Goal: Information Seeking & Learning: Find specific page/section

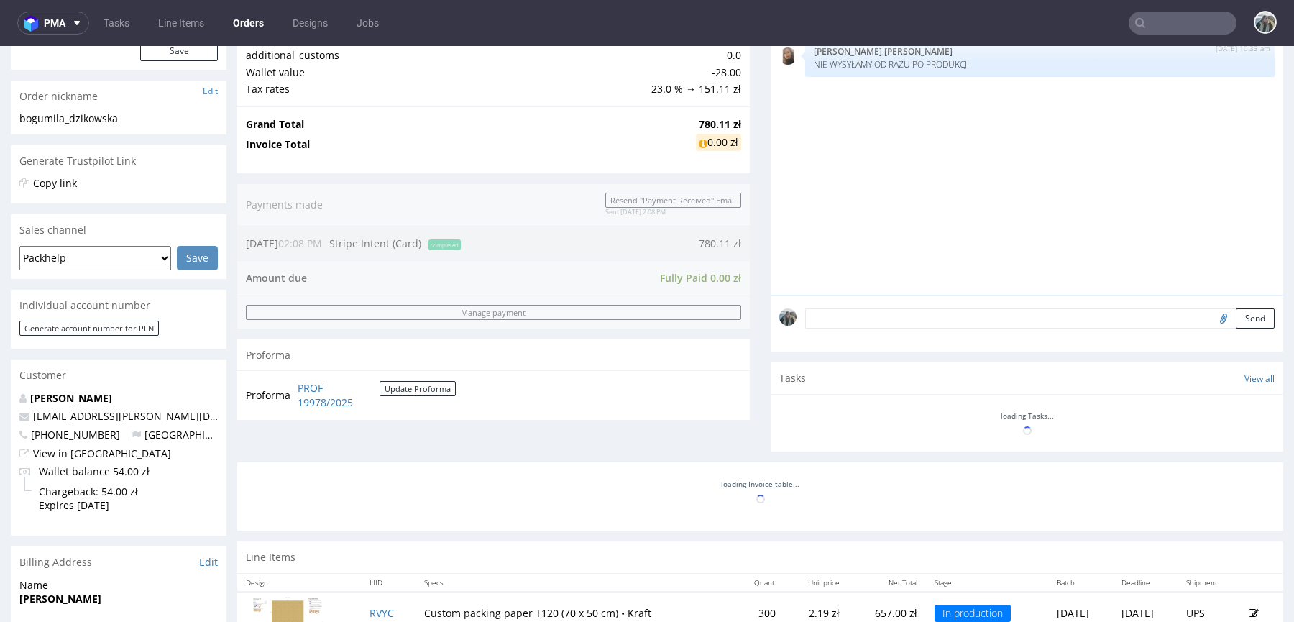
scroll to position [378, 0]
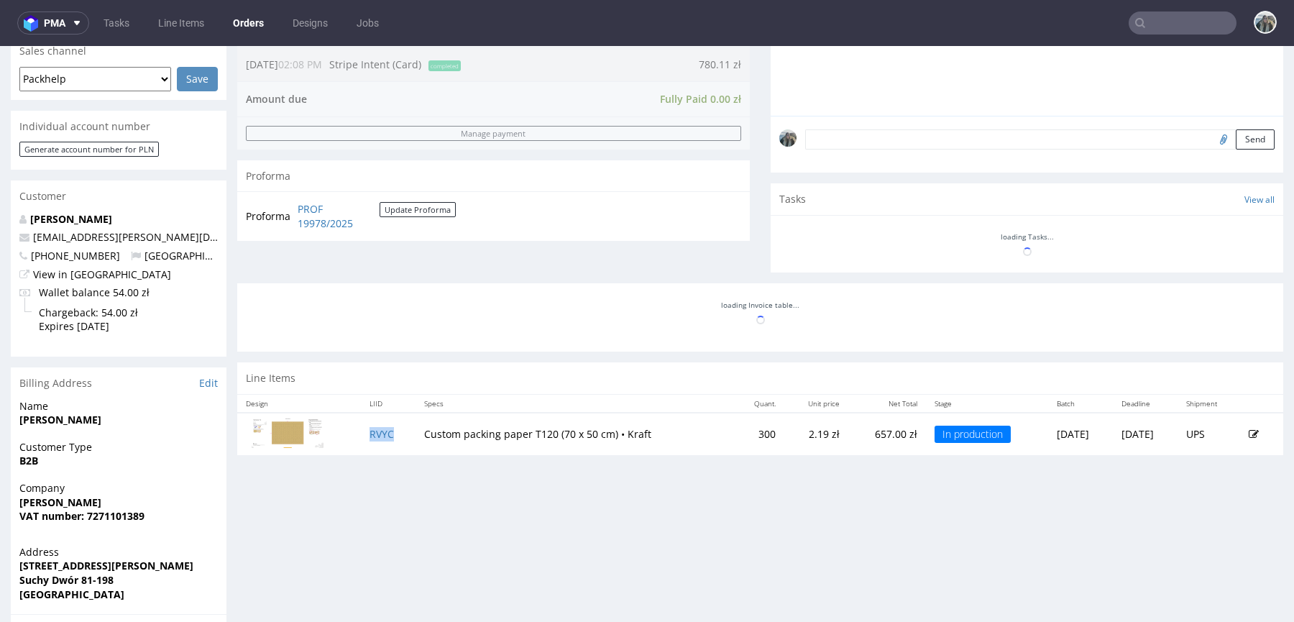
click at [390, 430] on td "RVYC" at bounding box center [388, 434] width 55 height 43
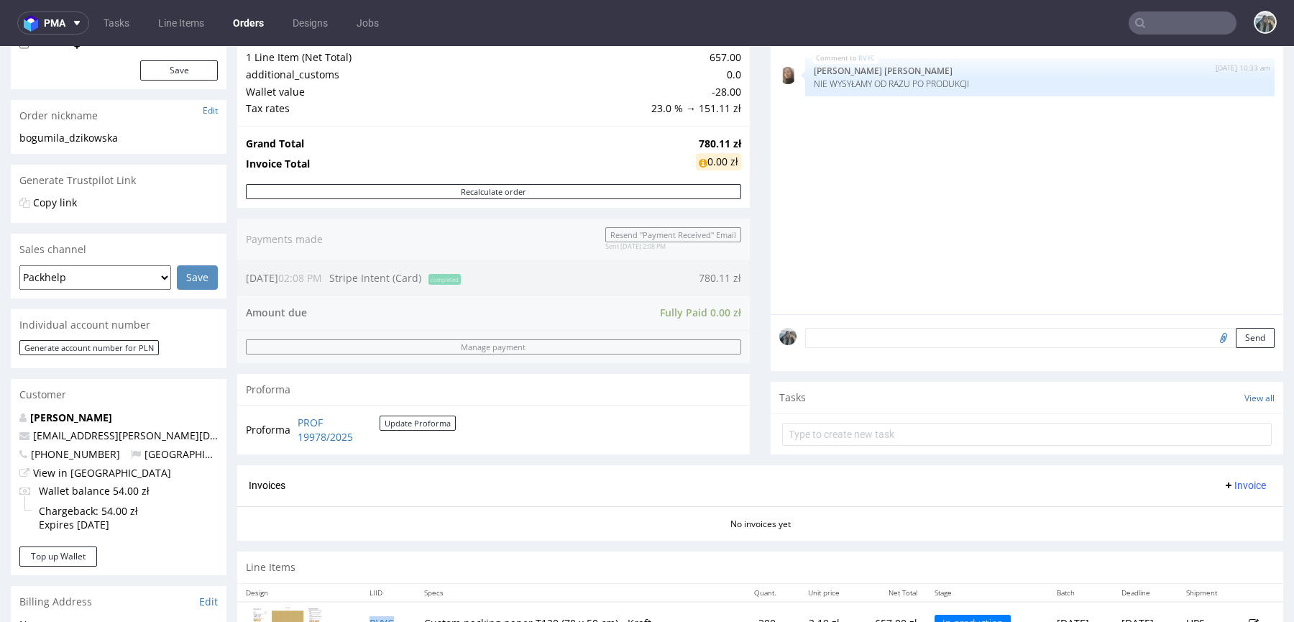
scroll to position [0, 0]
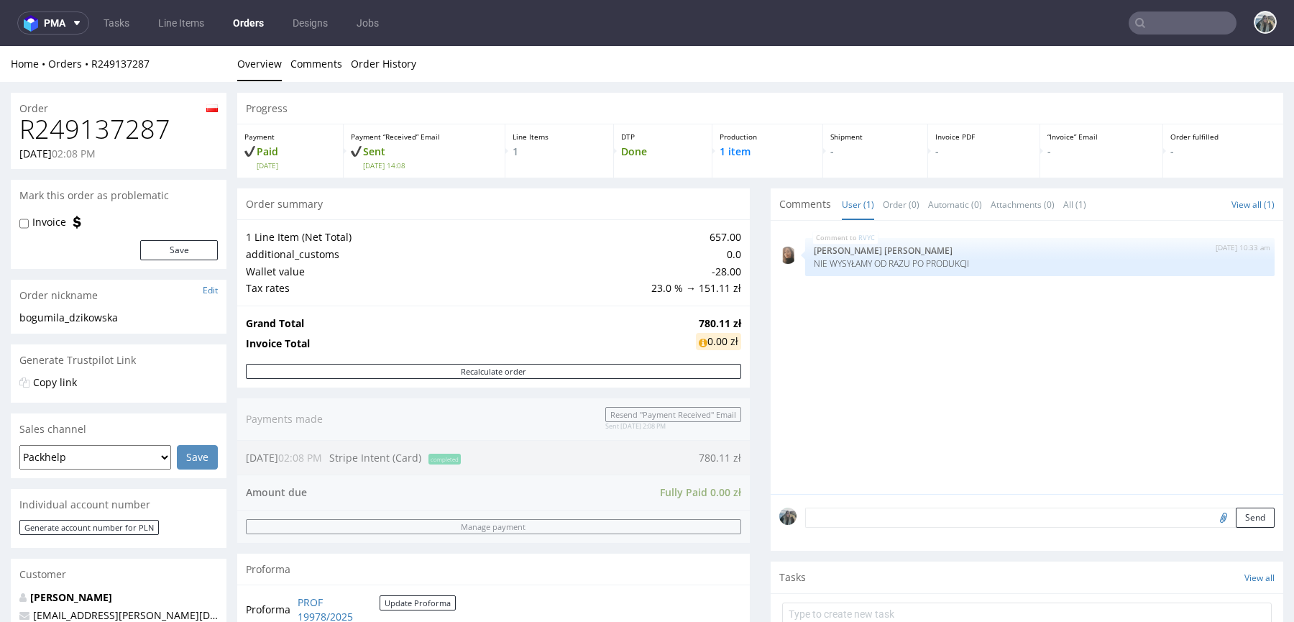
click at [133, 134] on h1 "R249137287" at bounding box center [118, 129] width 198 height 29
copy h1 "R249137287"
click at [1179, 20] on input "text" at bounding box center [1183, 23] width 108 height 23
paste input "pharmaflex"
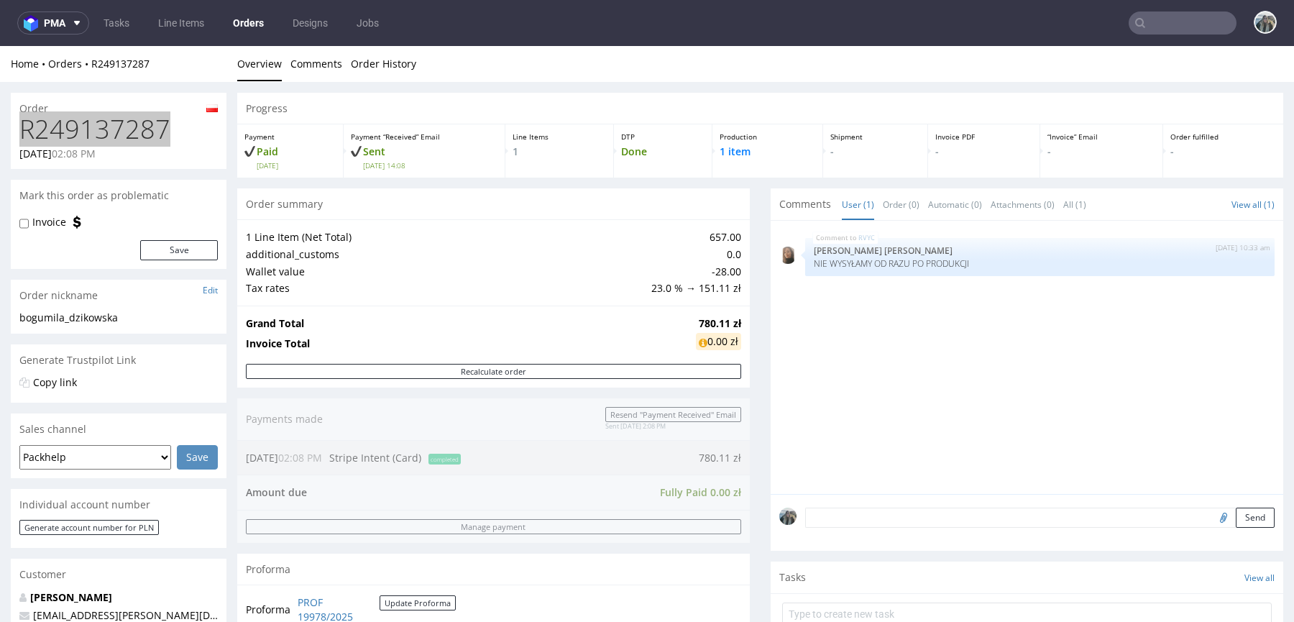
type input "pharmaflex"
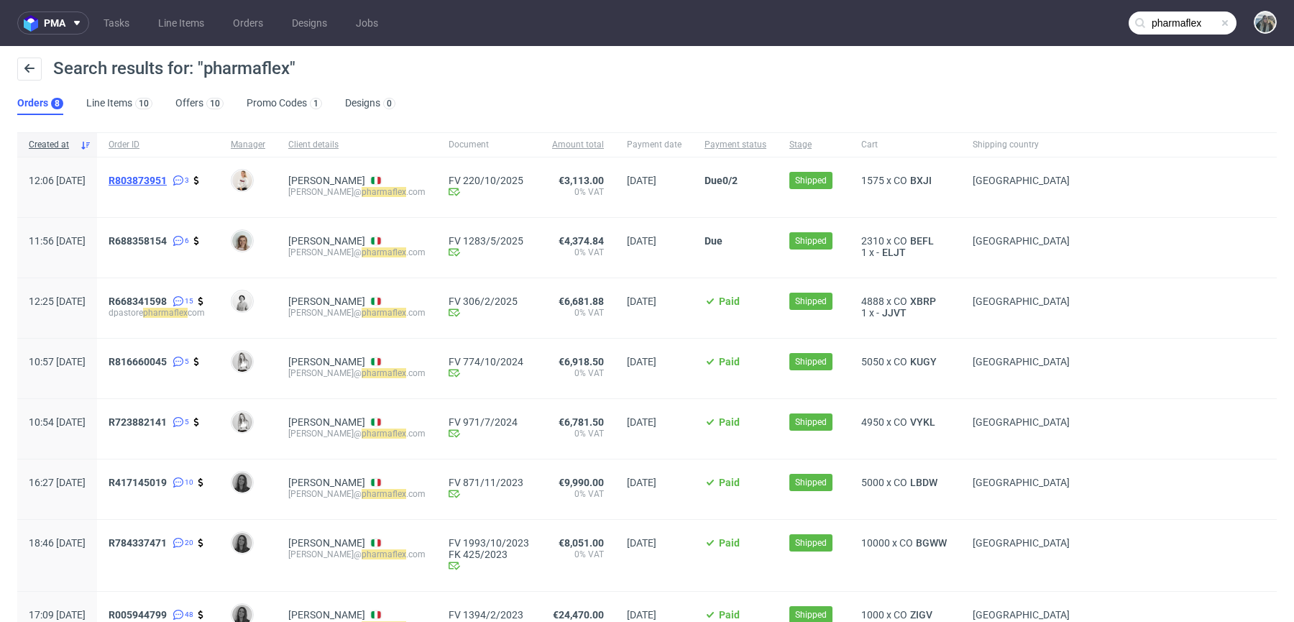
click at [167, 181] on span "R803873951" at bounding box center [138, 181] width 58 height 12
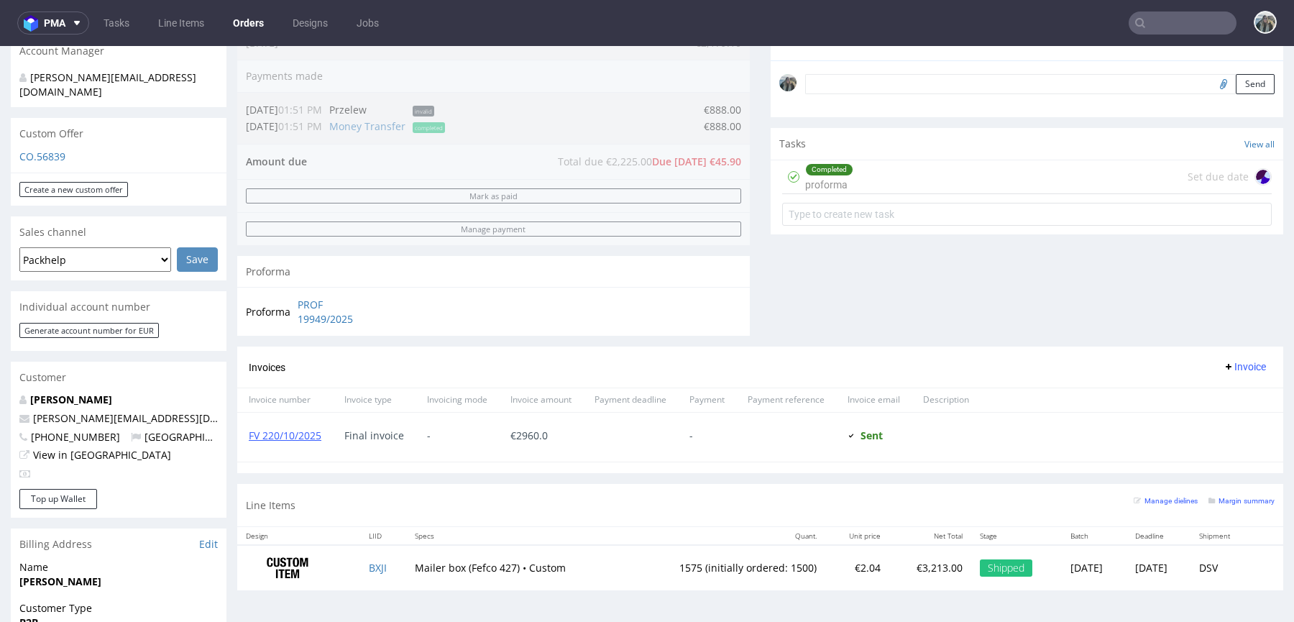
scroll to position [655, 0]
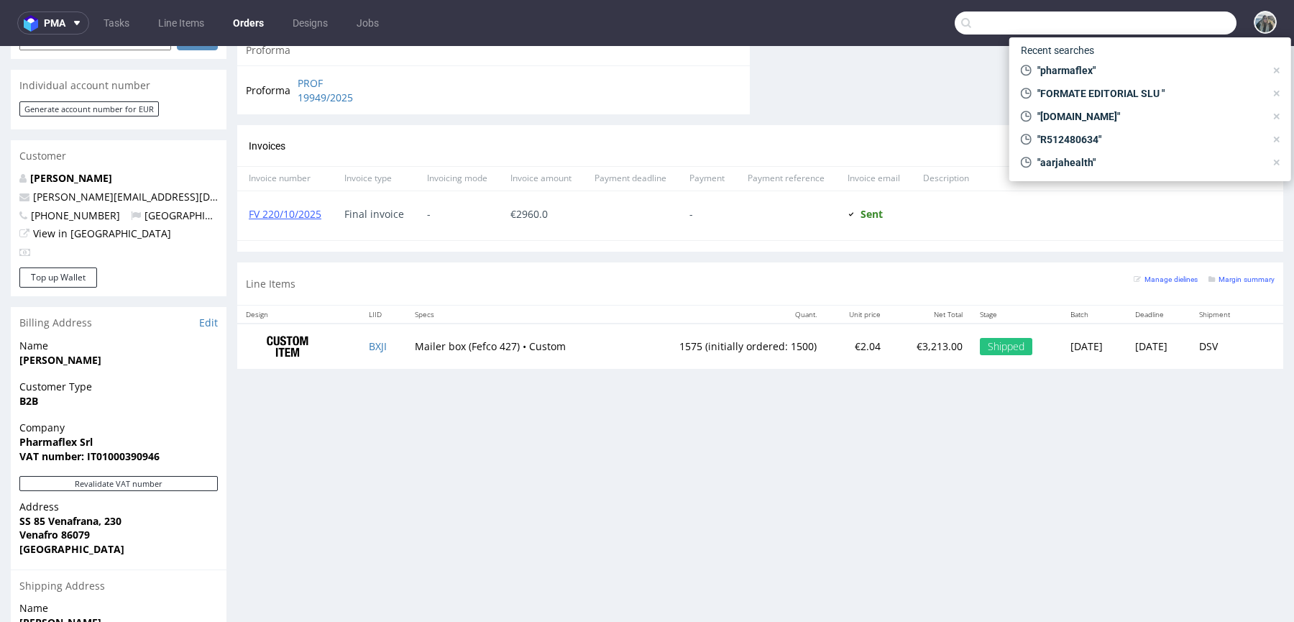
click at [1138, 25] on input "text" at bounding box center [1096, 23] width 282 height 23
paste input "pharmaflex"
type input "pharmaflex"
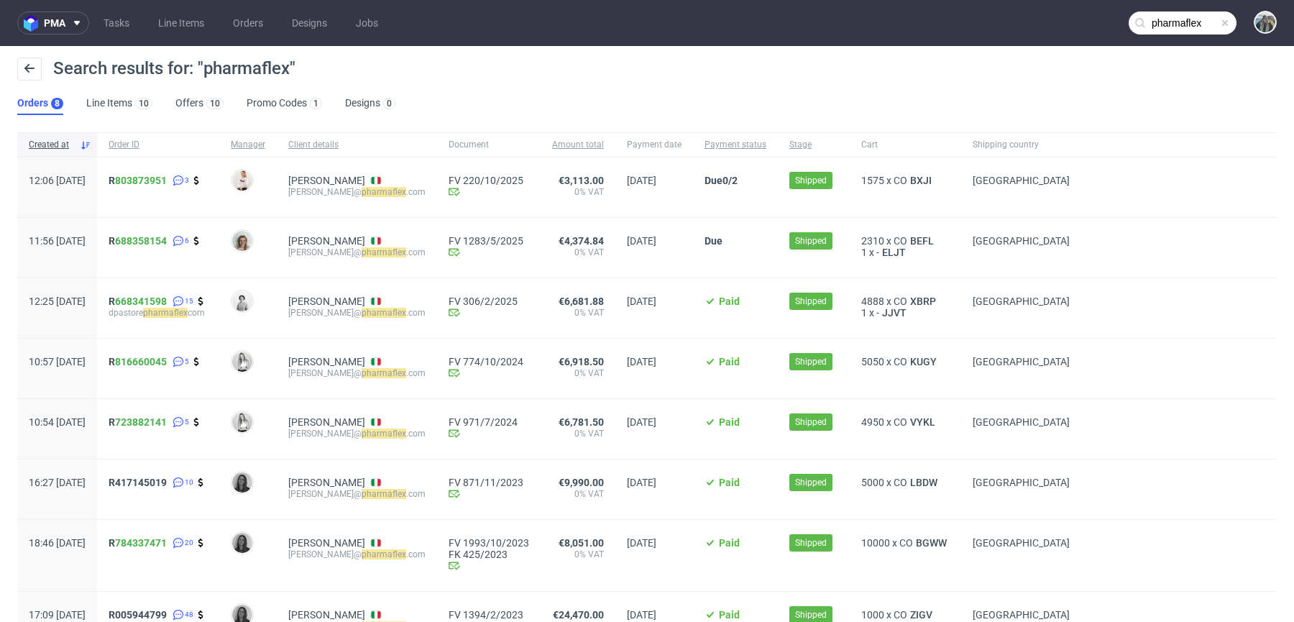
click at [152, 179] on div "R 803873951 3" at bounding box center [158, 187] width 122 height 60
click at [160, 180] on link "803873951" at bounding box center [141, 181] width 52 height 12
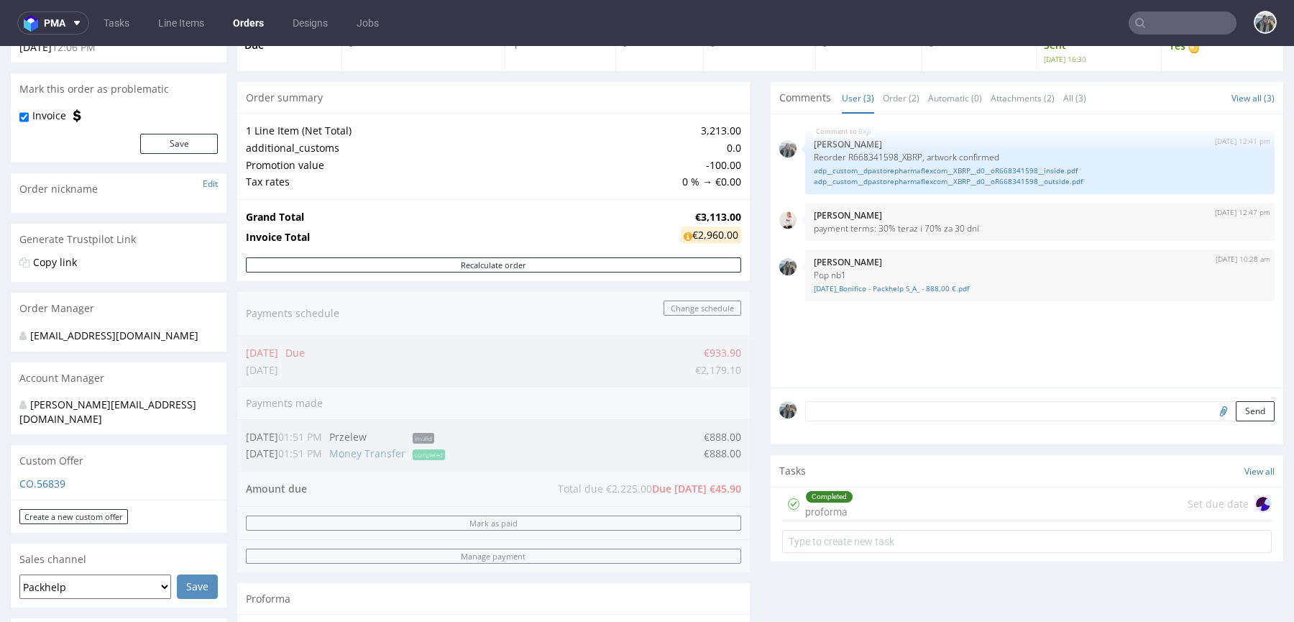
scroll to position [250, 0]
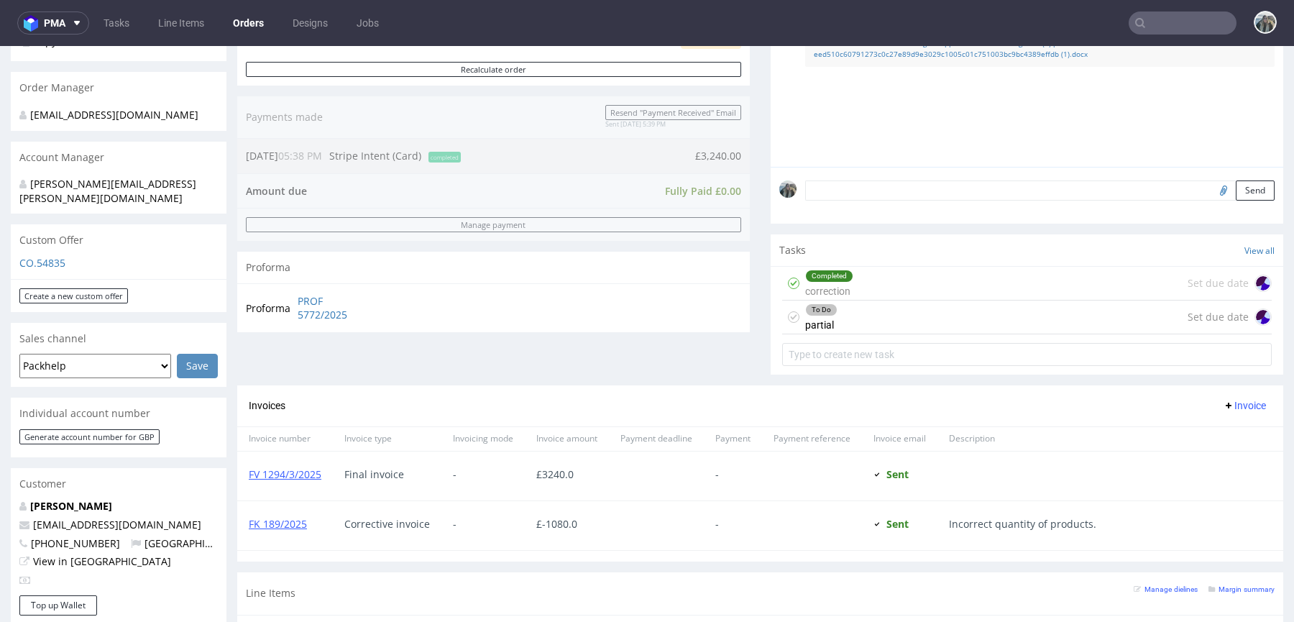
scroll to position [324, 0]
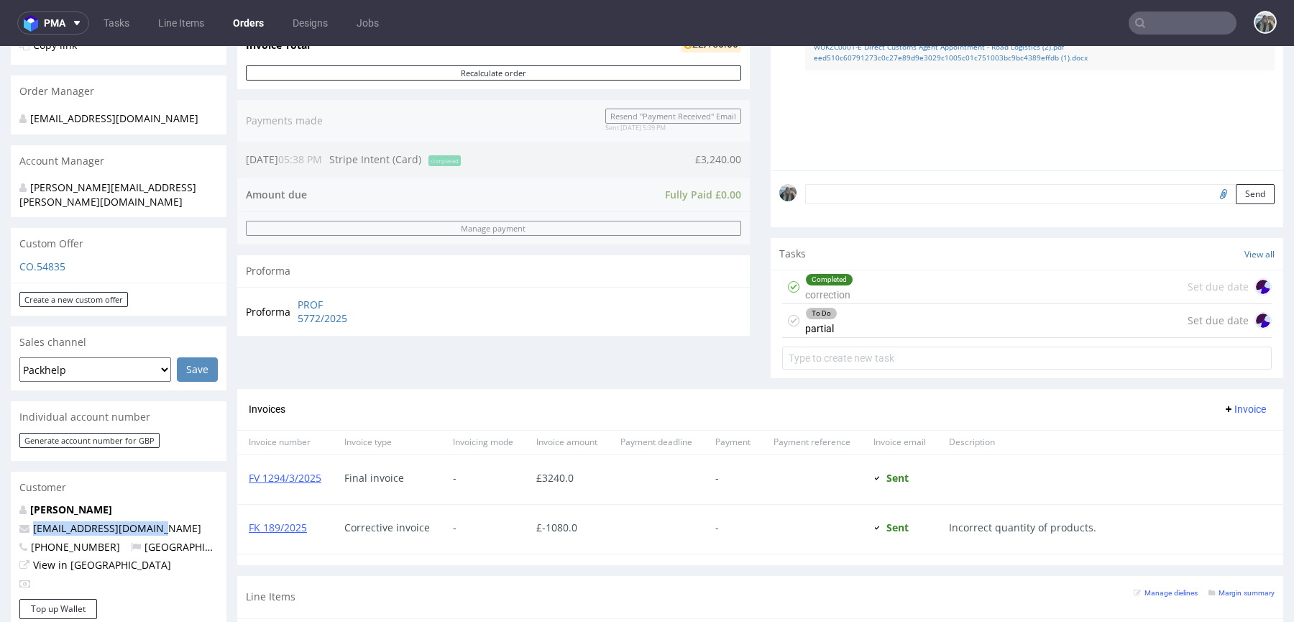
drag, startPoint x: 183, startPoint y: 517, endPoint x: 0, endPoint y: 516, distance: 182.7
click at [0, 516] on div "Order via Offer R119630452 07.03.2025 05:38 PM Mark this order as problematic I…" at bounding box center [647, 455] width 1294 height 1395
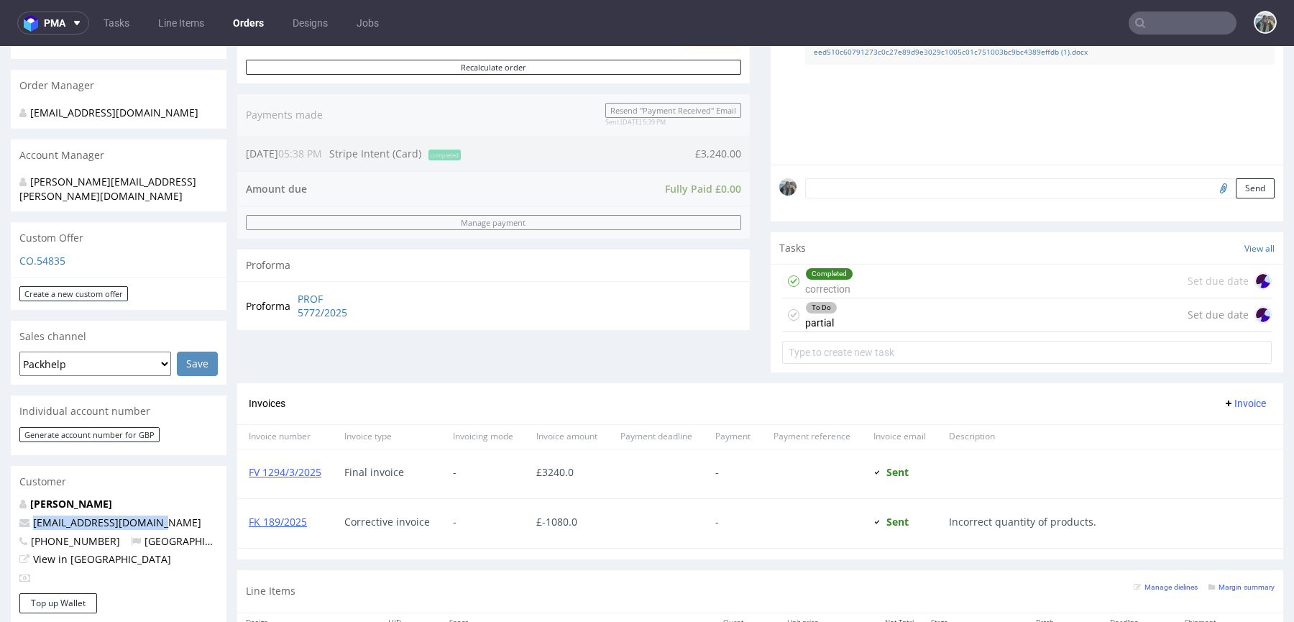
scroll to position [337, 0]
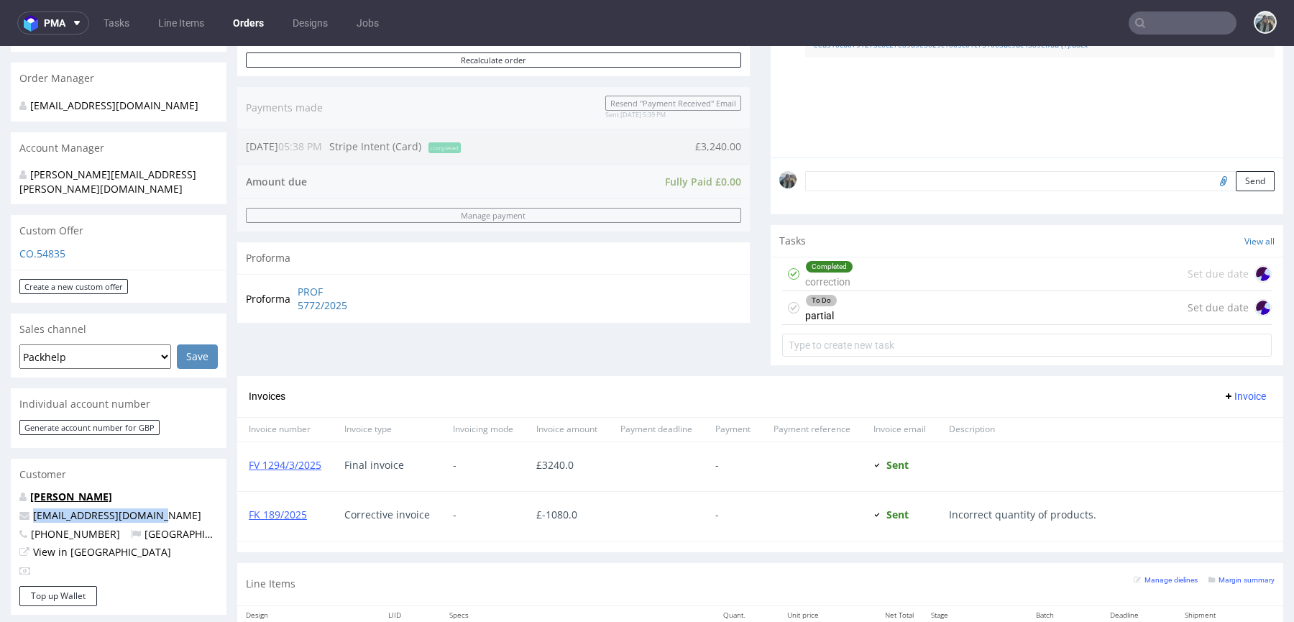
click at [86, 490] on link "[PERSON_NAME]" at bounding box center [71, 497] width 82 height 14
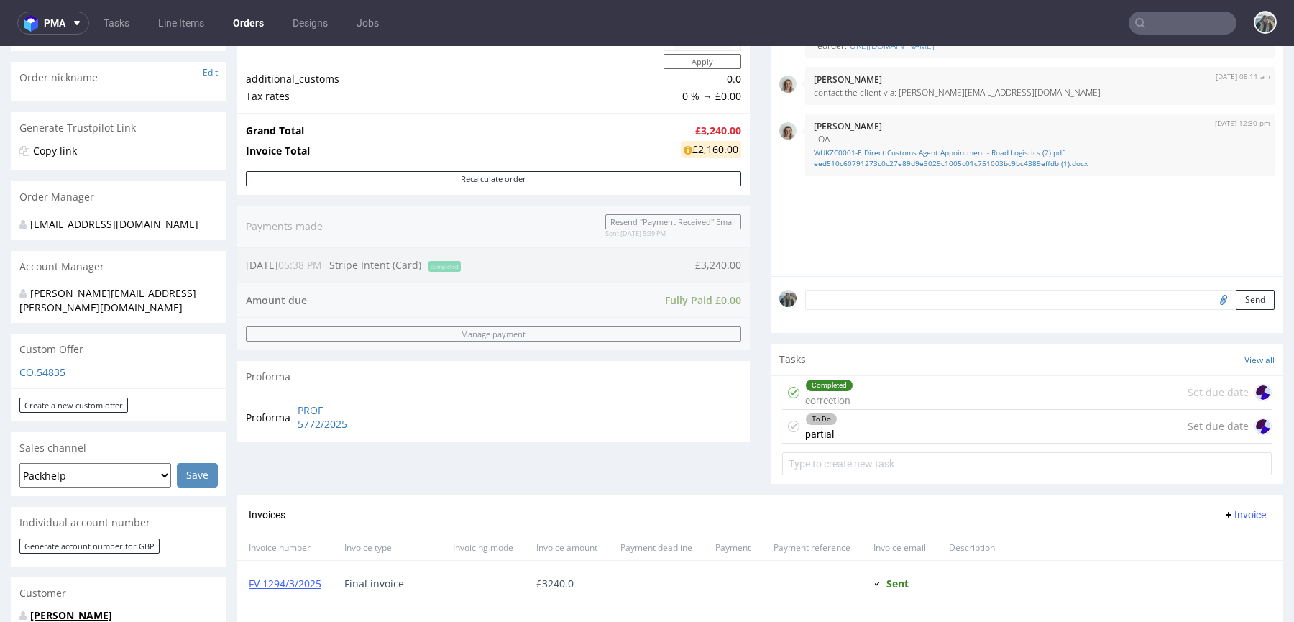
scroll to position [257, 0]
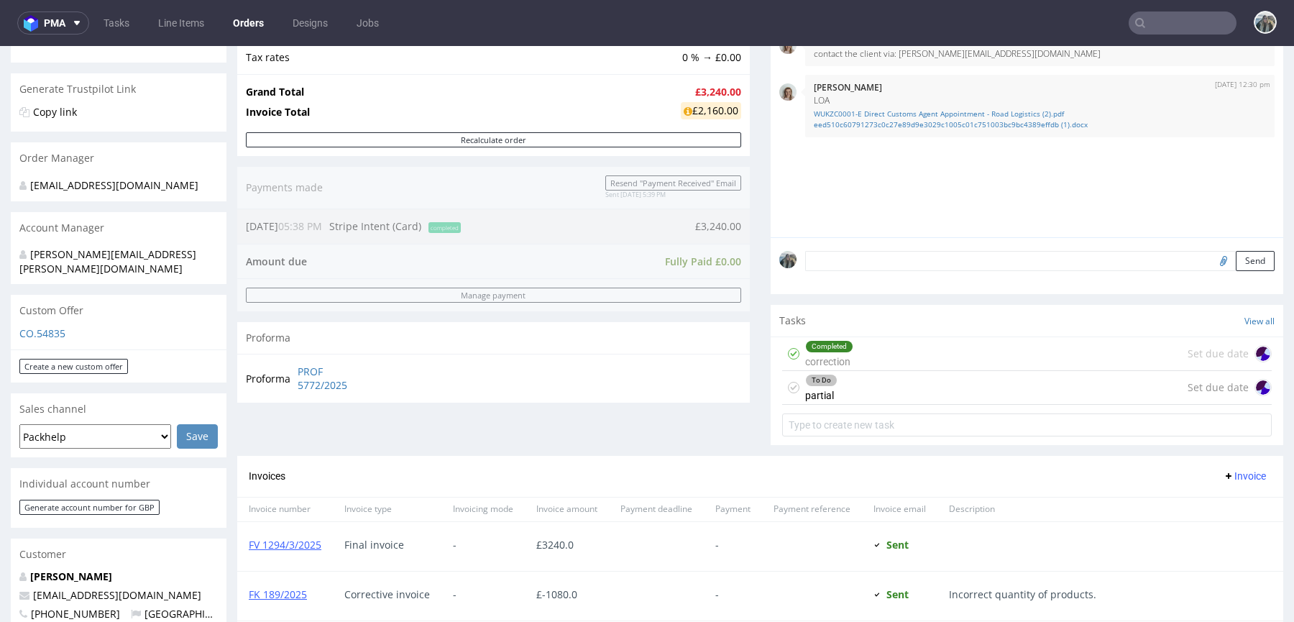
click at [890, 393] on div "To Do partial Set due date" at bounding box center [1027, 388] width 490 height 34
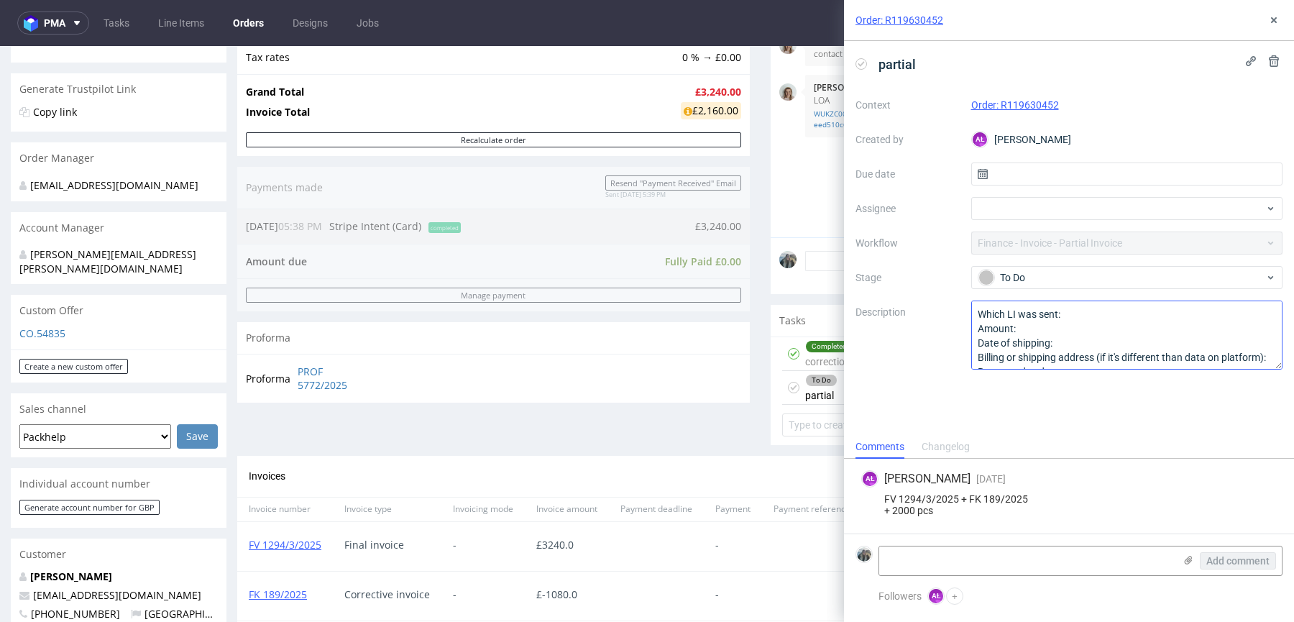
scroll to position [22, 0]
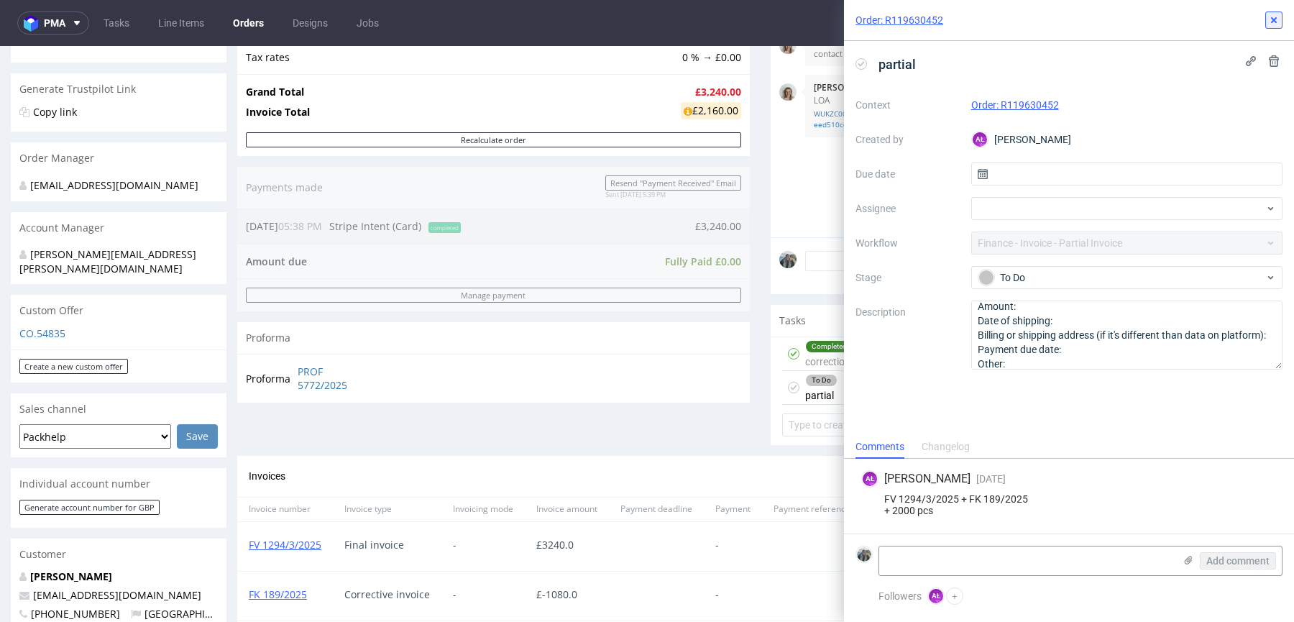
click at [1269, 19] on icon at bounding box center [1275, 20] width 12 height 12
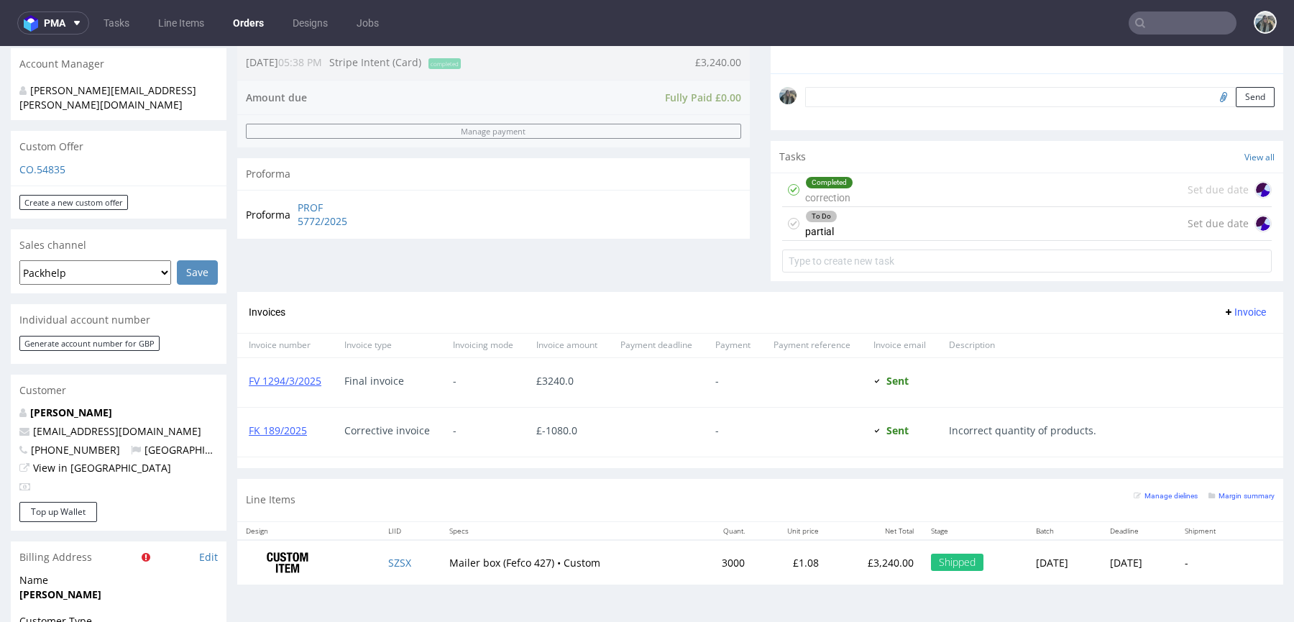
scroll to position [421, 0]
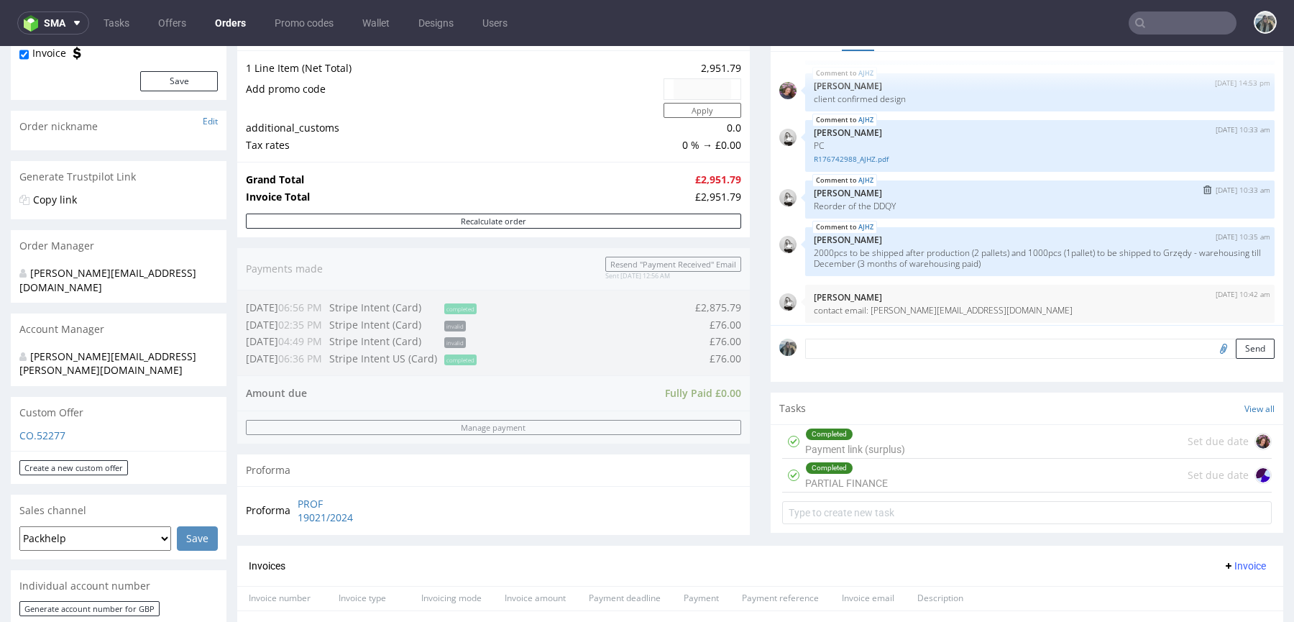
scroll to position [62, 0]
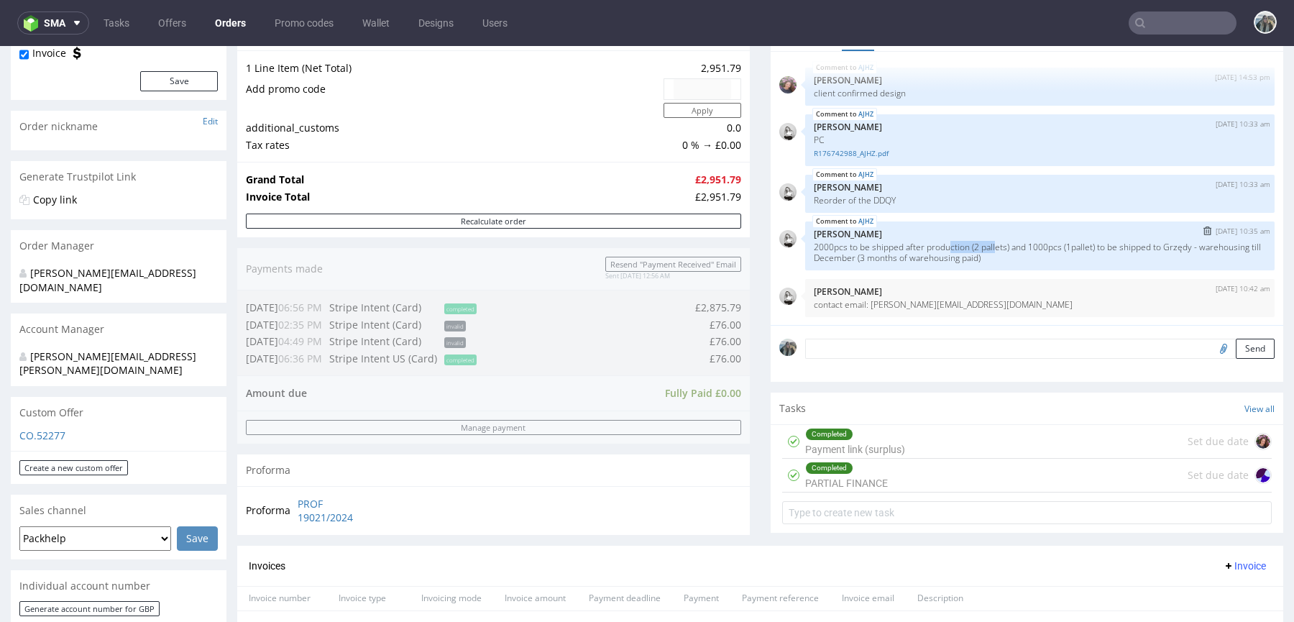
drag, startPoint x: 947, startPoint y: 243, endPoint x: 995, endPoint y: 243, distance: 47.5
click at [995, 243] on p "2000pcs to be shipped after production (2 pallets) and 1000pcs (1pallet) to be …" at bounding box center [1040, 253] width 452 height 22
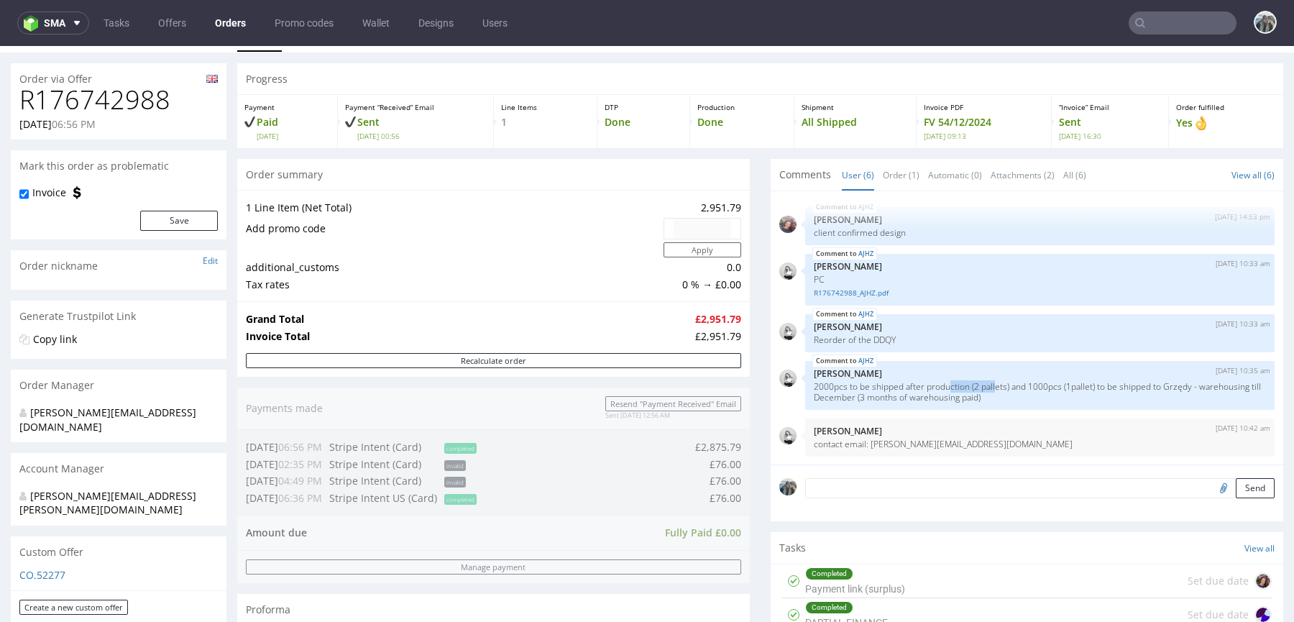
scroll to position [47, 0]
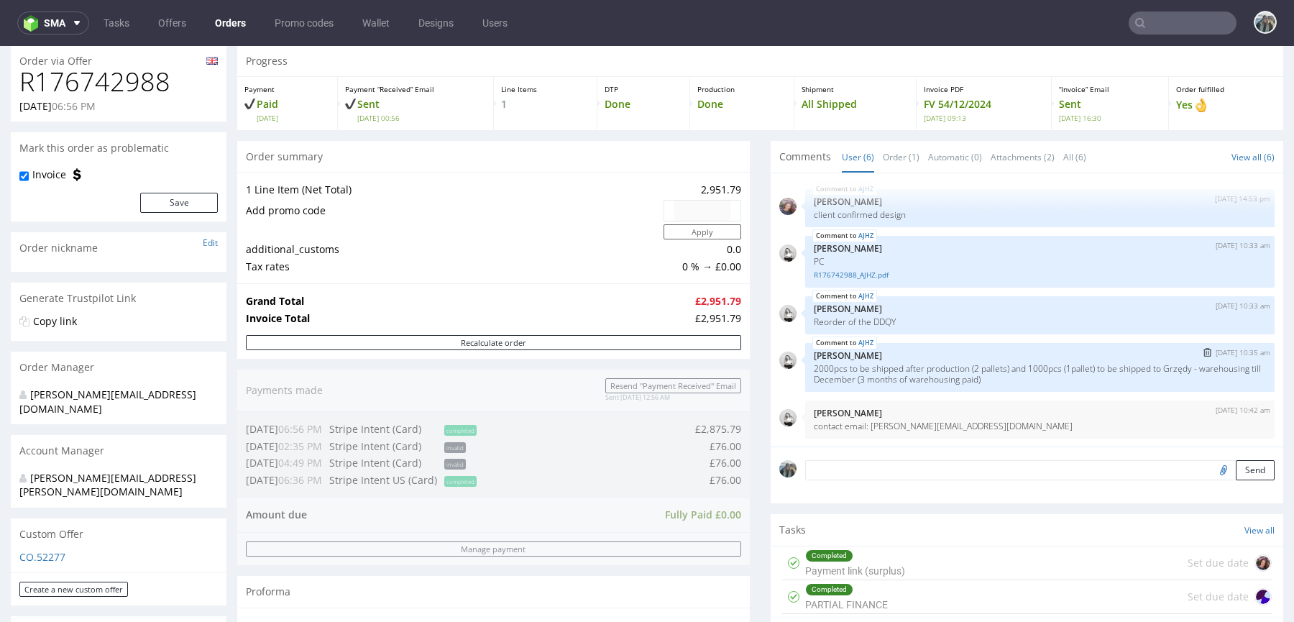
click at [904, 364] on p "2000pcs to be shipped after production (2 pallets) and 1000pcs (1pallet) to be …" at bounding box center [1040, 374] width 452 height 22
click at [131, 85] on h1 "R176742988" at bounding box center [118, 82] width 198 height 29
copy h1 "R176742988"
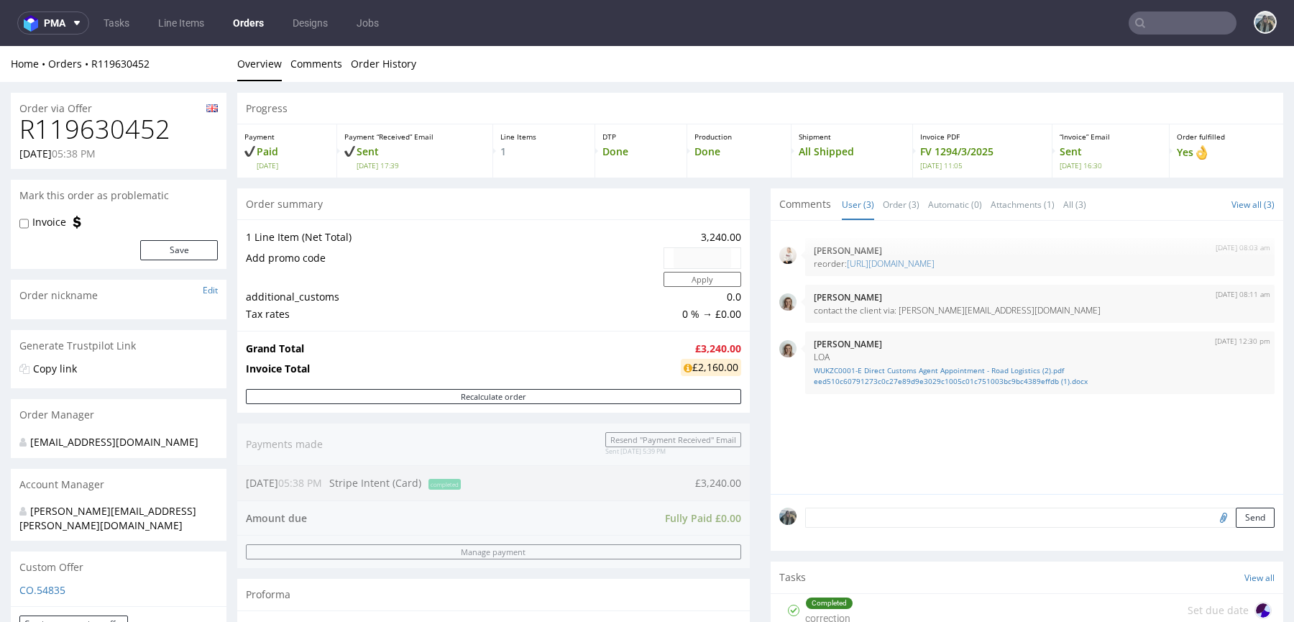
click at [127, 119] on h1 "R119630452" at bounding box center [118, 129] width 198 height 29
copy h1 "R119630452"
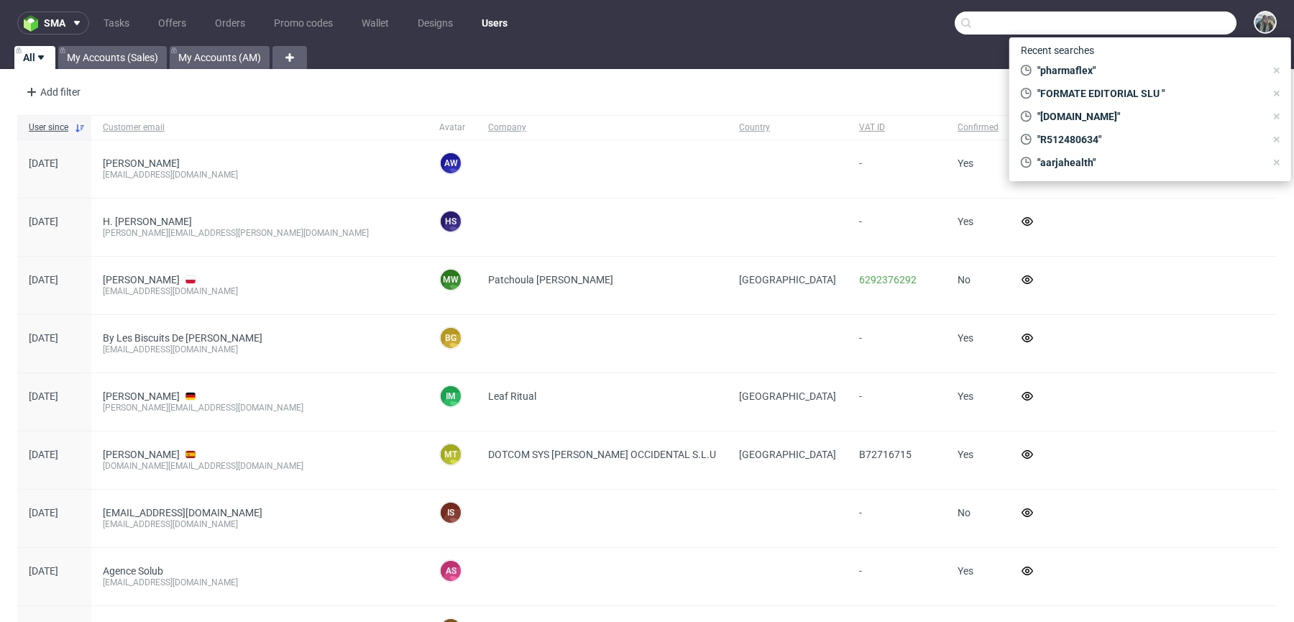
click at [1174, 28] on input "text" at bounding box center [1096, 23] width 282 height 23
paste input "[PERSON_NAME][EMAIL_ADDRESS][DOMAIN_NAME]"
type input "[PERSON_NAME][EMAIL_ADDRESS][DOMAIN_NAME]"
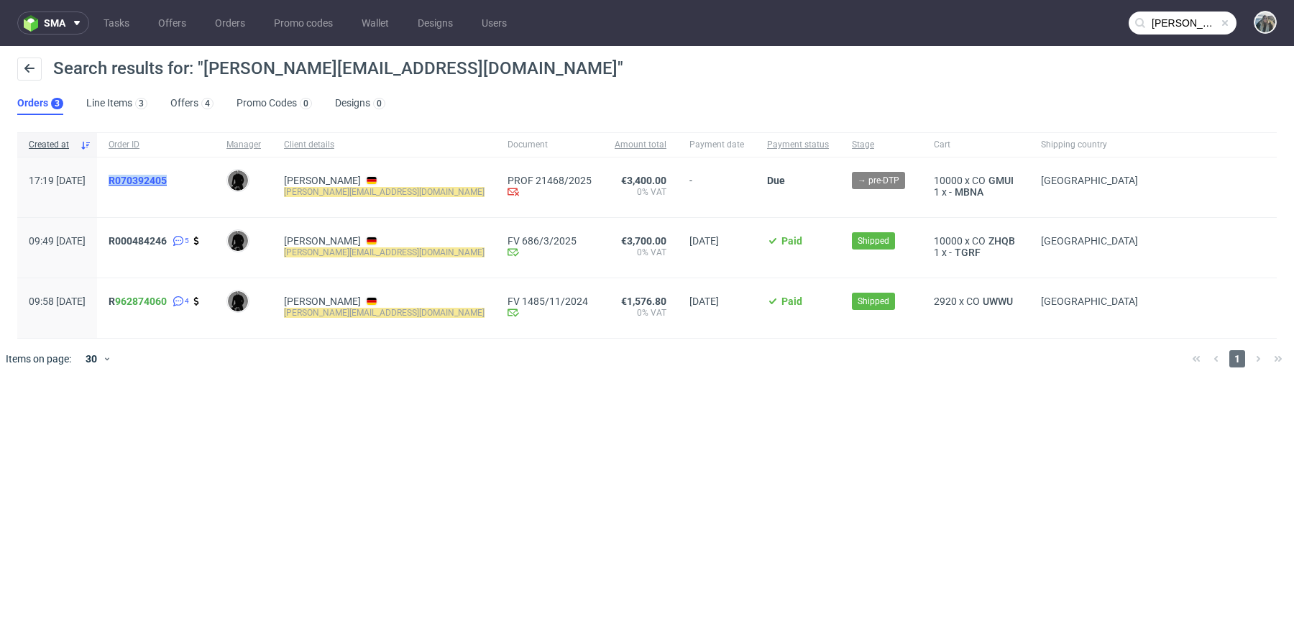
drag, startPoint x: 159, startPoint y: 196, endPoint x: 166, endPoint y: 181, distance: 17.4
click at [151, 179] on div "R070392405" at bounding box center [156, 187] width 118 height 60
copy span "R070392405"
click at [166, 181] on span "R070392405" at bounding box center [138, 181] width 58 height 12
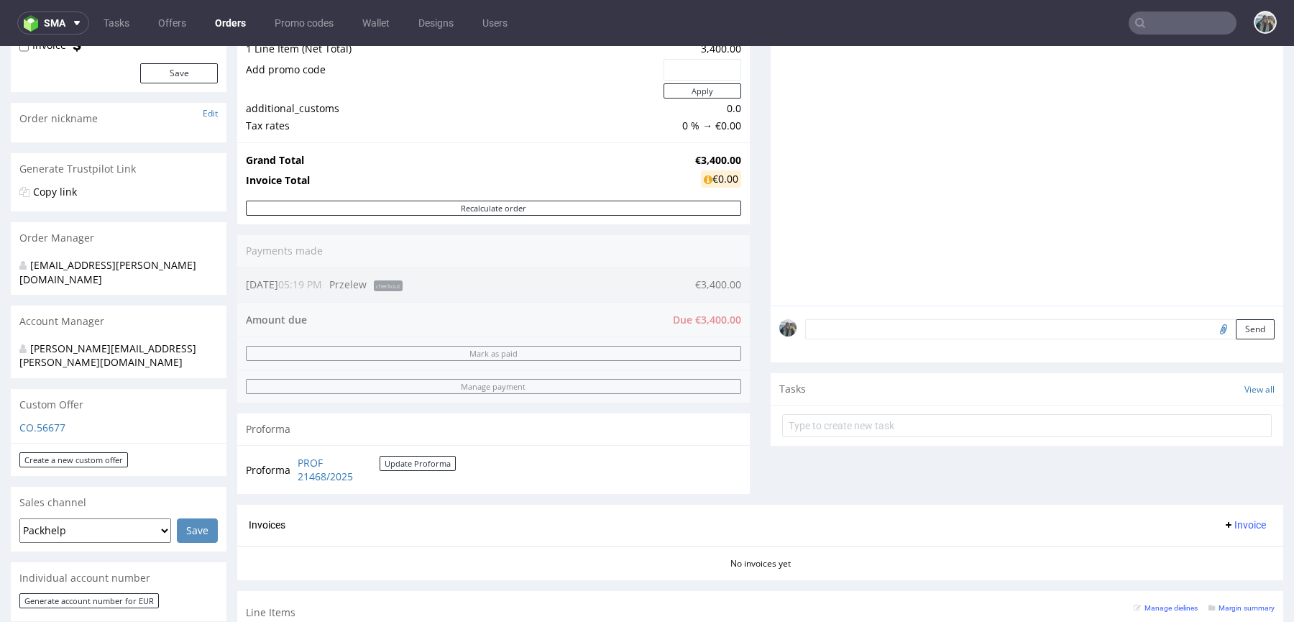
scroll to position [202, 0]
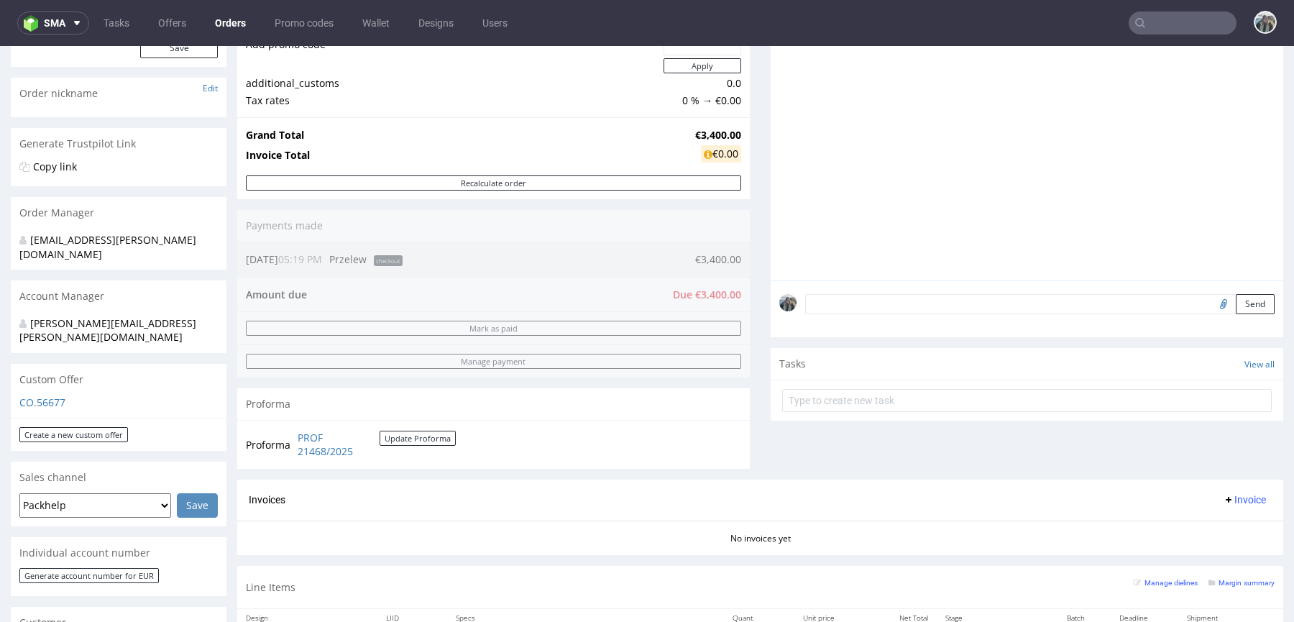
click at [856, 307] on textarea at bounding box center [1040, 304] width 470 height 20
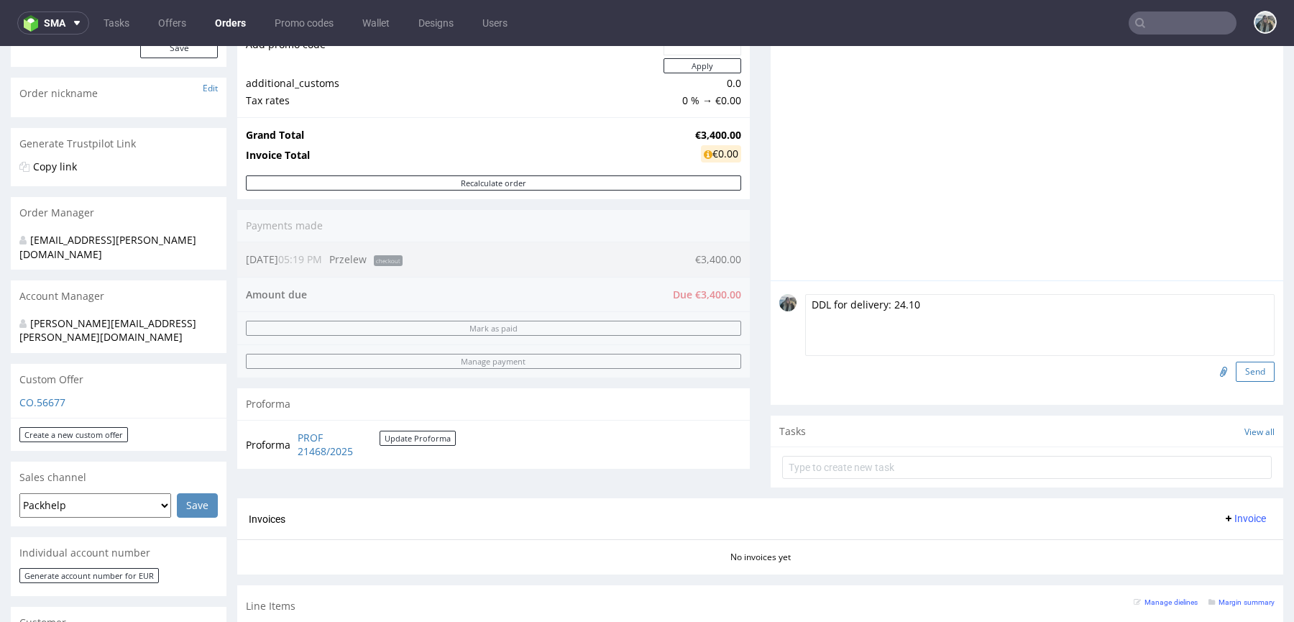
type textarea "DDL for delivery: 24.10"
click at [1236, 372] on button "Send" at bounding box center [1255, 372] width 39 height 20
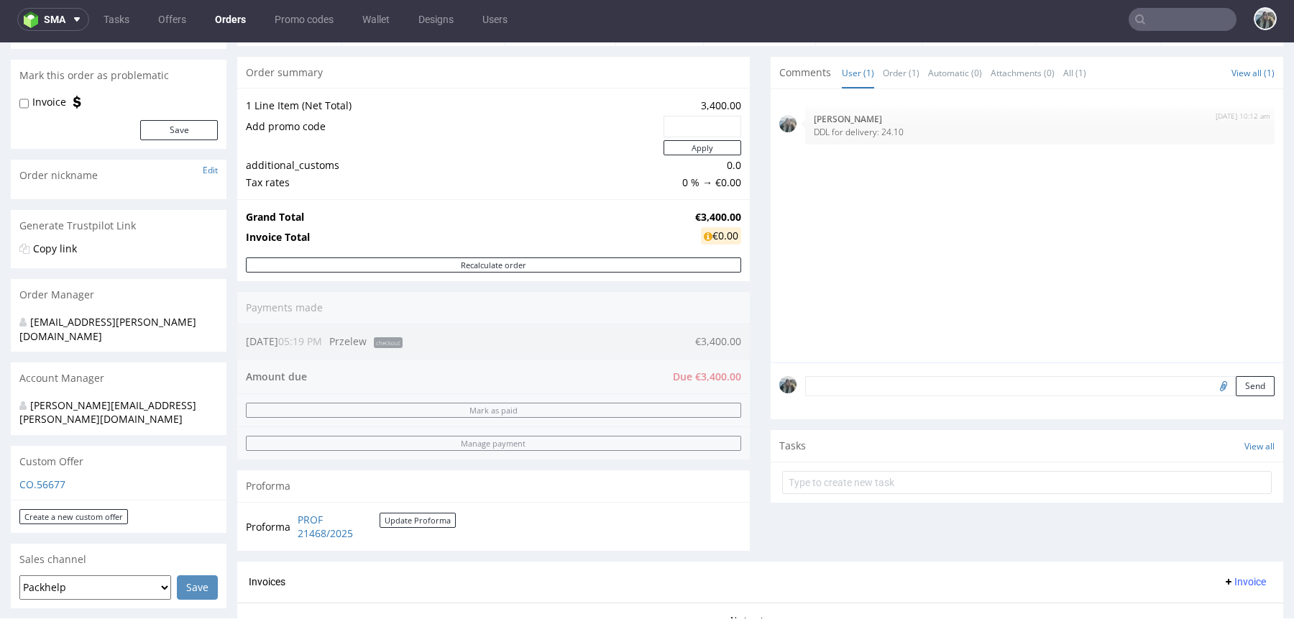
scroll to position [595, 0]
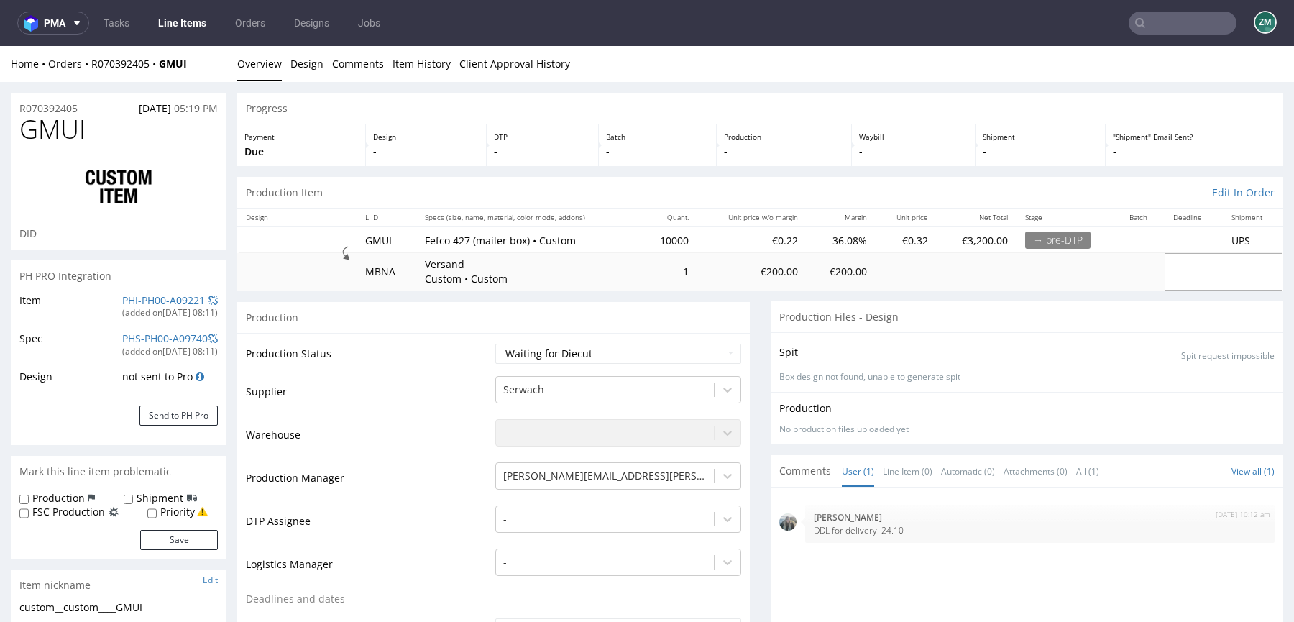
click at [158, 509] on div "Priority" at bounding box center [177, 512] width 60 height 14
click at [64, 495] on label "Production" at bounding box center [58, 498] width 52 height 14
click at [29, 495] on input "Production" at bounding box center [23, 500] width 9 height 12
checkbox input "true"
drag, startPoint x: 150, startPoint y: 511, endPoint x: 173, endPoint y: 550, distance: 44.8
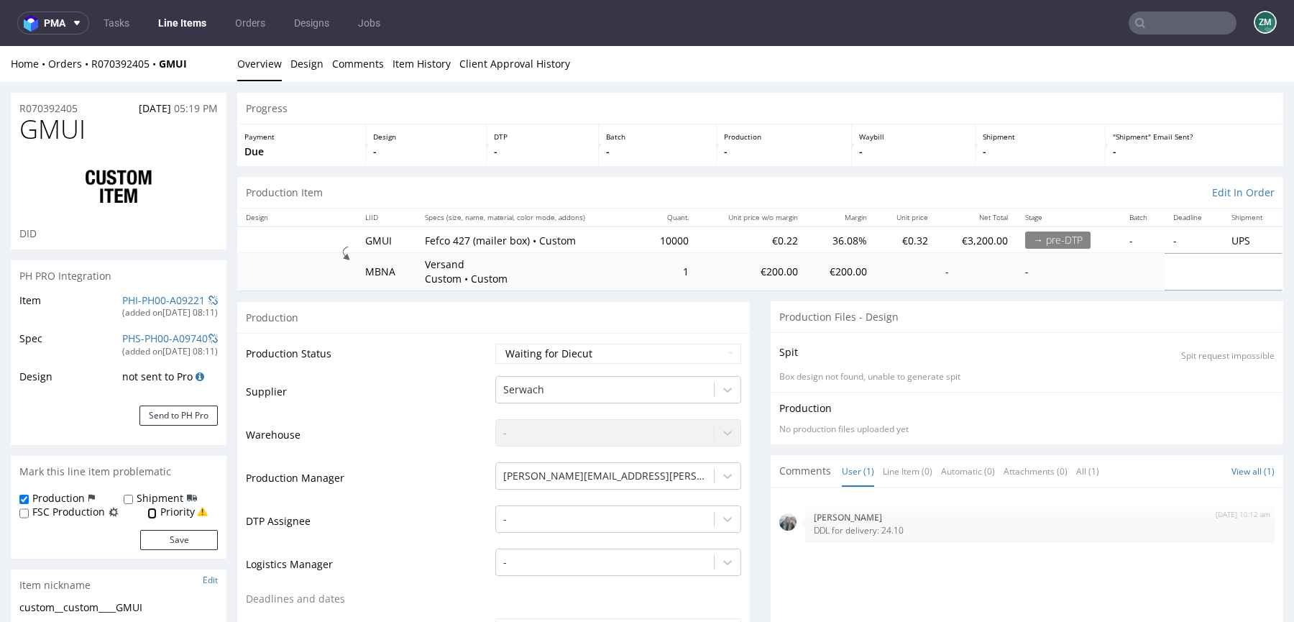
click at [150, 511] on input "Priority" at bounding box center [151, 514] width 9 height 12
checkbox input "true"
click at [183, 542] on button "Save" at bounding box center [179, 540] width 78 height 20
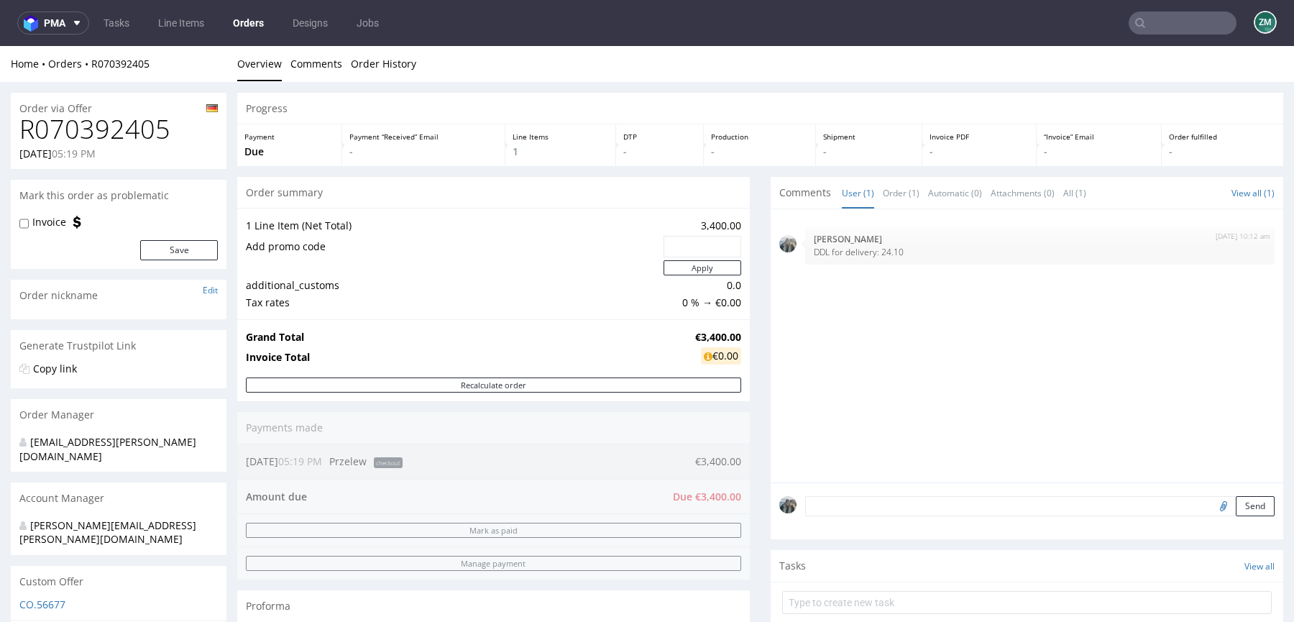
click at [870, 517] on div "Send" at bounding box center [1027, 512] width 513 height 58
click at [881, 506] on textarea at bounding box center [1040, 527] width 470 height 62
click at [928, 508] on textarea "PAYMENT 50% now, 50% 30" at bounding box center [1040, 527] width 470 height 62
type textarea "PAYMENT 50% now, 50% after 30 days"
click at [1236, 575] on button "Send" at bounding box center [1255, 574] width 39 height 20
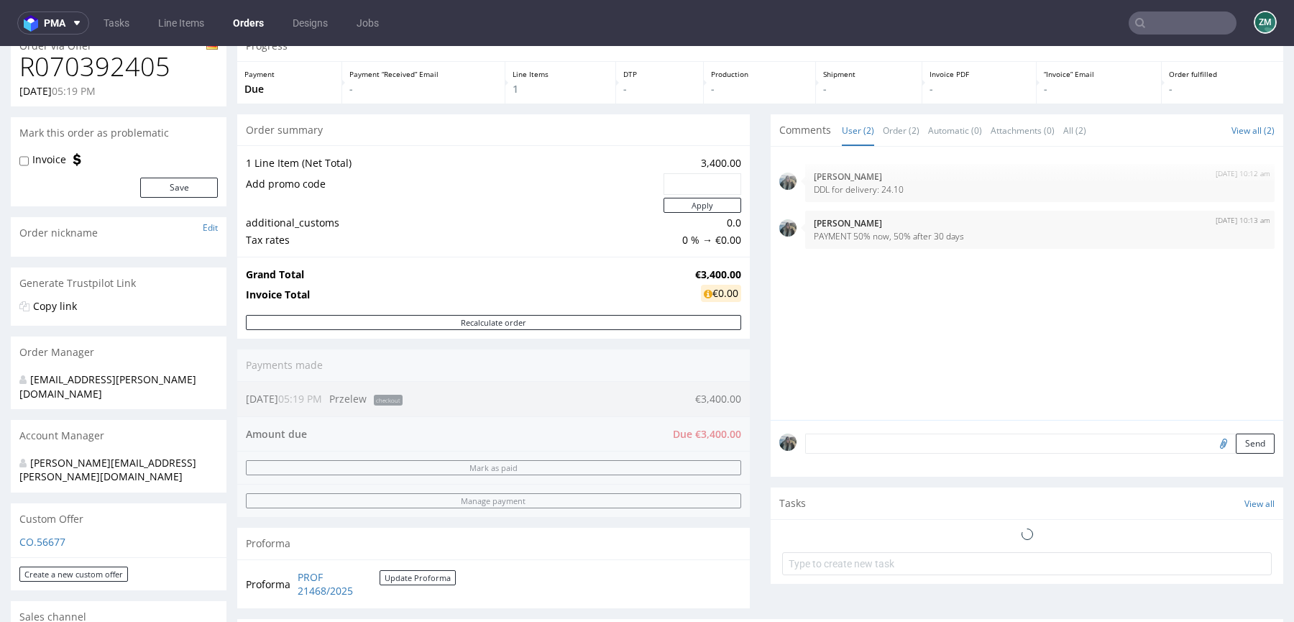
scroll to position [216, 0]
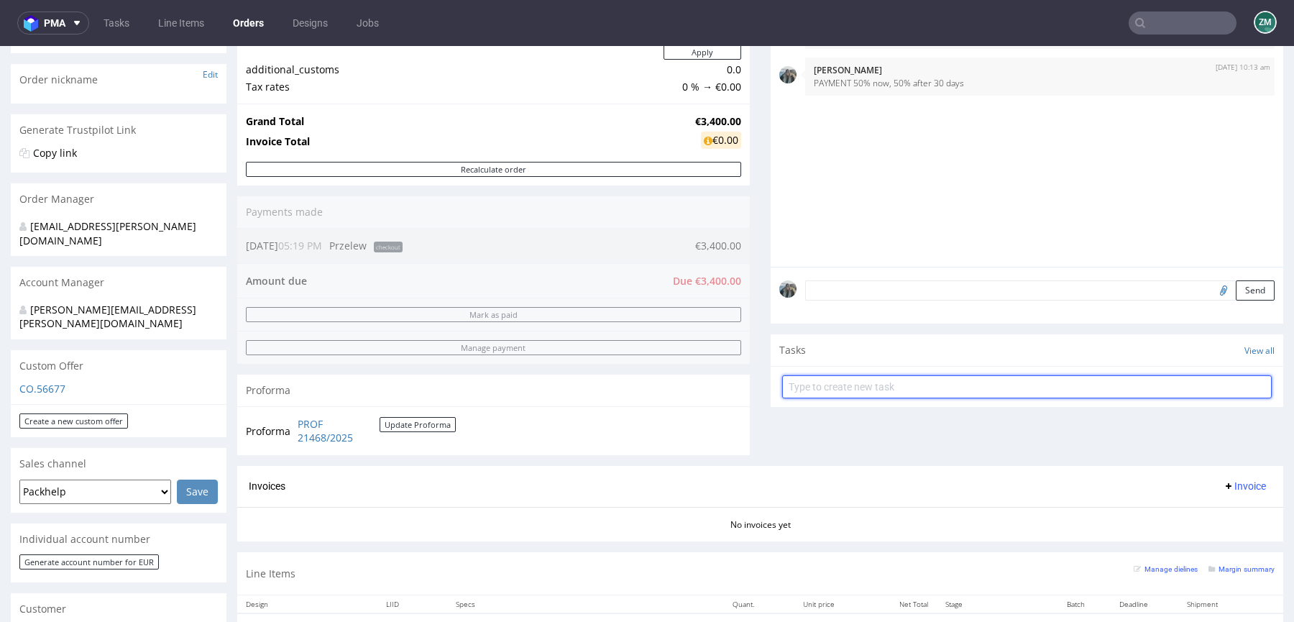
click at [841, 391] on input "text" at bounding box center [1027, 386] width 490 height 23
type input "Proforma"
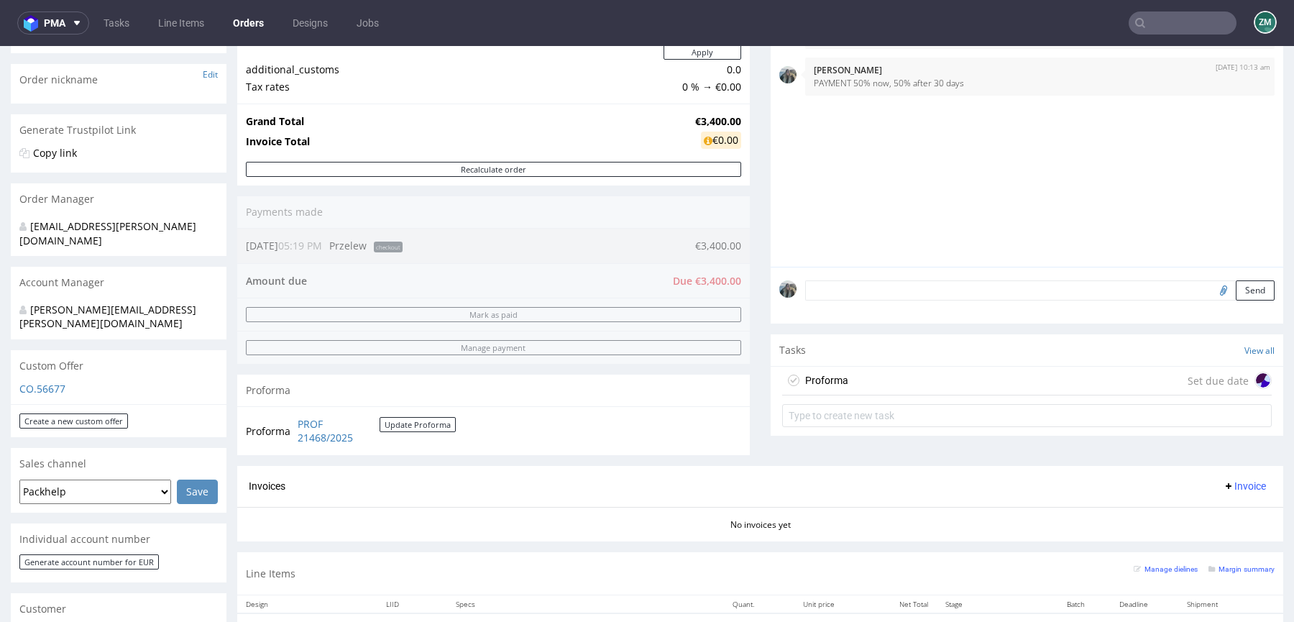
click at [903, 367] on div "Proforma Set due date" at bounding box center [1027, 381] width 490 height 29
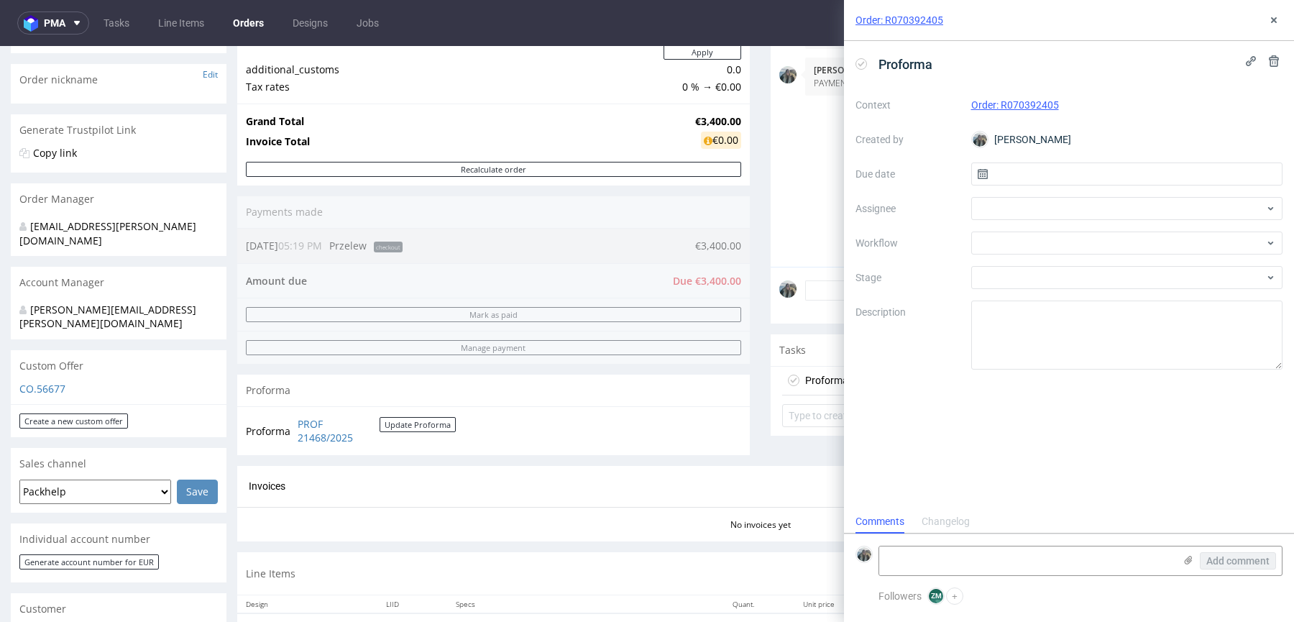
scroll to position [12, 0]
click at [997, 217] on div at bounding box center [1128, 208] width 312 height 23
type input "łę"
click at [1021, 240] on span "Aleksandra Łętowska" at bounding box center [1041, 239] width 77 height 14
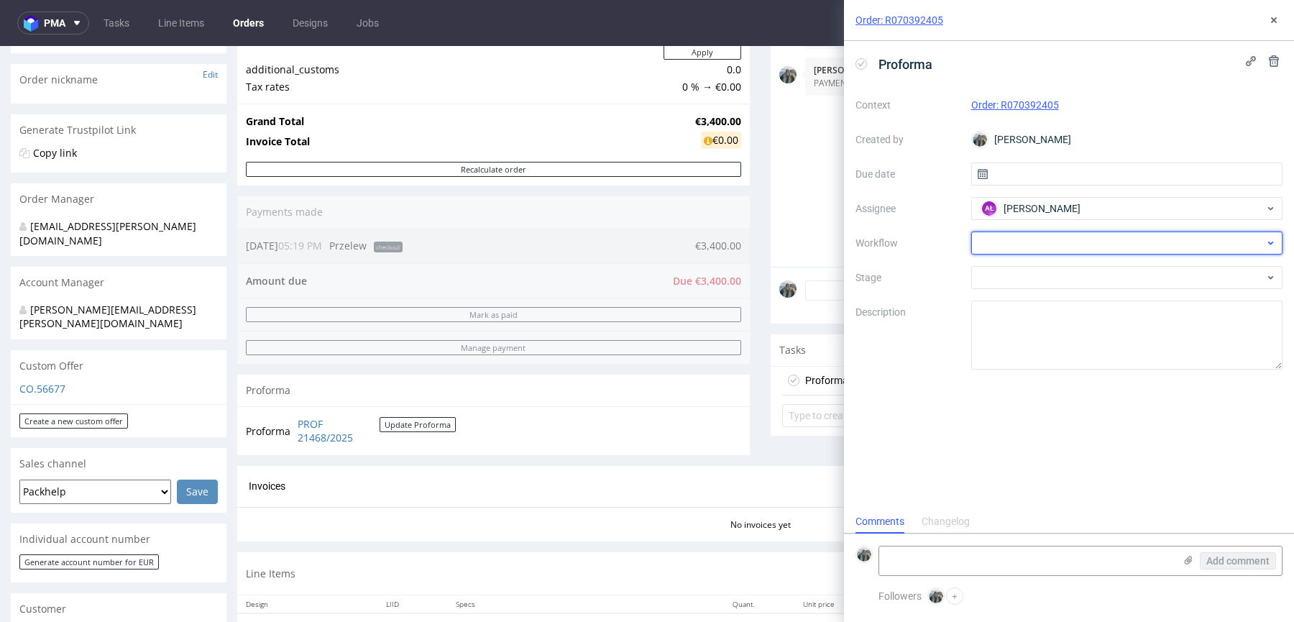
click at [999, 251] on div at bounding box center [1128, 243] width 312 height 23
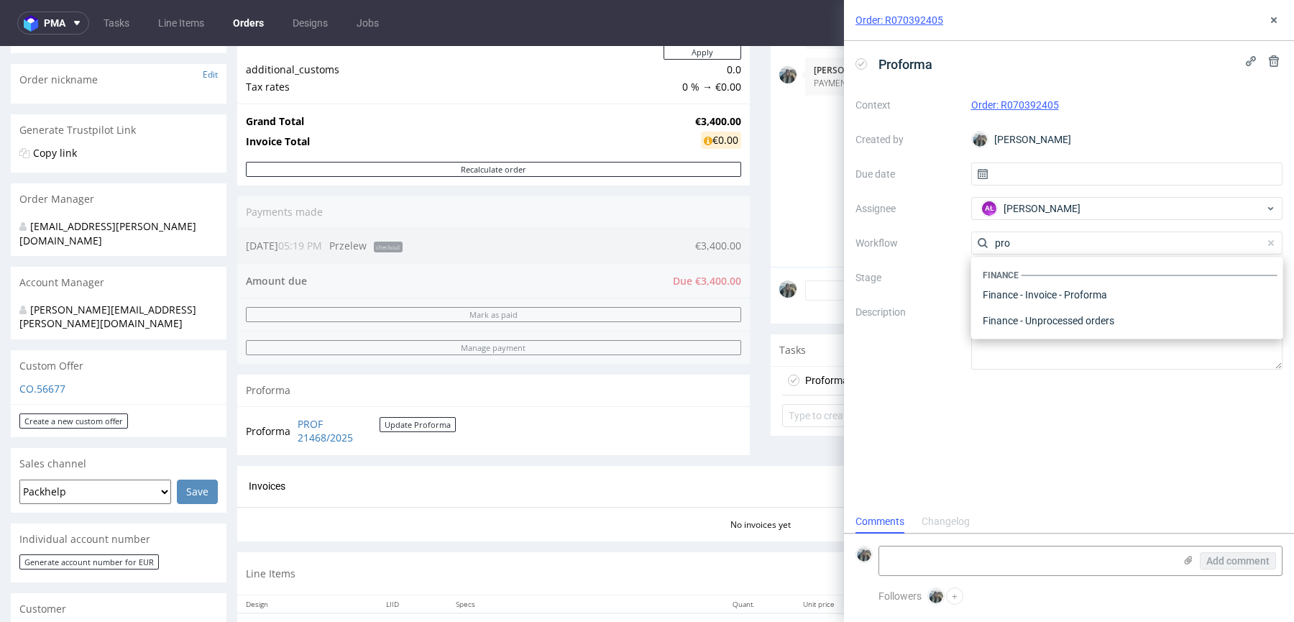
scroll to position [0, 0]
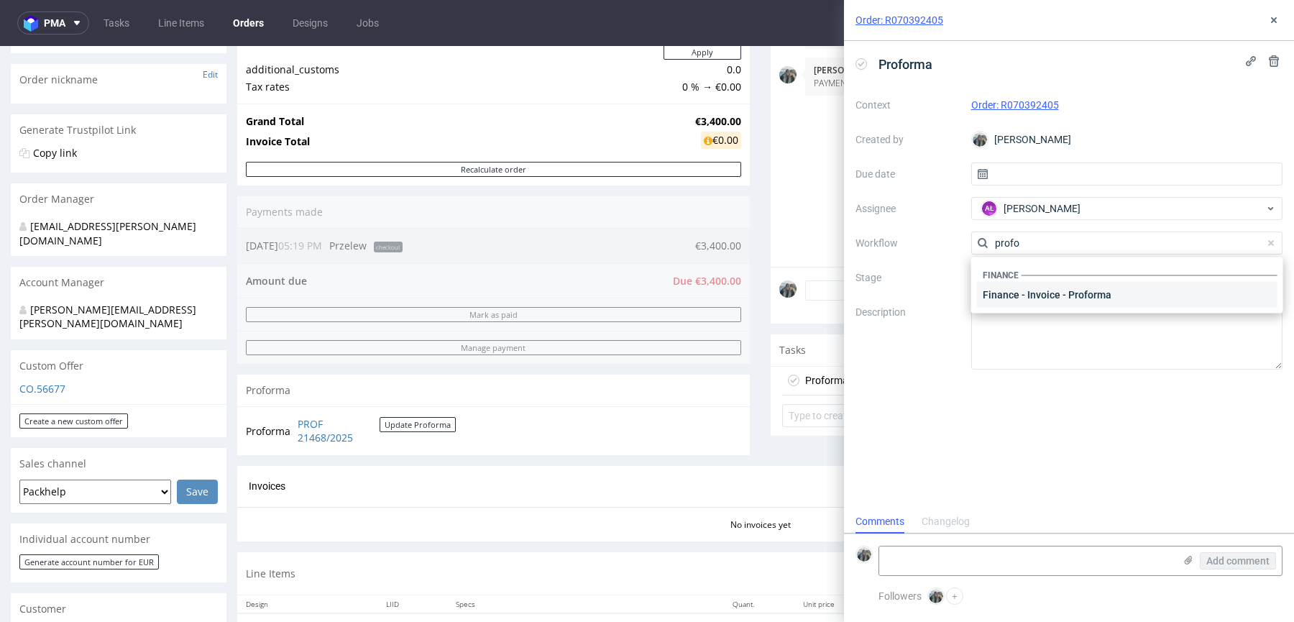
type input "profo"
click at [1015, 294] on div "Finance - Invoice - Proforma" at bounding box center [1127, 295] width 301 height 26
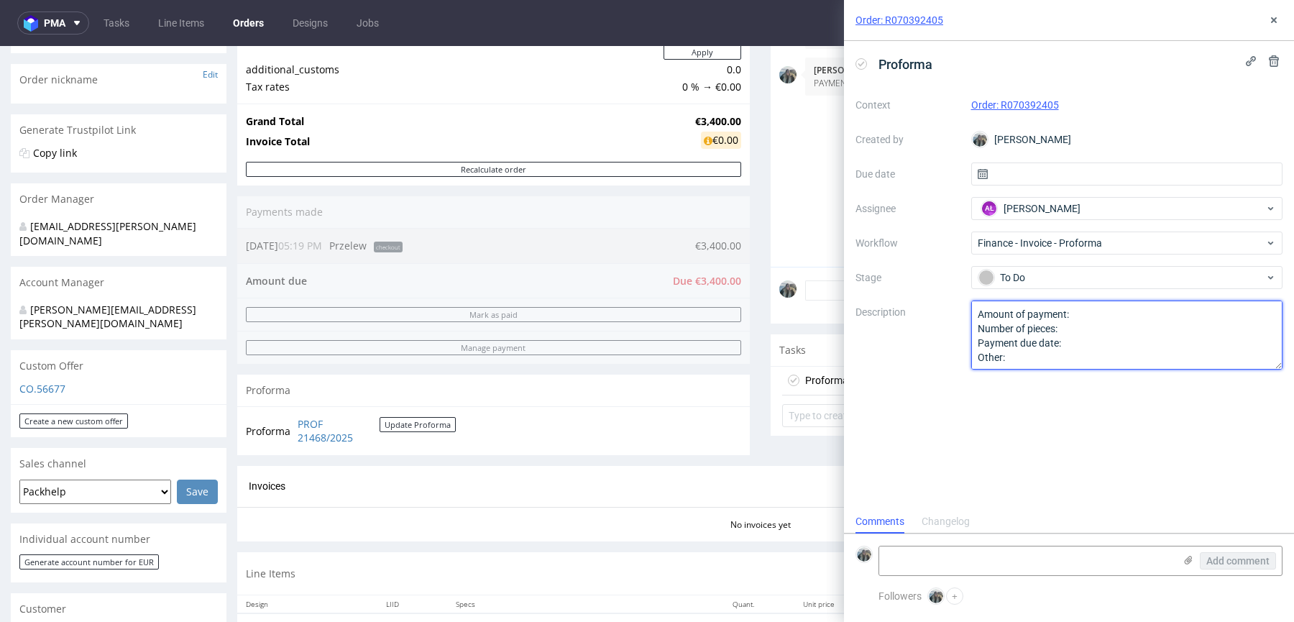
click at [1024, 319] on textarea "Amount of payment: Number of pieces: Payment due date: Other:" at bounding box center [1128, 335] width 312 height 69
click at [1088, 311] on textarea "Amount of payment: Number of pieces: Payment due date: Other:" at bounding box center [1128, 335] width 312 height 69
drag, startPoint x: 1108, startPoint y: 310, endPoint x: 1104, endPoint y: 365, distance: 55.5
click at [1104, 365] on textarea "Amount of payment: Number of pieces: Payment due date: Other:" at bounding box center [1128, 335] width 312 height 69
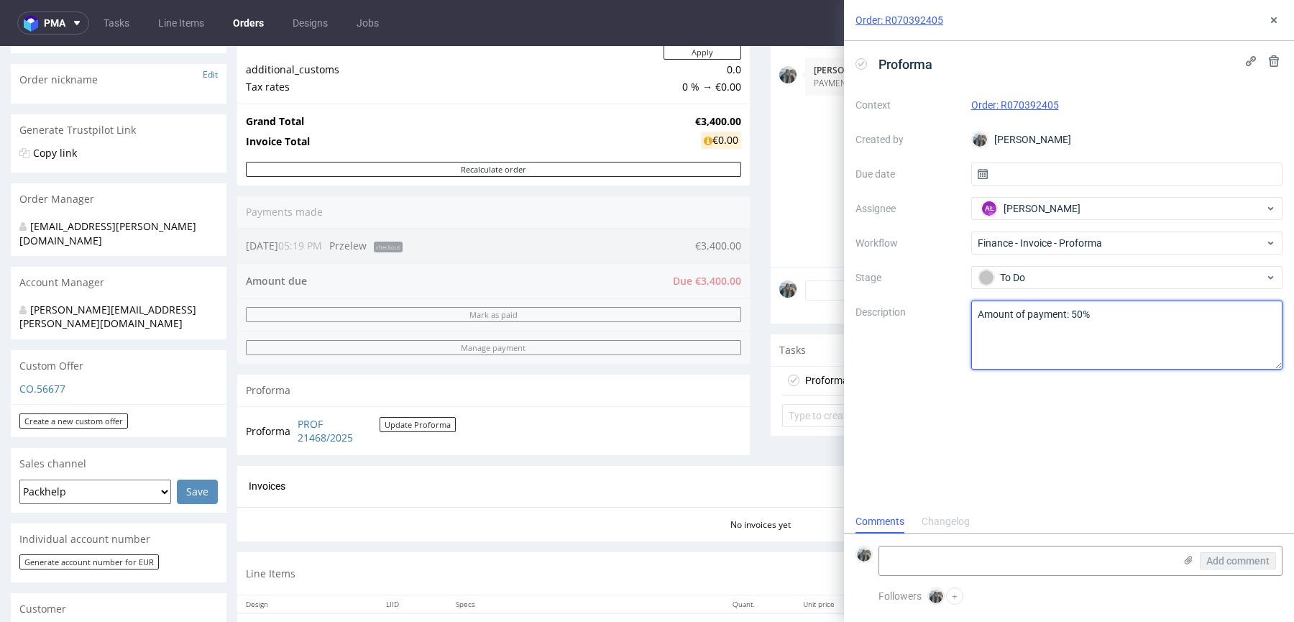
scroll to position [0, 0]
type textarea "Dwie proformy 50% teraz 50% po 30 dniach"
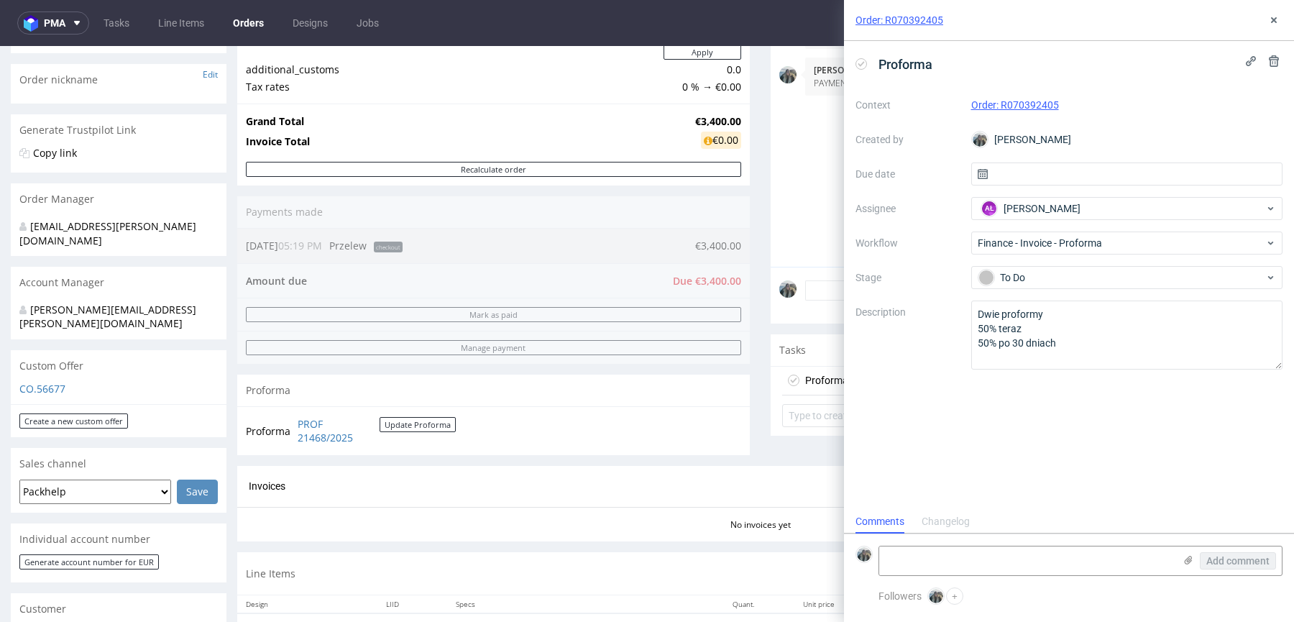
click at [1161, 426] on div "Proforma Context Order: R070392405 Created by Zeniuk Magdalena Due date Assigne…" at bounding box center [1069, 275] width 450 height 469
drag, startPoint x: 1269, startPoint y: 19, endPoint x: 200, endPoint y: 207, distance: 1085.9
click at [1269, 19] on icon at bounding box center [1275, 20] width 12 height 12
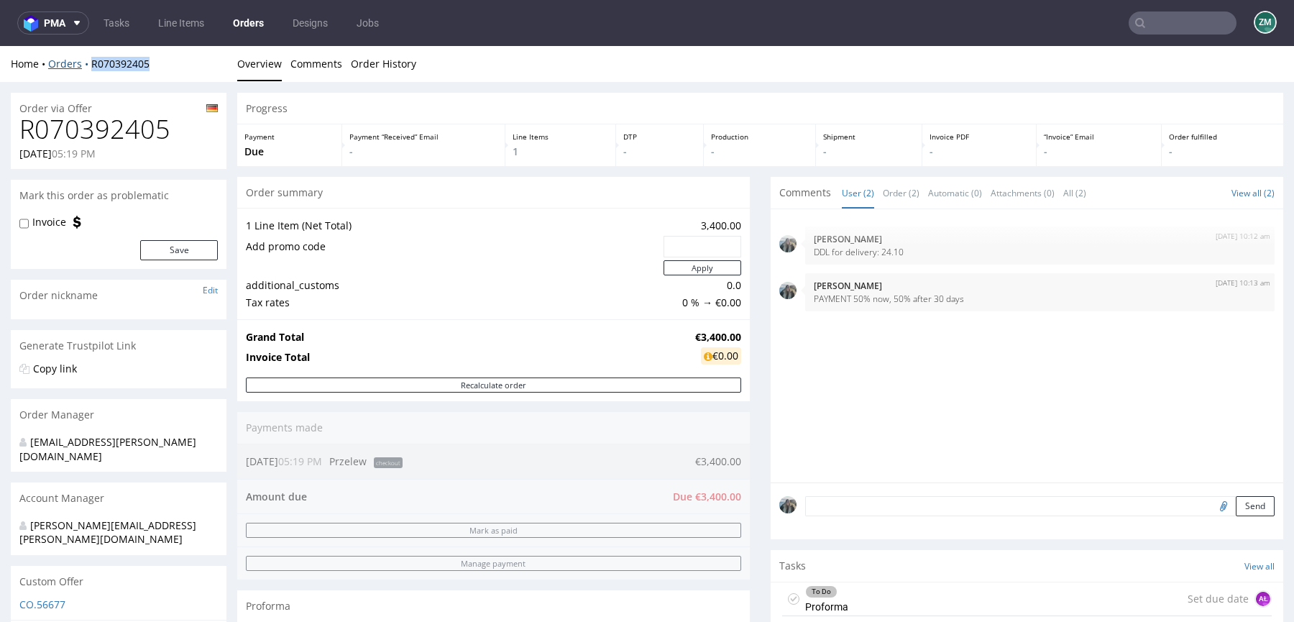
click at [88, 68] on div "Home Orders R070392405 Overview Comments Order History" at bounding box center [647, 64] width 1294 height 36
copy link "R070392405"
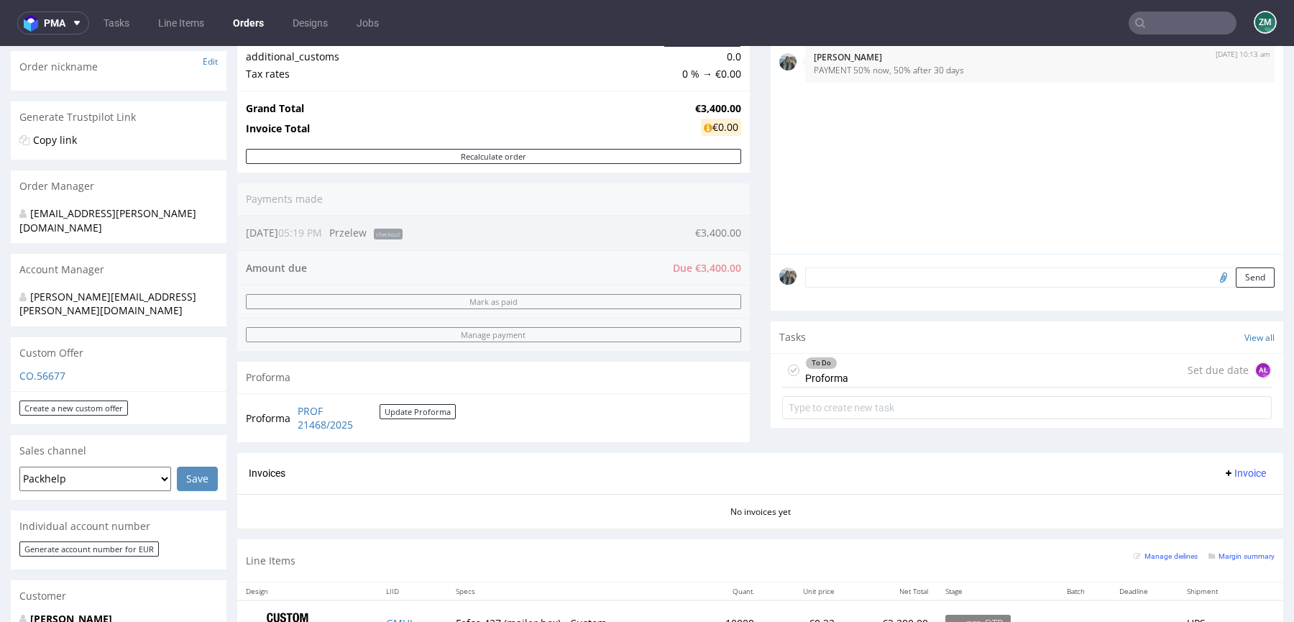
scroll to position [324, 0]
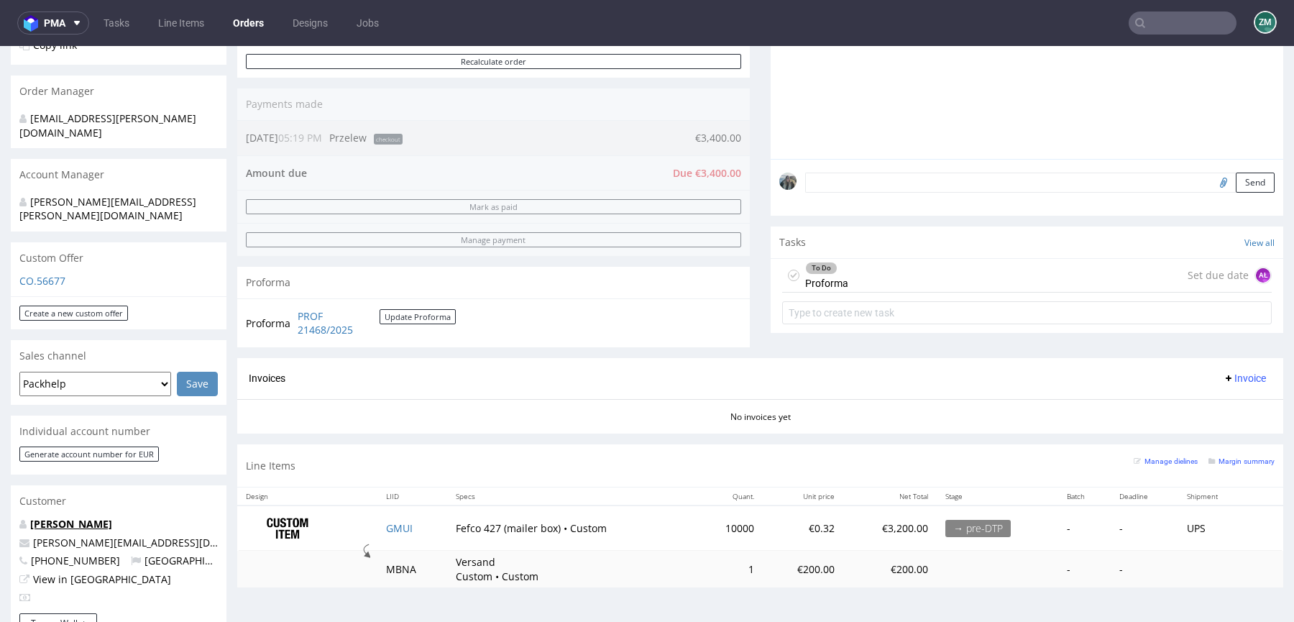
click at [85, 517] on link "Emilie Steinert" at bounding box center [71, 524] width 82 height 14
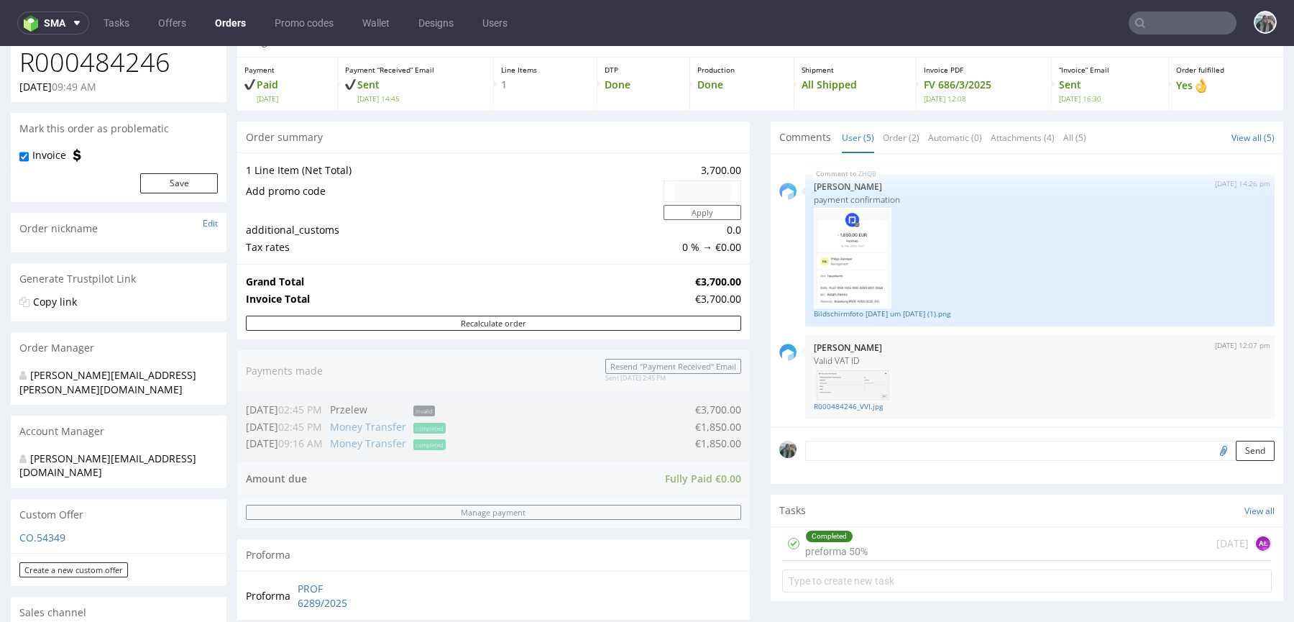
scroll to position [455, 0]
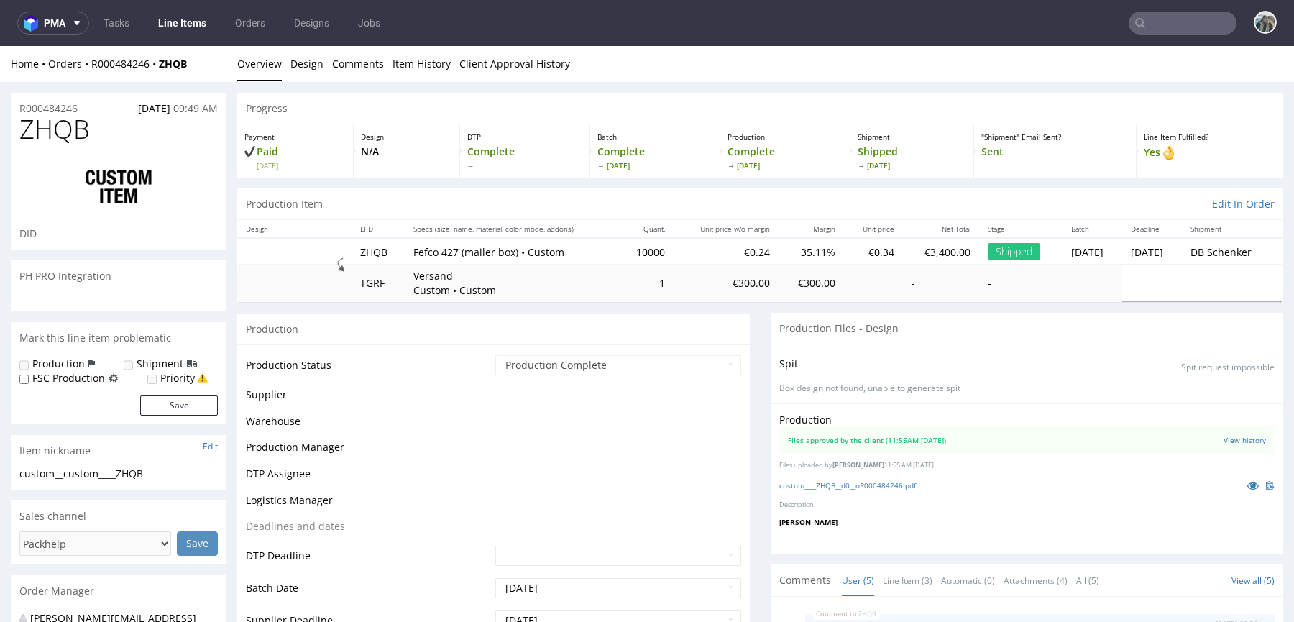
scroll to position [234, 0]
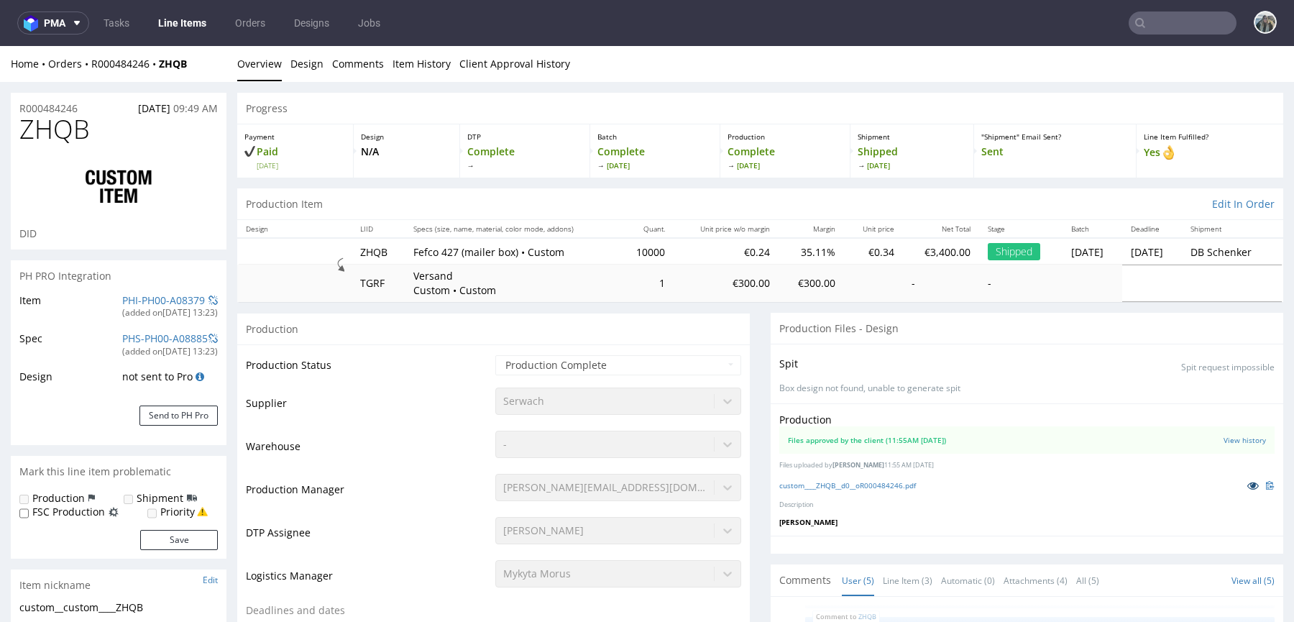
select select "in_progress"
click at [1248, 480] on icon at bounding box center [1254, 485] width 12 height 10
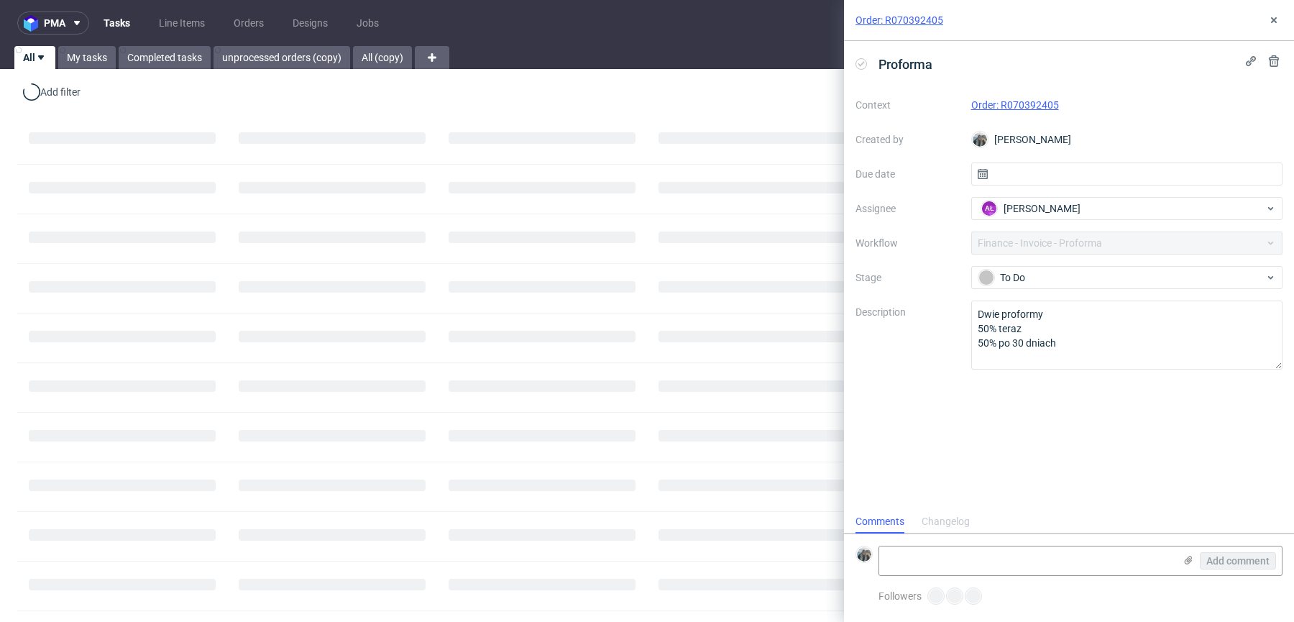
scroll to position [12, 0]
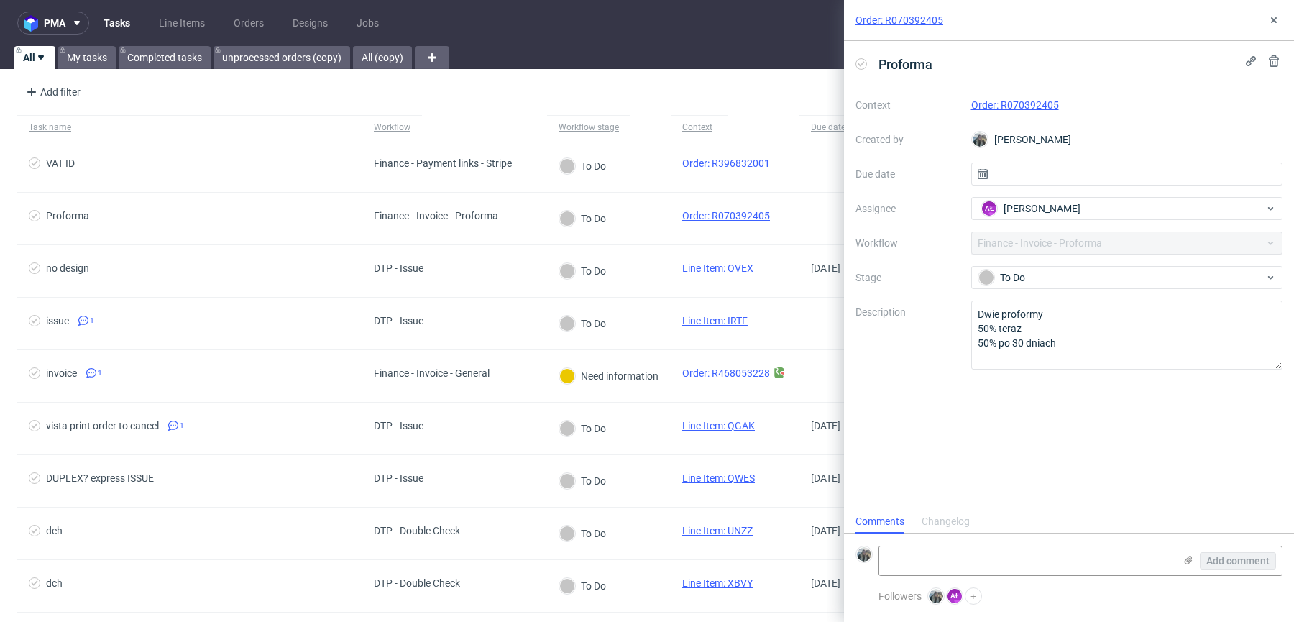
click at [919, 21] on link "Order: R070392405" at bounding box center [900, 20] width 88 height 14
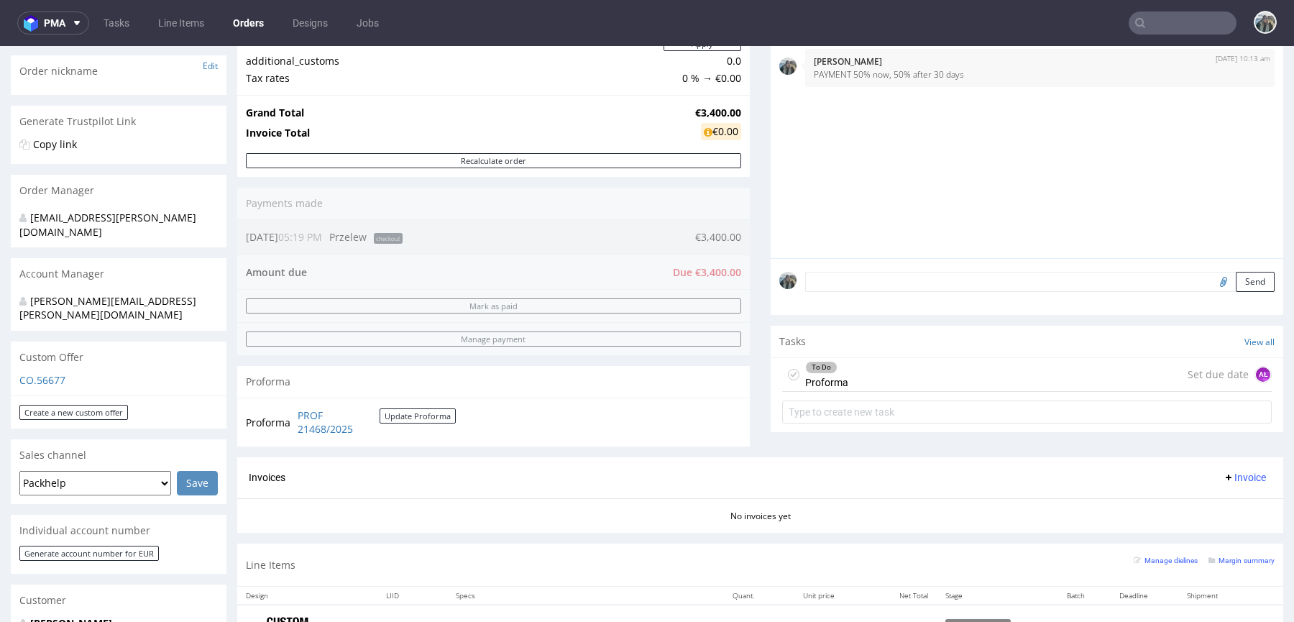
scroll to position [94, 0]
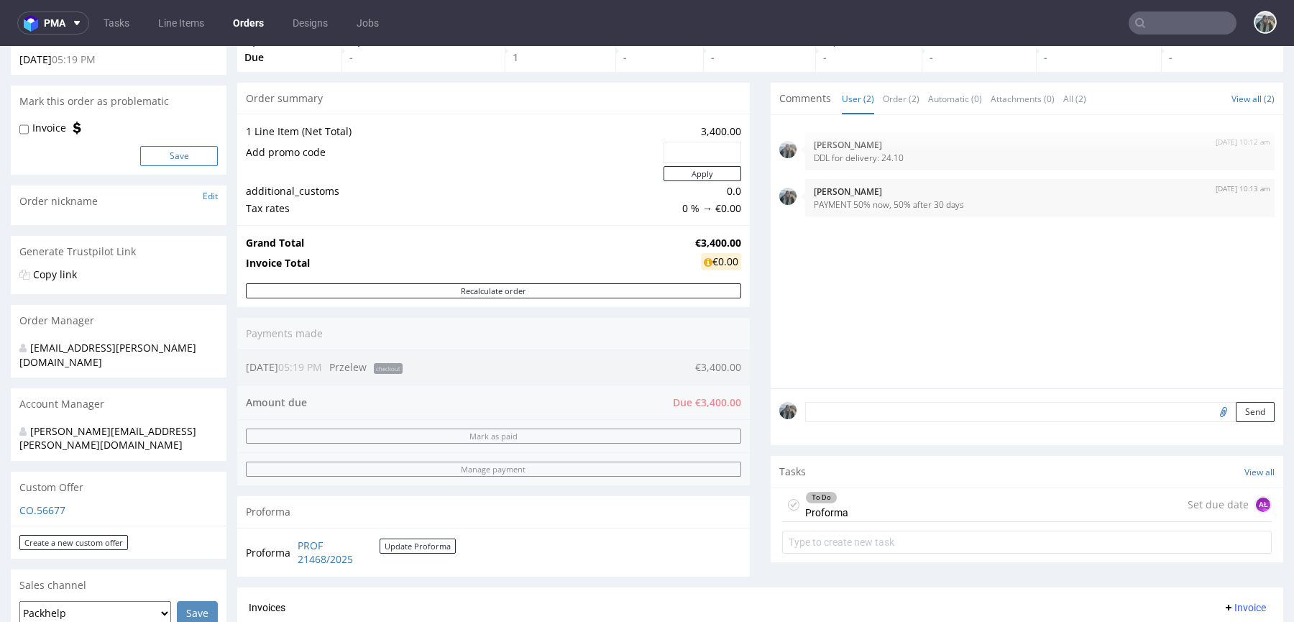
drag, startPoint x: 48, startPoint y: 132, endPoint x: 180, endPoint y: 150, distance: 132.8
click at [48, 132] on label "Invoice" at bounding box center [49, 128] width 34 height 14
click at [29, 132] on input "Invoice" at bounding box center [23, 130] width 9 height 12
click at [183, 150] on button "Save" at bounding box center [179, 156] width 78 height 20
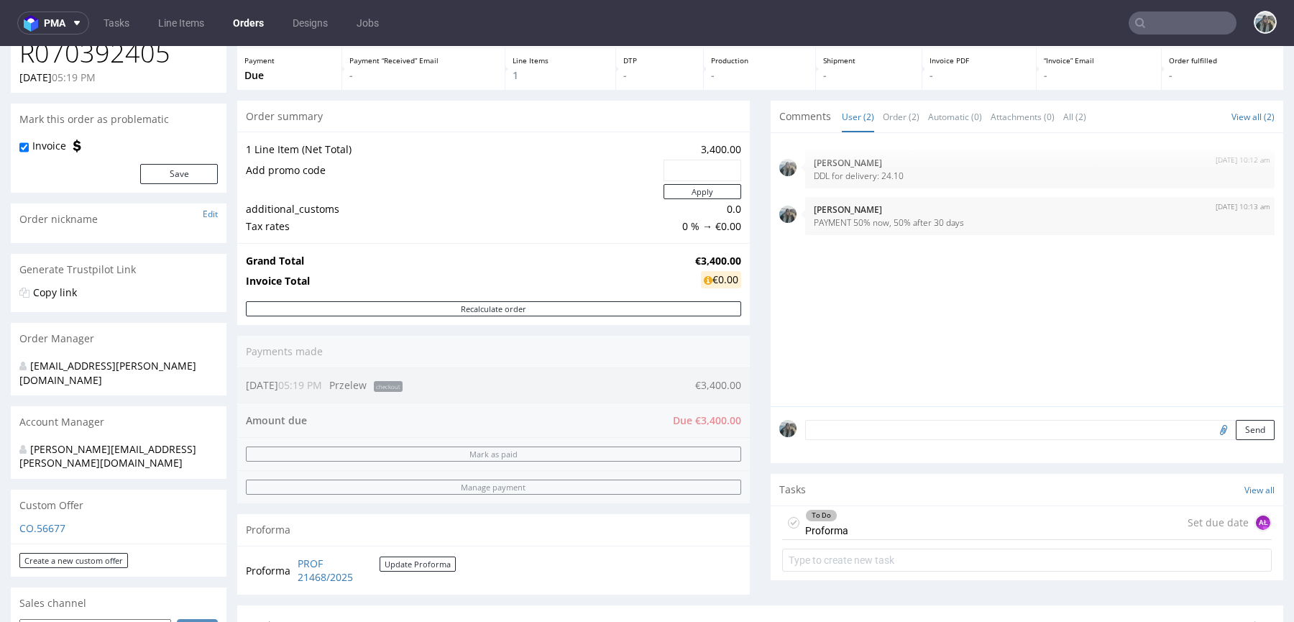
scroll to position [59, 0]
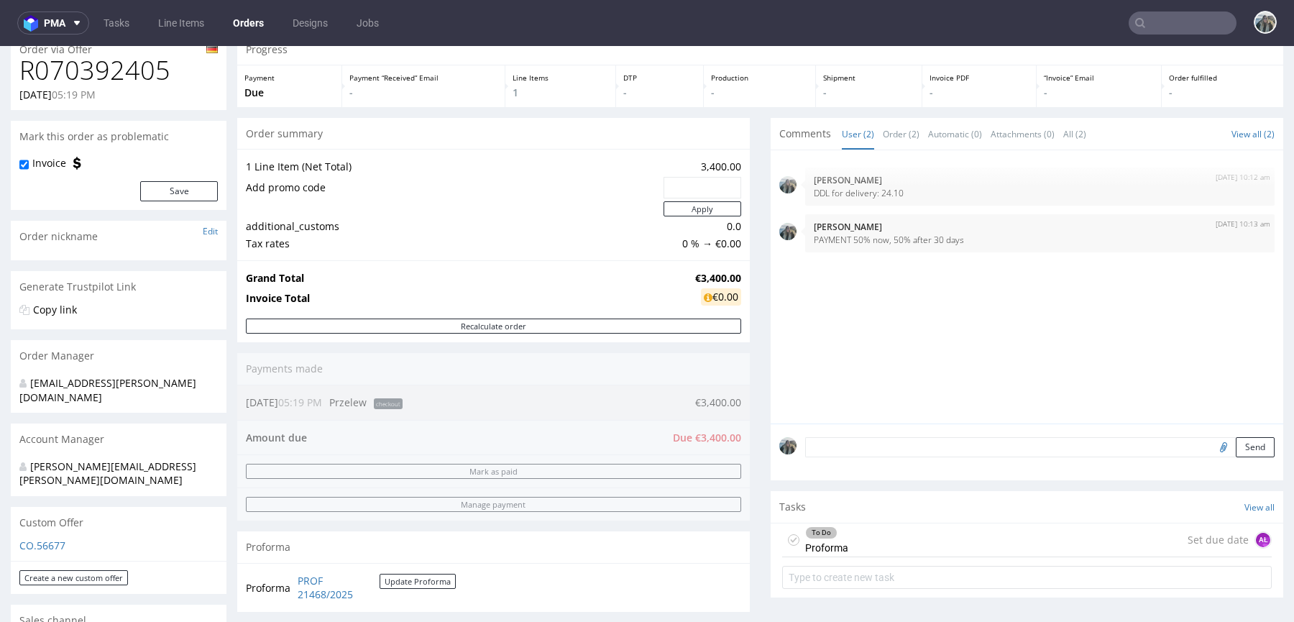
click at [50, 163] on label "Invoice" at bounding box center [49, 163] width 34 height 14
click at [29, 163] on input "Invoice" at bounding box center [23, 165] width 9 height 12
checkbox input "false"
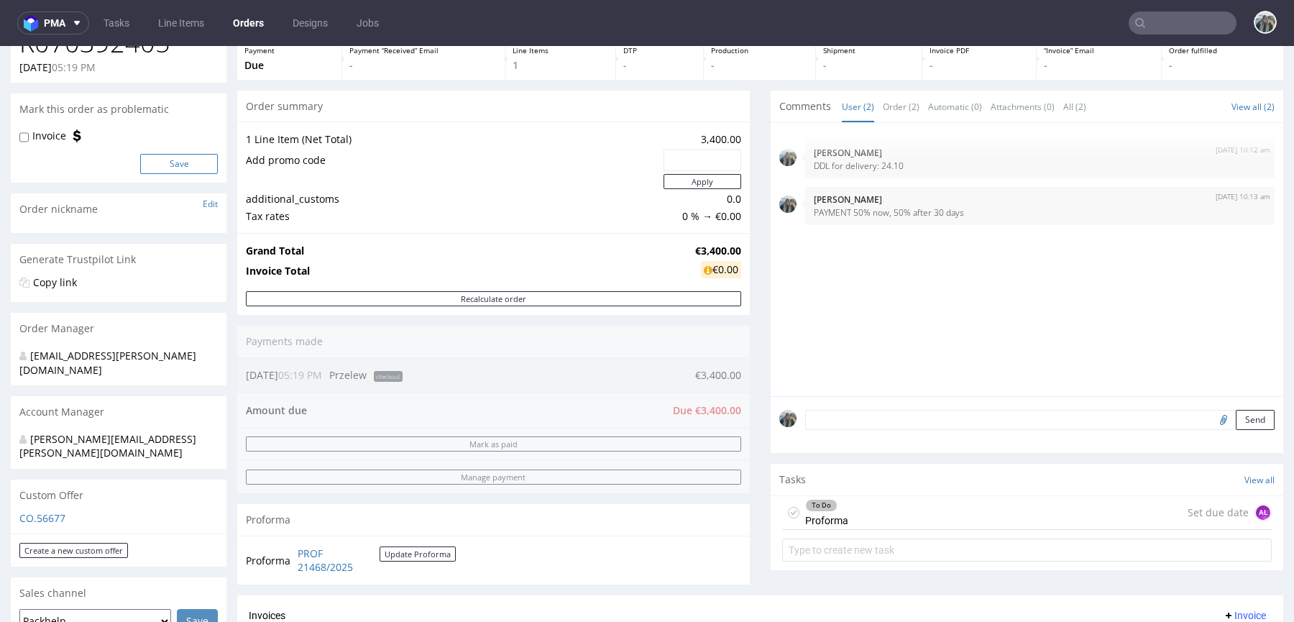
click at [174, 166] on button "Save" at bounding box center [179, 164] width 78 height 20
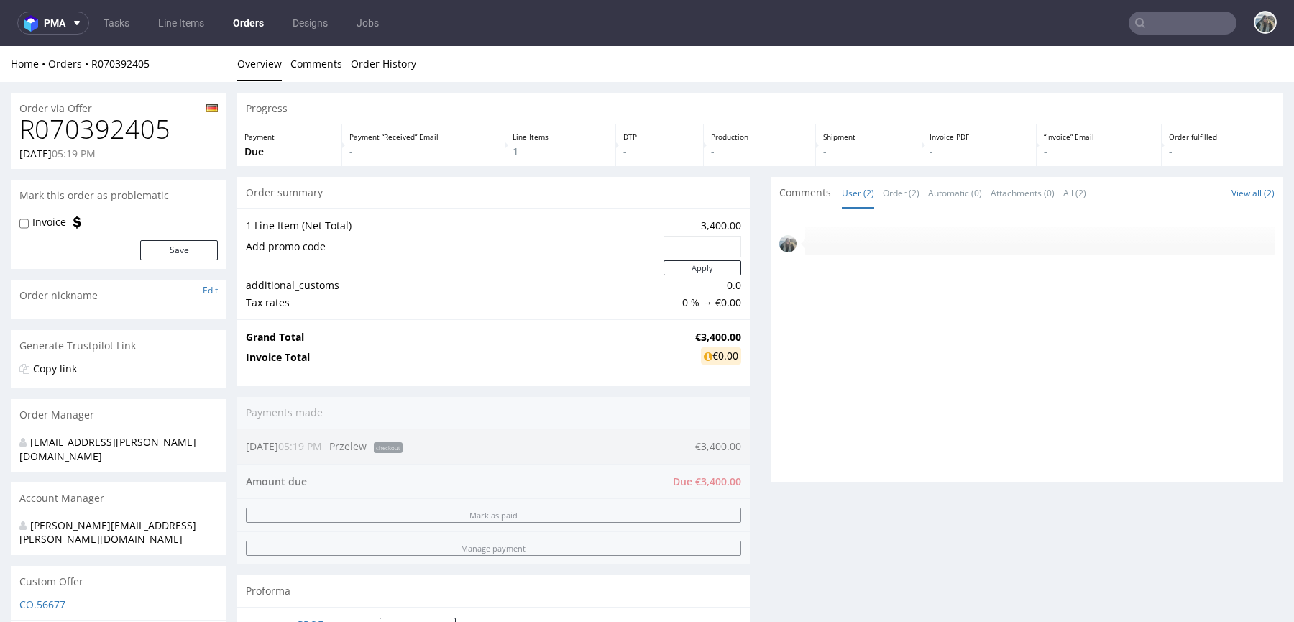
scroll to position [0, 0]
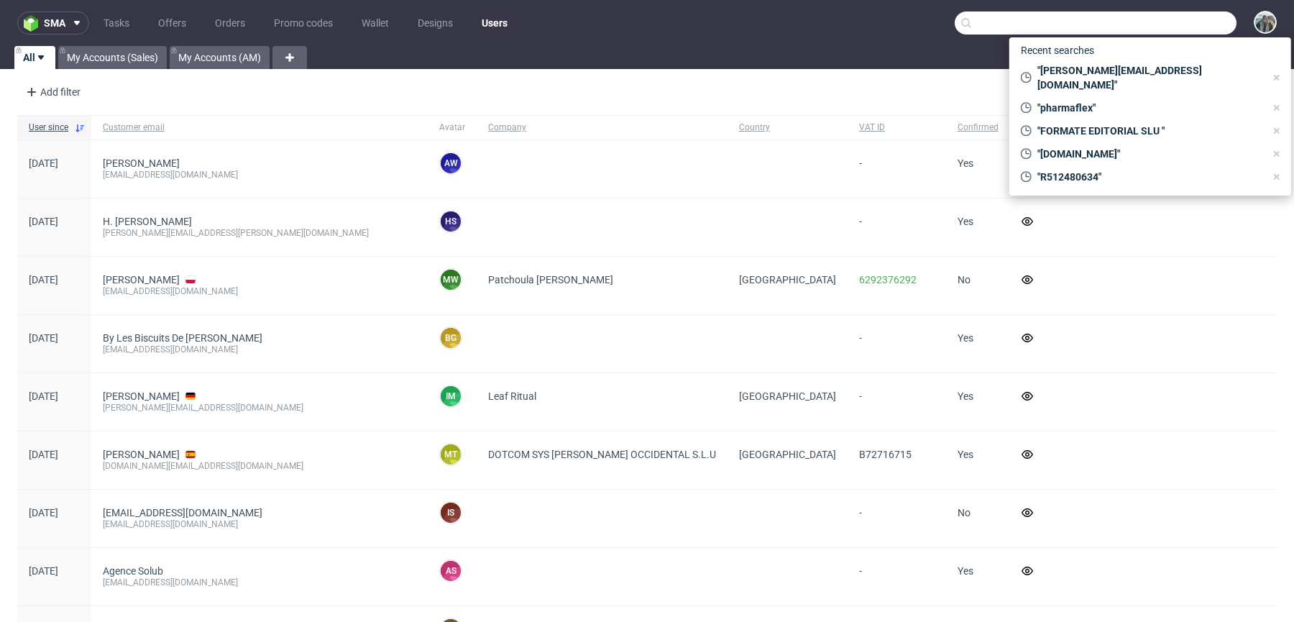
click at [1168, 19] on input "text" at bounding box center [1096, 23] width 282 height 23
paste input "R803873951"
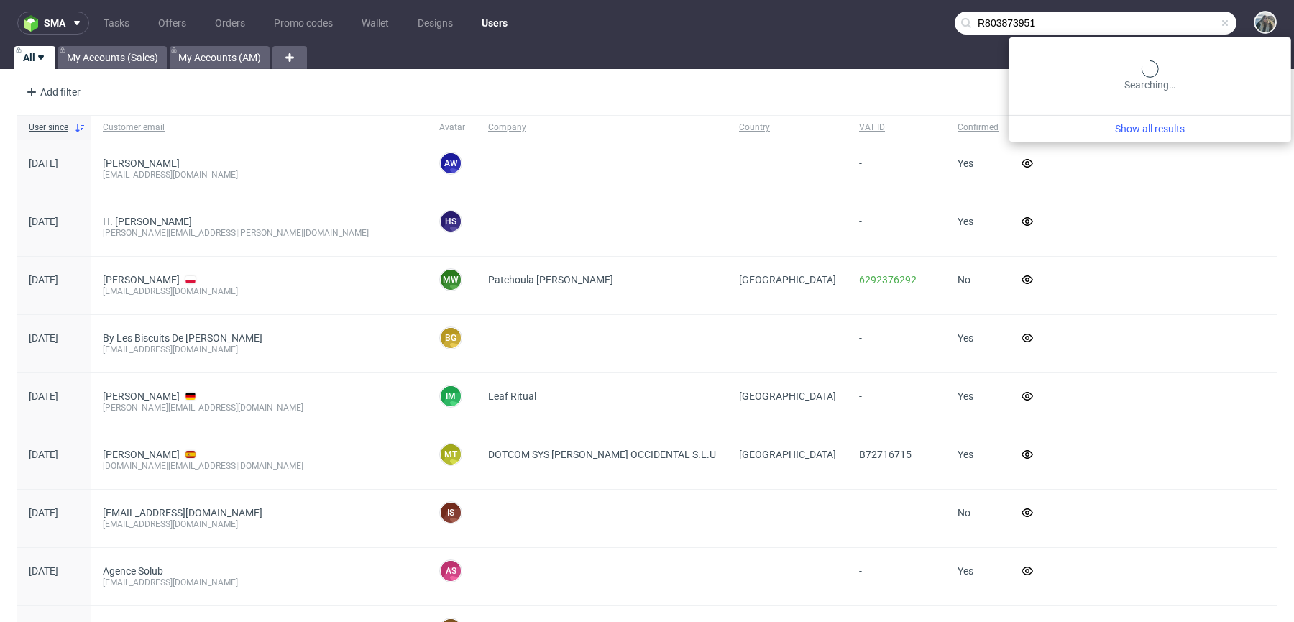
type input "R803873951"
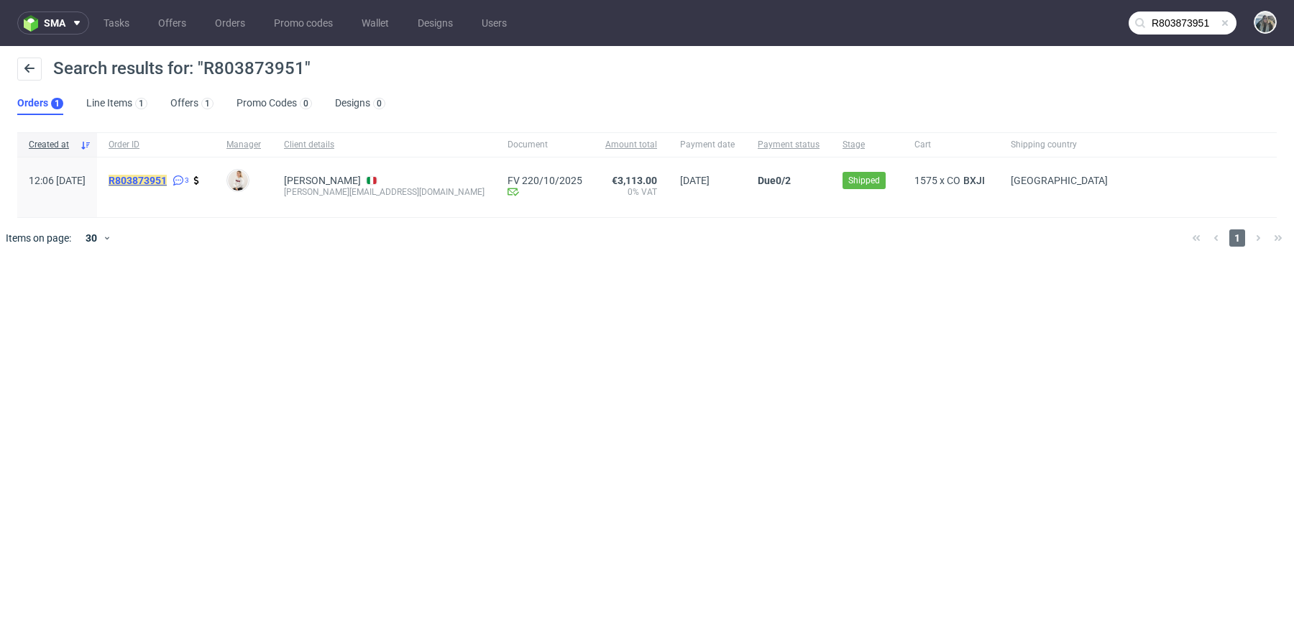
click at [167, 183] on mark "R803873951" at bounding box center [138, 181] width 58 height 12
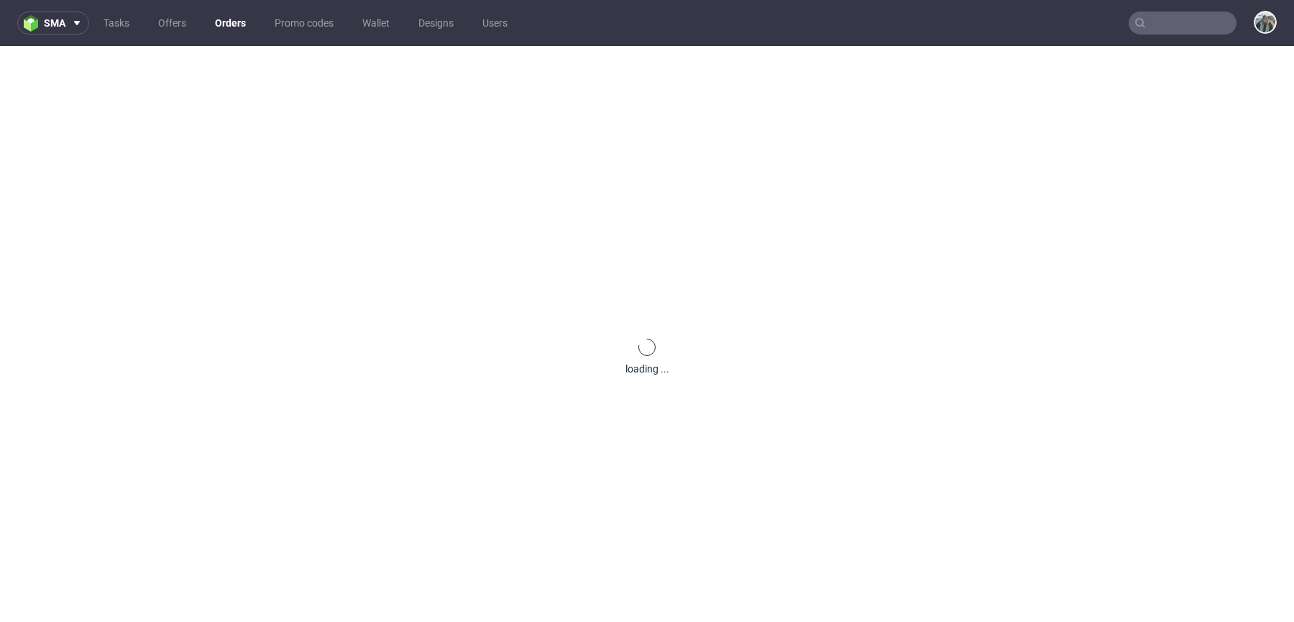
click at [186, 183] on div "loading ..." at bounding box center [647, 357] width 1294 height 622
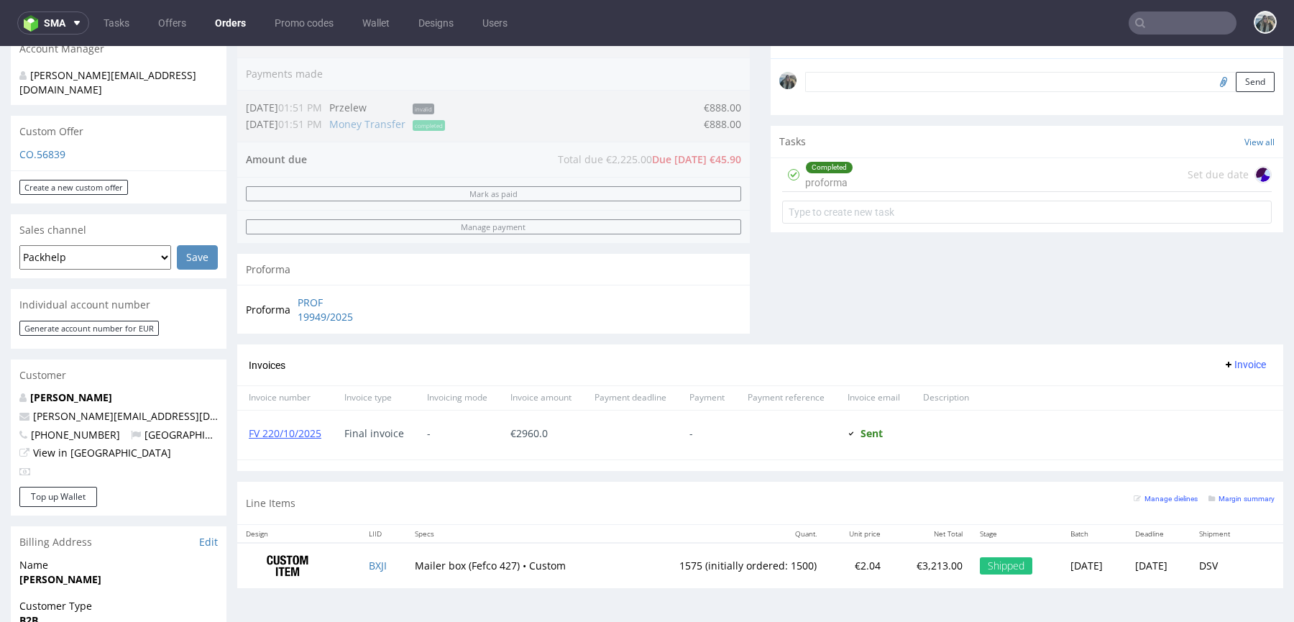
scroll to position [329, 0]
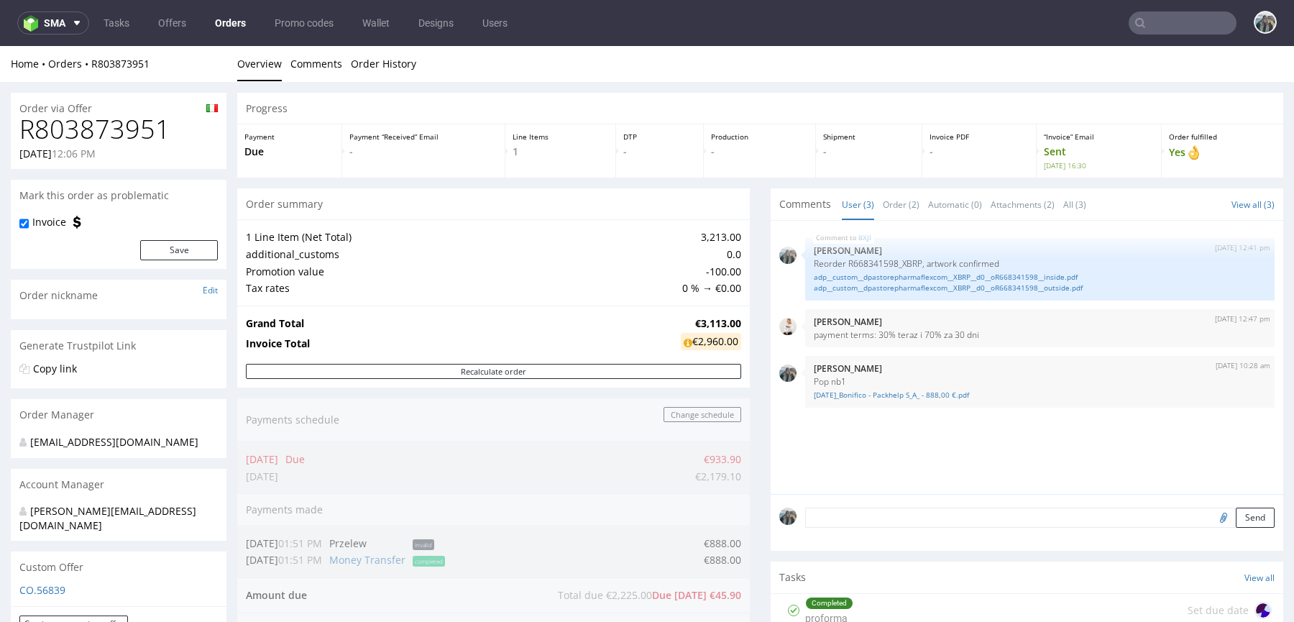
click at [1212, 518] on input "file" at bounding box center [1222, 517] width 20 height 19
type input "C:\fakepath\06-10-2025_Bonifico - Packhelp S_A_ - 2_072,00 €.pdf"
click at [891, 513] on textarea at bounding box center [1040, 518] width 470 height 20
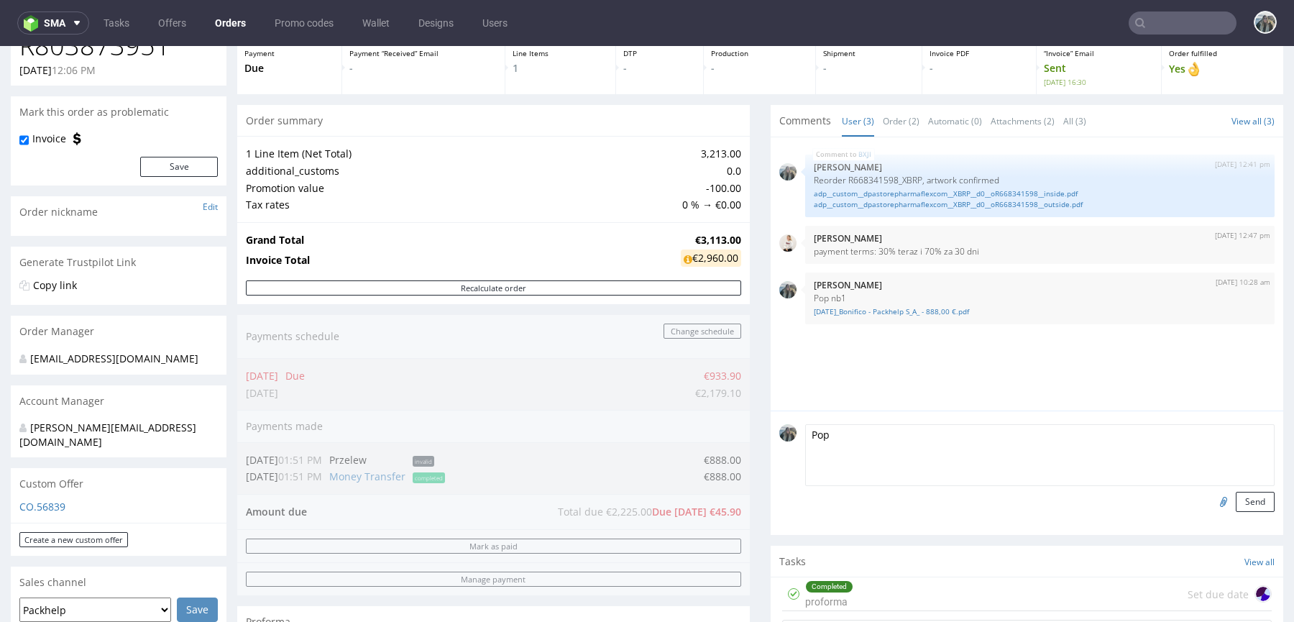
scroll to position [340, 0]
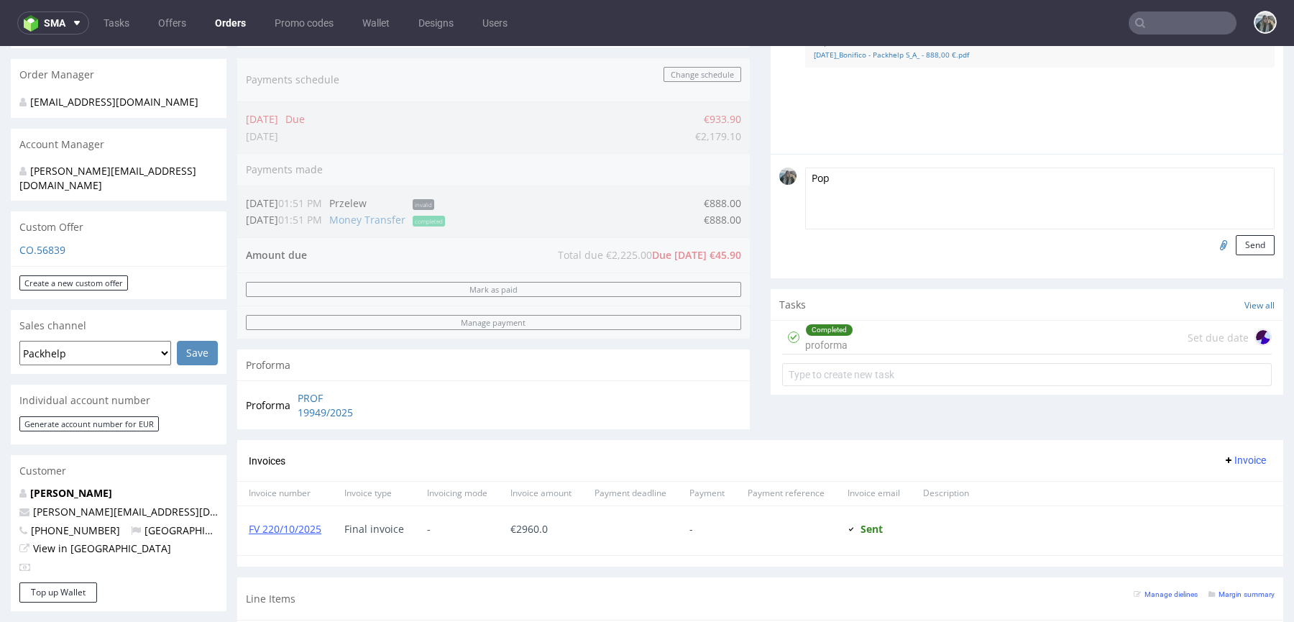
click at [876, 337] on div "Completed proforma Set due date" at bounding box center [1027, 338] width 490 height 34
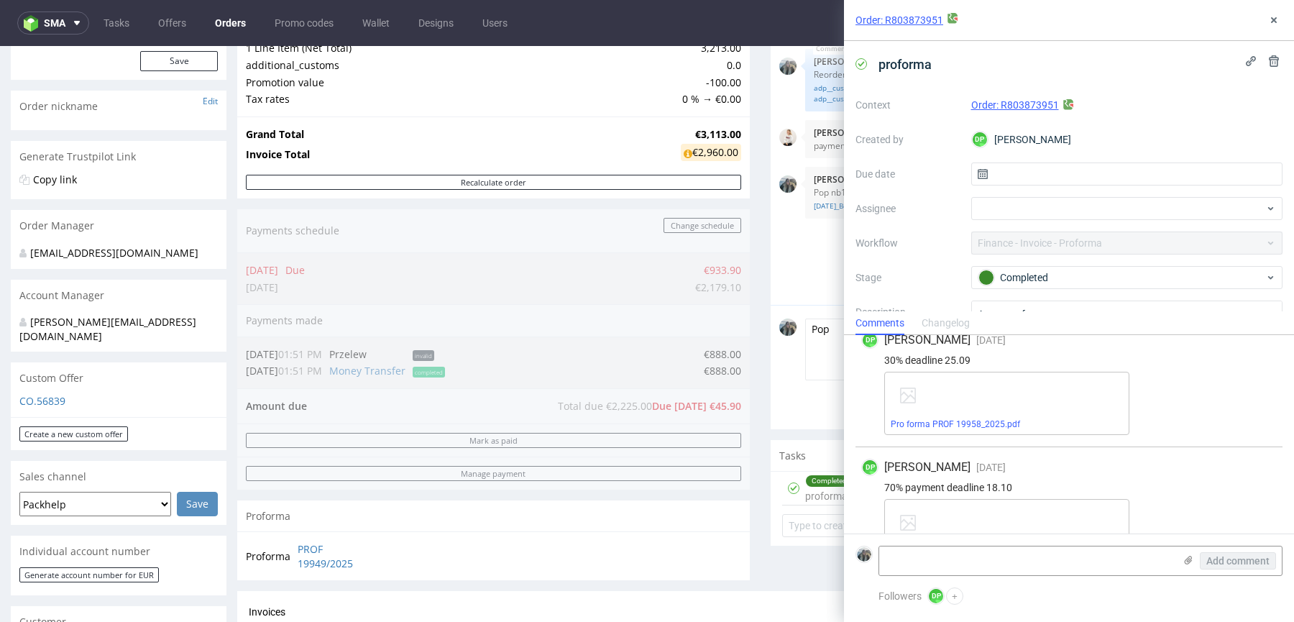
scroll to position [171, 0]
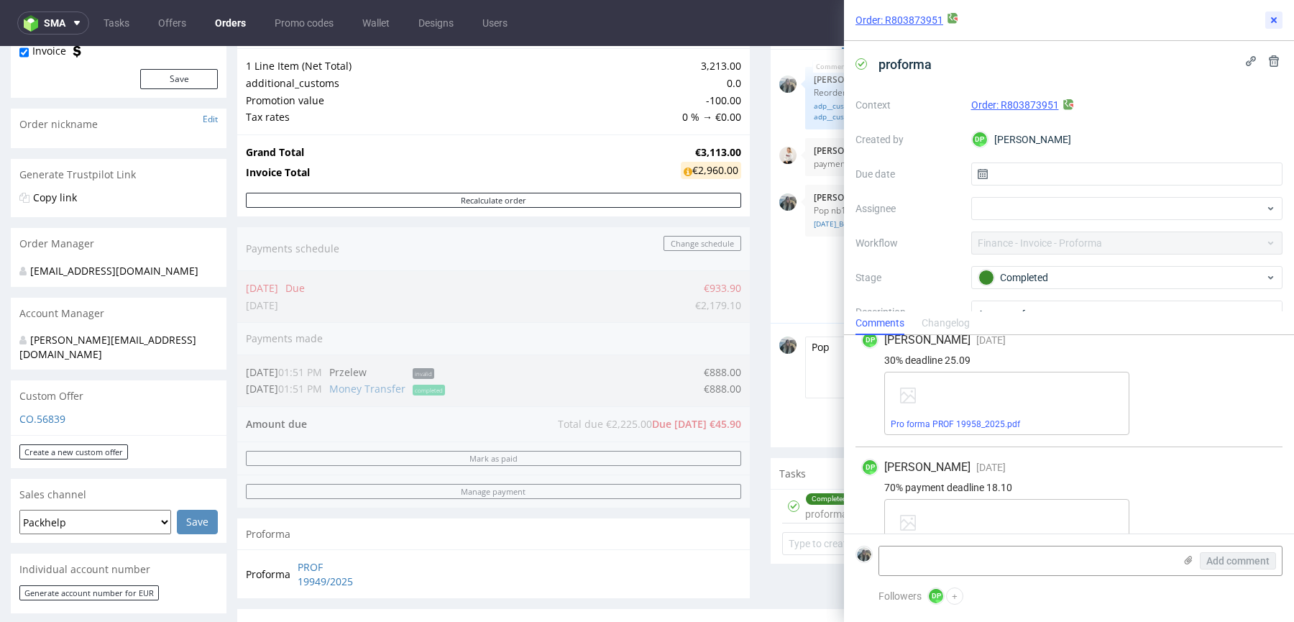
drag, startPoint x: 1278, startPoint y: 13, endPoint x: 1269, endPoint y: 22, distance: 12.2
click at [1278, 13] on button at bounding box center [1274, 20] width 17 height 17
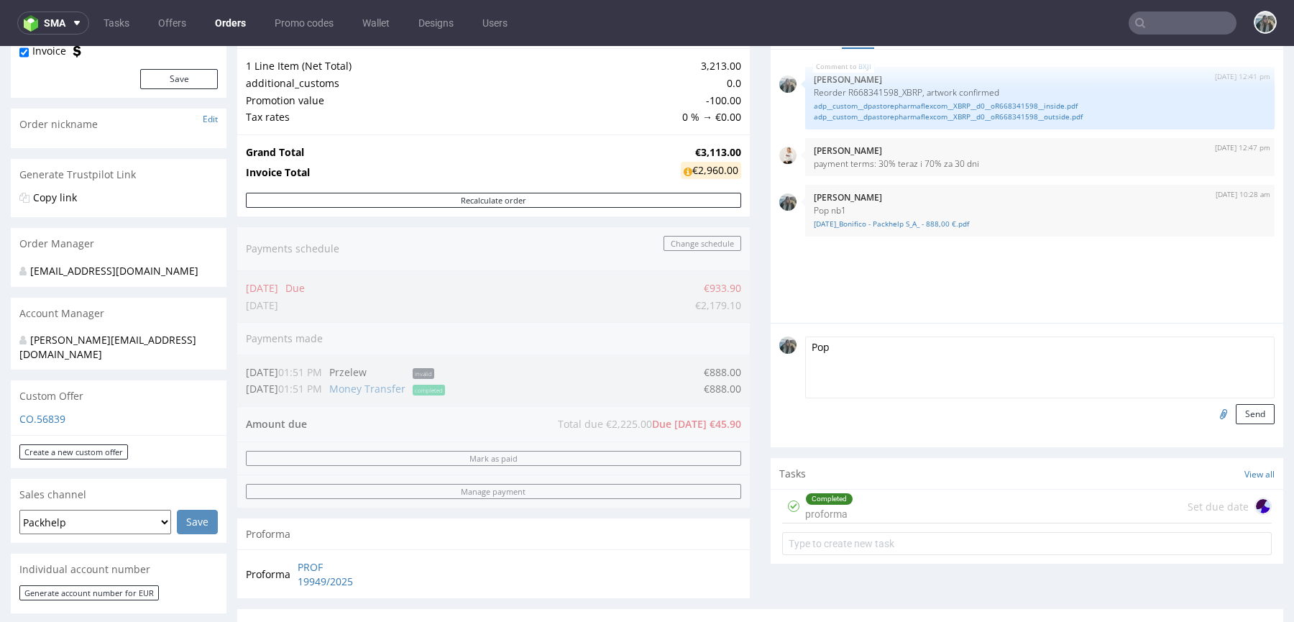
click at [870, 345] on textarea "Pop" at bounding box center [1040, 368] width 470 height 62
type textarea "Pop nb2"
click at [1238, 412] on button "Send" at bounding box center [1255, 414] width 39 height 20
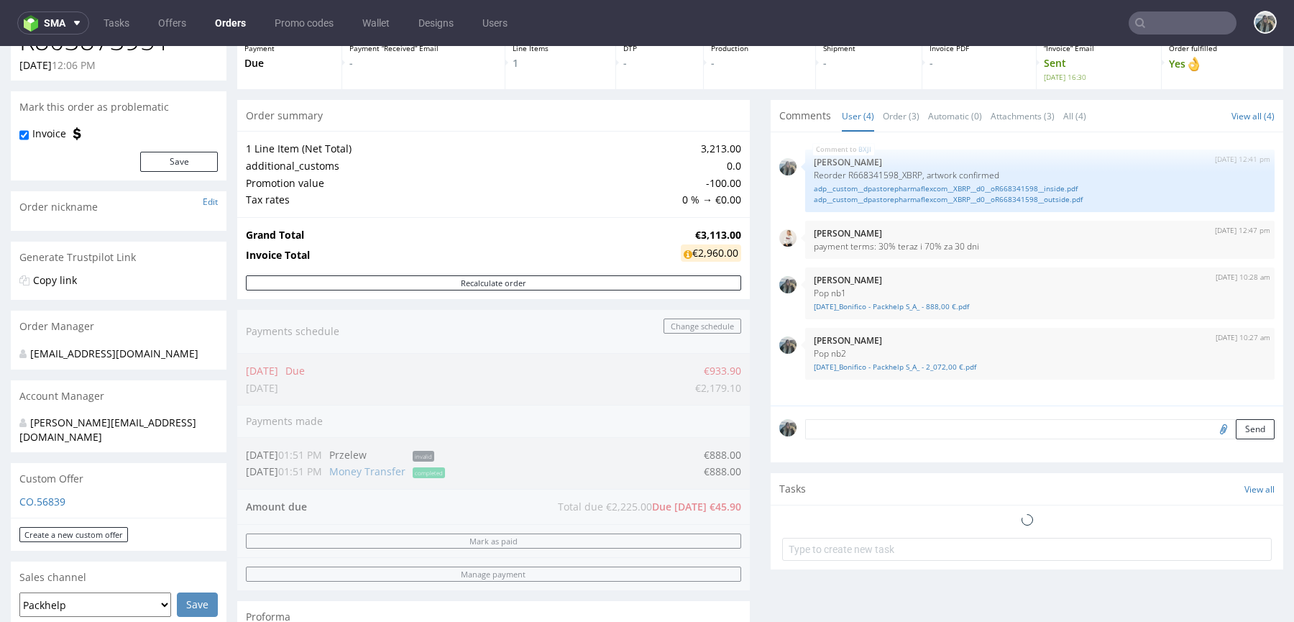
scroll to position [101, 0]
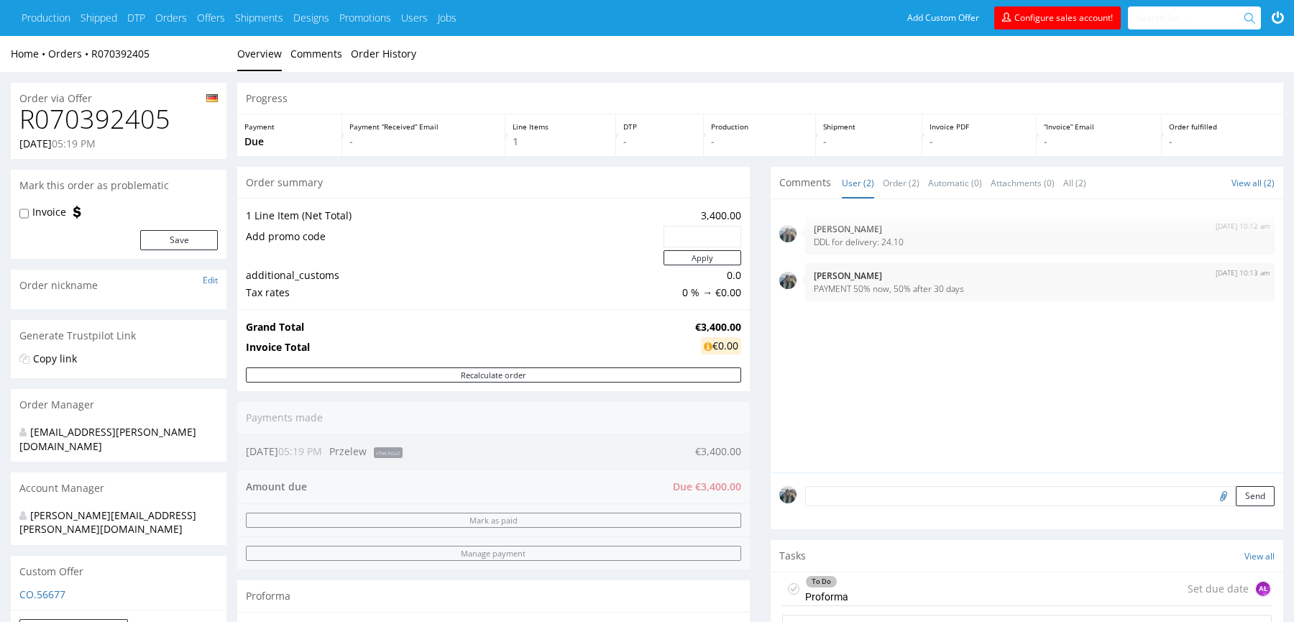
click at [95, 116] on h1 "R070392405" at bounding box center [118, 119] width 198 height 29
click at [96, 117] on h1 "R070392405" at bounding box center [118, 119] width 198 height 29
copy h1 "R070392405"
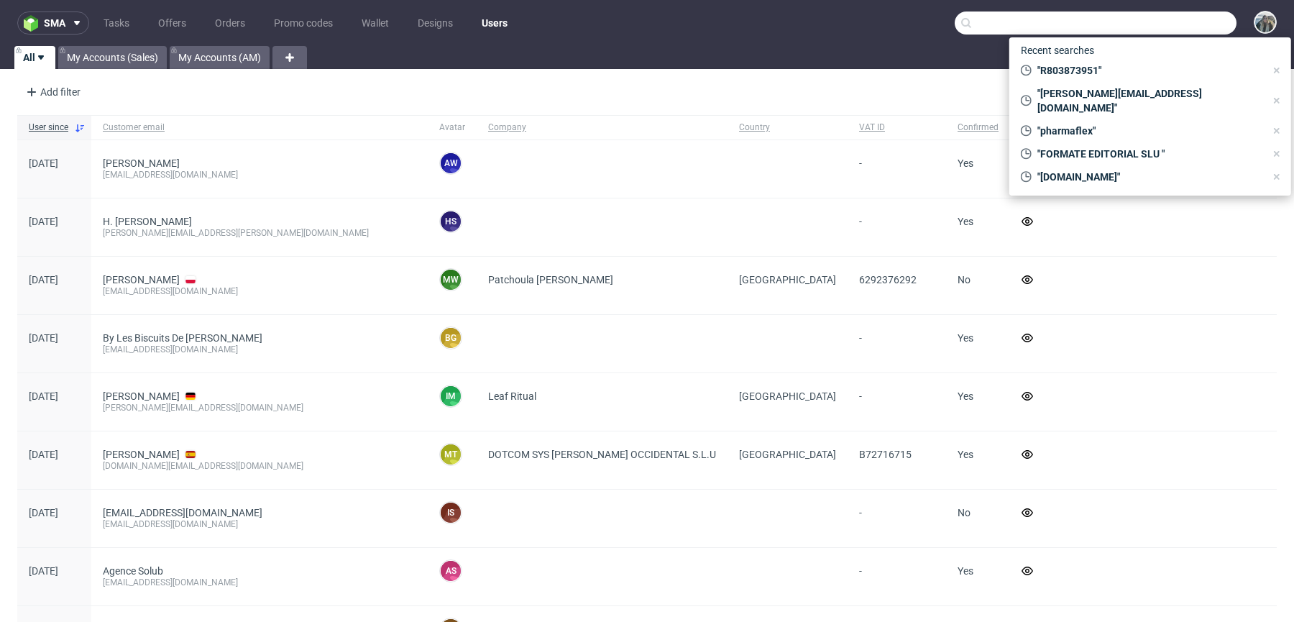
click at [1151, 18] on input "text" at bounding box center [1096, 23] width 282 height 23
paste input "R070392405"
type input "R070392405"
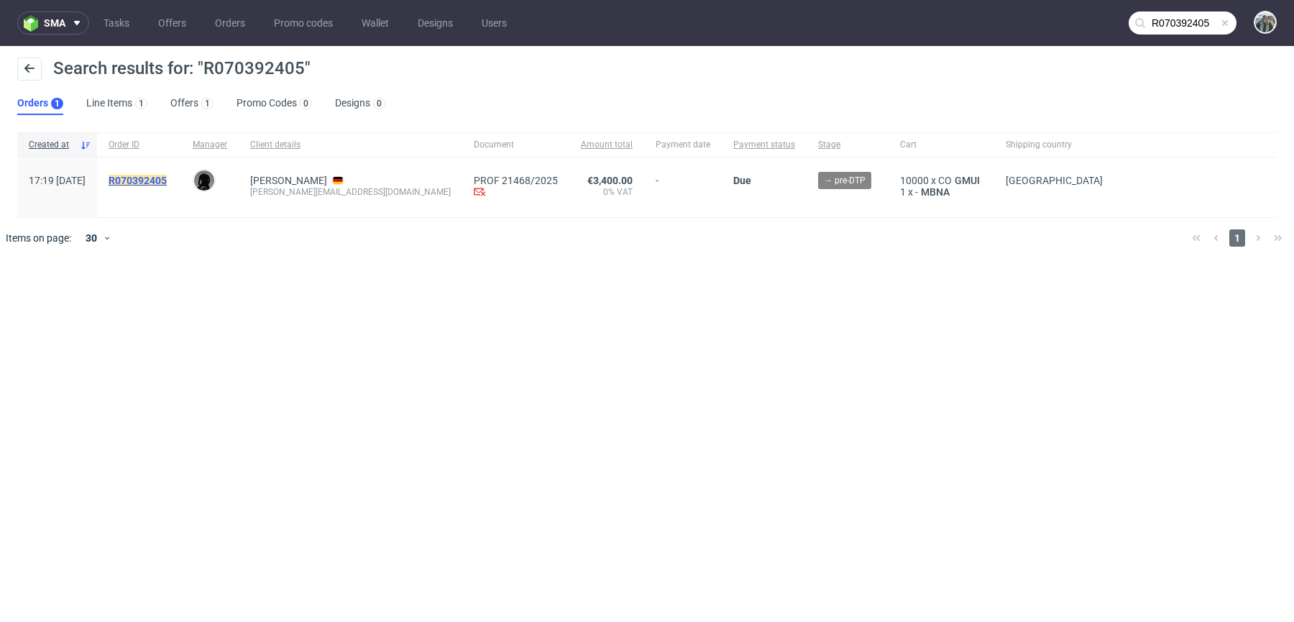
click at [167, 178] on mark "R070392405" at bounding box center [138, 181] width 58 height 12
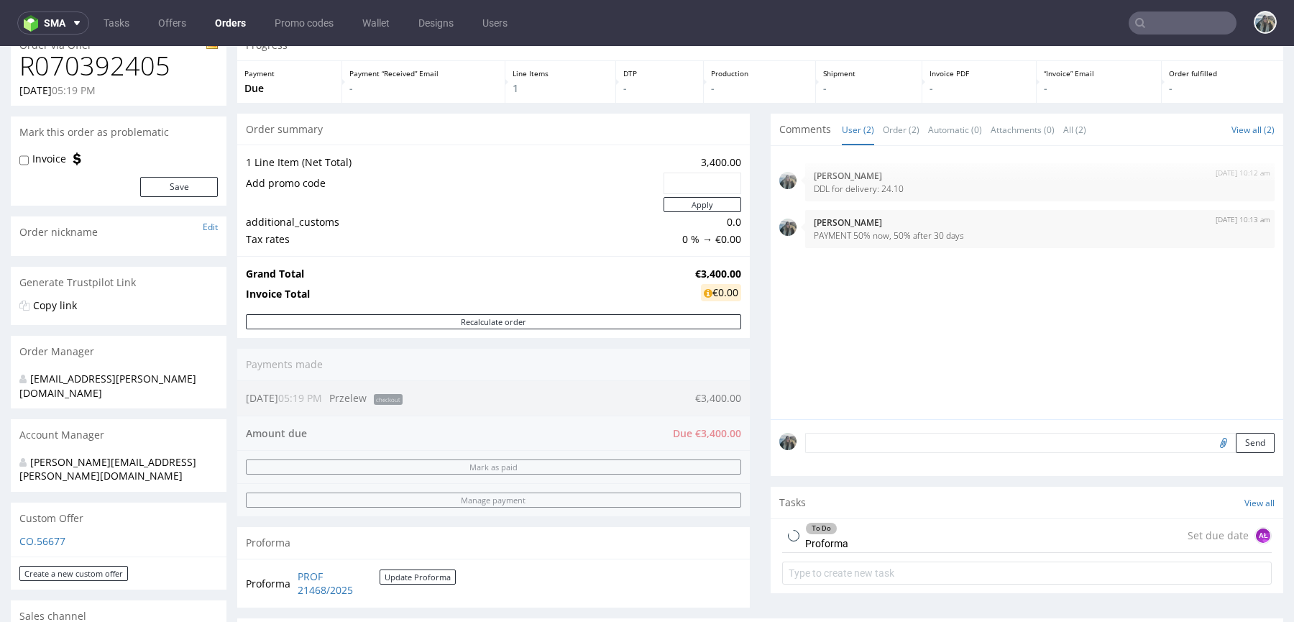
scroll to position [213, 0]
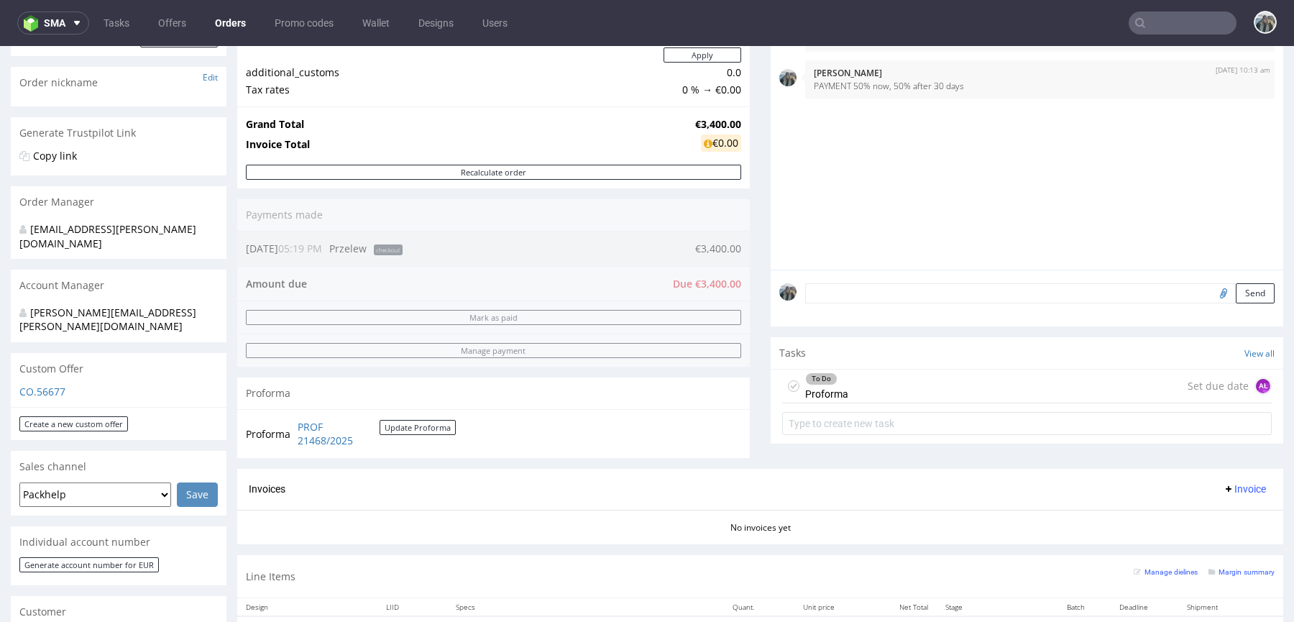
click at [853, 377] on div "To Do Proforma Set due date AŁ" at bounding box center [1027, 387] width 490 height 34
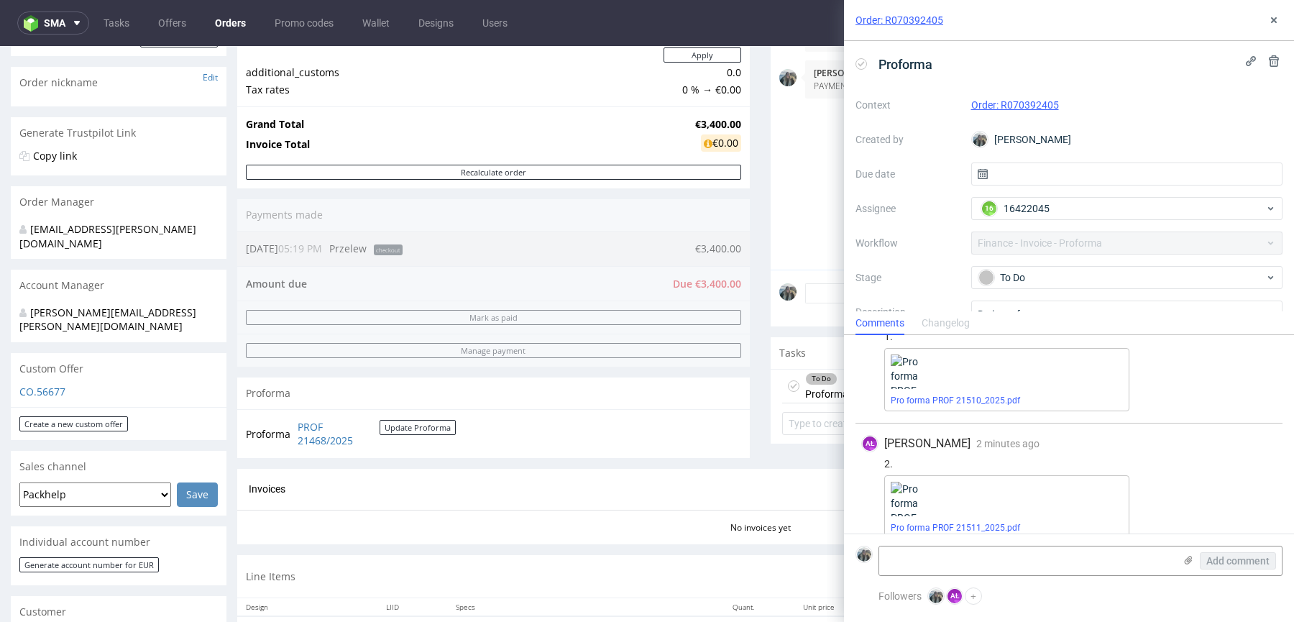
scroll to position [53, 0]
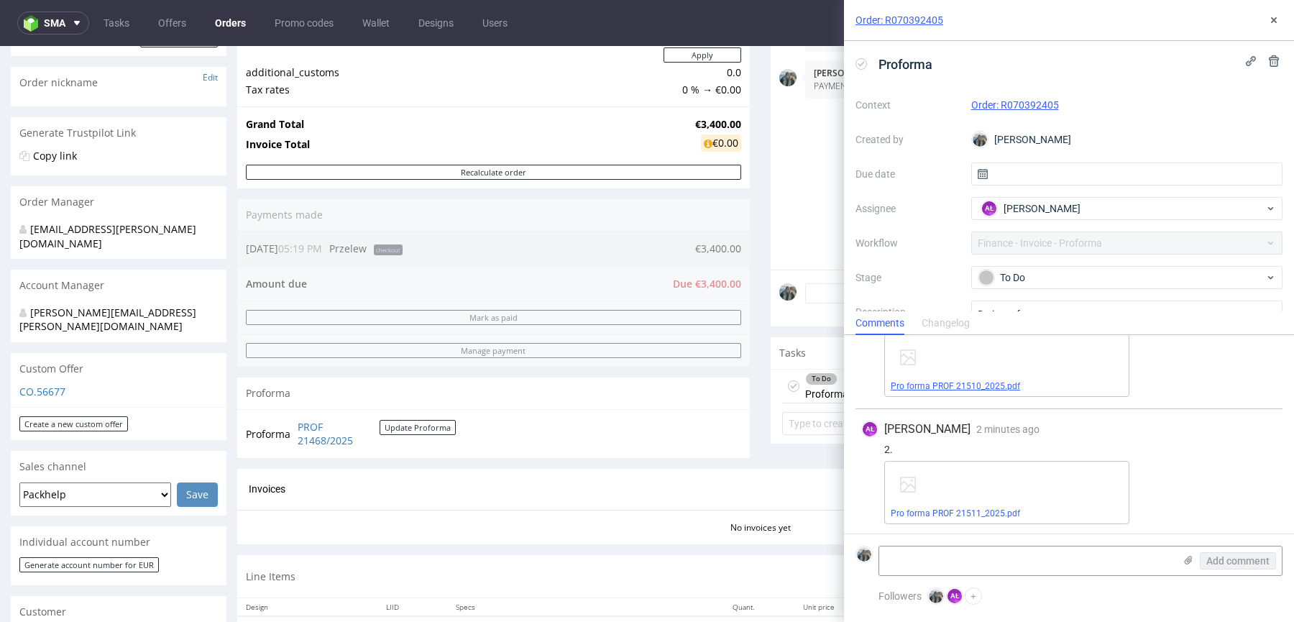
click at [974, 383] on link "Pro forma PROF 21510_2025.pdf" at bounding box center [955, 386] width 129 height 10
click at [983, 512] on link "Pro forma PROF 21511_2025.pdf" at bounding box center [955, 513] width 129 height 10
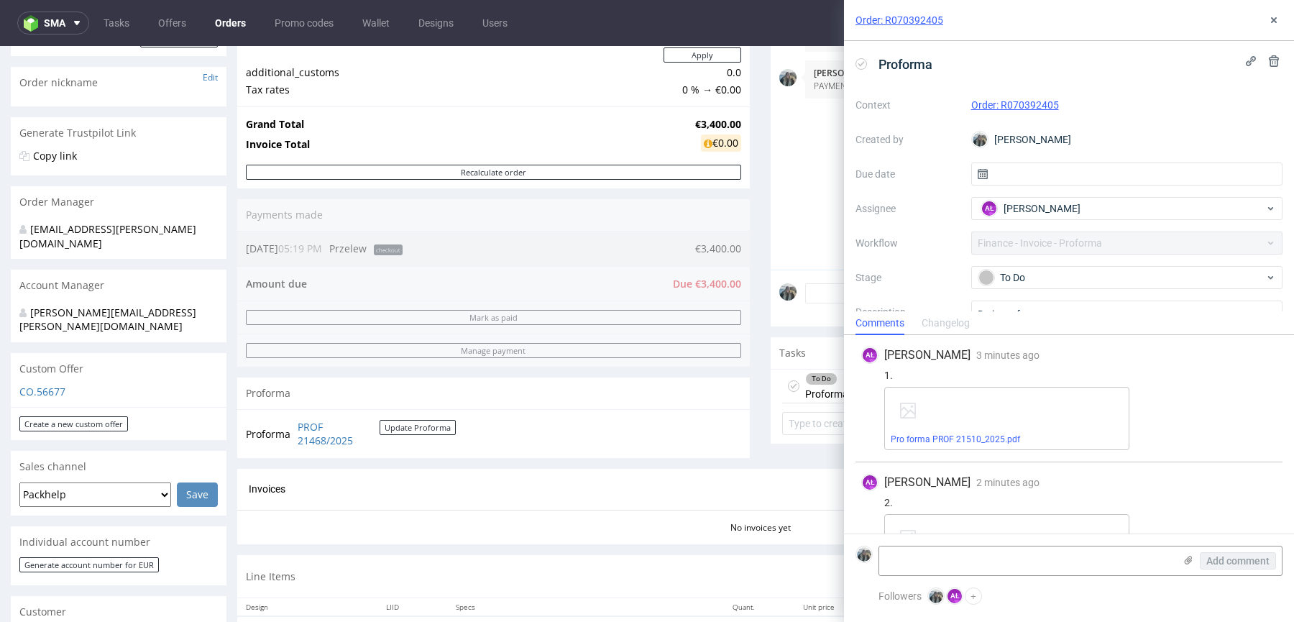
click at [1265, 14] on div "Order: R070392405" at bounding box center [1069, 20] width 450 height 41
click at [1272, 16] on icon at bounding box center [1275, 20] width 12 height 12
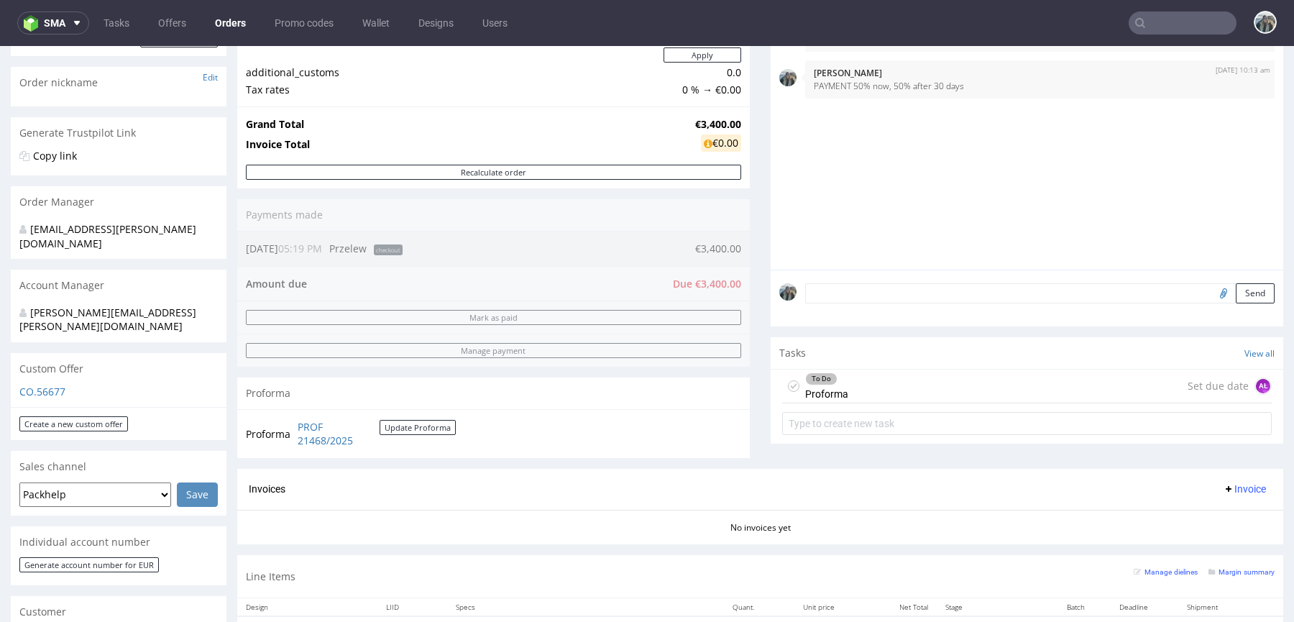
click at [1135, 24] on icon at bounding box center [1141, 23] width 12 height 12
click at [1136, 19] on input "text" at bounding box center [1183, 23] width 108 height 23
paste input "aarjahealth"
type input "aarjahealth"
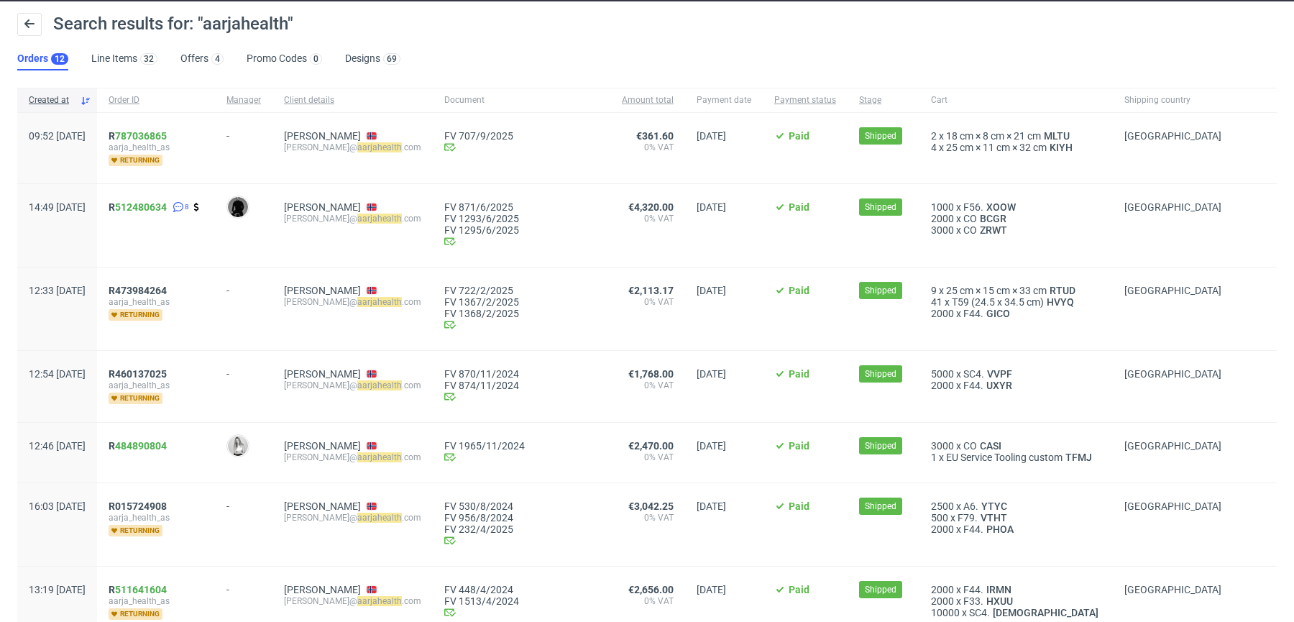
scroll to position [48, 0]
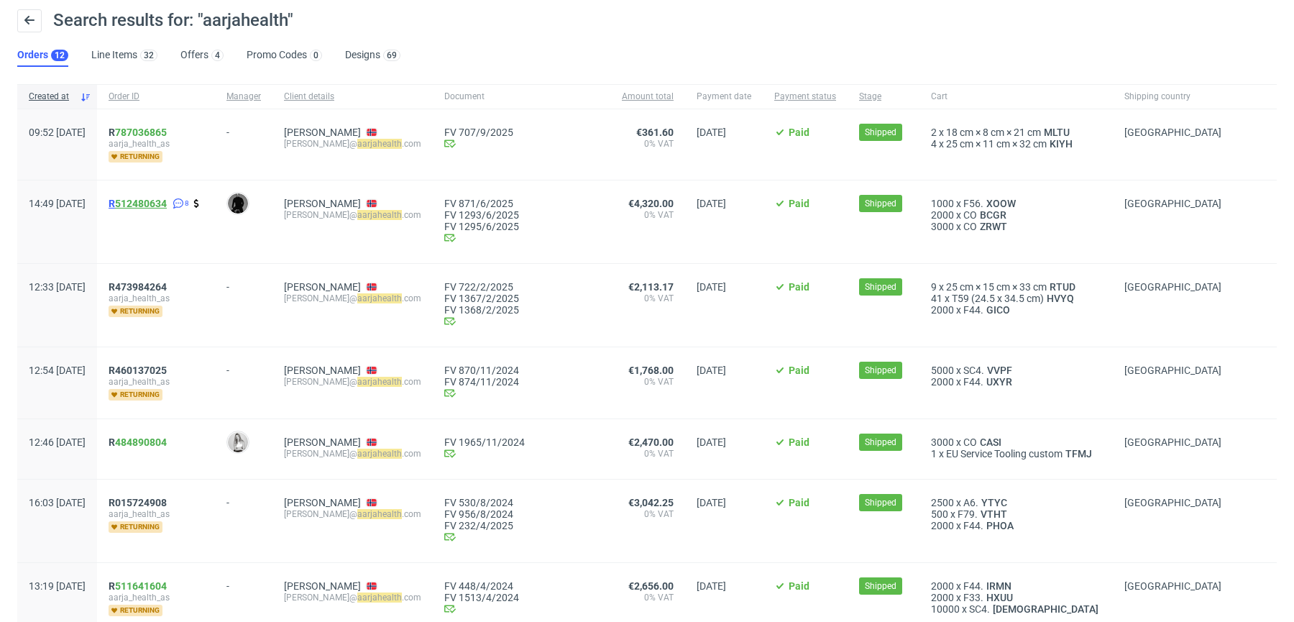
click at [159, 206] on link "512480634" at bounding box center [141, 204] width 52 height 12
click at [154, 203] on span "R 512480634" at bounding box center [138, 204] width 58 height 12
click at [152, 128] on span "R 787036865" at bounding box center [138, 133] width 58 height 12
click at [156, 282] on span "R473984264" at bounding box center [138, 287] width 58 height 12
click at [157, 365] on span "R460137025" at bounding box center [138, 371] width 58 height 12
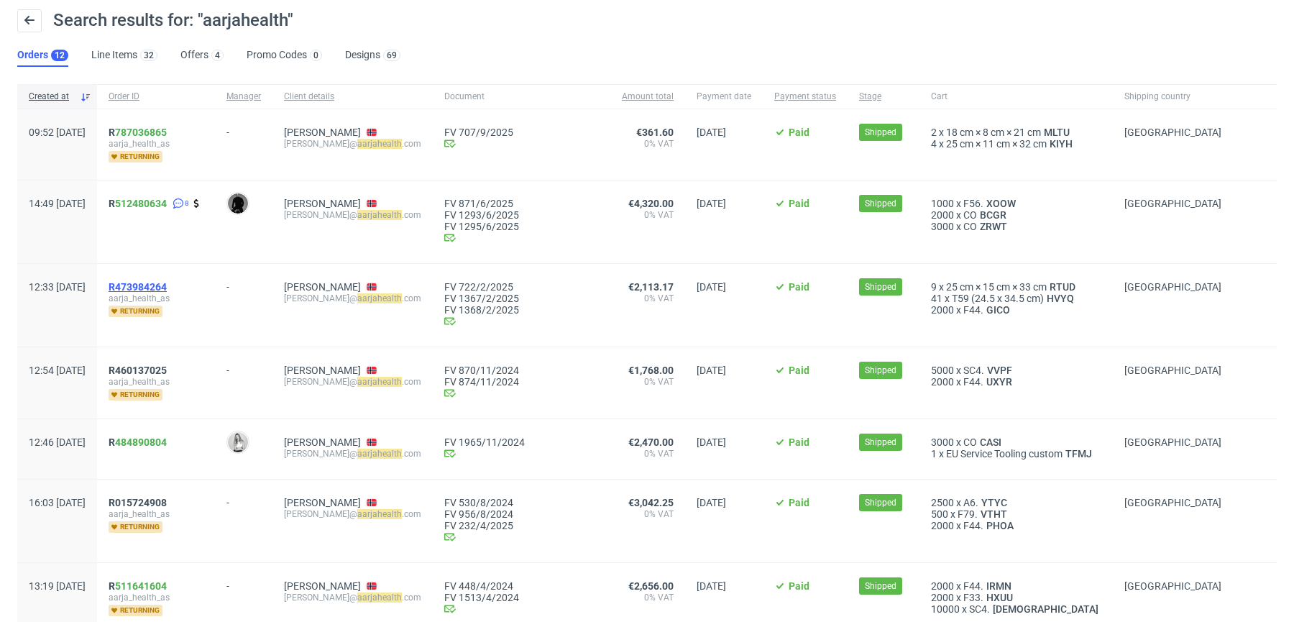
click at [162, 281] on span "R473984264" at bounding box center [138, 287] width 58 height 12
click at [155, 369] on span "R460137025" at bounding box center [138, 371] width 58 height 12
click at [155, 439] on span "R 484890804" at bounding box center [138, 443] width 58 height 12
click at [155, 501] on span "R015724908" at bounding box center [138, 503] width 58 height 12
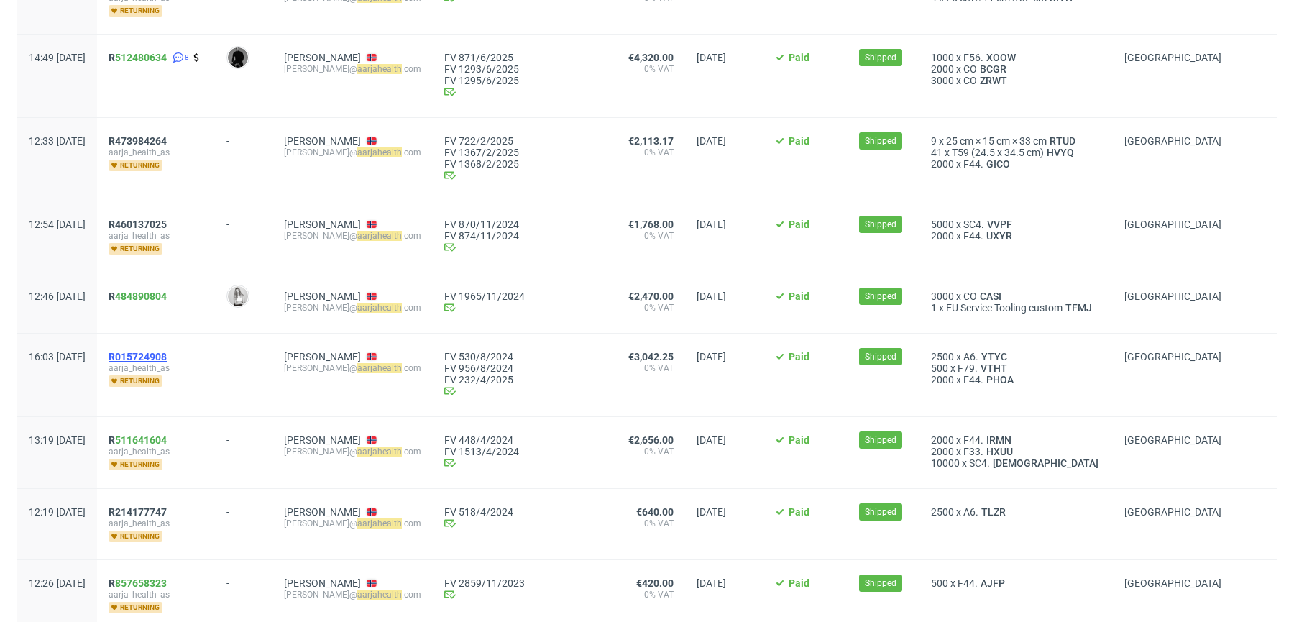
scroll to position [209, 0]
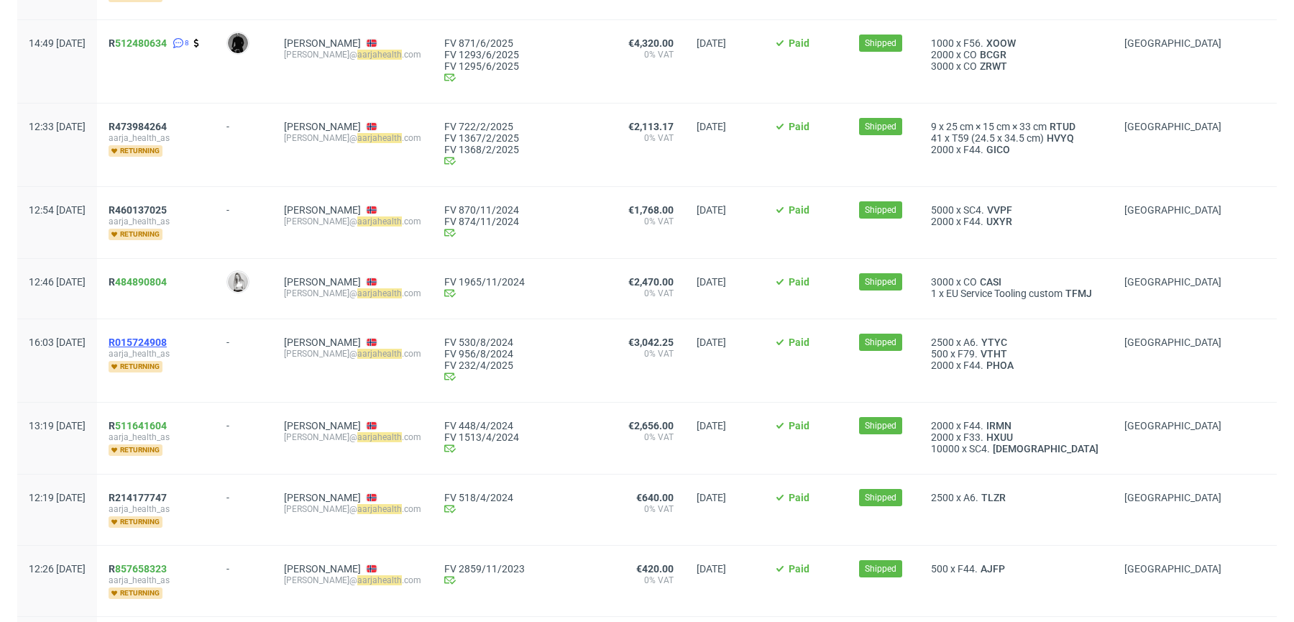
click at [160, 338] on span "R015724908" at bounding box center [138, 343] width 58 height 12
click at [155, 424] on span "R 511641604" at bounding box center [138, 426] width 58 height 12
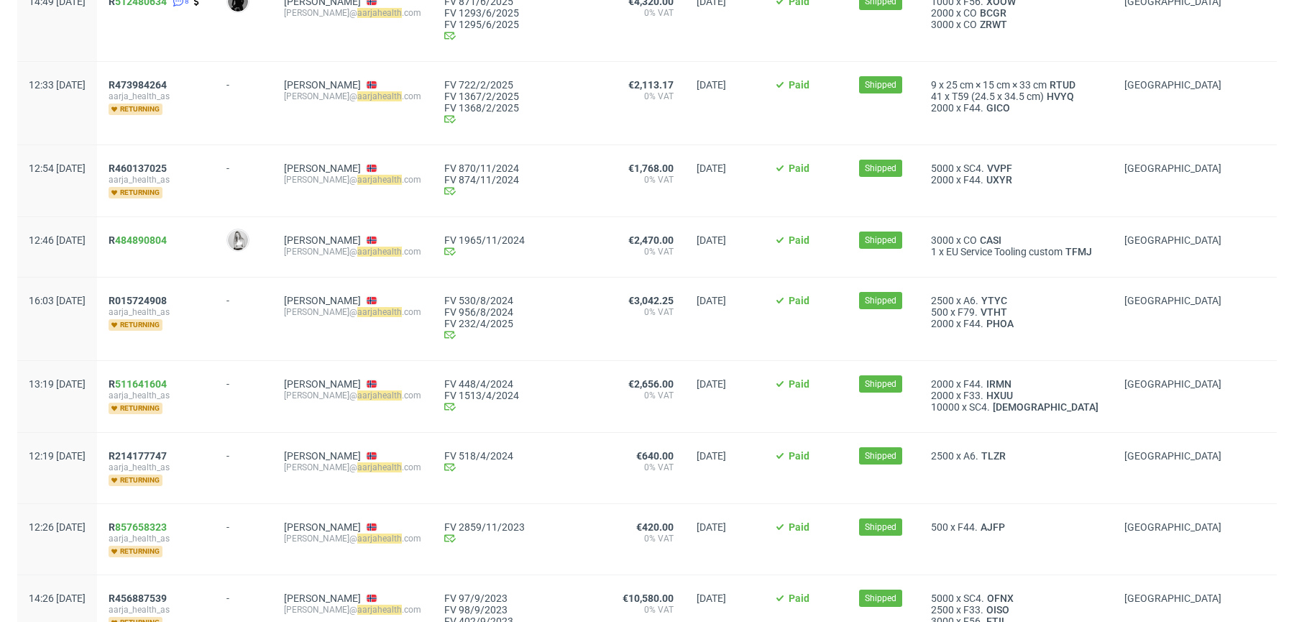
scroll to position [0, 0]
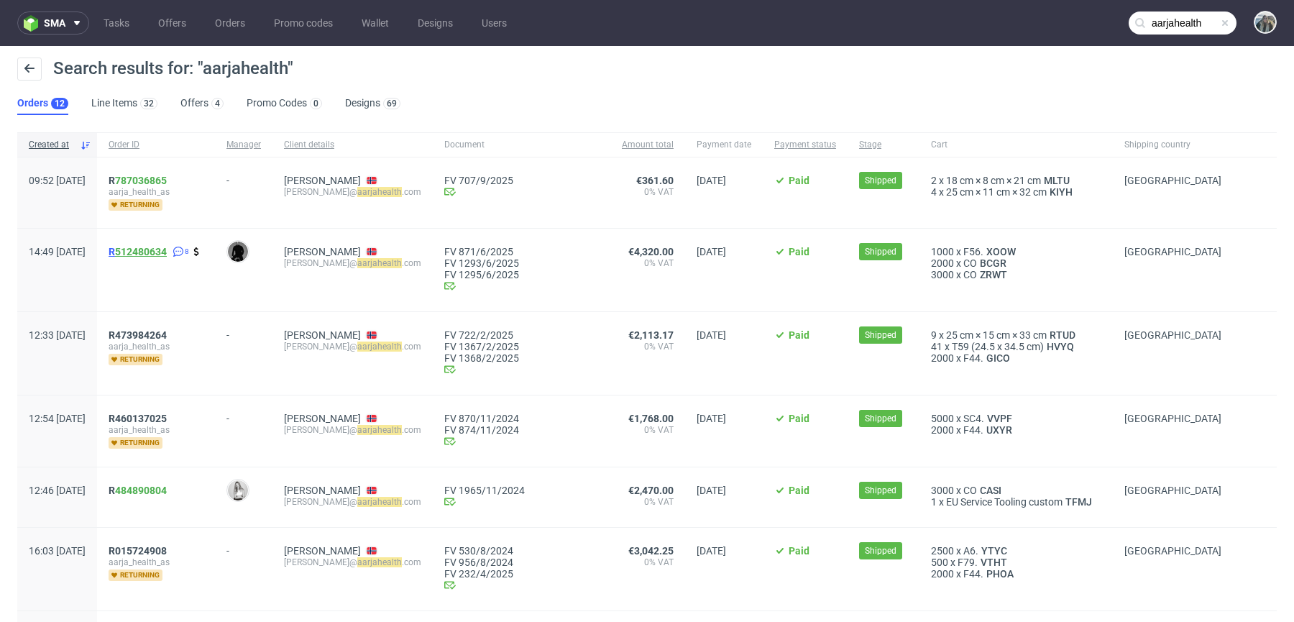
click at [158, 246] on link "512480634" at bounding box center [141, 252] width 52 height 12
click at [156, 253] on span "R 512480634" at bounding box center [138, 252] width 58 height 12
click at [155, 329] on span "R473984264" at bounding box center [138, 335] width 58 height 12
click at [157, 183] on span "R 787036865" at bounding box center [138, 181] width 58 height 12
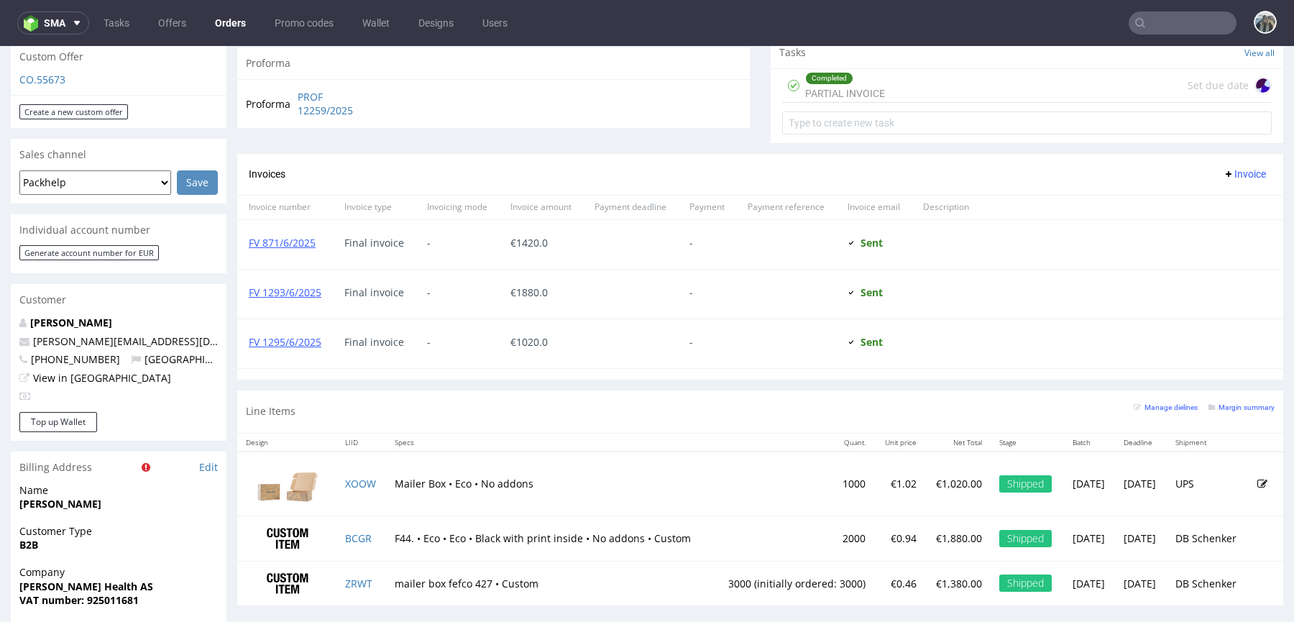
scroll to position [821, 0]
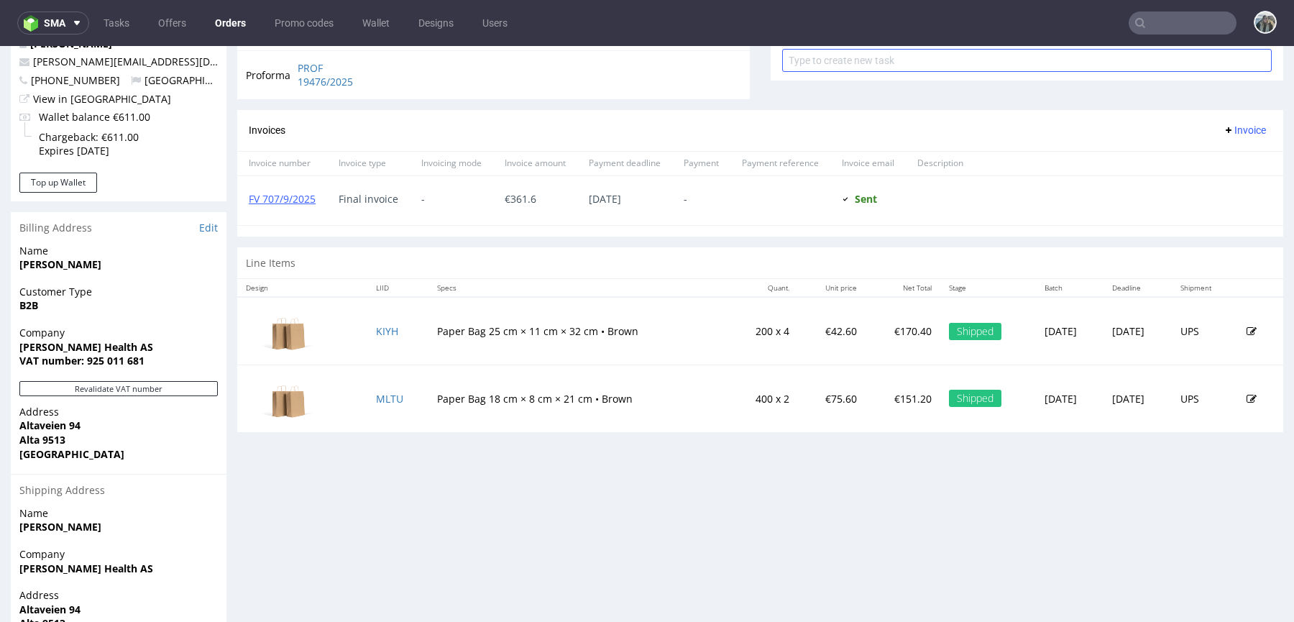
scroll to position [606, 0]
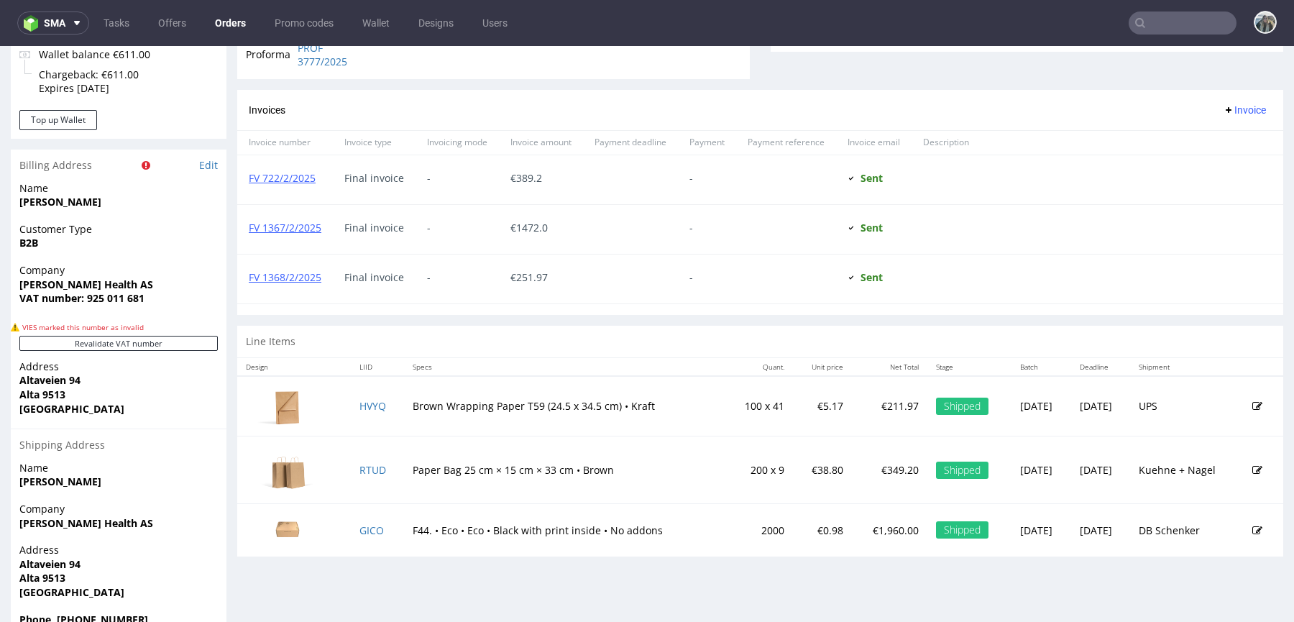
scroll to position [651, 0]
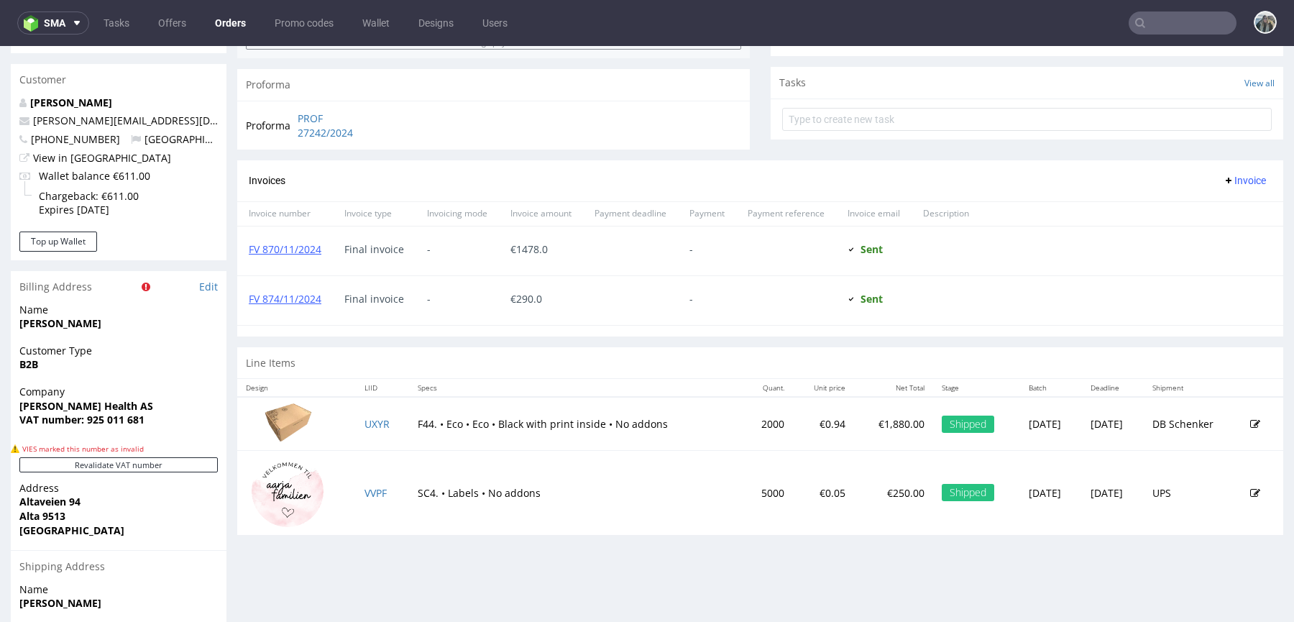
scroll to position [497, 0]
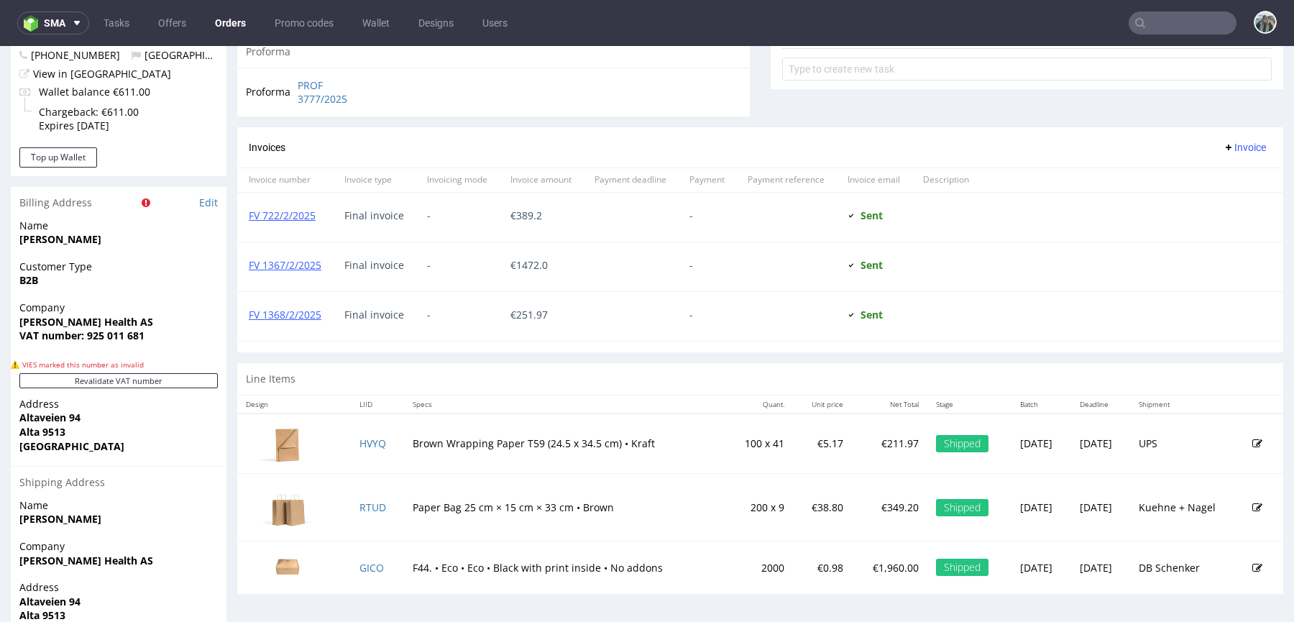
scroll to position [651, 0]
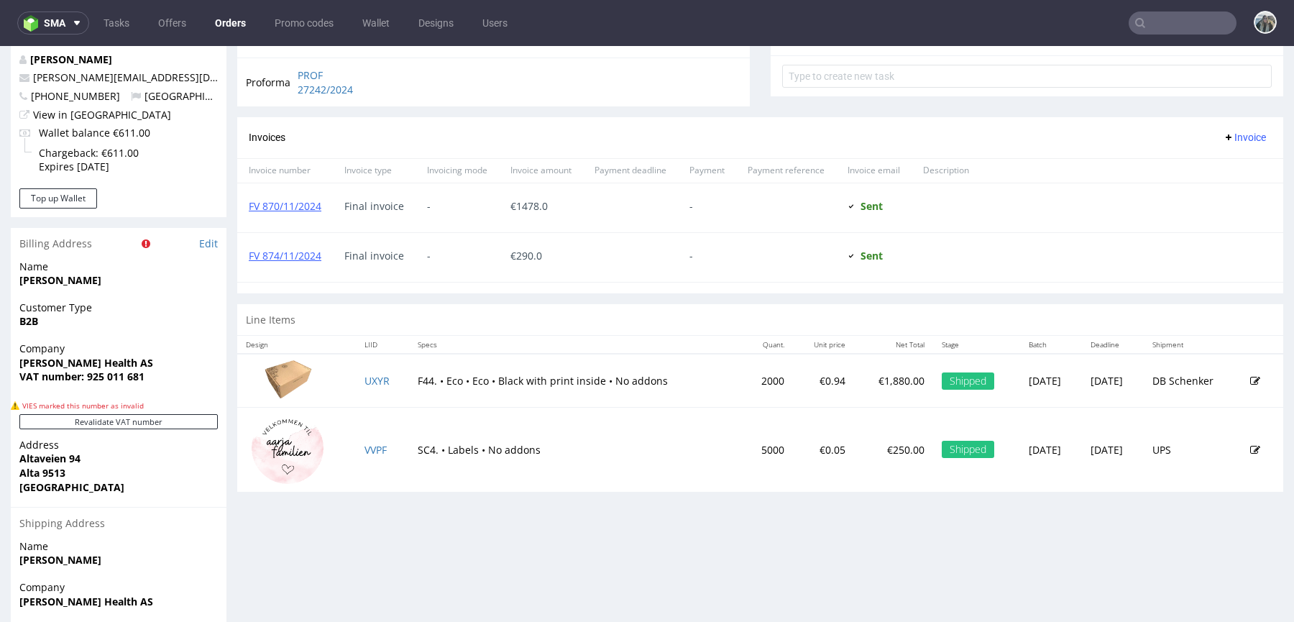
scroll to position [649, 0]
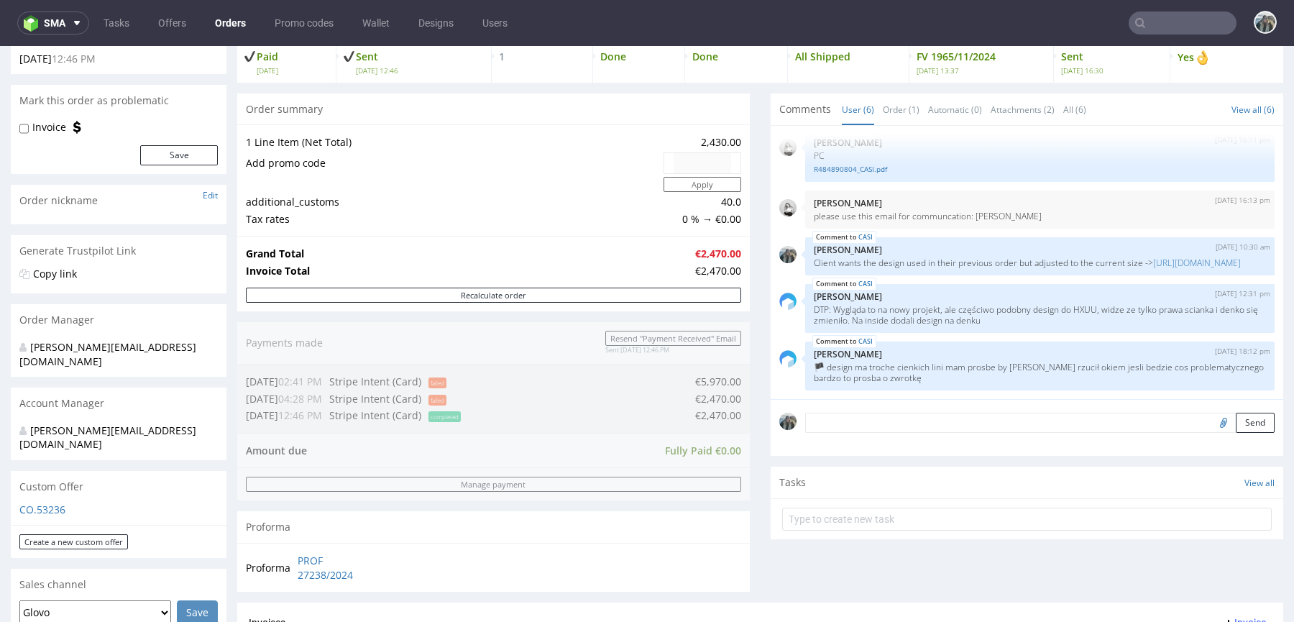
scroll to position [476, 0]
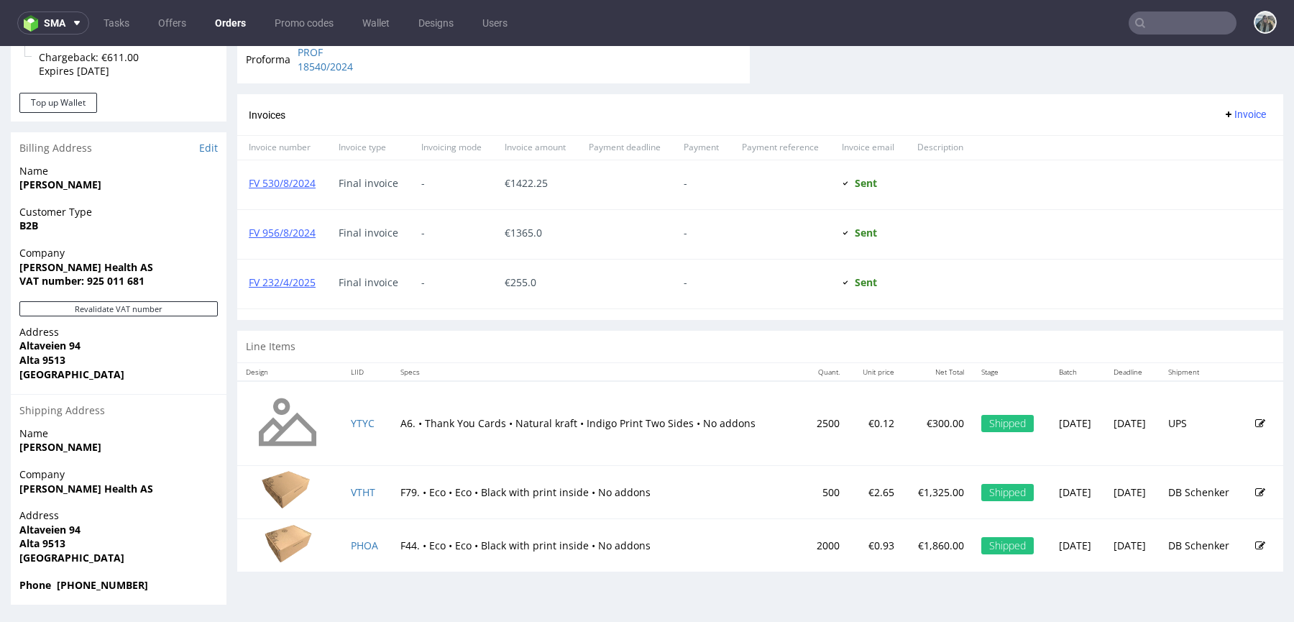
scroll to position [4, 0]
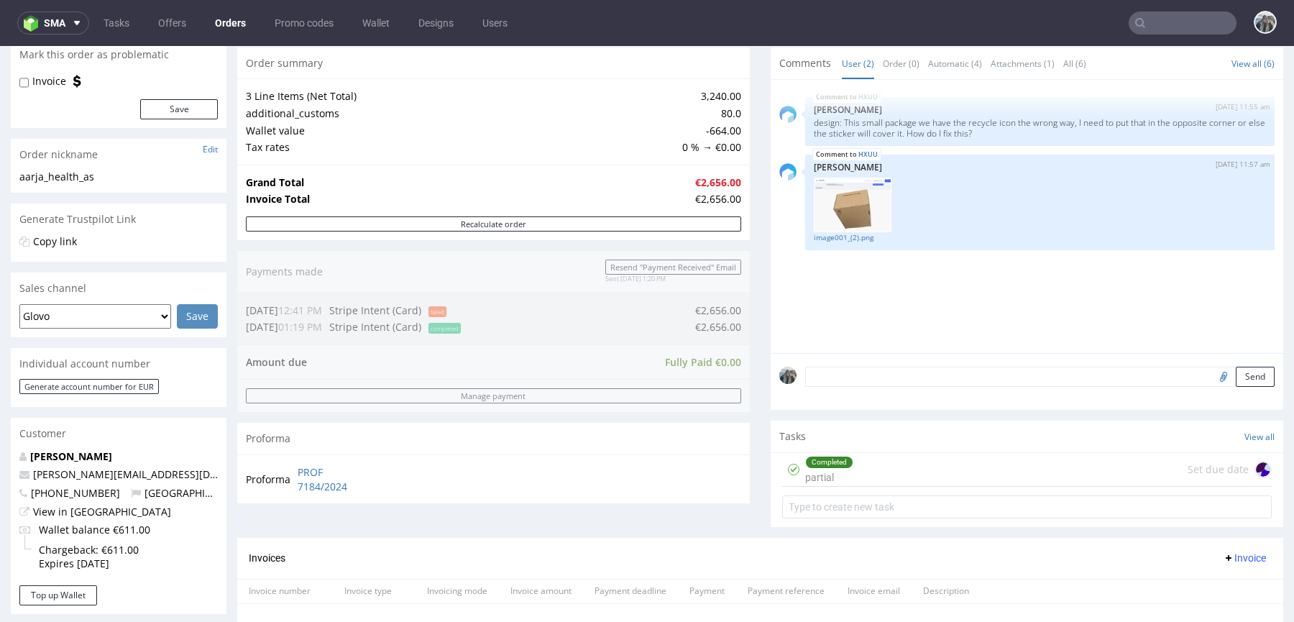
scroll to position [583, 0]
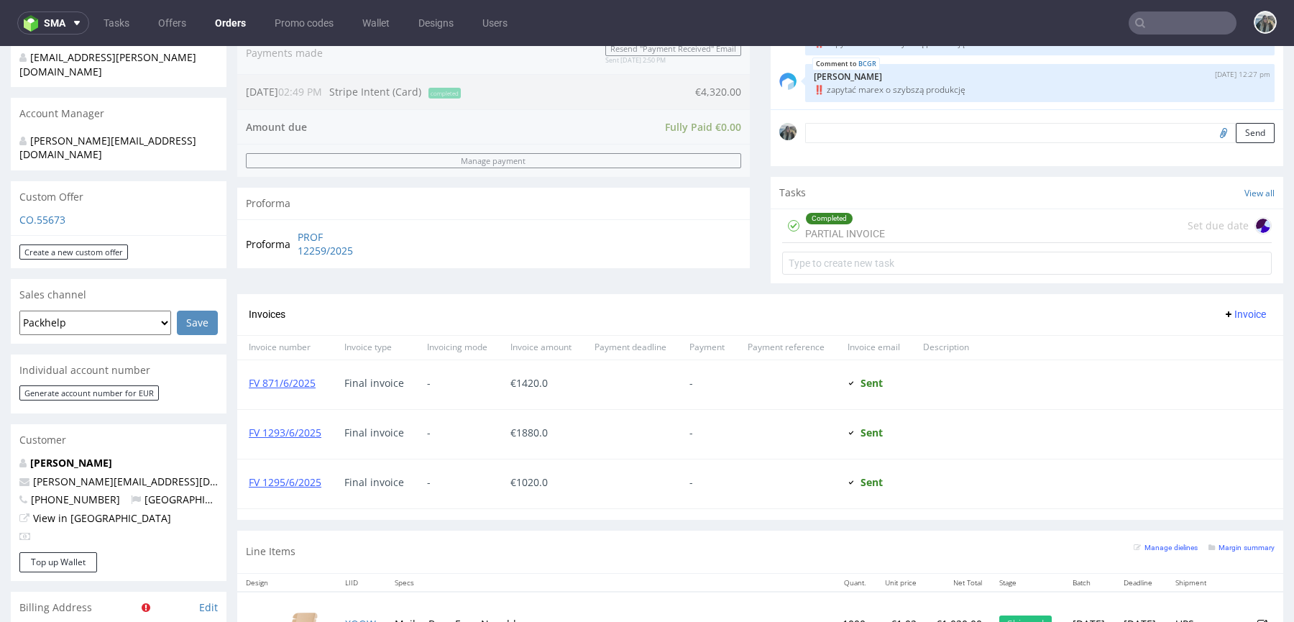
scroll to position [608, 0]
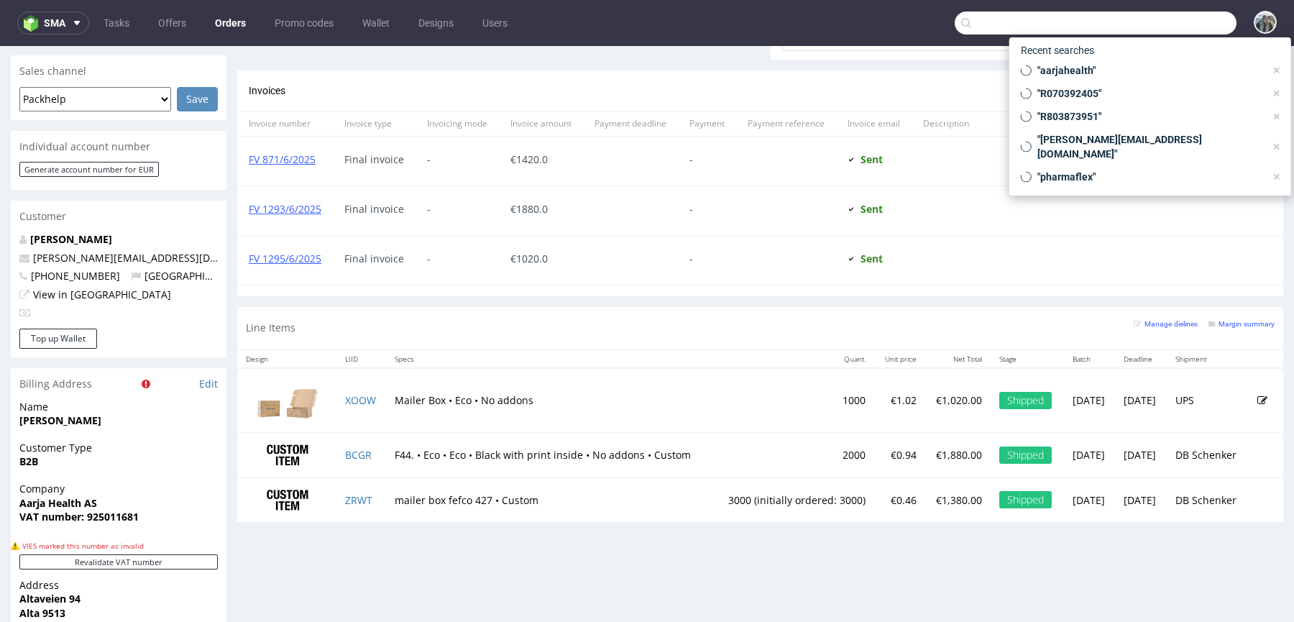
click at [1177, 22] on input "text" at bounding box center [1096, 23] width 282 height 23
paste input "adfo"
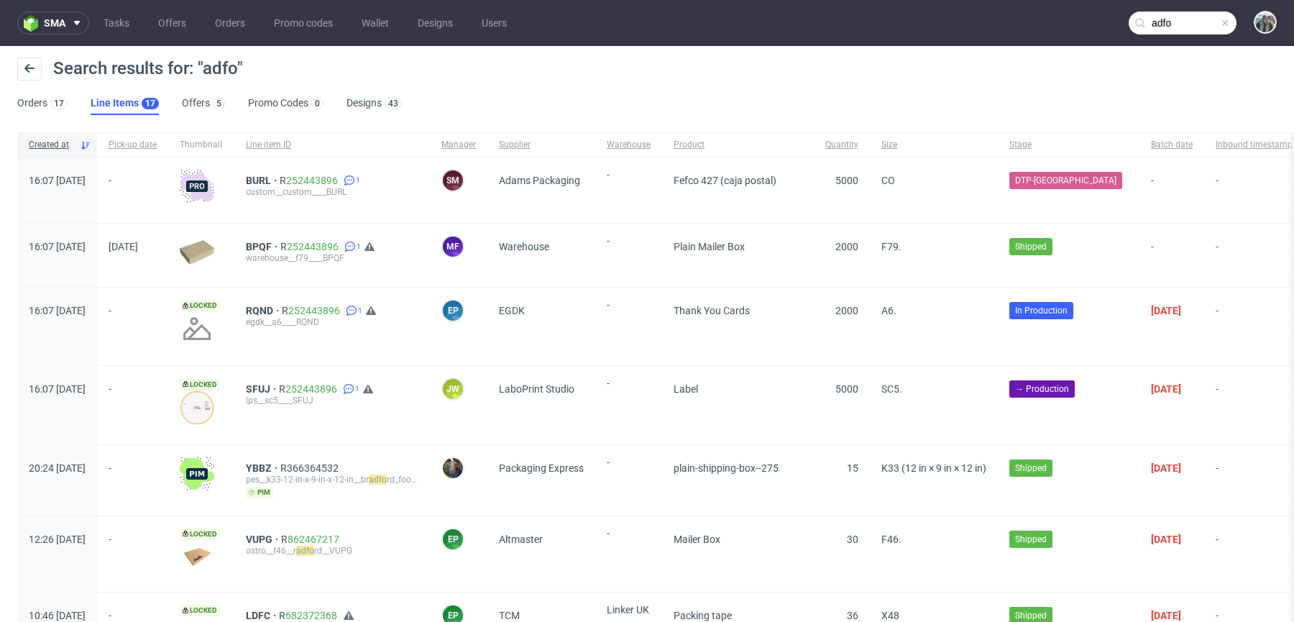
click at [1179, 26] on input "adfo" at bounding box center [1183, 23] width 108 height 23
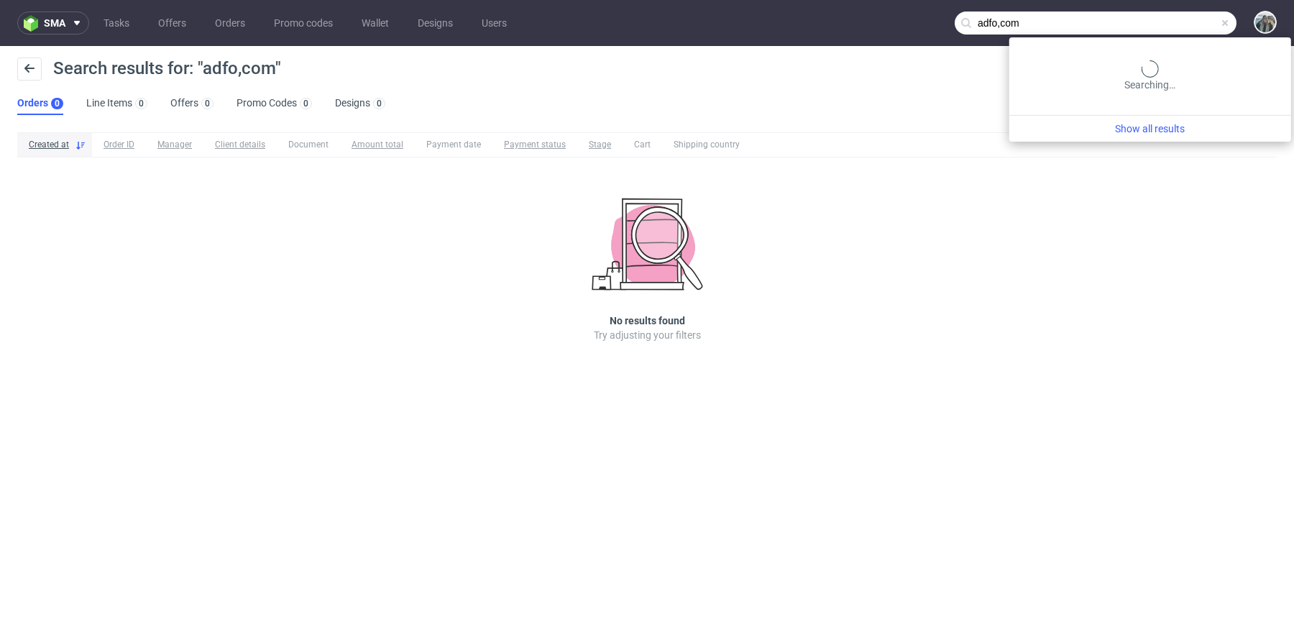
click at [1179, 27] on input "adfo,com" at bounding box center [1096, 23] width 282 height 23
click at [1181, 24] on input "adfo.com" at bounding box center [1096, 23] width 282 height 23
paste input "R252443896"
type input "R252443896"
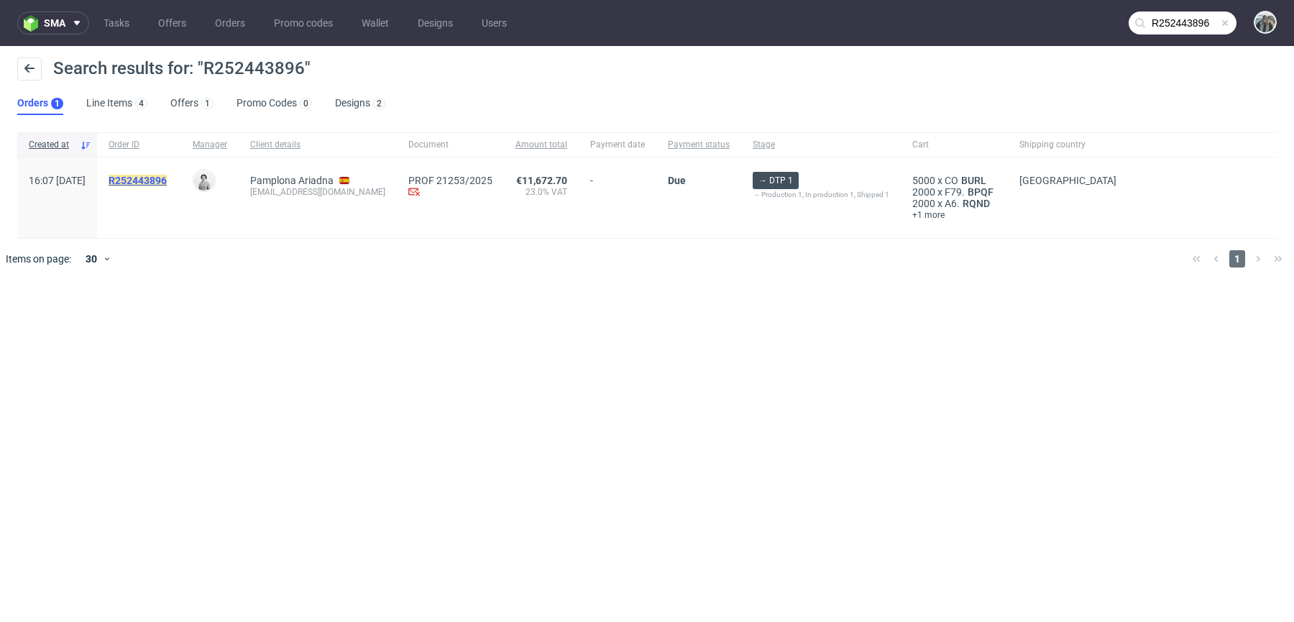
click at [167, 175] on mark "R252443896" at bounding box center [138, 181] width 58 height 12
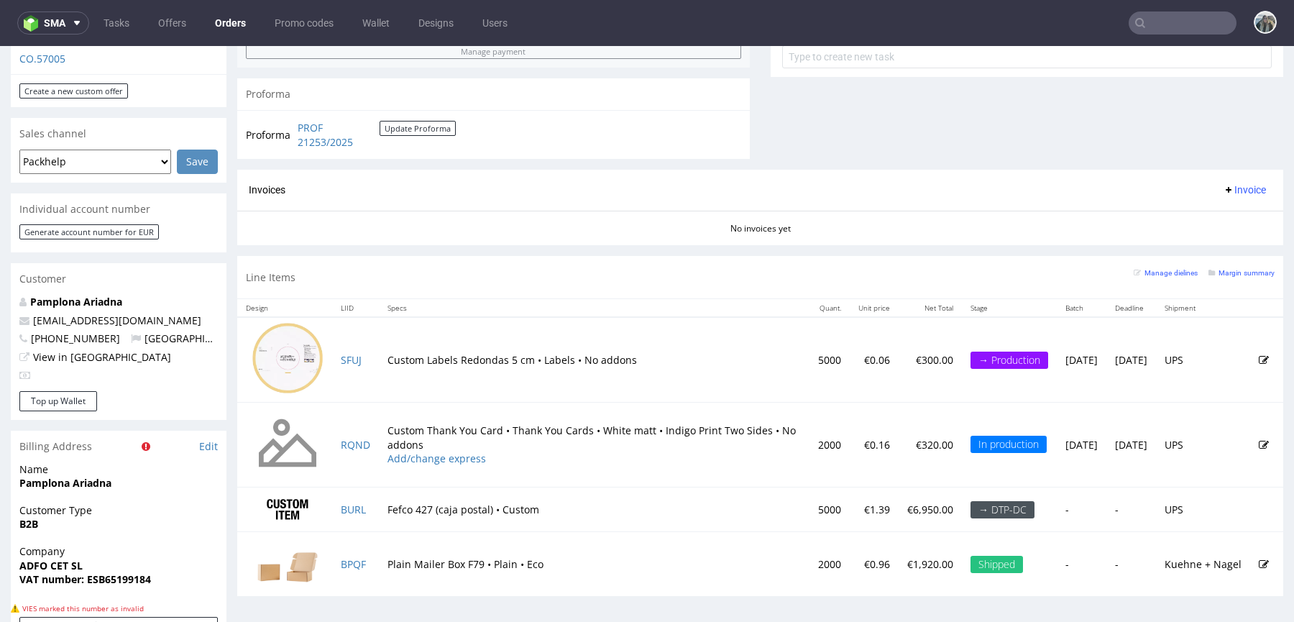
scroll to position [680, 0]
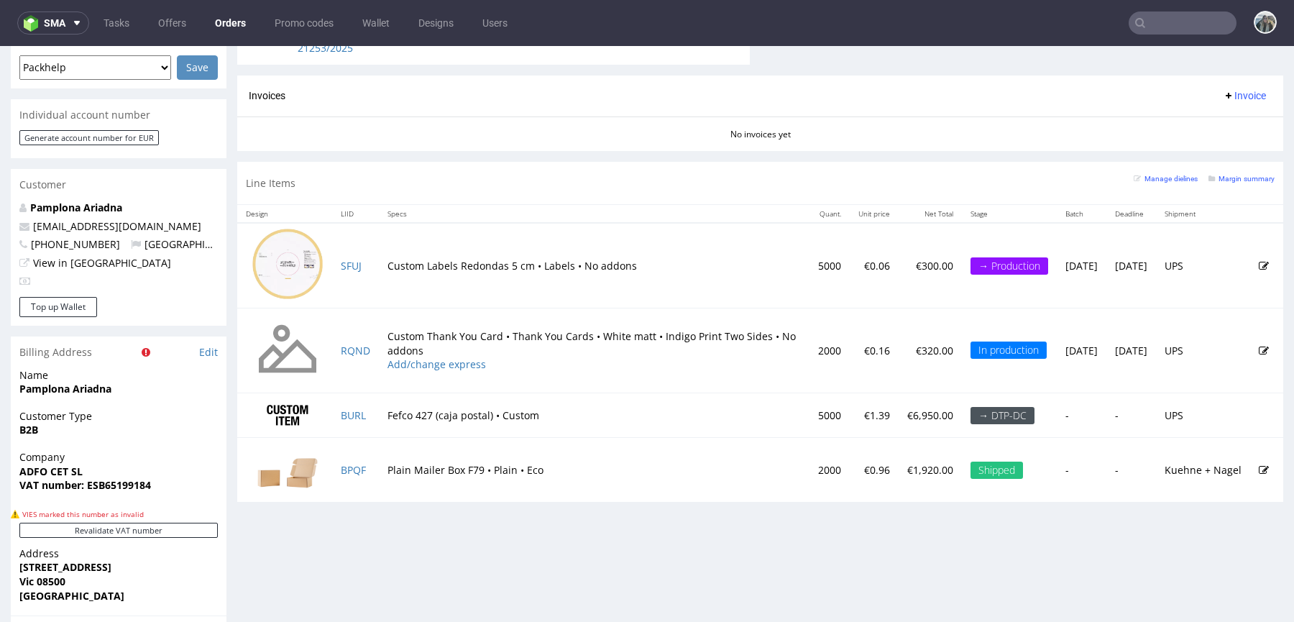
click at [379, 264] on td "Custom Labels Redondas 5 cm • Labels • No addons" at bounding box center [594, 265] width 431 height 85
click at [370, 266] on td "SFUJ" at bounding box center [355, 265] width 47 height 85
copy link "SFUJ"
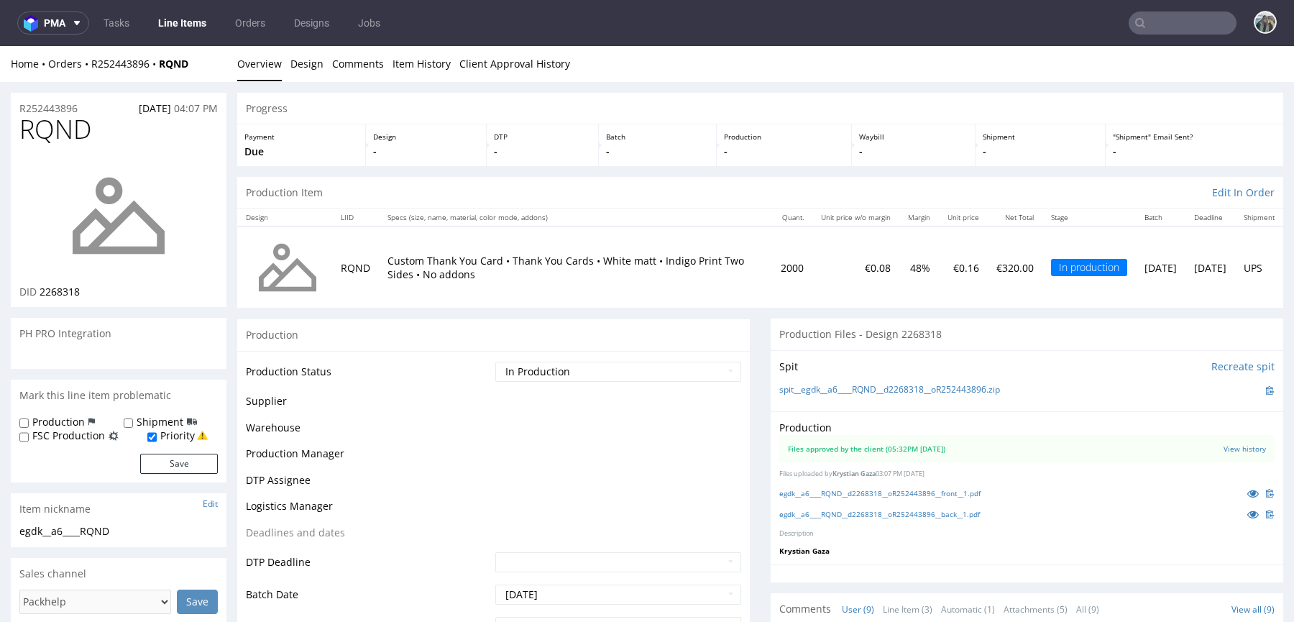
scroll to position [232, 0]
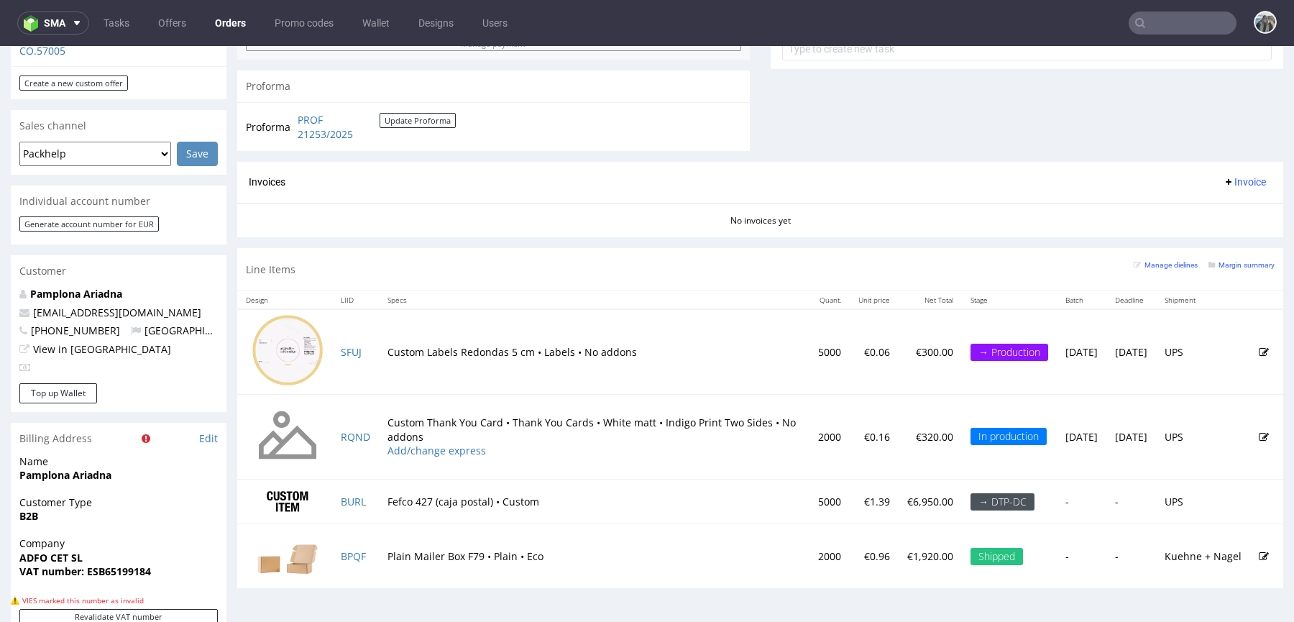
scroll to position [823, 0]
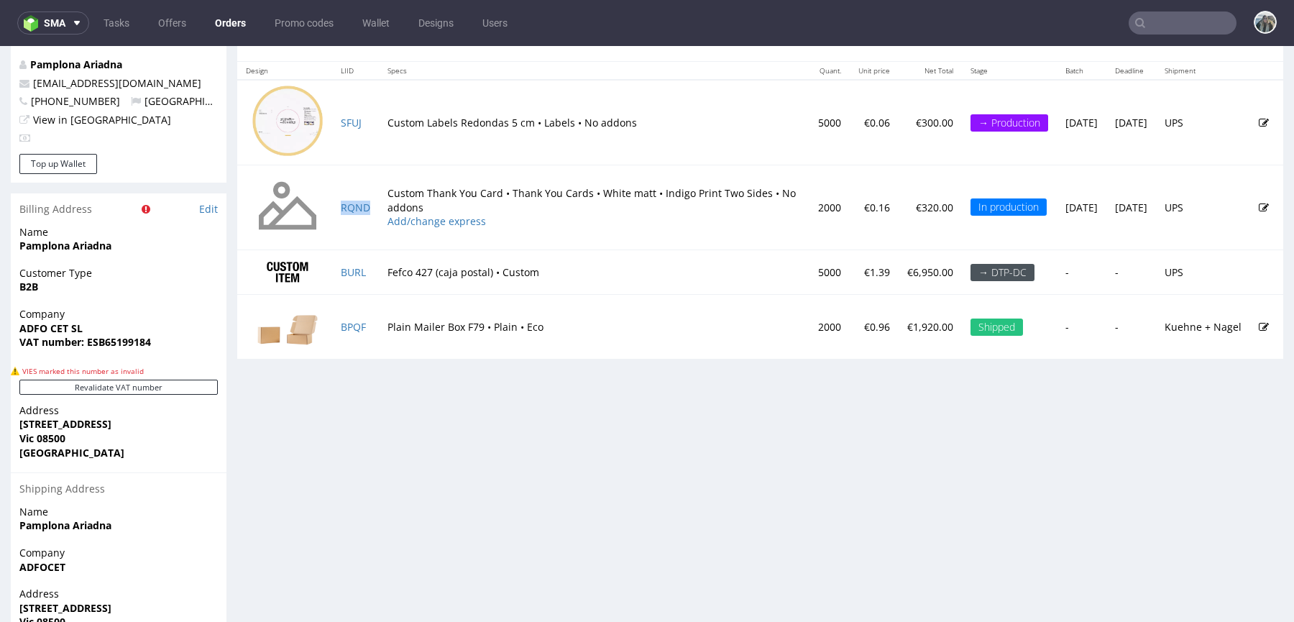
click at [374, 206] on td "RQND" at bounding box center [355, 207] width 47 height 85
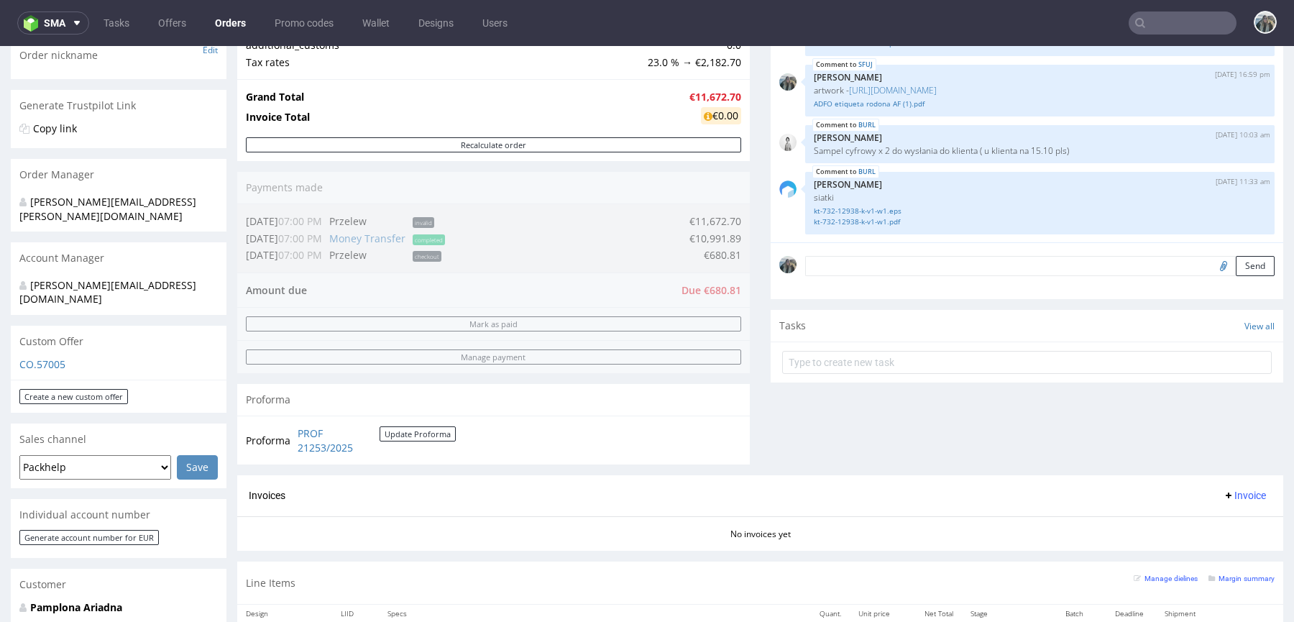
scroll to position [591, 0]
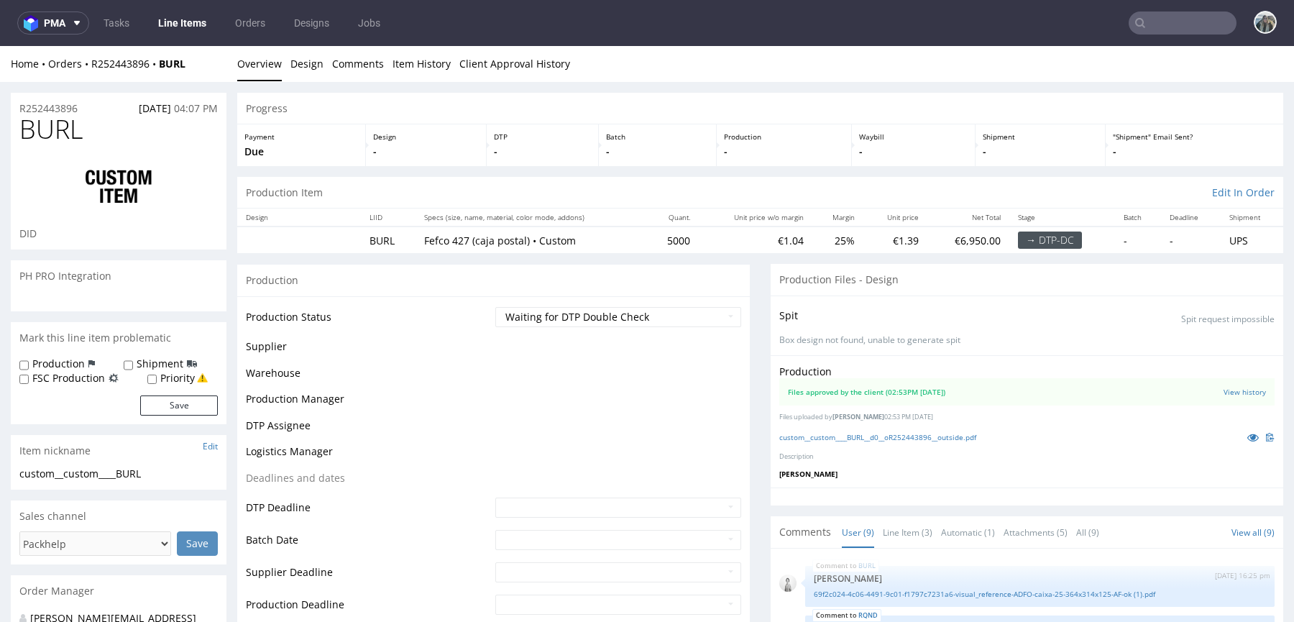
scroll to position [232, 0]
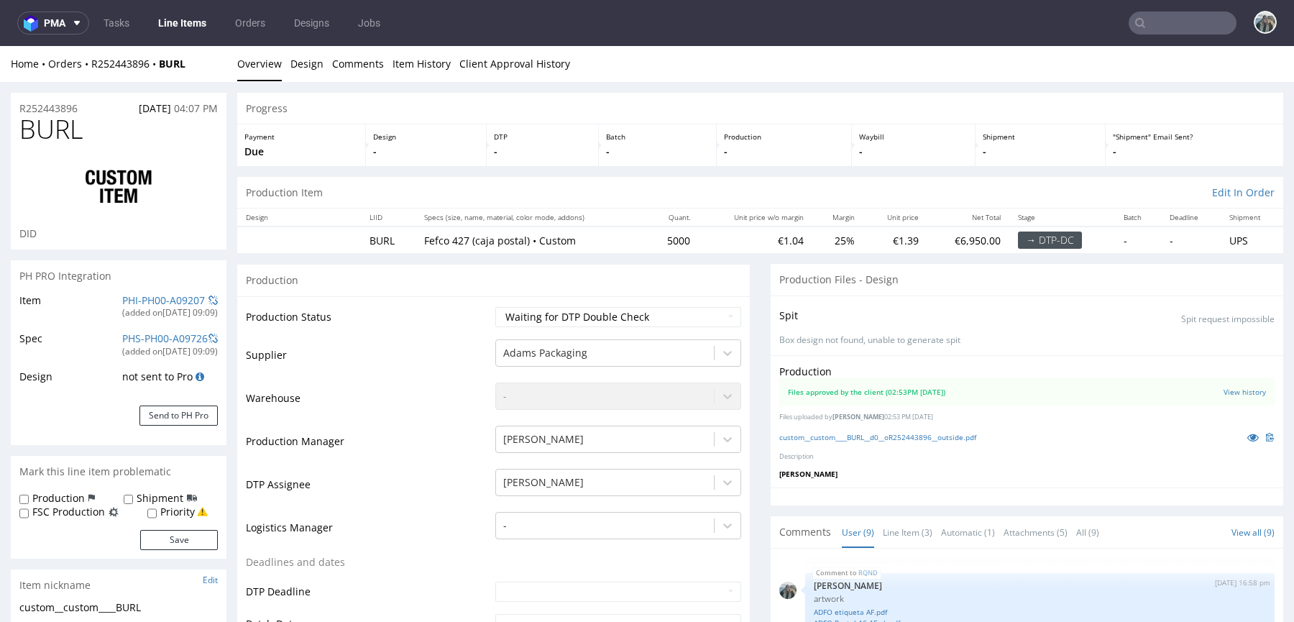
select select "in_progress"
click at [50, 124] on span "BURL" at bounding box center [50, 129] width 63 height 29
click at [50, 122] on span "BURL" at bounding box center [50, 129] width 63 height 29
drag, startPoint x: 90, startPoint y: 110, endPoint x: 0, endPoint y: 110, distance: 89.9
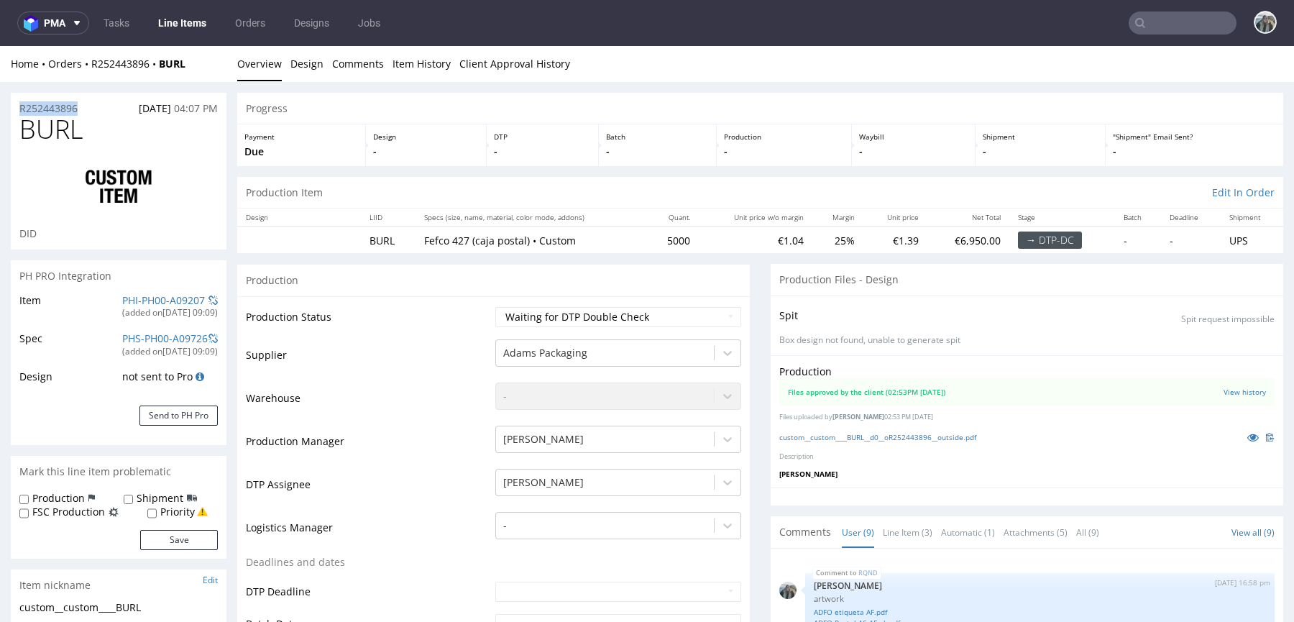
copy p "R252443896"
click at [45, 126] on span "BURL" at bounding box center [50, 129] width 63 height 29
click at [45, 127] on span "BURL" at bounding box center [50, 129] width 63 height 29
copy span "BURL"
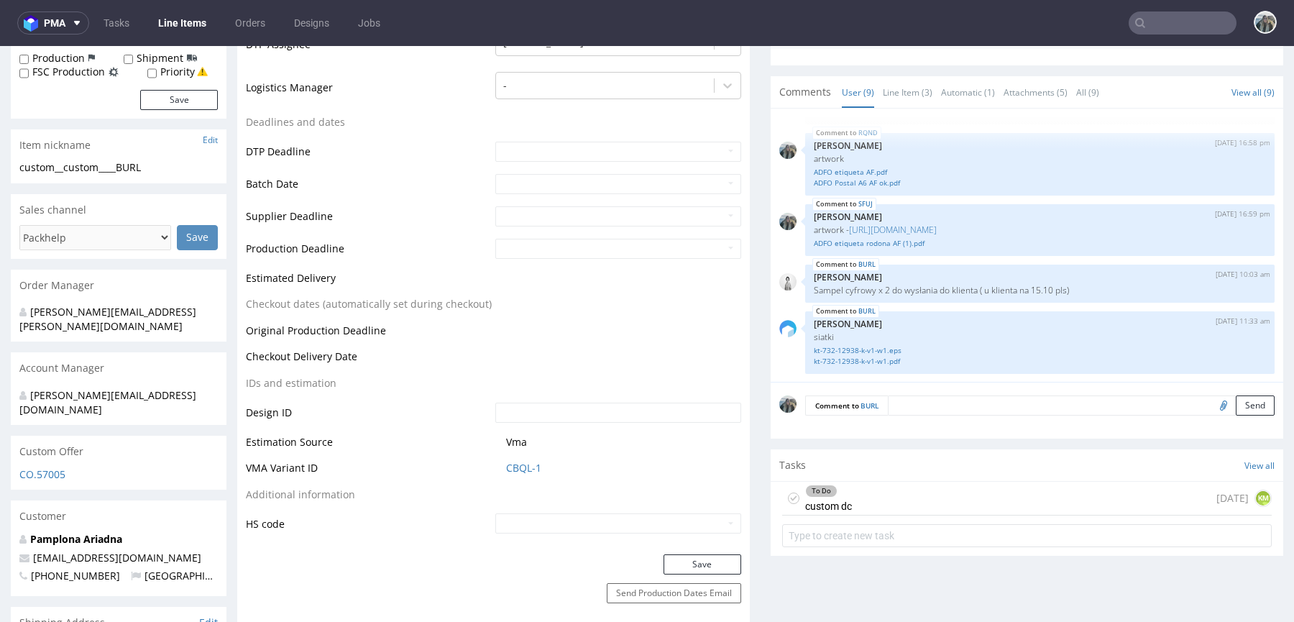
scroll to position [671, 0]
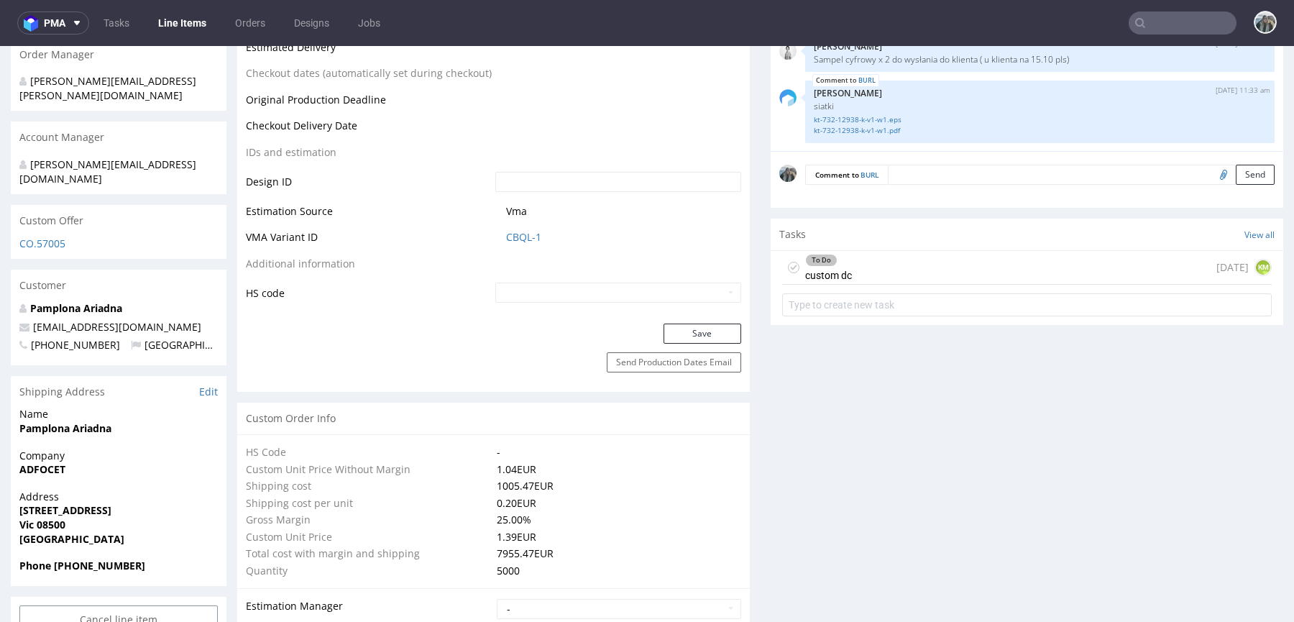
click at [885, 262] on div "To Do custom dc 1 day ago KM" at bounding box center [1027, 268] width 490 height 34
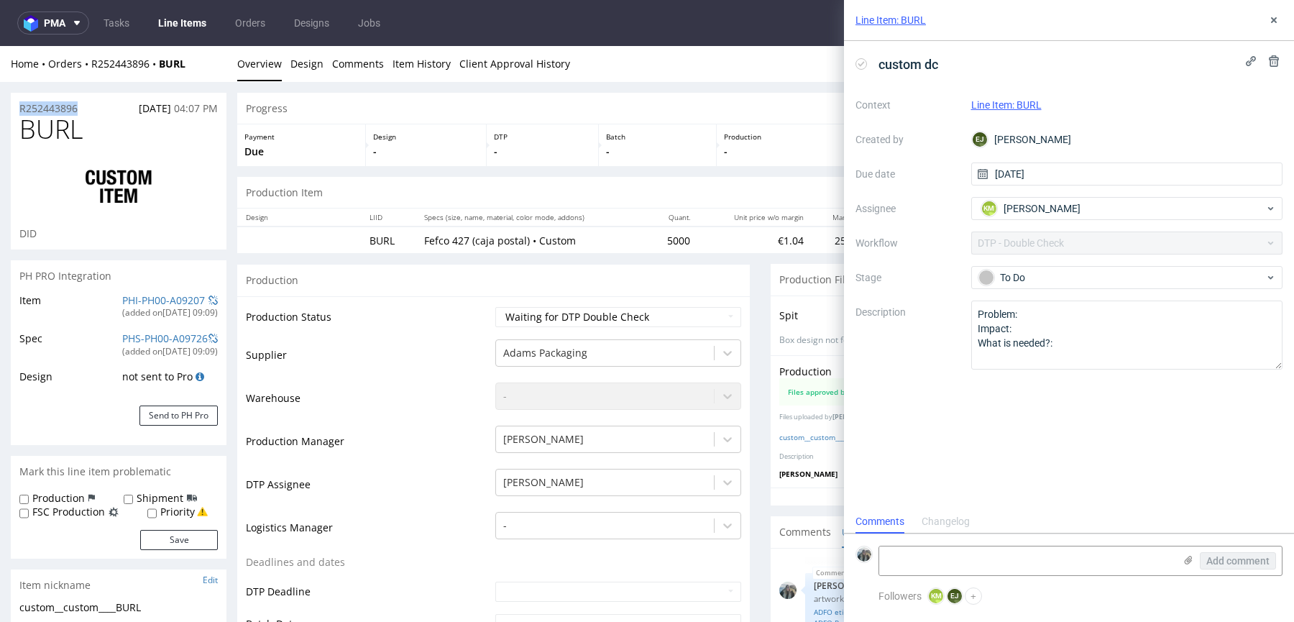
drag, startPoint x: 156, startPoint y: 83, endPoint x: 156, endPoint y: 71, distance: 12.2
copy div "Overview Design Comments Item History Client Approval History R252443896"
click at [193, 65] on div "Home Orders R252443896 BURL" at bounding box center [119, 64] width 216 height 14
drag, startPoint x: 198, startPoint y: 65, endPoint x: 158, endPoint y: 65, distance: 39.6
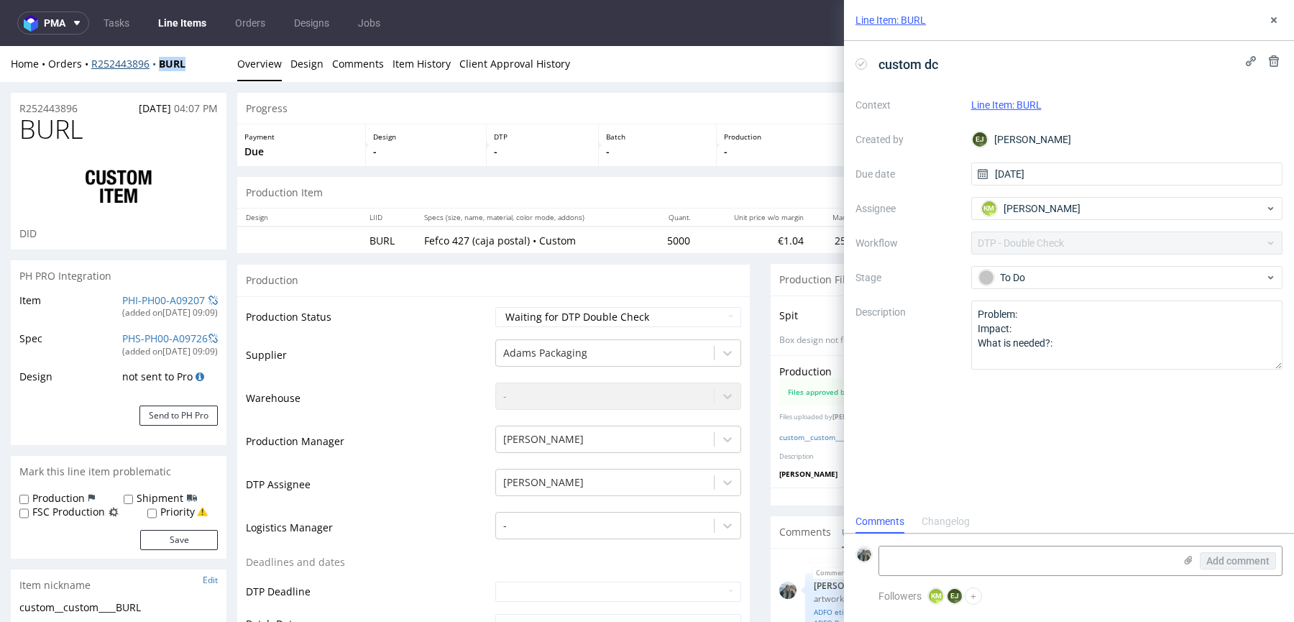
click at [158, 65] on div "Home Orders R252443896 BURL" at bounding box center [119, 64] width 216 height 14
copy strong "BURL"
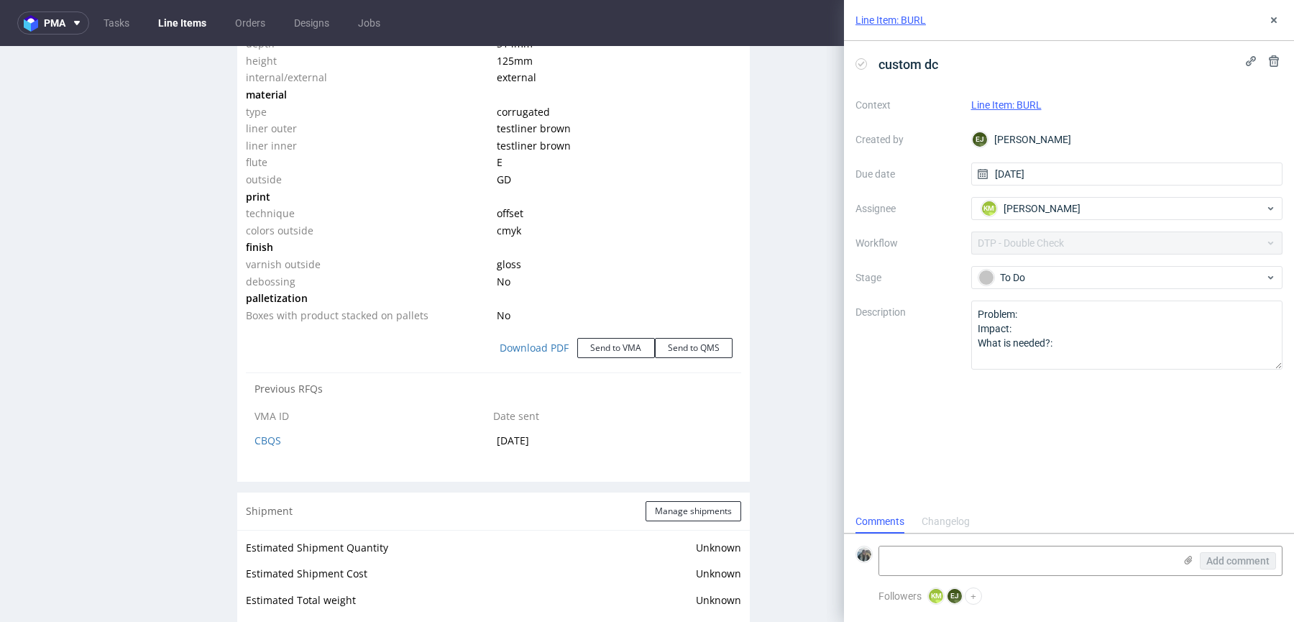
scroll to position [1433, 0]
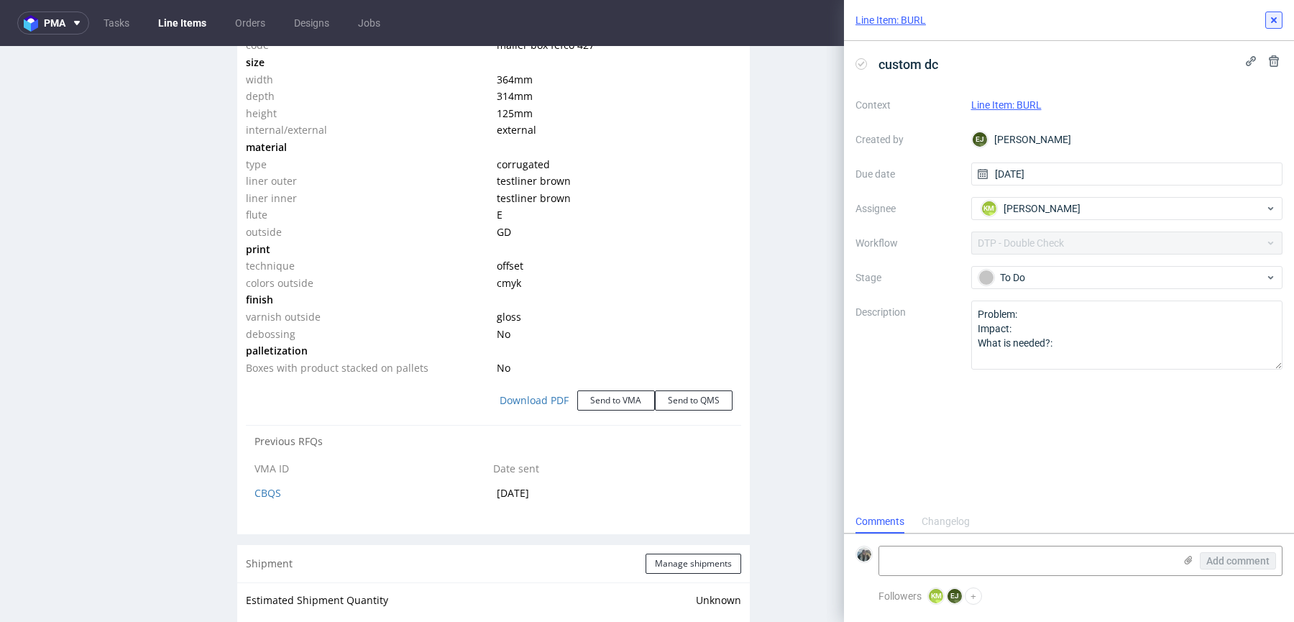
click at [1275, 20] on use at bounding box center [1274, 20] width 6 height 6
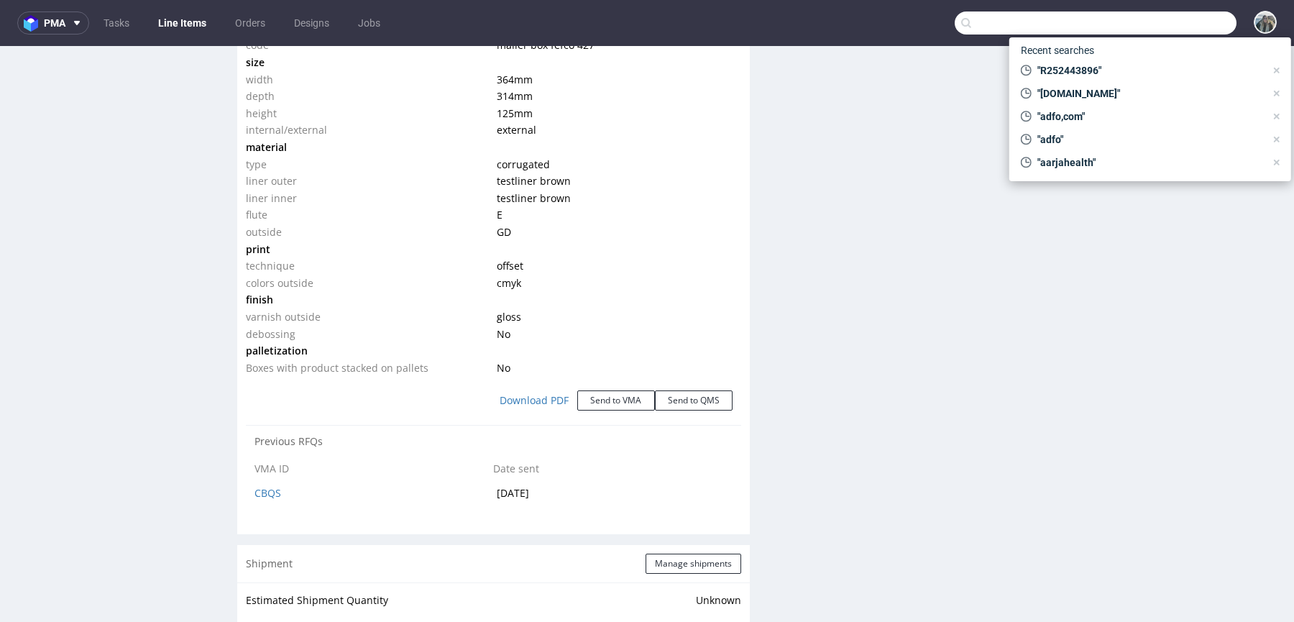
click at [1172, 20] on input "text" at bounding box center [1096, 23] width 282 height 23
paste input "HNDS"
type input "HNDS"
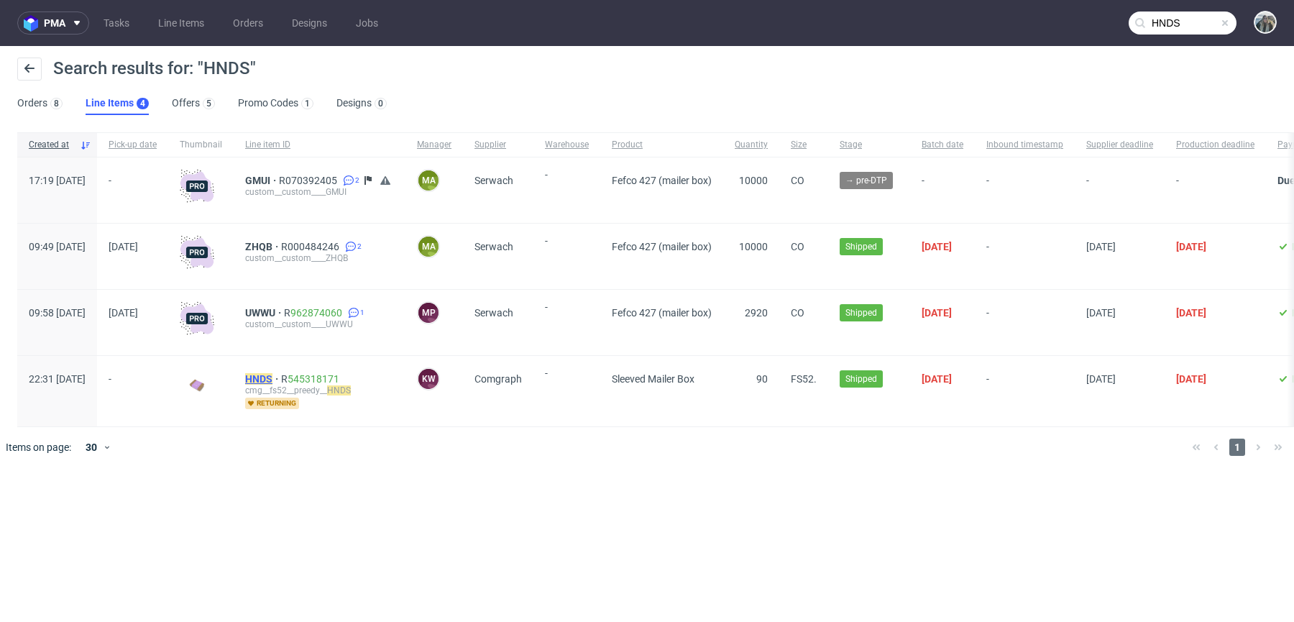
click at [273, 377] on mark "HNDS" at bounding box center [258, 379] width 27 height 12
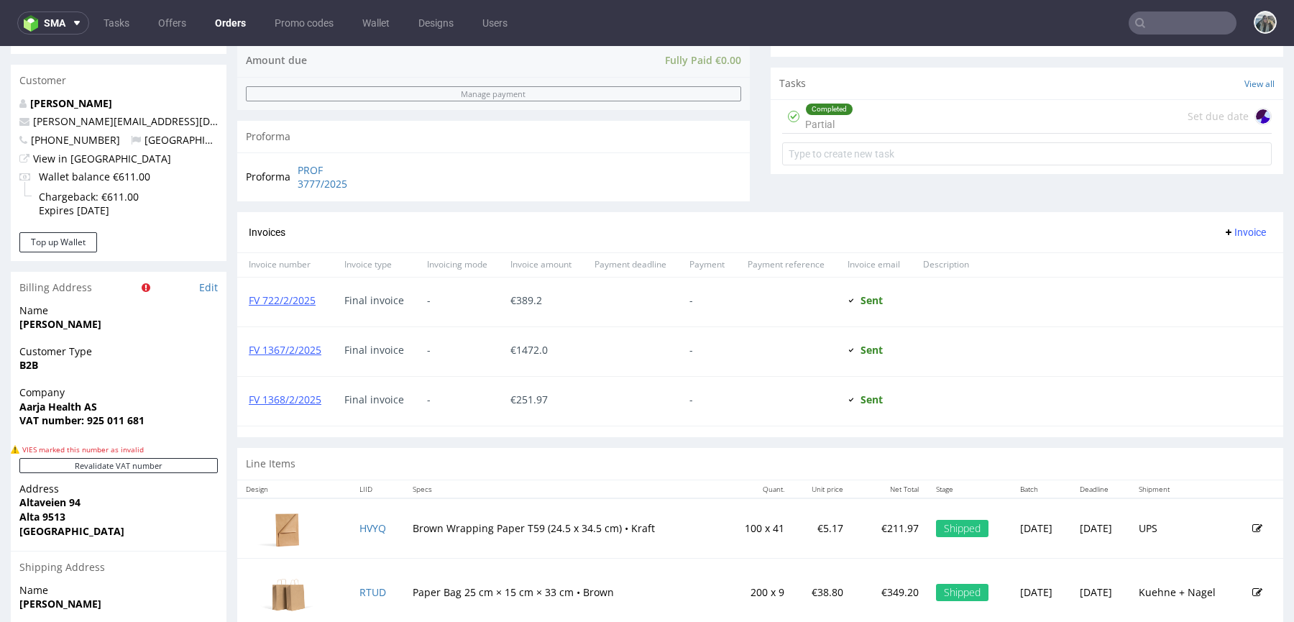
scroll to position [641, 0]
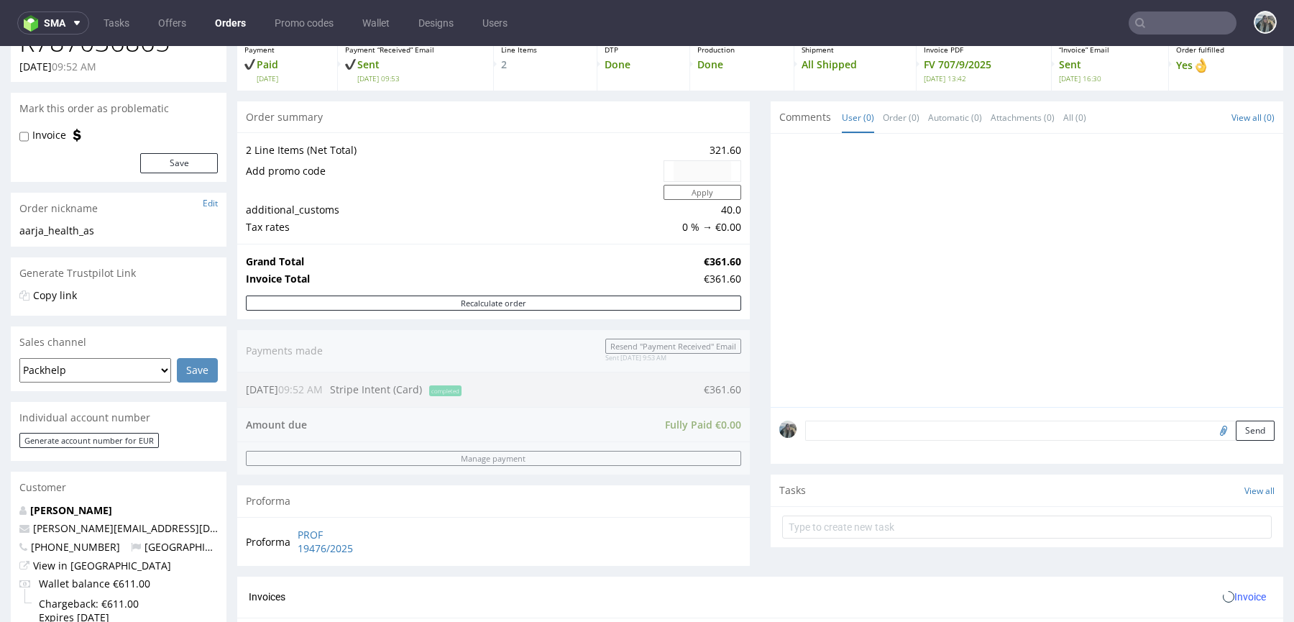
scroll to position [634, 0]
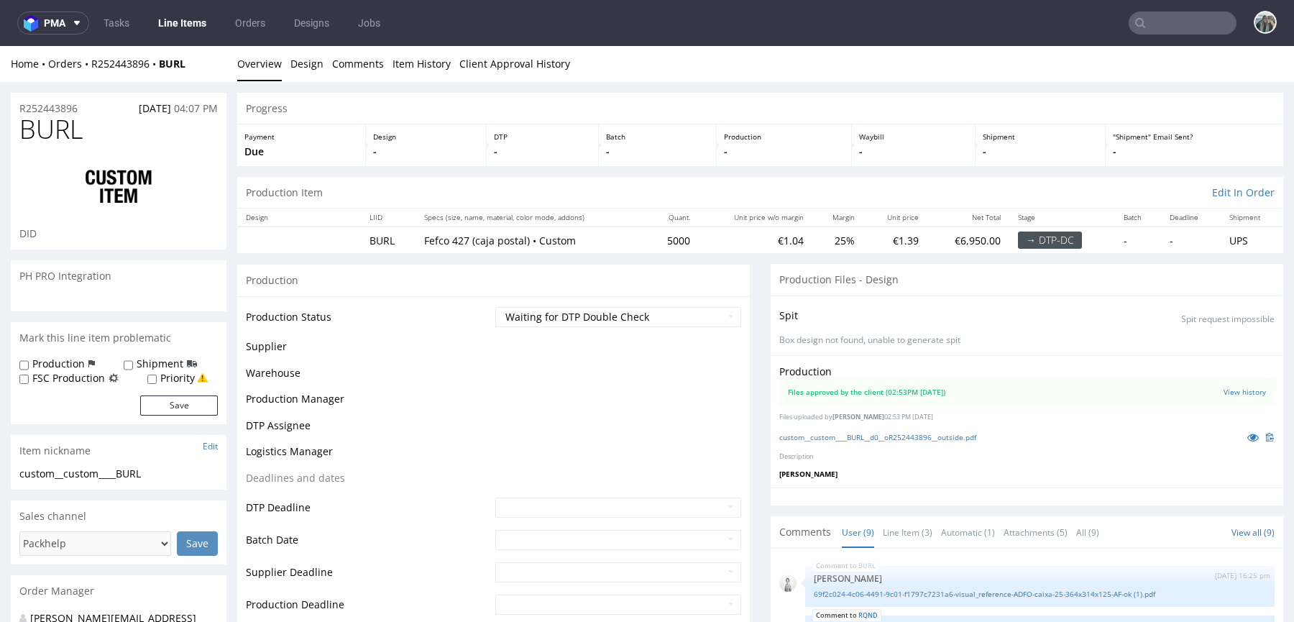
scroll to position [232, 0]
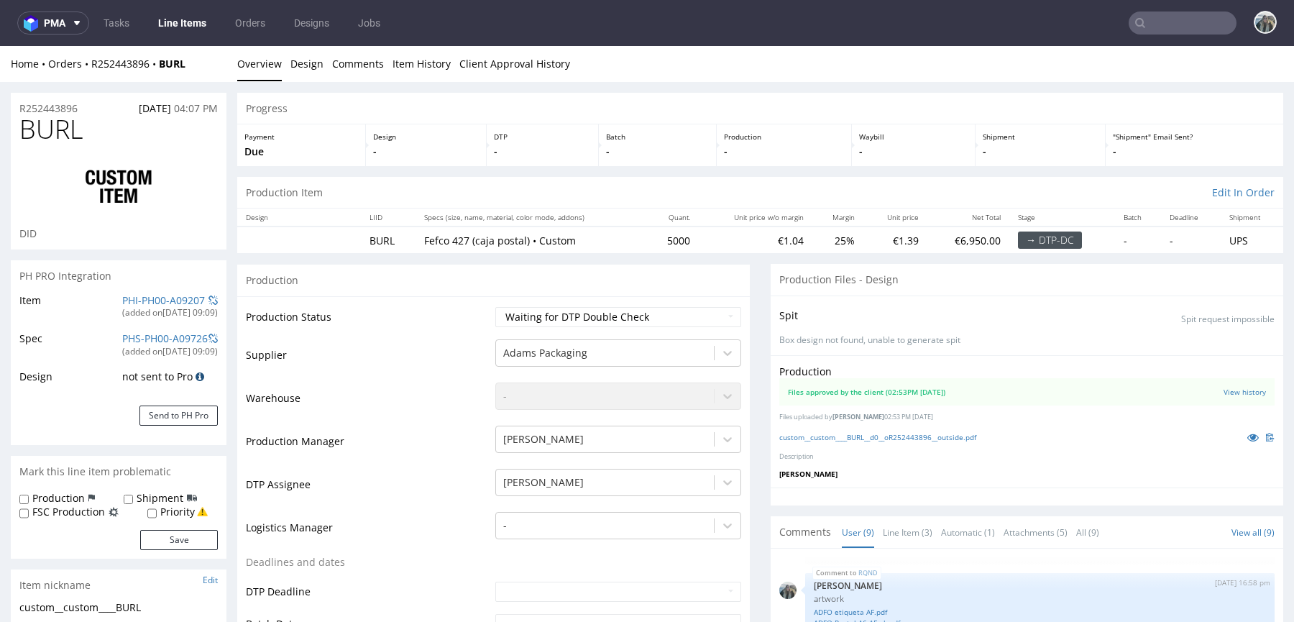
select select "in_progress"
click at [196, 380] on span at bounding box center [200, 377] width 9 height 10
click at [154, 512] on input "Priority" at bounding box center [151, 514] width 9 height 12
checkbox input "true"
click at [160, 542] on button "Save" at bounding box center [179, 540] width 78 height 20
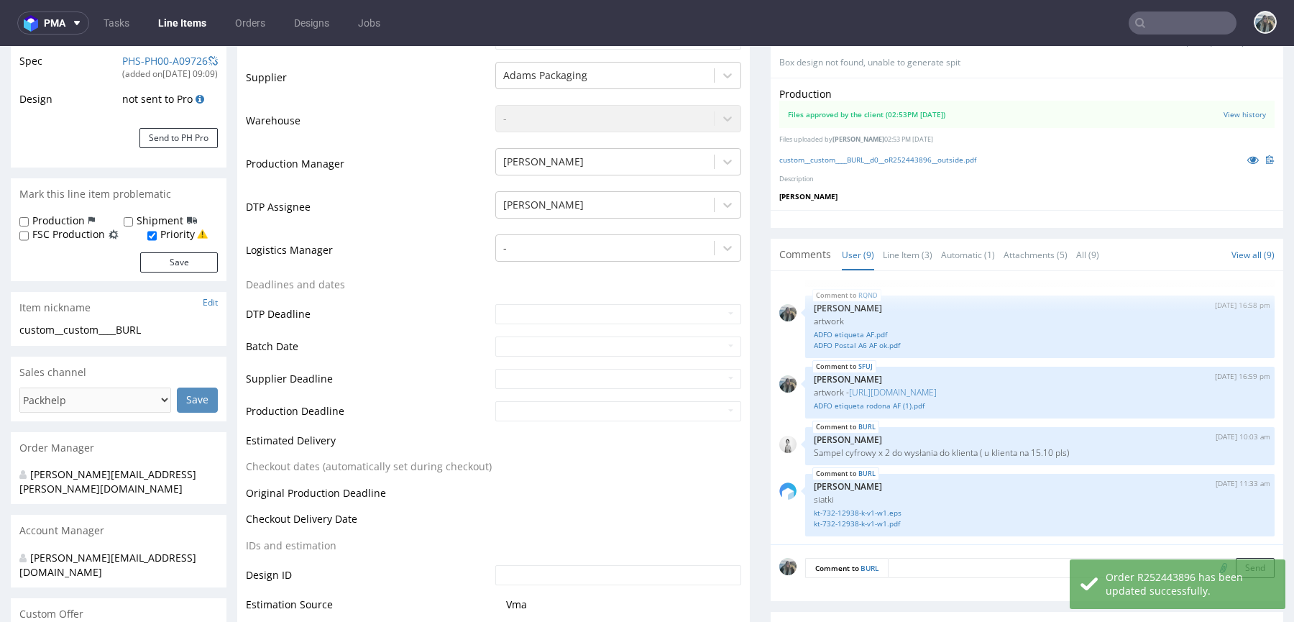
select select "in_progress"
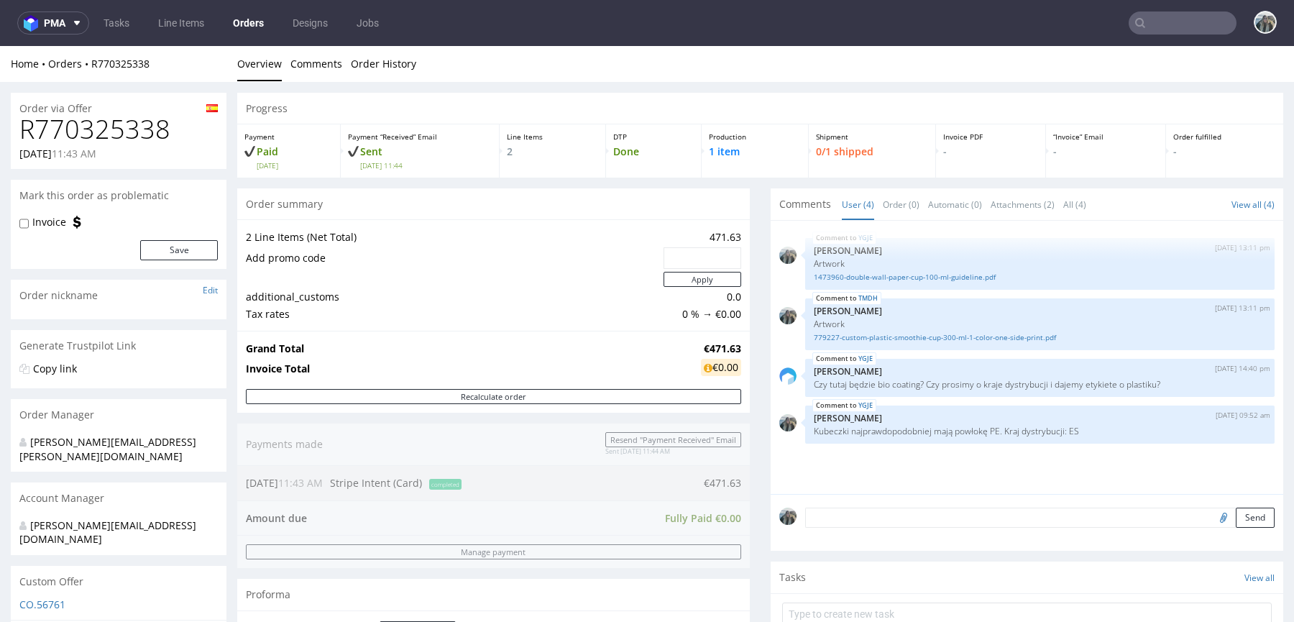
click at [111, 132] on h1 "R770325338" at bounding box center [118, 129] width 198 height 29
copy h1 "R770325338"
click at [1149, 29] on input "text" at bounding box center [1183, 23] width 108 height 23
paste input "jpereira@americanpan.com"
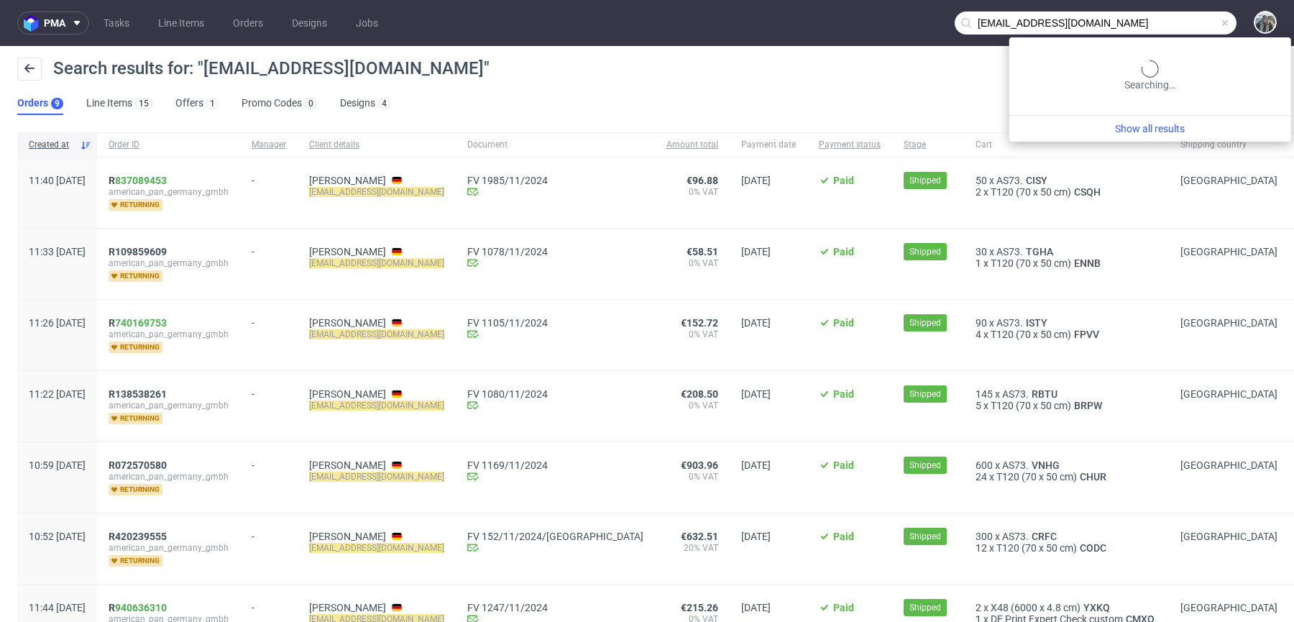
click at [1161, 24] on input "jpereira@americanpan.com" at bounding box center [1096, 23] width 282 height 23
paste input "R693927136"
type input "R693927136"
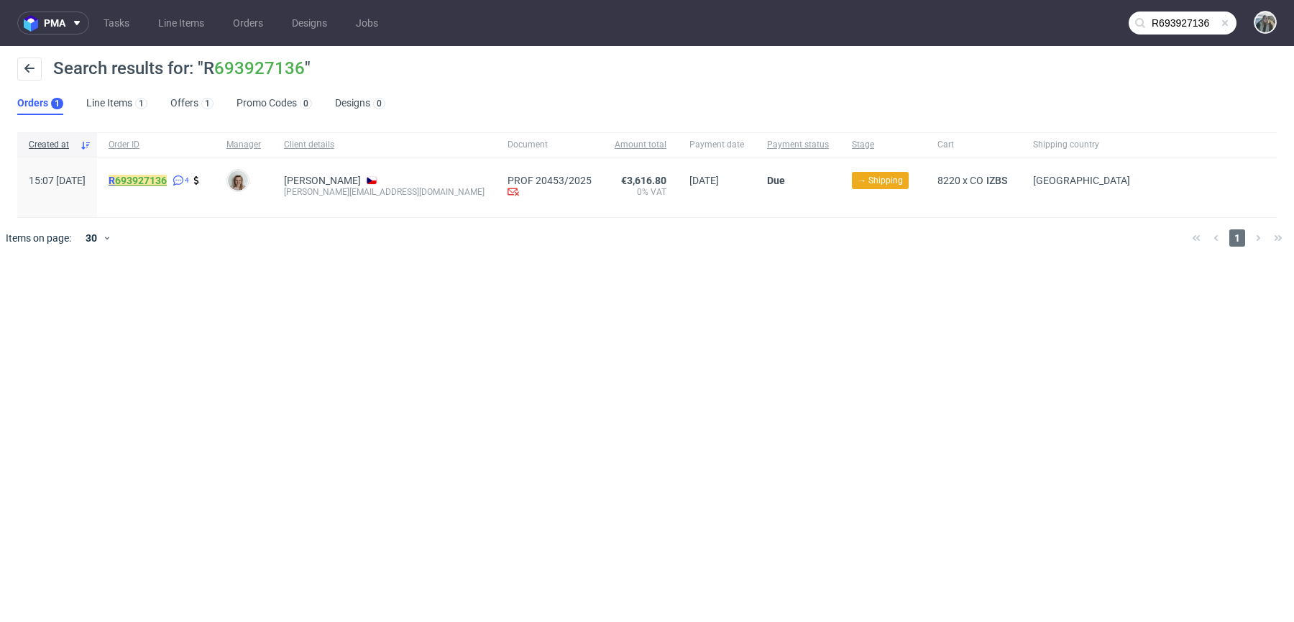
click at [167, 184] on link "693927136" at bounding box center [141, 181] width 52 height 12
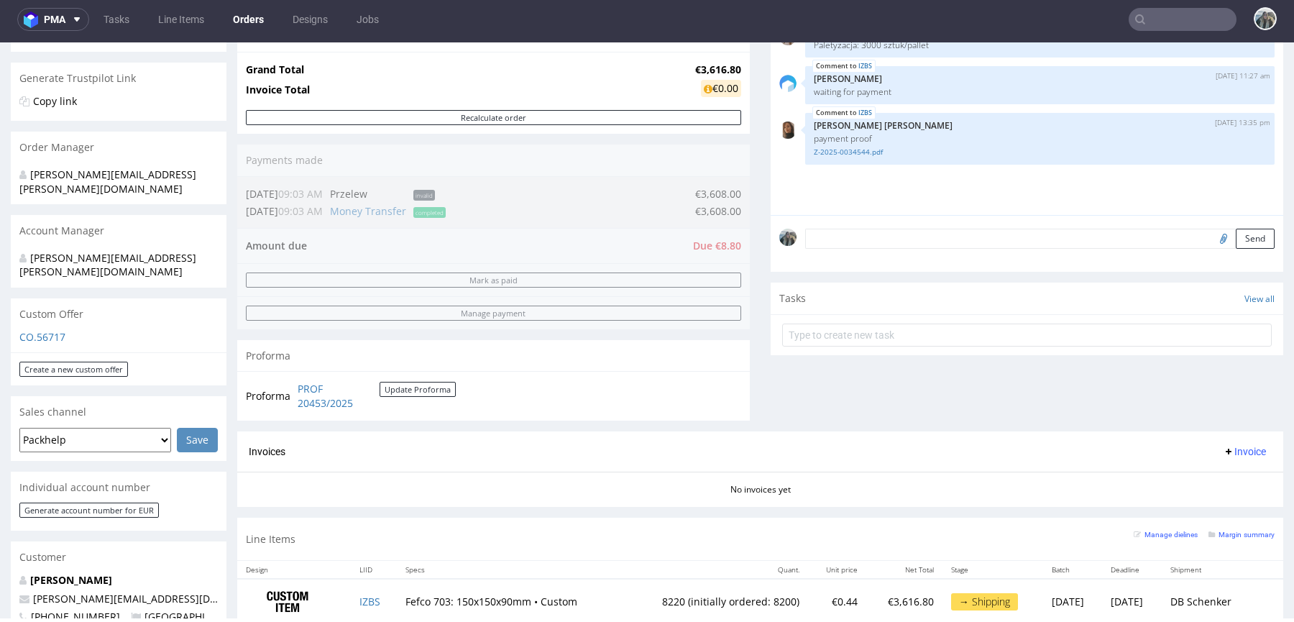
scroll to position [433, 0]
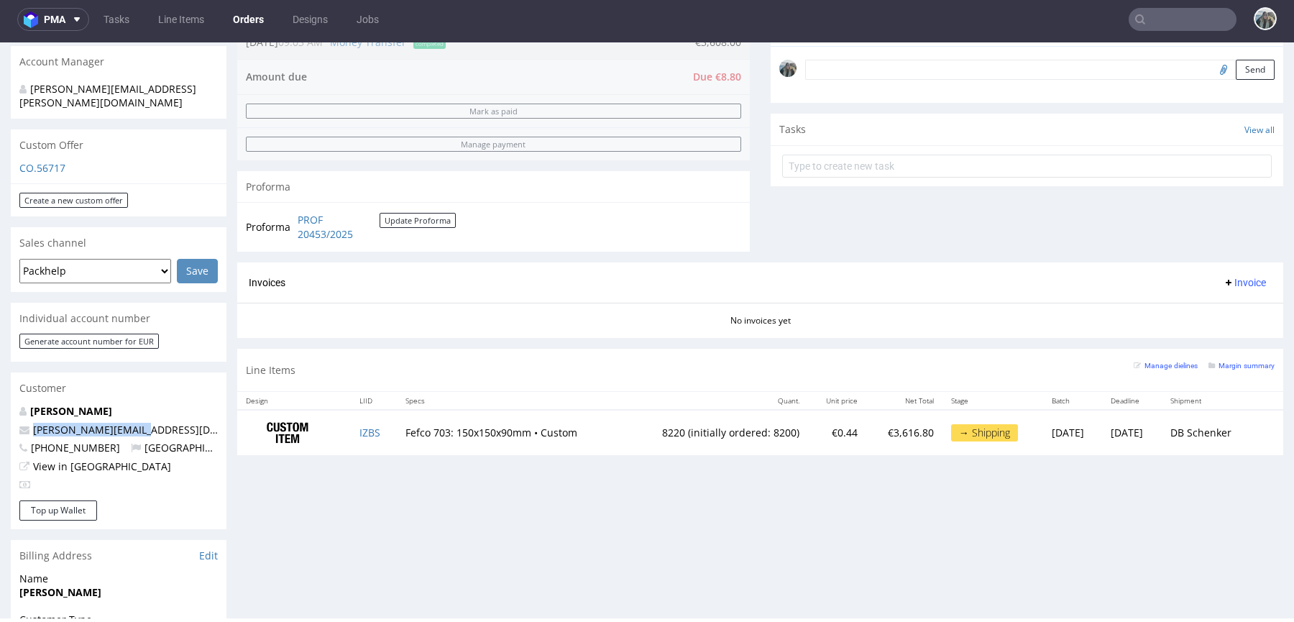
drag, startPoint x: 125, startPoint y: 406, endPoint x: 21, endPoint y: 406, distance: 104.3
click at [21, 423] on p "t.liska@pharmafit.cz" at bounding box center [118, 430] width 198 height 14
copy span "t.liska@pharmafit.cz"
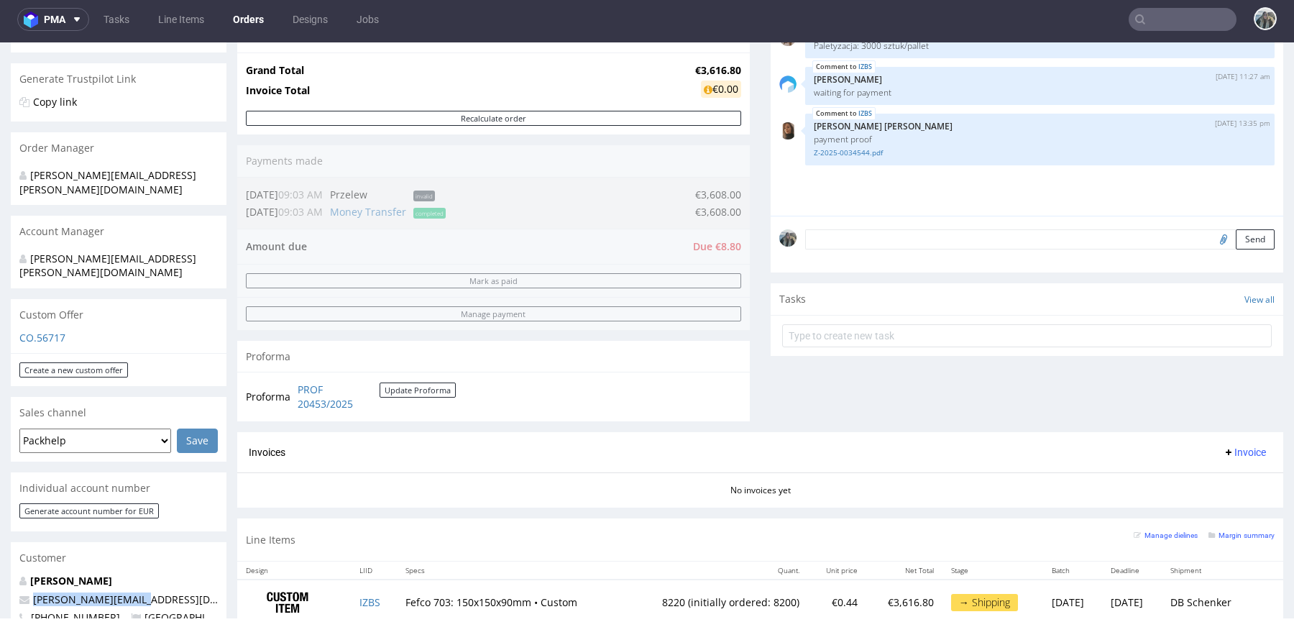
scroll to position [0, 0]
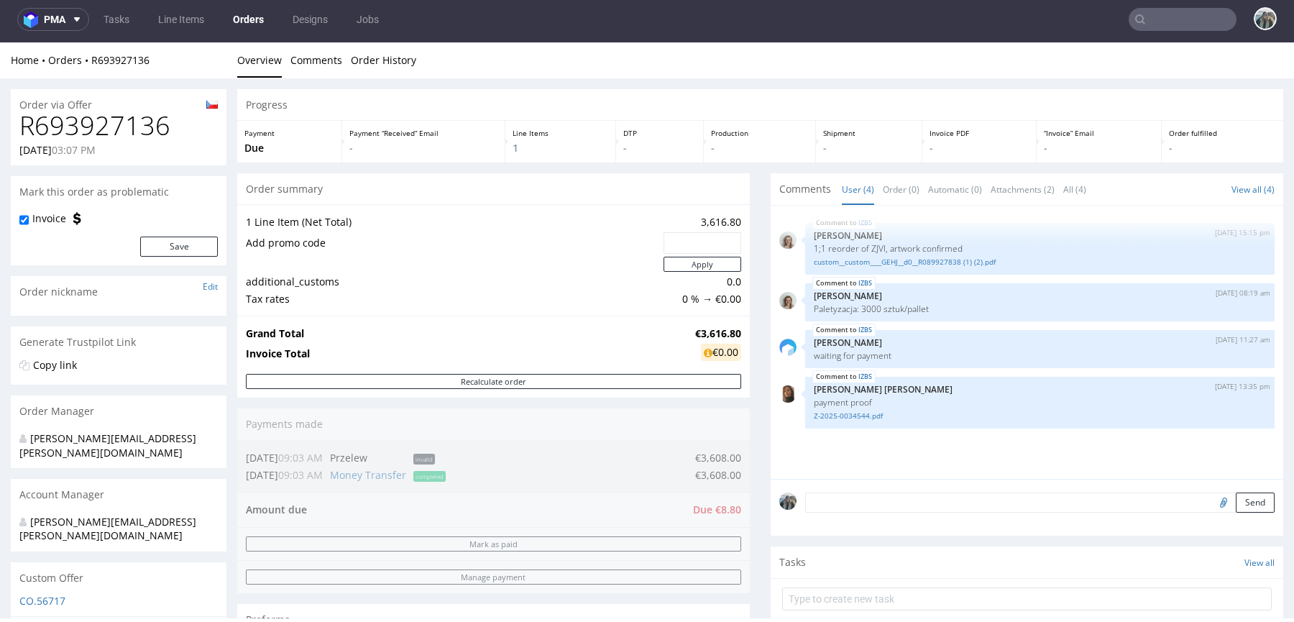
click at [112, 131] on h1 "R693927136" at bounding box center [118, 125] width 198 height 29
copy h1 "R693927136"
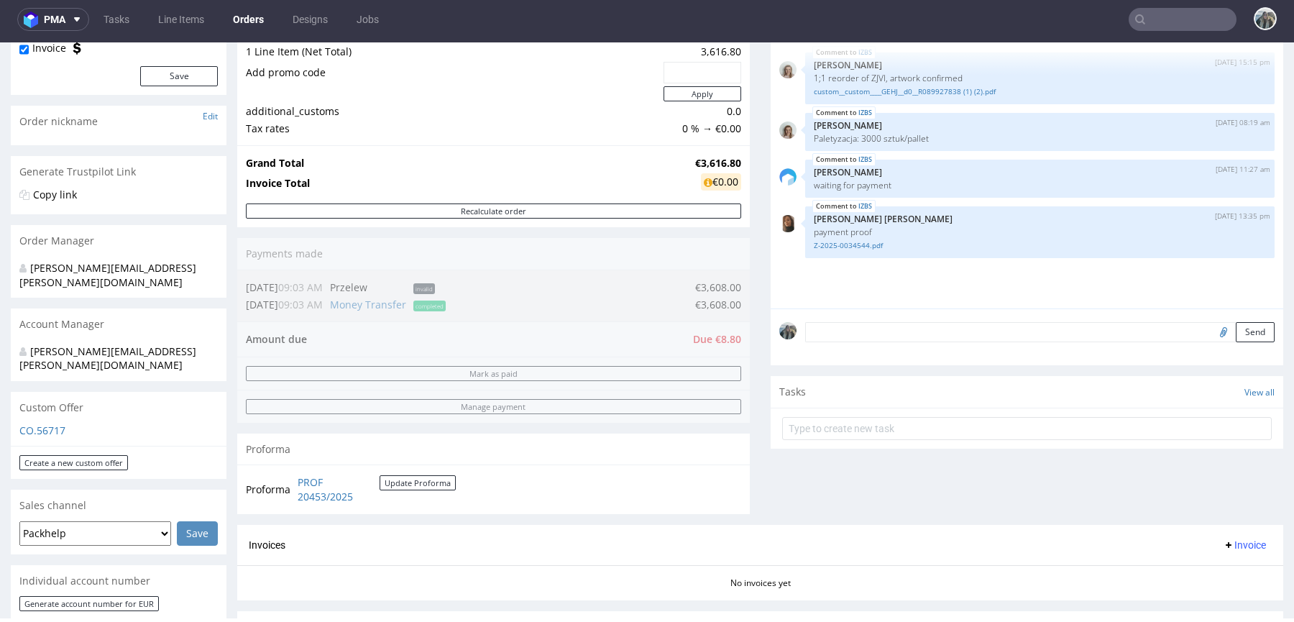
scroll to position [569, 0]
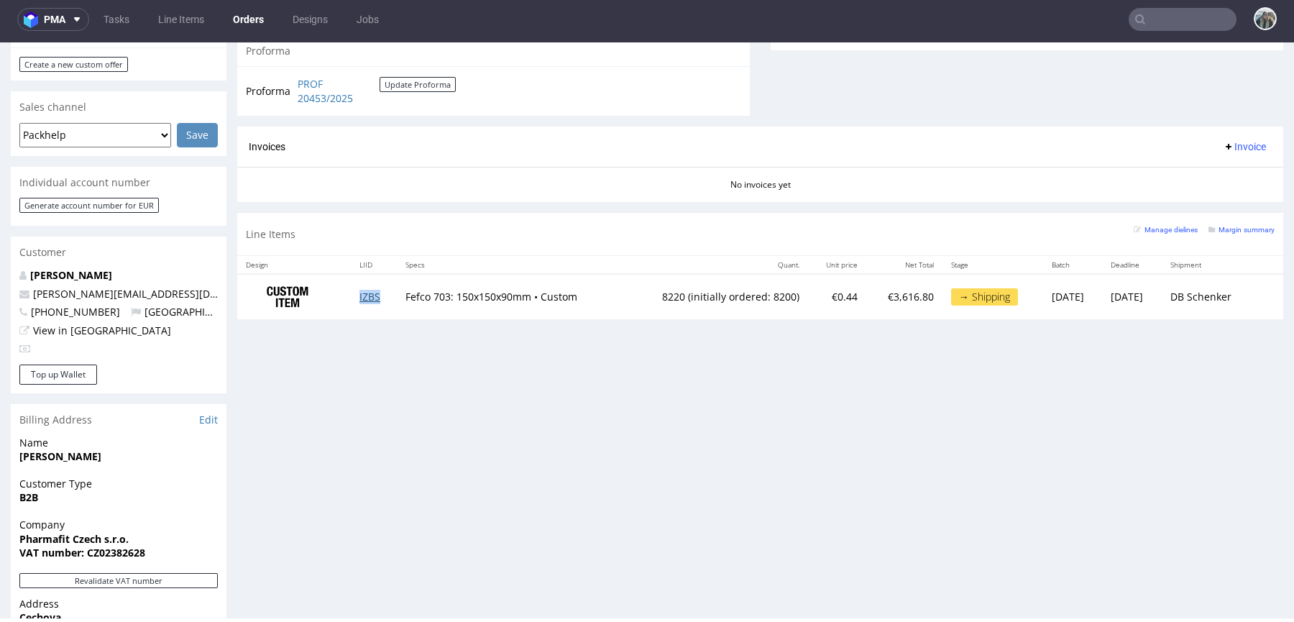
click at [360, 293] on link "IZBS" at bounding box center [370, 297] width 21 height 14
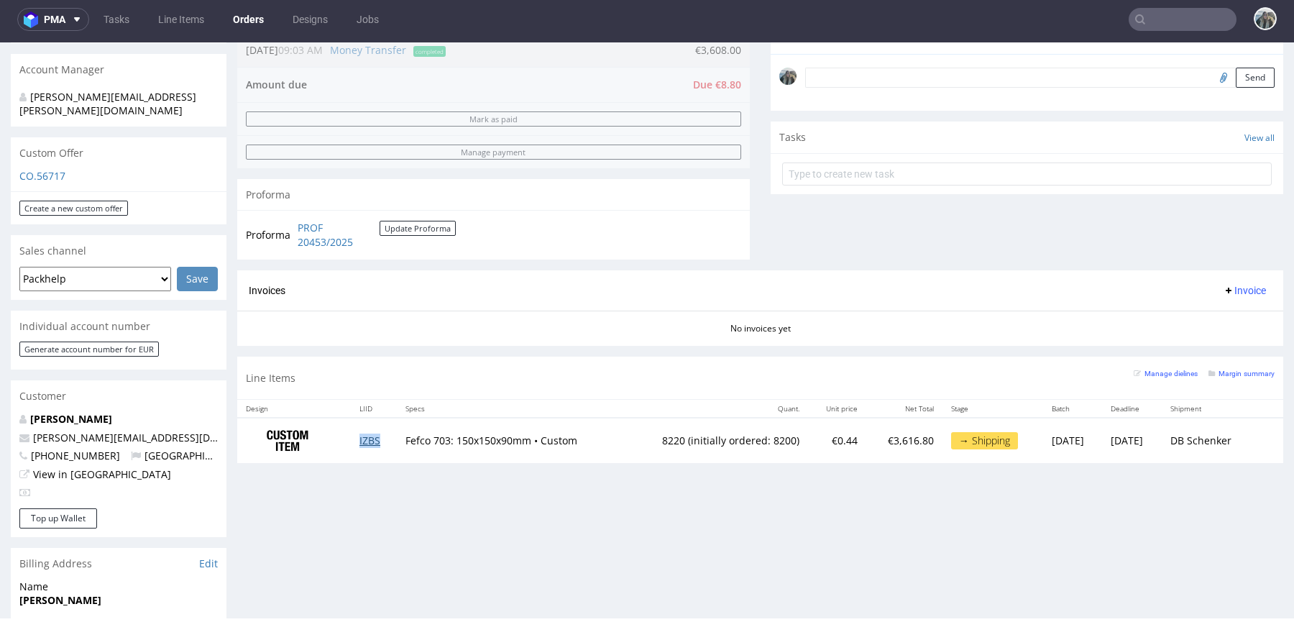
scroll to position [0, 0]
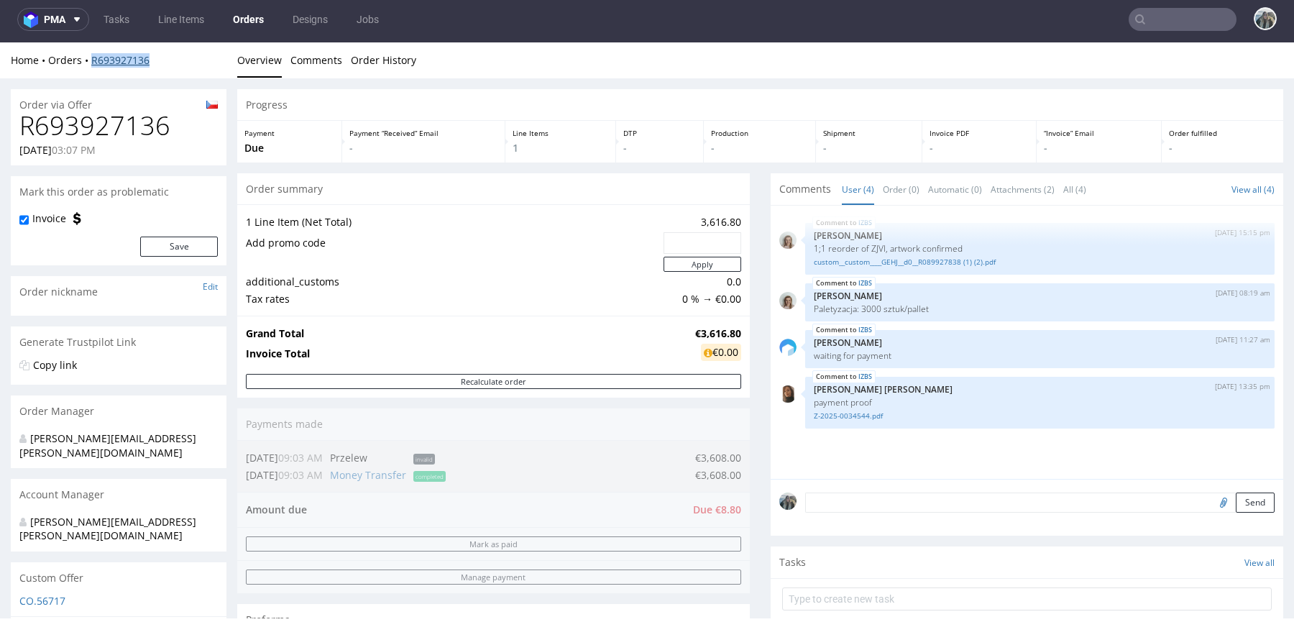
drag, startPoint x: 97, startPoint y: 72, endPoint x: 93, endPoint y: 60, distance: 13.0
click at [93, 60] on div "Home Orders R693927136 Overview Comments Order History" at bounding box center [647, 60] width 1294 height 36
copy link "R693927136"
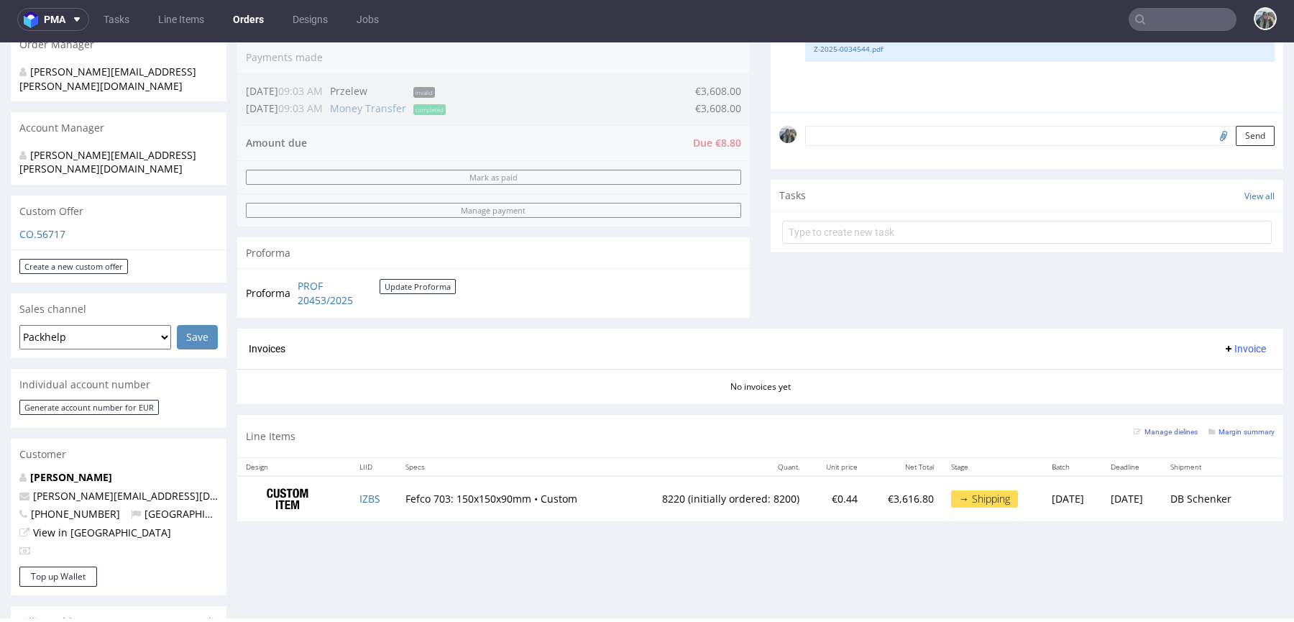
scroll to position [367, 0]
drag, startPoint x: 779, startPoint y: 496, endPoint x: 624, endPoint y: 497, distance: 154.6
click at [624, 497] on tr "IZBS Fefco 703: 150x150x90mm • Custom 8220 (initially ordered: 8200) €0.44 €3,6…" at bounding box center [760, 497] width 1046 height 45
copy td "8220 (initially ordered: 8200)"
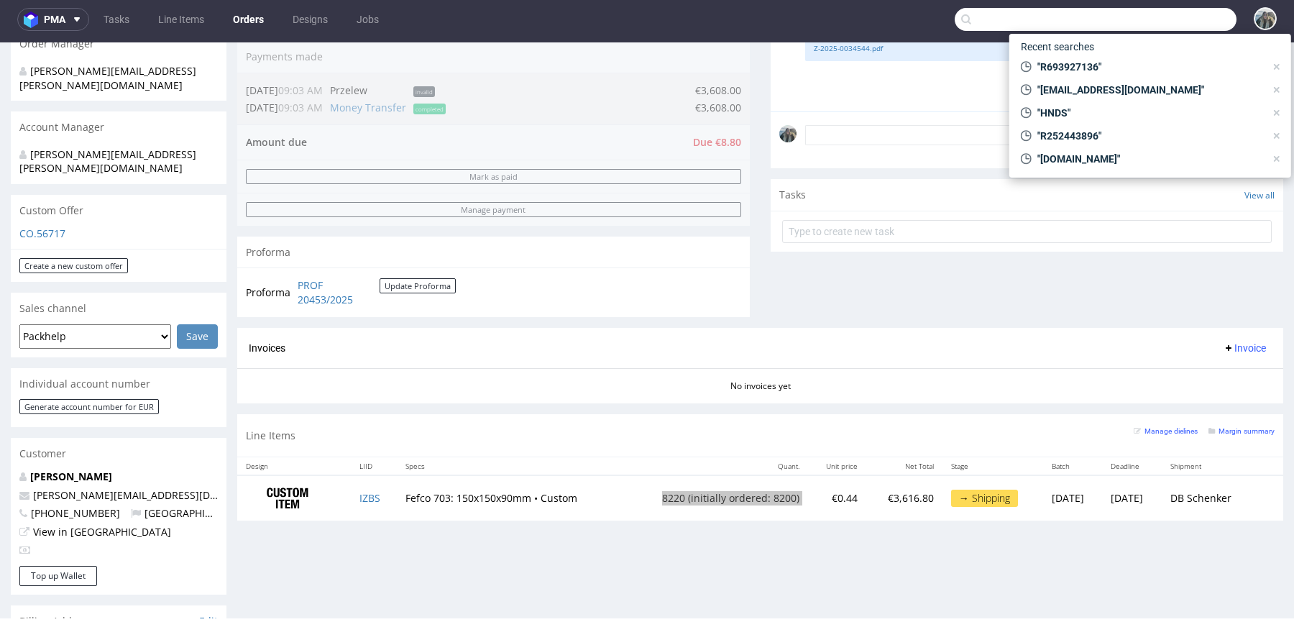
click at [1144, 14] on input "text" at bounding box center [1096, 19] width 282 height 23
paste input "awesomehamperco"
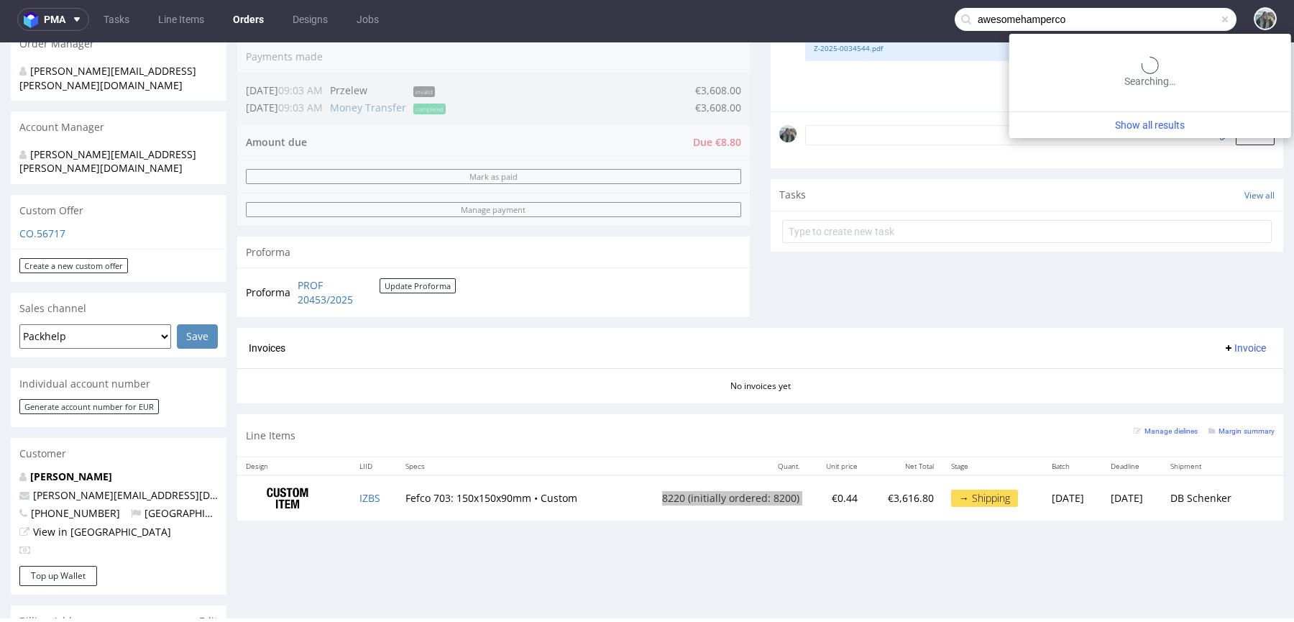
type input "awesomehamperco"
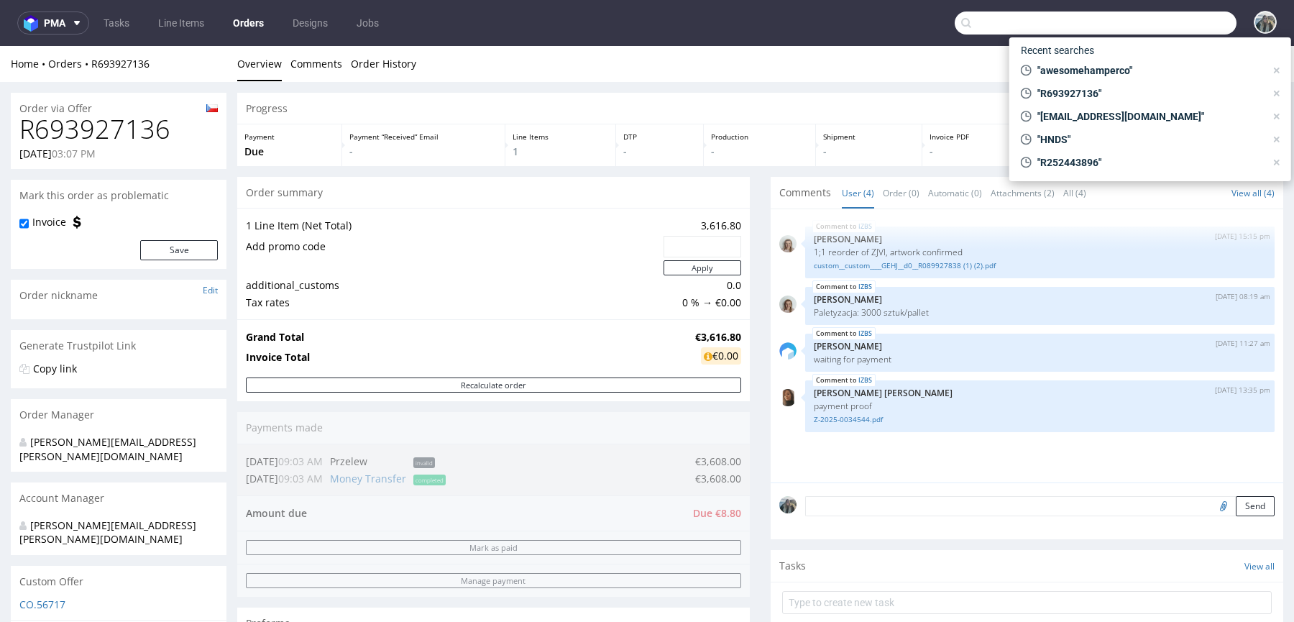
click at [1163, 22] on input "text" at bounding box center [1096, 23] width 282 height 23
paste input "R070392405"
type input "R070392405"
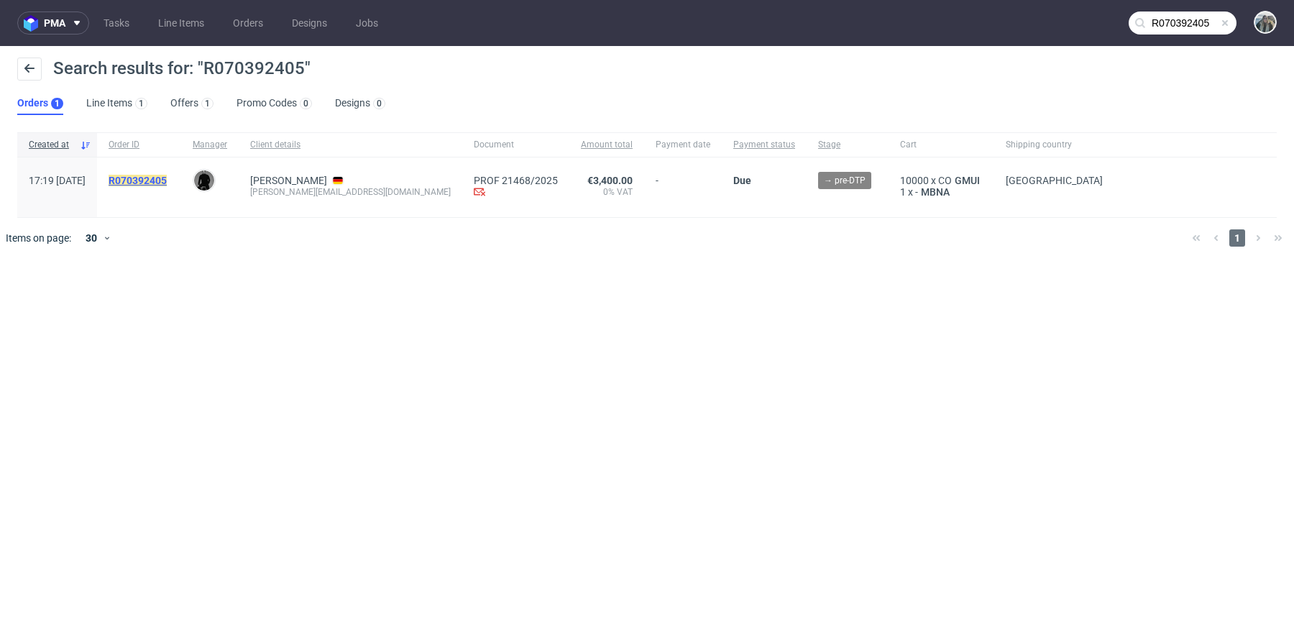
click at [167, 178] on mark "R070392405" at bounding box center [138, 181] width 58 height 12
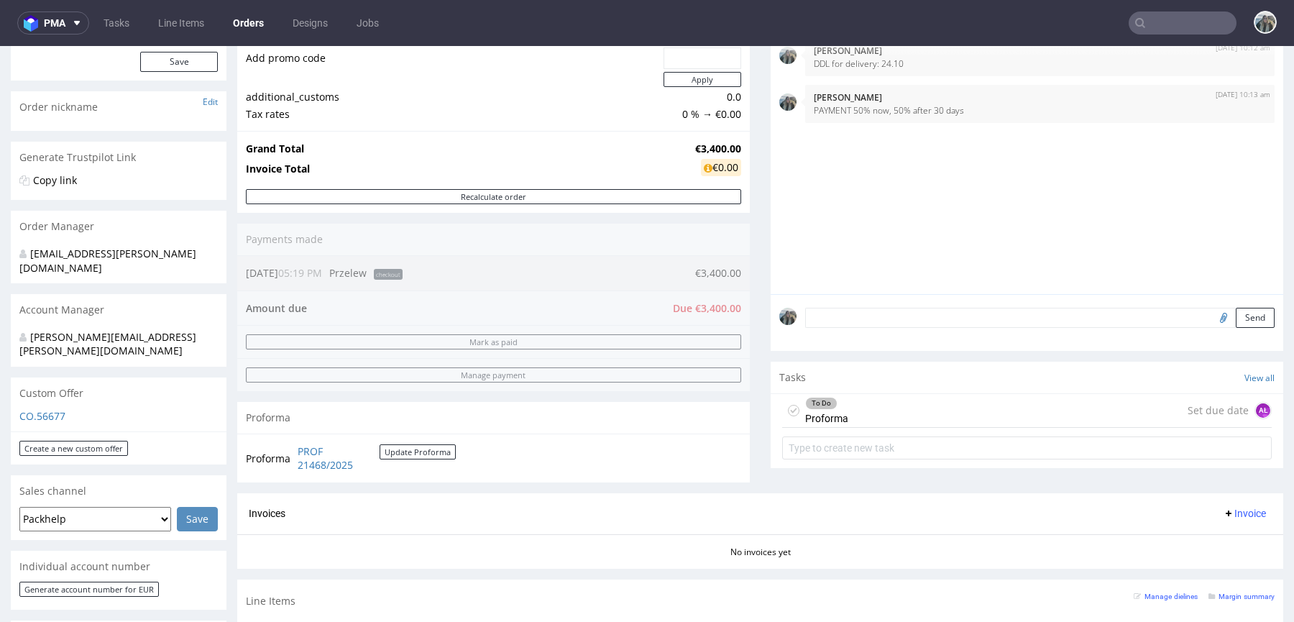
scroll to position [414, 0]
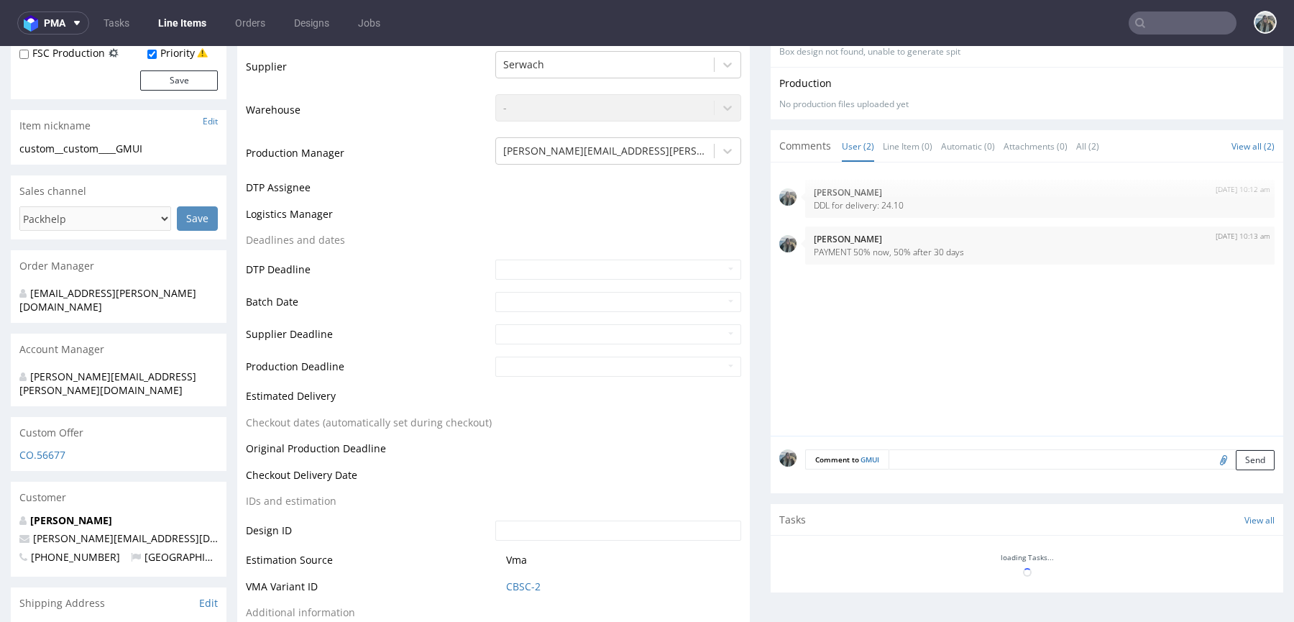
scroll to position [459, 0]
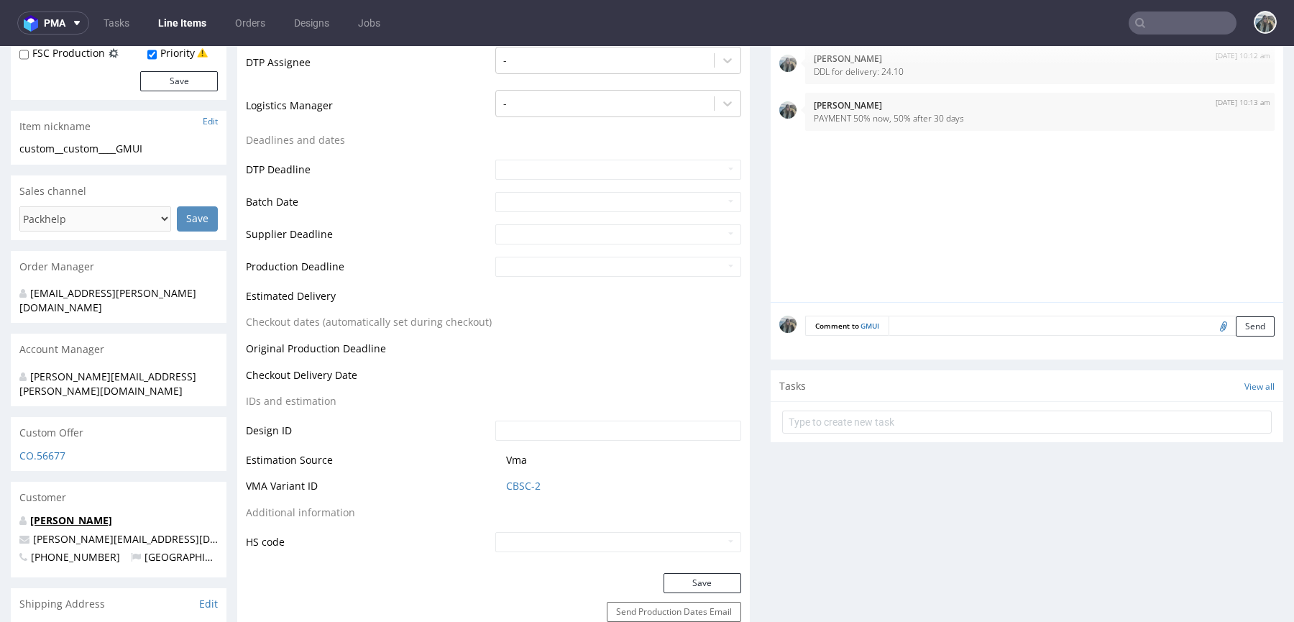
click at [87, 513] on link "Emilie Steinert" at bounding box center [71, 520] width 82 height 14
click at [898, 316] on textarea at bounding box center [1082, 326] width 386 height 20
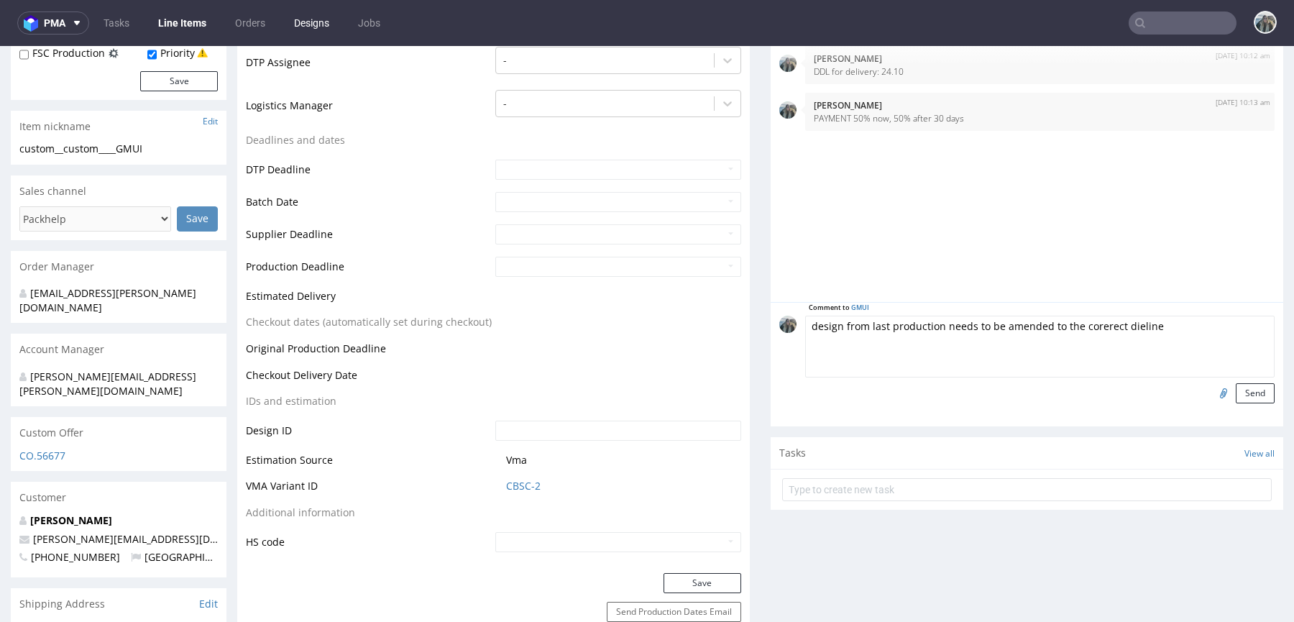
type textarea "design from last production needs to be amended to the corerect dieline"
click at [1212, 390] on input "file" at bounding box center [1222, 392] width 20 height 19
type input "C:\fakepath\custom____ZHQB__d0__oR000484246.pdf"
click at [1238, 397] on button "Send" at bounding box center [1255, 393] width 39 height 20
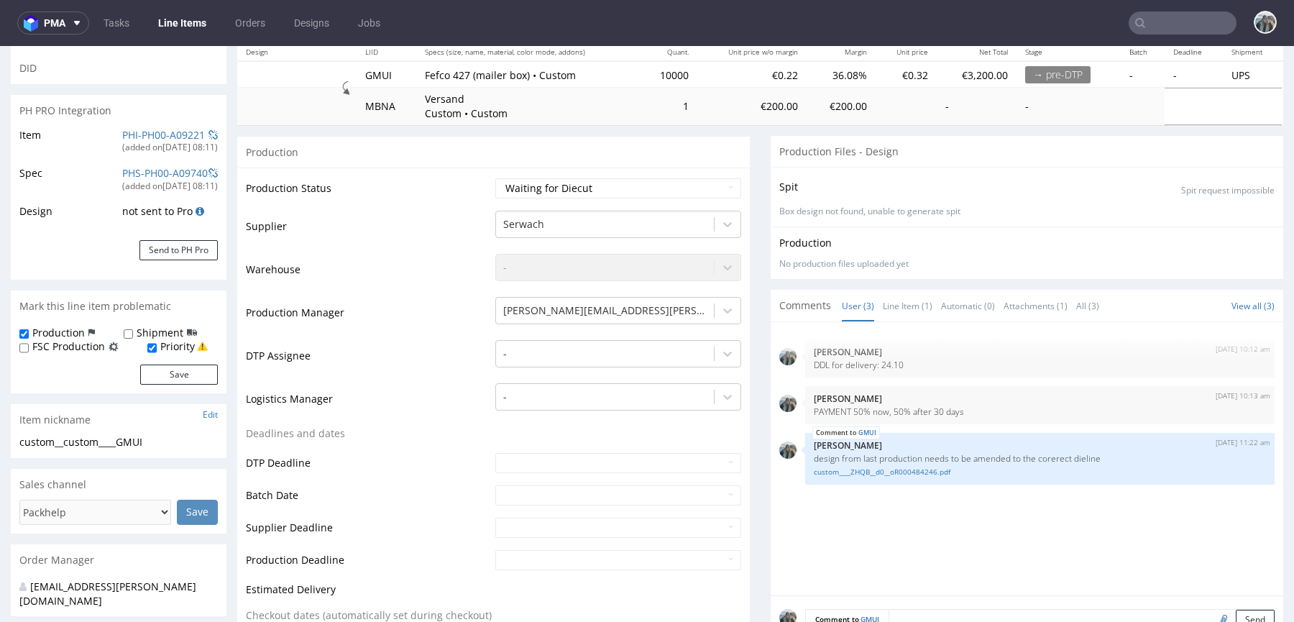
scroll to position [0, 0]
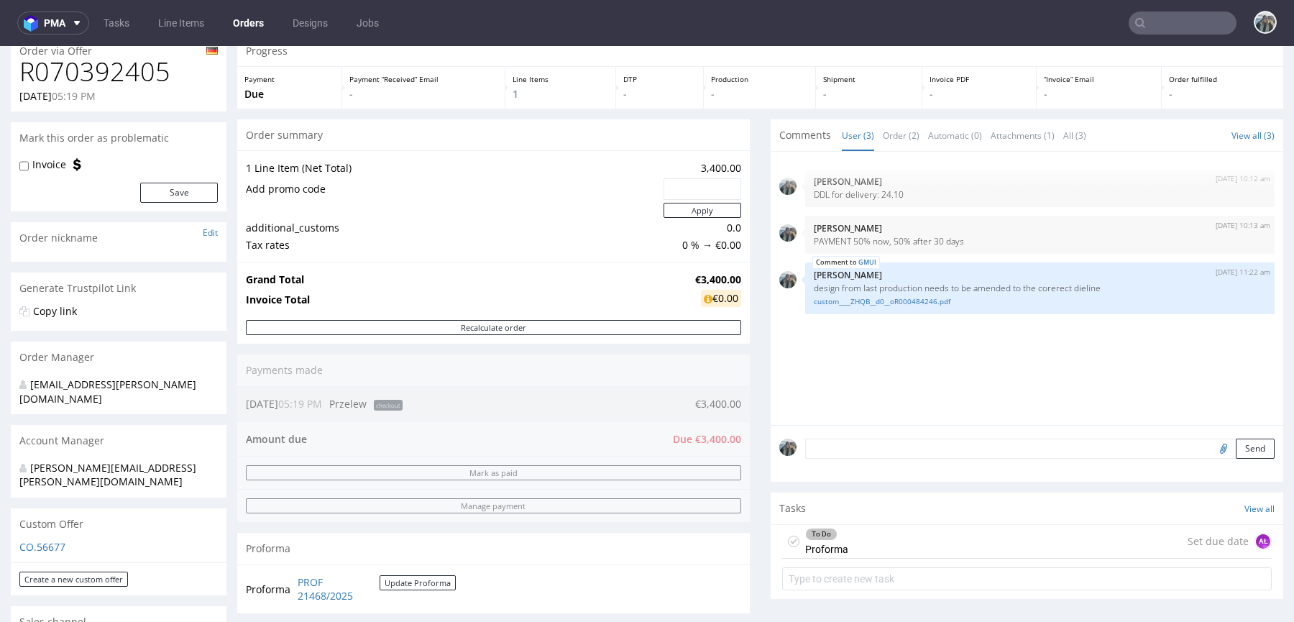
scroll to position [59, 0]
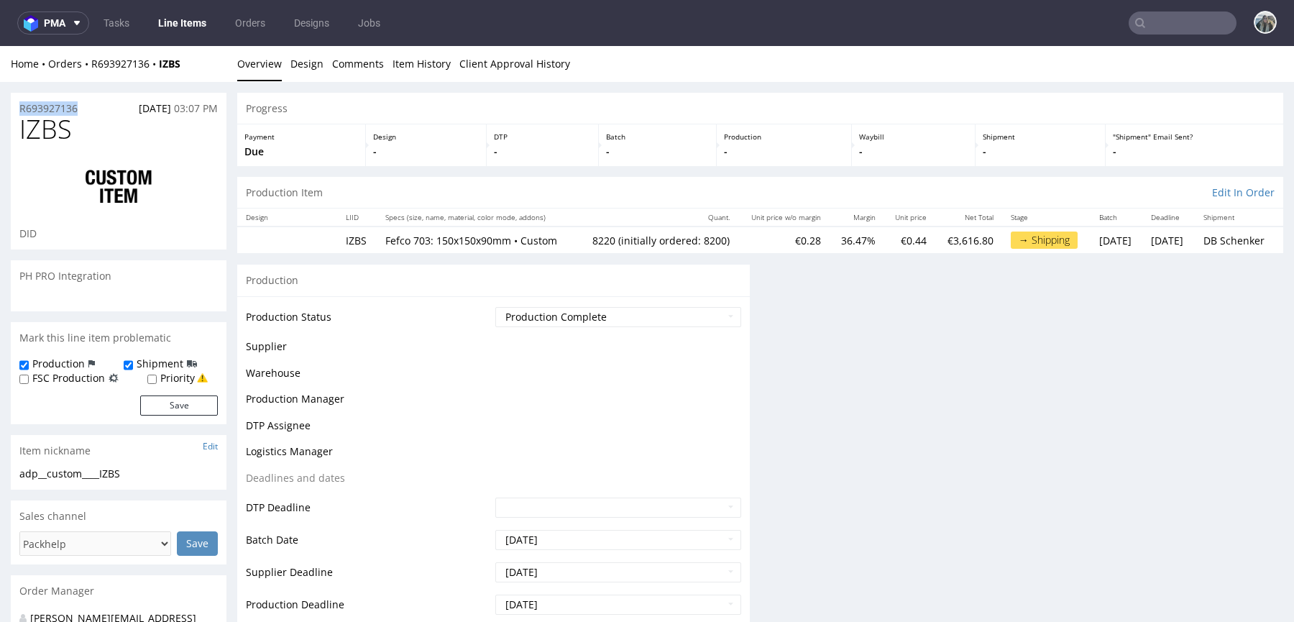
drag, startPoint x: 91, startPoint y: 107, endPoint x: 0, endPoint y: 107, distance: 91.3
copy p "R693927136"
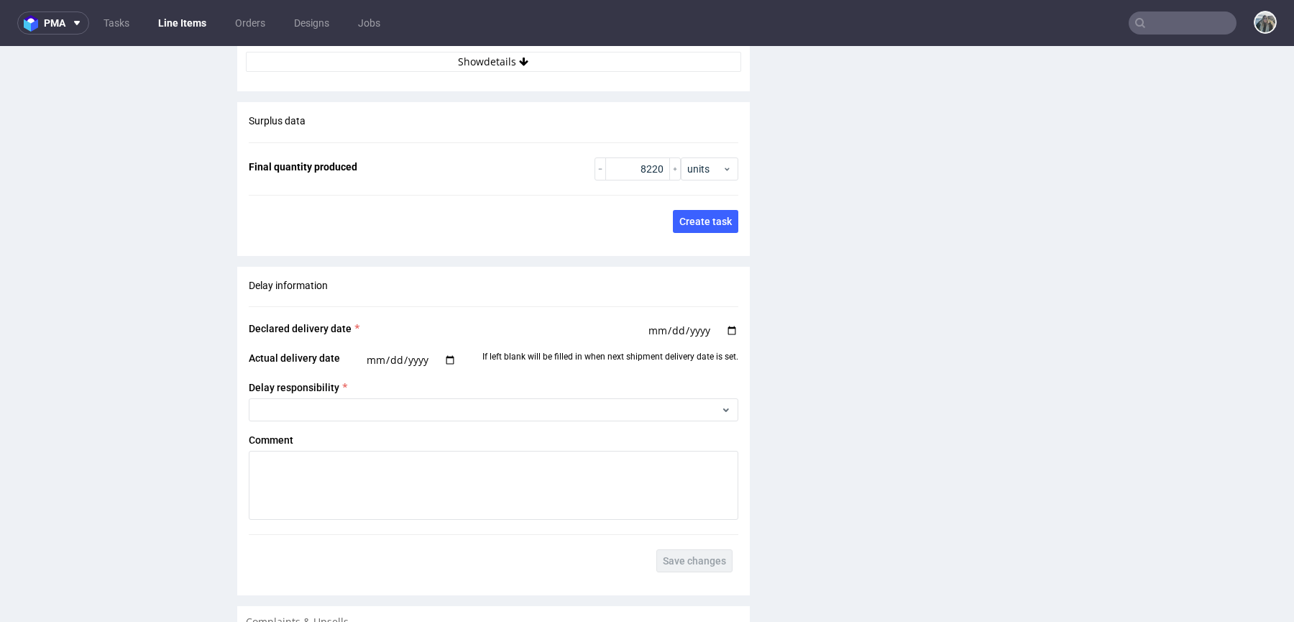
scroll to position [2262, 0]
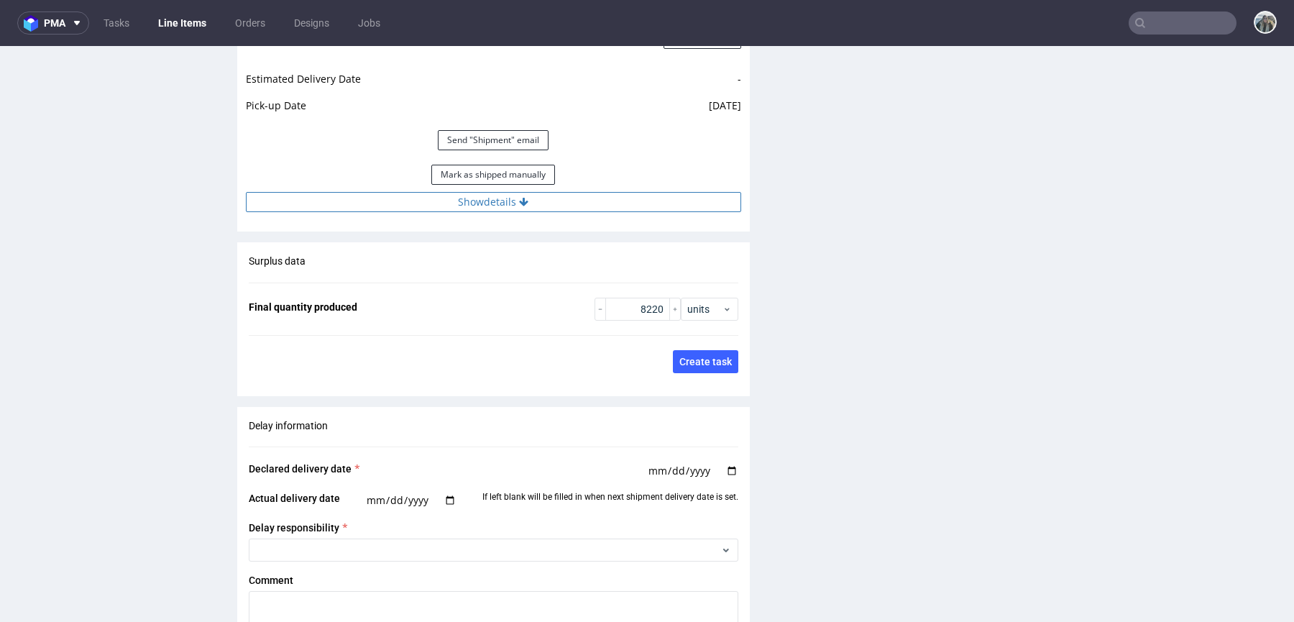
click at [577, 200] on button "Show details" at bounding box center [494, 202] width 496 height 20
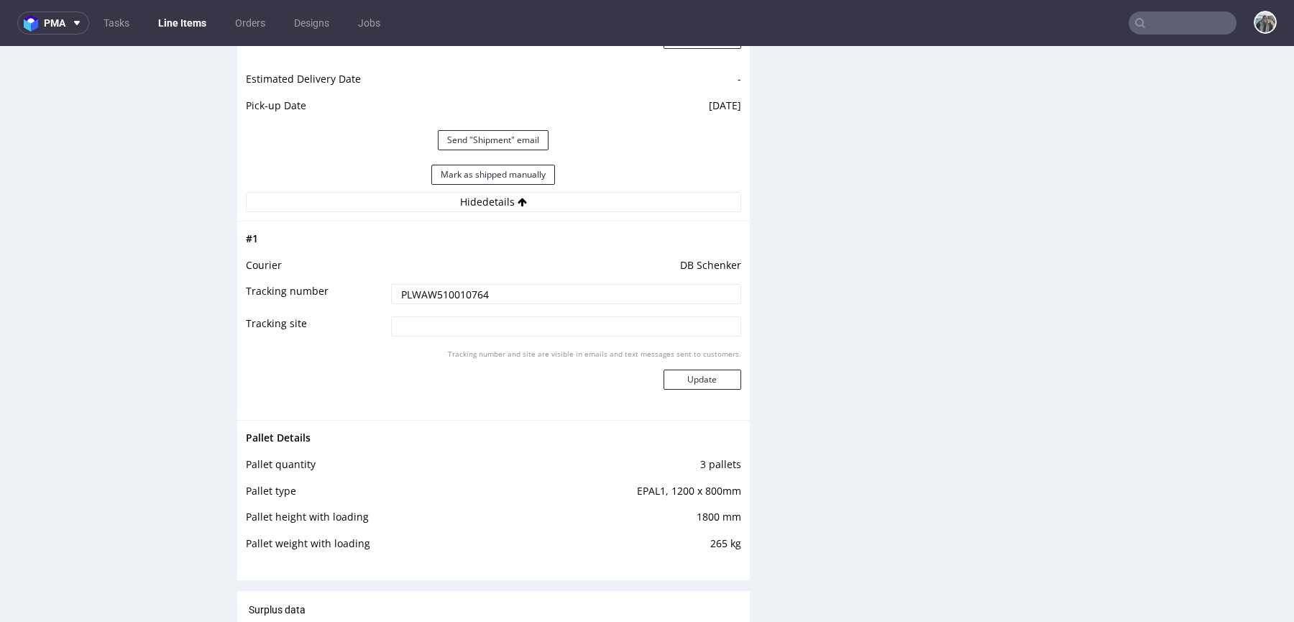
click at [508, 293] on input "PLWAW510010764" at bounding box center [566, 294] width 350 height 20
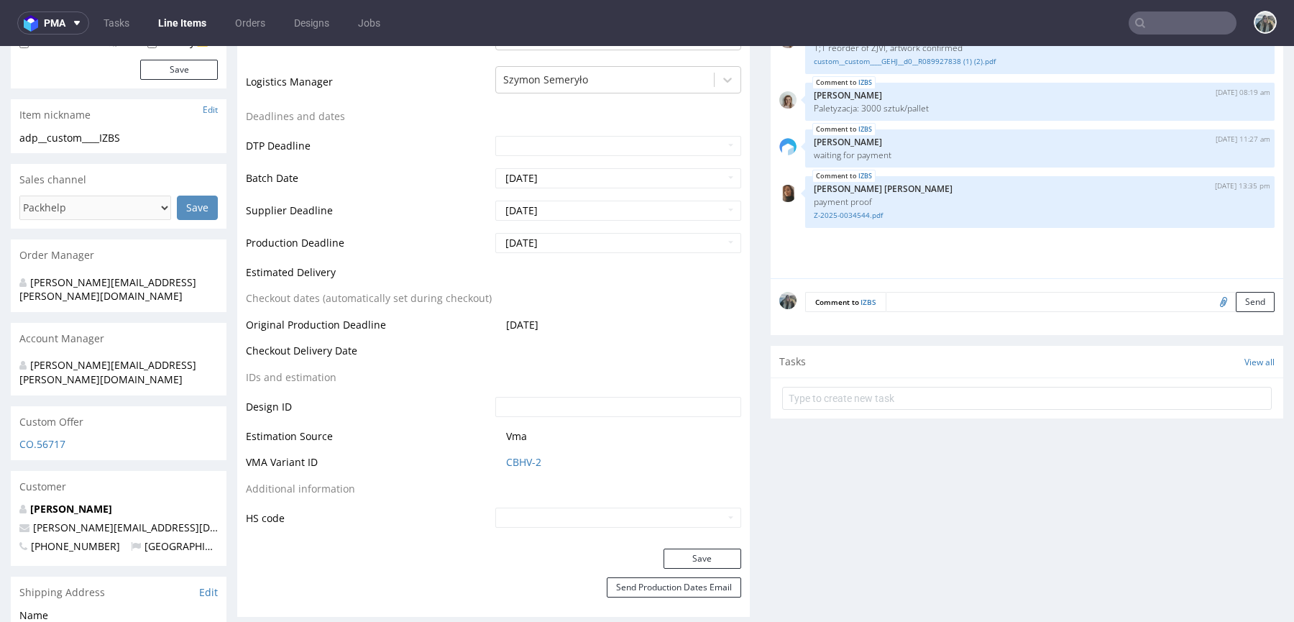
scroll to position [0, 0]
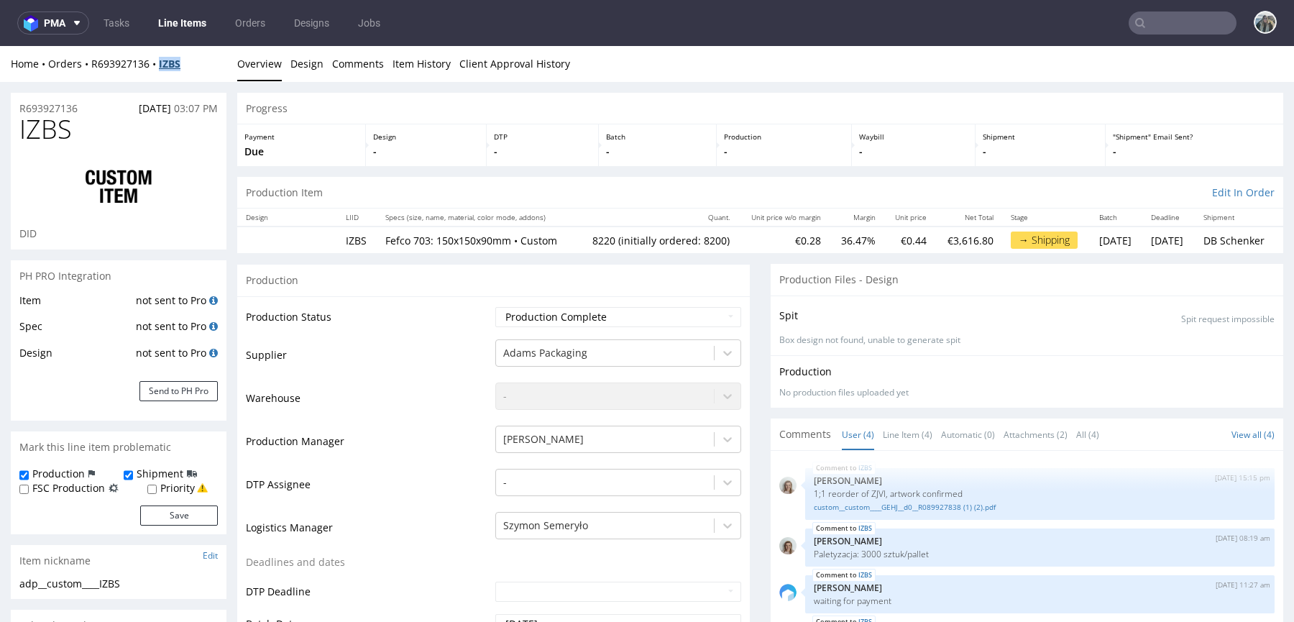
click at [162, 69] on div "Home Orders R693927136 IZBS Overview Design Comments Item History Client Approv…" at bounding box center [647, 64] width 1294 height 36
copy strong "IZBS"
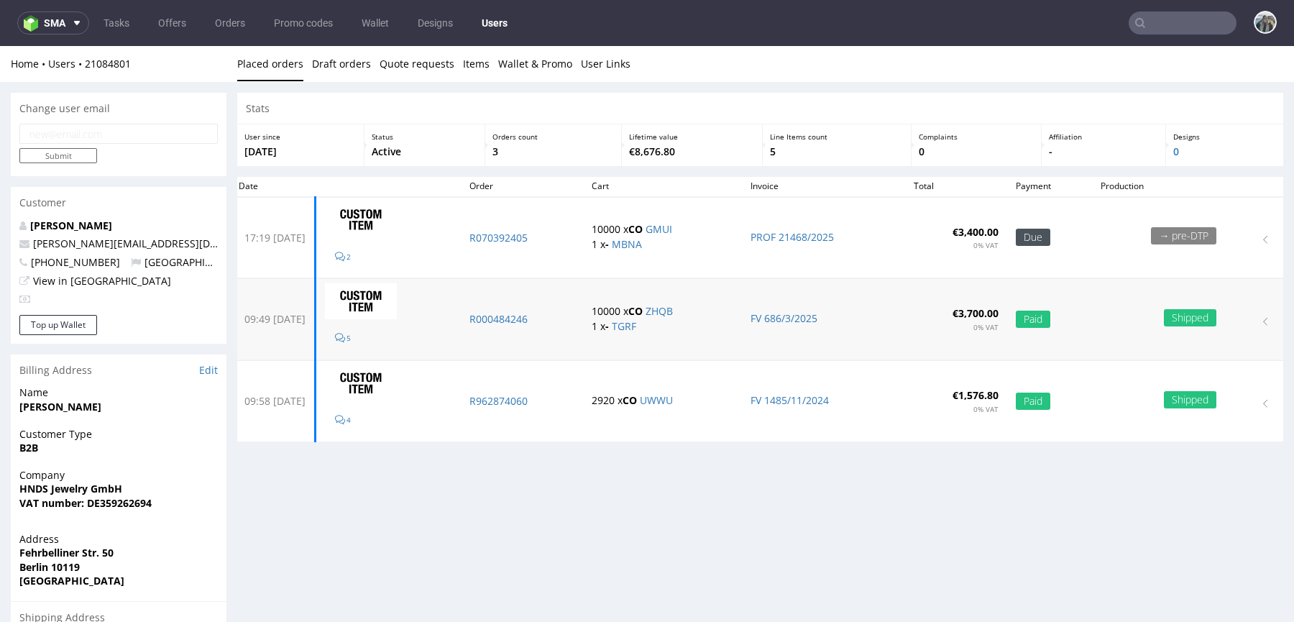
click at [529, 329] on td "R000484246" at bounding box center [522, 319] width 122 height 81
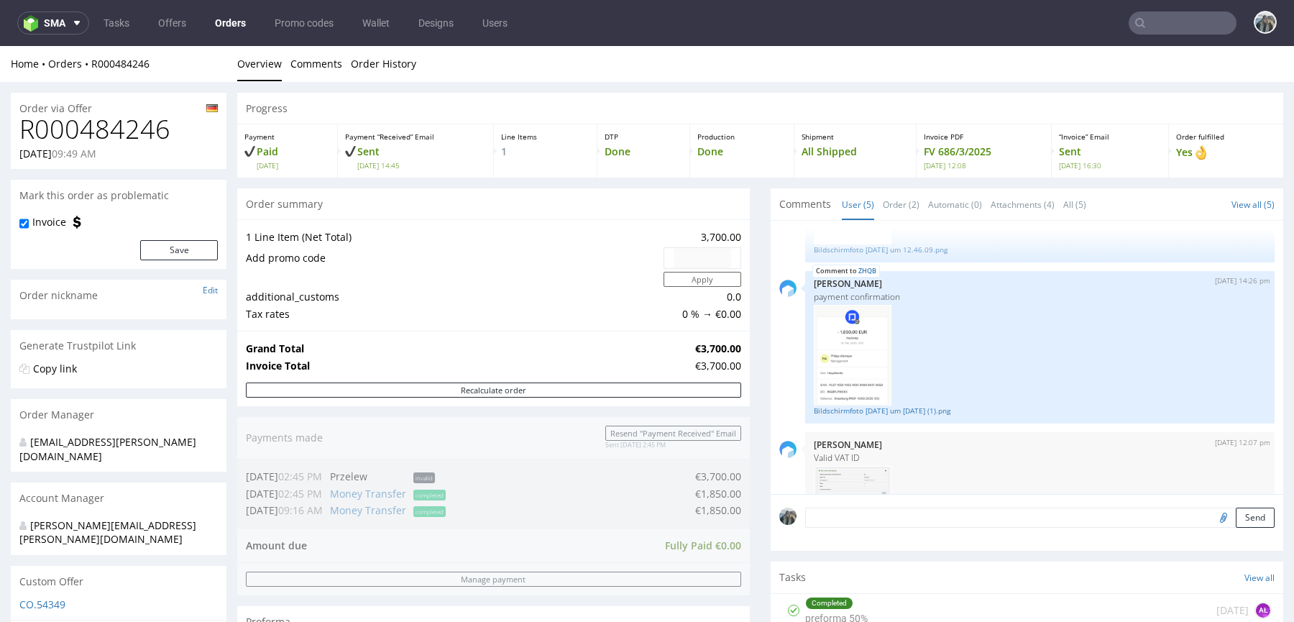
scroll to position [609, 0]
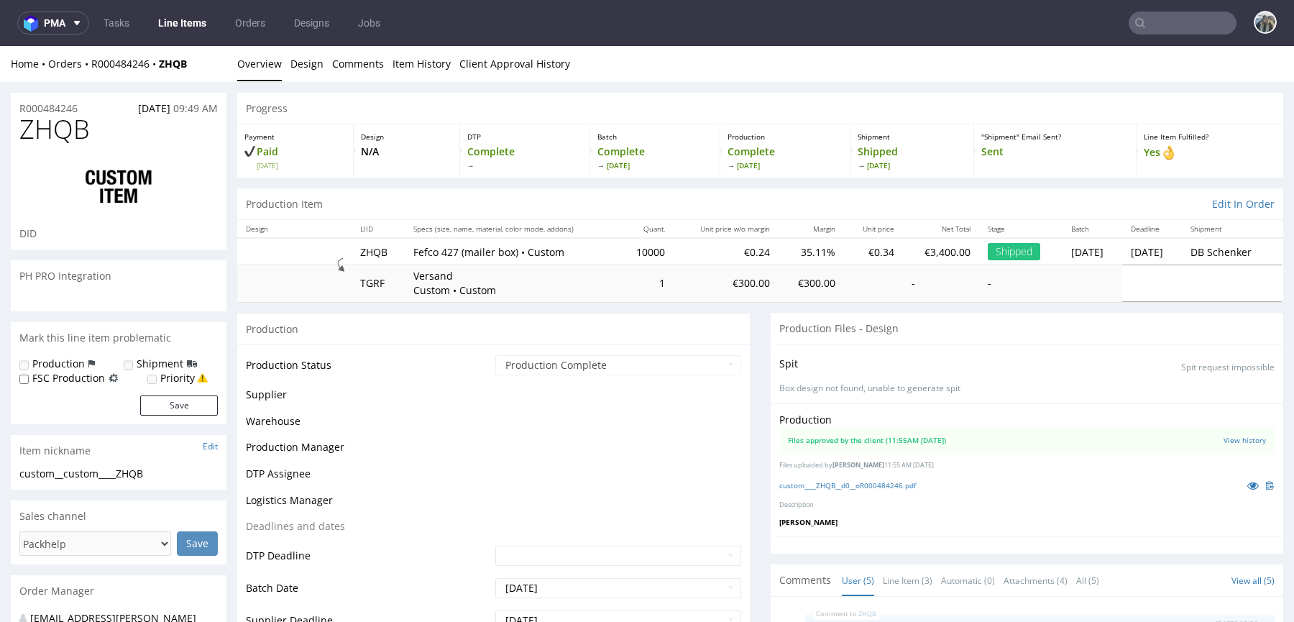
scroll to position [234, 0]
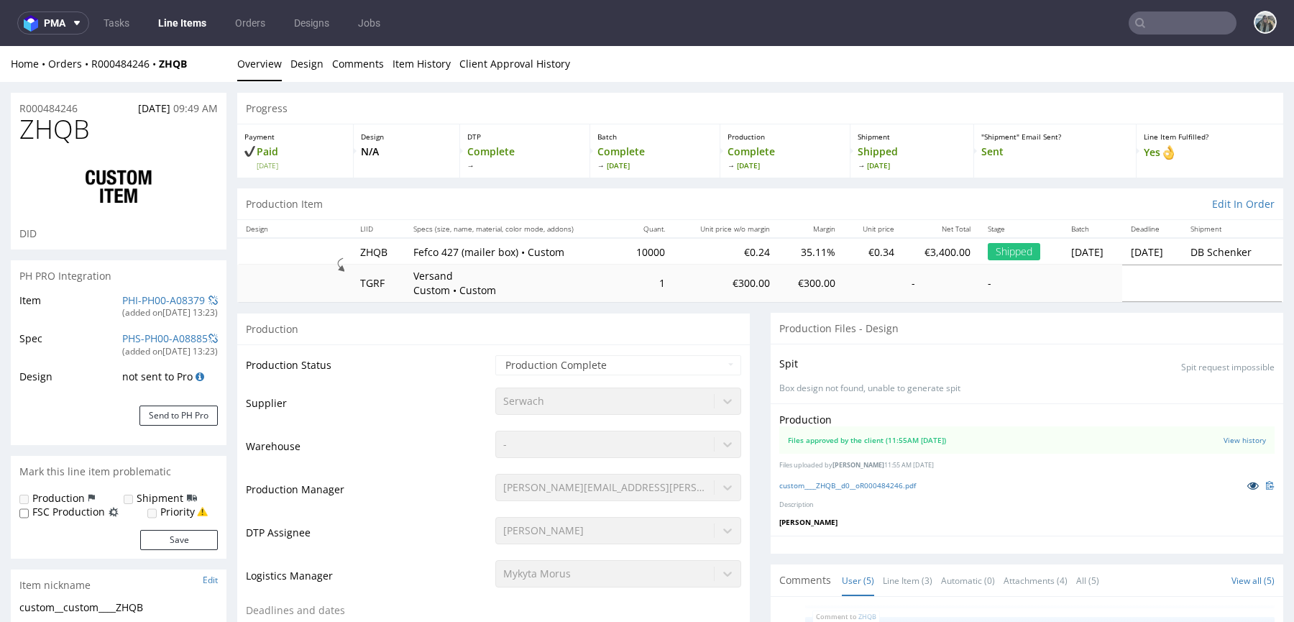
select select "in_progress"
click at [1248, 486] on icon at bounding box center [1254, 485] width 12 height 10
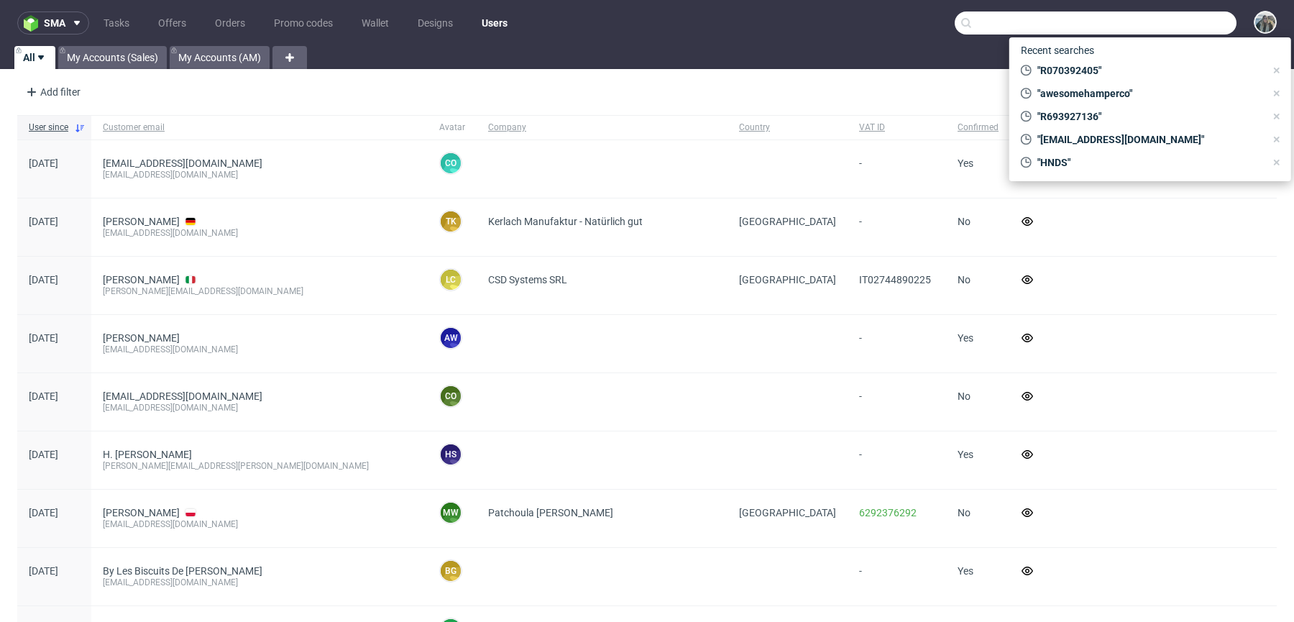
click at [1172, 27] on input "text" at bounding box center [1096, 23] width 282 height 23
paste input "R835714625"
type input "R835714625"
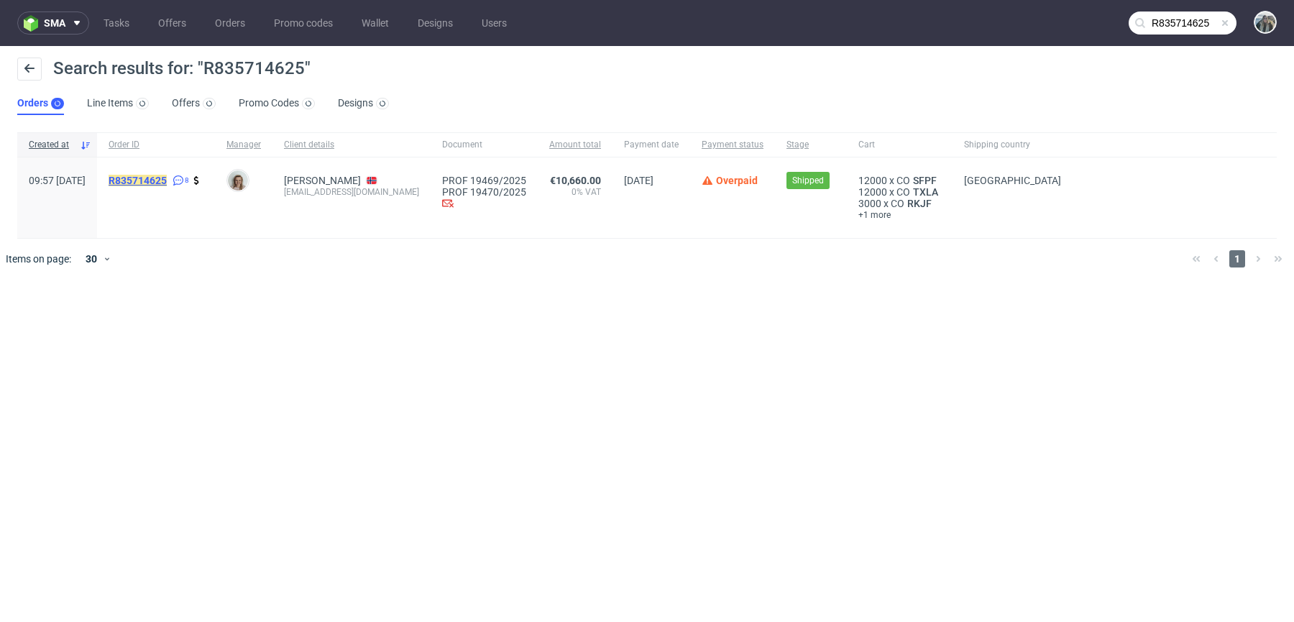
click at [167, 178] on mark "R835714625" at bounding box center [138, 181] width 58 height 12
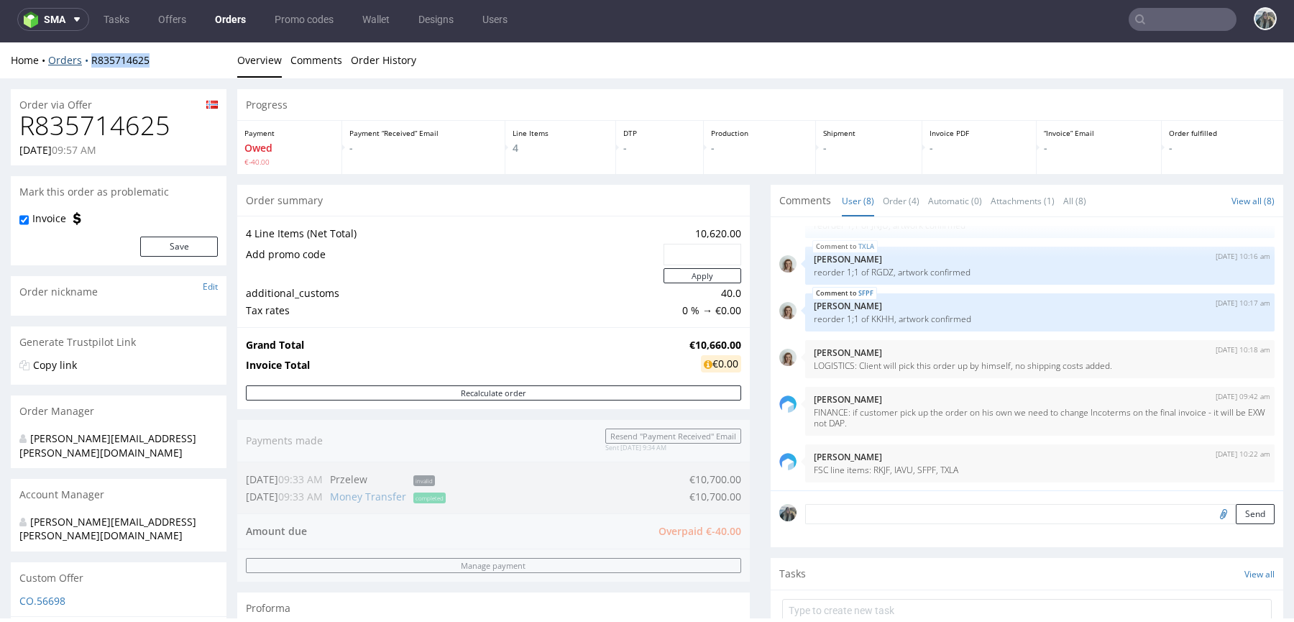
drag, startPoint x: 94, startPoint y: 71, endPoint x: 87, endPoint y: 63, distance: 11.2
click at [87, 63] on div "Home Orders R835714625 Overview Comments Order History" at bounding box center [647, 60] width 1294 height 36
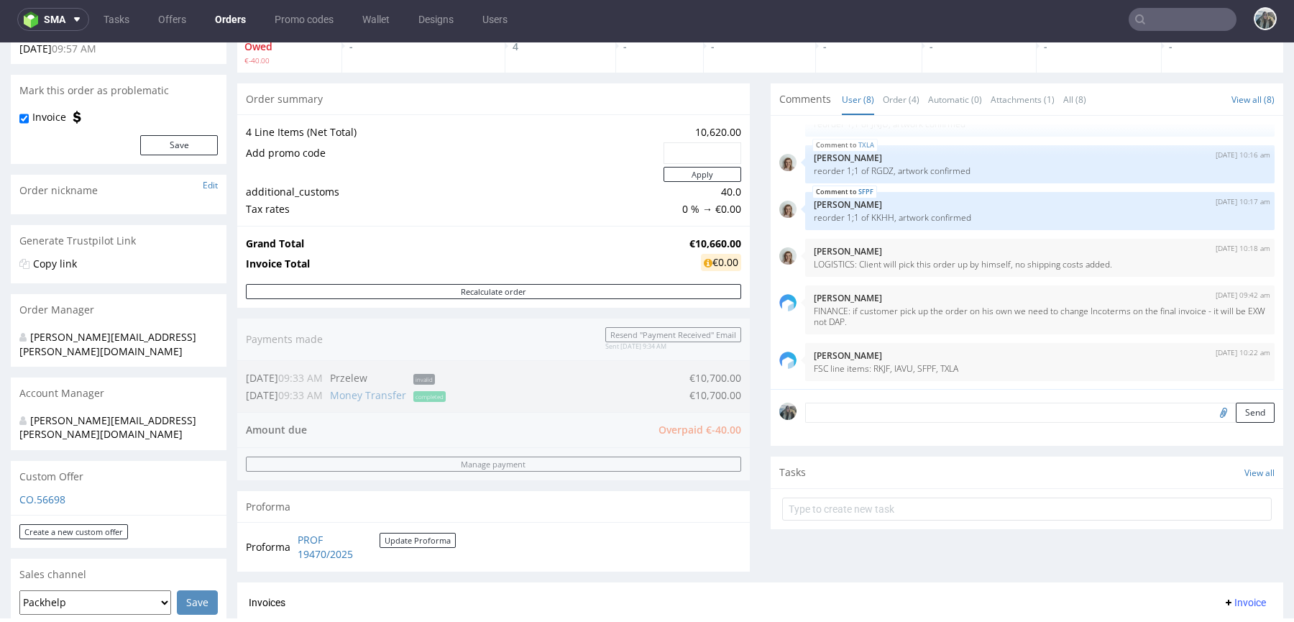
scroll to position [96, 0]
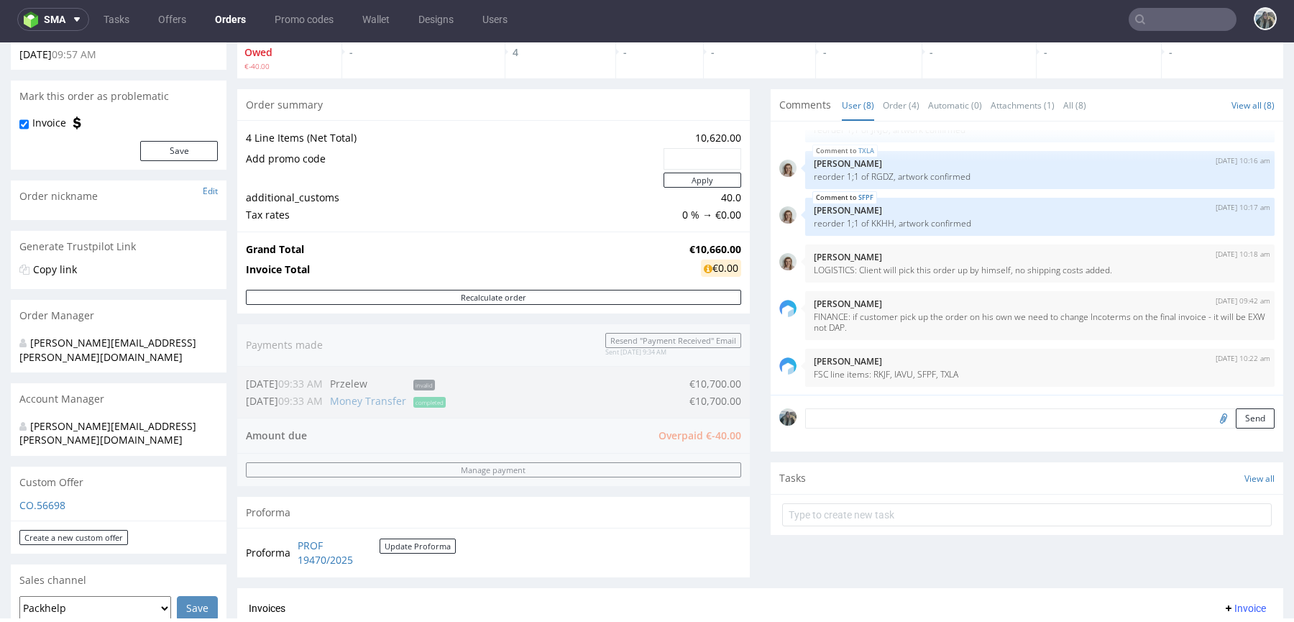
click at [1152, 22] on input "text" at bounding box center [1183, 19] width 108 height 23
paste input "R835714625"
type input "R835714625"
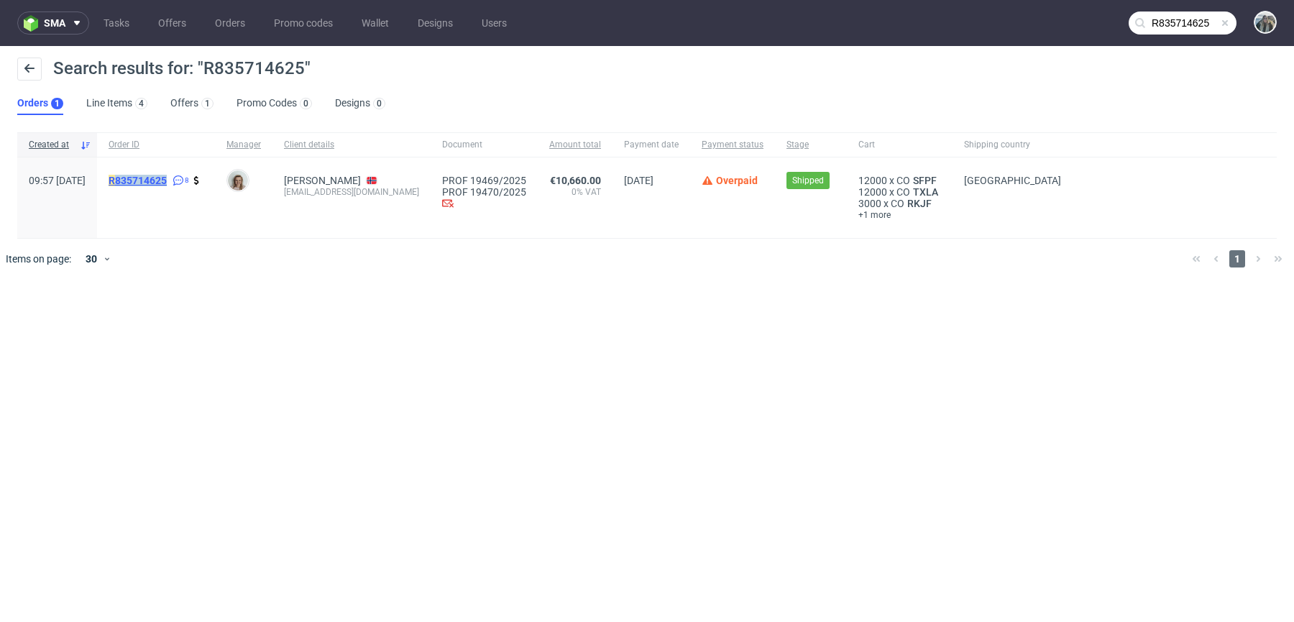
drag, startPoint x: 154, startPoint y: 198, endPoint x: 152, endPoint y: 178, distance: 21.0
click at [152, 178] on span "R835714625 8" at bounding box center [156, 198] width 95 height 46
copy mark "835714625"
click at [164, 179] on mark "R835714625" at bounding box center [138, 181] width 58 height 12
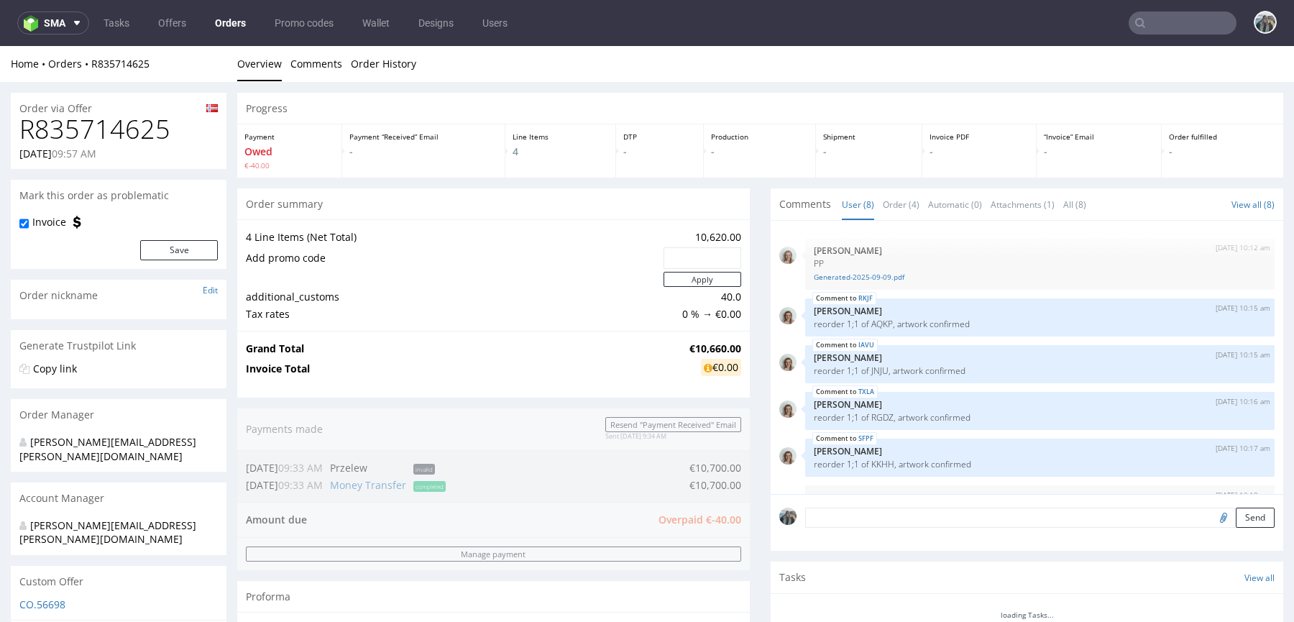
scroll to position [142, 0]
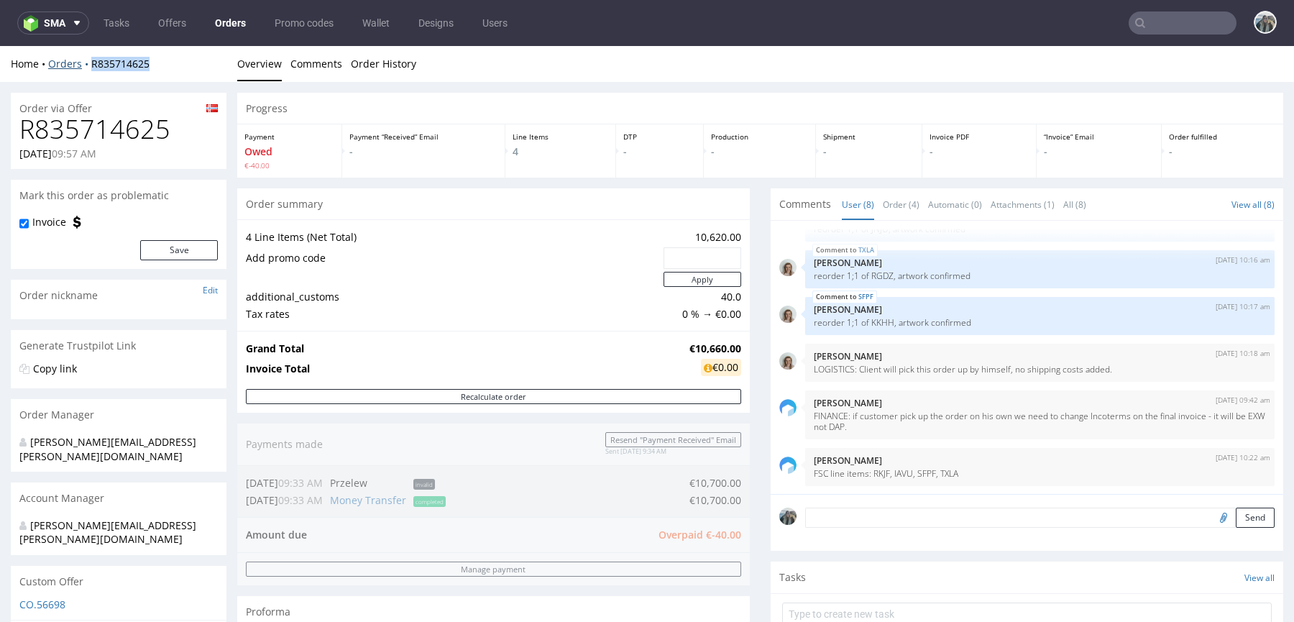
drag, startPoint x: 83, startPoint y: 74, endPoint x: 83, endPoint y: 63, distance: 10.8
click at [83, 63] on div "Home Orders R835714625 Overview Comments Order History" at bounding box center [647, 64] width 1294 height 36
copy link "R835714625"
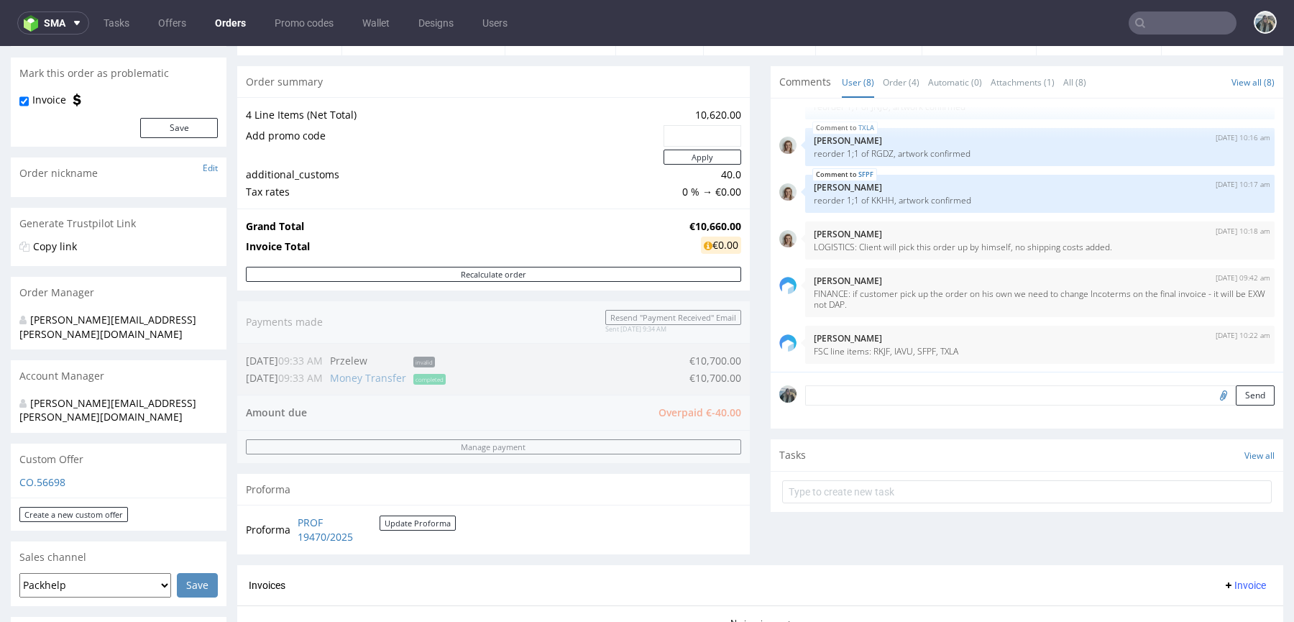
scroll to position [565, 0]
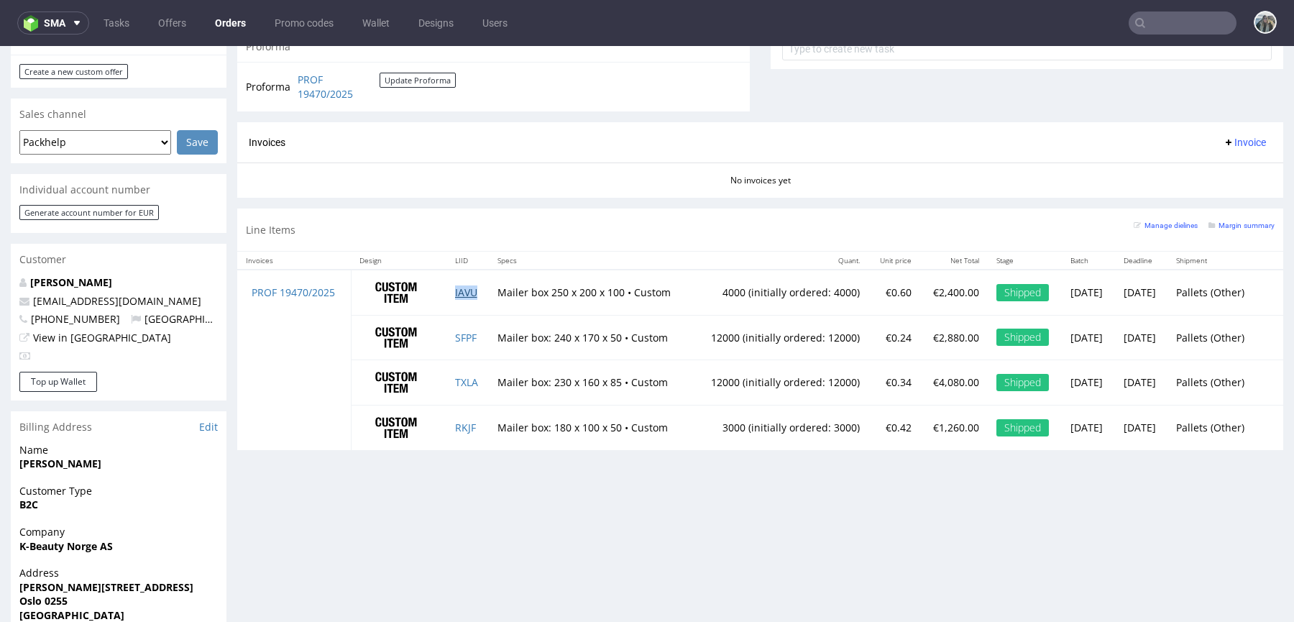
drag, startPoint x: 455, startPoint y: 286, endPoint x: 455, endPoint y: 295, distance: 9.3
click at [455, 286] on link "IAVU" at bounding box center [466, 293] width 22 height 14
click at [456, 331] on link "SFPF" at bounding box center [466, 338] width 22 height 14
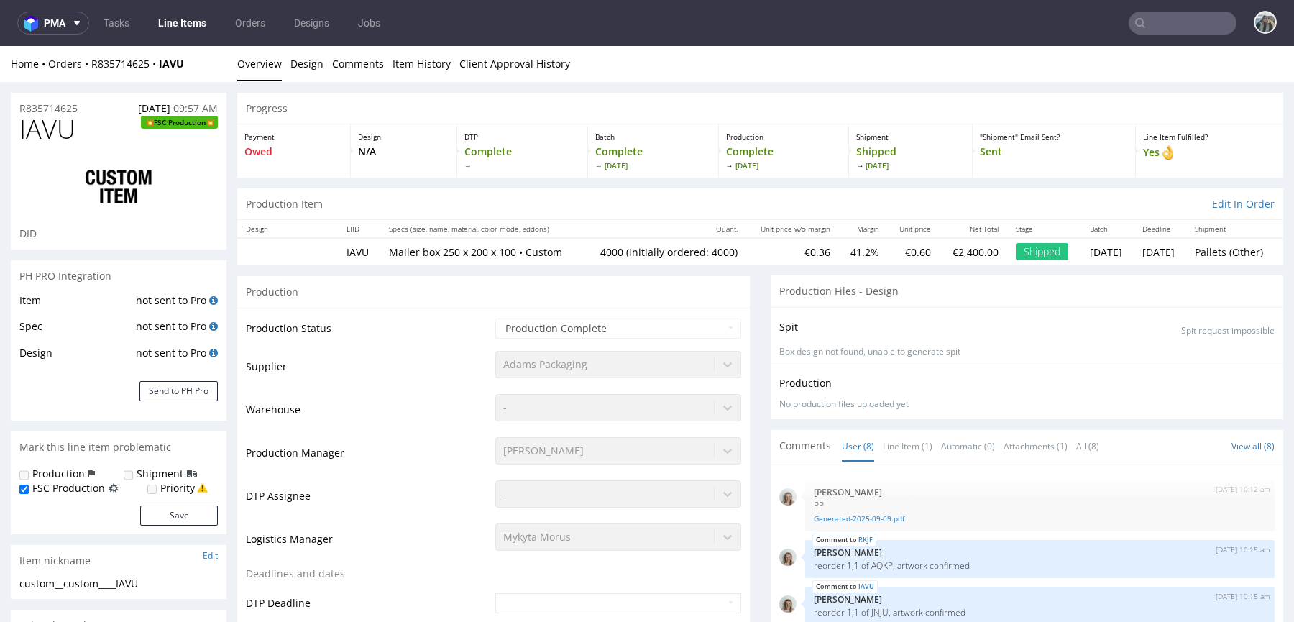
scroll to position [142, 0]
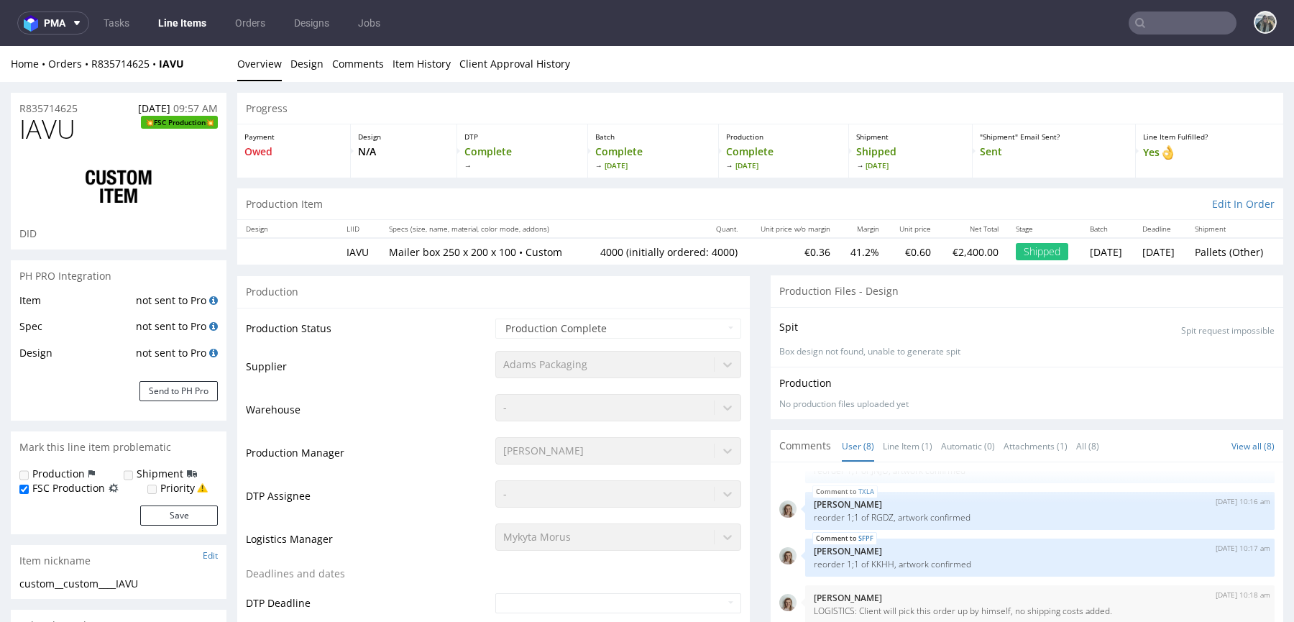
select select "in_progress"
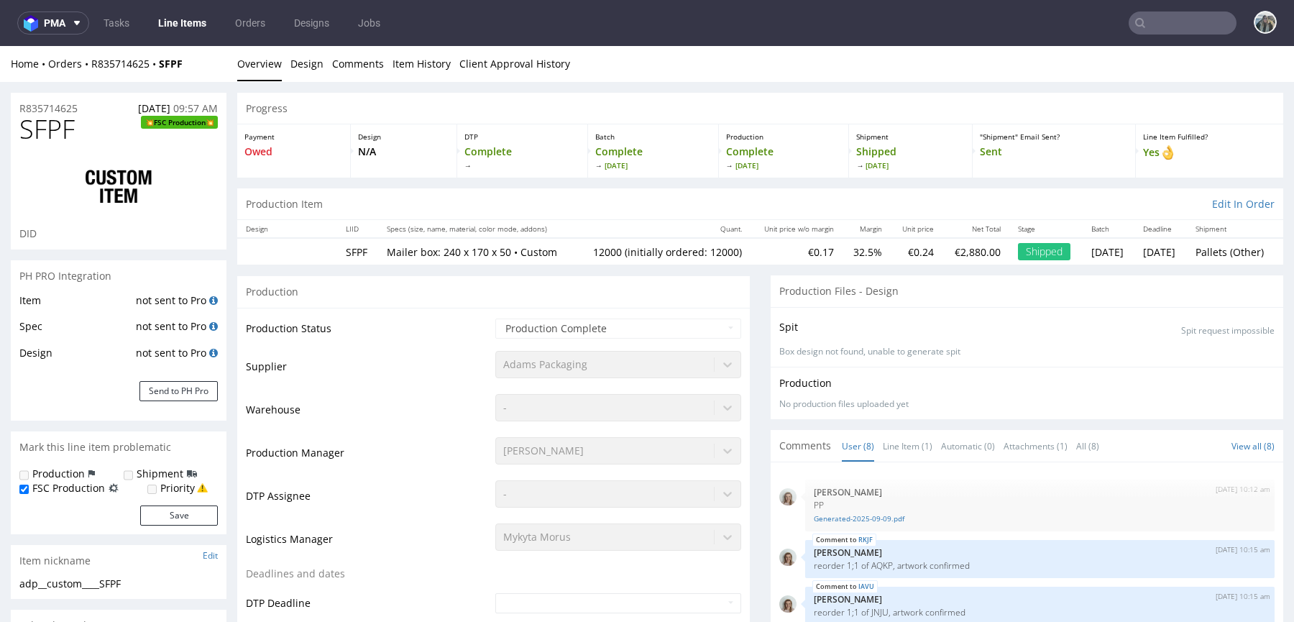
scroll to position [142, 0]
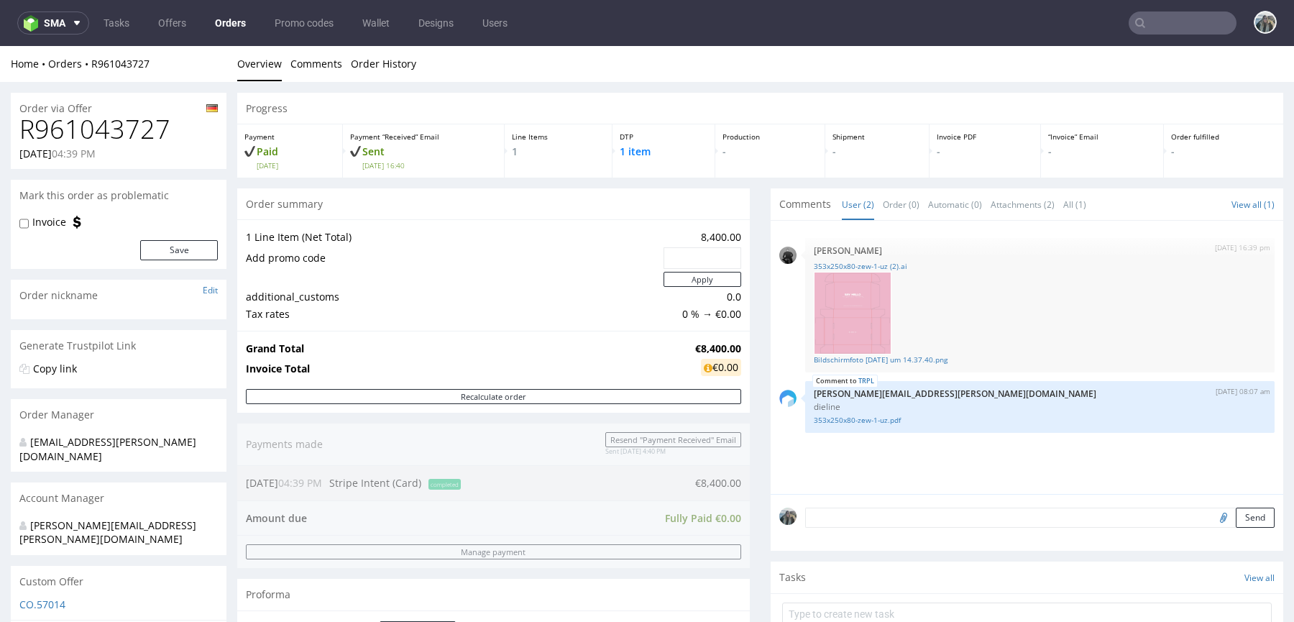
click at [117, 137] on h1 "R961043727" at bounding box center [118, 129] width 198 height 29
copy h1 "R961043727"
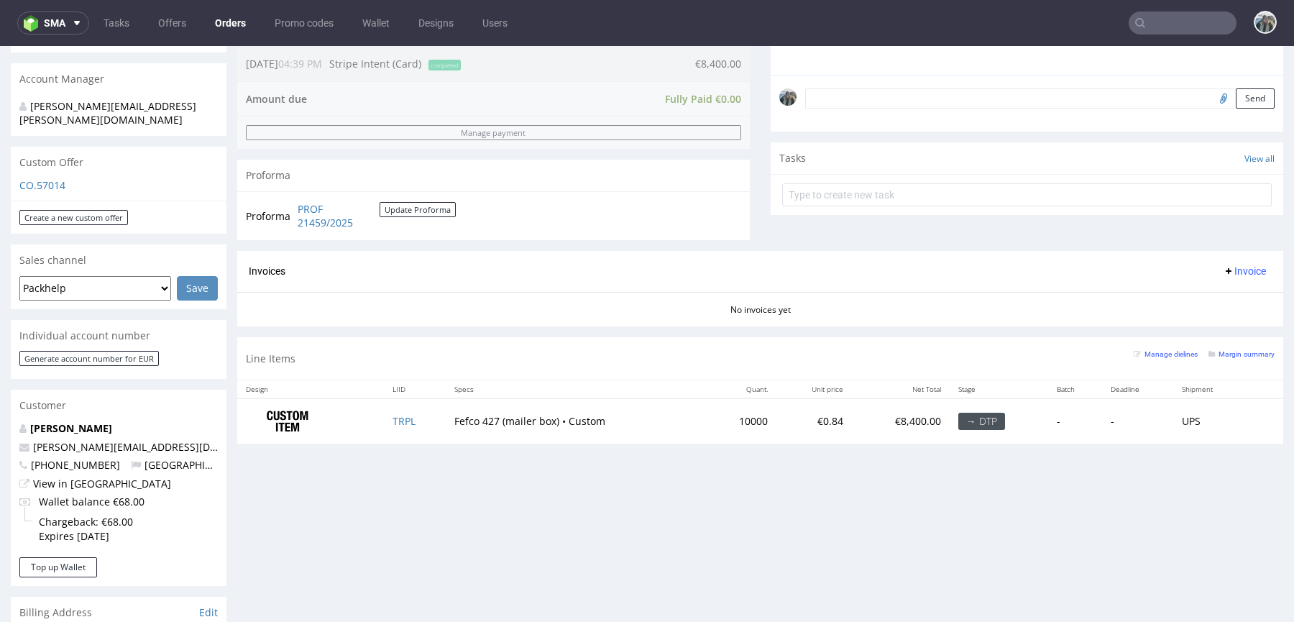
scroll to position [447, 0]
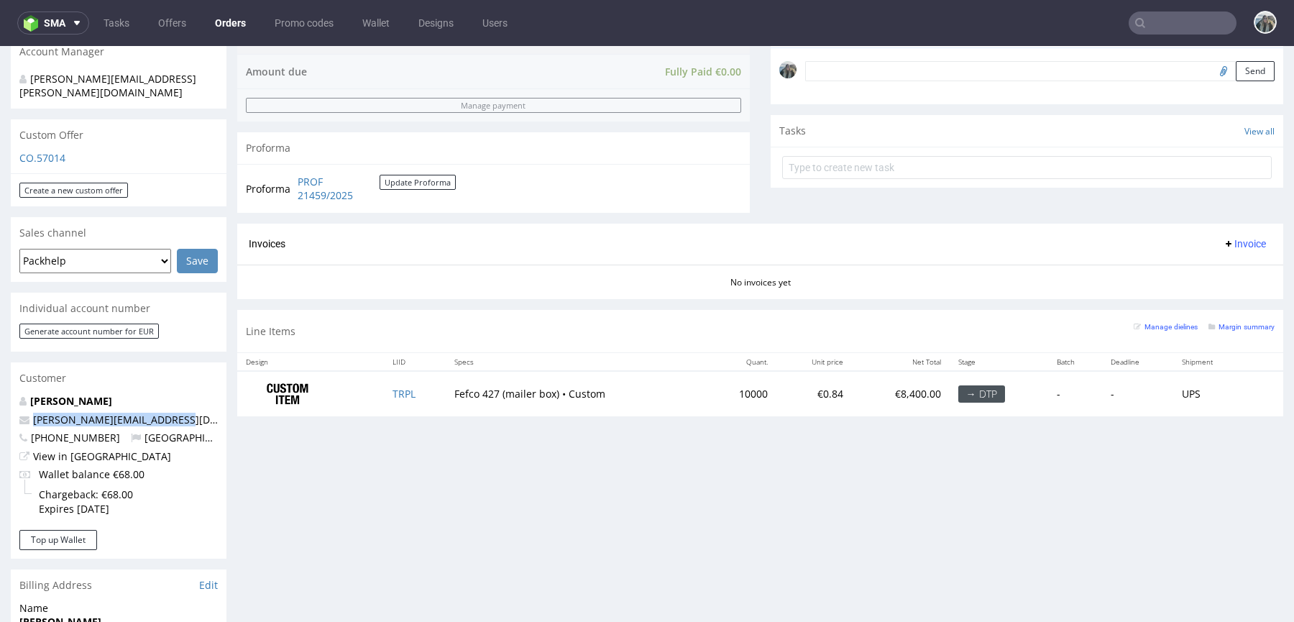
drag, startPoint x: 176, startPoint y: 393, endPoint x: 0, endPoint y: 392, distance: 176.2
click at [0, 392] on div "Order via Offer R961043727 06.10.2025 04:39 PM Mark this order as problematic I…" at bounding box center [647, 344] width 1294 height 1418
copy span "fabian@cheekicollection.com"
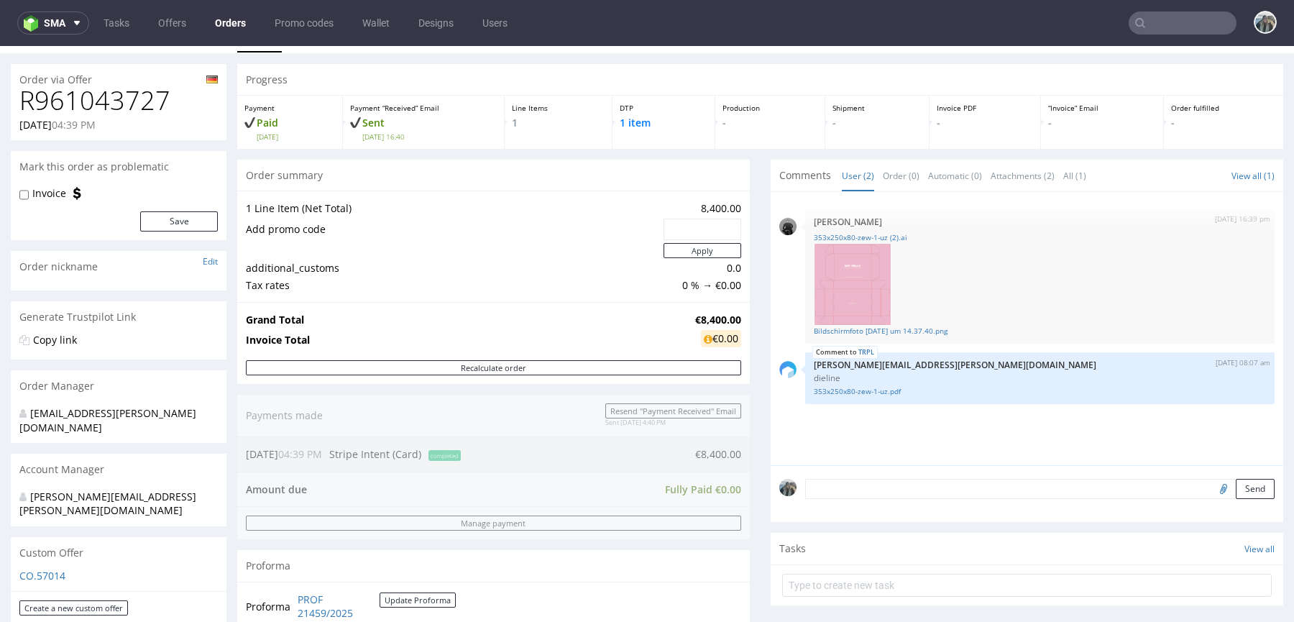
scroll to position [40, 0]
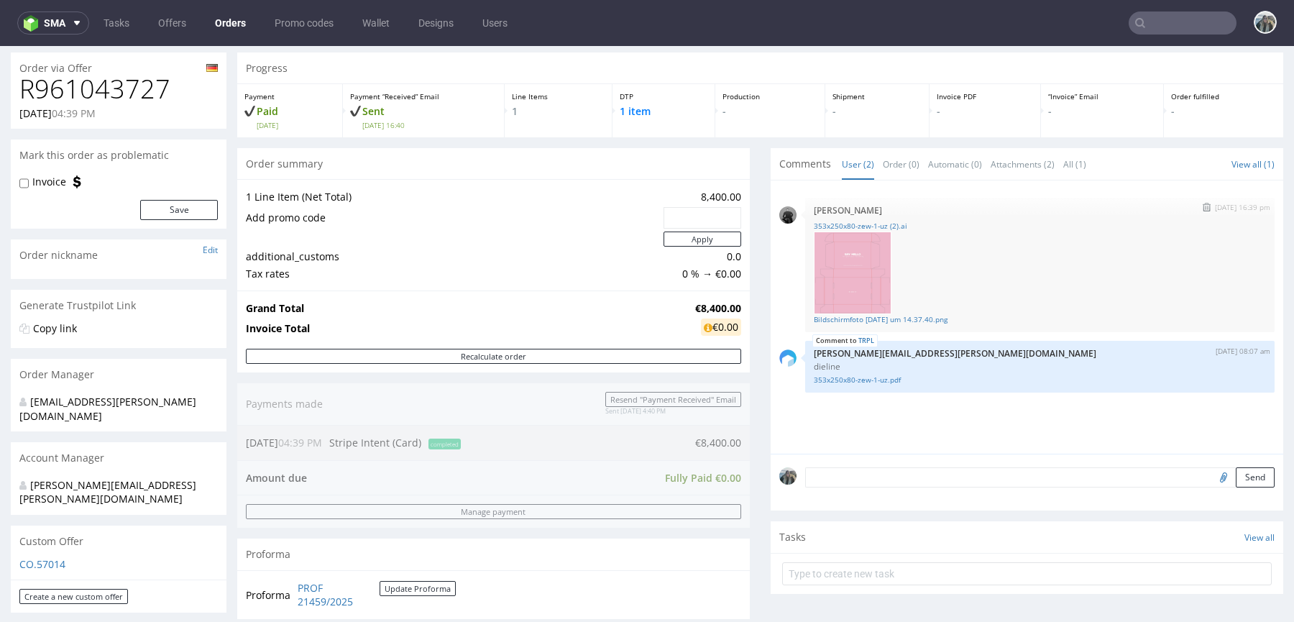
drag, startPoint x: 882, startPoint y: 319, endPoint x: 892, endPoint y: 238, distance: 81.9
click at [882, 319] on link "Bildschirmfoto 2025-09-30 um 14.37.40.png" at bounding box center [1040, 319] width 452 height 11
click at [889, 227] on link "353x250x80-zew-1-uz (2).ai" at bounding box center [1040, 226] width 452 height 11
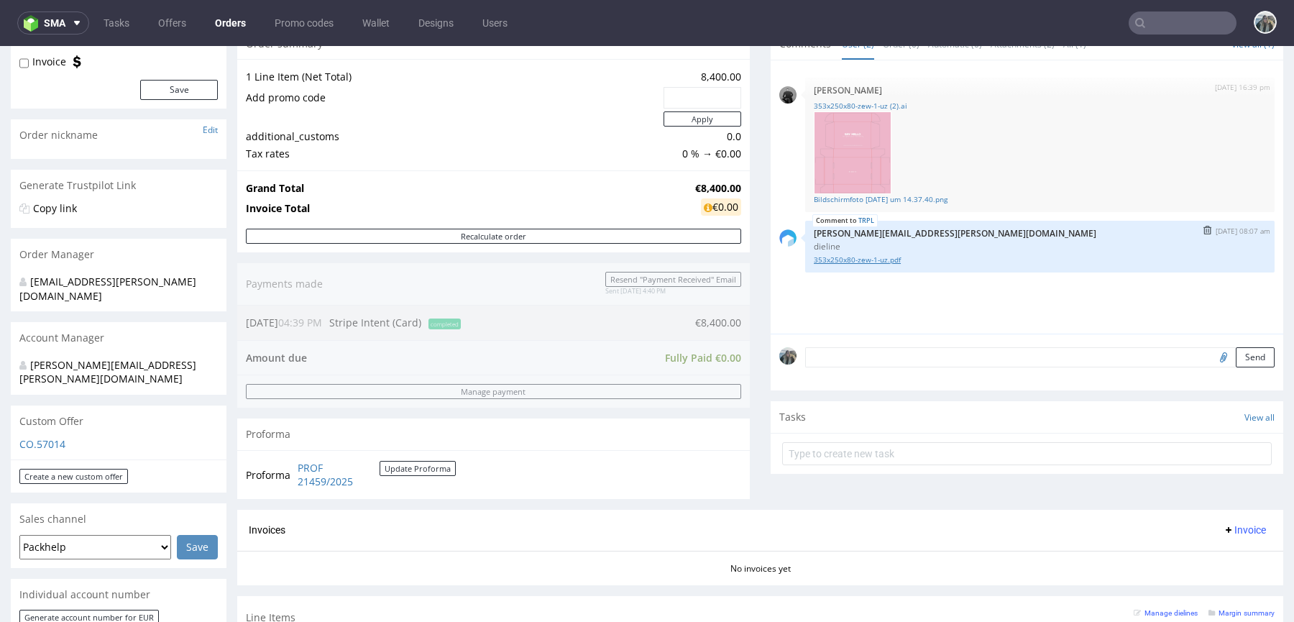
scroll to position [705, 0]
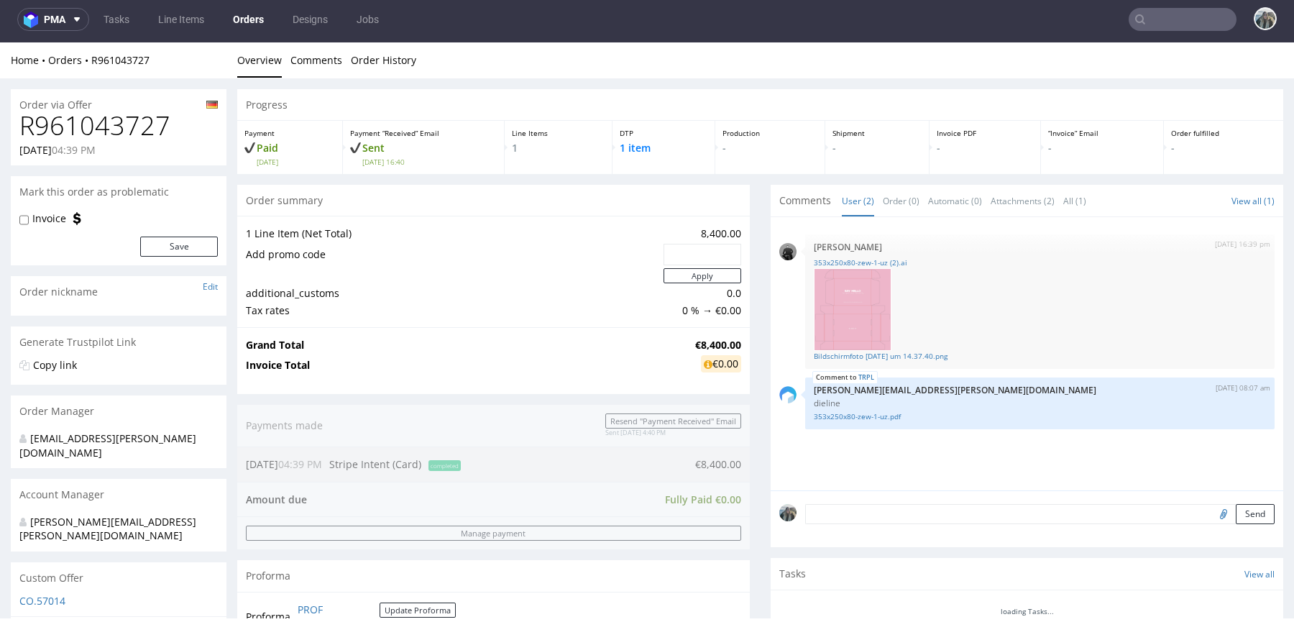
scroll to position [170, 0]
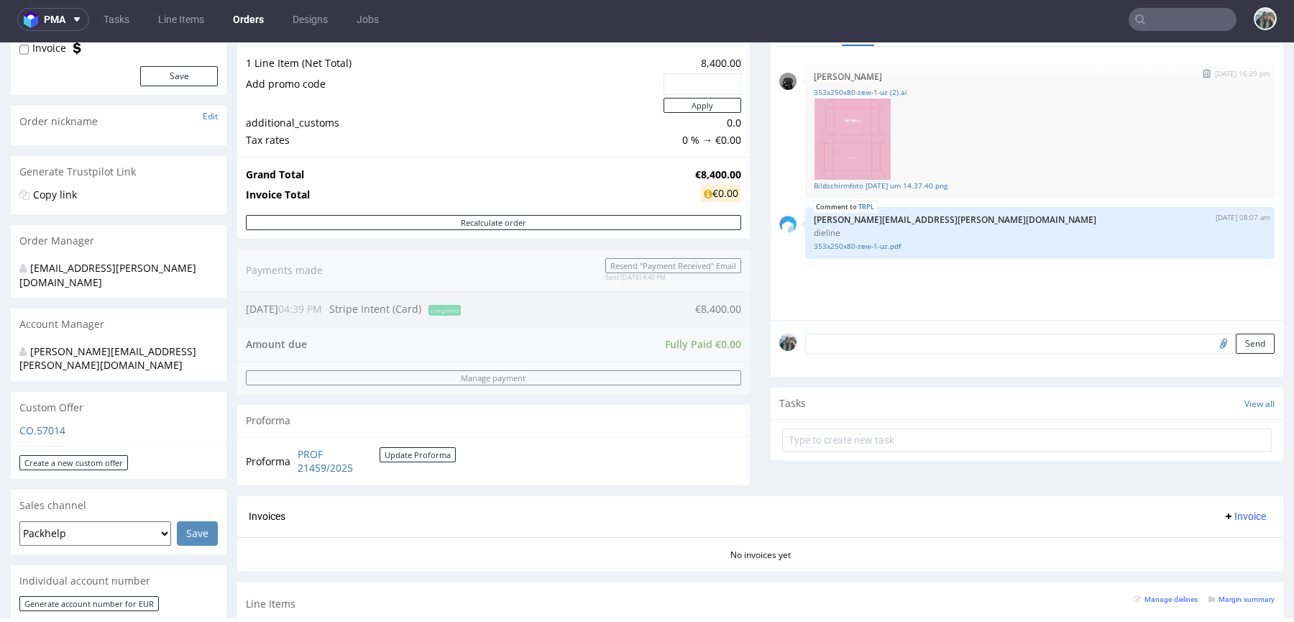
drag, startPoint x: 851, startPoint y: 245, endPoint x: 1005, endPoint y: 74, distance: 230.7
click at [851, 245] on link "353x250x80-zew-1-uz.pdf" at bounding box center [1040, 246] width 452 height 11
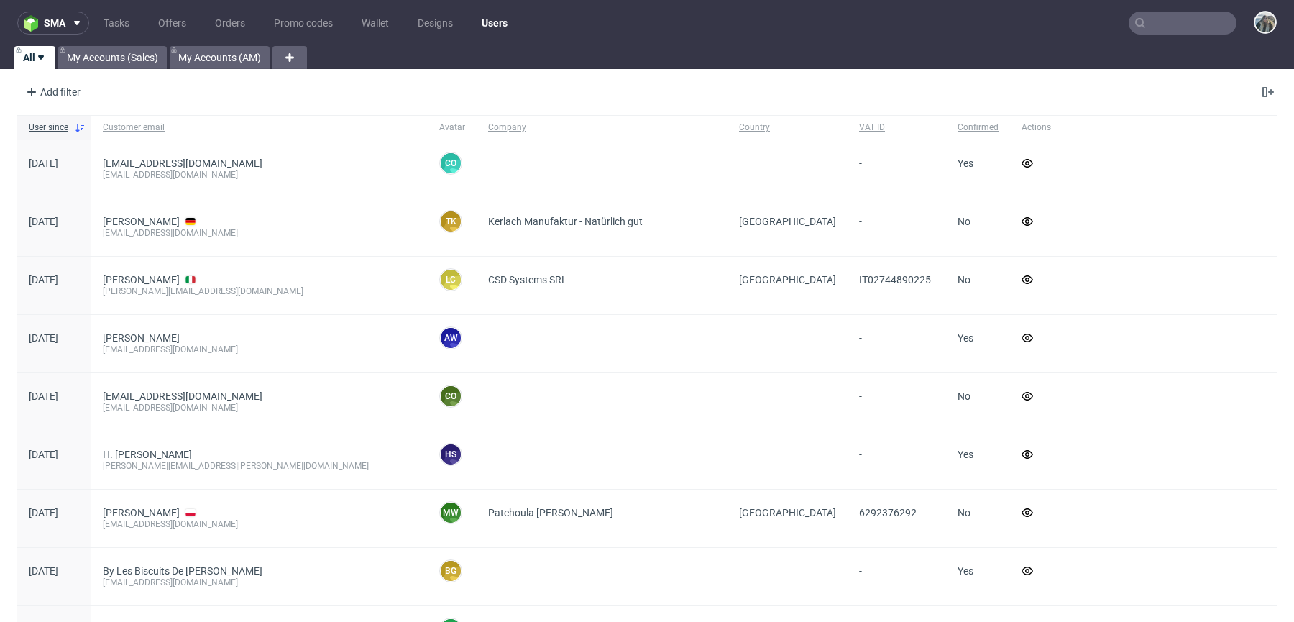
click at [1141, 35] on nav "sma Tasks Offers Orders Promo codes Wallet Designs Users" at bounding box center [647, 23] width 1294 height 46
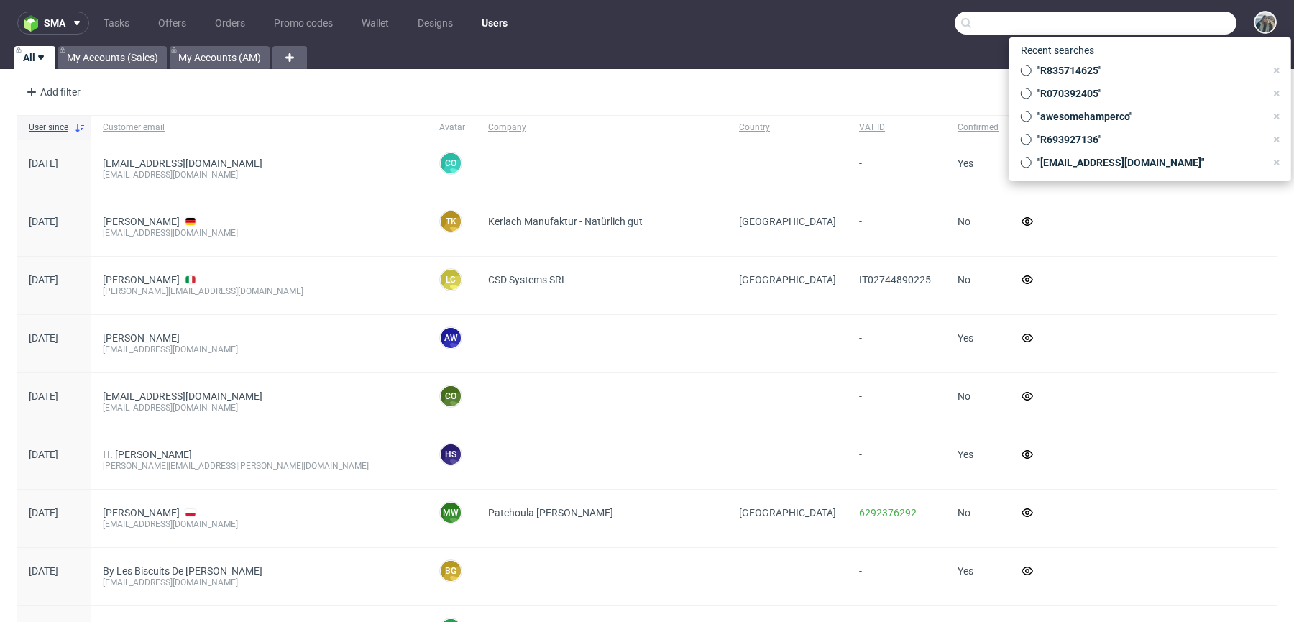
click at [1158, 25] on input "text" at bounding box center [1096, 23] width 282 height 23
paste input "TCKI"
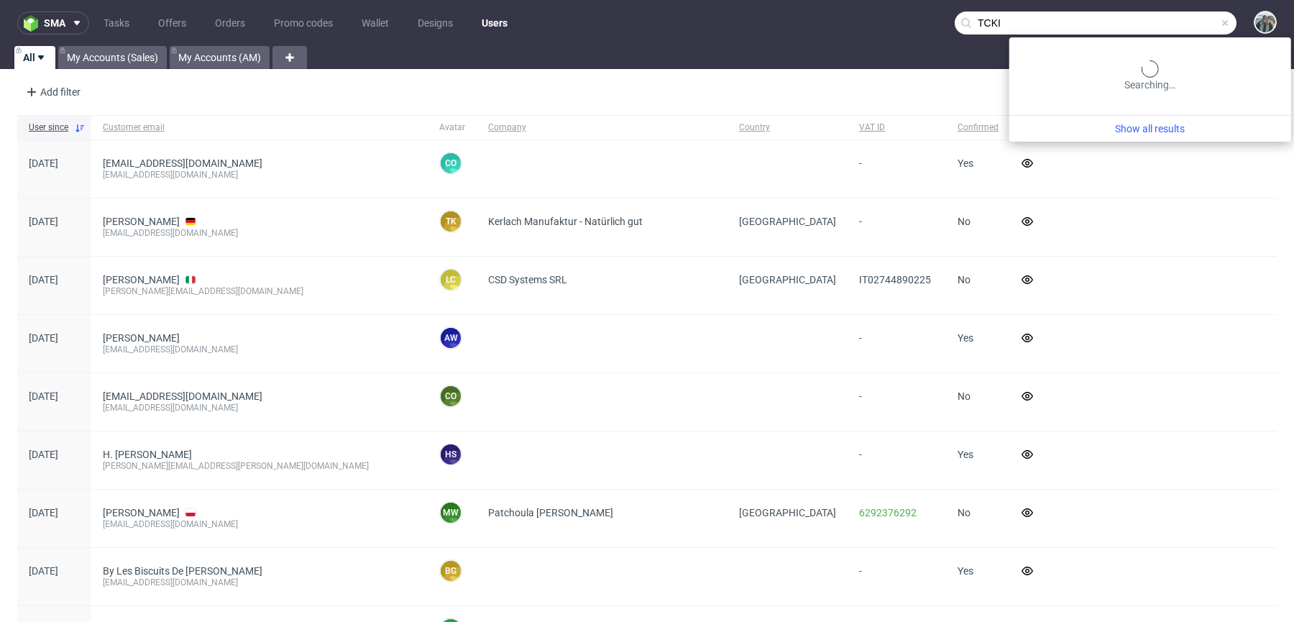
type input "TCKI"
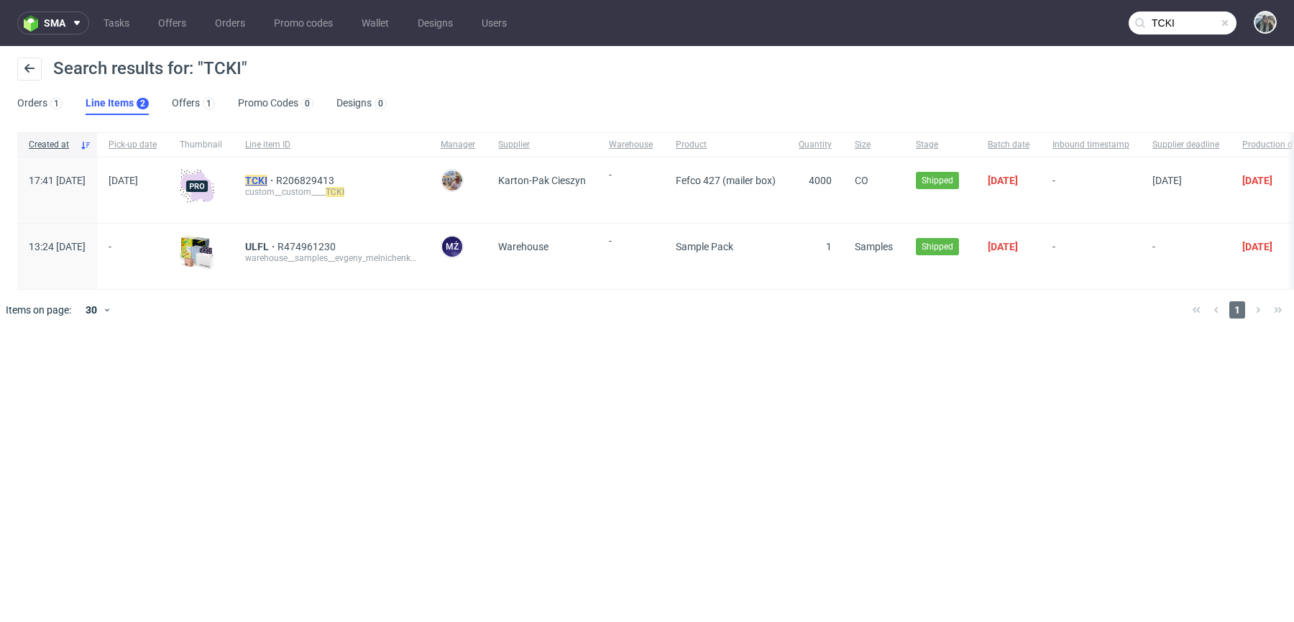
click at [268, 178] on mark "TCKI" at bounding box center [256, 181] width 22 height 12
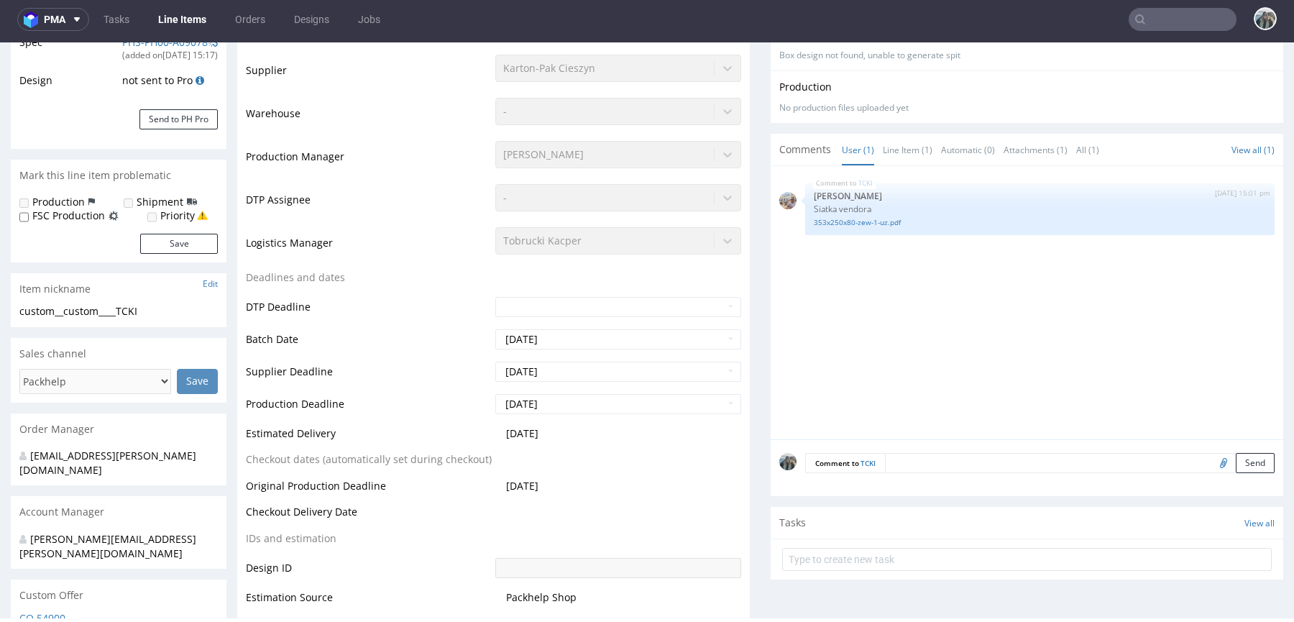
scroll to position [296, 0]
select select "in_progress"
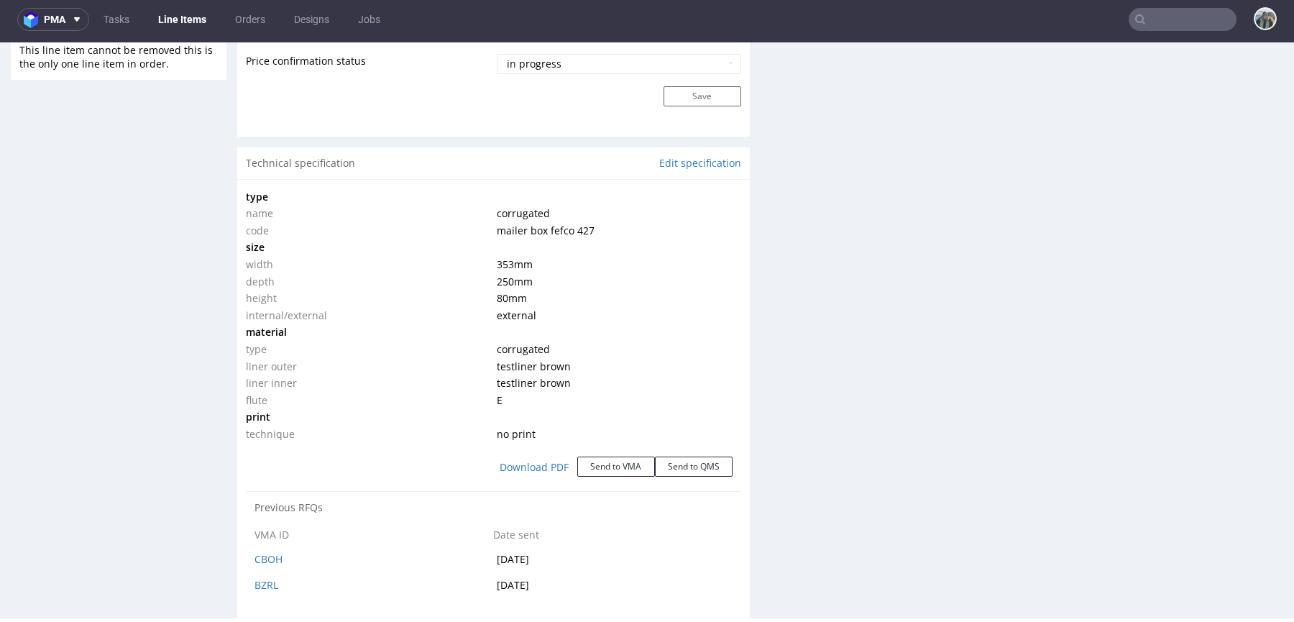
scroll to position [1232, 0]
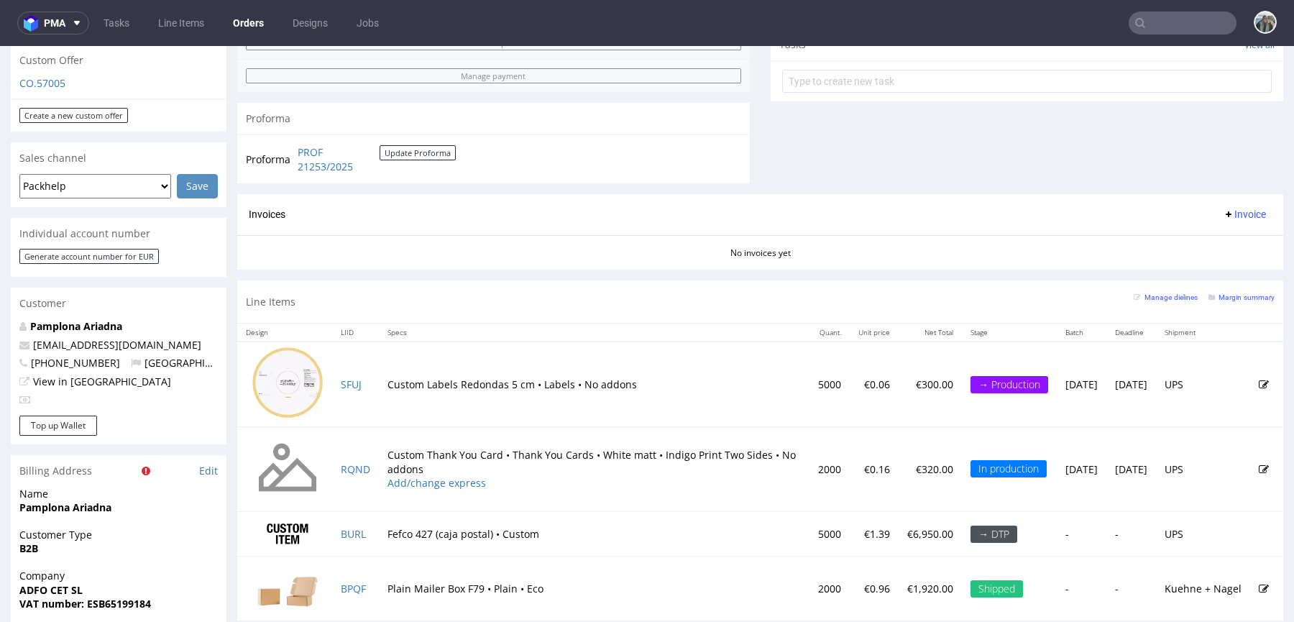
scroll to position [811, 0]
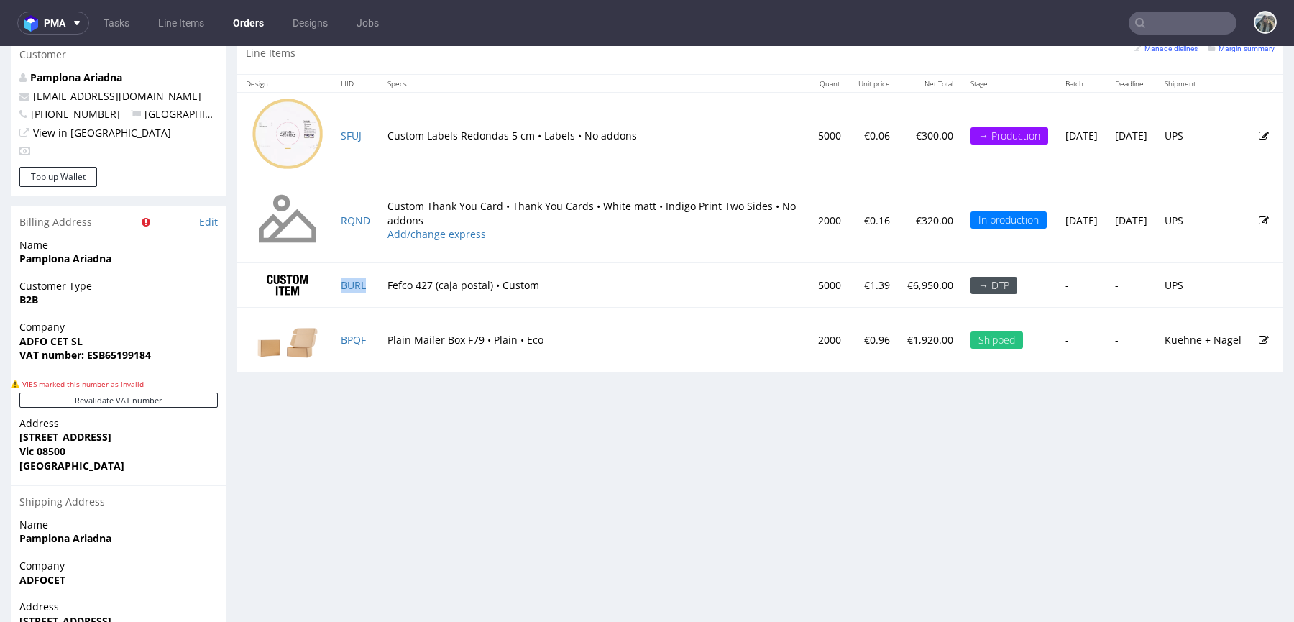
click at [370, 281] on td "BURL" at bounding box center [355, 284] width 47 height 45
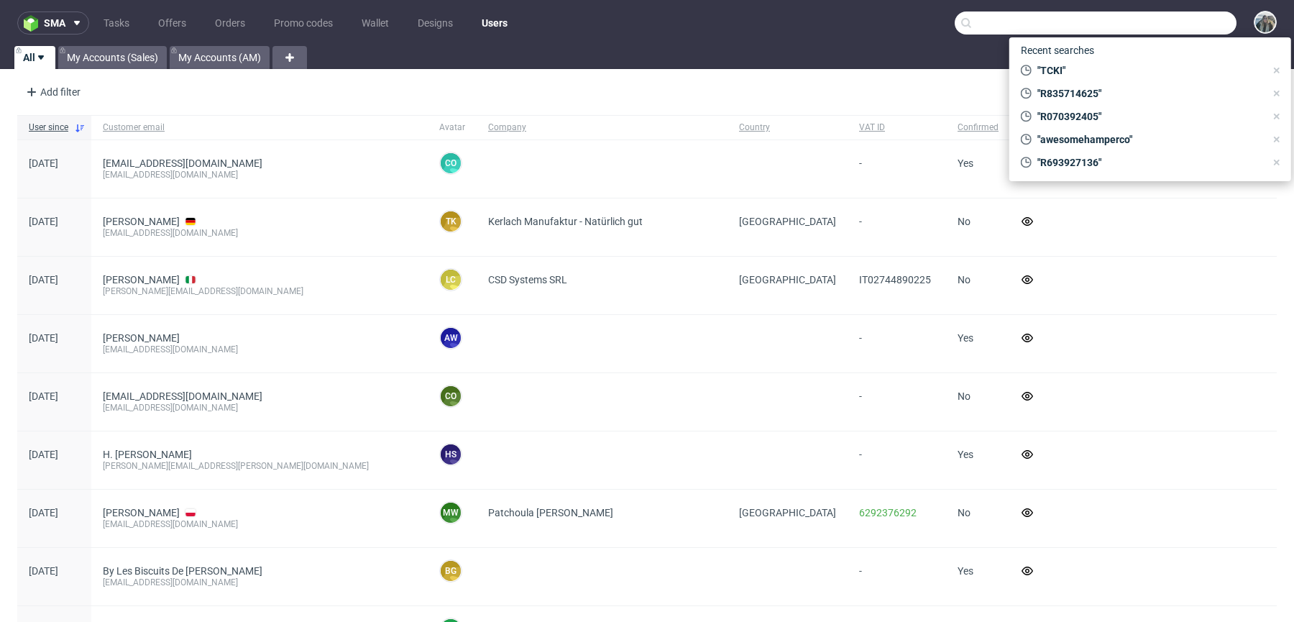
click at [1177, 27] on input "text" at bounding box center [1096, 23] width 282 height 23
paste input "michal.kukawka1995@gmail.com"
type input "michal.kukawka1995@gmail.com"
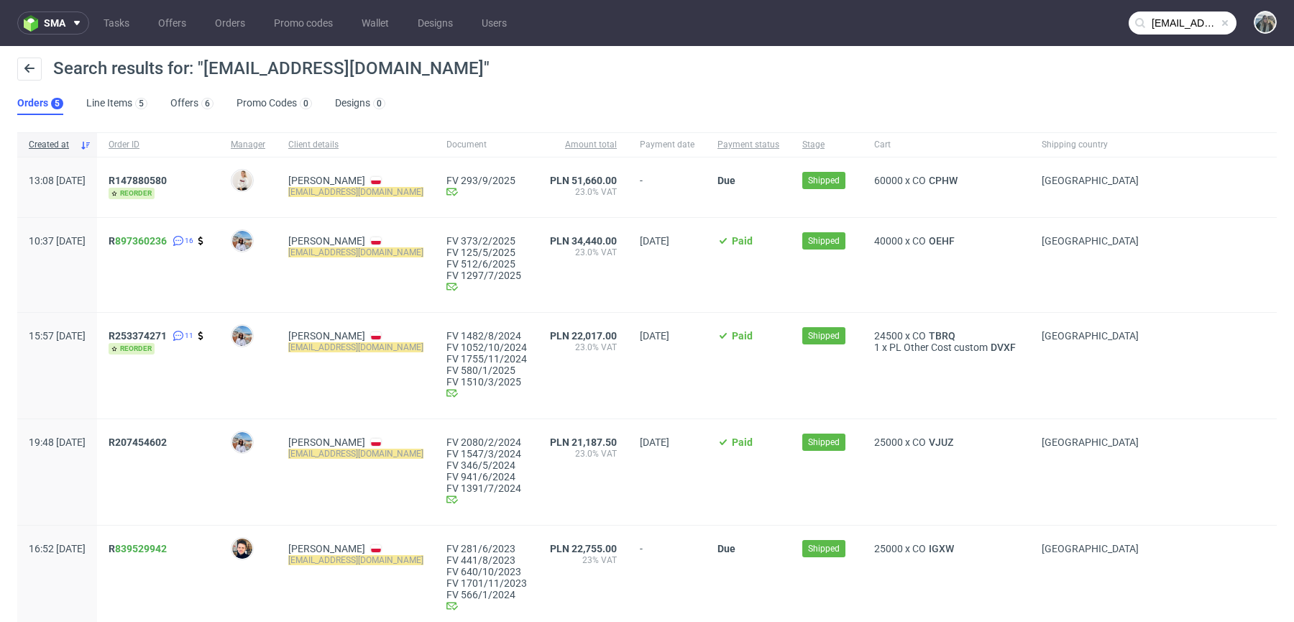
click at [175, 173] on div "R147880580 reorder" at bounding box center [158, 187] width 122 height 60
click at [167, 181] on span "R147880580" at bounding box center [138, 181] width 58 height 12
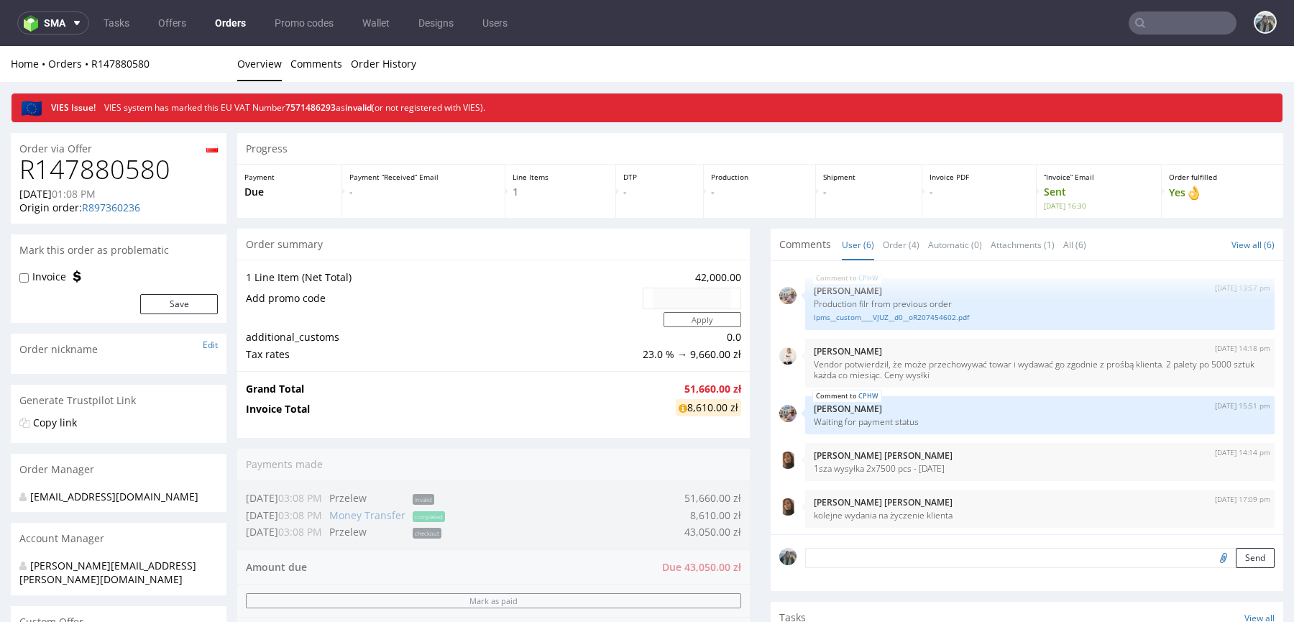
scroll to position [48, 0]
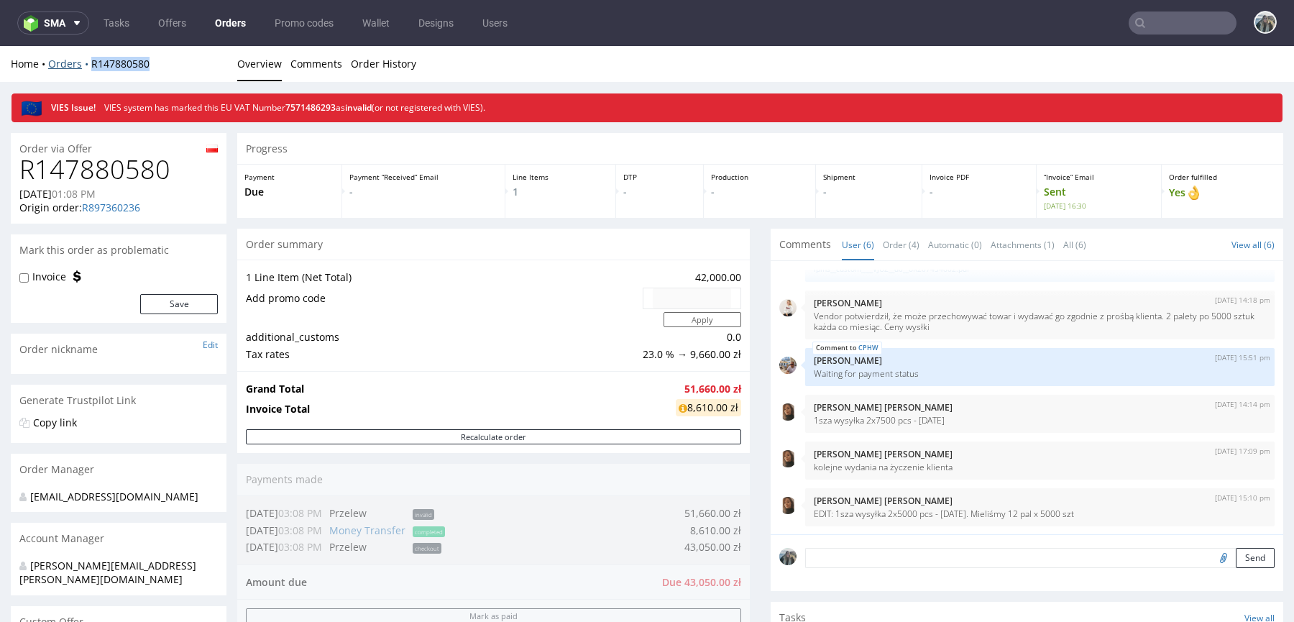
click at [86, 67] on div "Home Orders R147880580 Overview Comments Order History" at bounding box center [647, 64] width 1294 height 36
copy link "R147880580"
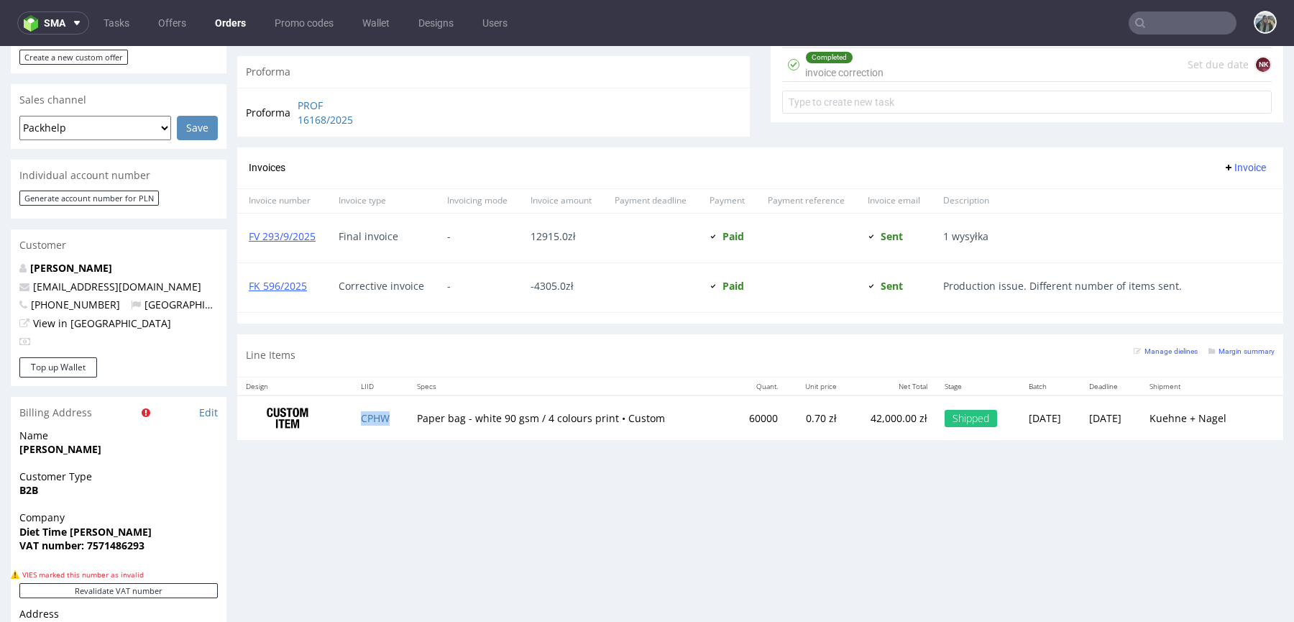
click at [390, 425] on td "CPHW" at bounding box center [380, 418] width 56 height 45
copy link "CPHW"
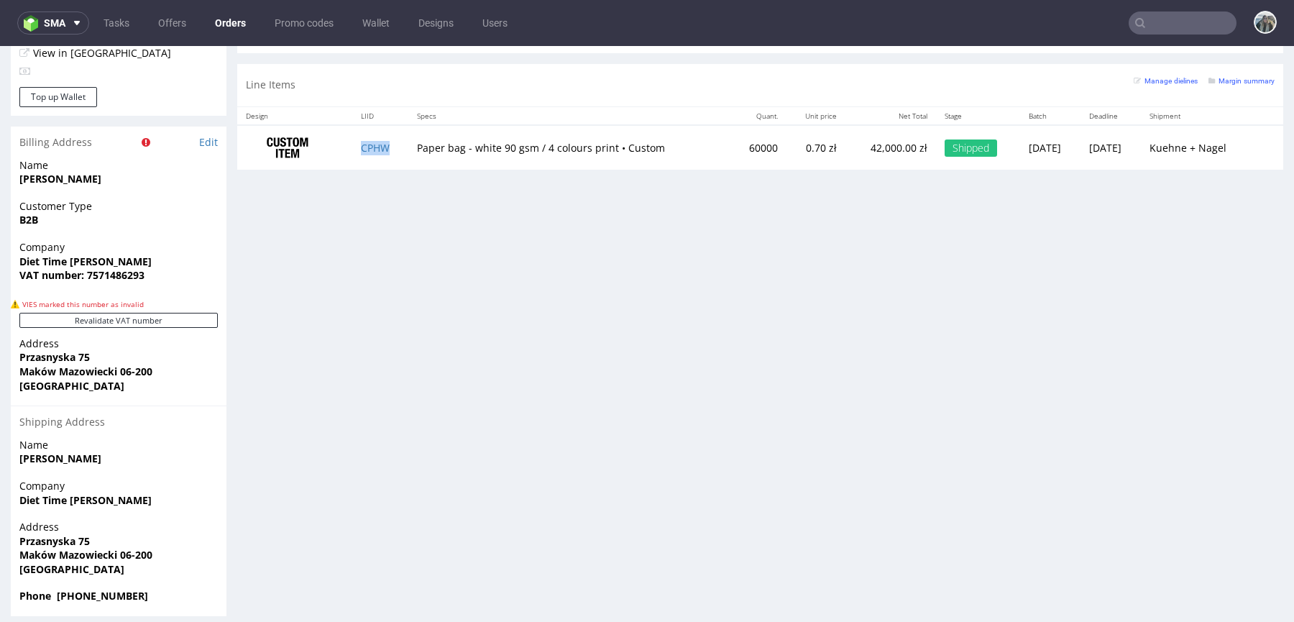
scroll to position [4, 0]
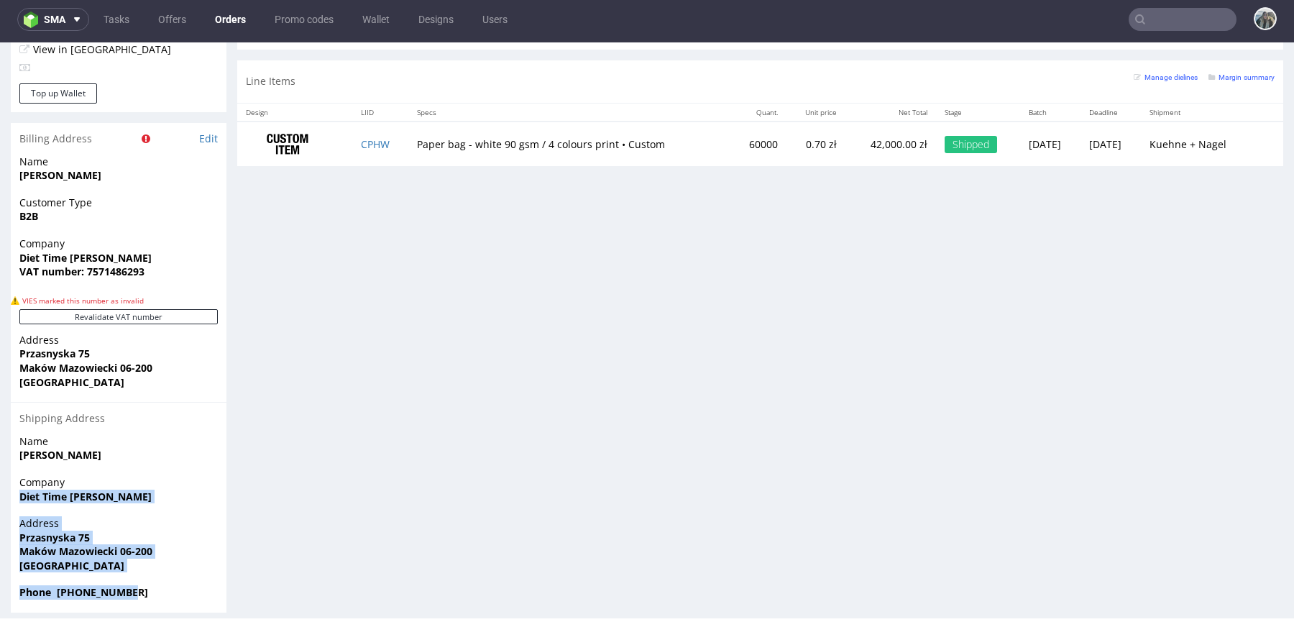
drag, startPoint x: 151, startPoint y: 585, endPoint x: 19, endPoint y: 484, distance: 166.7
click at [19, 484] on section "Billing Address Edit Name Michał Kukawka Customer Type B2B Company Diet Time Mi…" at bounding box center [119, 368] width 216 height 490
copy section "Diet Time Michał Kukawka Address Przasnyska 75 Maków Mazowiecki 06-200 Poland P…"
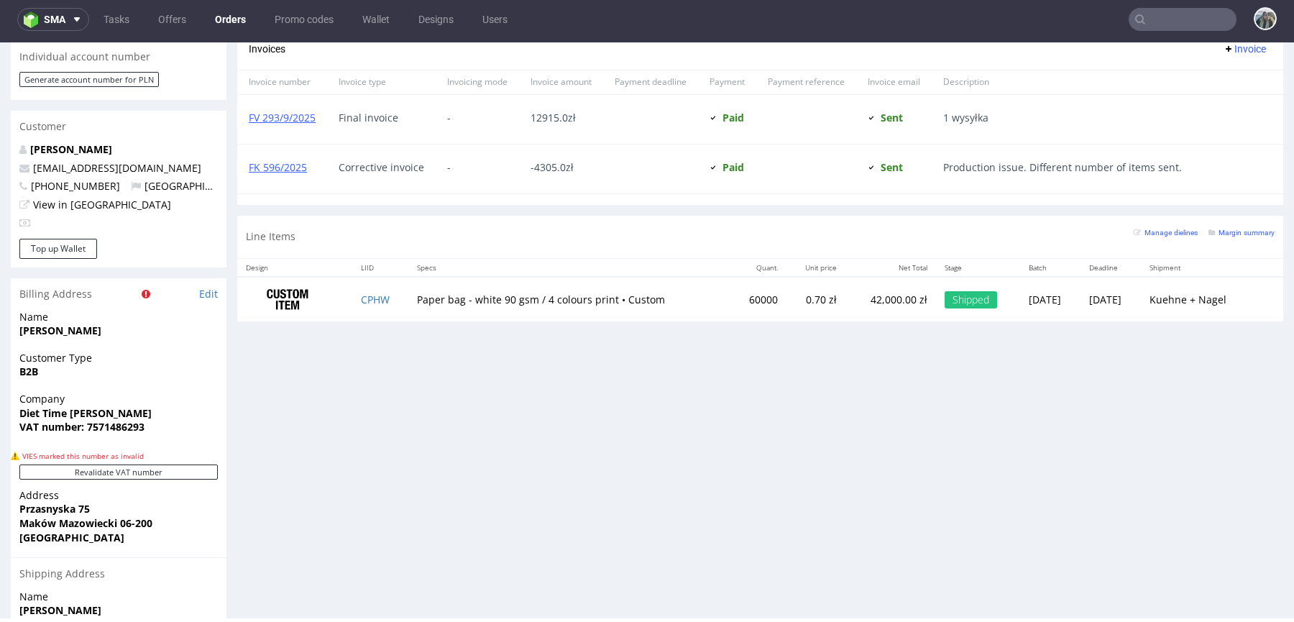
scroll to position [738, 0]
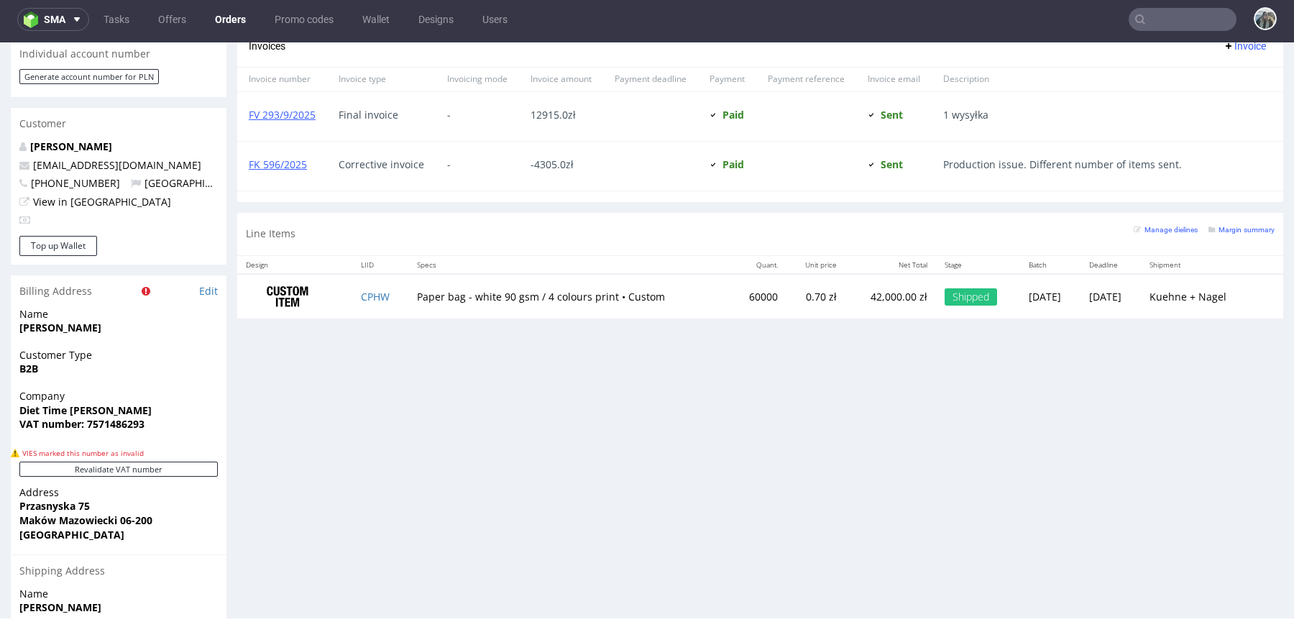
drag, startPoint x: 206, startPoint y: 161, endPoint x: 46, endPoint y: 159, distance: 159.7
click at [46, 159] on div "Michał Kukawka michal.kukawka1995@gmail.com +48502924825 Poland View in Hubspot" at bounding box center [119, 188] width 216 height 96
drag, startPoint x: 209, startPoint y: 155, endPoint x: 1, endPoint y: 155, distance: 207.8
click at [2, 155] on div "Order via Offer R147880580 30.07.2025 01:08 PM Origin order: R897360236 Reorder…" at bounding box center [647, 78] width 1294 height 1395
copy span "michal.kukawka1995@gmail.com"
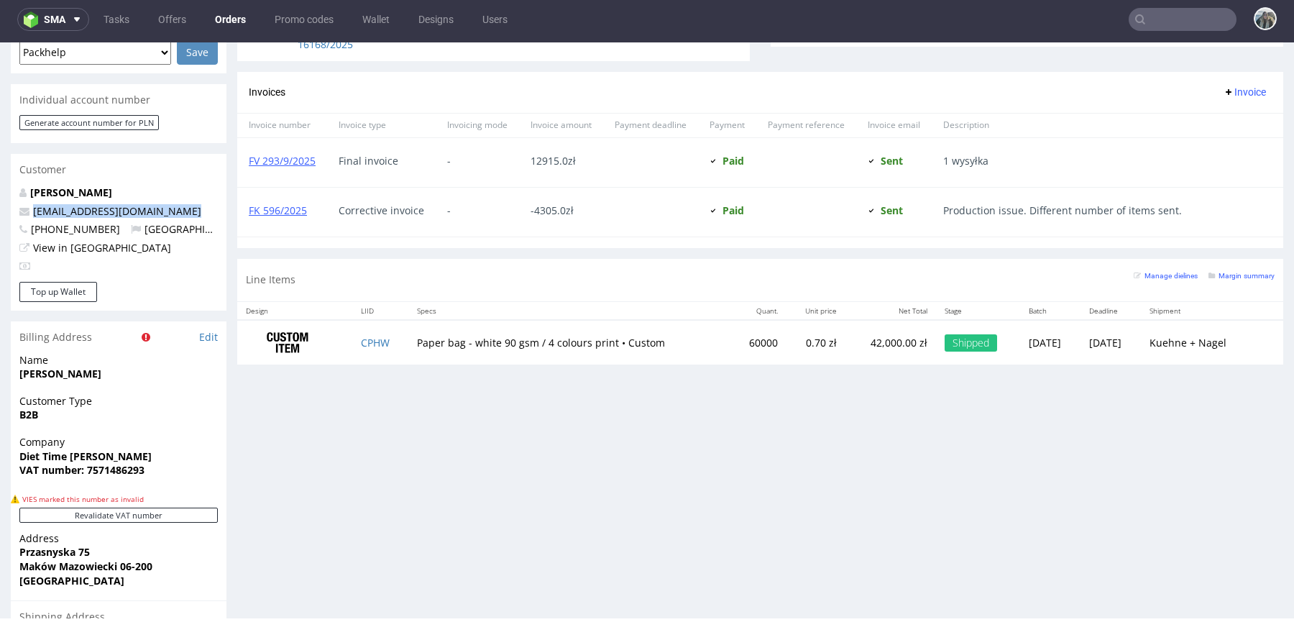
scroll to position [389, 0]
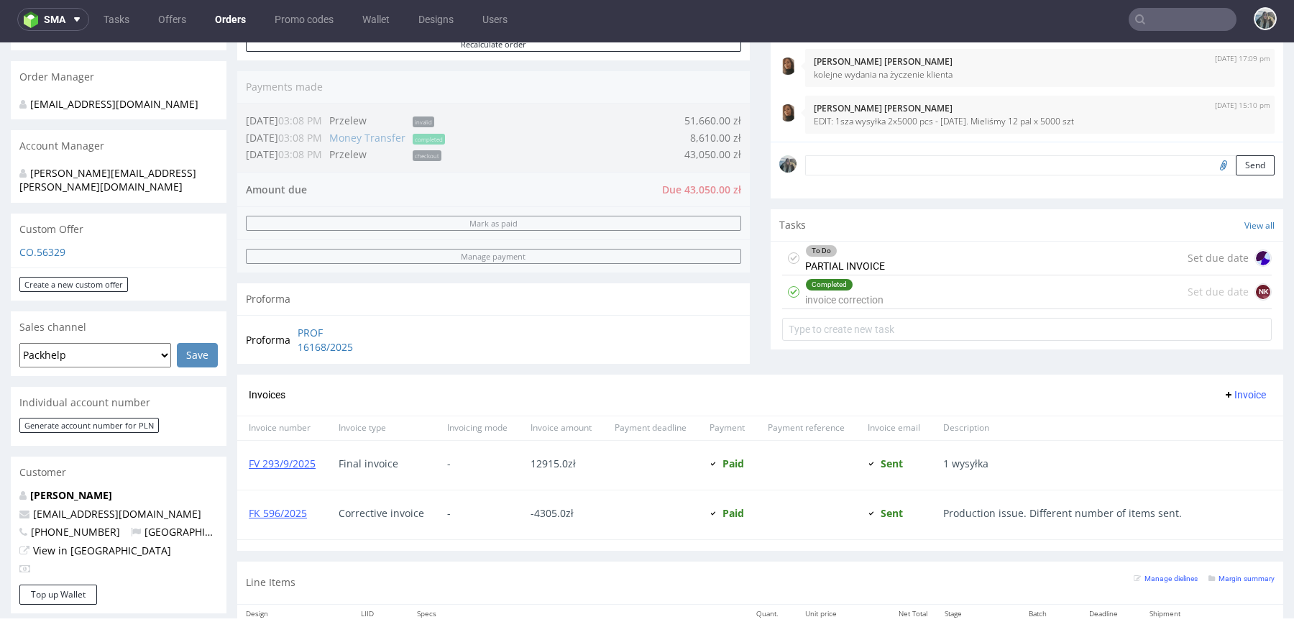
click at [847, 173] on textarea at bounding box center [1040, 165] width 470 height 20
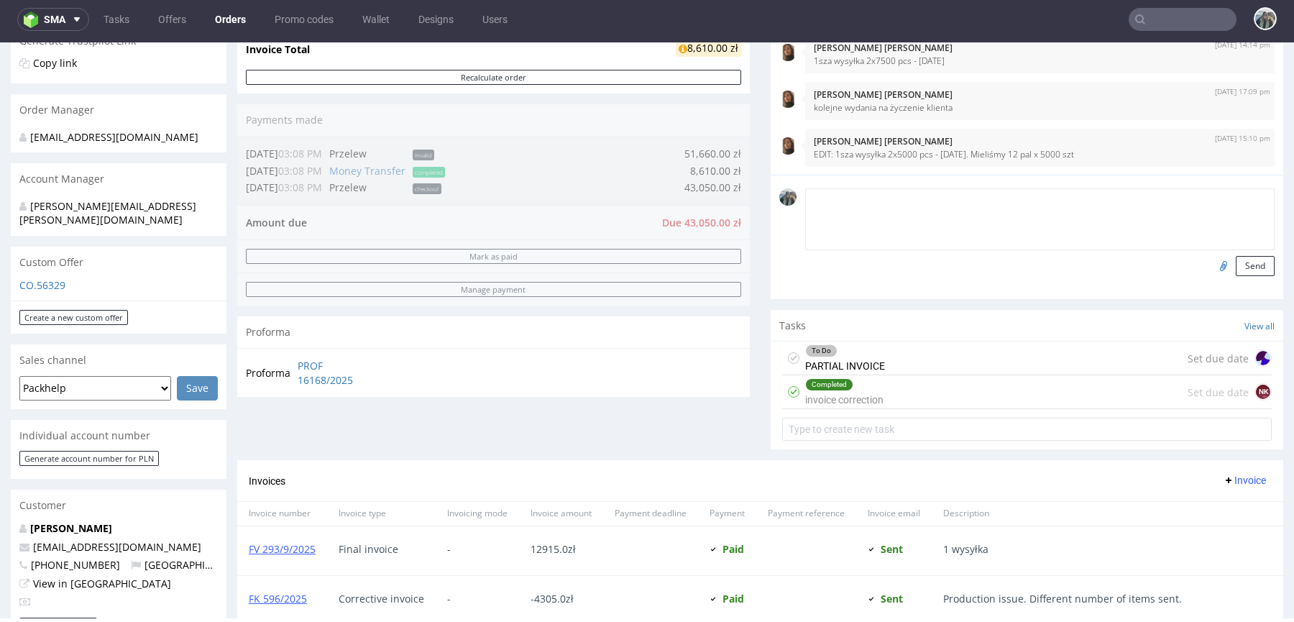
scroll to position [203, 0]
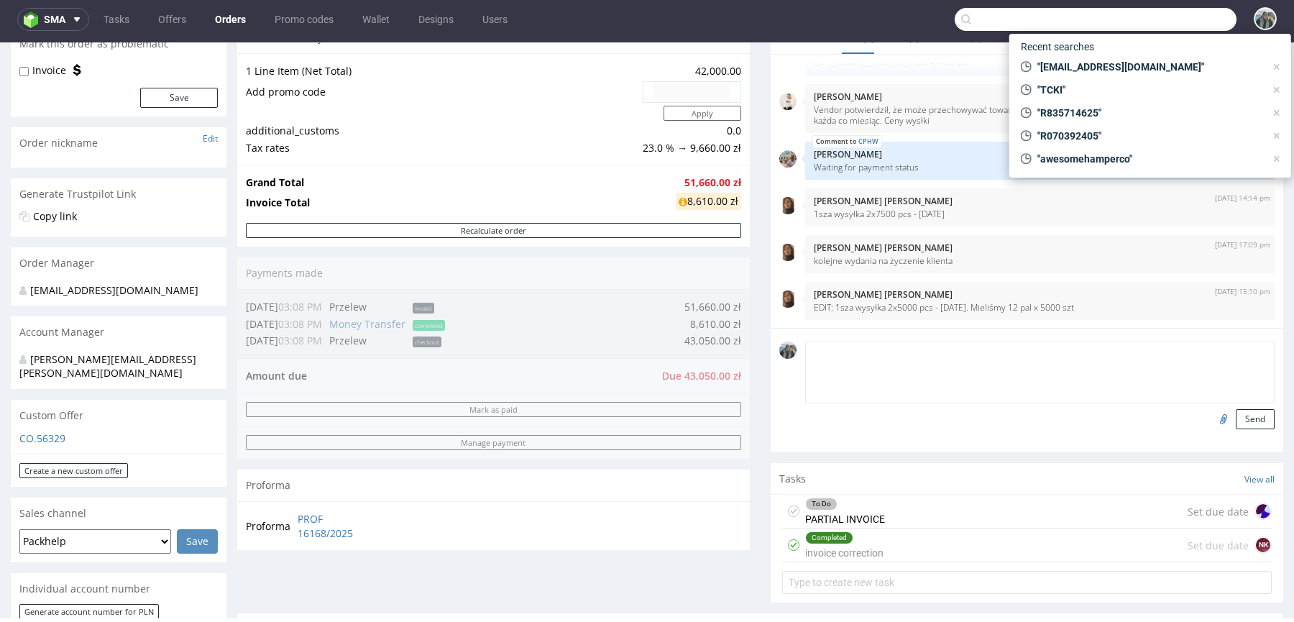
click at [1179, 23] on input "text" at bounding box center [1096, 19] width 282 height 23
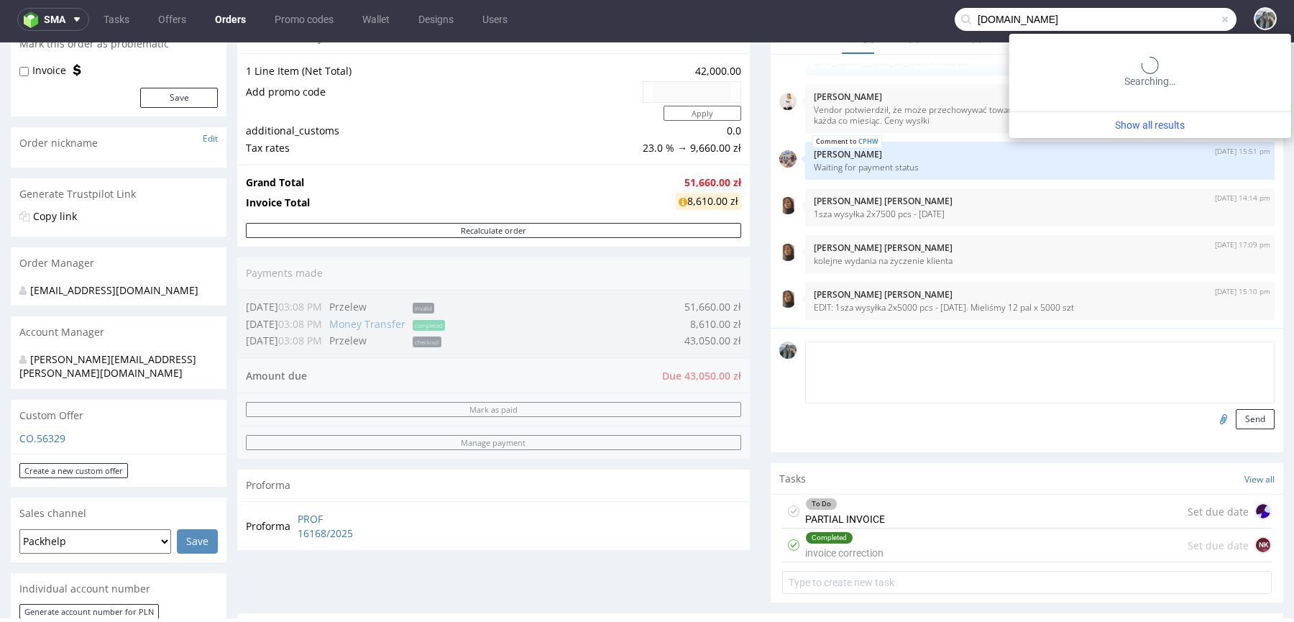
type input "true-skin.de"
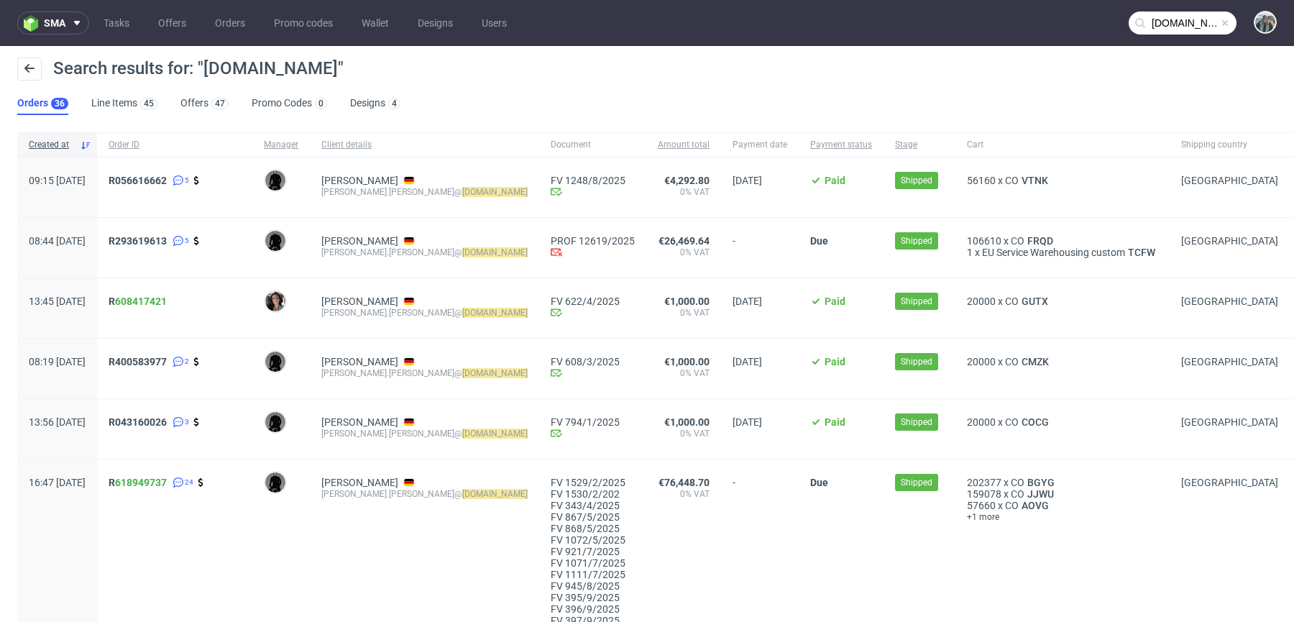
drag, startPoint x: 892, startPoint y: 498, endPoint x: 884, endPoint y: 497, distance: 7.9
click at [956, 497] on div "202377 x CO BGYG 159078 x CO JJWU 57660 x CO AOVG +1 more" at bounding box center [1063, 559] width 214 height 198
click at [967, 497] on span "159078" at bounding box center [984, 494] width 35 height 12
click at [967, 239] on span "106610" at bounding box center [984, 241] width 35 height 12
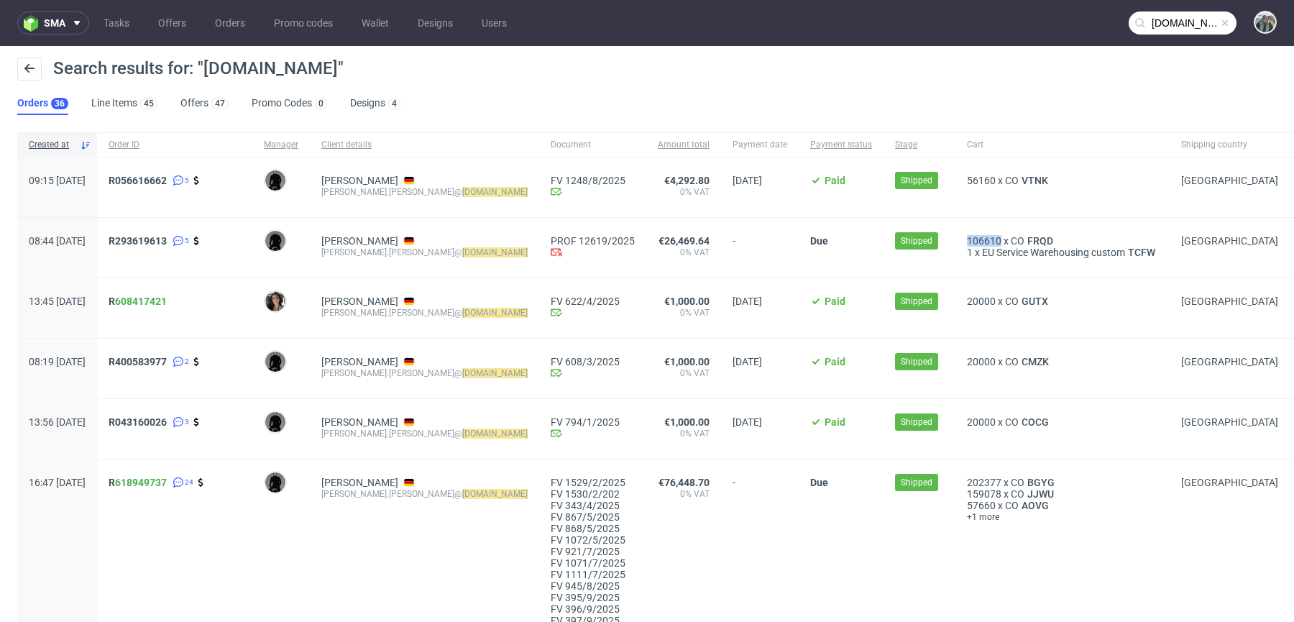
click at [967, 239] on span "106610" at bounding box center [984, 241] width 35 height 12
click at [956, 266] on div "106610 x CO FRQD 1 x EU Service Warehousing custom TCFW" at bounding box center [1063, 248] width 214 height 60
click at [967, 239] on span "106610" at bounding box center [984, 241] width 35 height 12
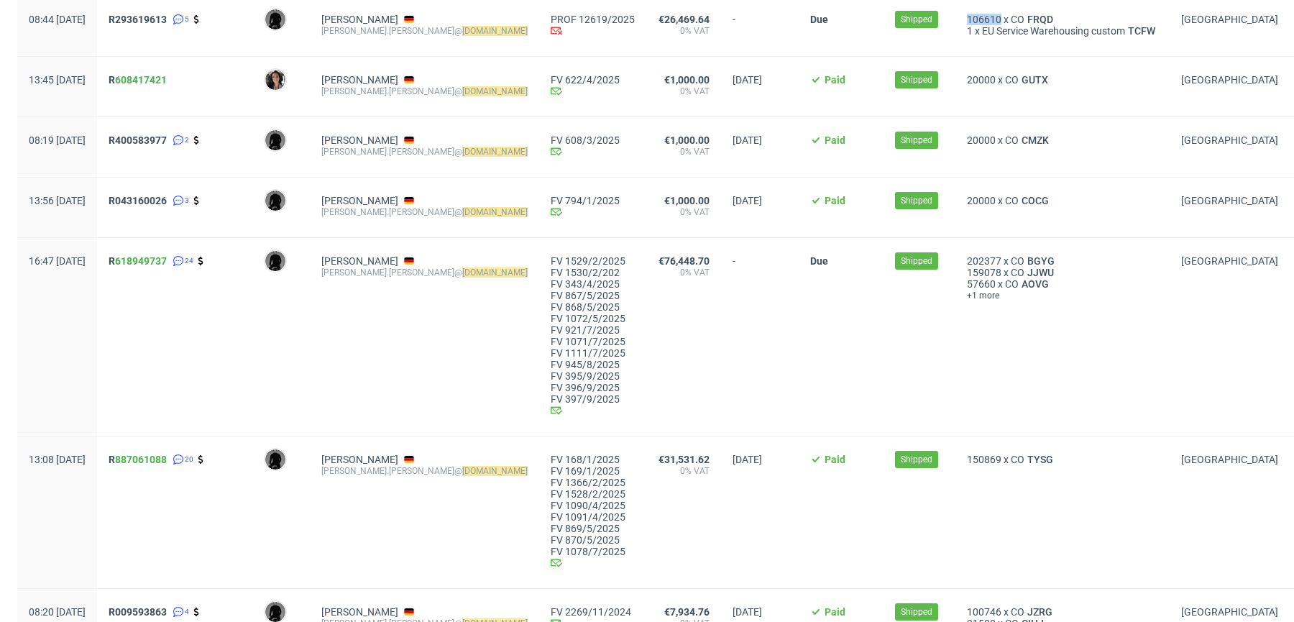
scroll to position [228, 0]
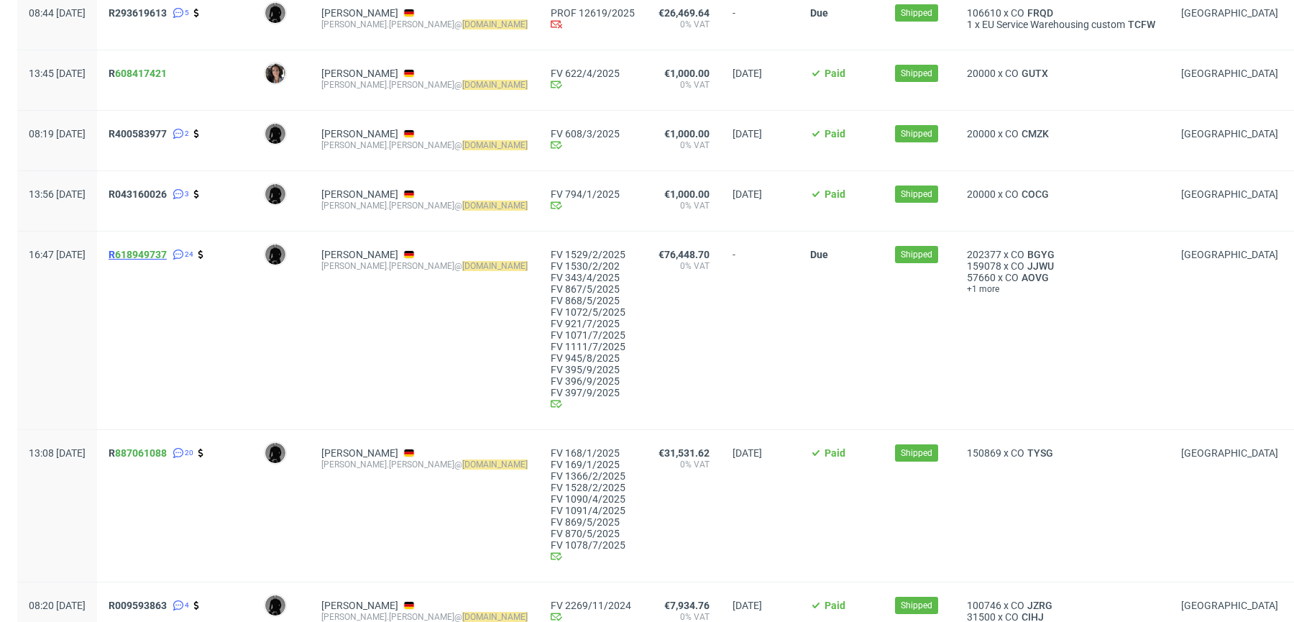
click at [153, 256] on span "R 618949737" at bounding box center [138, 255] width 58 height 12
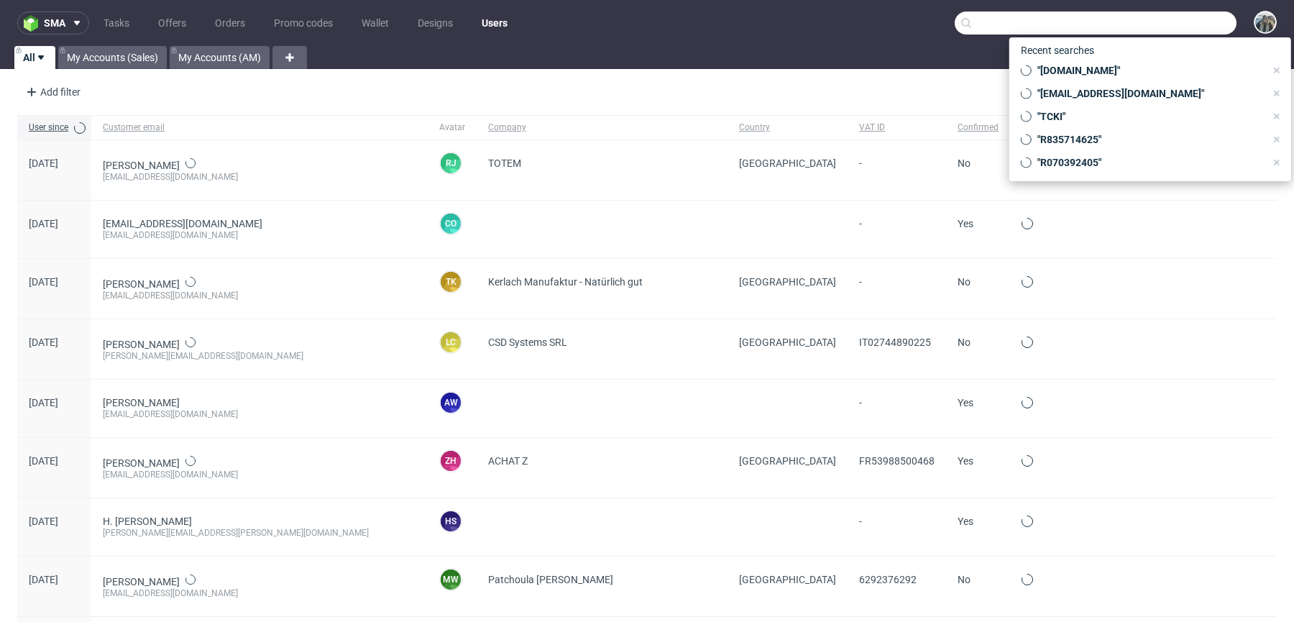
click at [1161, 14] on input "text" at bounding box center [1096, 23] width 282 height 23
paste input "R722553191"
type input "R722553191"
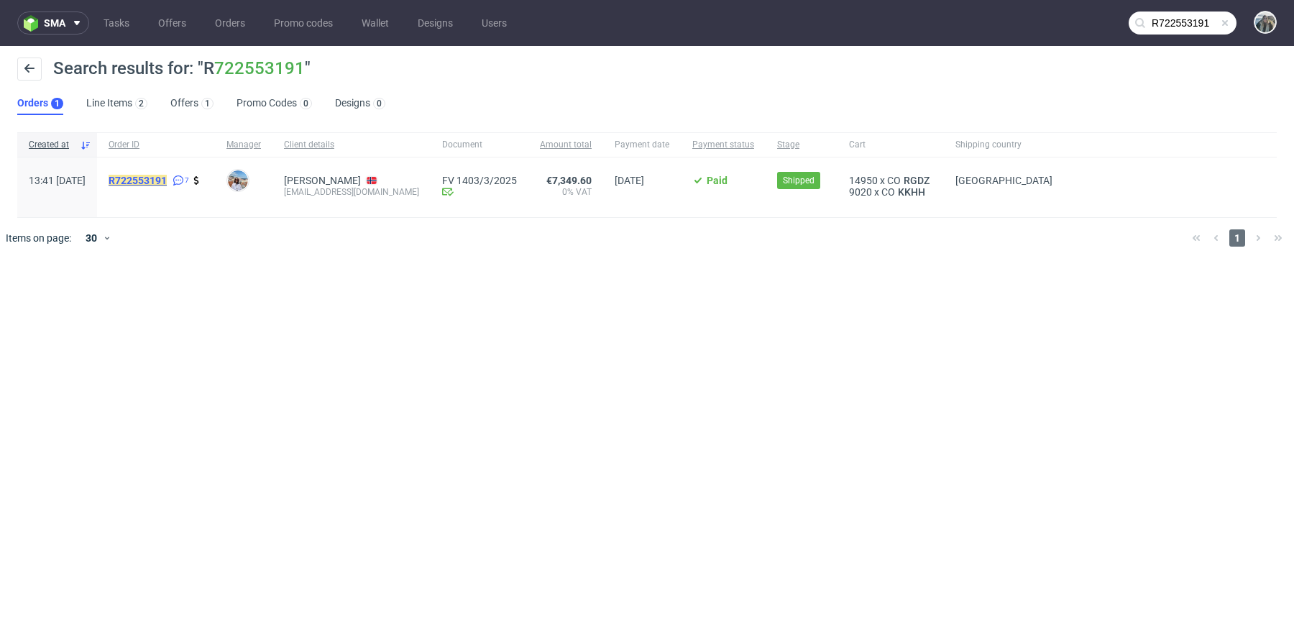
click at [167, 175] on mark "R722553191" at bounding box center [138, 181] width 58 height 12
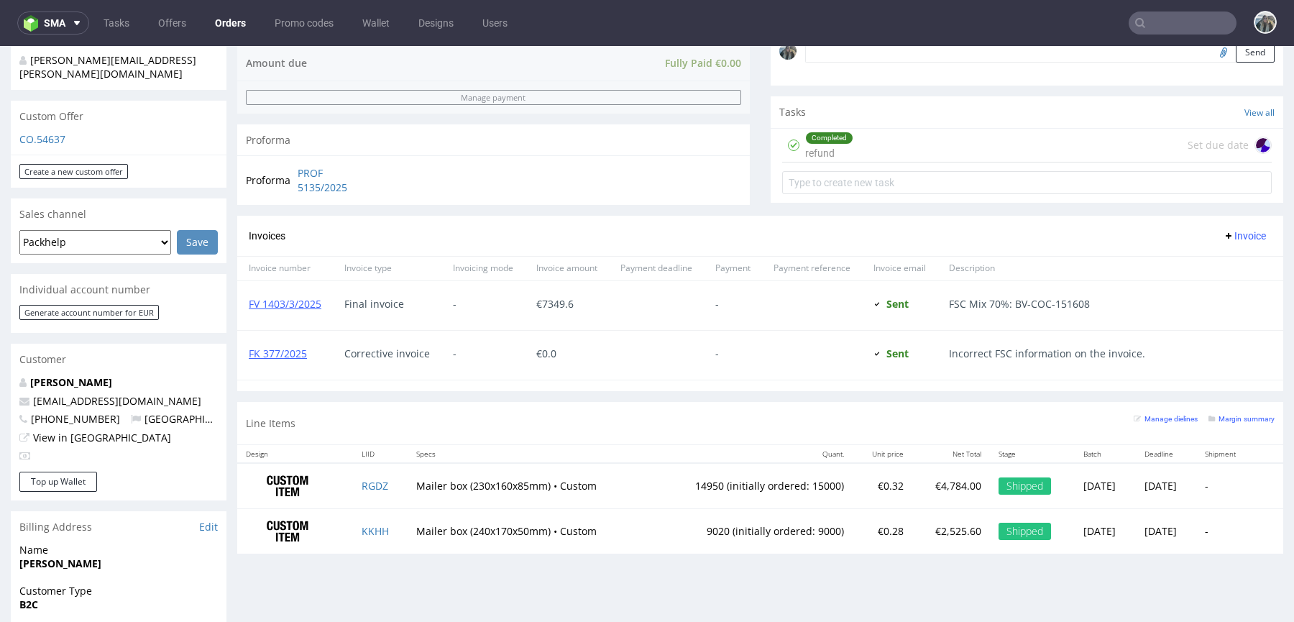
scroll to position [467, 0]
click at [299, 300] on link "FV 1403/3/2025" at bounding box center [285, 302] width 73 height 14
drag, startPoint x: 296, startPoint y: 345, endPoint x: 673, endPoint y: 100, distance: 450.2
click at [295, 345] on link "FK 377/2025" at bounding box center [278, 351] width 58 height 14
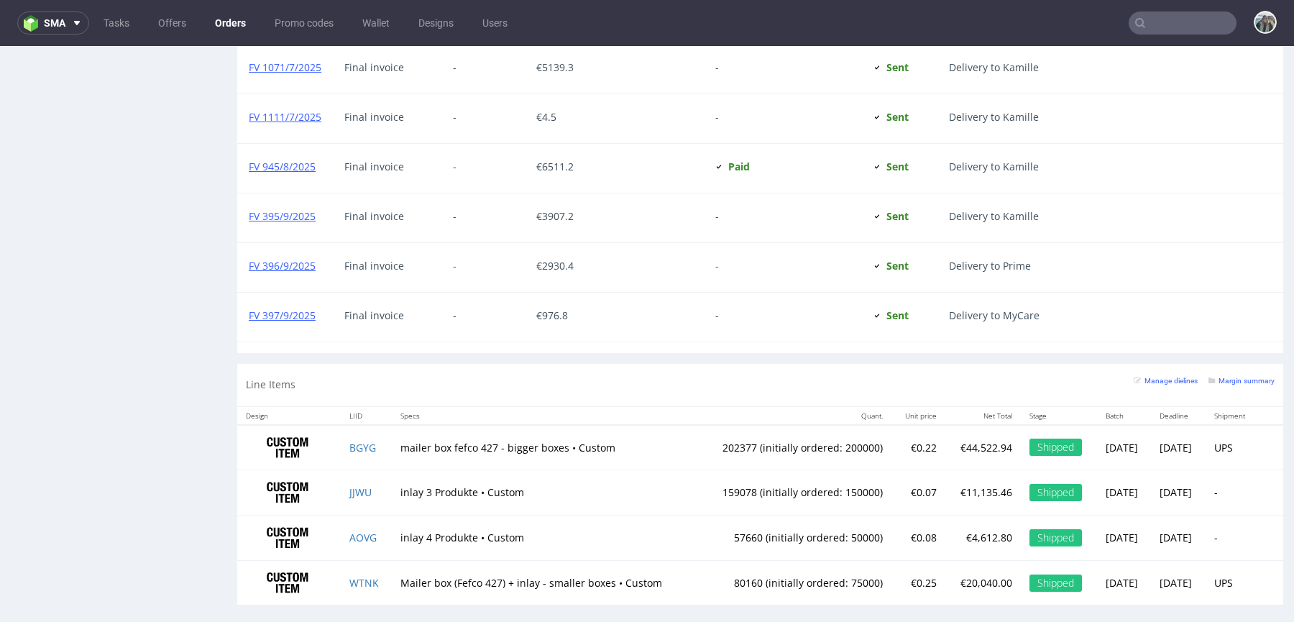
scroll to position [4, 0]
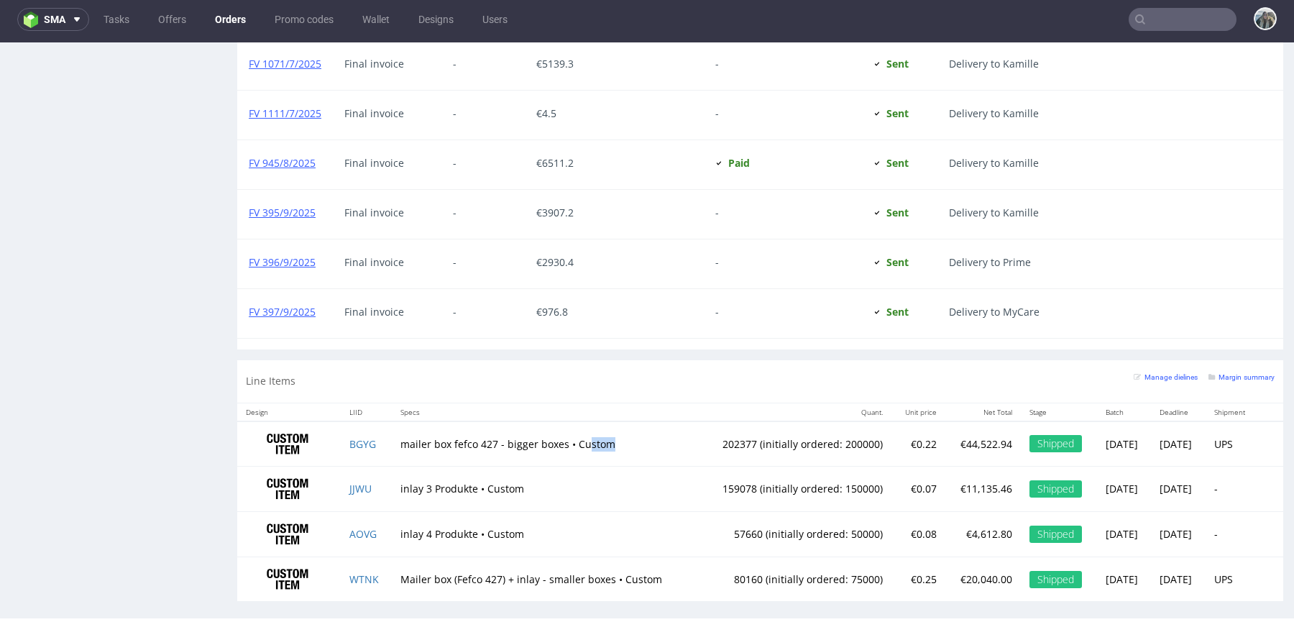
drag, startPoint x: 578, startPoint y: 426, endPoint x: 453, endPoint y: 441, distance: 126.0
click at [453, 441] on td "mailer box fefco 427 - bigger boxes • Custom" at bounding box center [544, 443] width 305 height 45
drag, startPoint x: 403, startPoint y: 436, endPoint x: 466, endPoint y: 436, distance: 63.3
click at [466, 436] on td "mailer box fefco 427 - bigger boxes • Custom" at bounding box center [544, 443] width 305 height 45
click at [378, 439] on td "BGYG" at bounding box center [366, 443] width 51 height 45
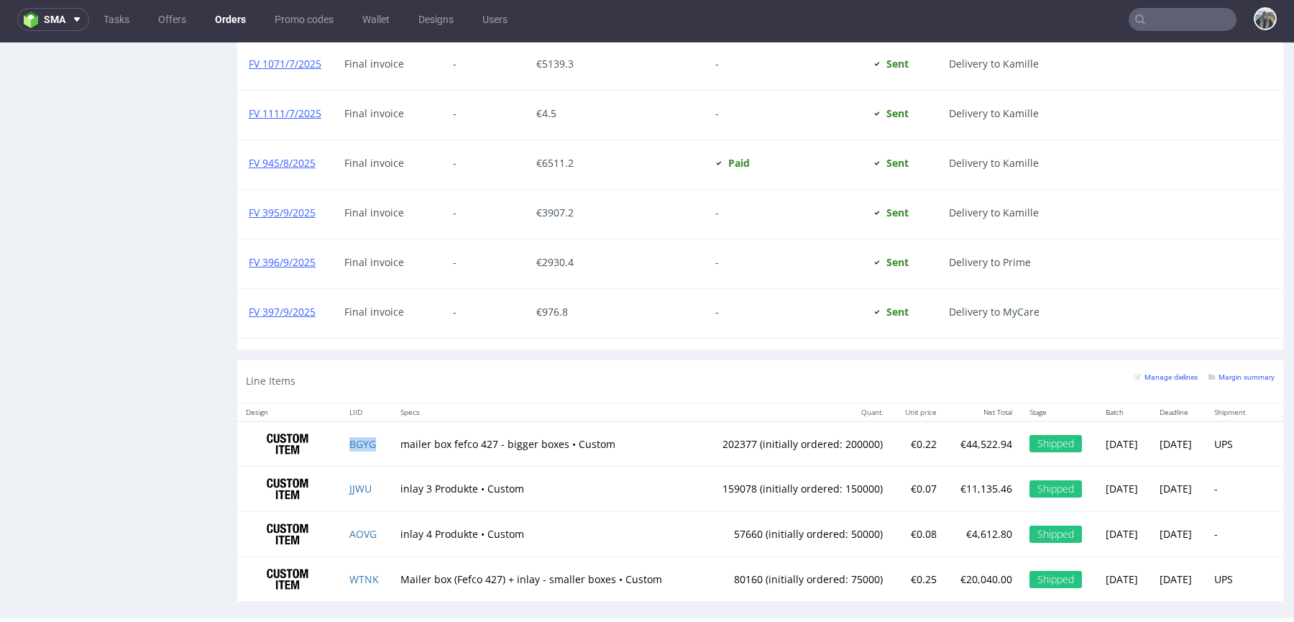
copy link "BGYG"
click at [352, 437] on link "BGYG" at bounding box center [363, 444] width 27 height 14
drag, startPoint x: 375, startPoint y: 475, endPoint x: 442, endPoint y: 412, distance: 92.1
click at [375, 475] on td "JJWU" at bounding box center [366, 489] width 51 height 45
click at [376, 524] on td "AOVG" at bounding box center [366, 534] width 51 height 45
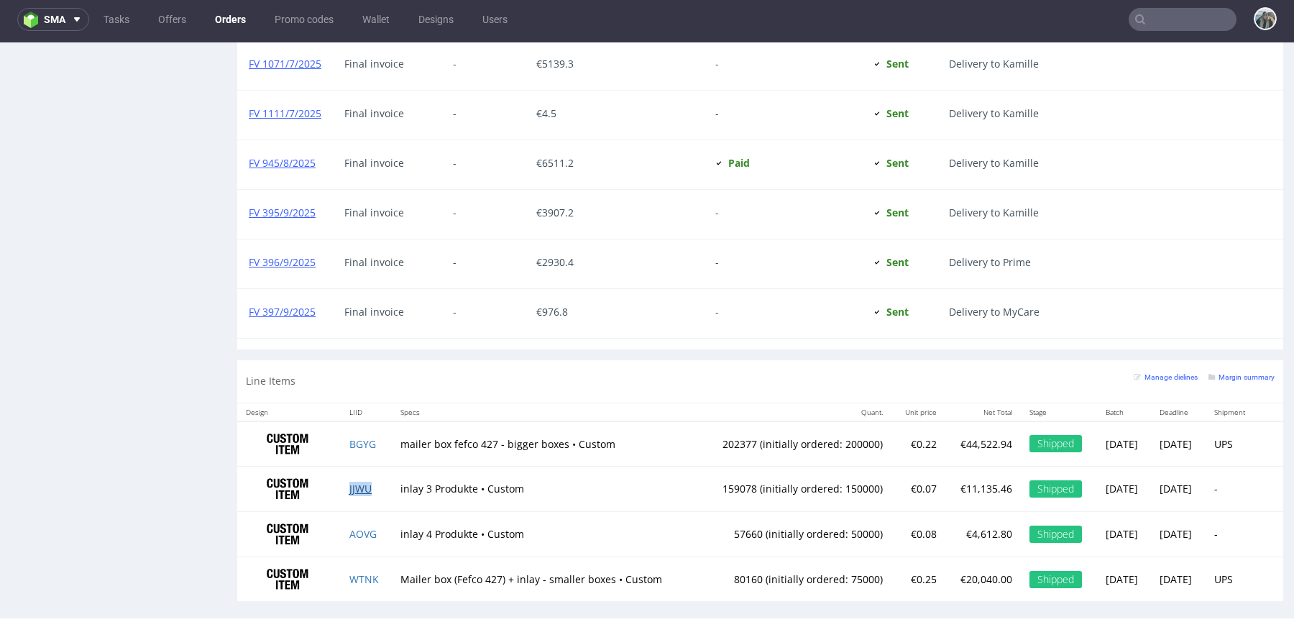
click at [356, 482] on link "JJWU" at bounding box center [361, 489] width 22 height 14
click at [352, 528] on link "AOVG" at bounding box center [363, 534] width 27 height 14
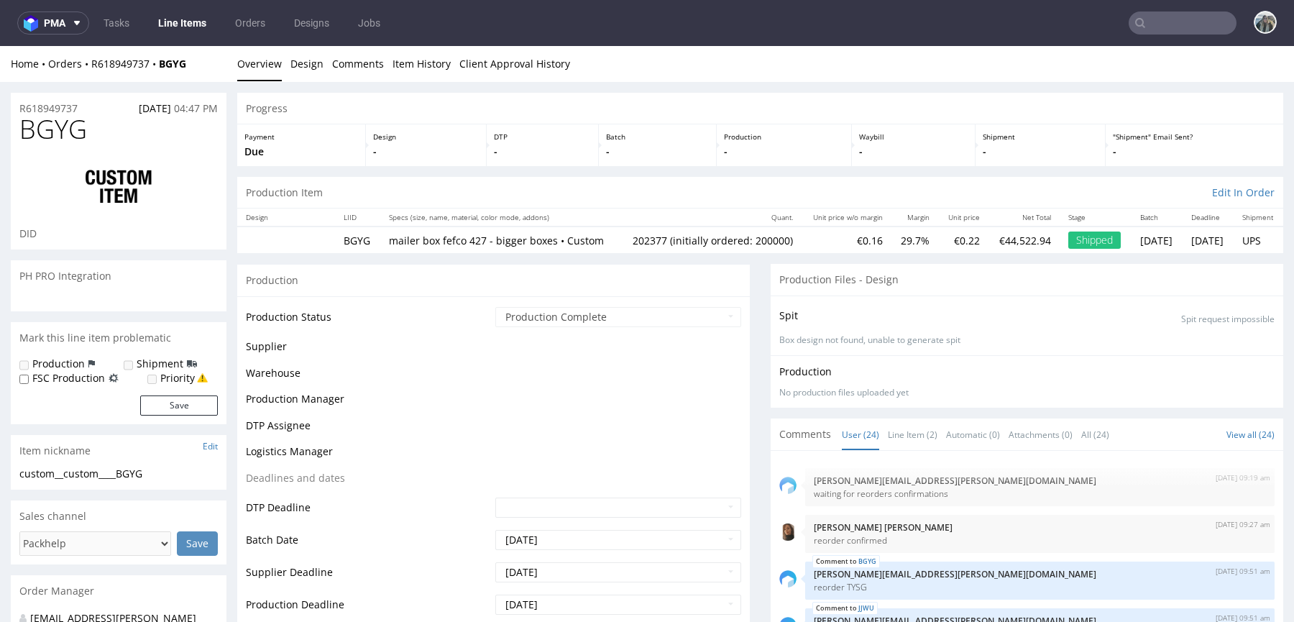
select select "in_progress"
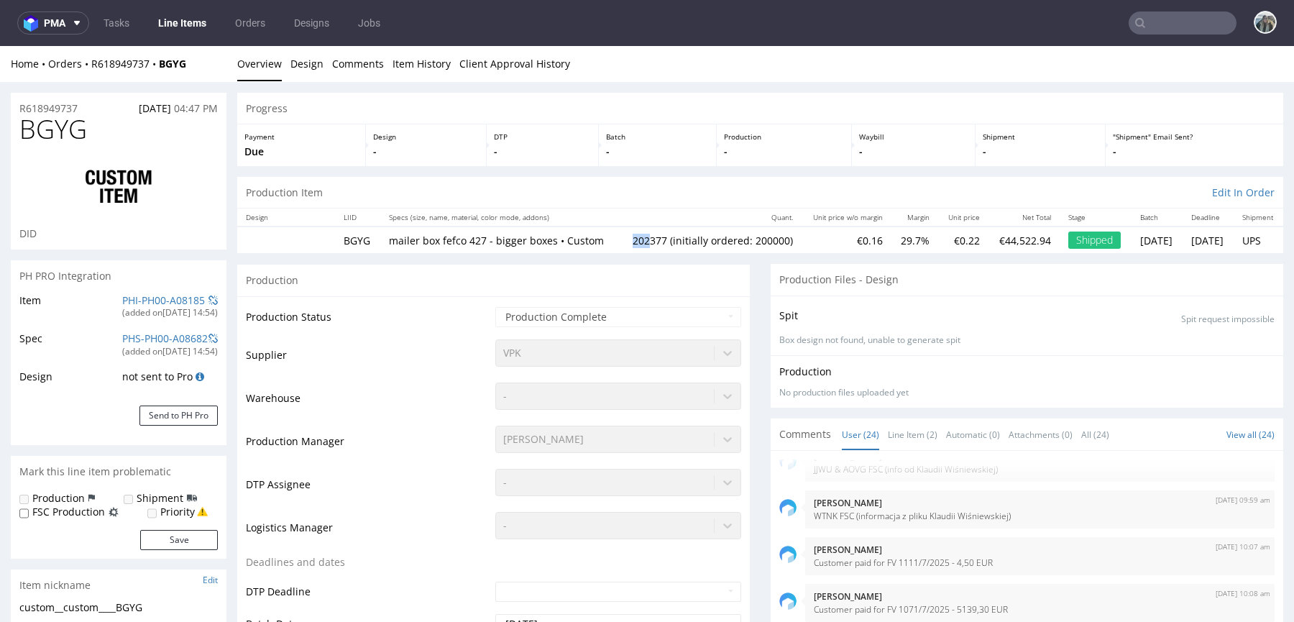
drag, startPoint x: 603, startPoint y: 245, endPoint x: 566, endPoint y: 245, distance: 37.4
click at [566, 245] on tr "BGYG mailer box fefco 427 - bigger boxes • Custom 202377 (initially ordered: 20…" at bounding box center [760, 240] width 1046 height 27
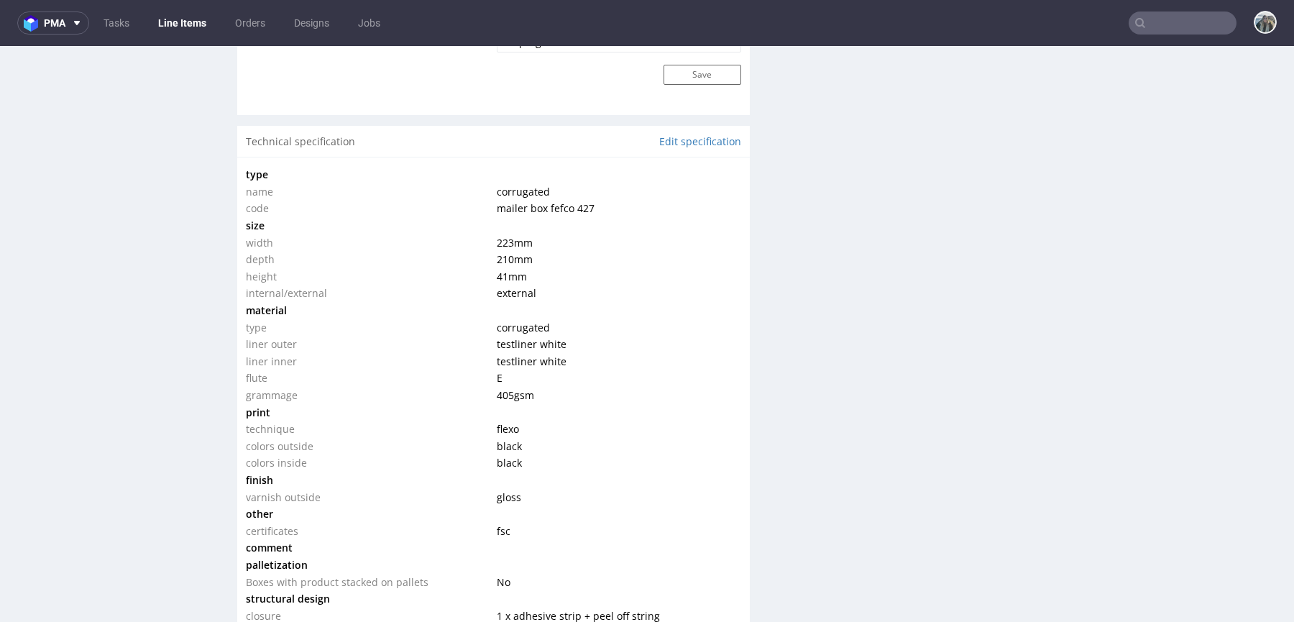
scroll to position [1356, 0]
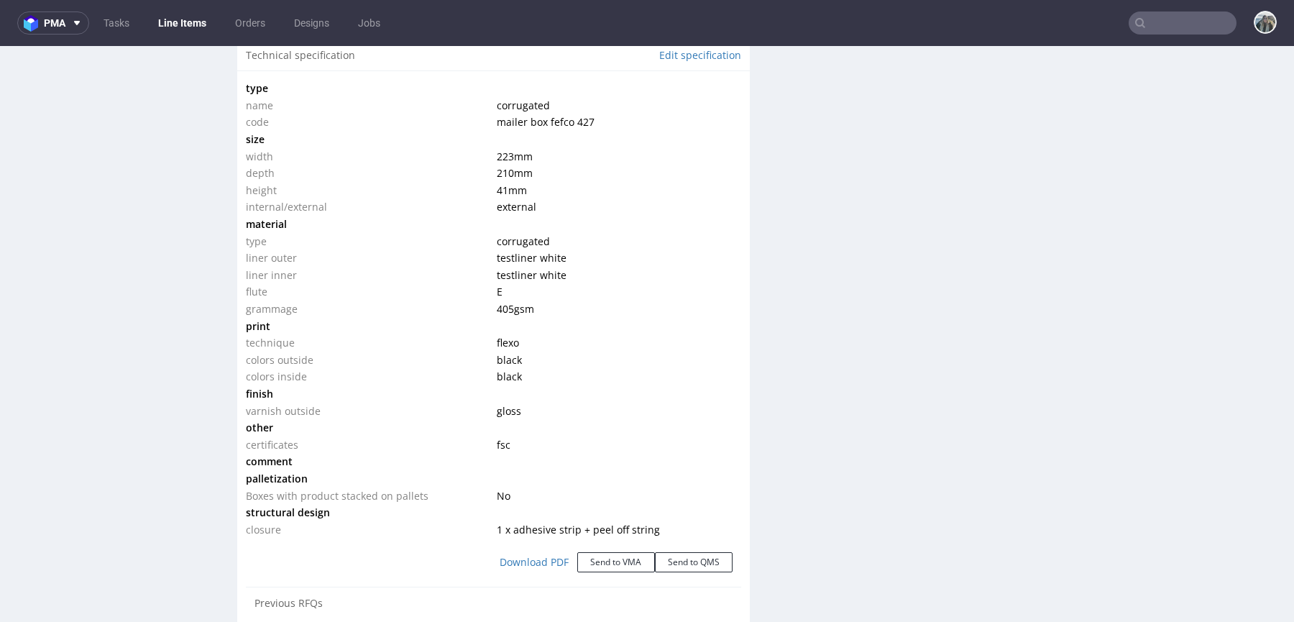
drag, startPoint x: 529, startPoint y: 204, endPoint x: 485, endPoint y: 178, distance: 51.9
click at [485, 178] on tbody "type name corrugated code mailer box fefco 427 size width 223 mm depth 210 mm h…" at bounding box center [494, 309] width 496 height 458
click at [519, 182] on td "210 mm" at bounding box center [616, 173] width 247 height 17
drag, startPoint x: 526, startPoint y: 193, endPoint x: 488, endPoint y: 165, distance: 47.9
click at [488, 167] on tbody "type name corrugated code mailer box fefco 427 size width 223 mm depth 210 mm h…" at bounding box center [494, 309] width 496 height 458
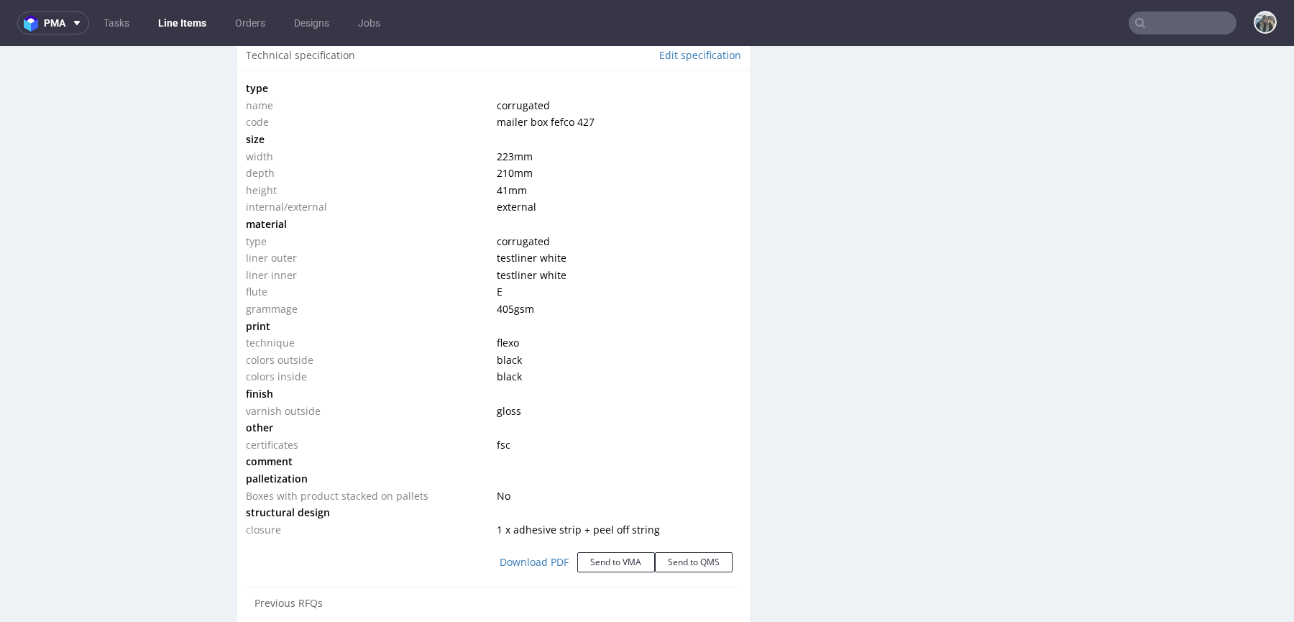
copy tbody "223 mm depth 210 mm height 41 mm"
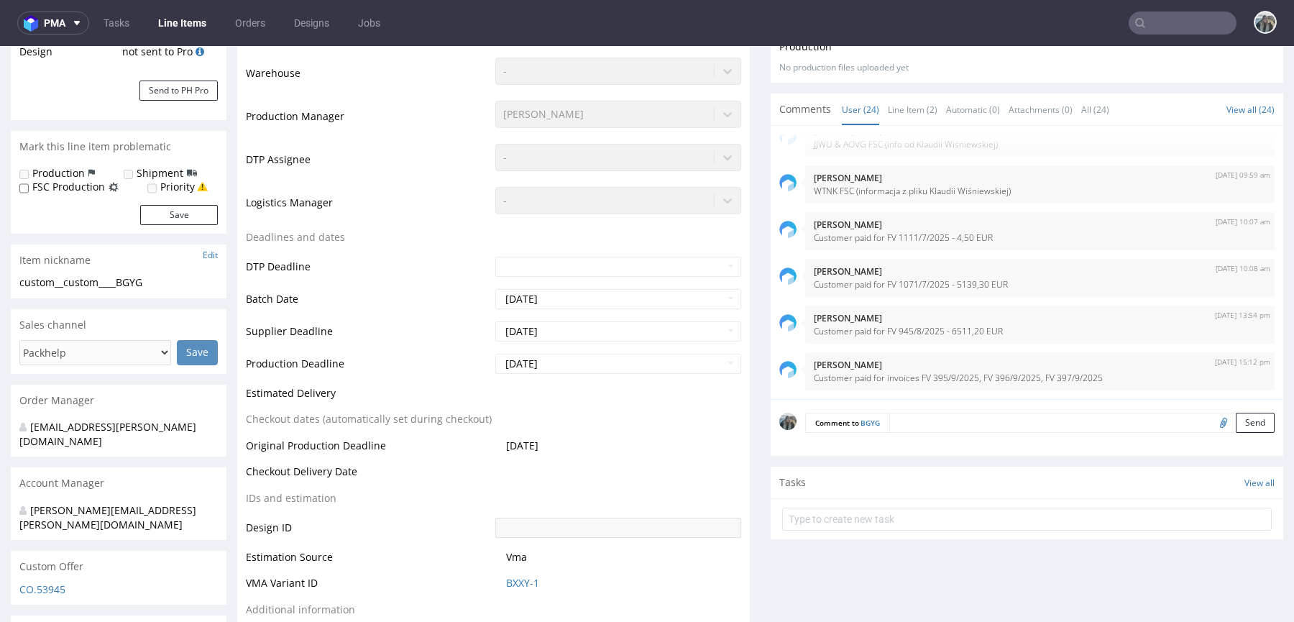
scroll to position [0, 0]
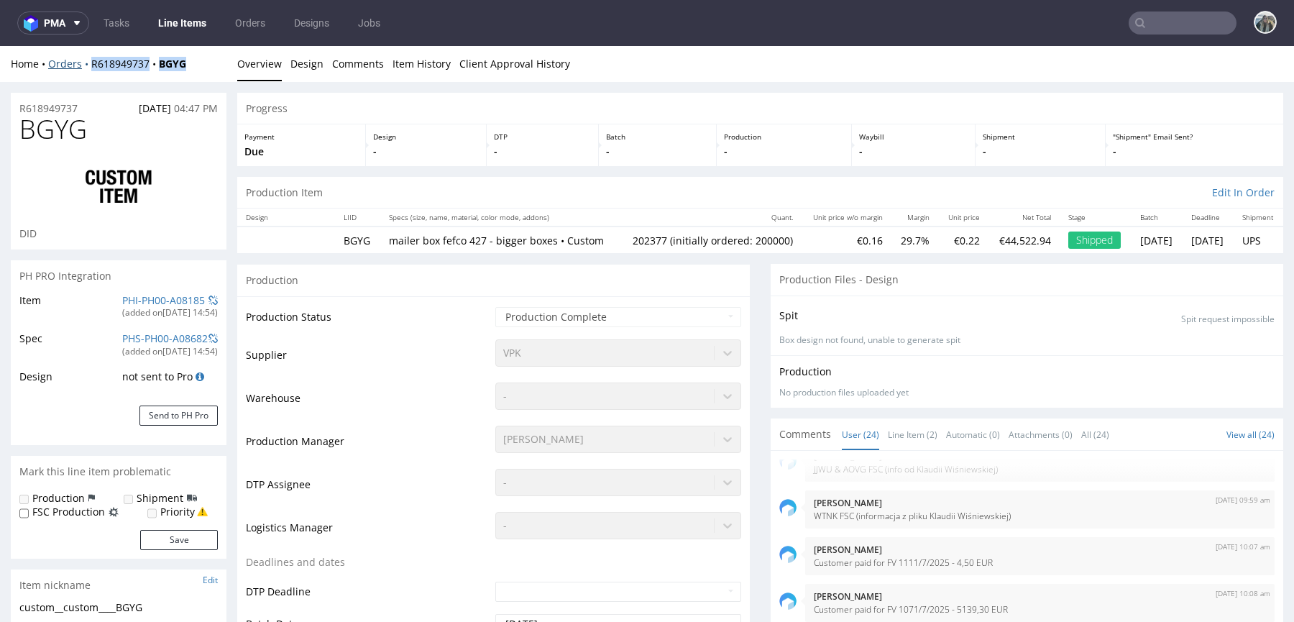
drag, startPoint x: 132, startPoint y: 76, endPoint x: 81, endPoint y: 65, distance: 52.0
click at [81, 65] on div "Home Orders R618949737 BGYG Overview Design Comments Item History Client Approv…" at bounding box center [647, 64] width 1294 height 36
copy div "R618949737 BGYG"
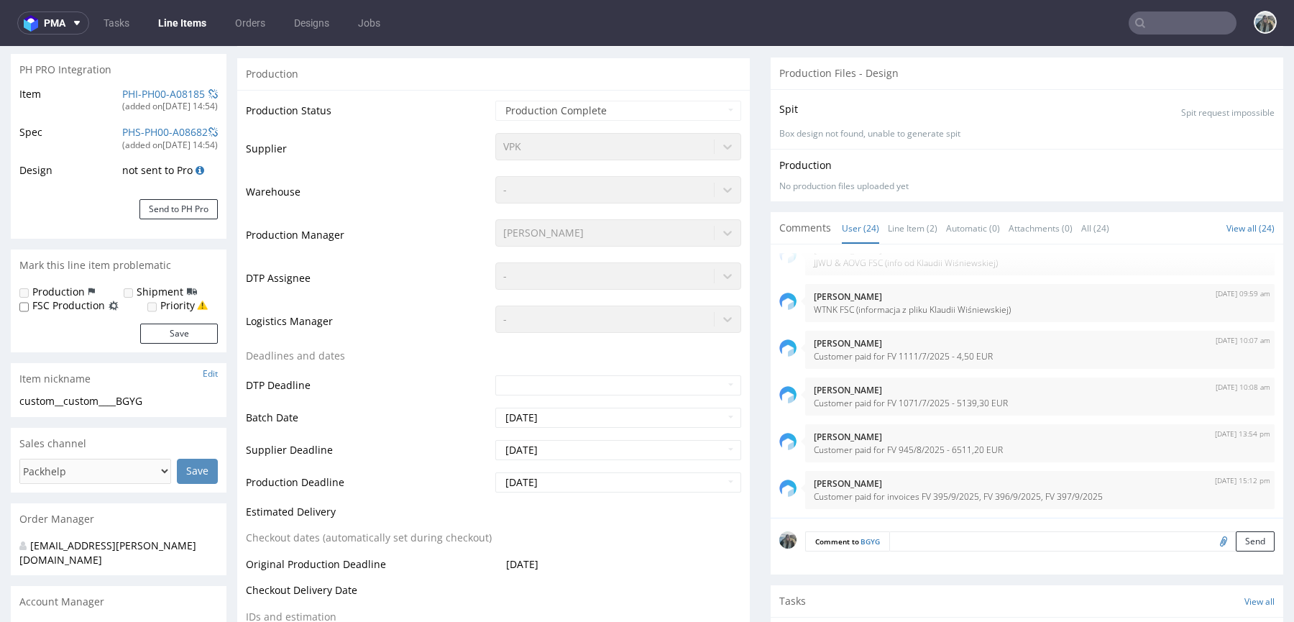
scroll to position [475, 0]
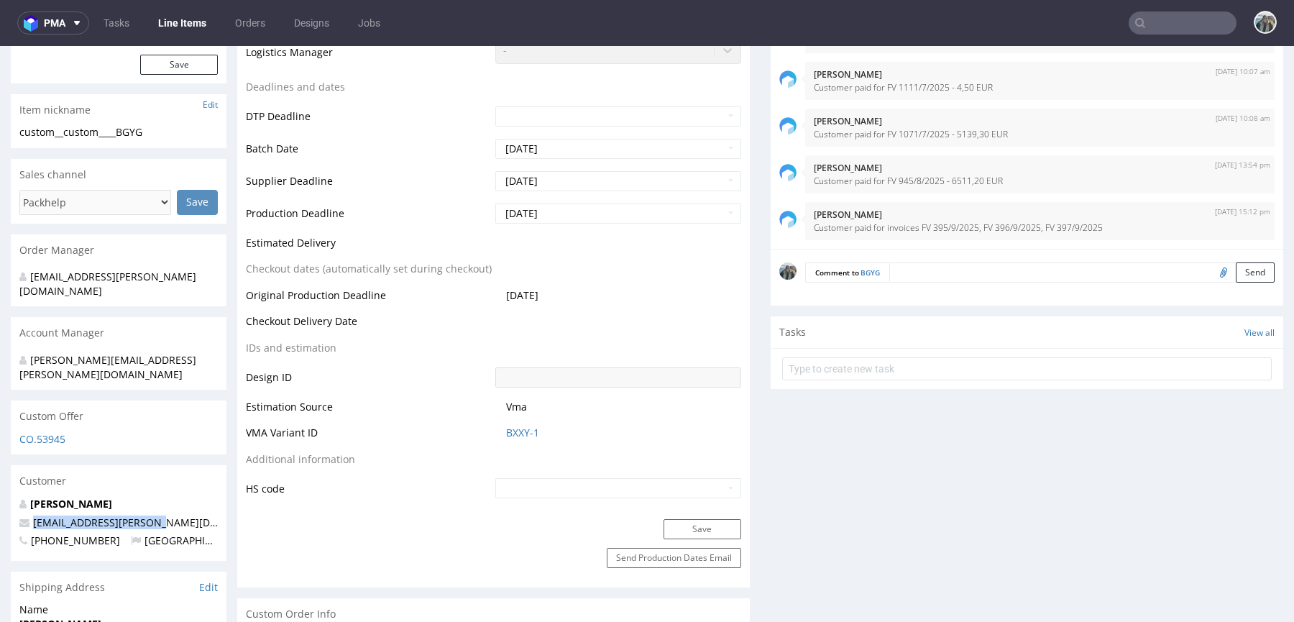
drag, startPoint x: 155, startPoint y: 500, endPoint x: 0, endPoint y: 500, distance: 155.3
copy span "[EMAIL_ADDRESS][PERSON_NAME][DOMAIN_NAME]"
click at [55, 497] on p "[PERSON_NAME]" at bounding box center [118, 504] width 198 height 14
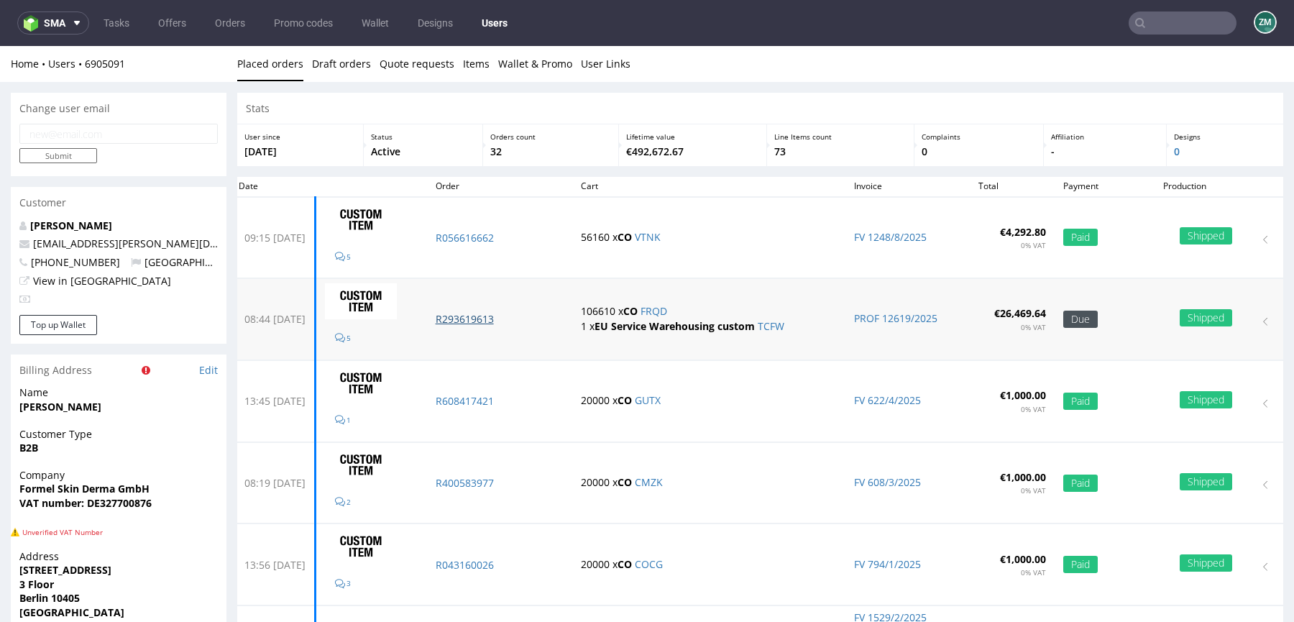
click at [511, 319] on p "R293619613" at bounding box center [500, 319] width 129 height 14
click at [505, 240] on p "R056616662" at bounding box center [500, 238] width 129 height 14
click at [493, 394] on p "R608417421" at bounding box center [500, 401] width 129 height 14
click at [491, 485] on p "R400583977" at bounding box center [500, 483] width 129 height 14
click at [493, 562] on p "R043160026" at bounding box center [500, 565] width 129 height 14
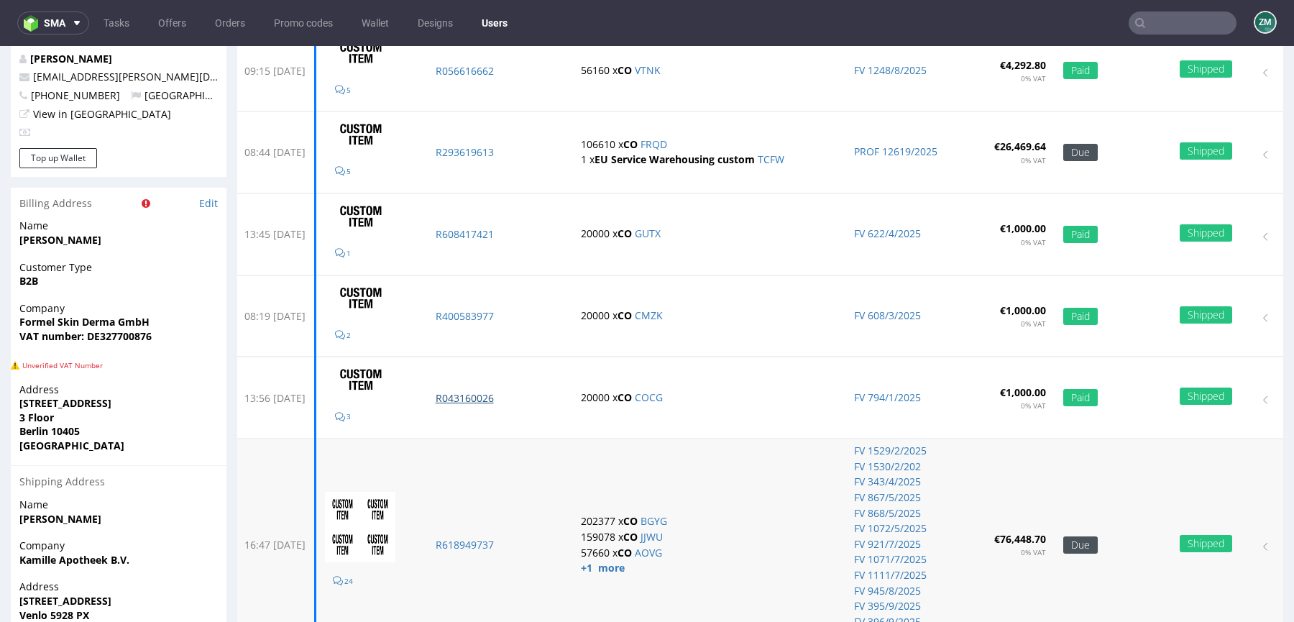
scroll to position [309, 0]
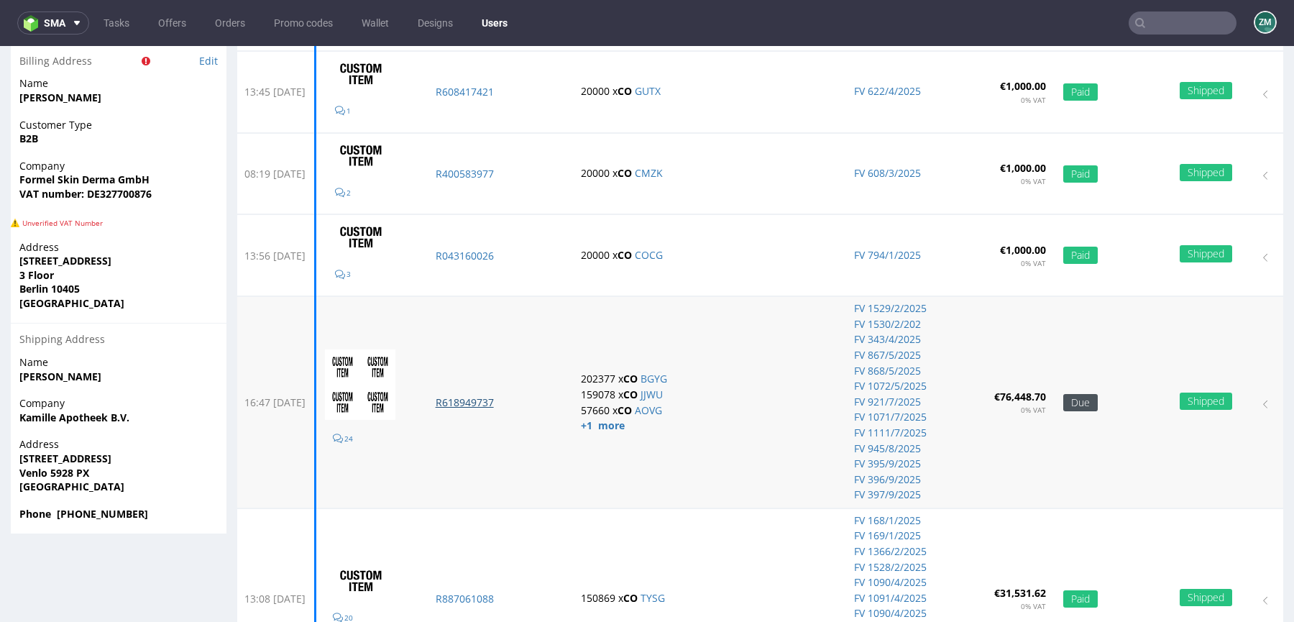
click at [516, 398] on p "R618949737" at bounding box center [500, 403] width 129 height 14
click at [516, 598] on p "R887061088" at bounding box center [500, 599] width 129 height 14
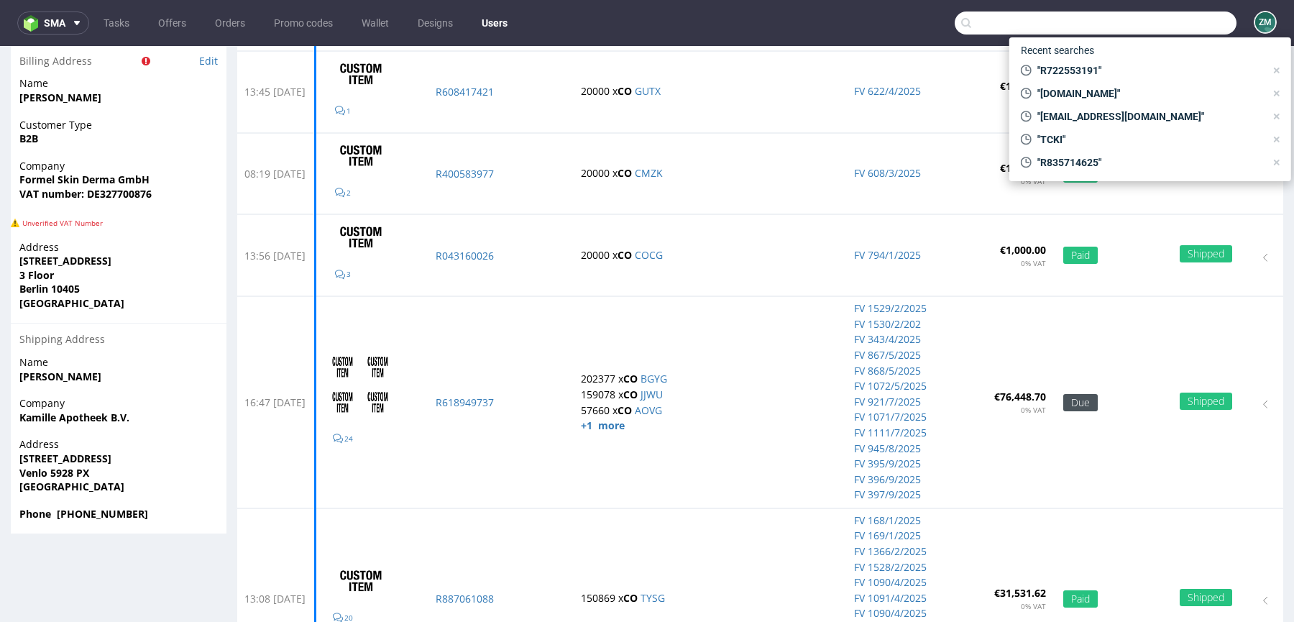
click at [1150, 27] on input "text" at bounding box center [1096, 23] width 282 height 23
type input "wakuli"
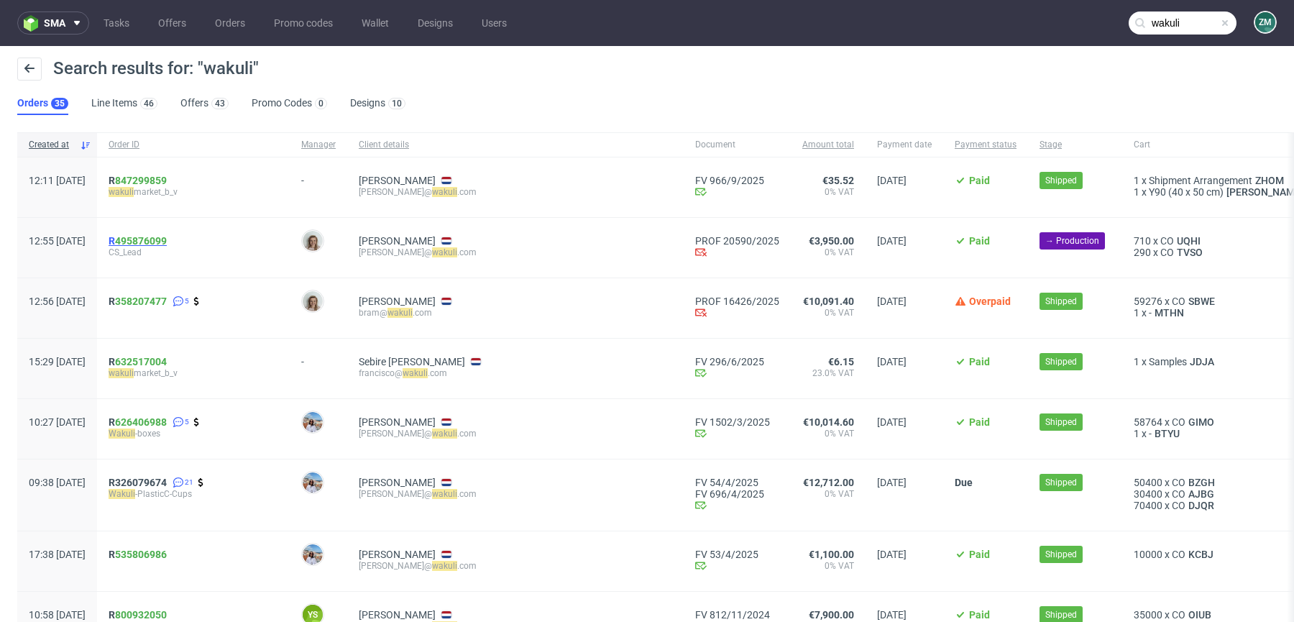
click at [156, 239] on span "R 495876099" at bounding box center [138, 241] width 58 height 12
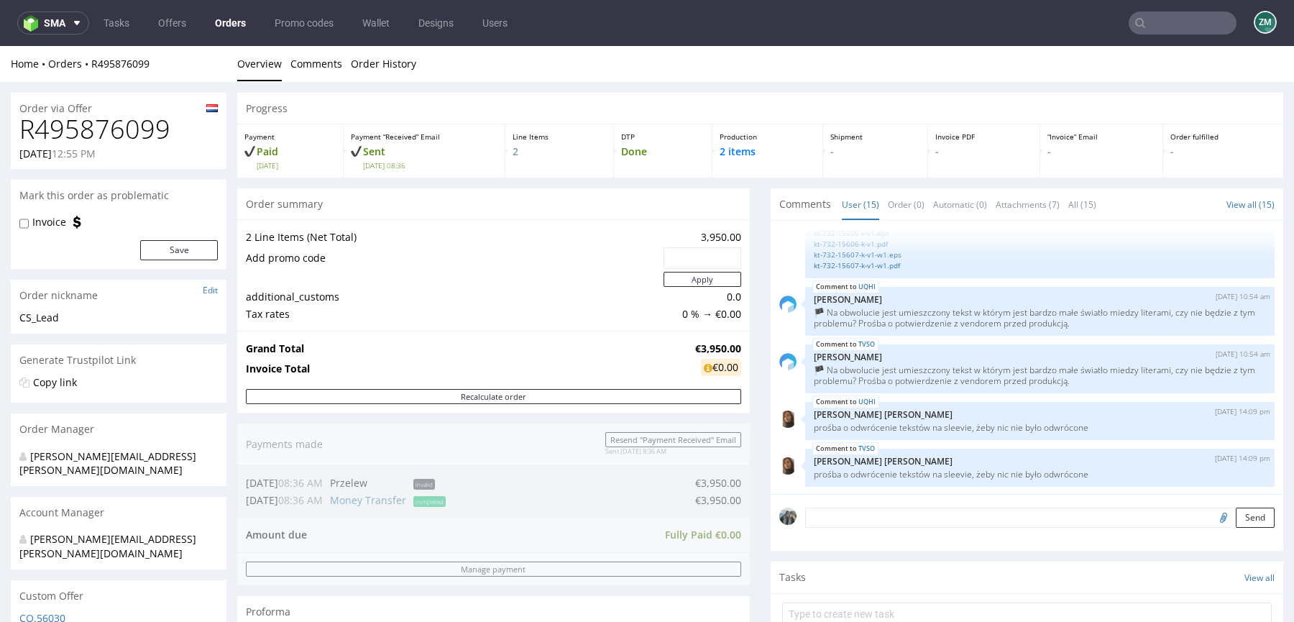
click at [117, 137] on h1 "R495876099" at bounding box center [118, 129] width 198 height 29
click at [117, 136] on h1 "R495876099" at bounding box center [118, 129] width 198 height 29
copy h1 "R495876099"
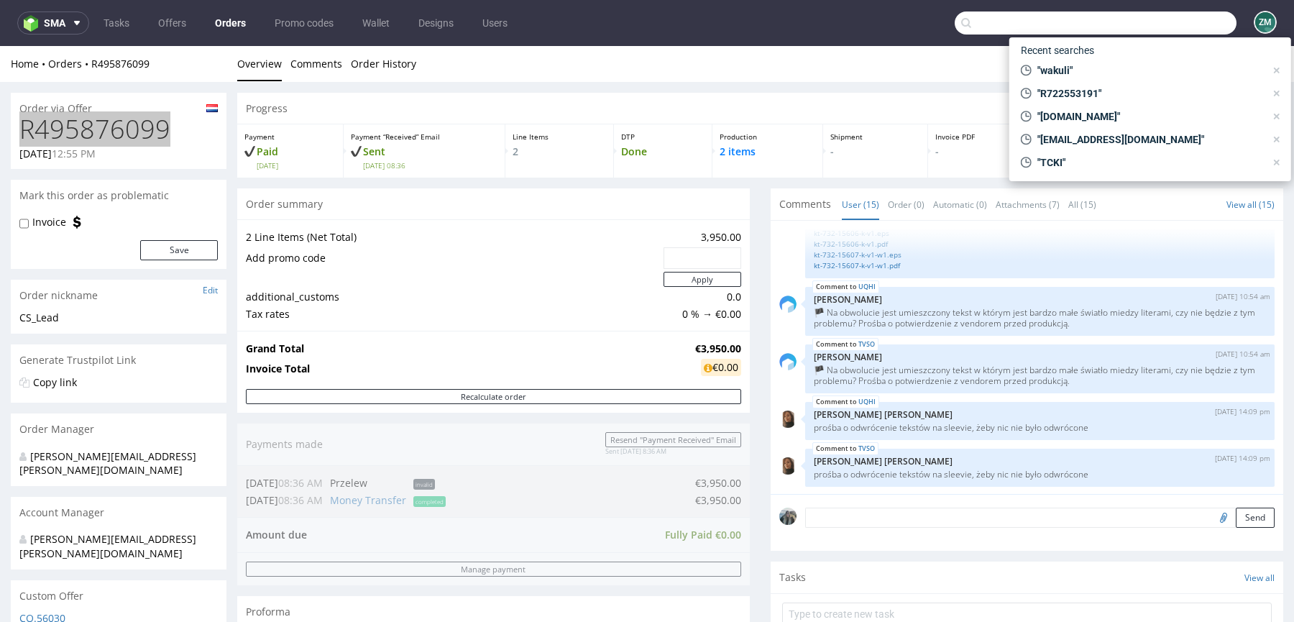
click at [1157, 27] on input "text" at bounding box center [1096, 23] width 282 height 23
paste input "inpost"
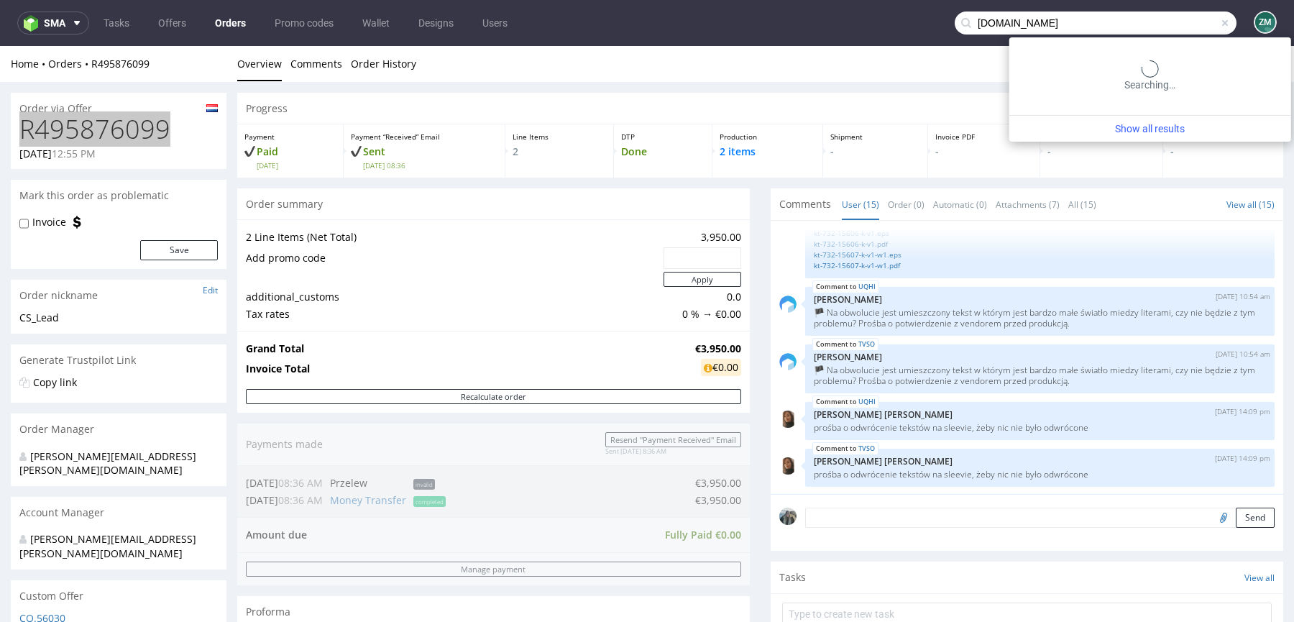
type input "inpost.pl"
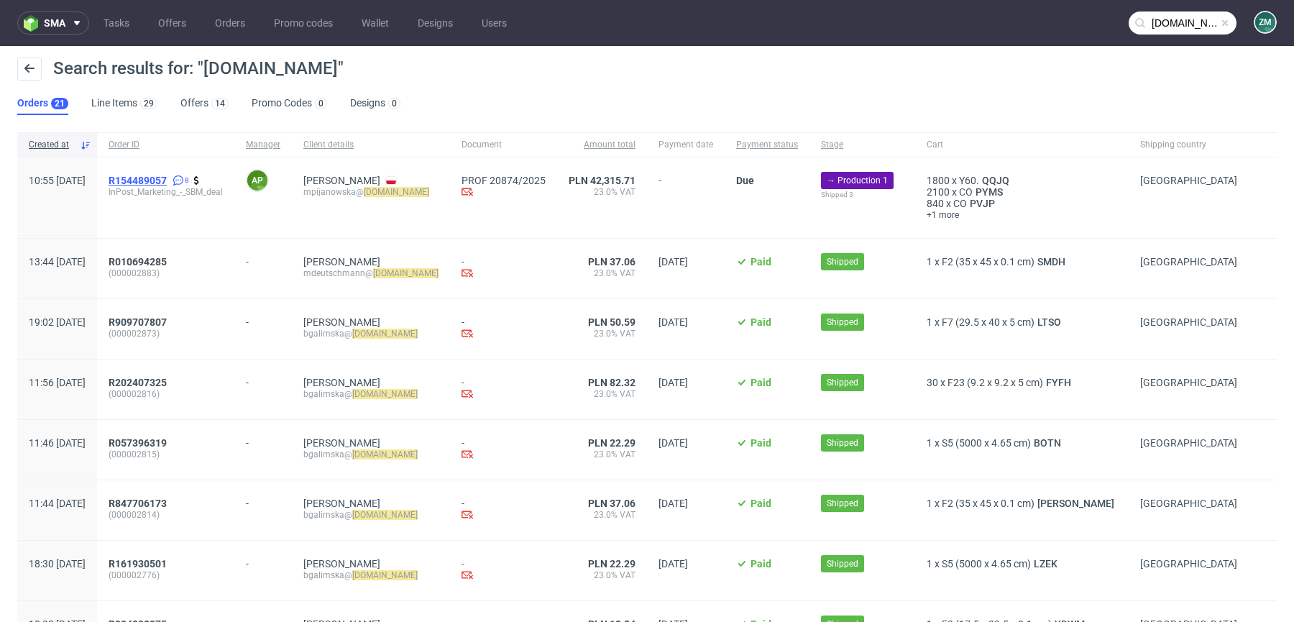
click at [167, 181] on span "R154489057" at bounding box center [138, 181] width 58 height 12
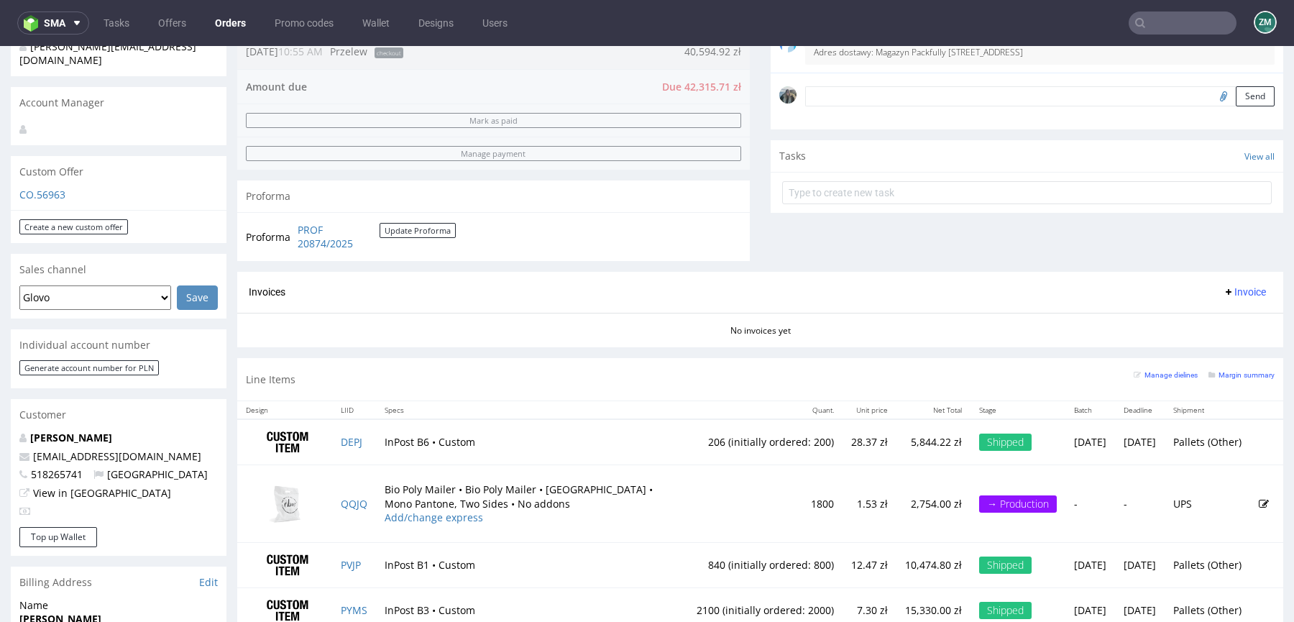
scroll to position [480, 0]
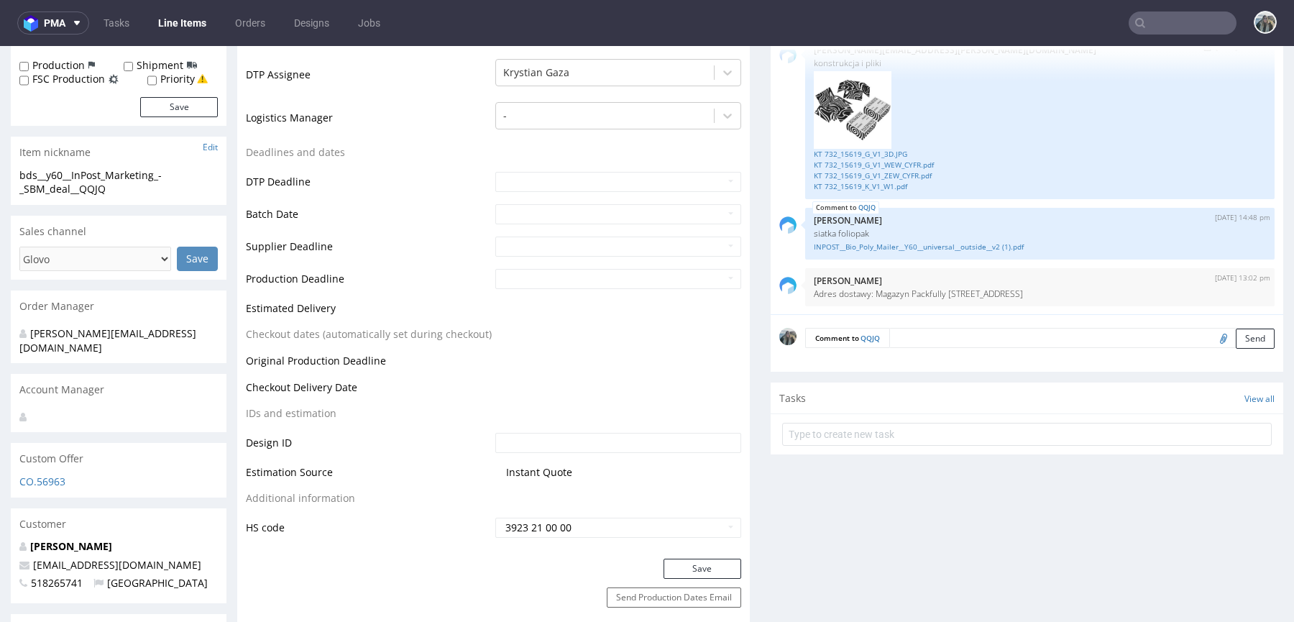
scroll to position [539, 0]
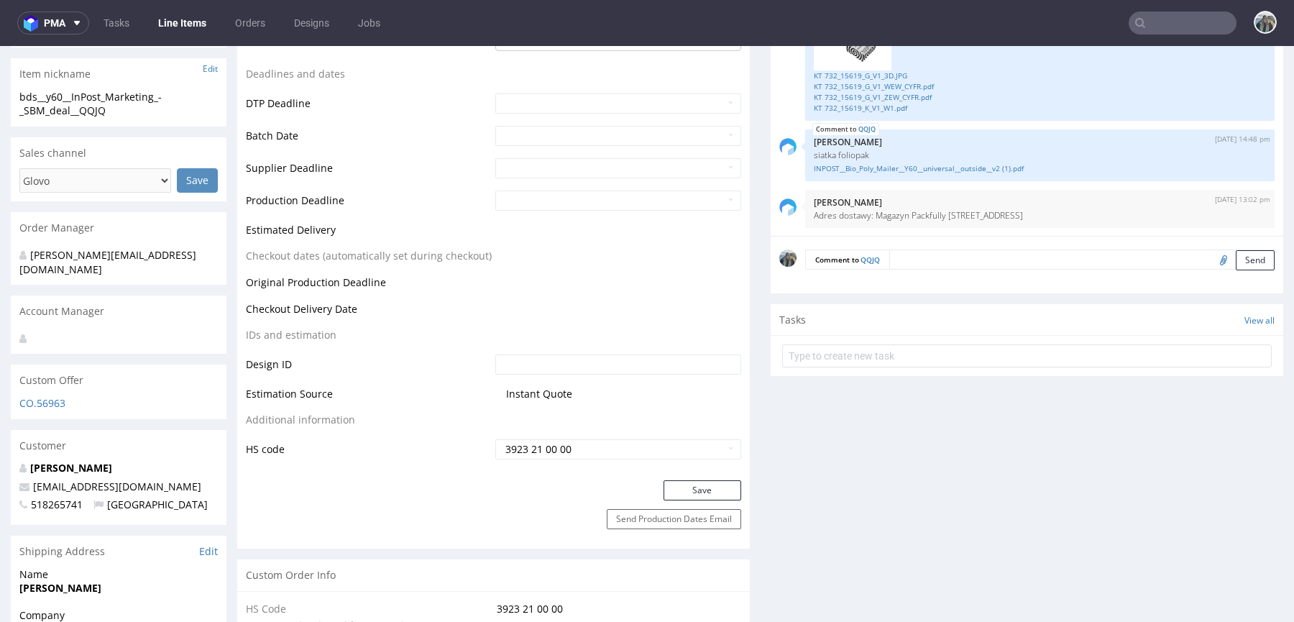
click at [1179, 26] on input "text" at bounding box center [1183, 23] width 108 height 23
paste input "chiminelli@inpost.it"
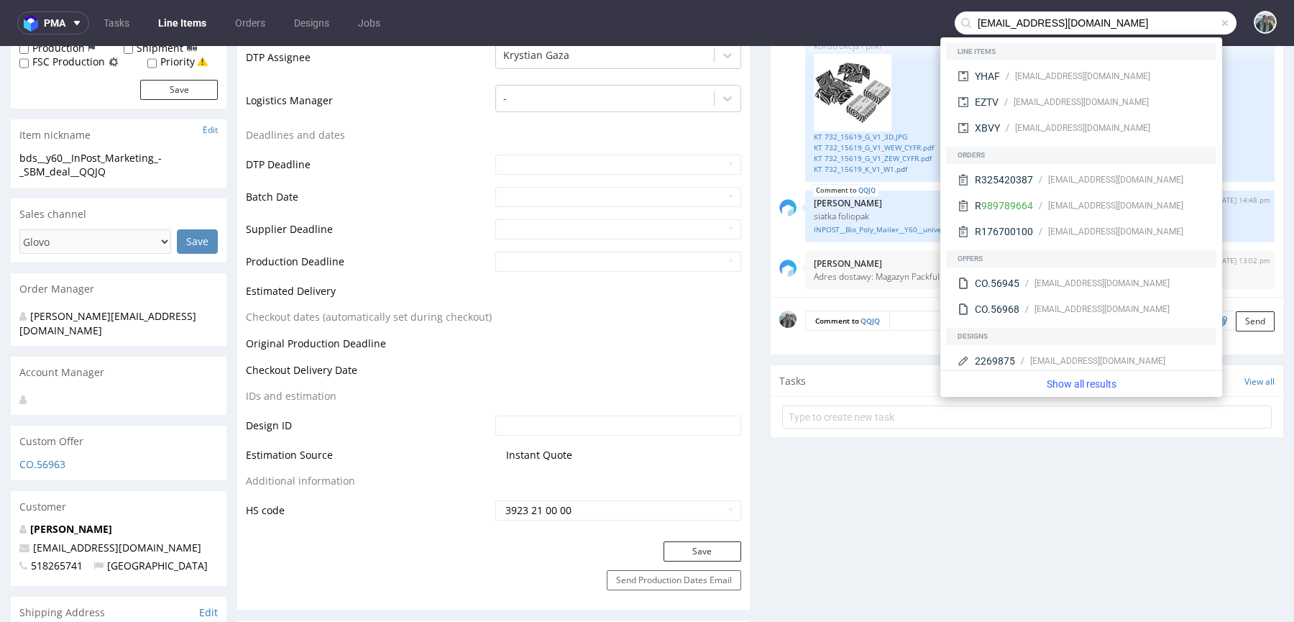
scroll to position [0, 0]
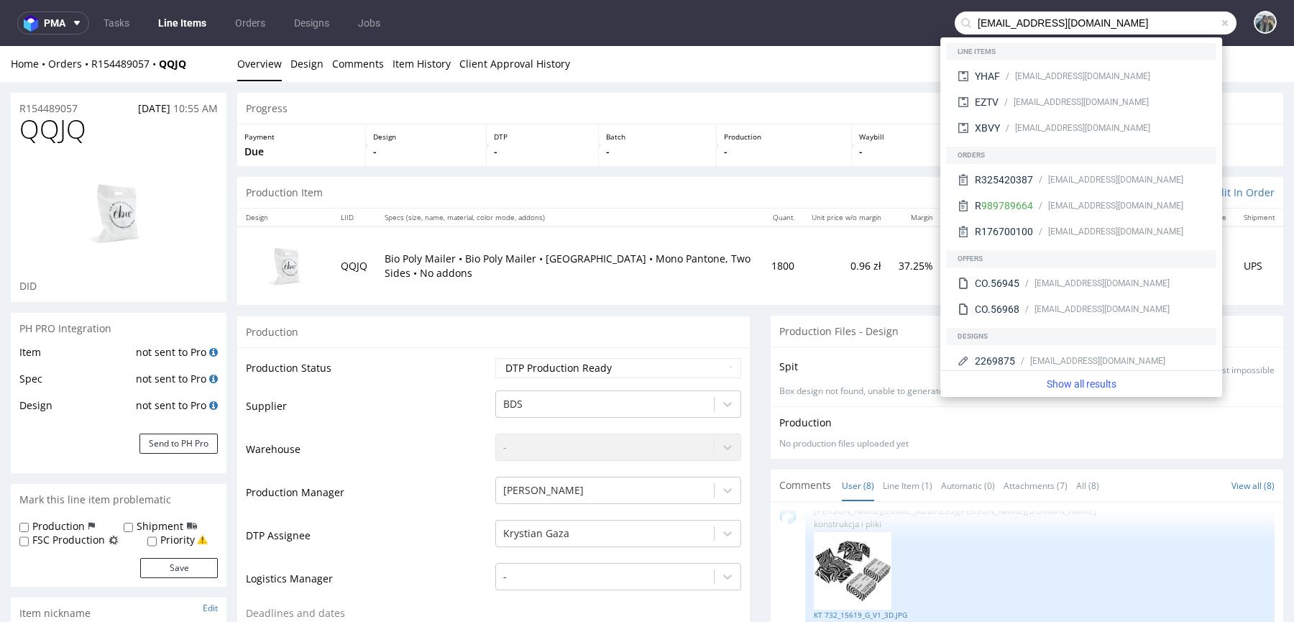
click at [135, 142] on h1 "QQJQ" at bounding box center [118, 129] width 198 height 29
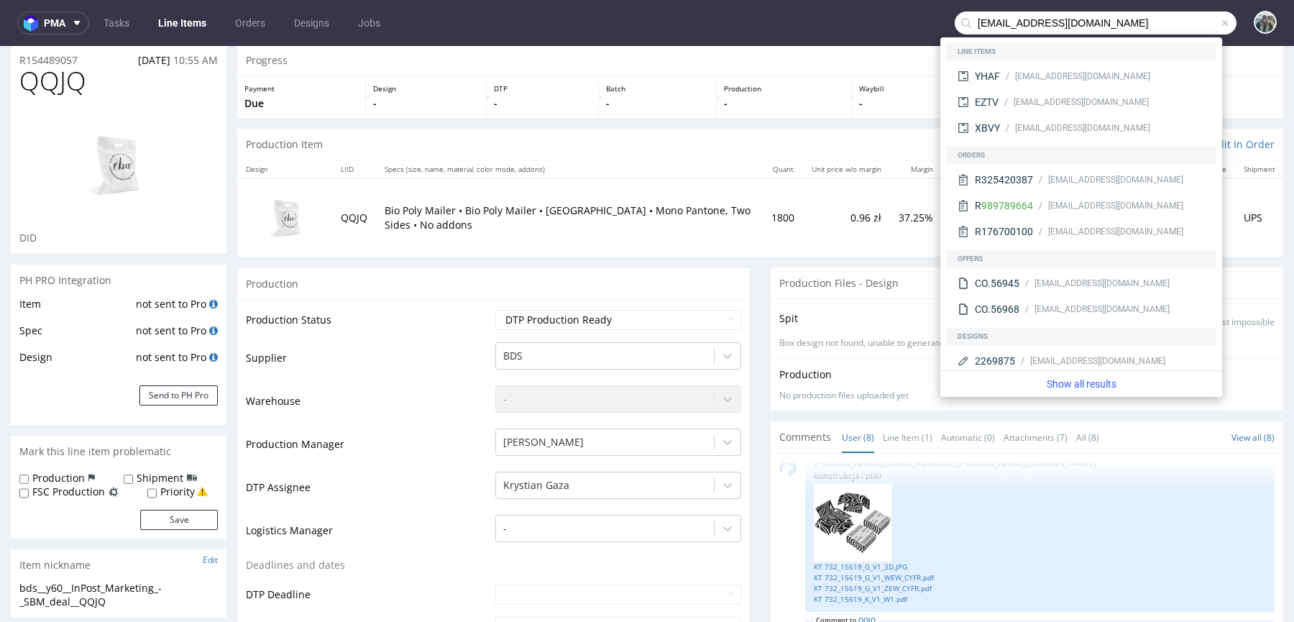
scroll to position [110, 0]
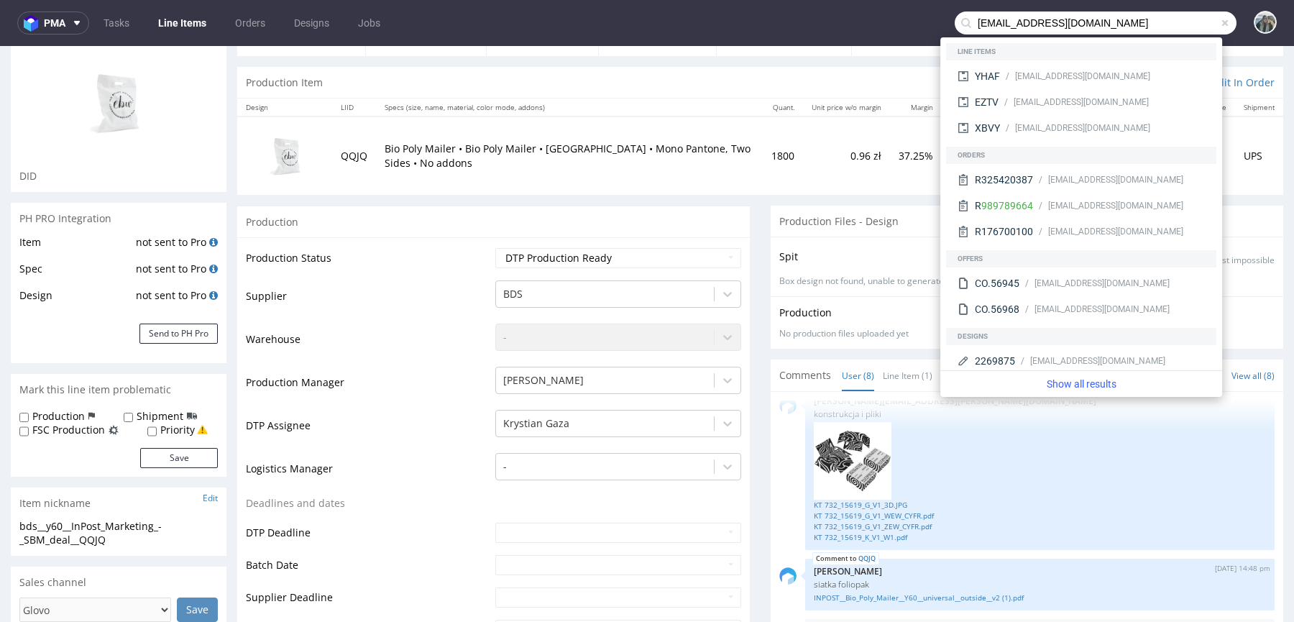
click at [513, 167] on p "Bio Poly Mailer • Bio Poly Mailer • White Base • Mono Pantone, Two Sides • No a…" at bounding box center [570, 156] width 370 height 28
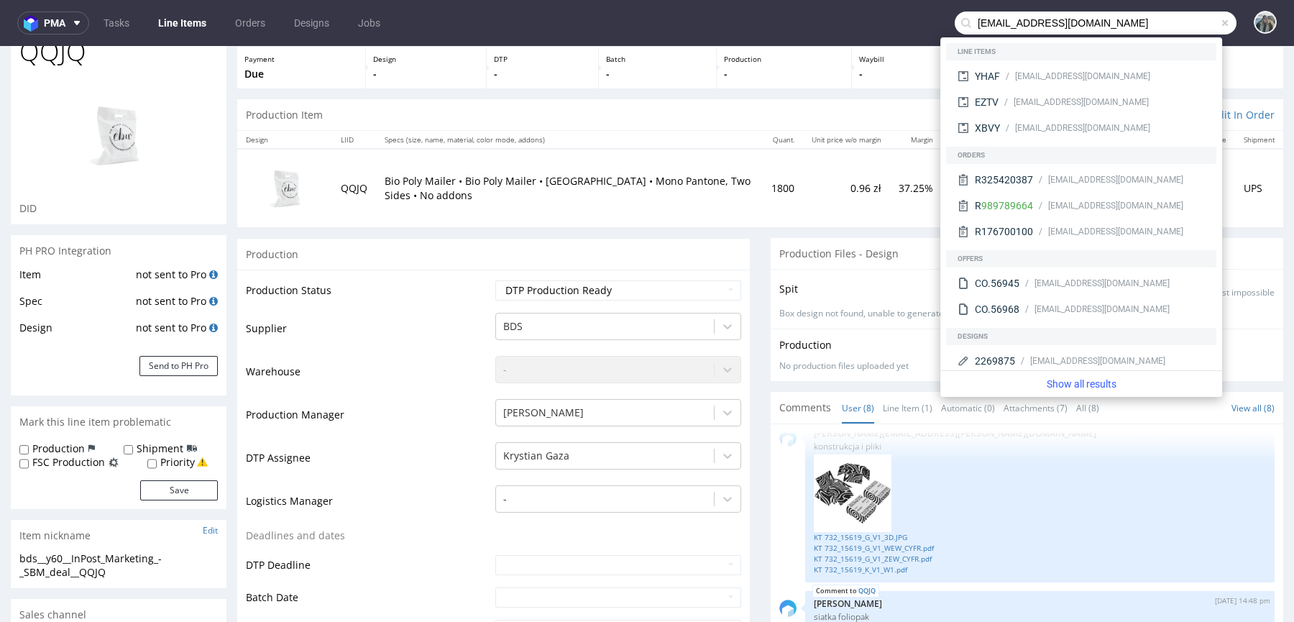
scroll to position [0, 0]
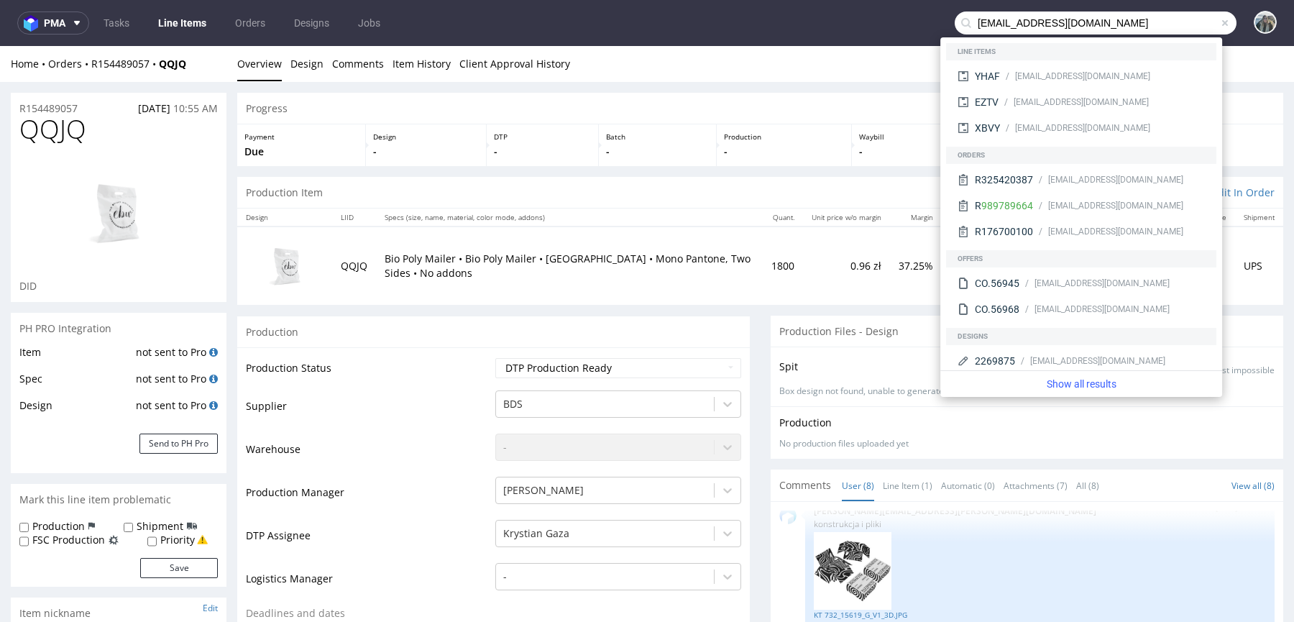
drag, startPoint x: 73, startPoint y: 99, endPoint x: 70, endPoint y: 114, distance: 15.5
click at [73, 99] on div "R154489057 29.09.2025 10:55 AM" at bounding box center [119, 104] width 216 height 23
click at [70, 115] on span "QQJQ" at bounding box center [52, 129] width 67 height 29
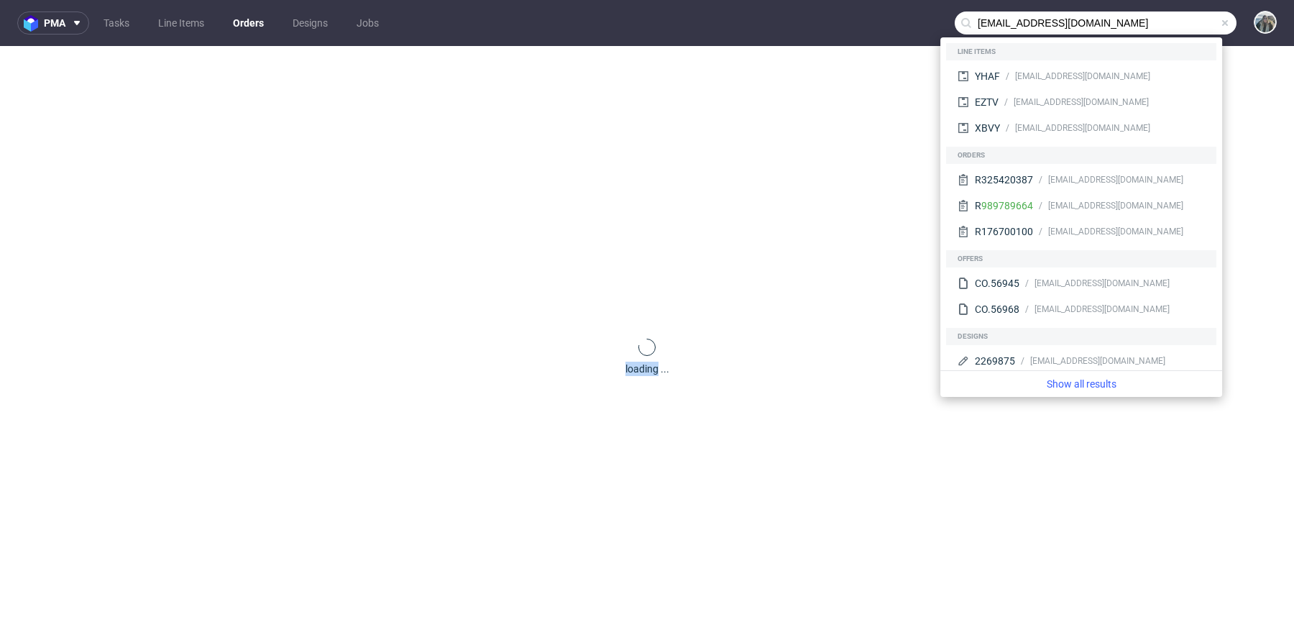
click at [56, 105] on div "loading ..." at bounding box center [647, 357] width 1294 height 622
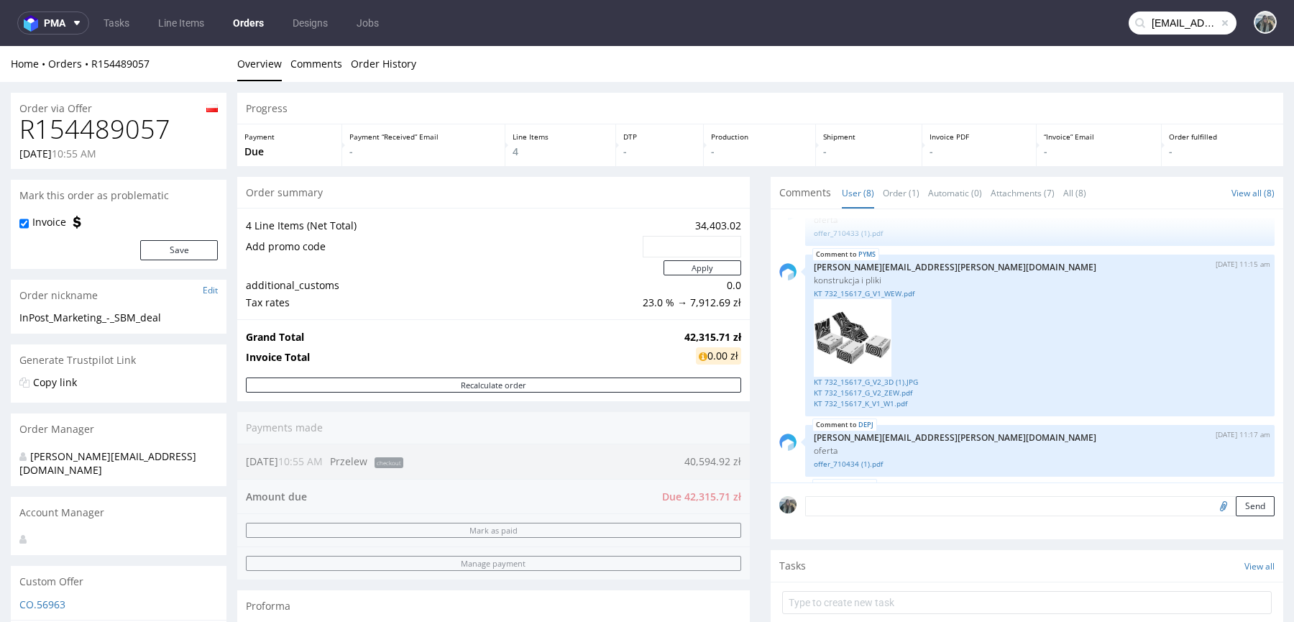
scroll to position [229, 0]
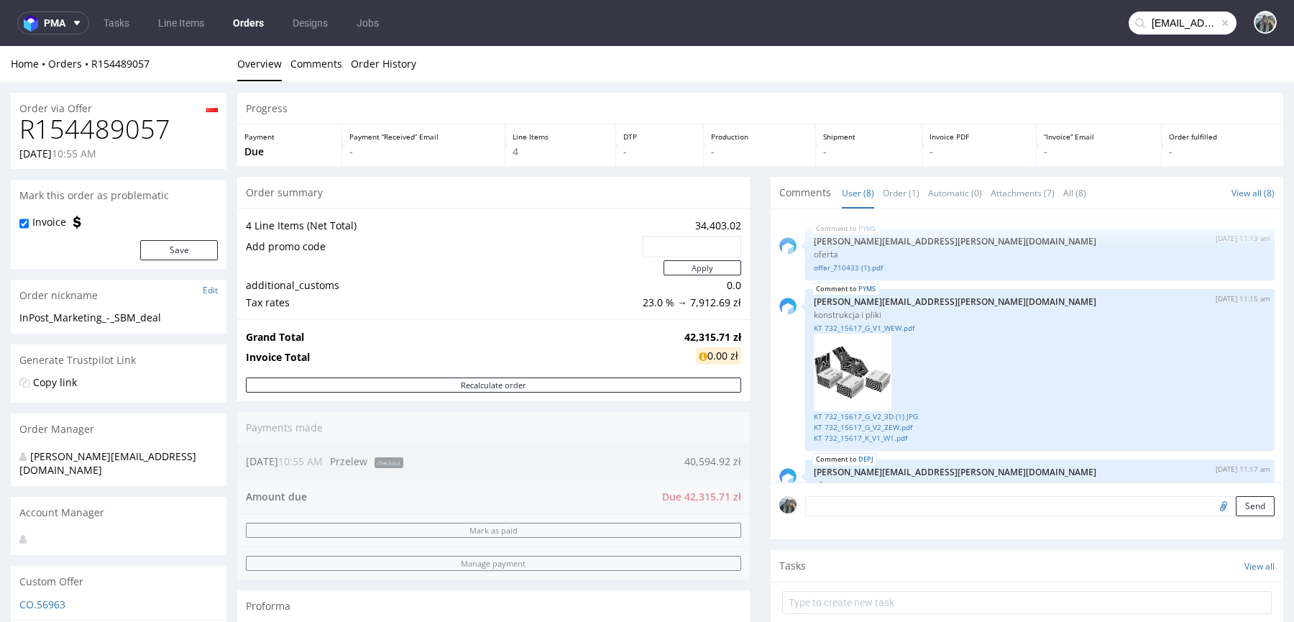
click at [1167, 27] on input "vchiminelli@inpost.it" at bounding box center [1183, 23] width 108 height 23
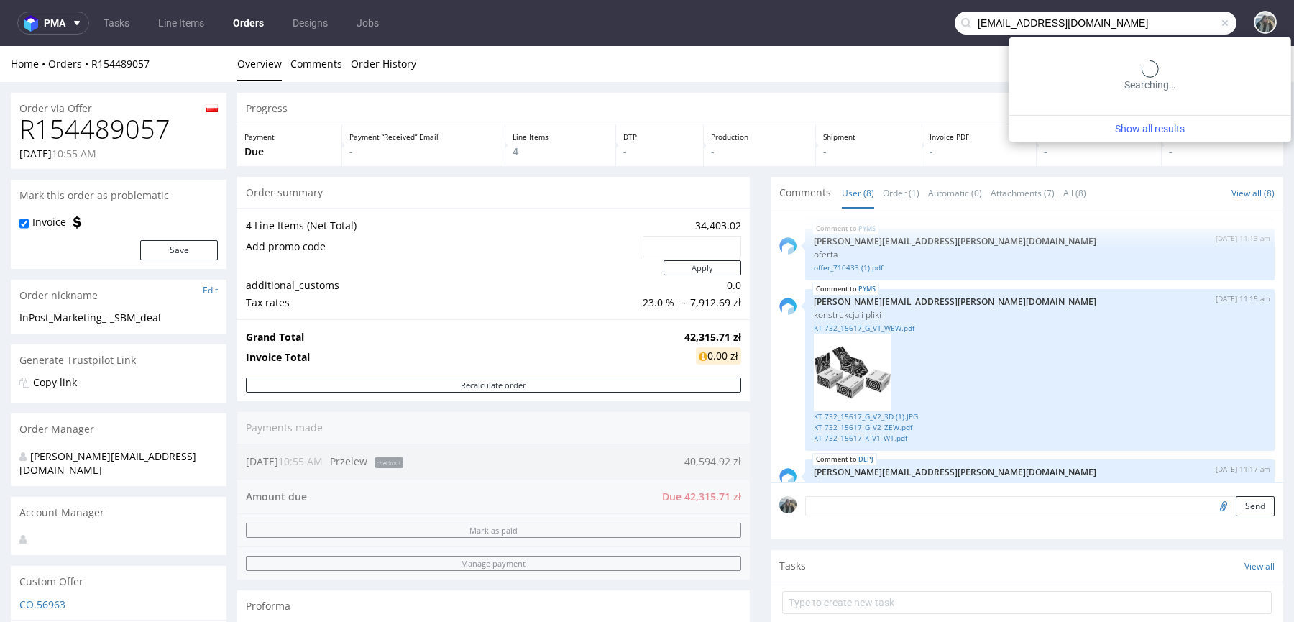
paste input "R989789664"
type input "R989789664"
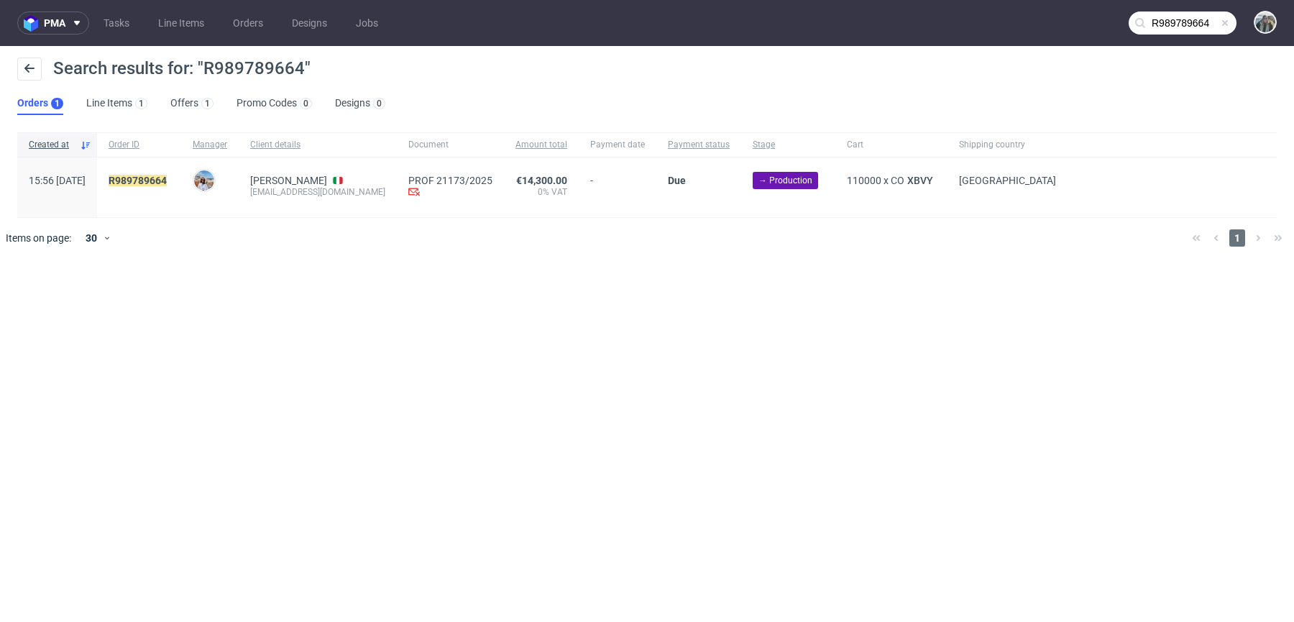
click at [181, 173] on div "R989789664" at bounding box center [139, 187] width 84 height 60
click at [167, 175] on link "989789664" at bounding box center [141, 181] width 52 height 12
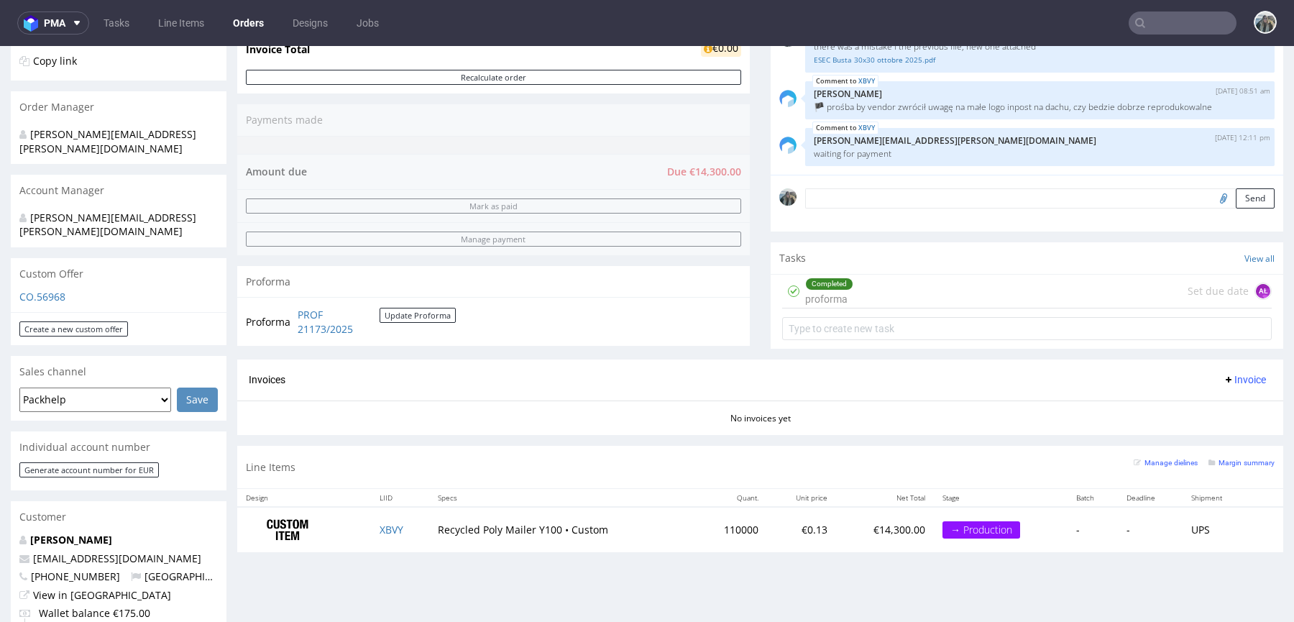
scroll to position [319, 0]
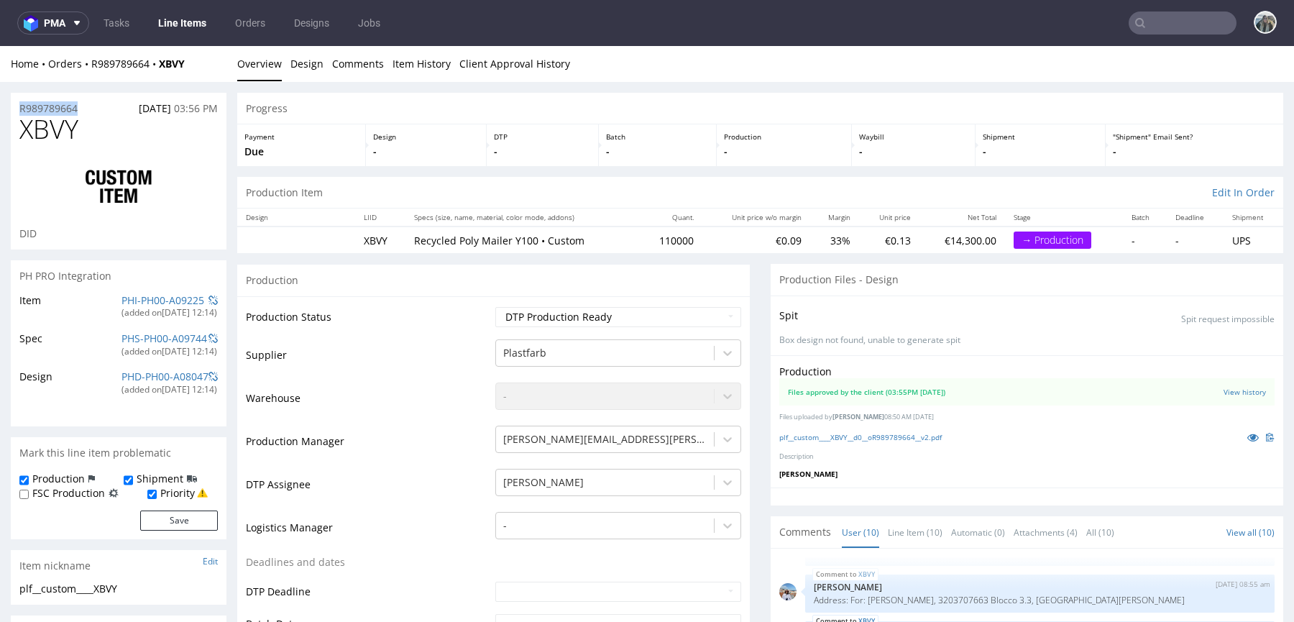
drag, startPoint x: 0, startPoint y: 109, endPoint x: 67, endPoint y: 52, distance: 87.3
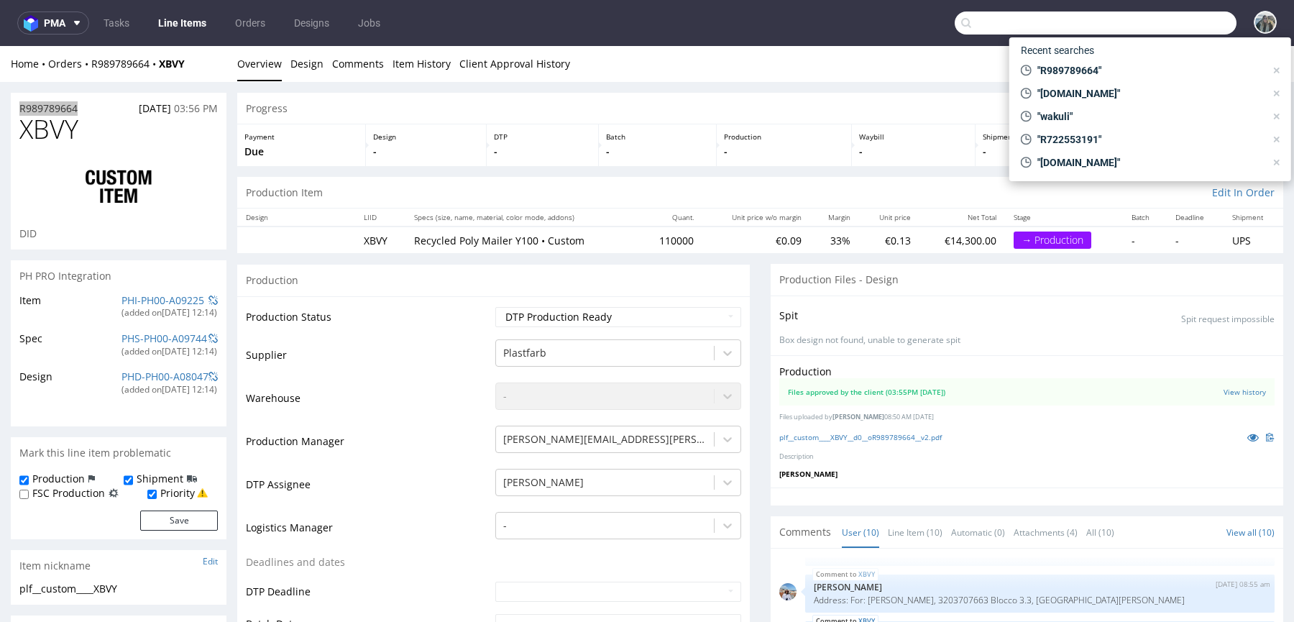
click at [1169, 26] on input "text" at bounding box center [1096, 23] width 282 height 23
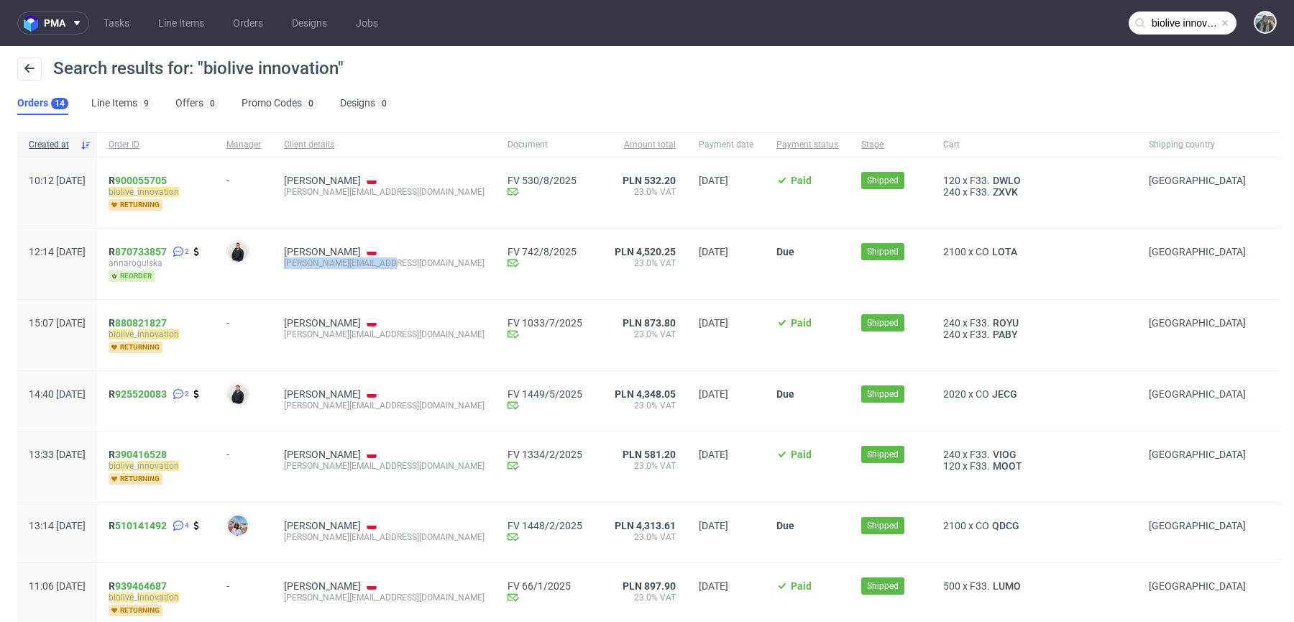
drag, startPoint x: 321, startPoint y: 275, endPoint x: 319, endPoint y: 262, distance: 13.7
click at [319, 262] on div "Anna Krzywicka anna.rogulska@gmail.com" at bounding box center [385, 264] width 224 height 70
copy div "anna.rogulska@gmail.com"
click at [157, 251] on span "R 870733857" at bounding box center [138, 252] width 58 height 12
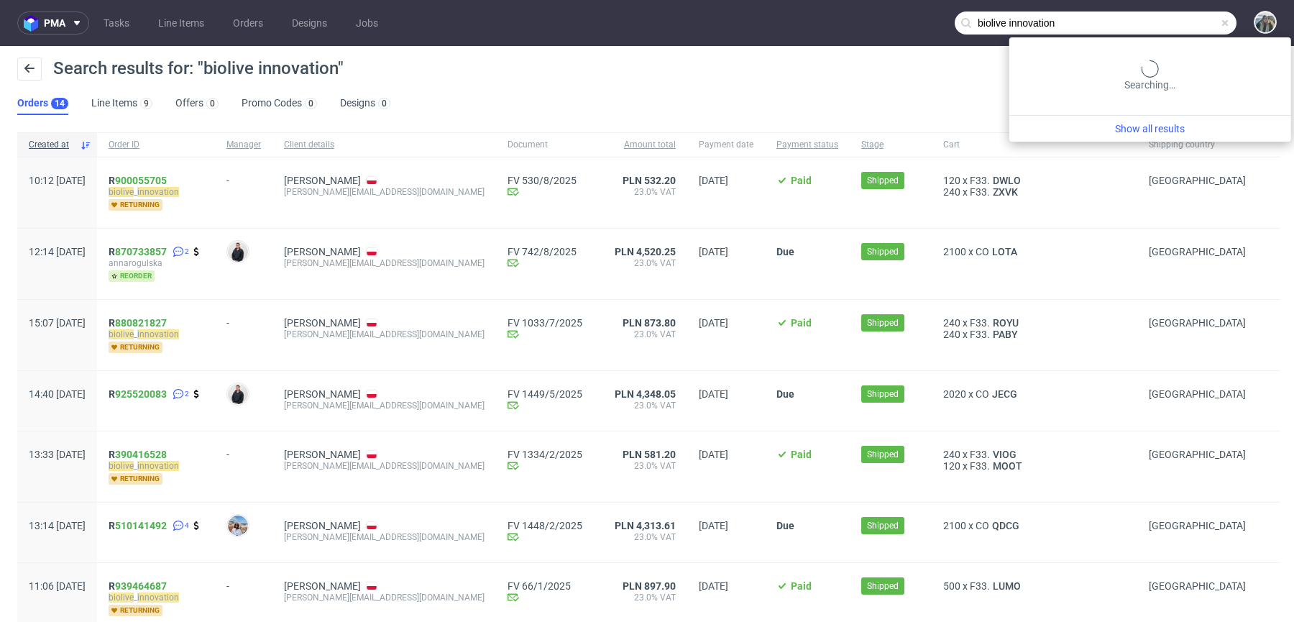
click at [1165, 23] on input "biolive innovation" at bounding box center [1096, 23] width 282 height 23
paste input "INFLUPOL"
type input "INFLUPOL"
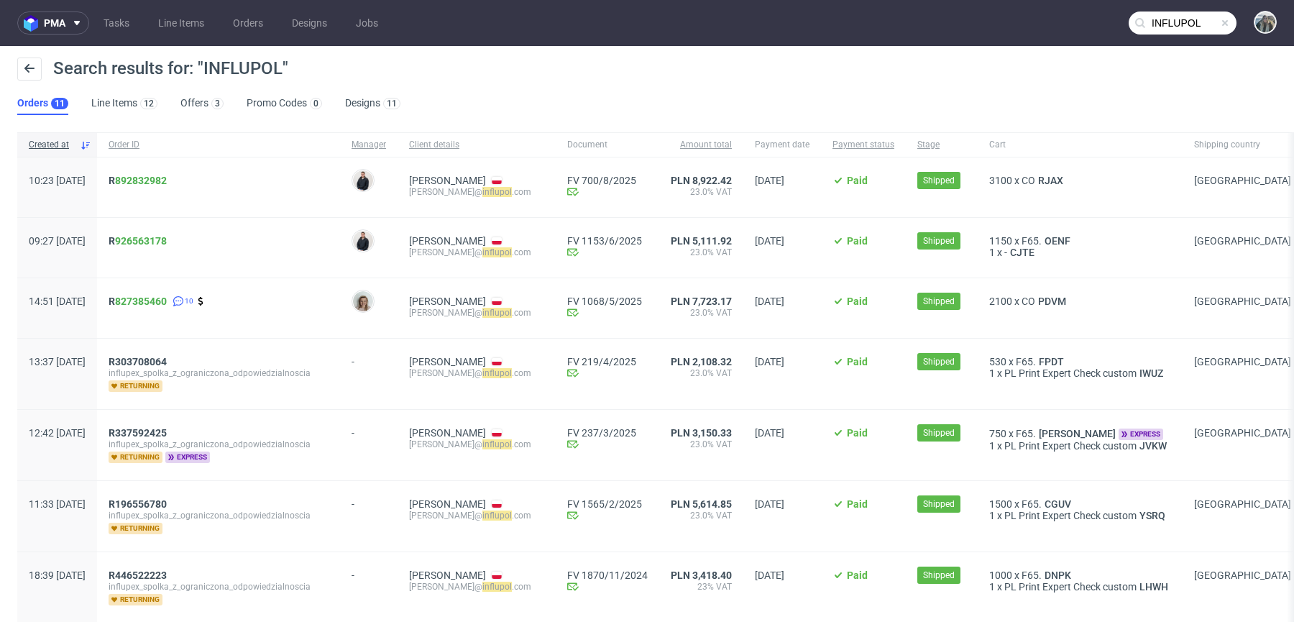
click at [160, 187] on span "R 892832982" at bounding box center [219, 187] width 220 height 25
click at [162, 179] on link "892832982" at bounding box center [141, 181] width 52 height 12
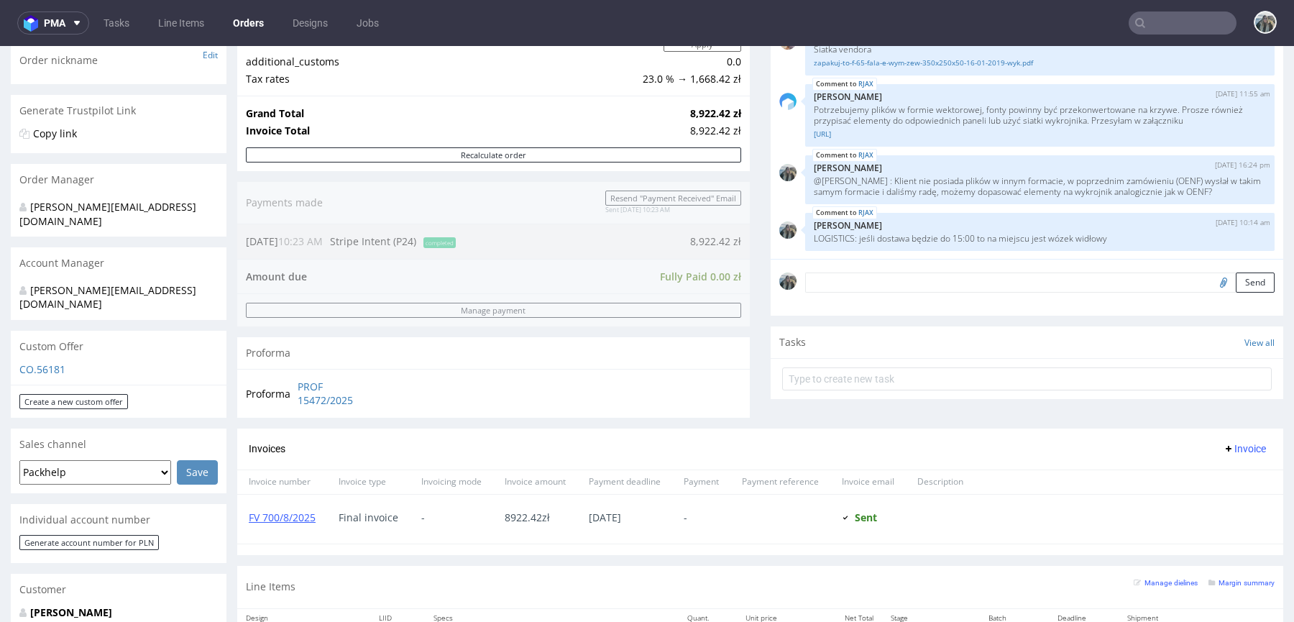
scroll to position [357, 0]
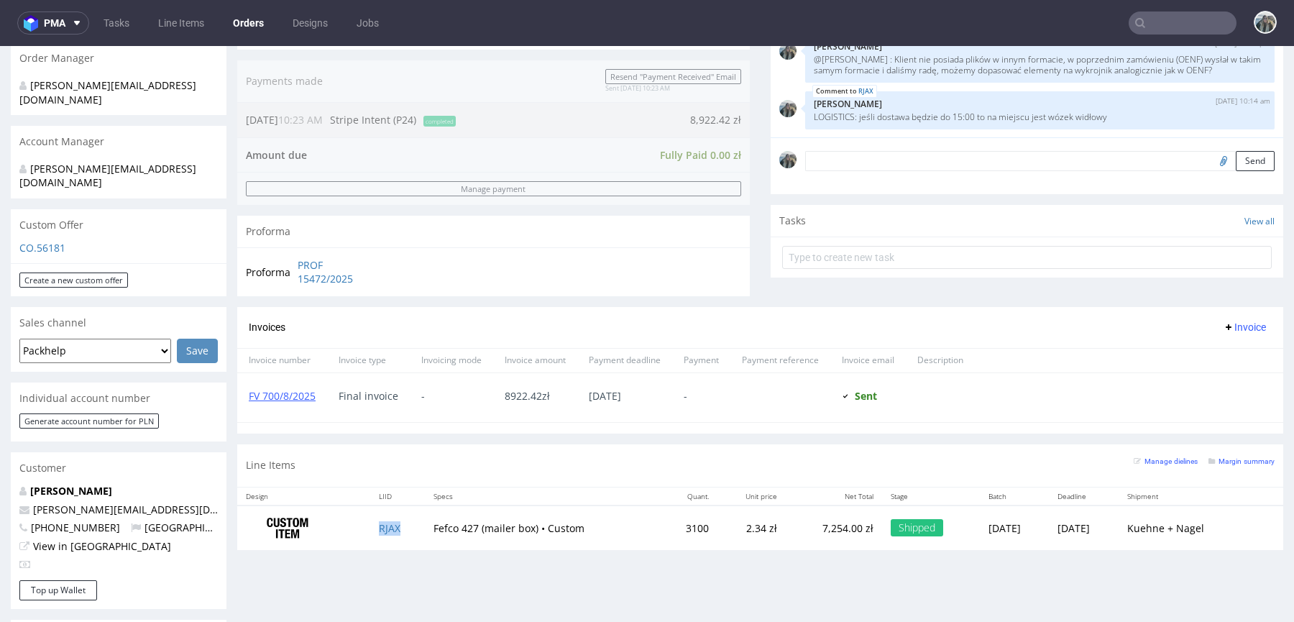
click at [403, 529] on td "RJAX" at bounding box center [397, 528] width 55 height 45
copy link "RJAX"
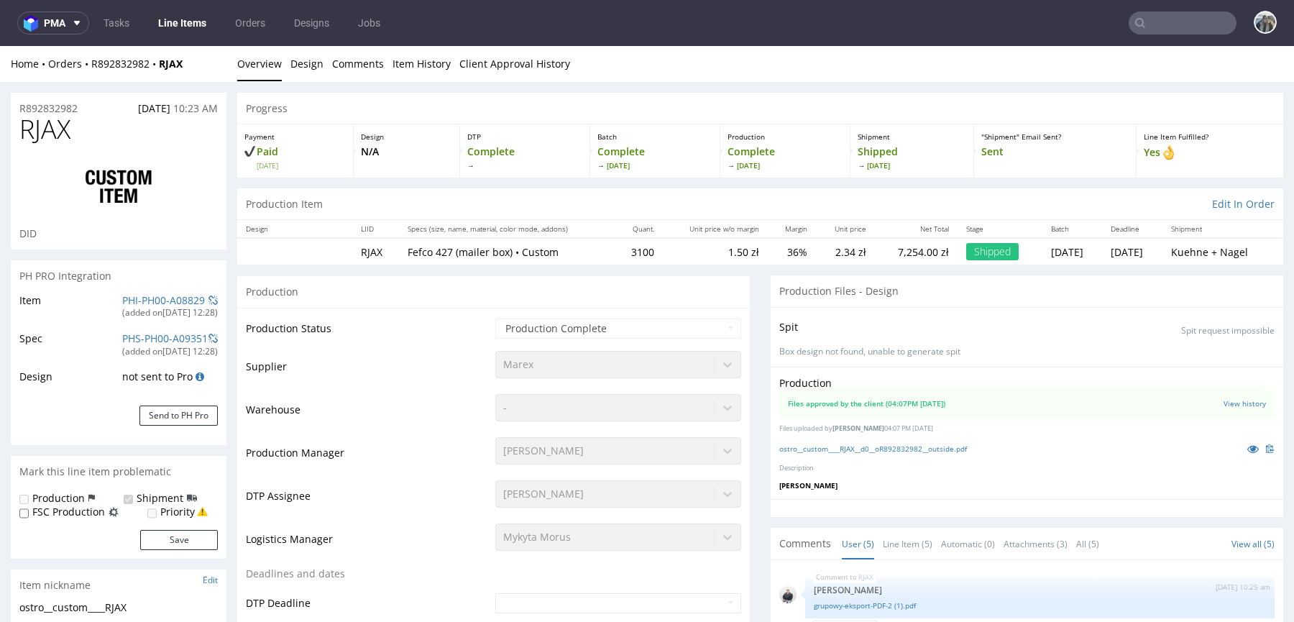
scroll to position [29, 0]
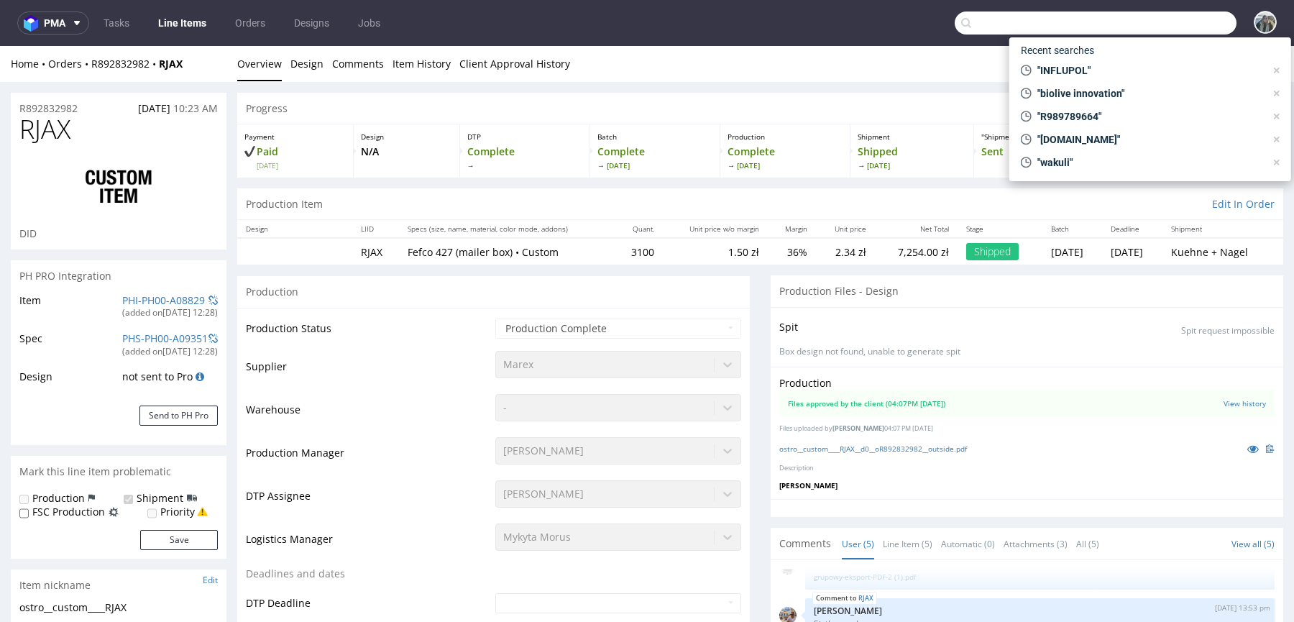
click at [1166, 25] on input "text" at bounding box center [1096, 23] width 282 height 23
paste input "American Pan"
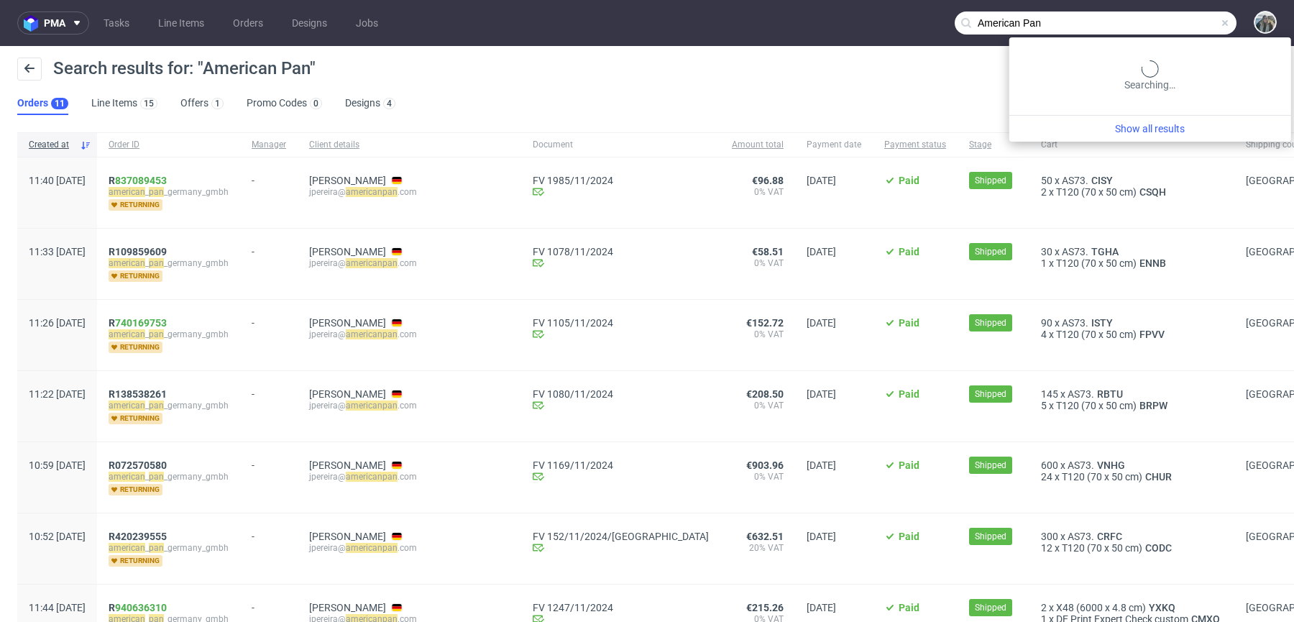
click at [1150, 25] on input "American Pan" at bounding box center [1096, 23] width 282 height 23
paste input "jpereira@americanpan.com"
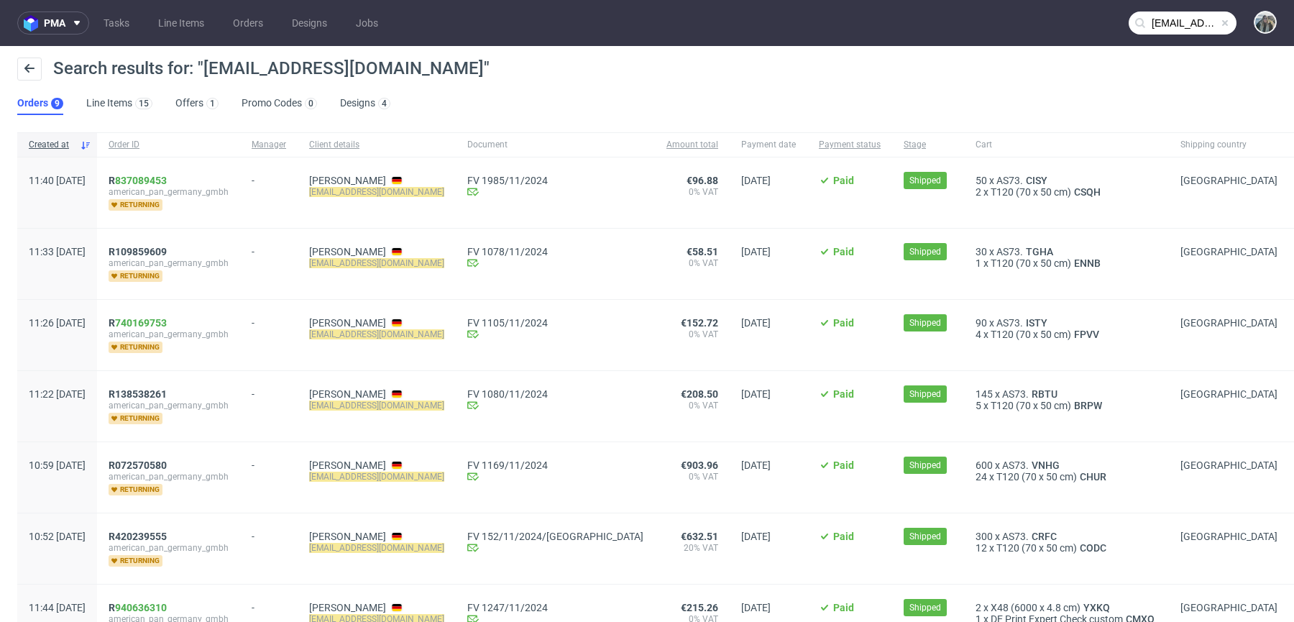
click at [1159, 21] on input "jpereira@americanpan.com" at bounding box center [1183, 23] width 108 height 23
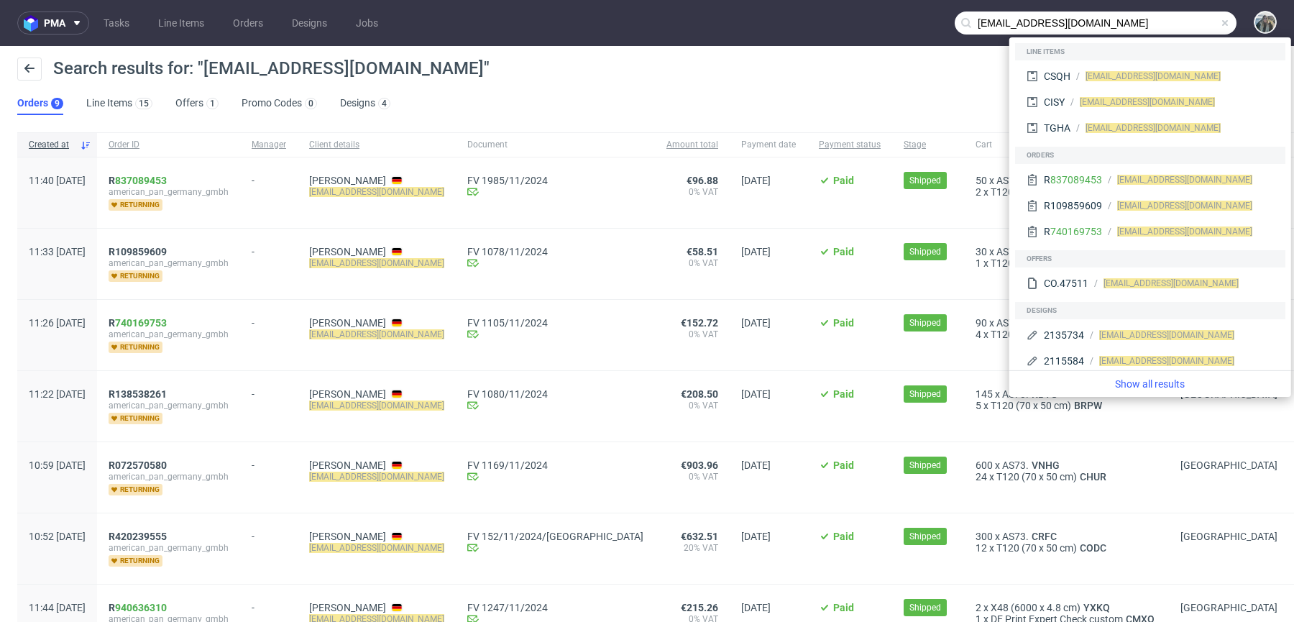
drag, startPoint x: 996, startPoint y: 24, endPoint x: 912, endPoint y: 24, distance: 84.1
click at [912, 24] on nav "pma Tasks Line Items Orders Designs Jobs jpereira@americanpan.com" at bounding box center [647, 23] width 1294 height 46
type input "@americanpan.com"
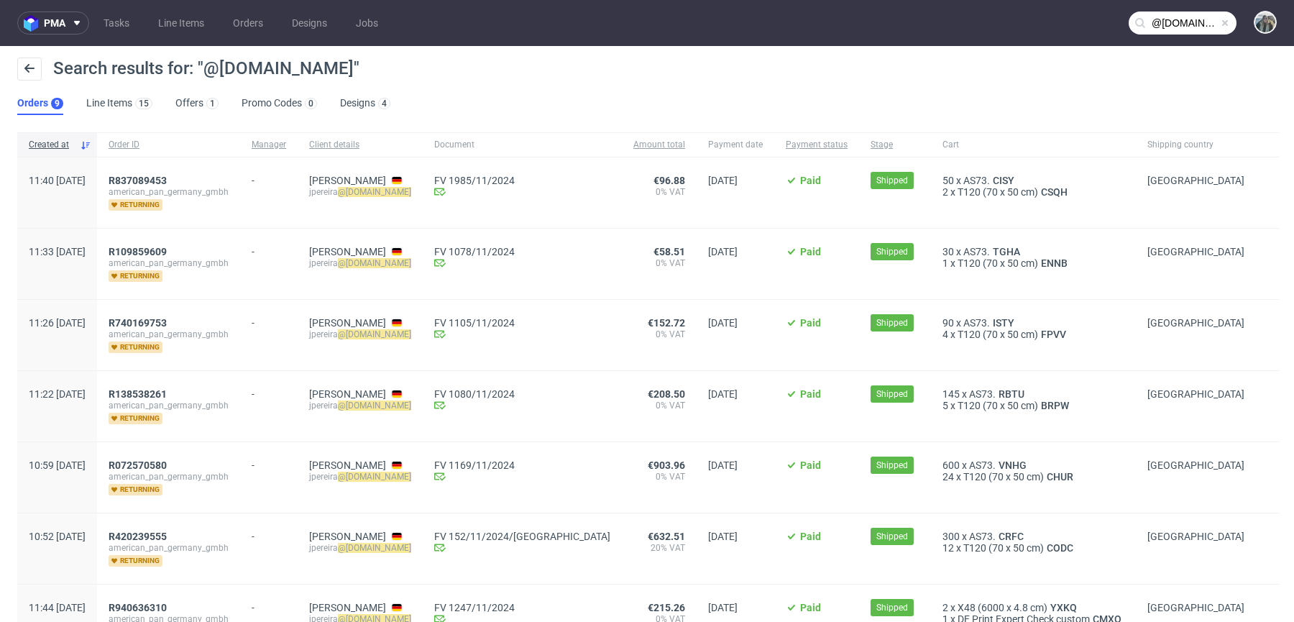
scroll to position [286, 0]
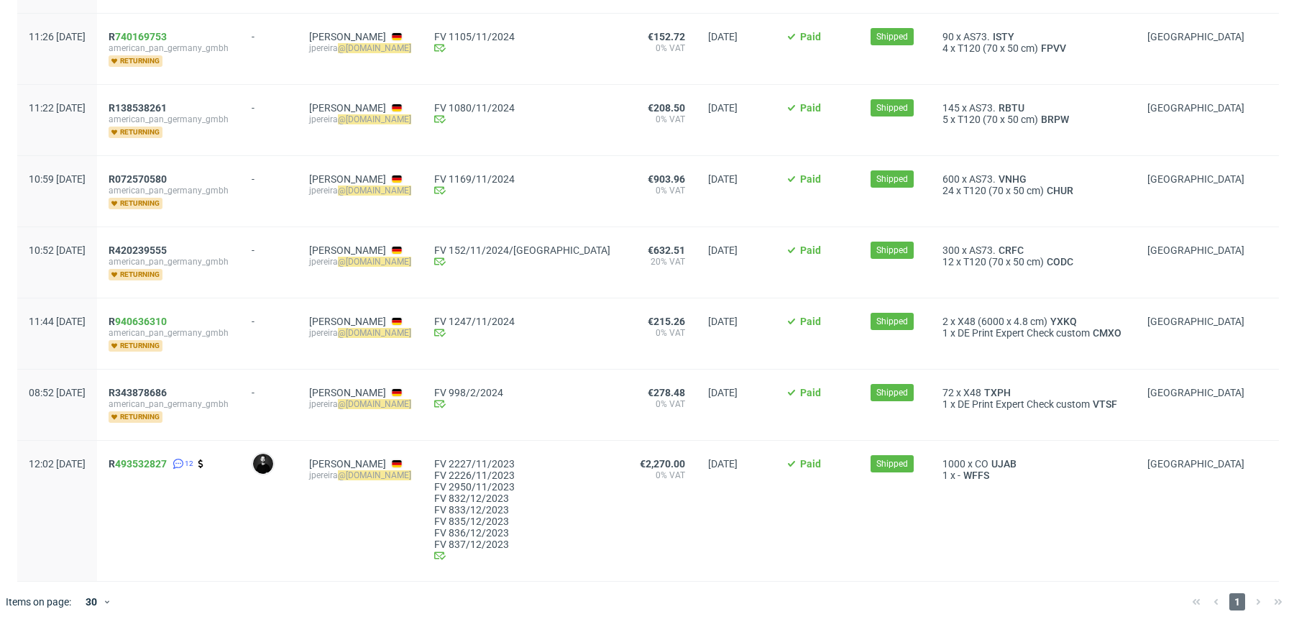
drag, startPoint x: 156, startPoint y: 483, endPoint x: 154, endPoint y: 464, distance: 18.8
click at [154, 464] on span "R 493532827 12" at bounding box center [169, 511] width 120 height 106
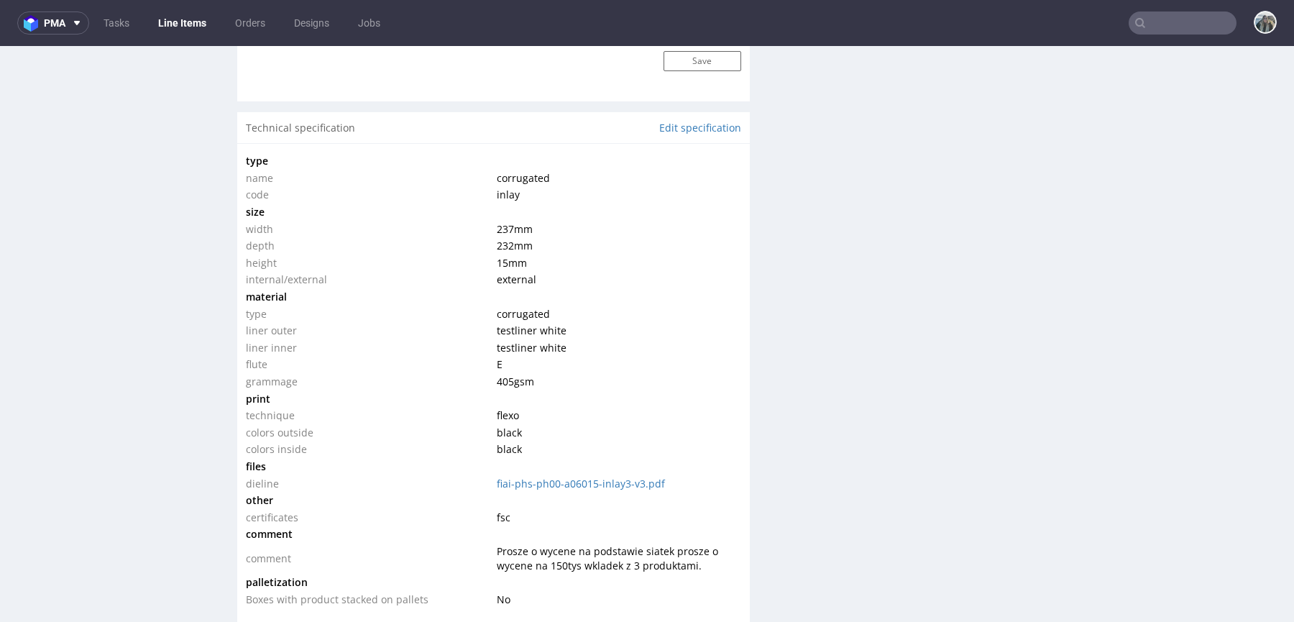
scroll to position [1324, 0]
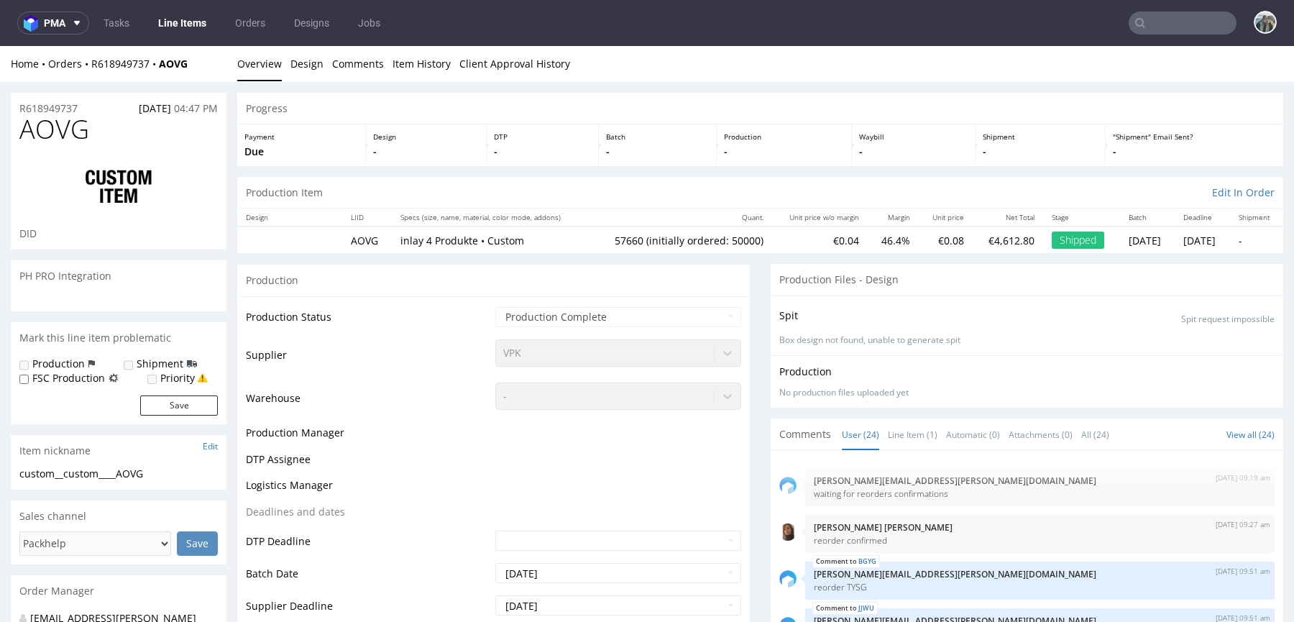
select select "in_progress"
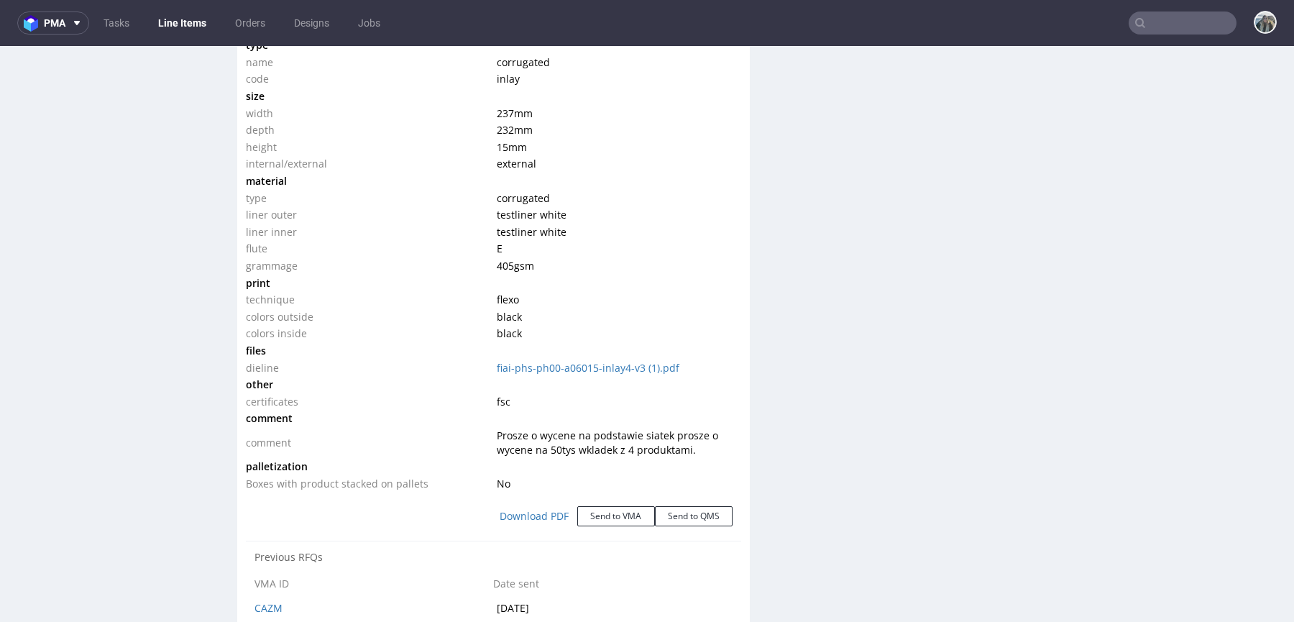
scroll to position [1397, 0]
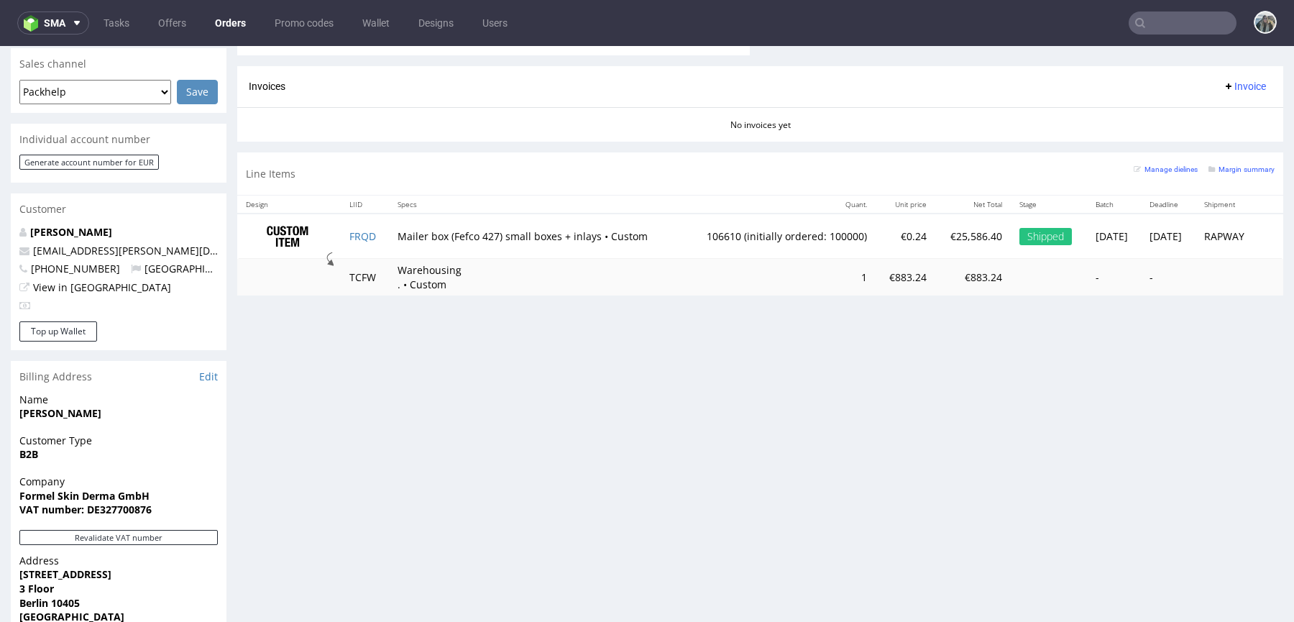
scroll to position [735, 0]
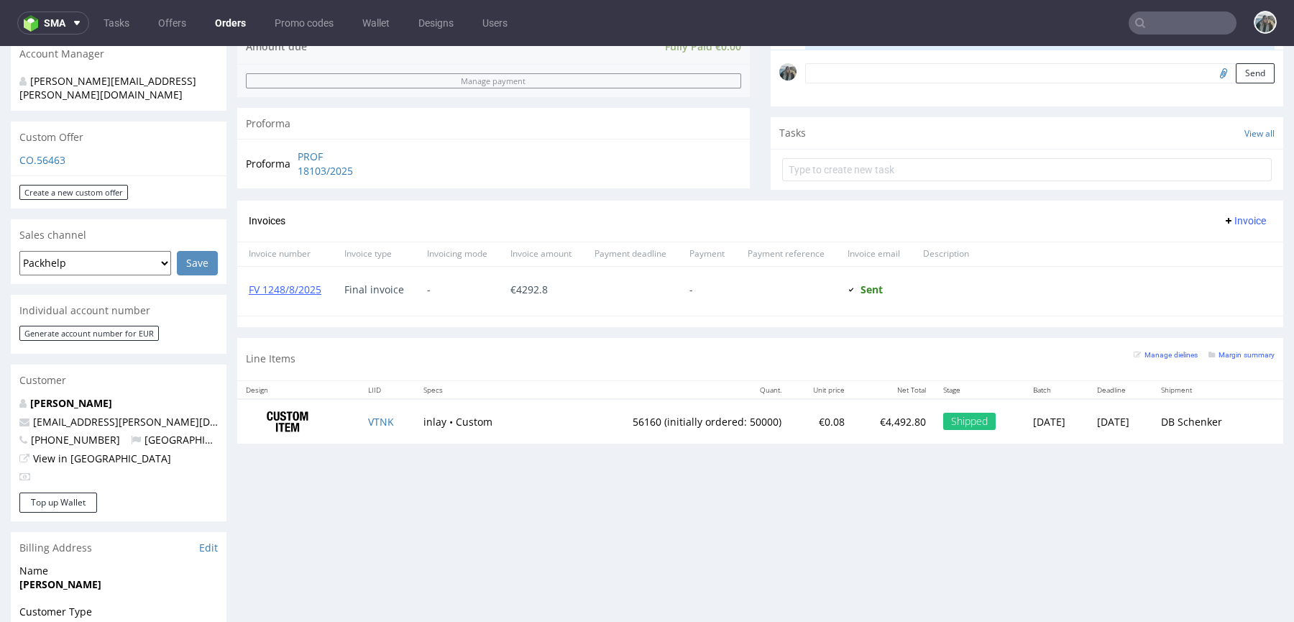
scroll to position [534, 0]
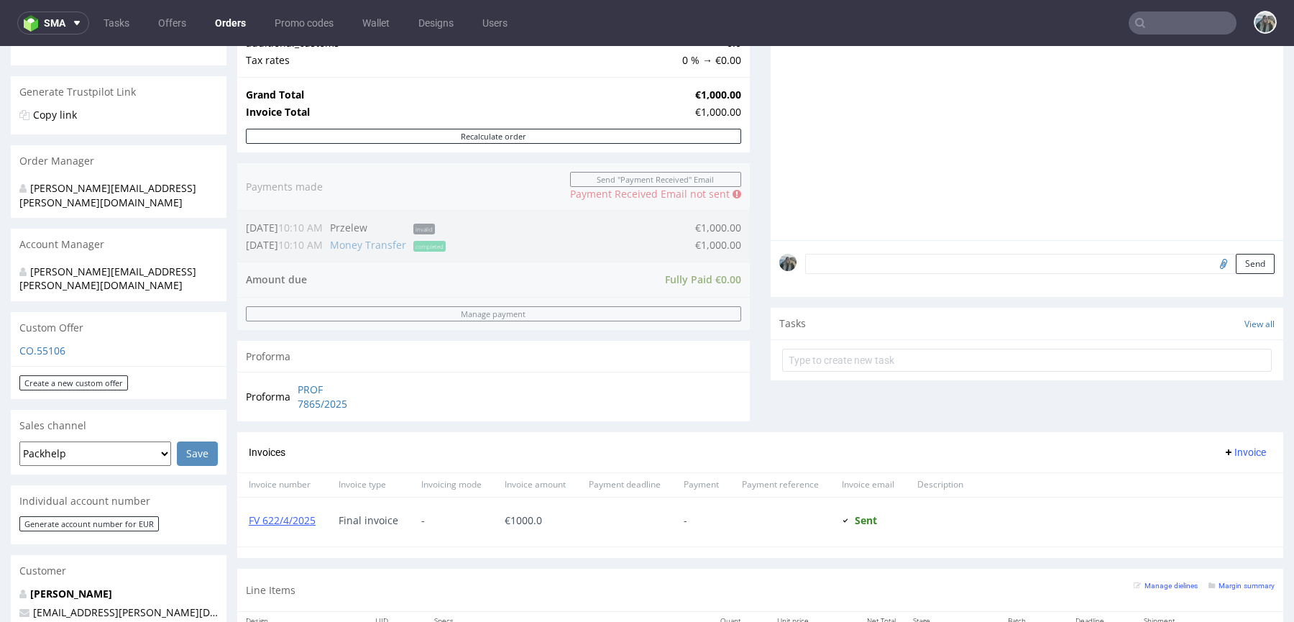
scroll to position [453, 0]
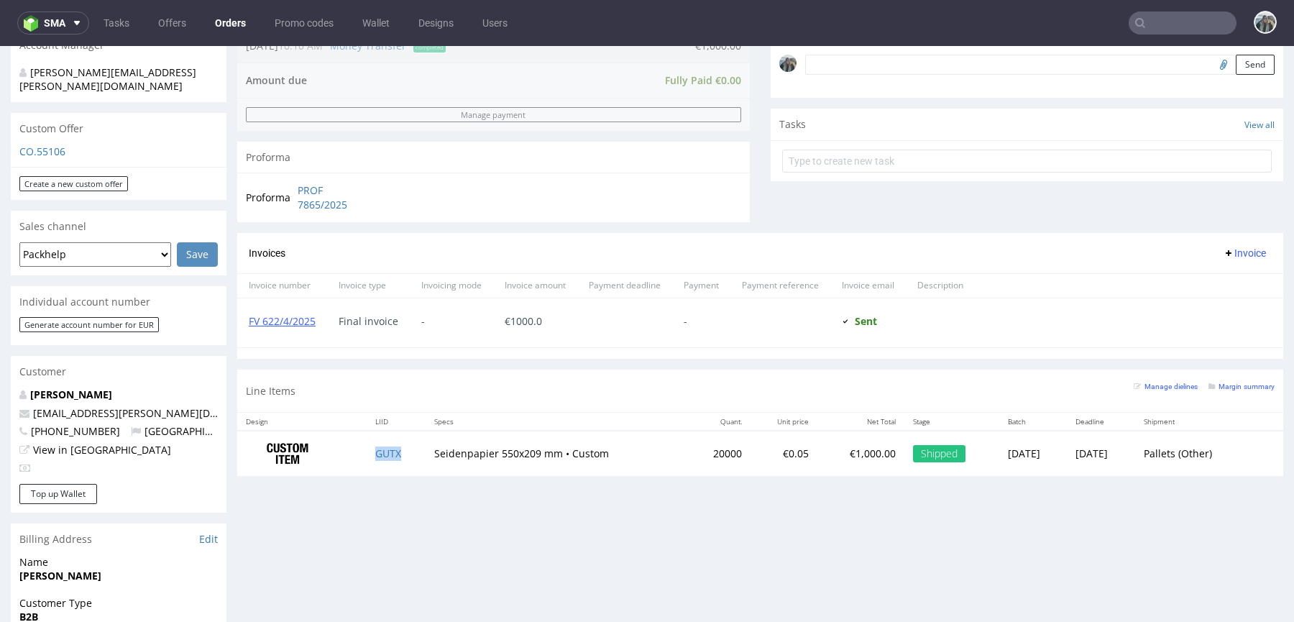
click at [399, 458] on td "GUTX" at bounding box center [396, 453] width 59 height 45
drag, startPoint x: 165, startPoint y: 387, endPoint x: 533, endPoint y: 89, distance: 473.5
click at [0, 387] on div "Order via Offer R608417421 [DATE] 01:45 PM Mark this order as problematic Invoi…" at bounding box center [647, 325] width 1294 height 1392
click at [415, 453] on td "GUTX" at bounding box center [396, 453] width 59 height 45
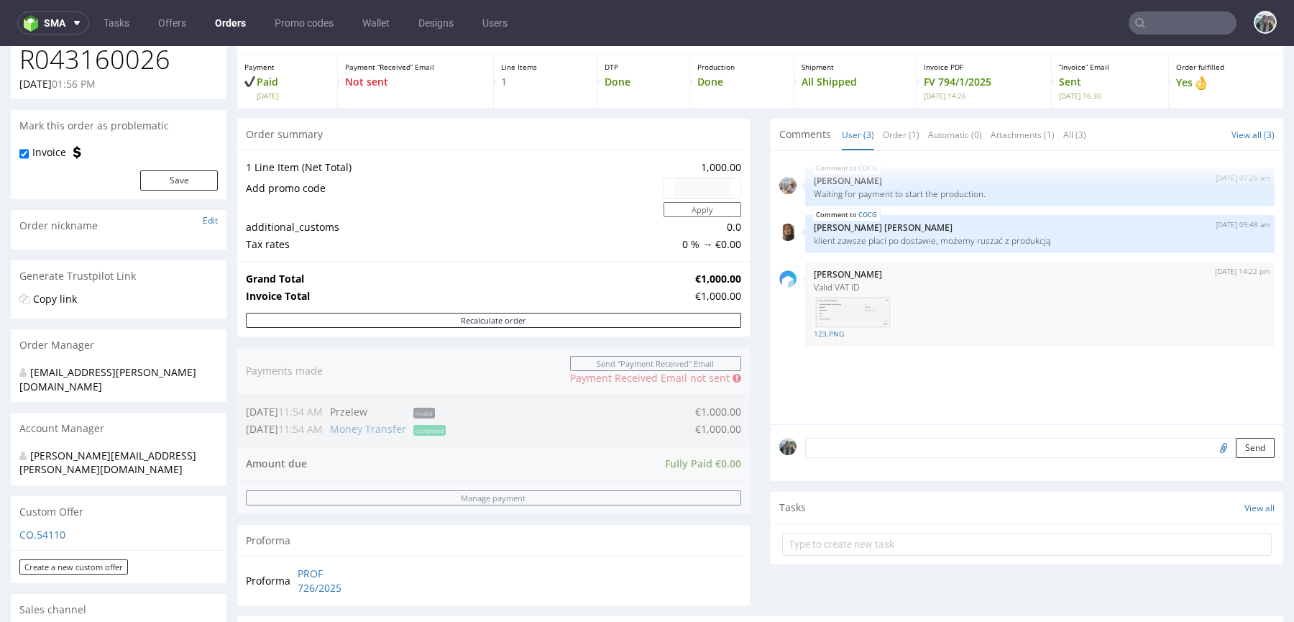
scroll to position [532, 0]
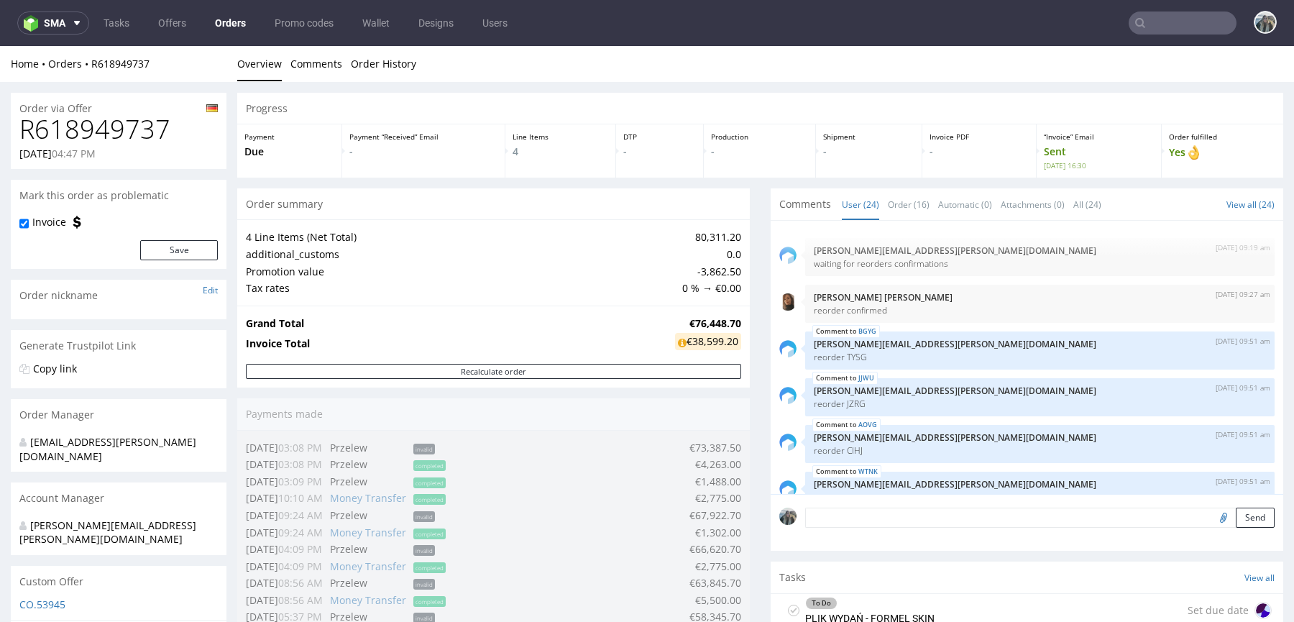
scroll to position [930, 0]
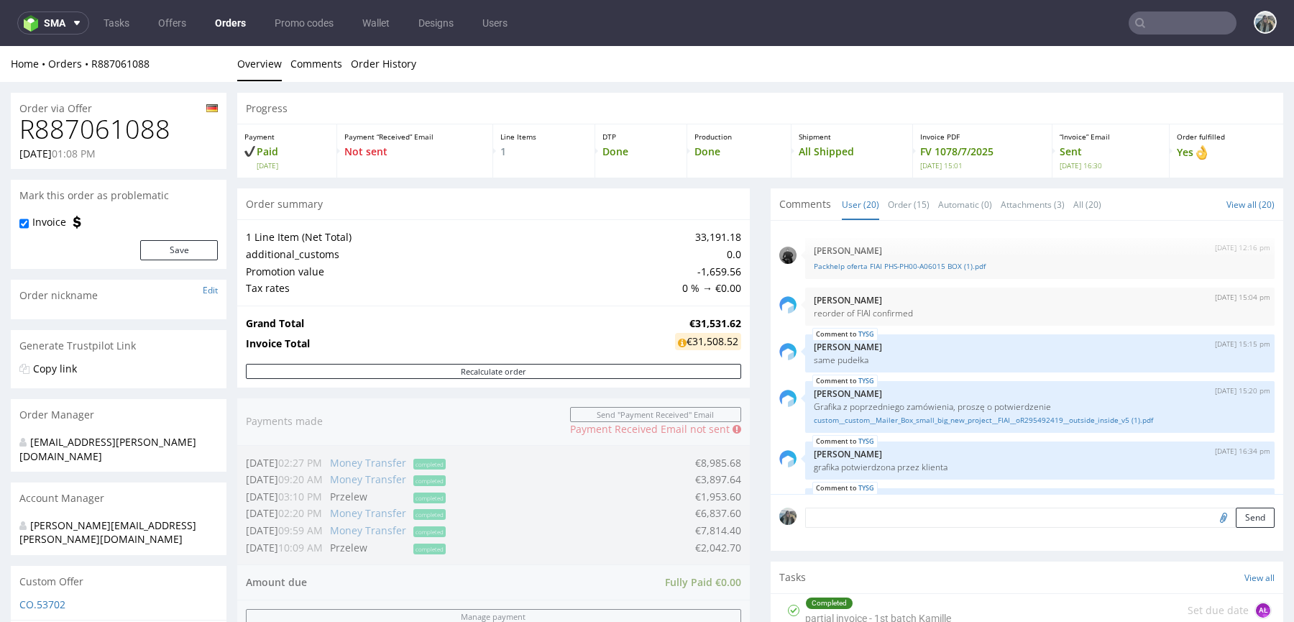
scroll to position [795, 0]
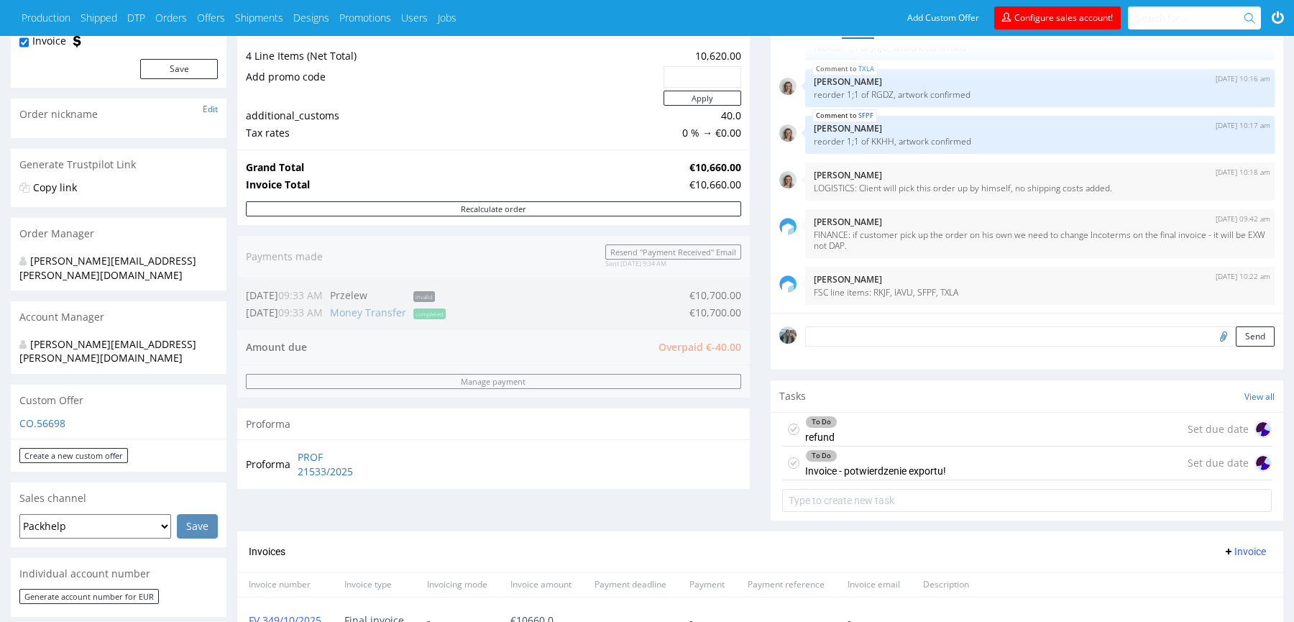
scroll to position [340, 0]
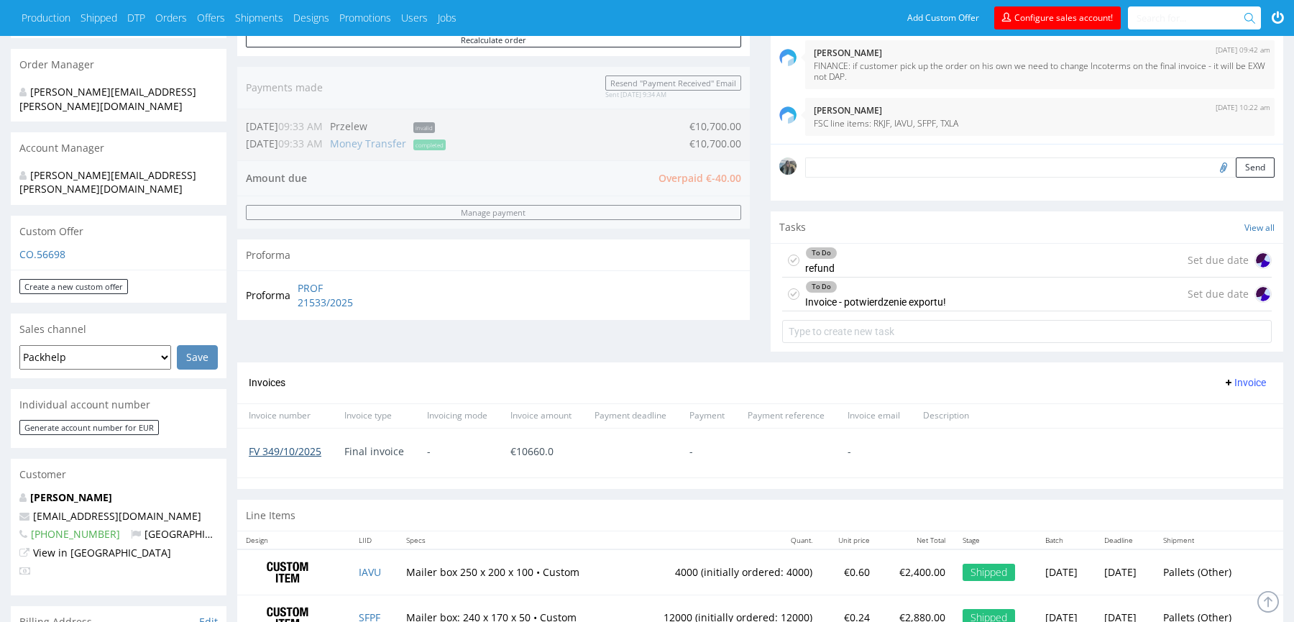
click at [311, 449] on link "FV 349/10/2025" at bounding box center [285, 451] width 73 height 14
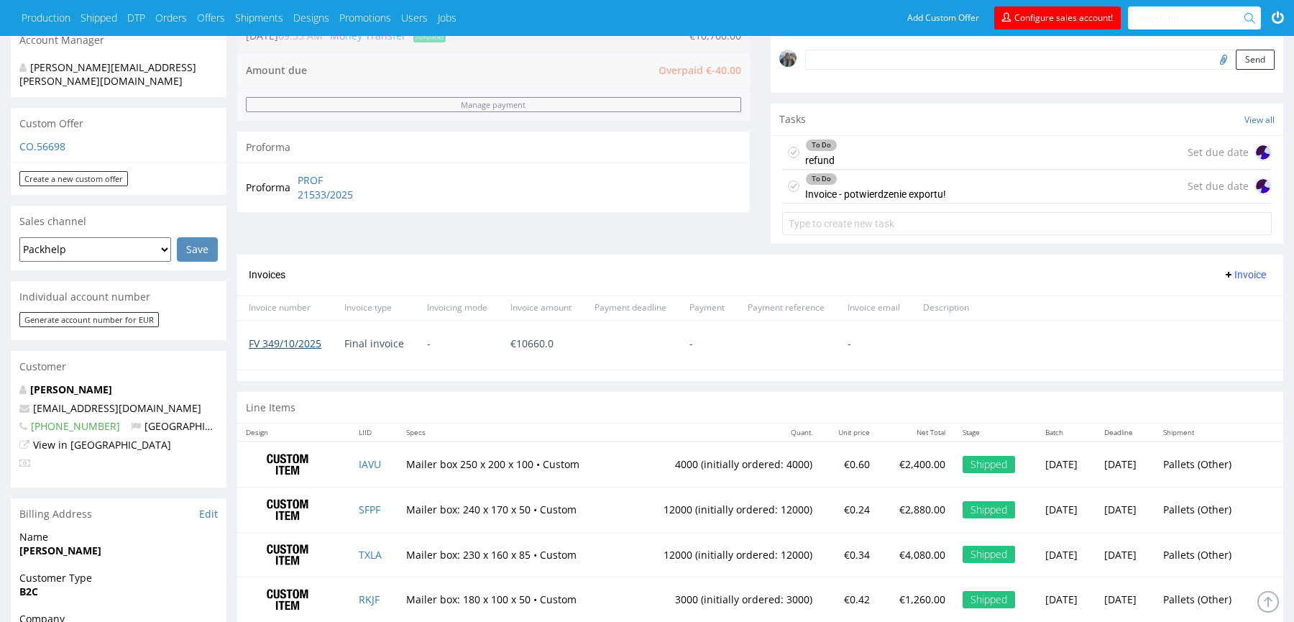
scroll to position [451, 0]
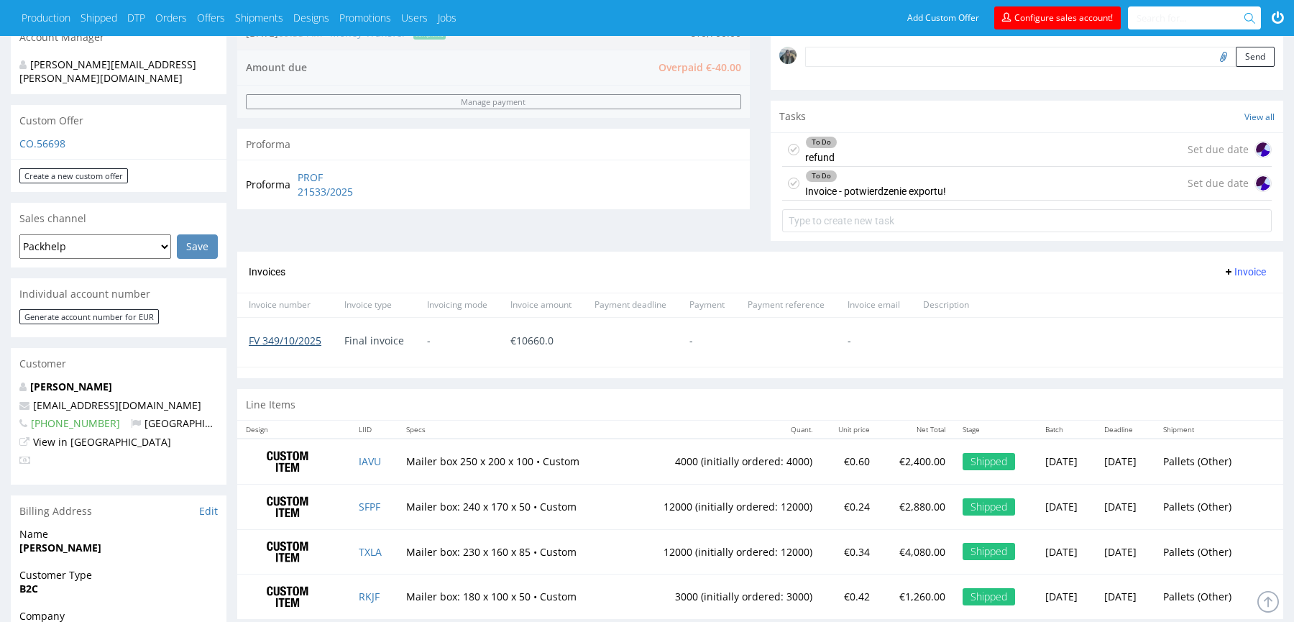
click at [300, 337] on link "FV 349/10/2025" at bounding box center [285, 341] width 73 height 14
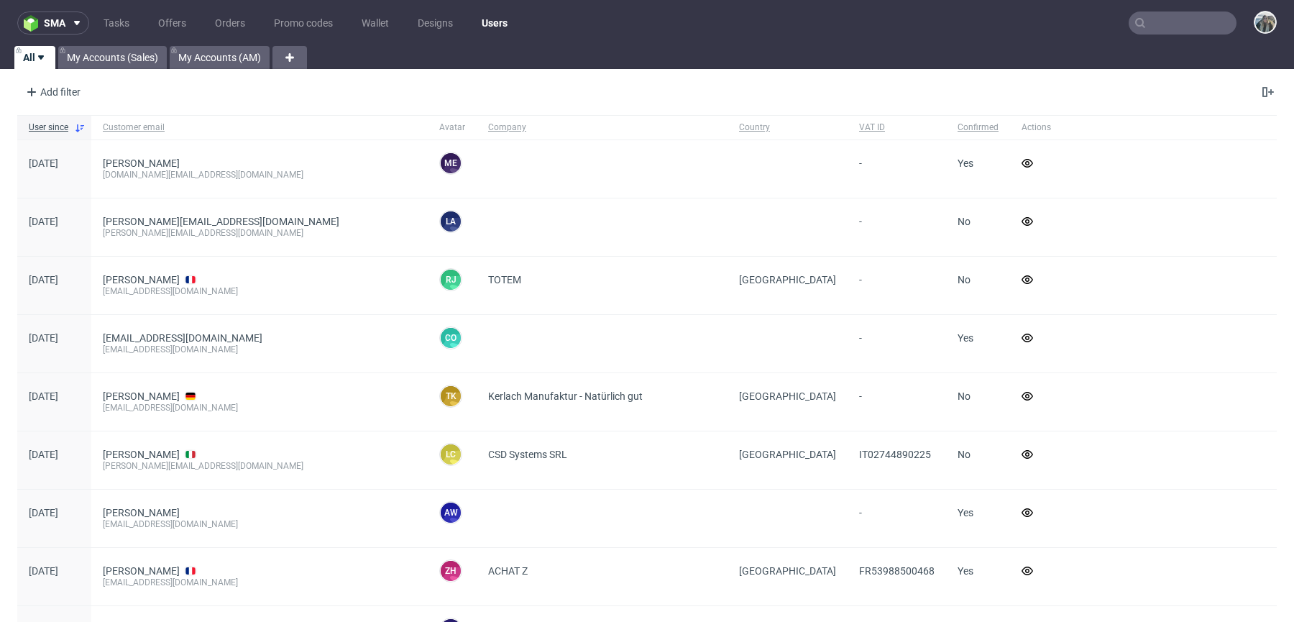
click at [1156, 29] on input "text" at bounding box center [1183, 23] width 108 height 23
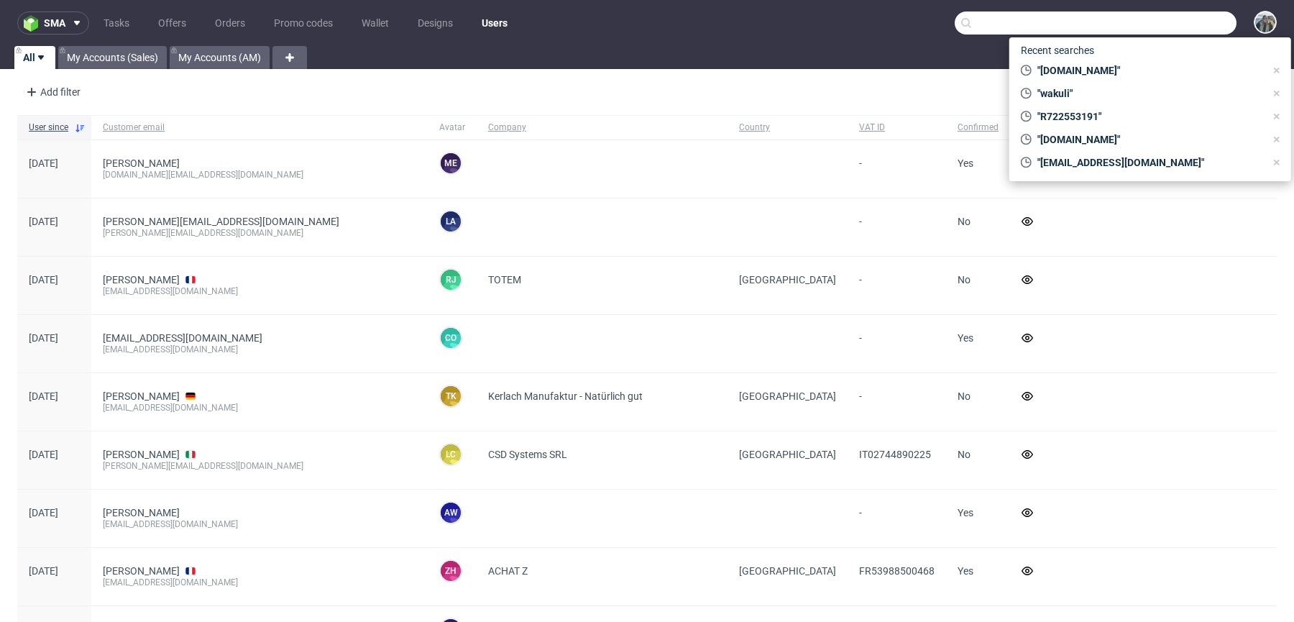
paste input "[EMAIL_ADDRESS][DOMAIN_NAME]"
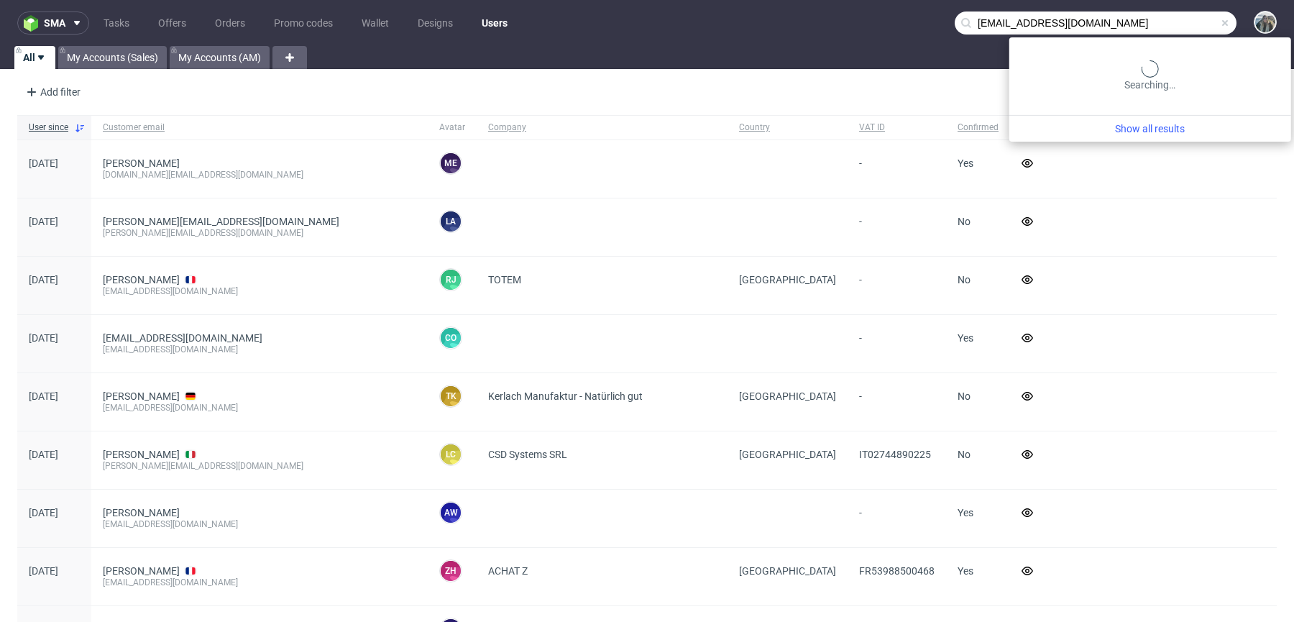
type input "[EMAIL_ADDRESS][DOMAIN_NAME]"
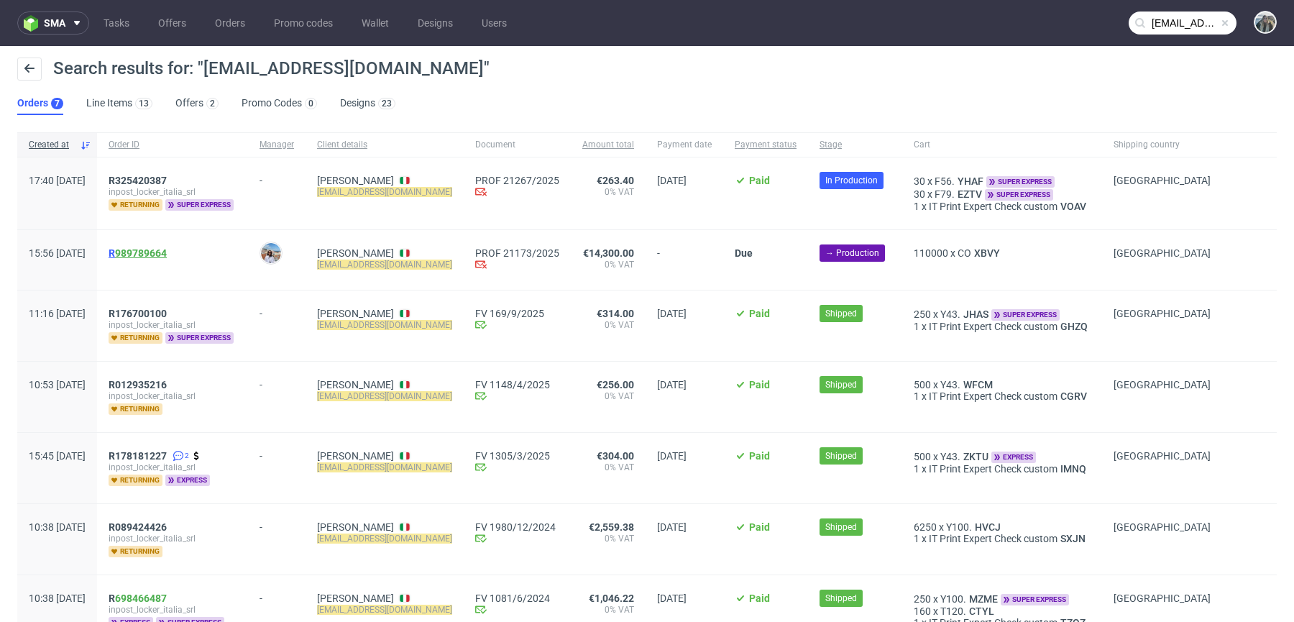
click at [160, 255] on link "989789664" at bounding box center [141, 253] width 52 height 12
click at [167, 180] on span "R325420387" at bounding box center [138, 181] width 58 height 12
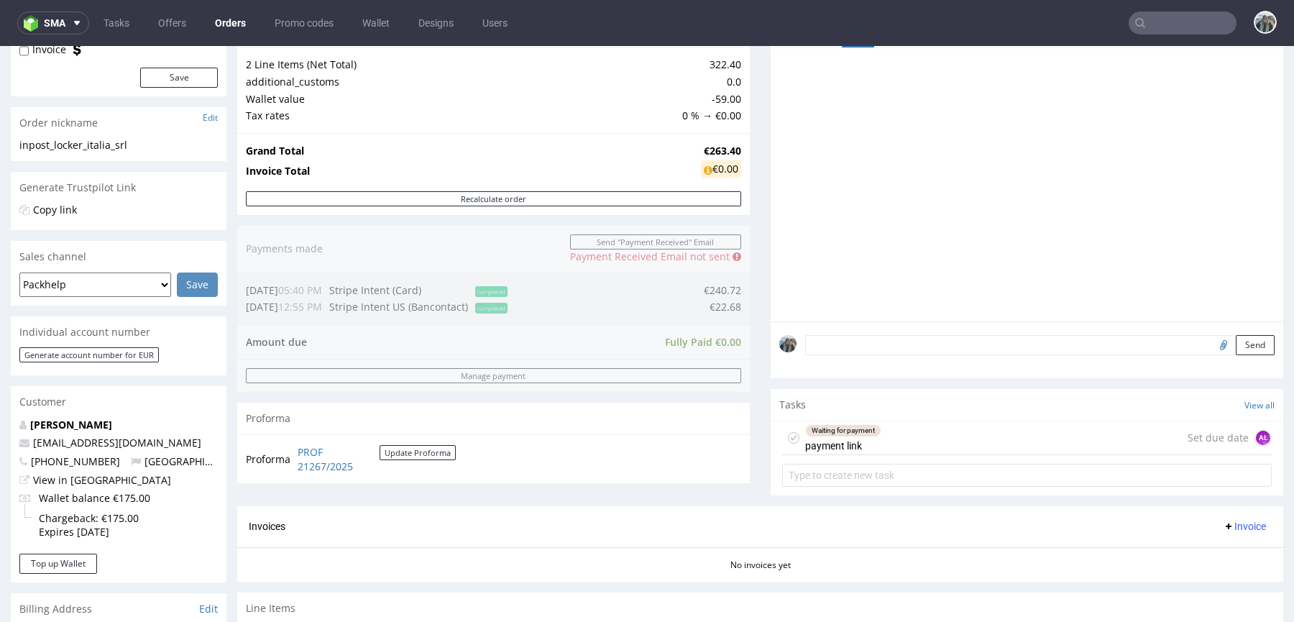
scroll to position [449, 0]
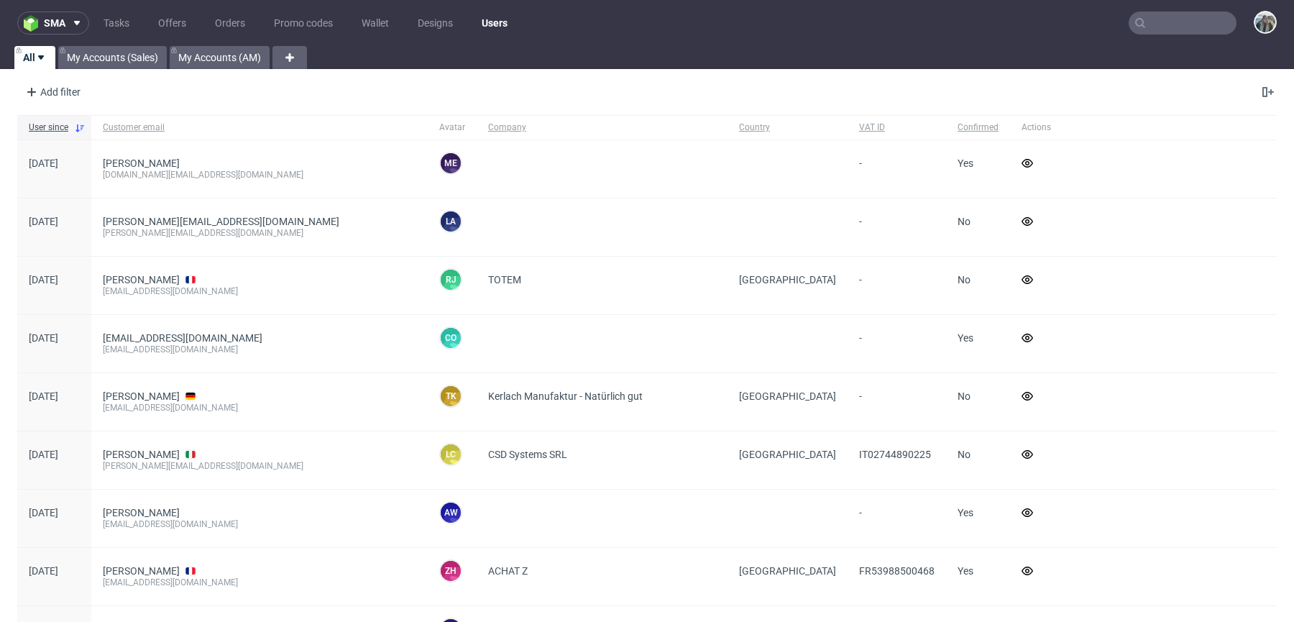
click at [1149, 22] on input "text" at bounding box center [1183, 23] width 108 height 23
paste input "[EMAIL_ADDRESS][DOMAIN_NAME]"
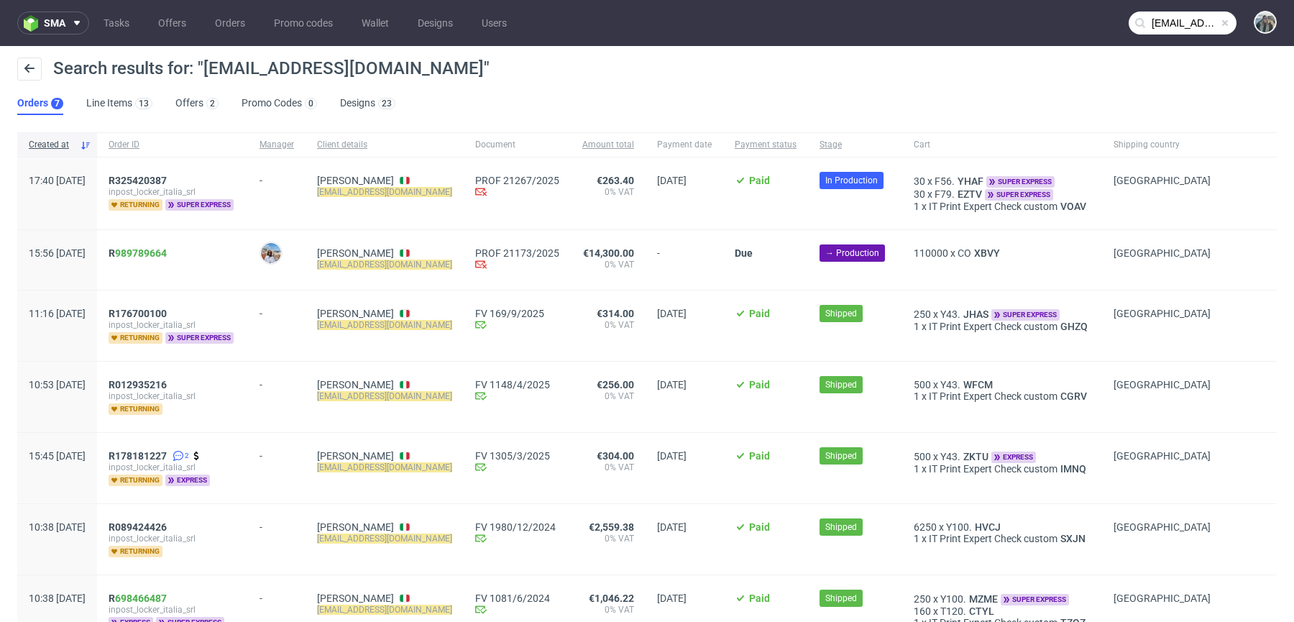
click at [1154, 27] on input "vchiminelli@inpost.it" at bounding box center [1183, 23] width 108 height 23
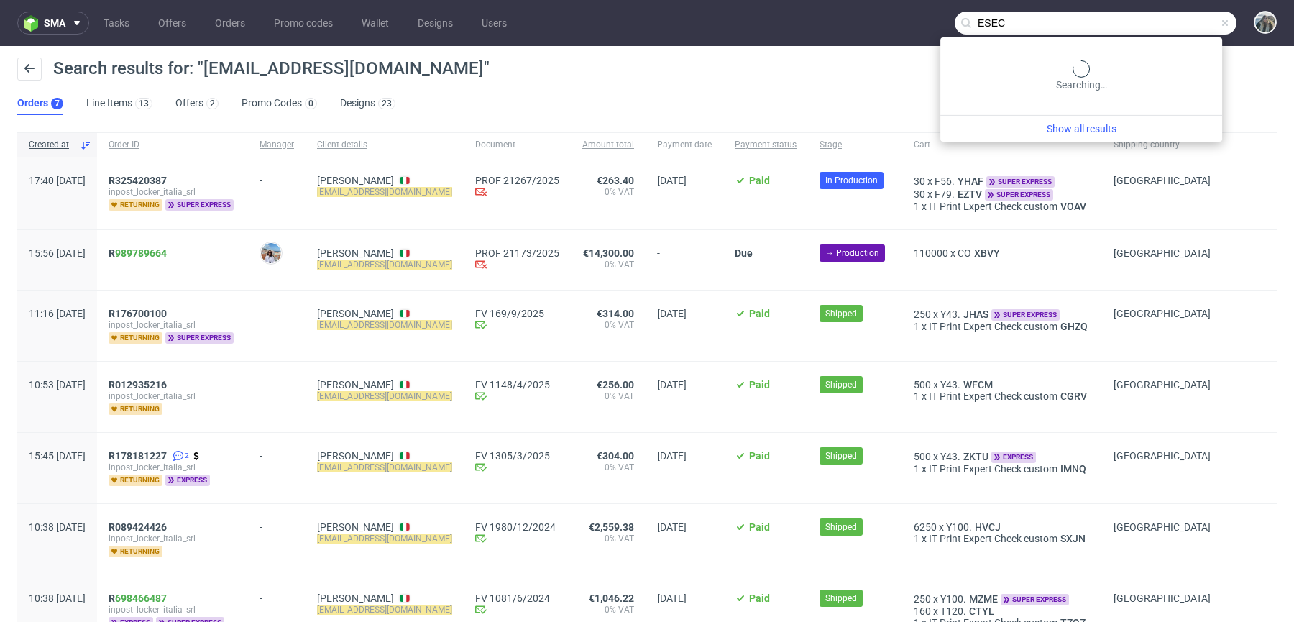
type input "ESEC"
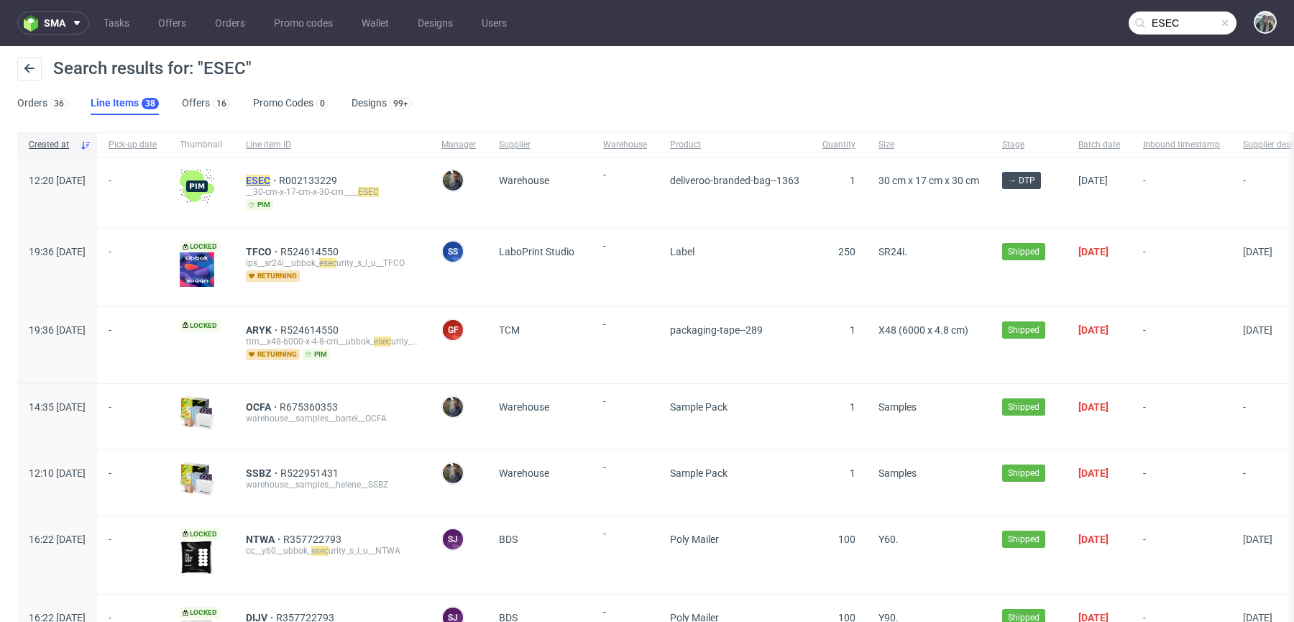
click at [270, 175] on mark "ESEC" at bounding box center [258, 181] width 24 height 12
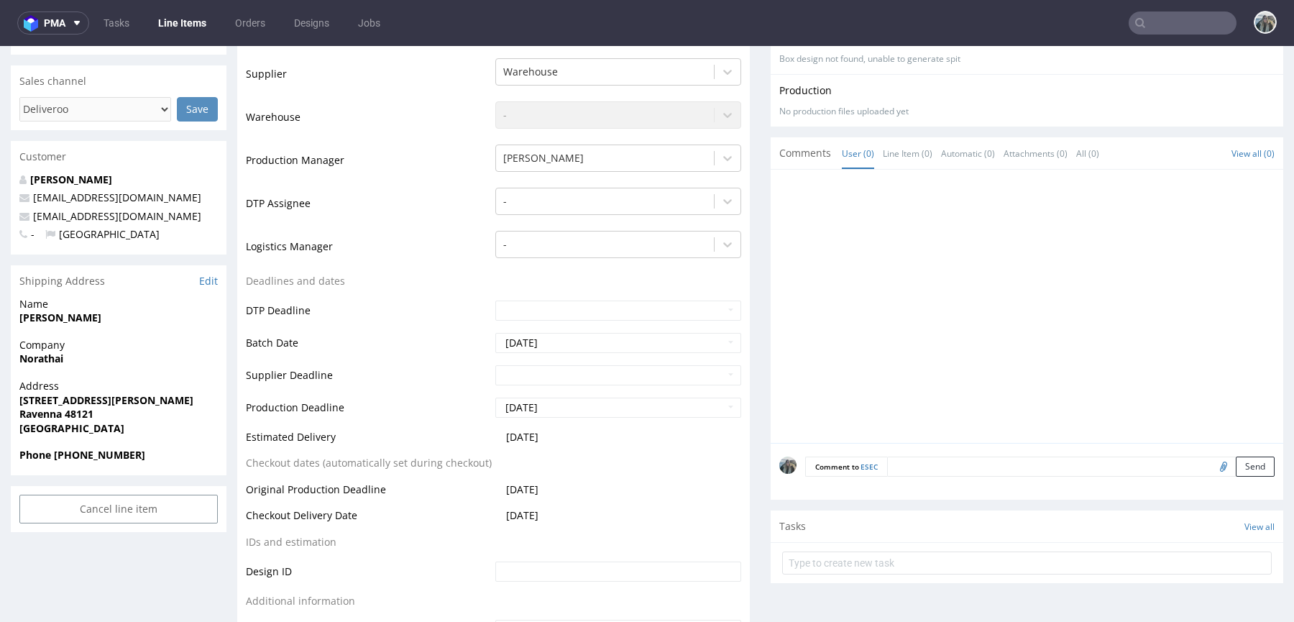
scroll to position [332, 0]
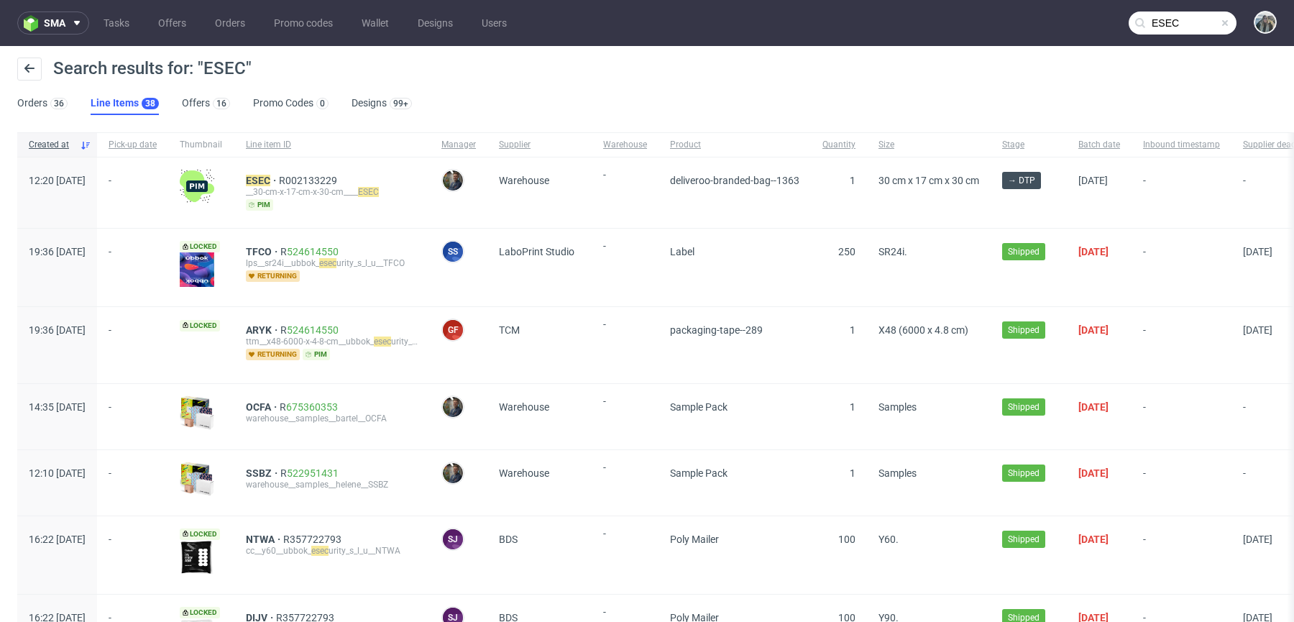
click at [1158, 31] on input "ESEC" at bounding box center [1183, 23] width 108 height 23
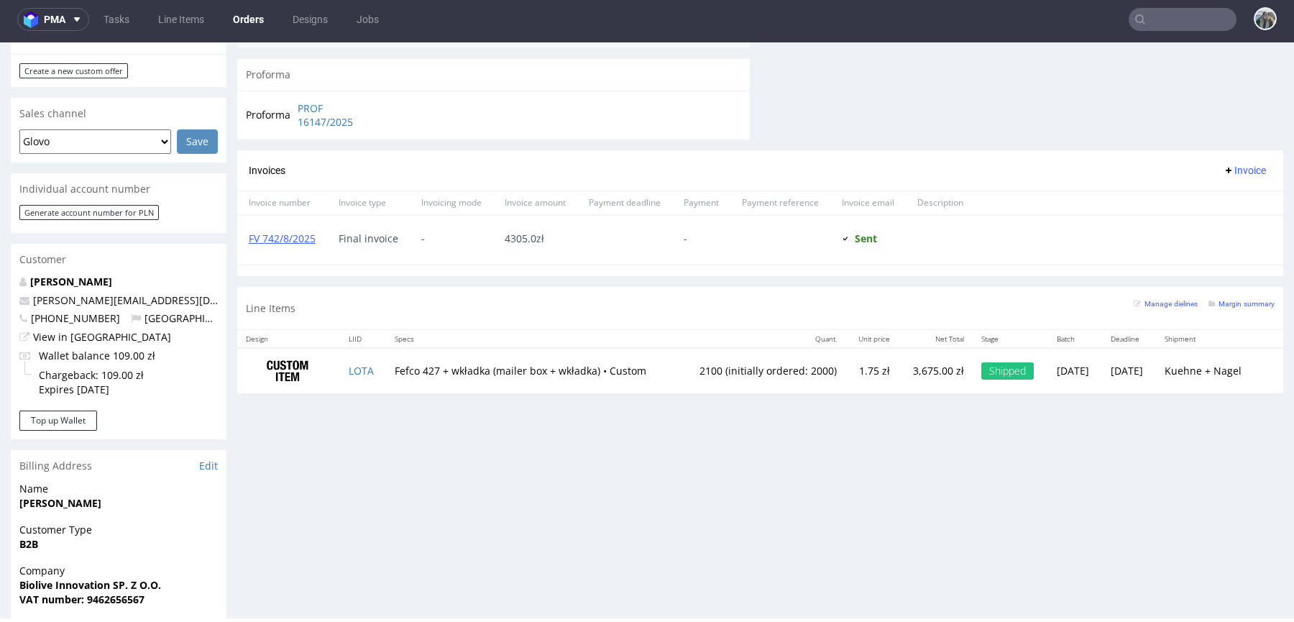
scroll to position [621, 0]
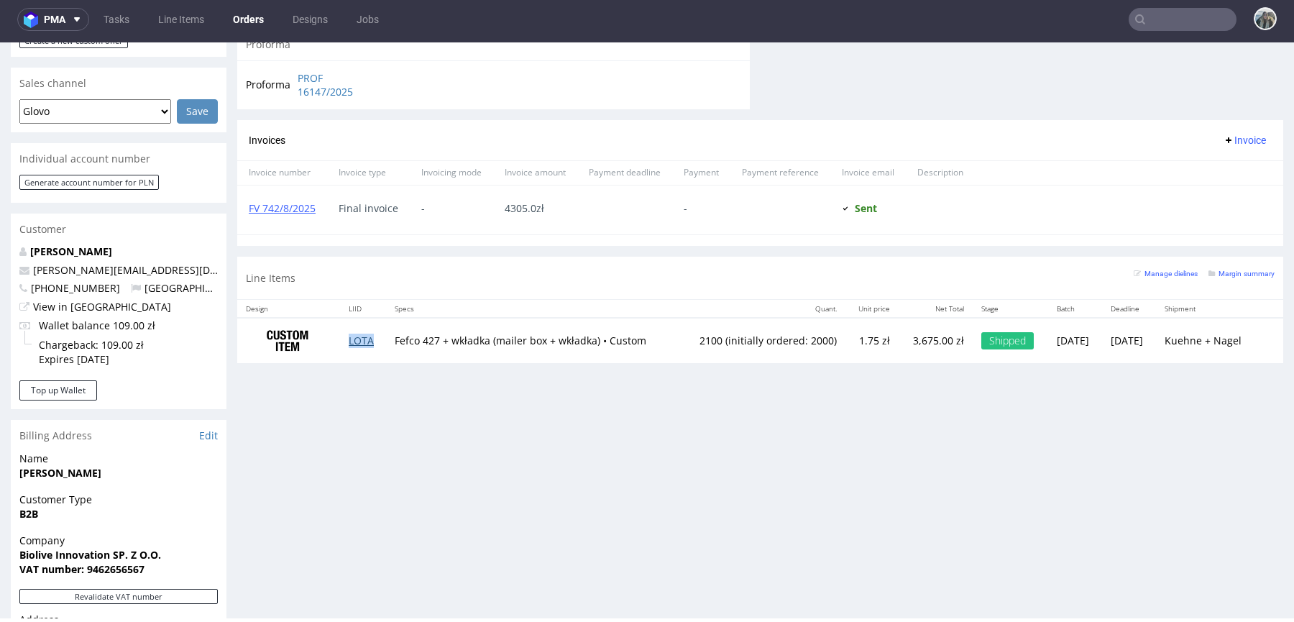
click at [351, 340] on link "LOTA" at bounding box center [361, 341] width 25 height 14
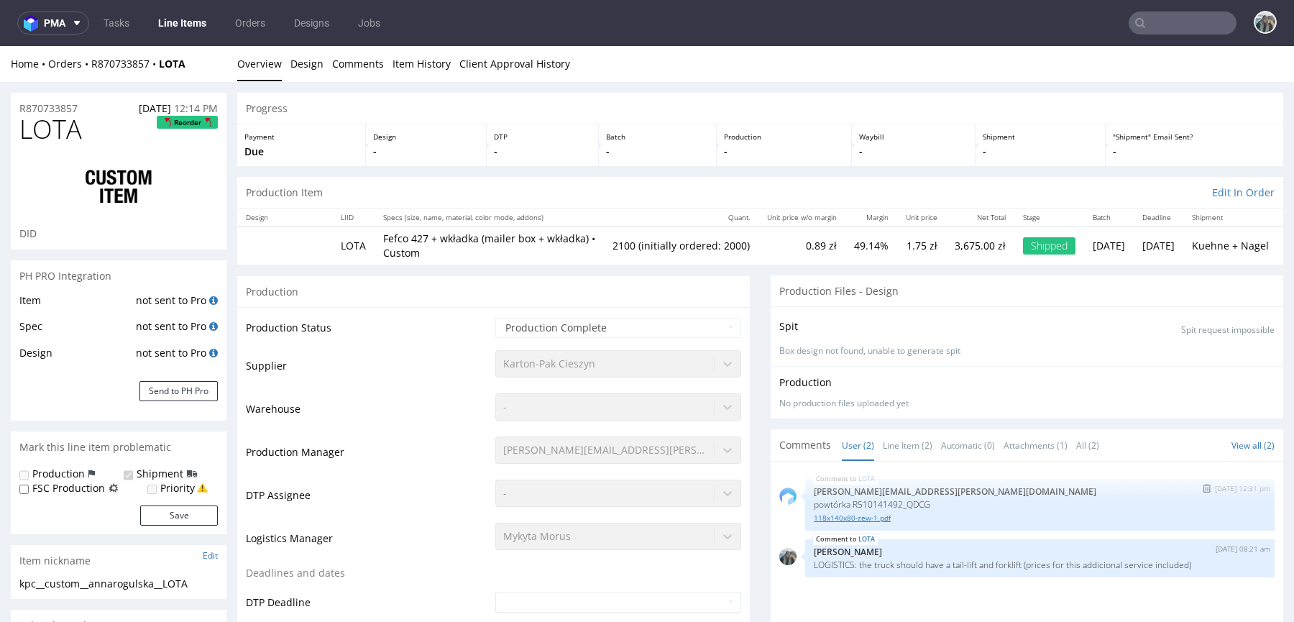
click at [862, 513] on link "118x140x80-zew-1.pdf" at bounding box center [1040, 518] width 452 height 11
drag, startPoint x: 160, startPoint y: 76, endPoint x: 85, endPoint y: 64, distance: 75.7
click at [85, 64] on div "Home Orders R870733857 LOTA Overview Design Comments Item History Client Approv…" at bounding box center [647, 64] width 1294 height 36
copy div "R870733857 LOTA"
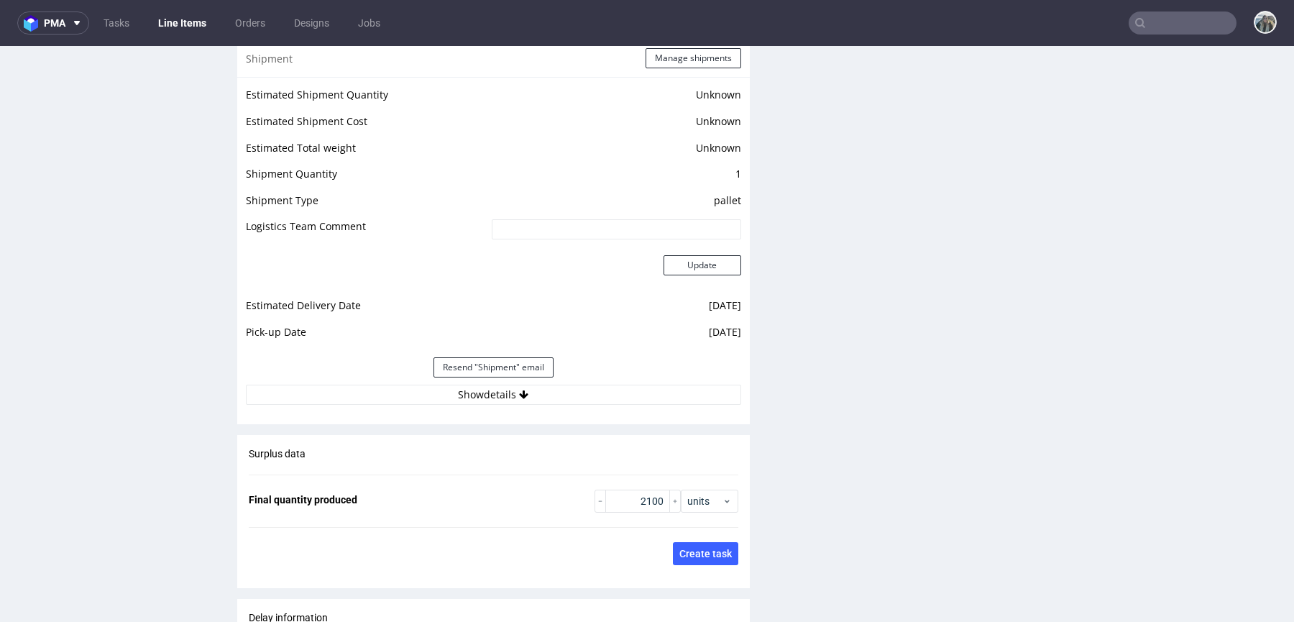
scroll to position [2016, 0]
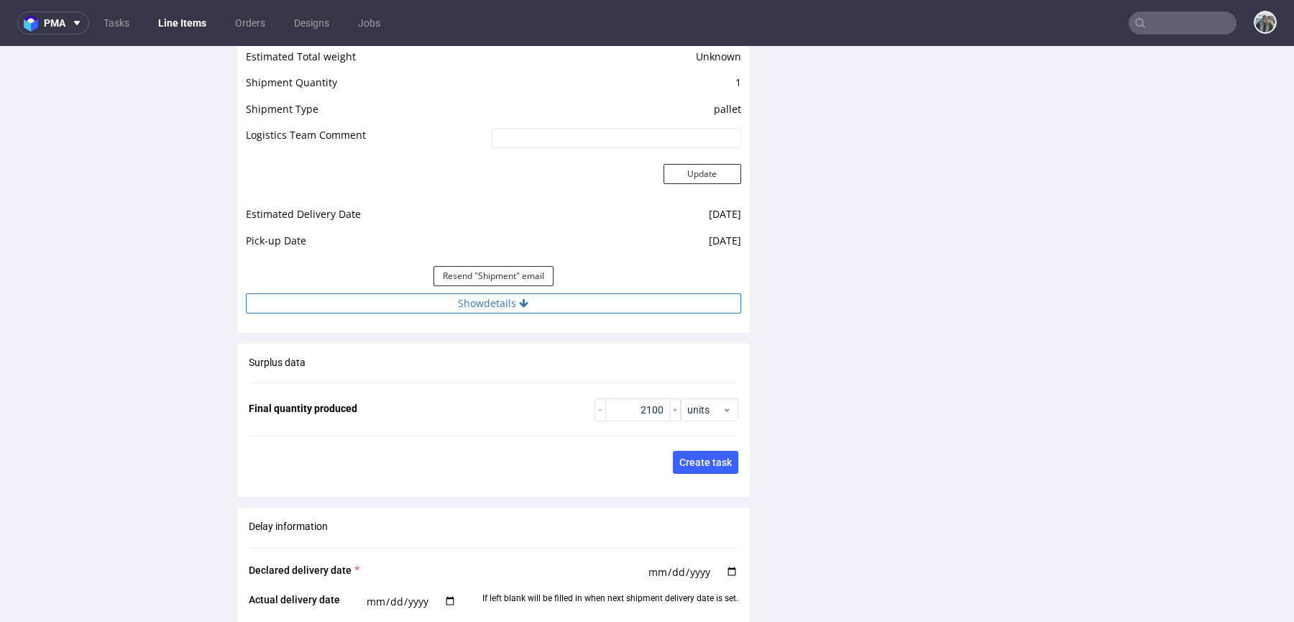
click at [622, 307] on button "Show details" at bounding box center [494, 303] width 496 height 20
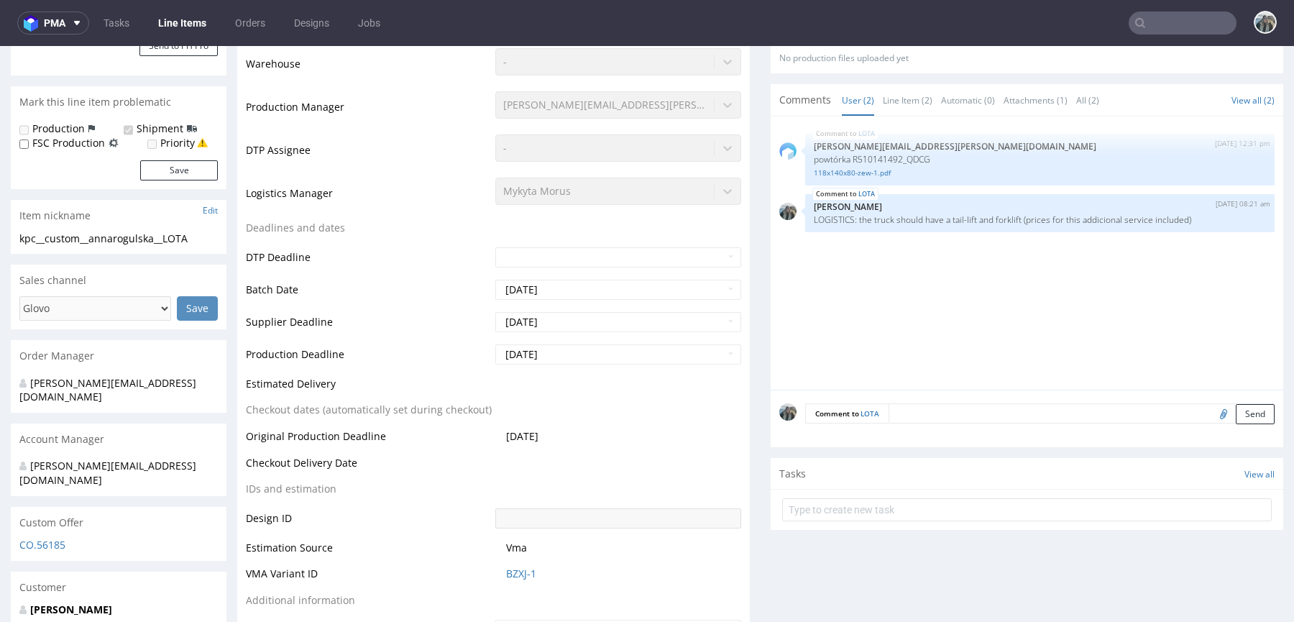
scroll to position [0, 0]
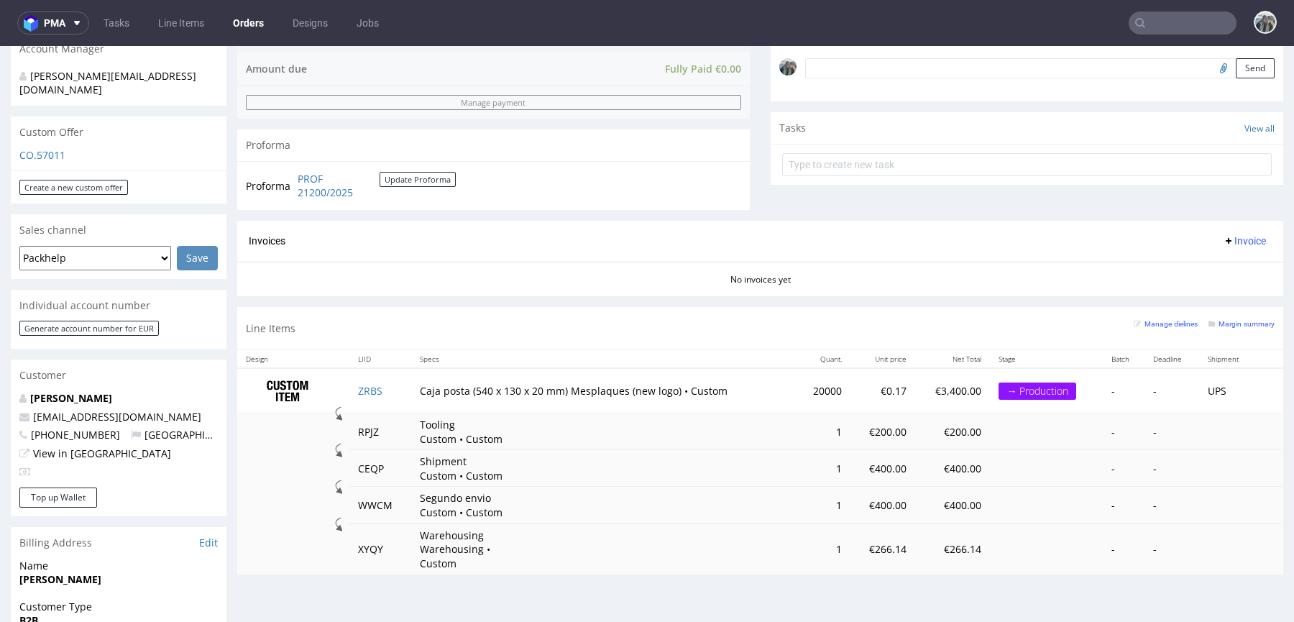
scroll to position [450, 0]
drag, startPoint x: 172, startPoint y: 387, endPoint x: 0, endPoint y: 387, distance: 171.9
click at [0, 387] on div "Order via Offer R631673716 [DATE] 02:38 PM [PERSON_NAME] this order as problema…" at bounding box center [647, 321] width 1294 height 1378
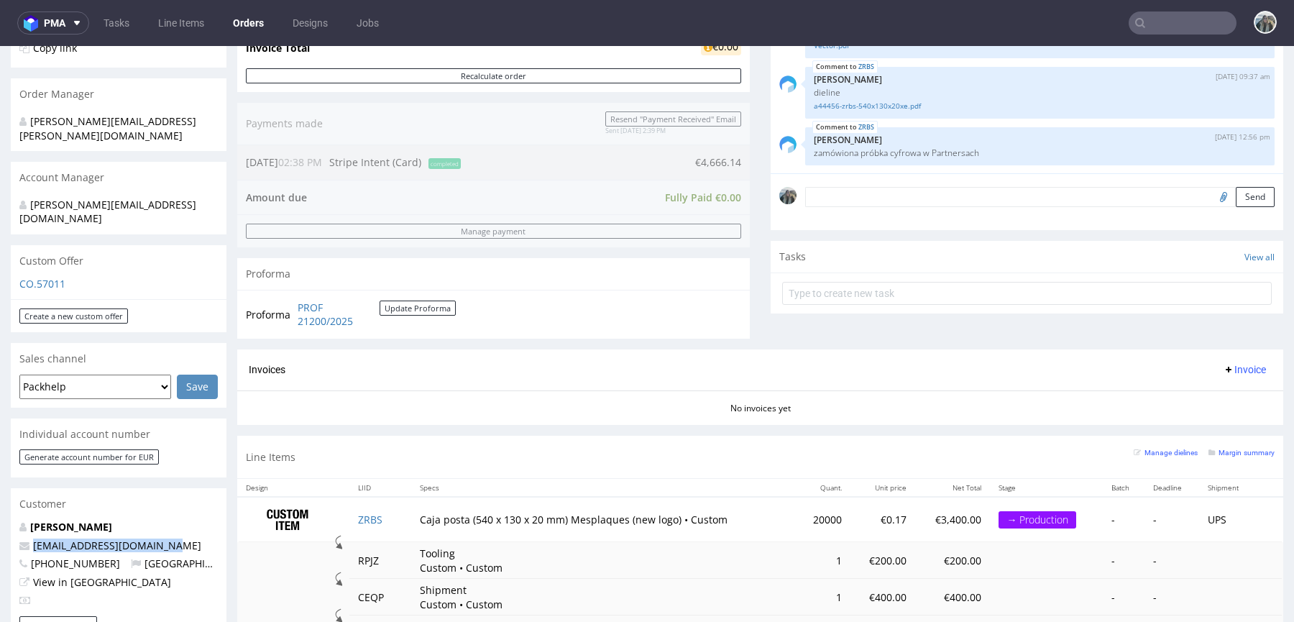
scroll to position [0, 0]
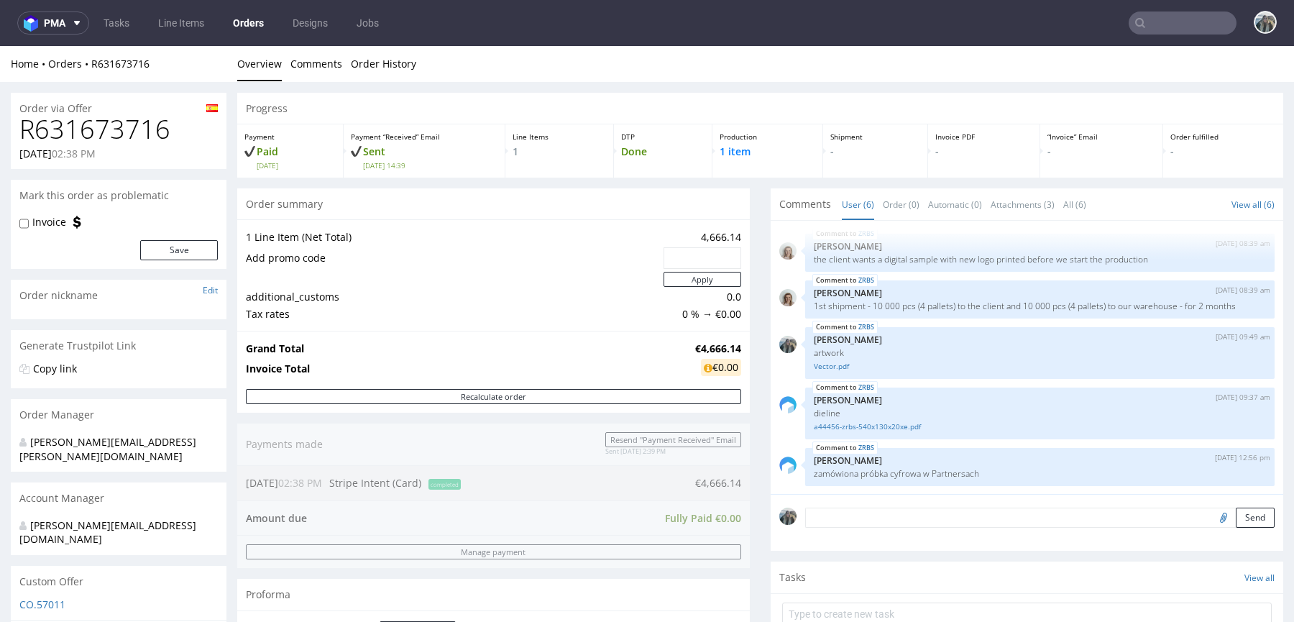
click at [93, 119] on h1 "R631673716" at bounding box center [118, 129] width 198 height 29
copy h1 "R631673716"
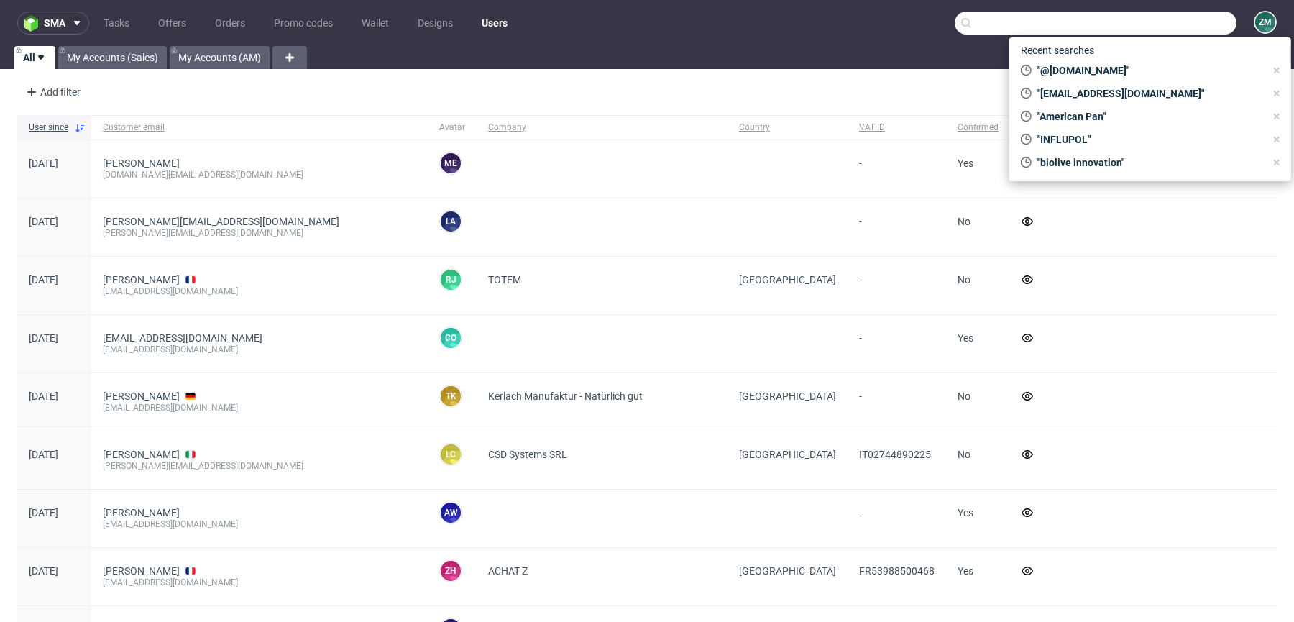
click at [1181, 16] on input "text" at bounding box center [1096, 23] width 282 height 23
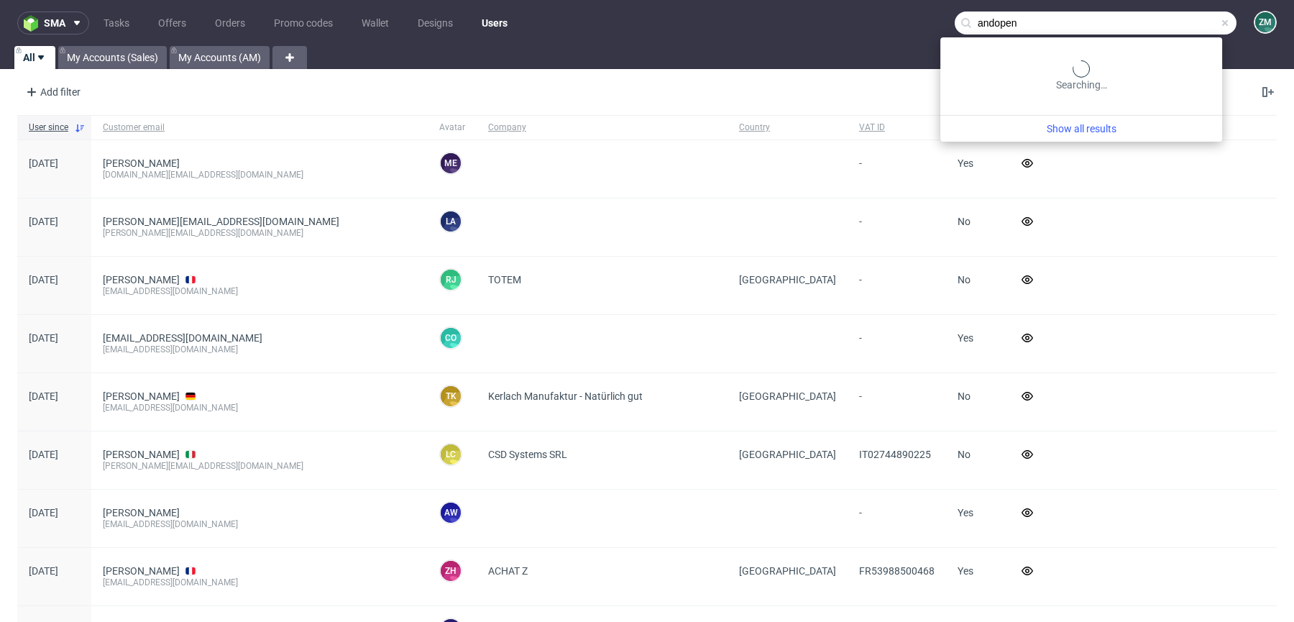
type input "andopen"
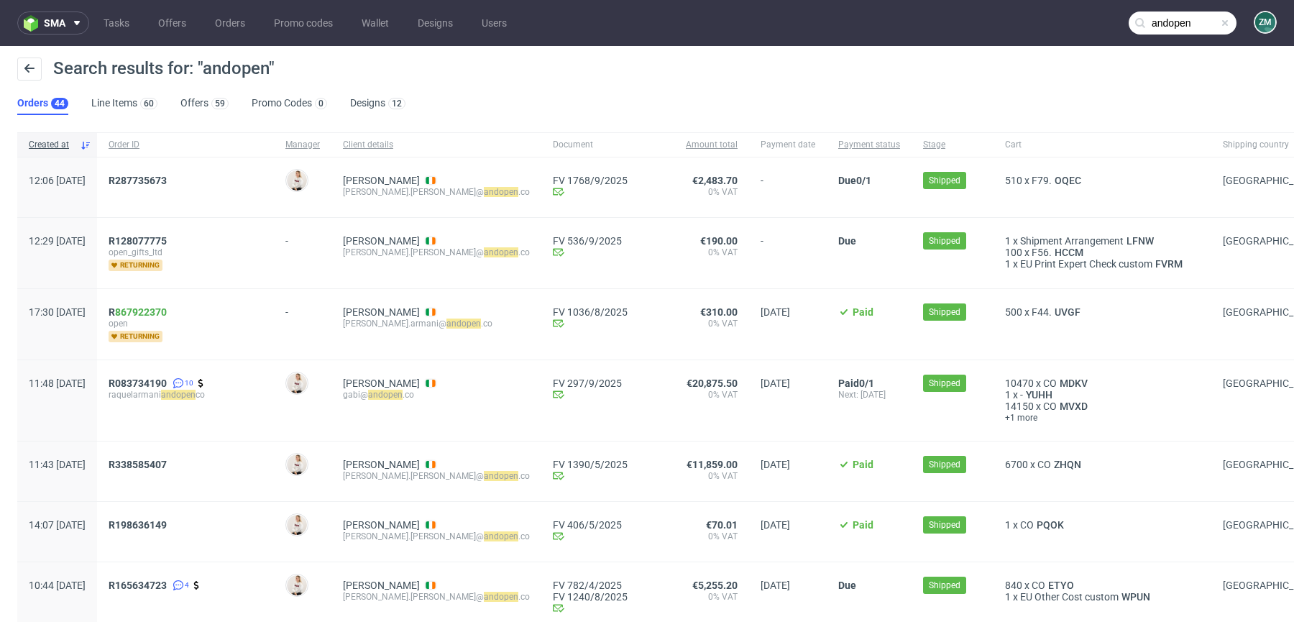
click at [148, 178] on div "R287735673" at bounding box center [185, 187] width 177 height 60
click at [159, 178] on span "R287735673" at bounding box center [138, 181] width 58 height 12
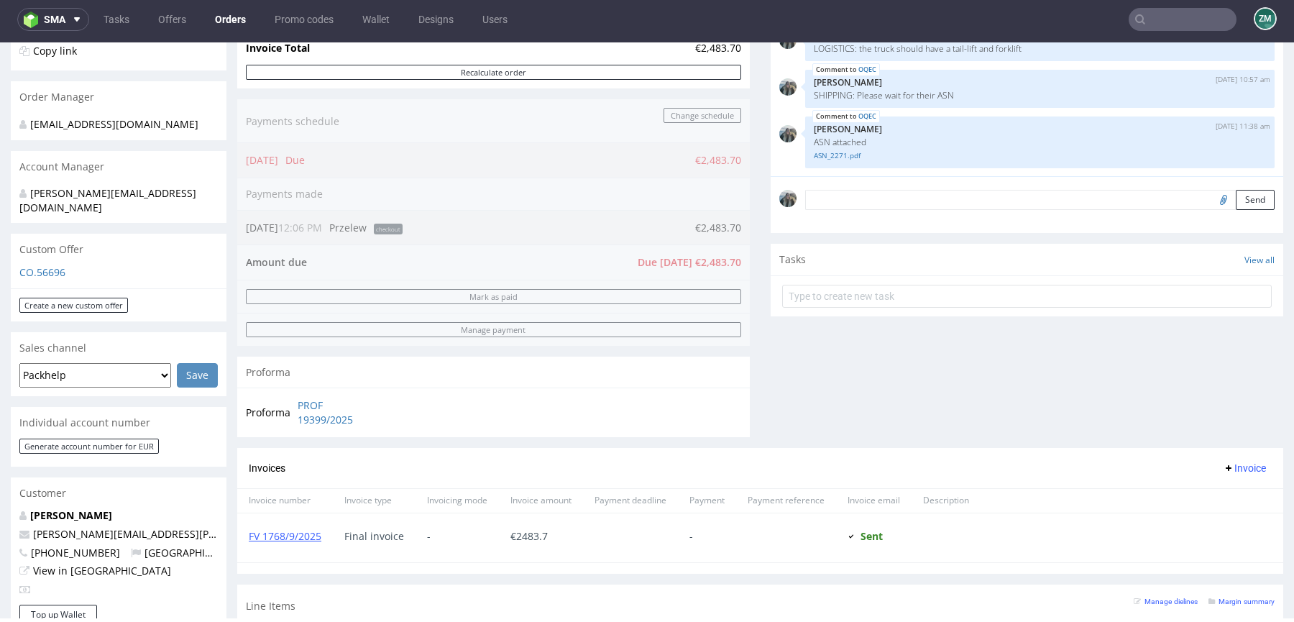
scroll to position [282, 0]
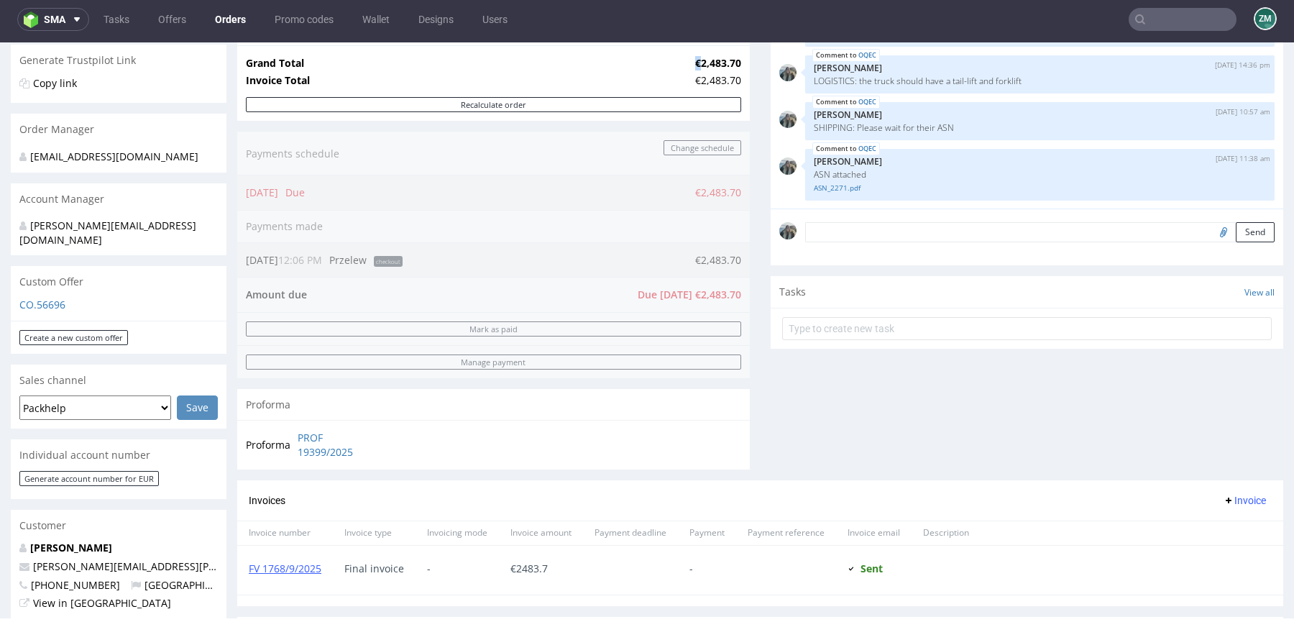
drag, startPoint x: 690, startPoint y: 57, endPoint x: 675, endPoint y: 57, distance: 15.1
click at [675, 57] on tr "Grand Total €2,483.70" at bounding box center [494, 63] width 496 height 17
copy tr "€"
click at [1197, 26] on input "text" at bounding box center [1183, 19] width 108 height 23
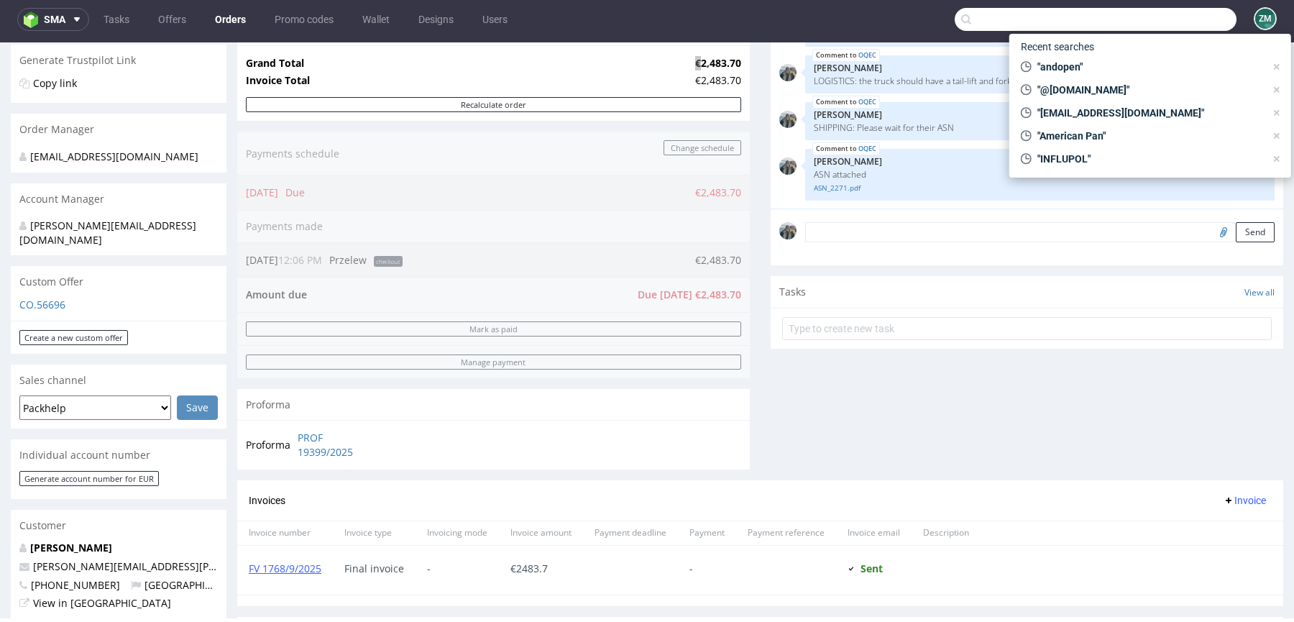
paste input "aarjahealth"
type input "aarjahealth"
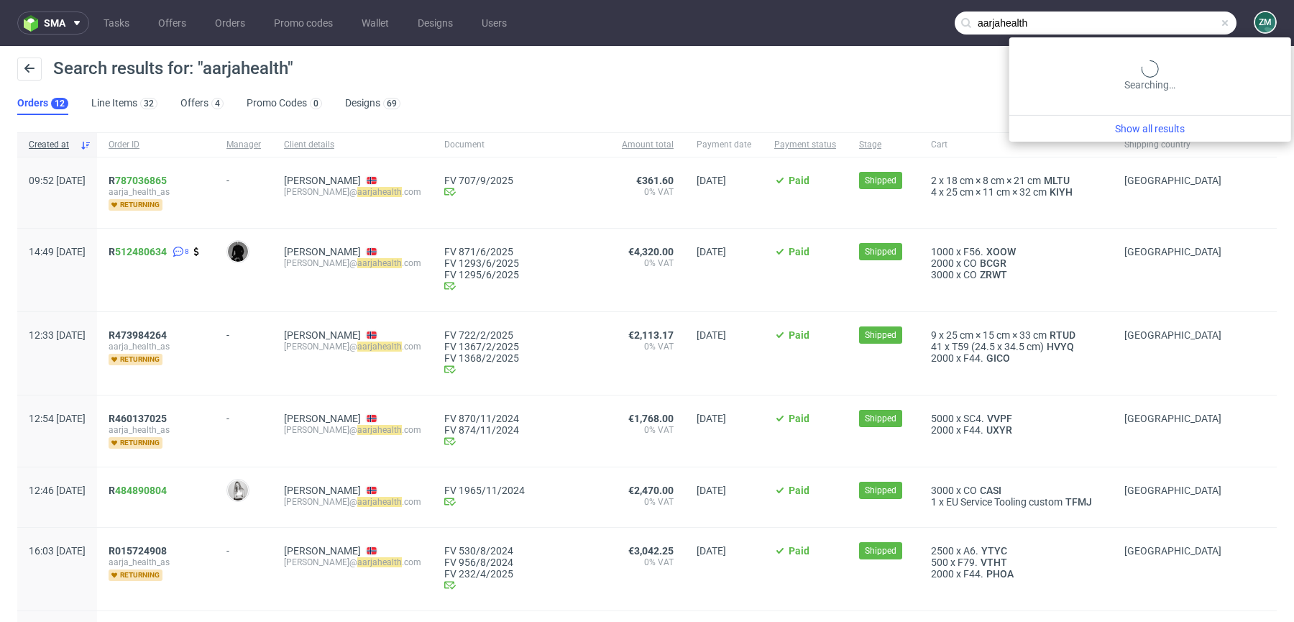
click at [1167, 24] on input "aarjahealth" at bounding box center [1096, 23] width 282 height 23
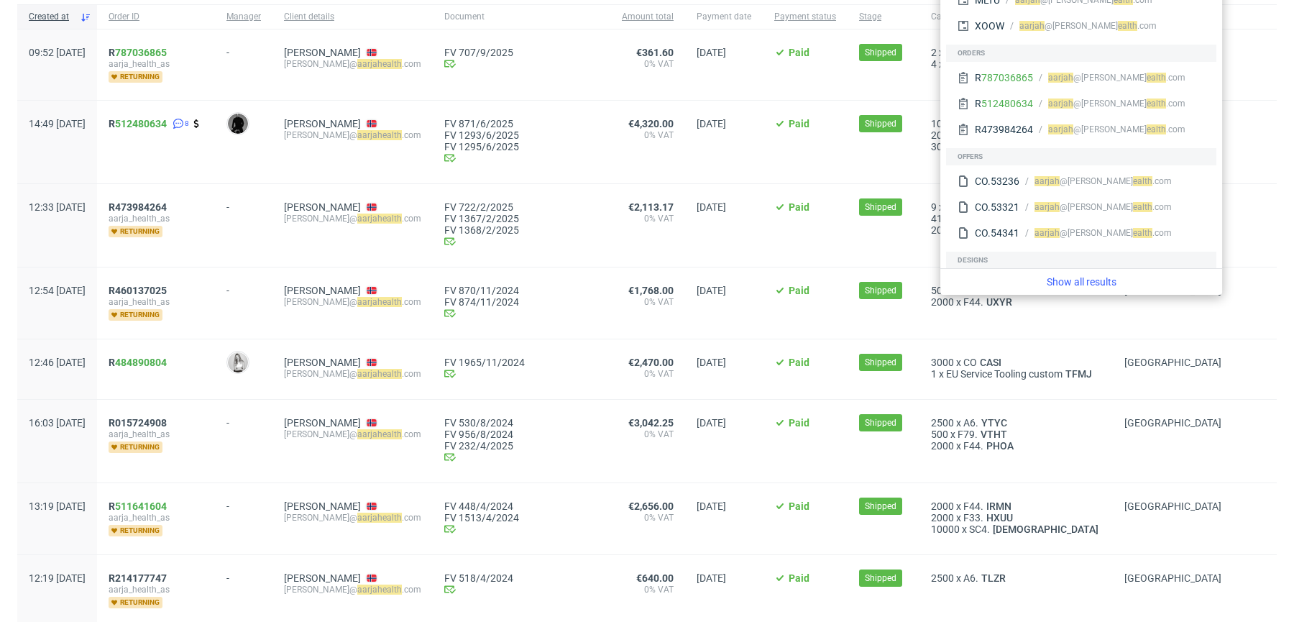
scroll to position [101, 0]
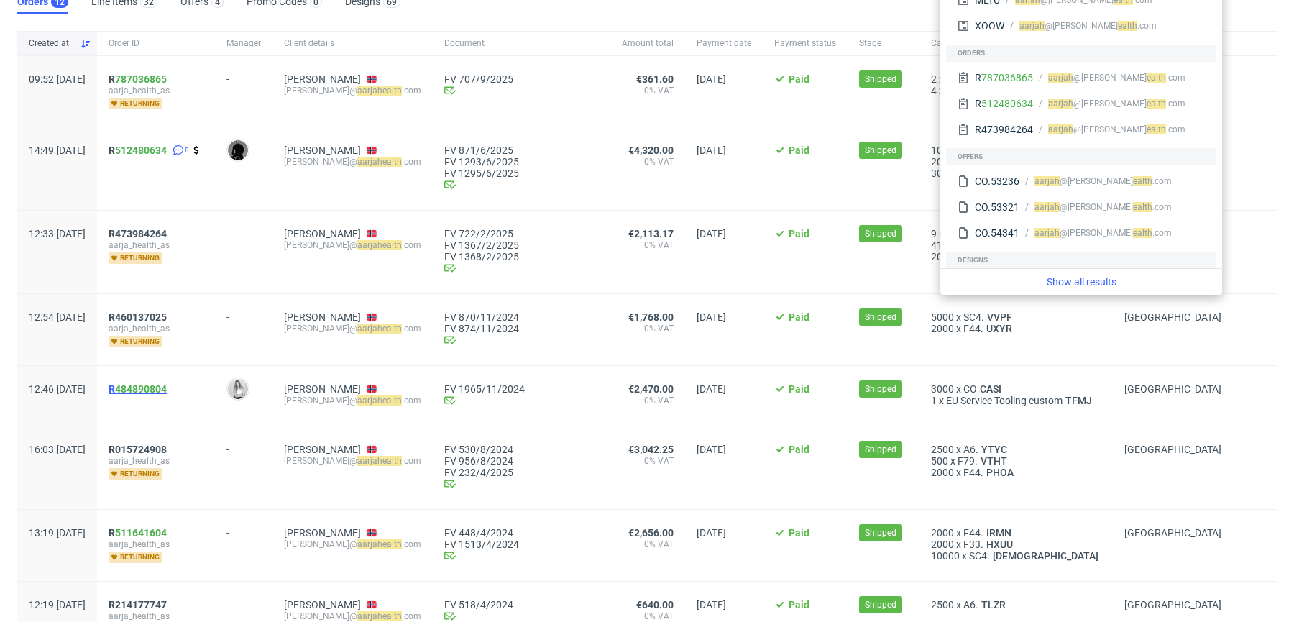
click at [155, 388] on span "R 484890804" at bounding box center [138, 389] width 58 height 12
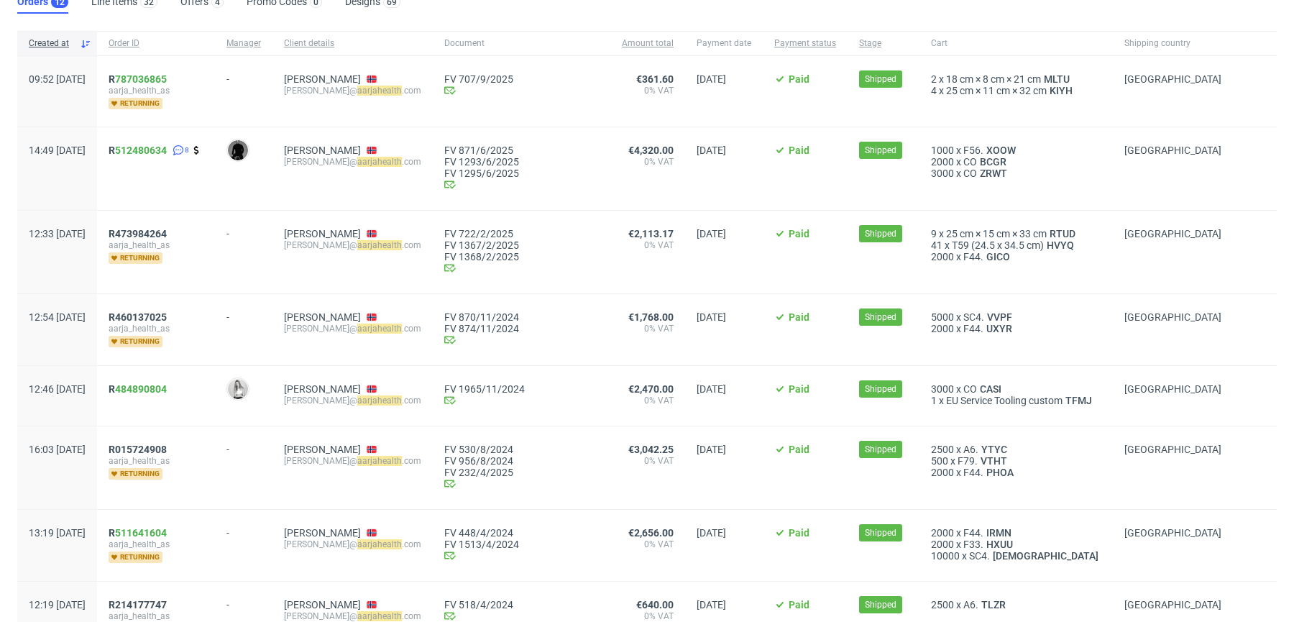
scroll to position [496, 0]
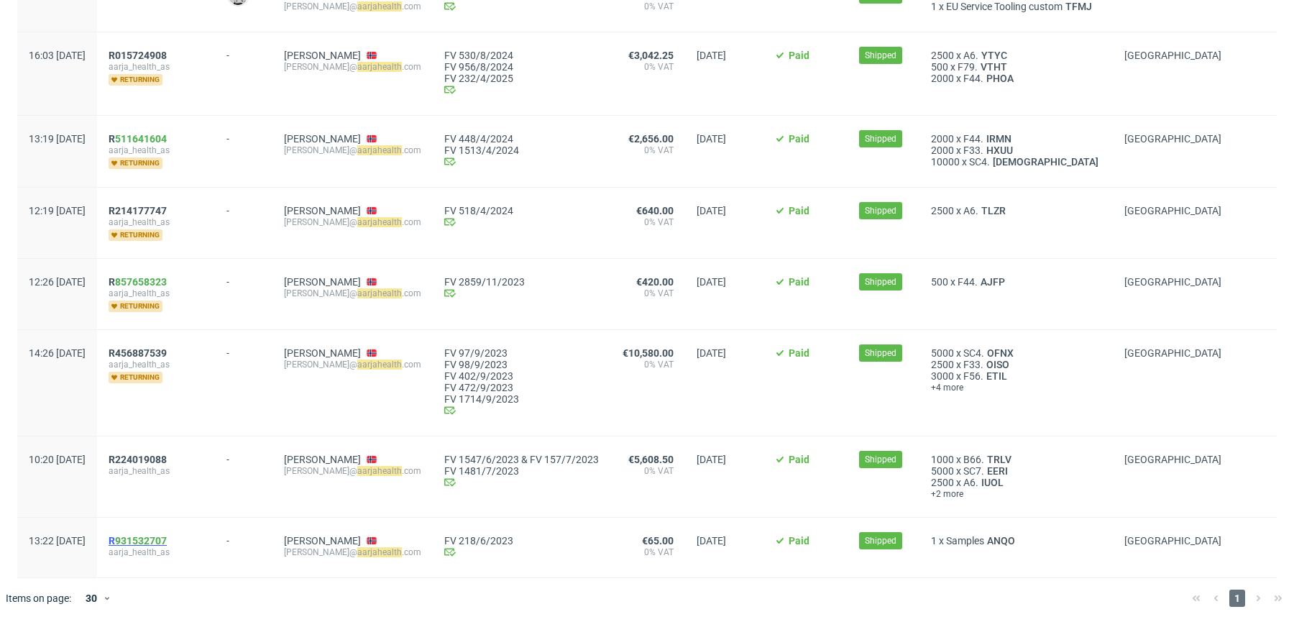
click at [157, 537] on span "R 931532707" at bounding box center [138, 541] width 58 height 12
drag, startPoint x: 163, startPoint y: 457, endPoint x: 163, endPoint y: 360, distance: 97.8
click at [163, 457] on span "R224019088" at bounding box center [138, 460] width 58 height 12
drag, startPoint x: 163, startPoint y: 352, endPoint x: 158, endPoint y: 278, distance: 73.5
click at [163, 352] on span "R456887539" at bounding box center [138, 353] width 58 height 12
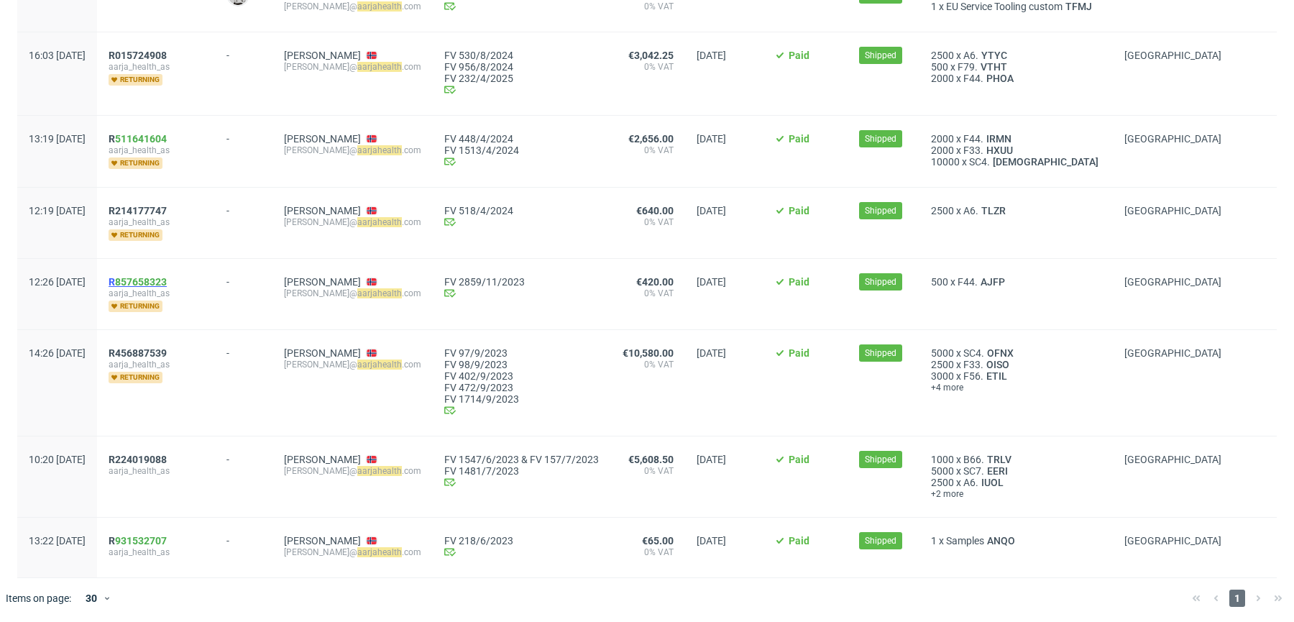
click at [156, 280] on span "R 857658323" at bounding box center [138, 282] width 58 height 12
click at [160, 214] on span "R214177747" at bounding box center [138, 211] width 58 height 12
click at [153, 137] on span "R 511641604" at bounding box center [138, 139] width 58 height 12
click at [157, 57] on span "R015724908" at bounding box center [138, 56] width 58 height 12
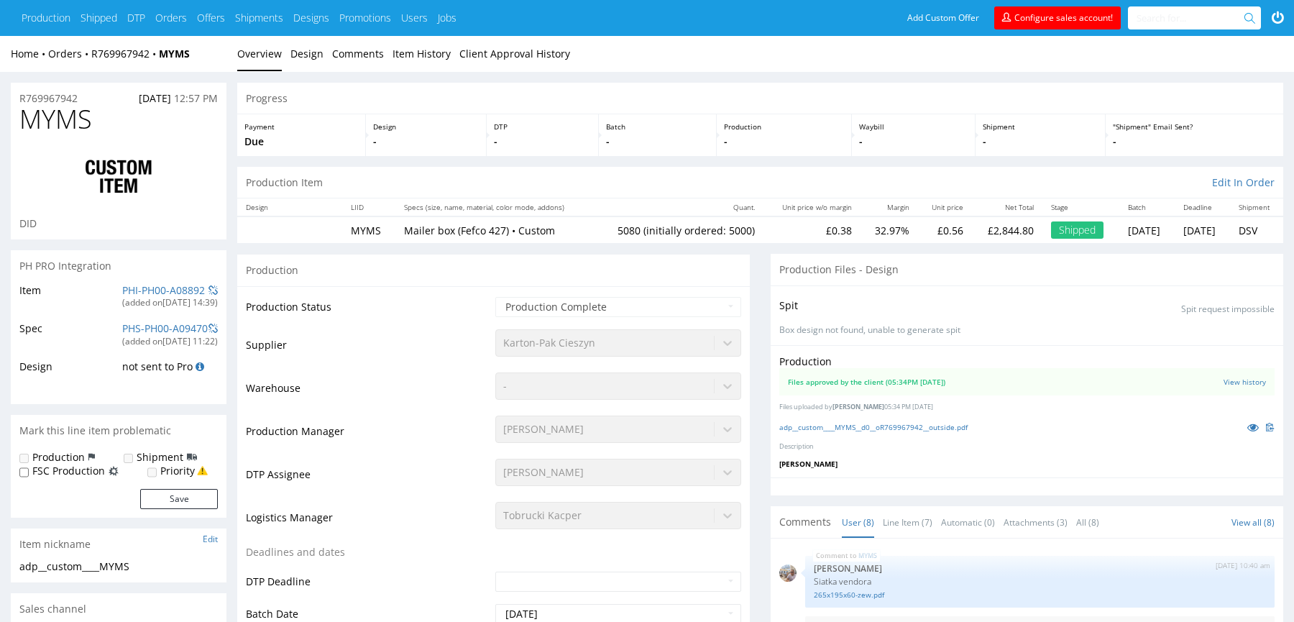
scroll to position [195, 0]
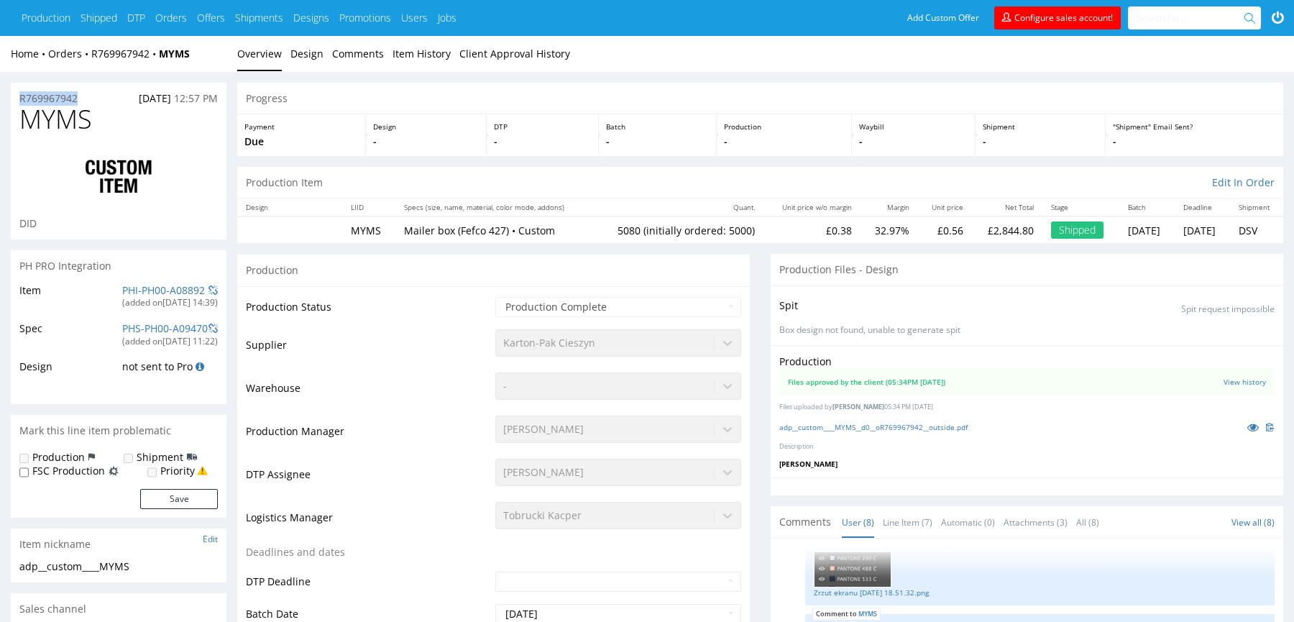
drag, startPoint x: 88, startPoint y: 102, endPoint x: 0, endPoint y: 102, distance: 88.5
copy p "R769967942"
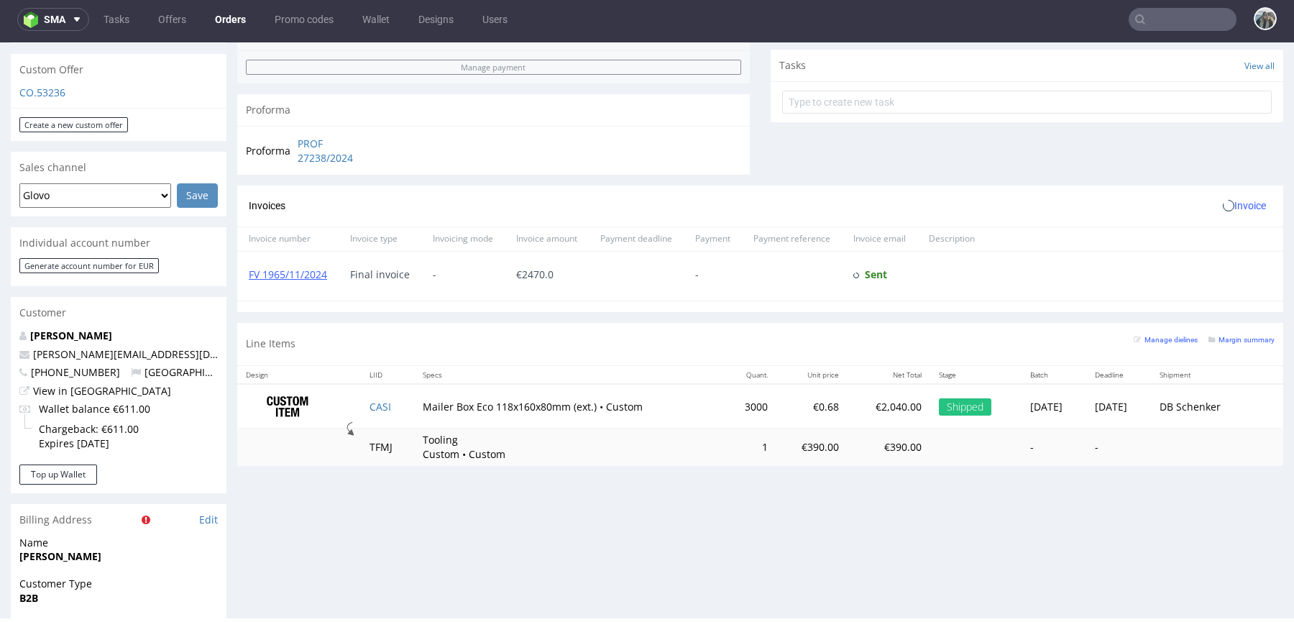
scroll to position [516, 0]
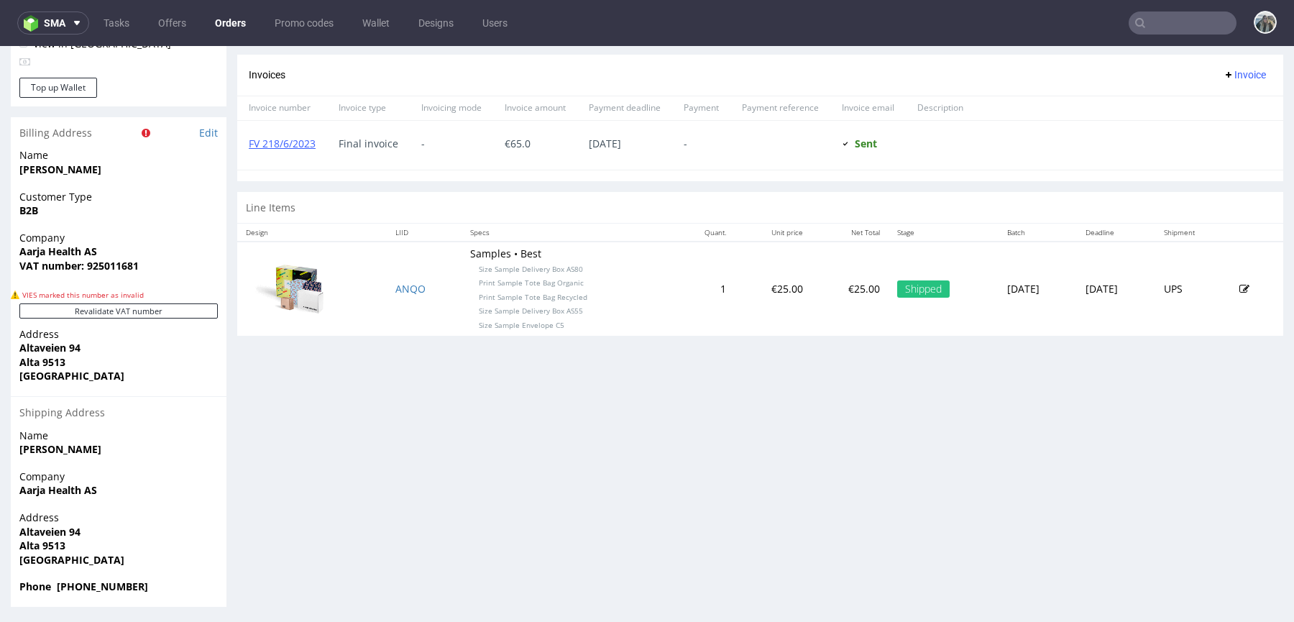
scroll to position [611, 0]
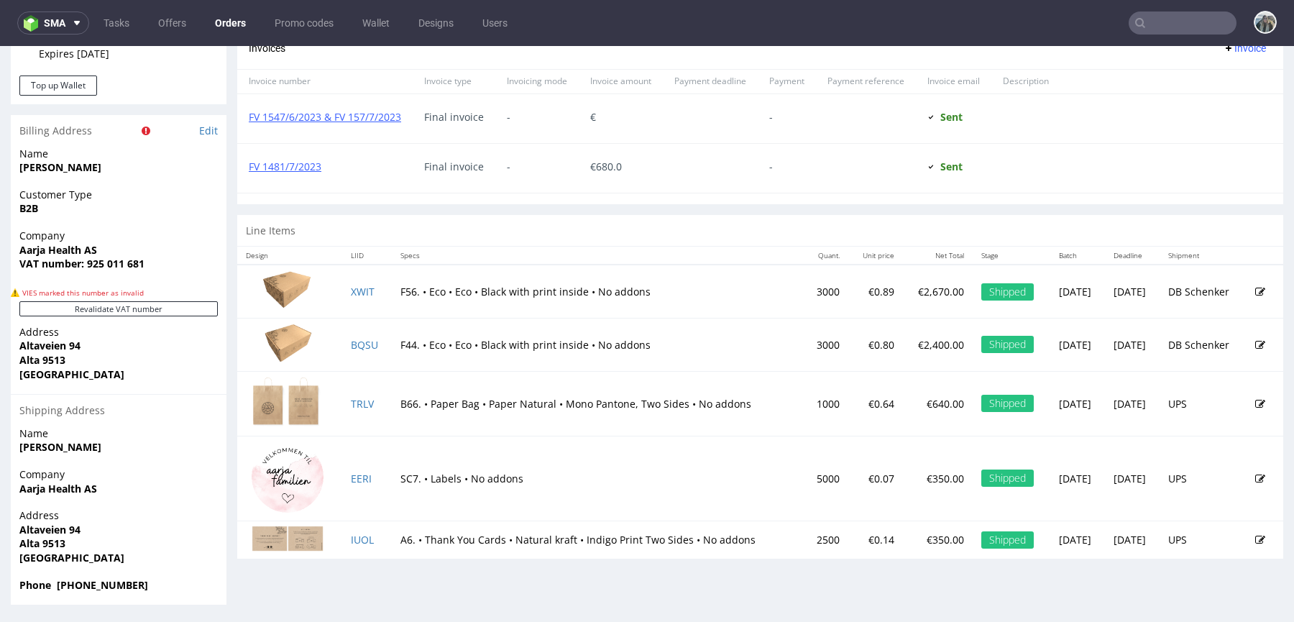
scroll to position [4, 0]
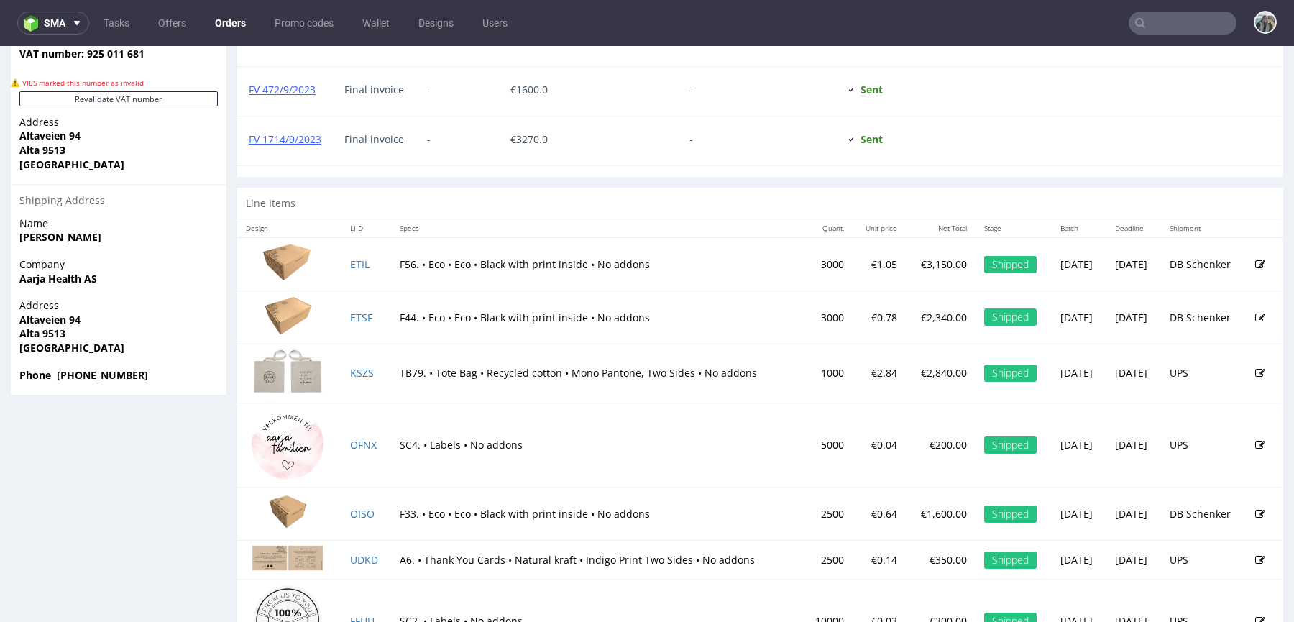
scroll to position [925, 0]
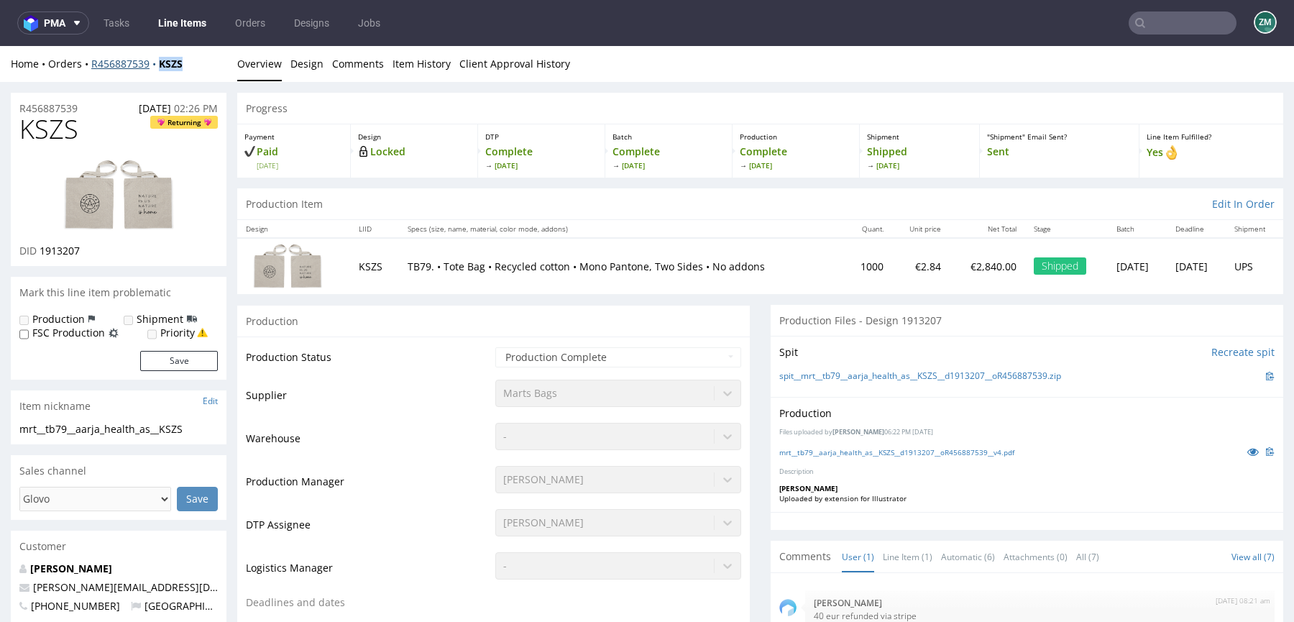
click at [159, 68] on div "Home Orders R456887539 KSZS Overview Design Comments Item History Client Approv…" at bounding box center [647, 64] width 1294 height 36
copy strong "KSZS"
click at [1248, 447] on icon at bounding box center [1254, 452] width 12 height 10
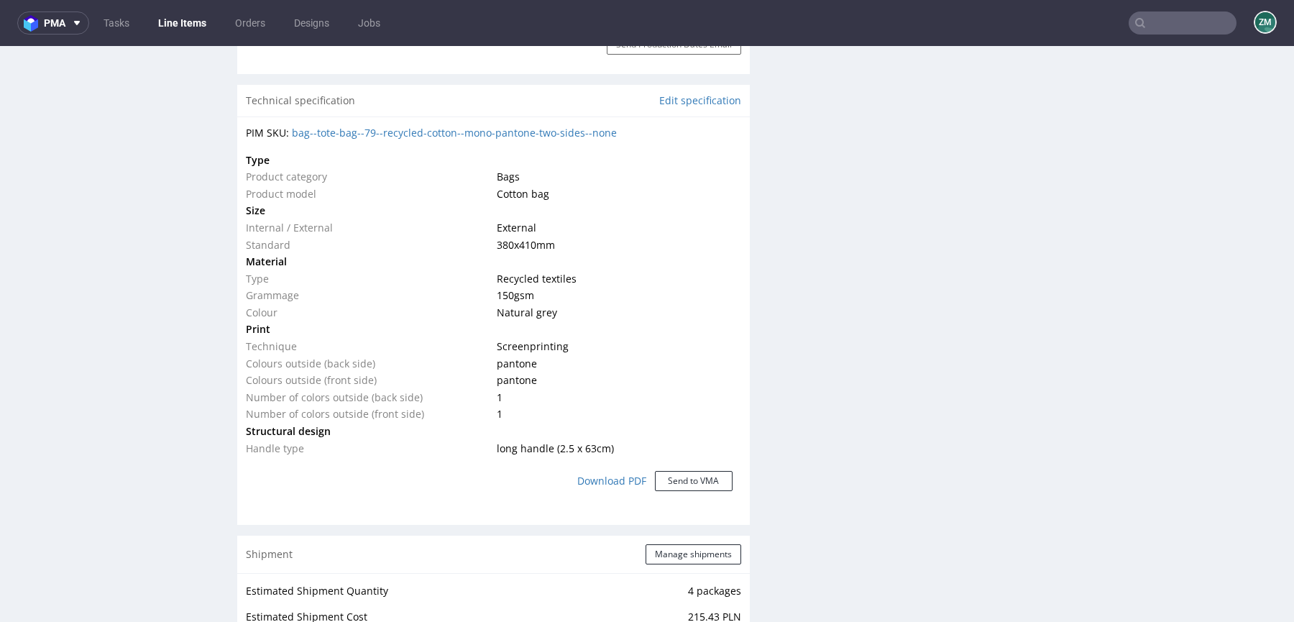
scroll to position [908, 0]
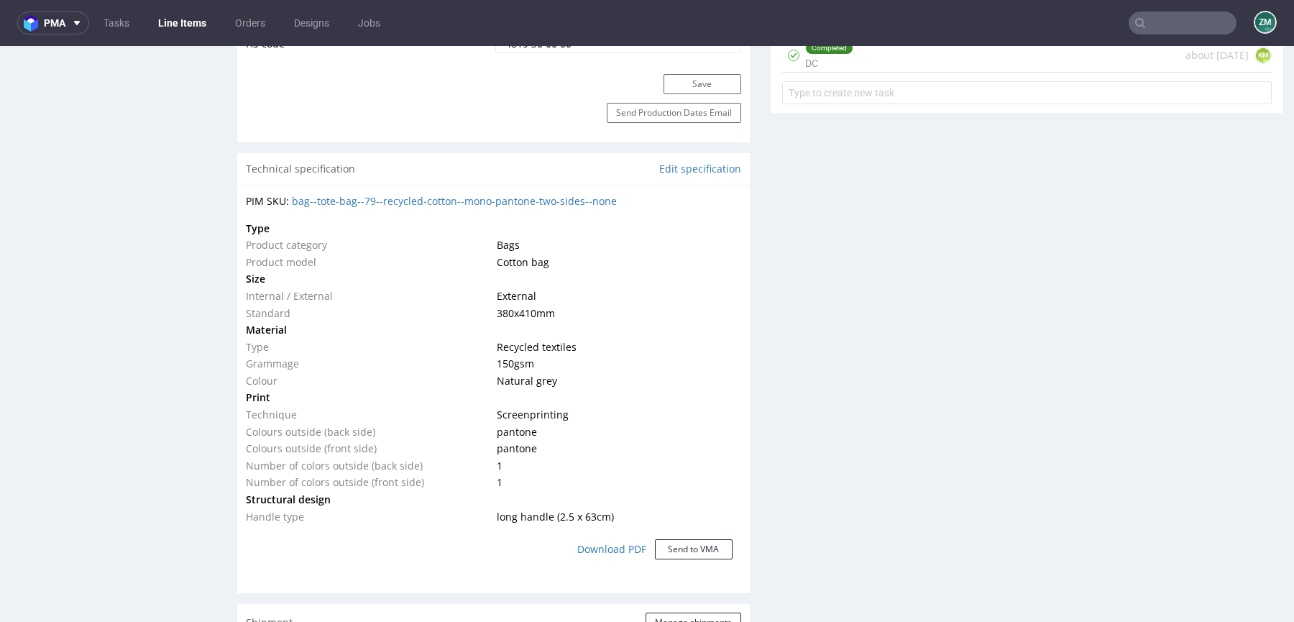
drag, startPoint x: 564, startPoint y: 316, endPoint x: 477, endPoint y: 316, distance: 87.0
click at [477, 316] on tr "Standard 380x410 mm" at bounding box center [494, 313] width 496 height 17
copy tr "380x410 mm"
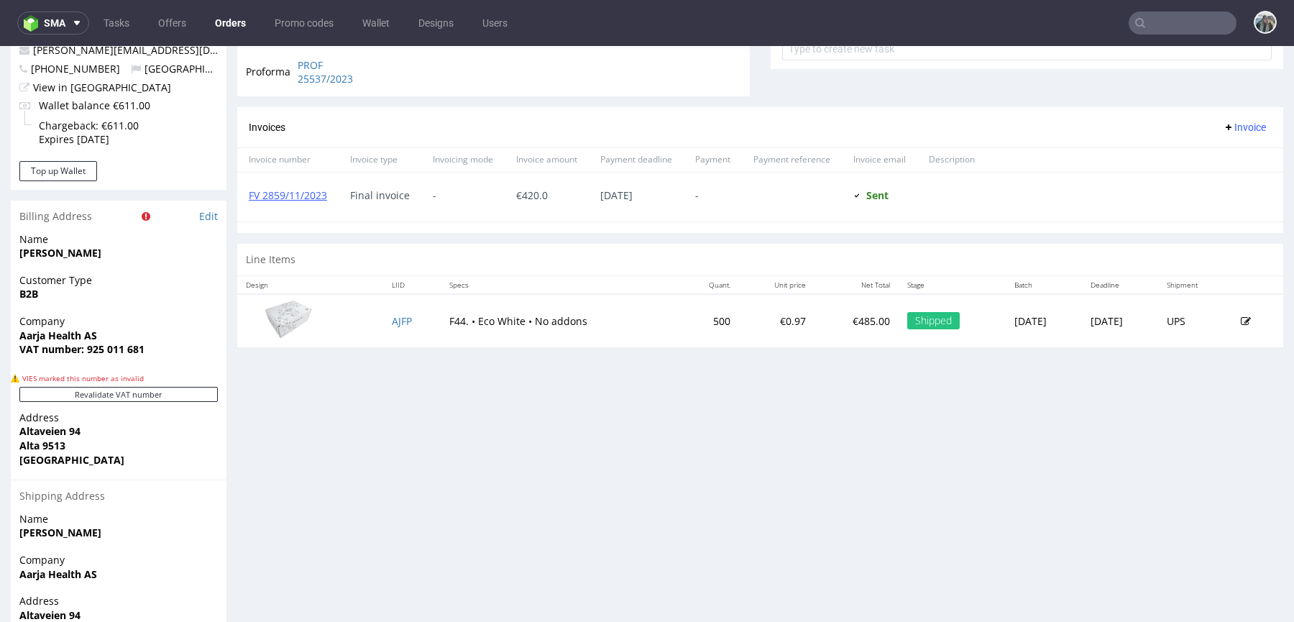
scroll to position [572, 0]
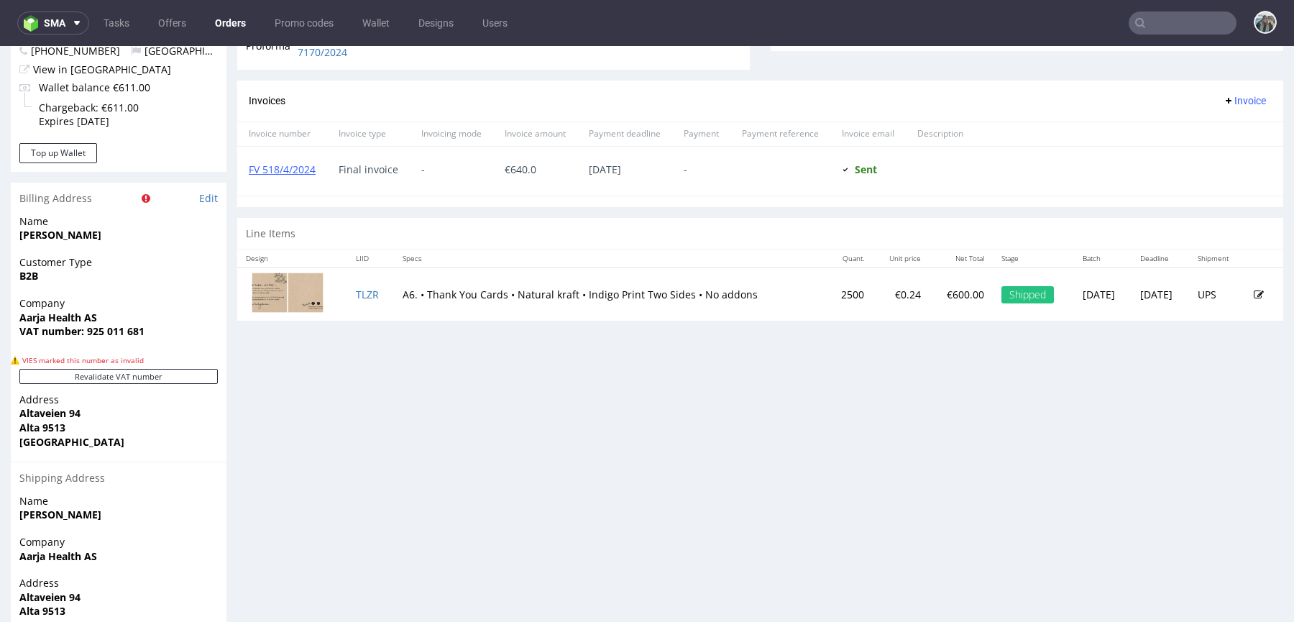
scroll to position [651, 0]
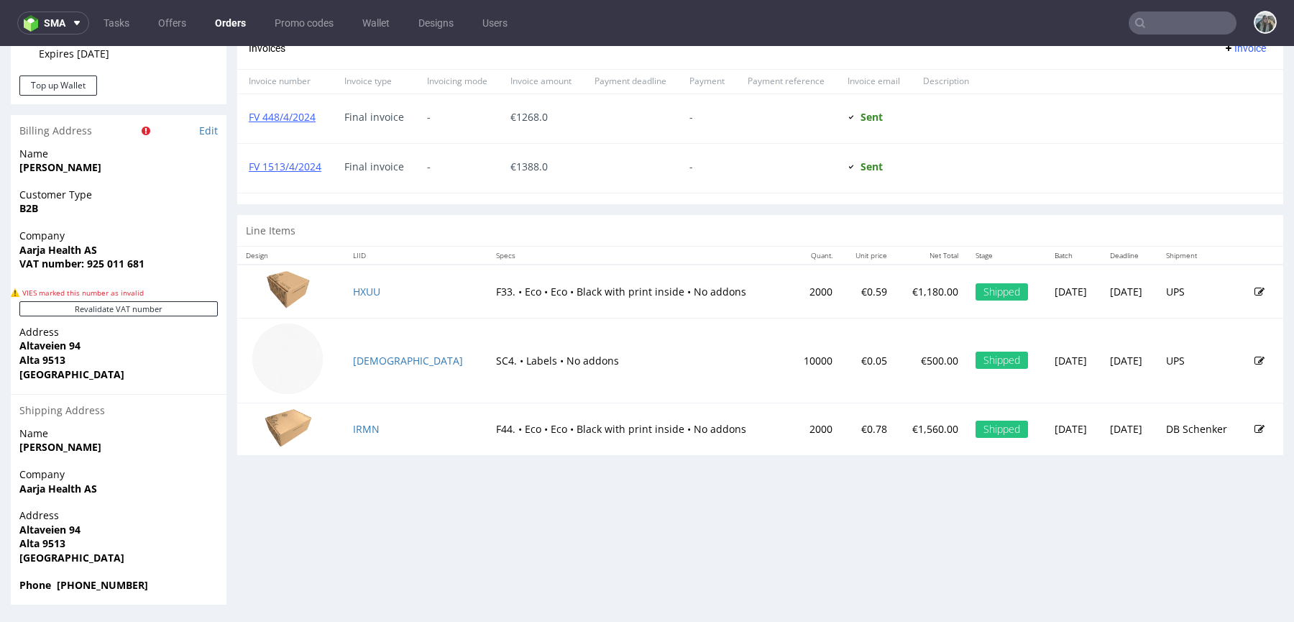
scroll to position [4, 0]
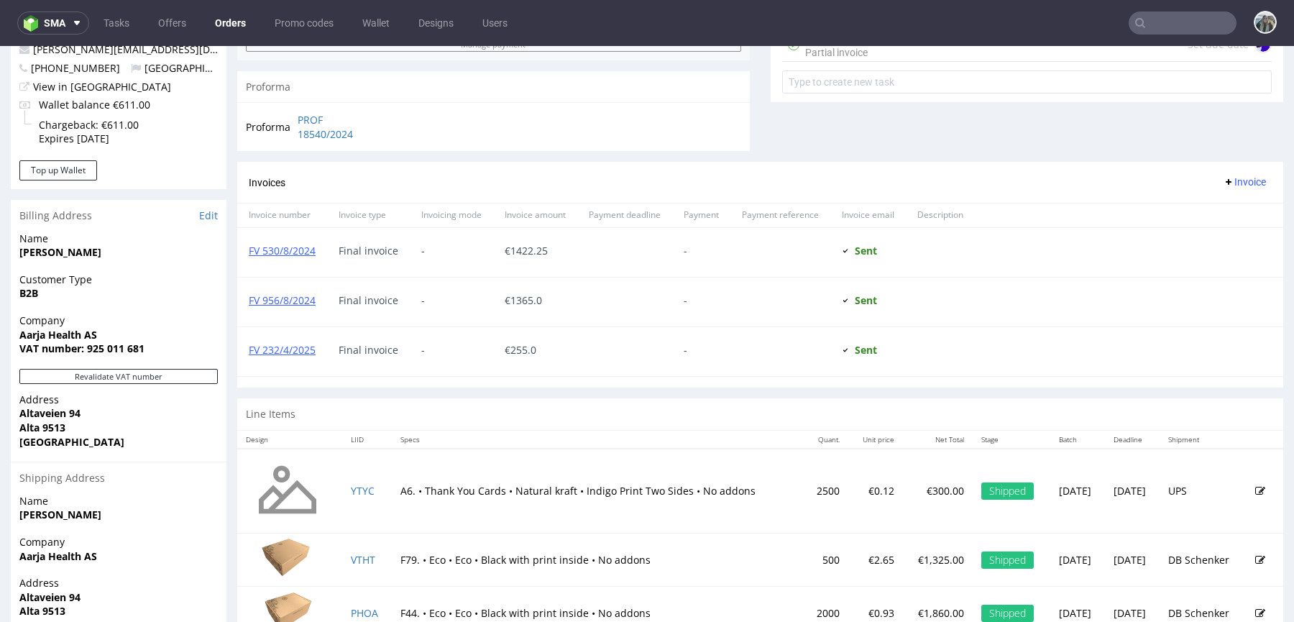
scroll to position [634, 0]
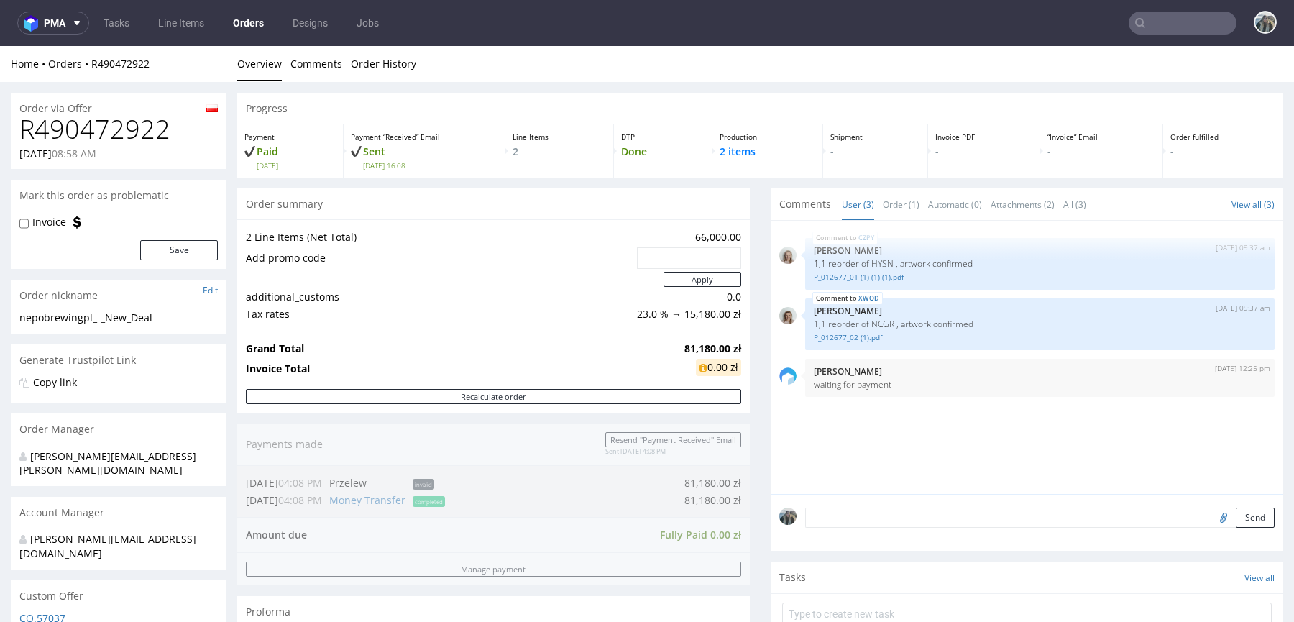
click at [65, 122] on h1 "R490472922" at bounding box center [118, 129] width 198 height 29
click at [66, 122] on h1 "R490472922" at bounding box center [118, 129] width 198 height 29
copy h1 "R490472922"
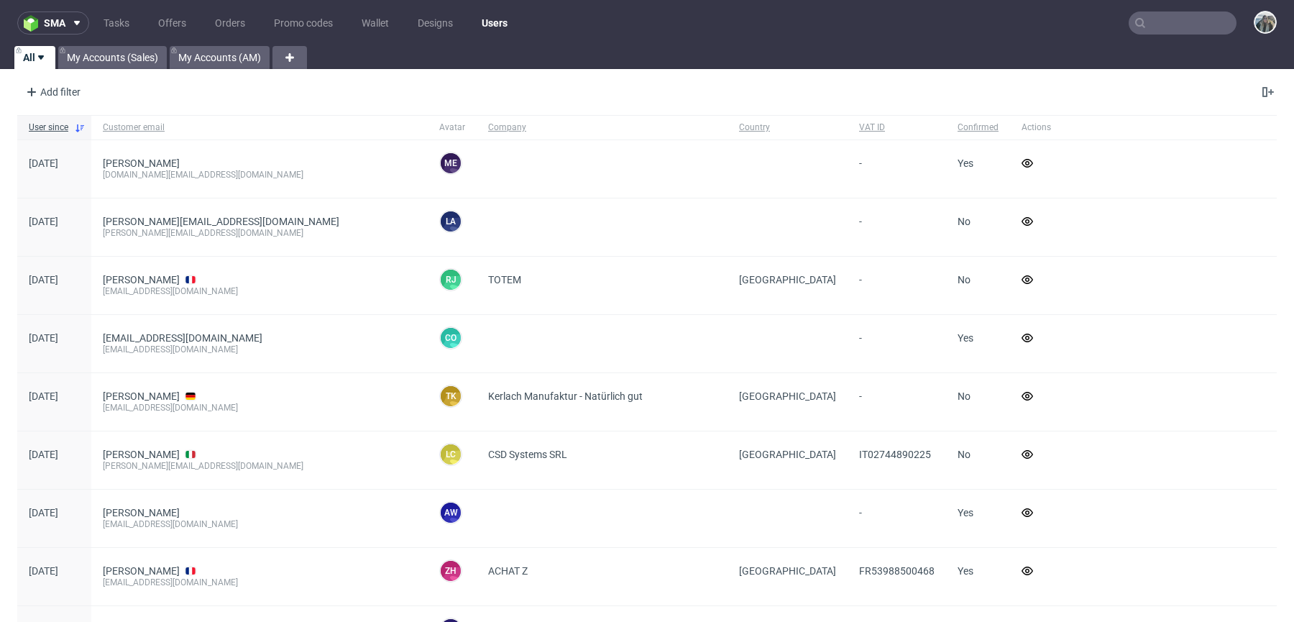
click at [1163, 14] on input "text" at bounding box center [1183, 23] width 108 height 23
paste input "tavex"
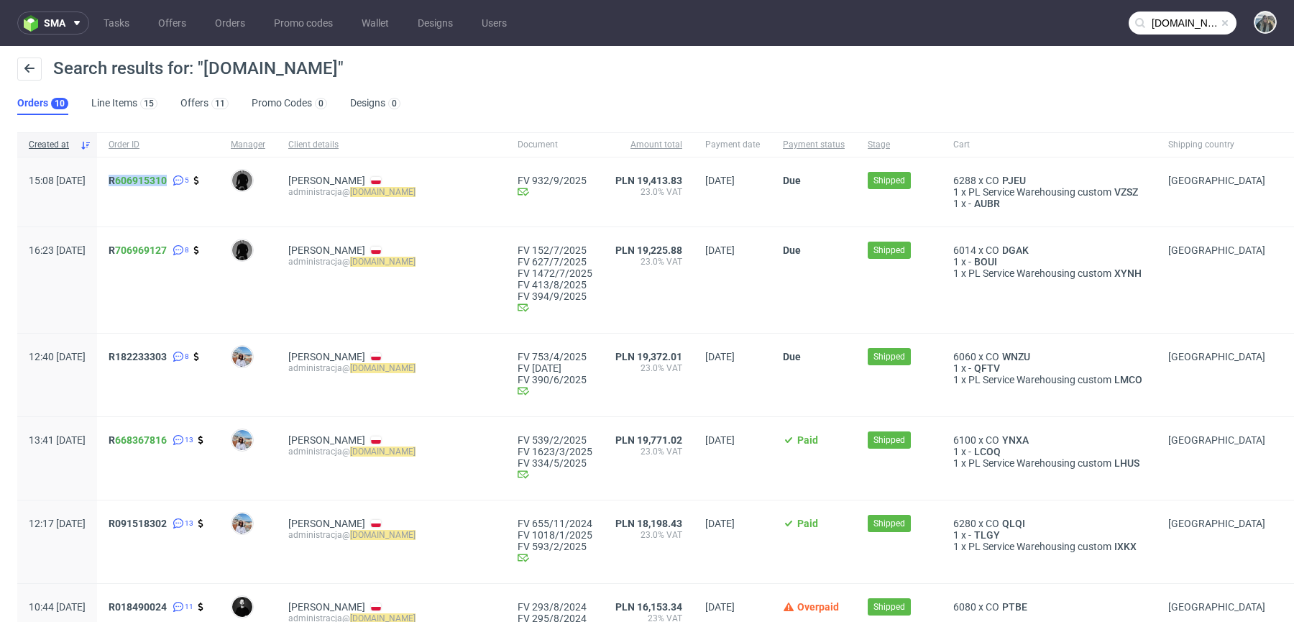
drag, startPoint x: 150, startPoint y: 198, endPoint x: 145, endPoint y: 165, distance: 33.4
click at [145, 165] on div "R 606915310 5" at bounding box center [158, 191] width 122 height 69
copy span "R 606915310"
click at [1161, 26] on input "tavex.pl" at bounding box center [1183, 23] width 108 height 23
paste input "R252443896"
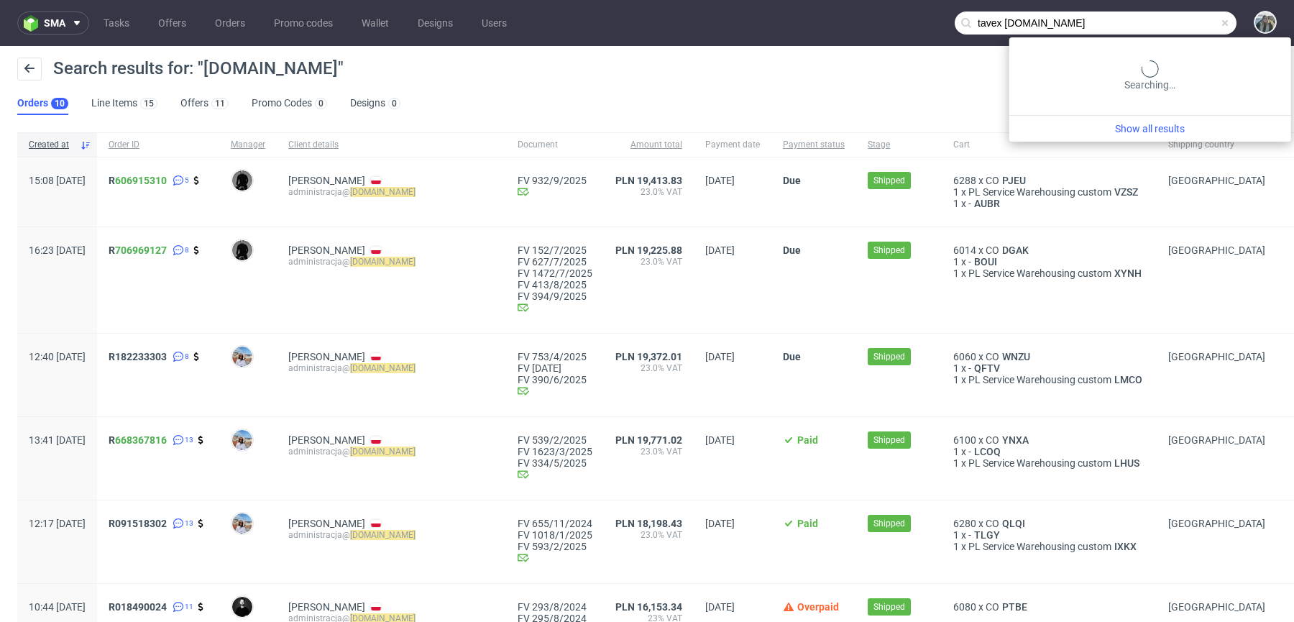
paste input "R252443896"
type input "R252443896"
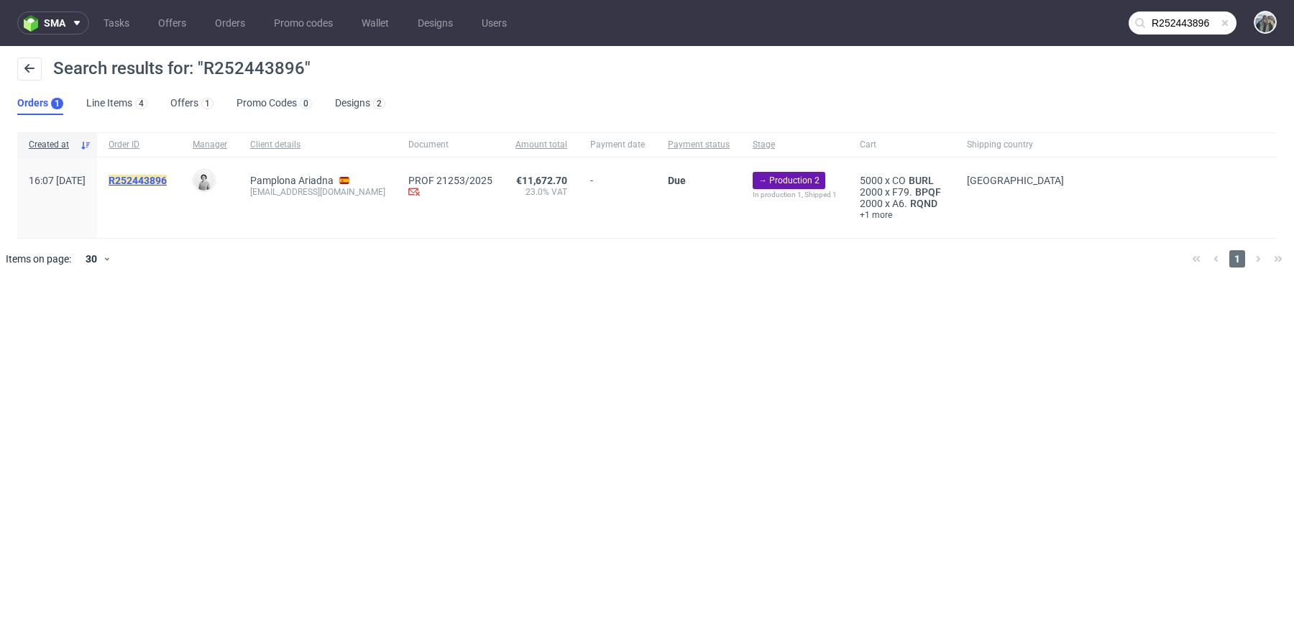
click at [167, 179] on mark "R252443896" at bounding box center [138, 181] width 58 height 12
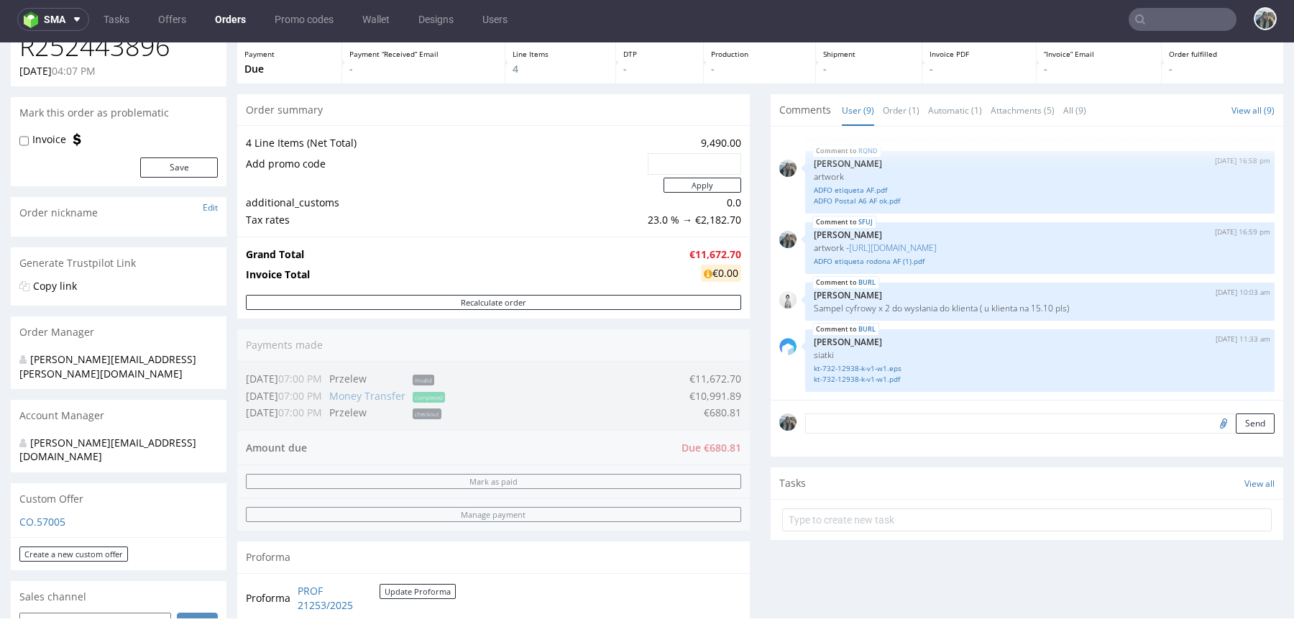
scroll to position [622, 0]
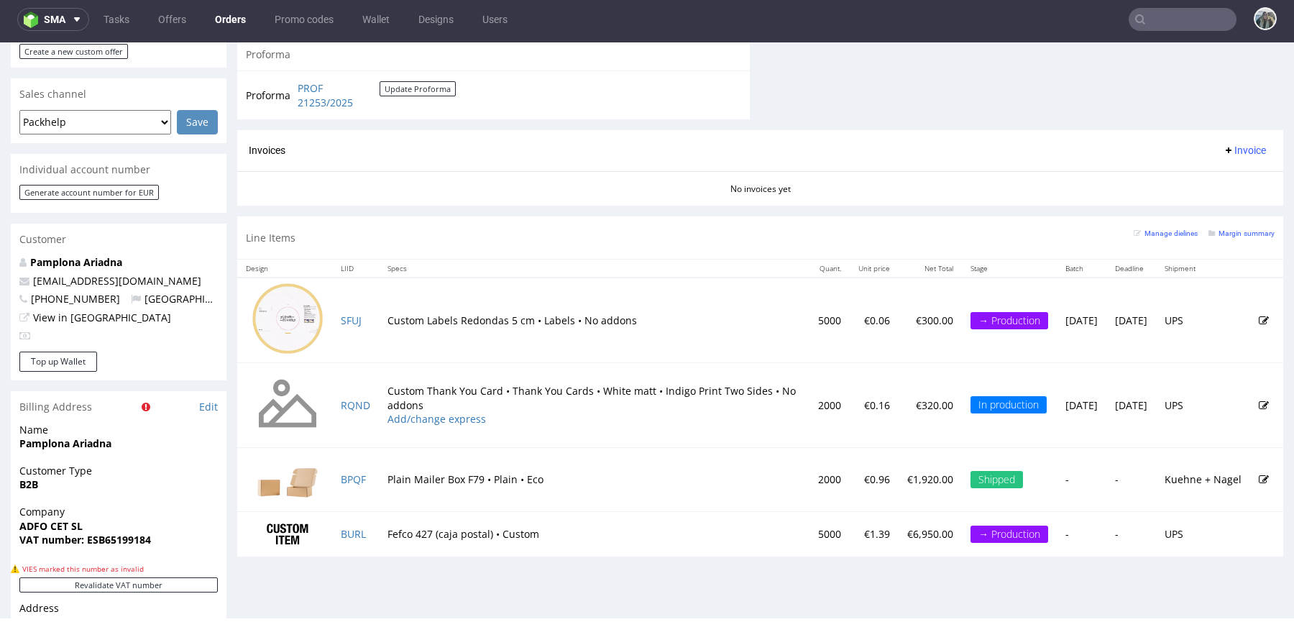
click at [1156, 24] on input "text" at bounding box center [1183, 19] width 108 height 23
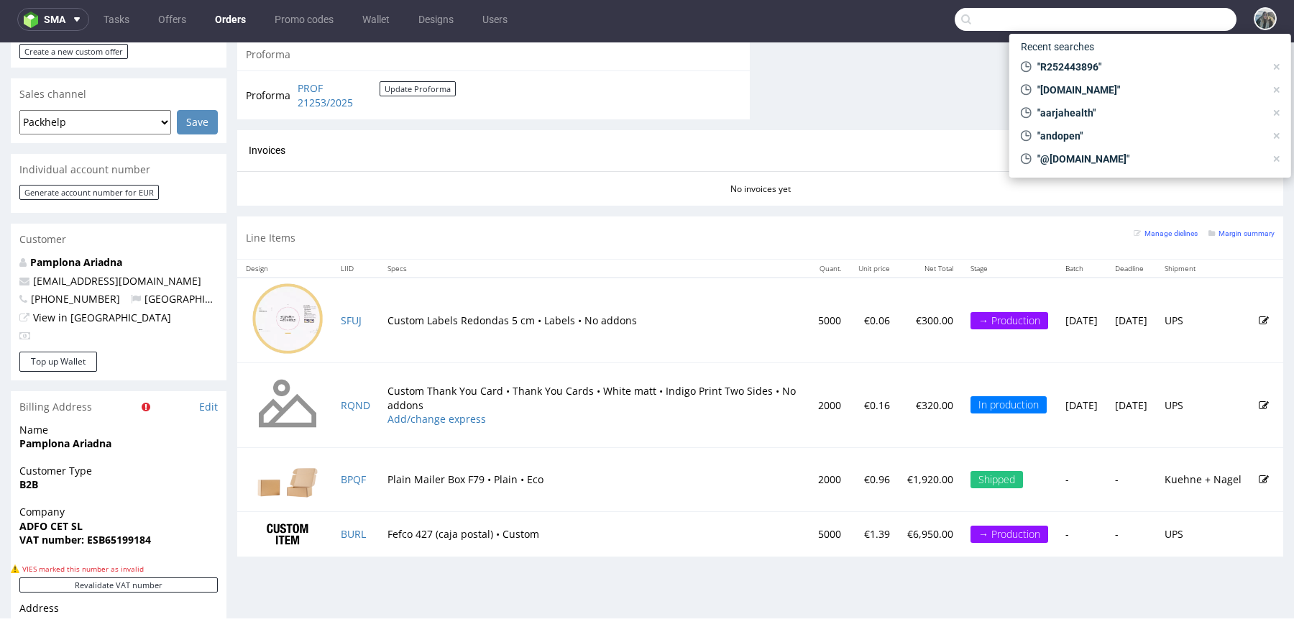
paste input "tavex"
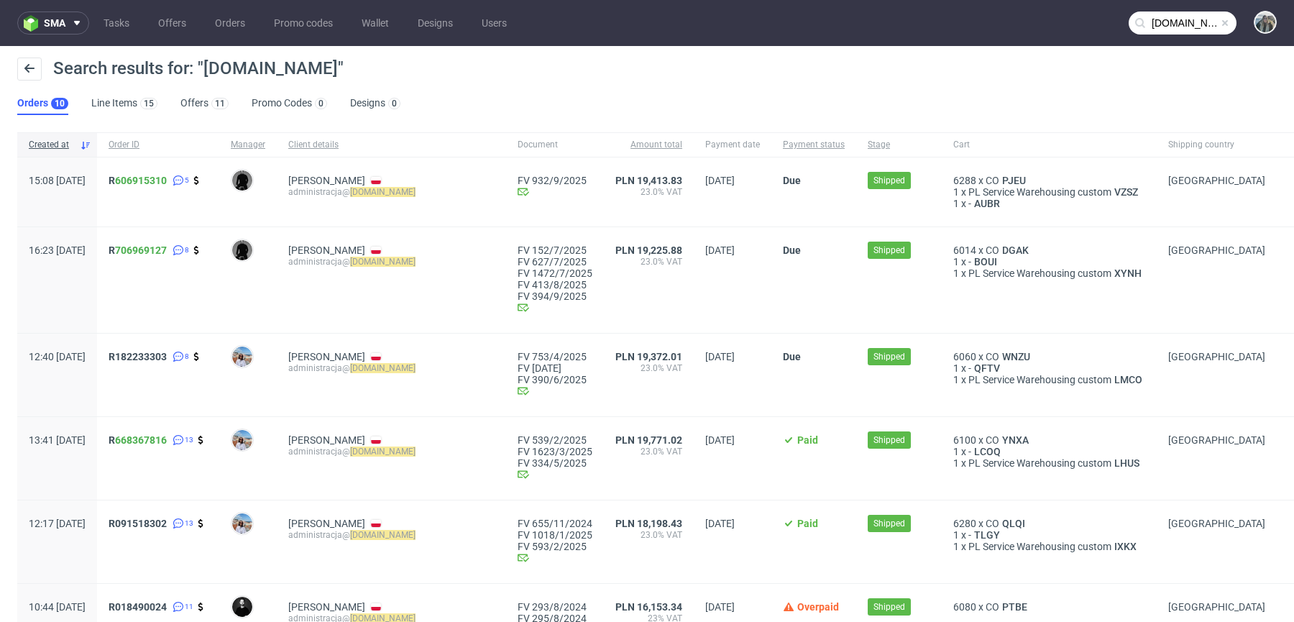
drag, startPoint x: 152, startPoint y: 201, endPoint x: 147, endPoint y: 181, distance: 20.3
click at [147, 181] on div "R 606915310 5" at bounding box center [158, 191] width 122 height 69
drag, startPoint x: 150, startPoint y: 191, endPoint x: 150, endPoint y: 177, distance: 14.4
click at [150, 177] on div "R 606915310 5" at bounding box center [158, 191] width 122 height 69
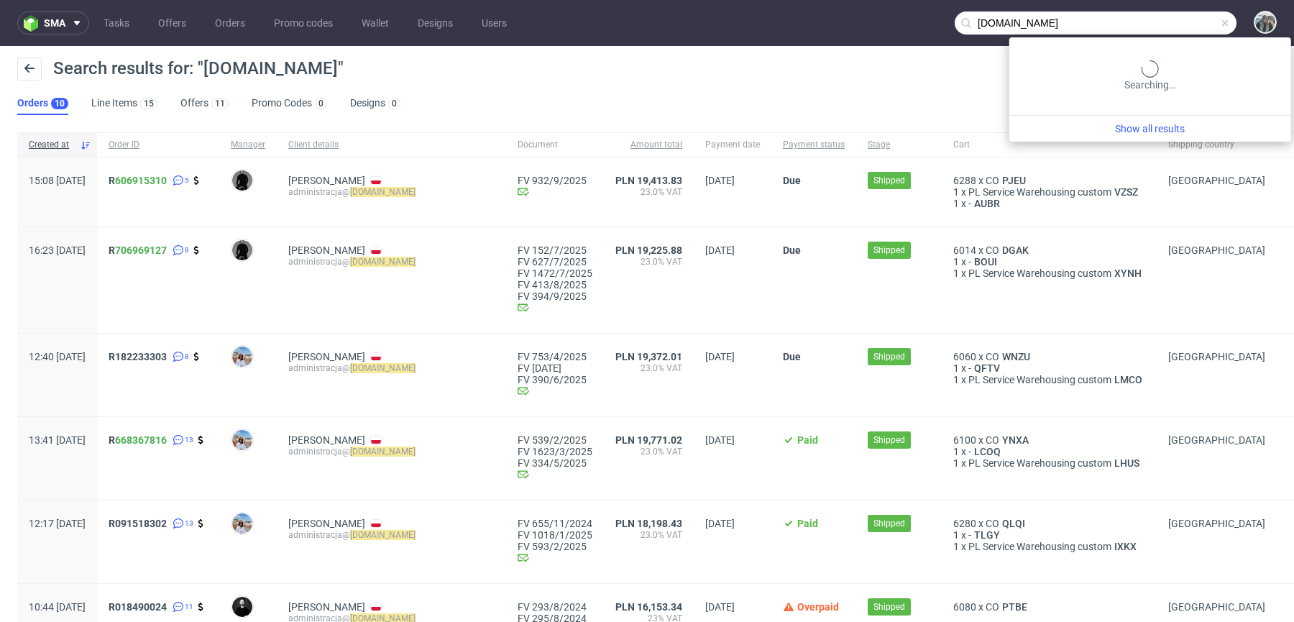
click at [1158, 29] on input "tavex.pl" at bounding box center [1096, 23] width 282 height 23
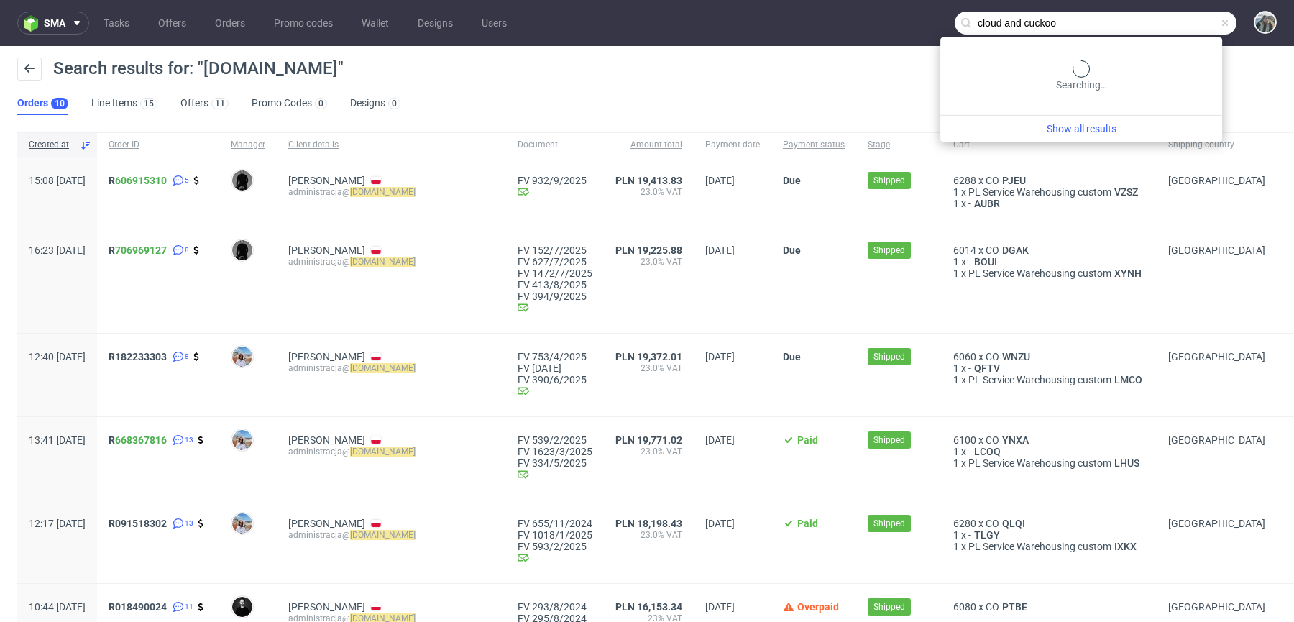
type input "cloud and cuckoo"
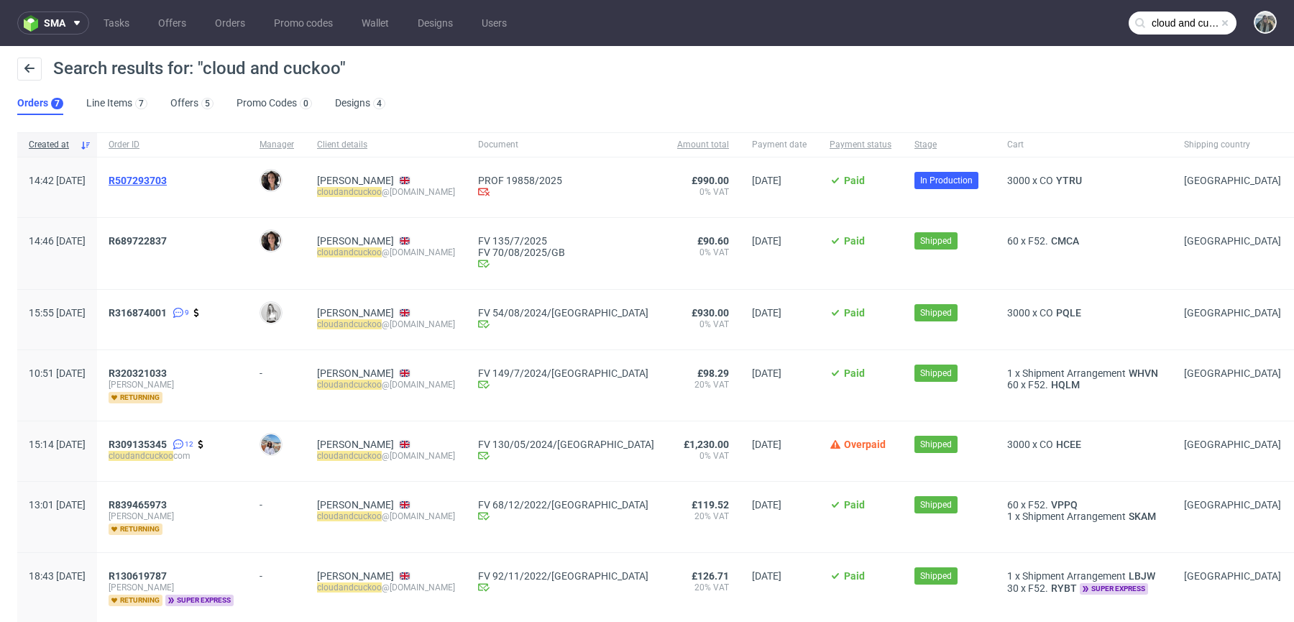
click at [160, 183] on span "R507293703" at bounding box center [138, 181] width 58 height 12
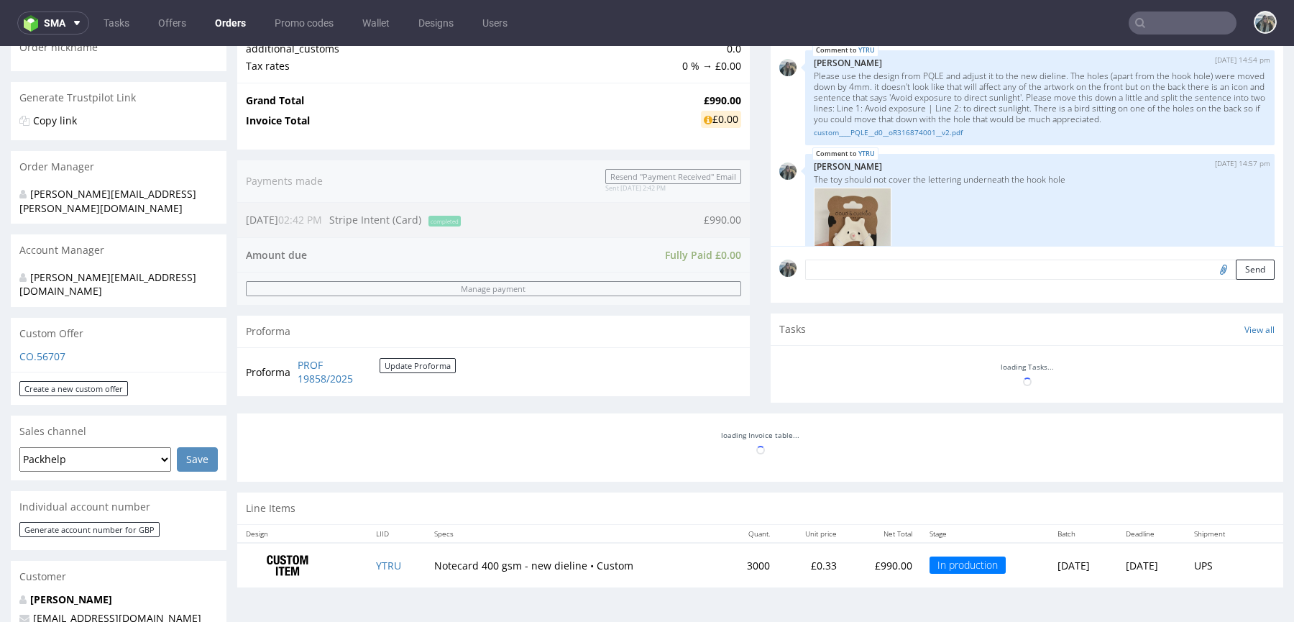
scroll to position [132, 0]
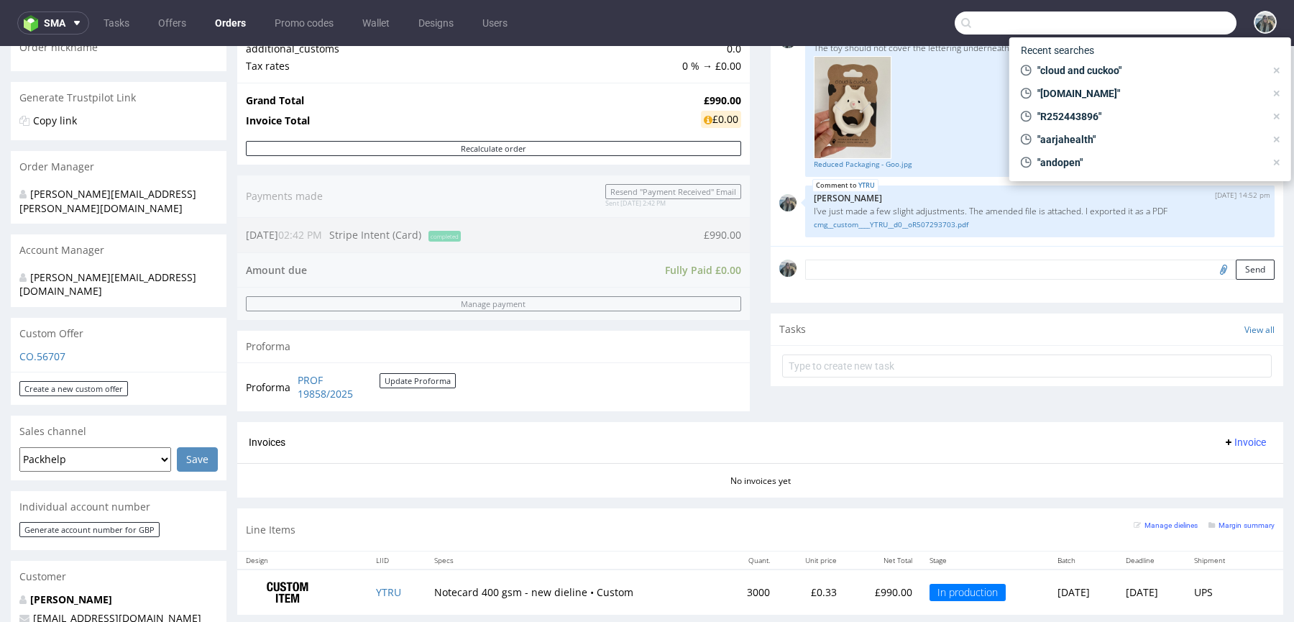
click at [1190, 29] on input "text" at bounding box center [1096, 23] width 282 height 23
paste input "Gecanor"
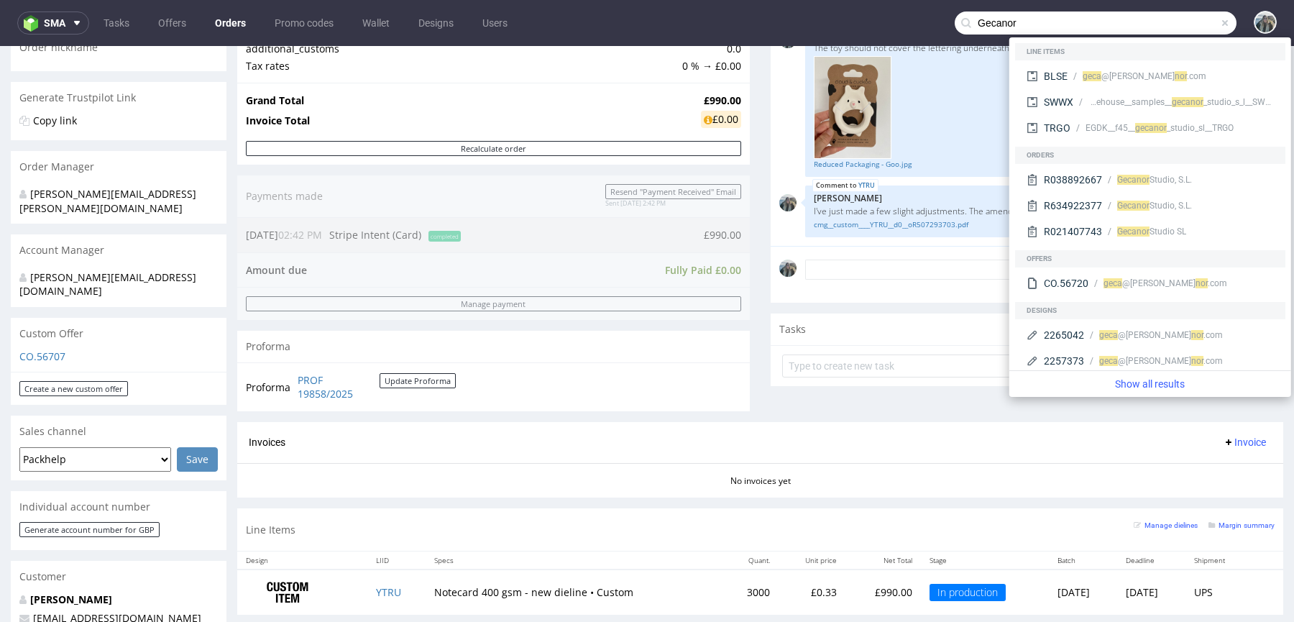
click at [1176, 25] on input "Gecanor" at bounding box center [1096, 23] width 282 height 23
paste input "Gecanor"
type input "Gecanor Gecanor"
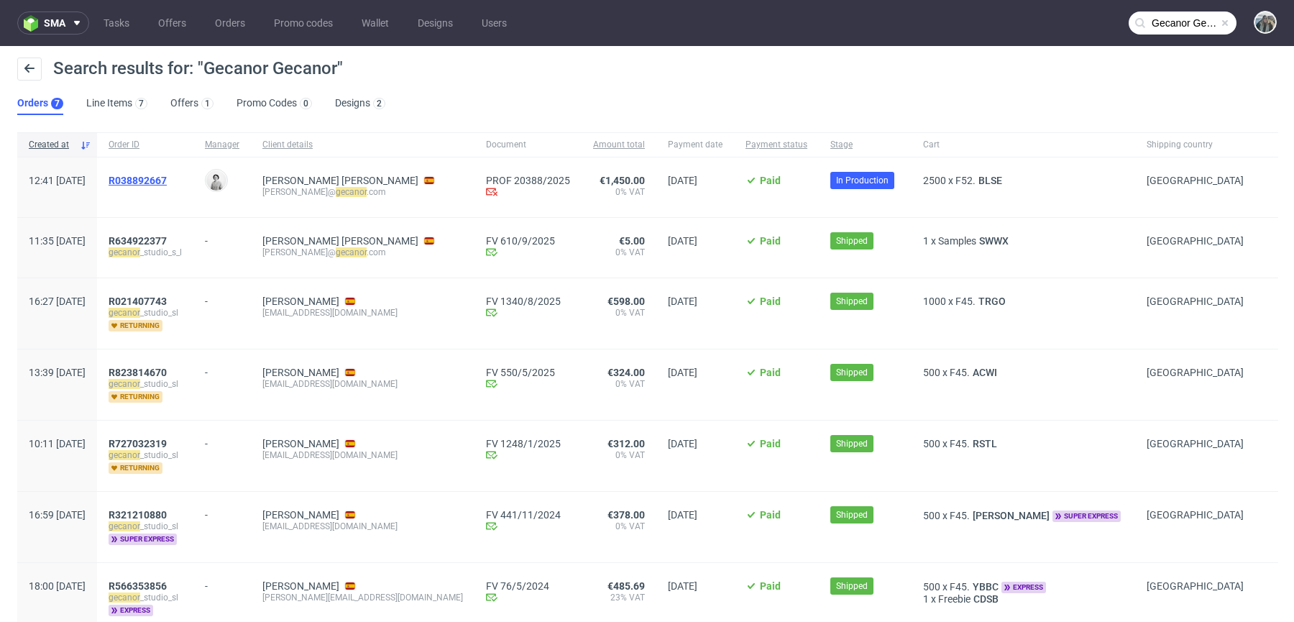
click at [167, 175] on span "R038892667" at bounding box center [138, 181] width 58 height 12
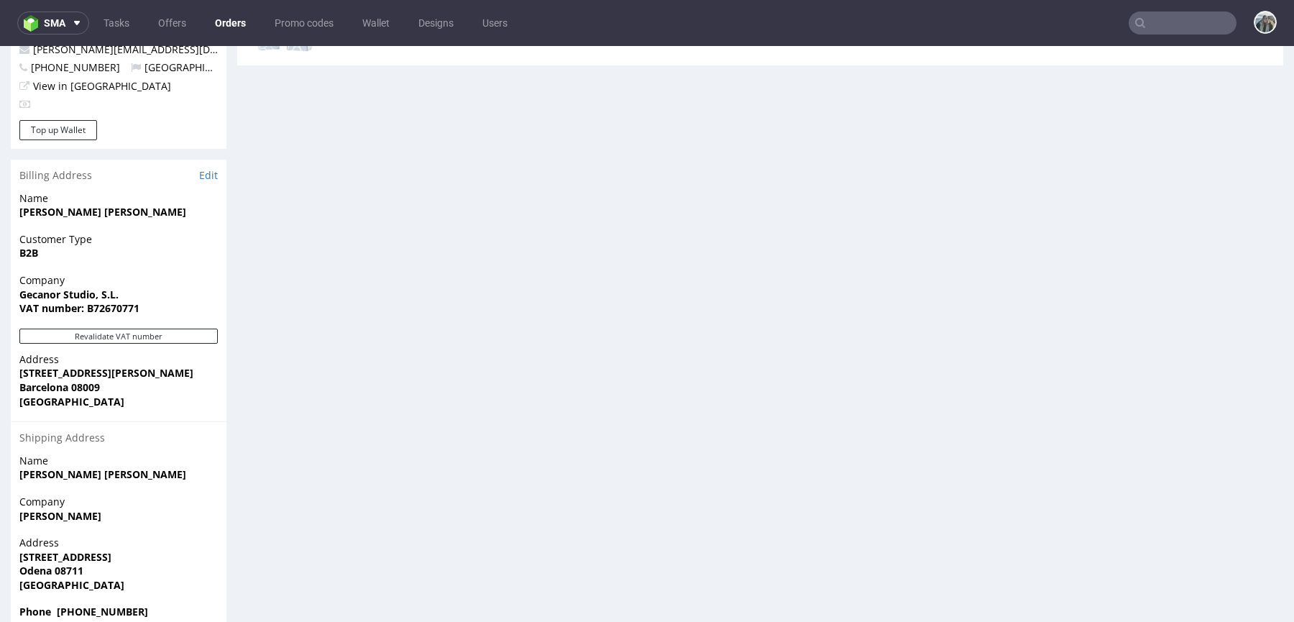
scroll to position [626, 0]
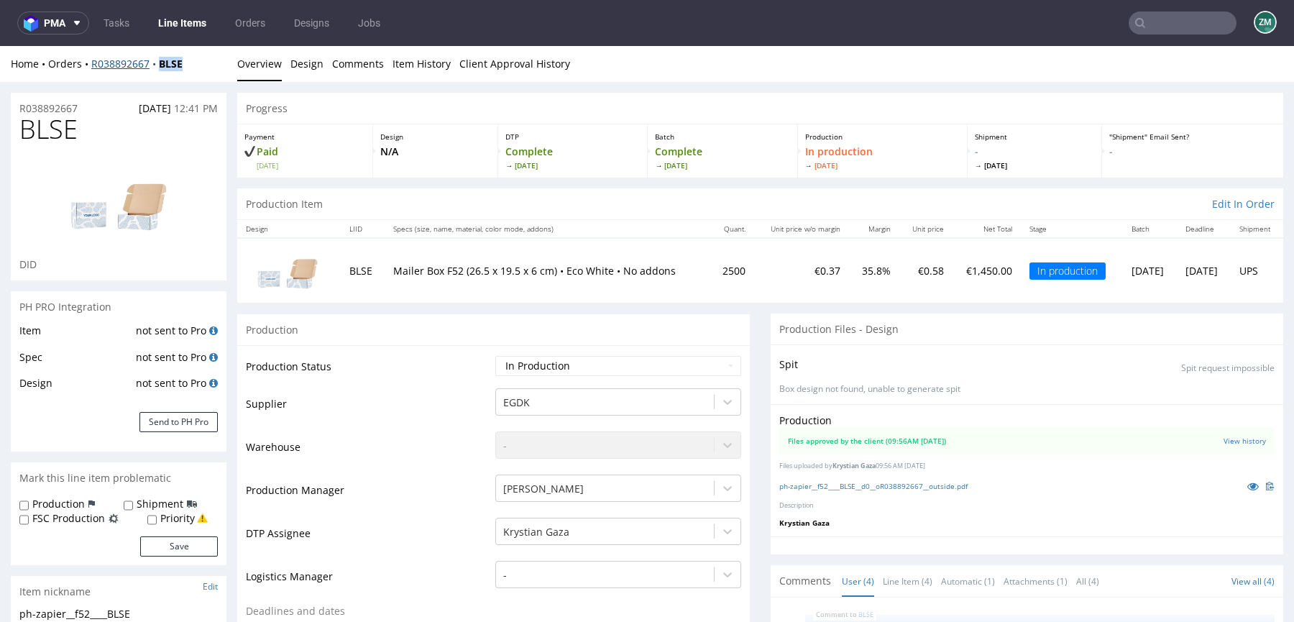
drag, startPoint x: 165, startPoint y: 77, endPoint x: 158, endPoint y: 63, distance: 15.1
click at [158, 63] on div "Home Orders R038892667 BLSE Overview Design Comments Item History Client Approv…" at bounding box center [647, 64] width 1294 height 36
copy strong "BLSE"
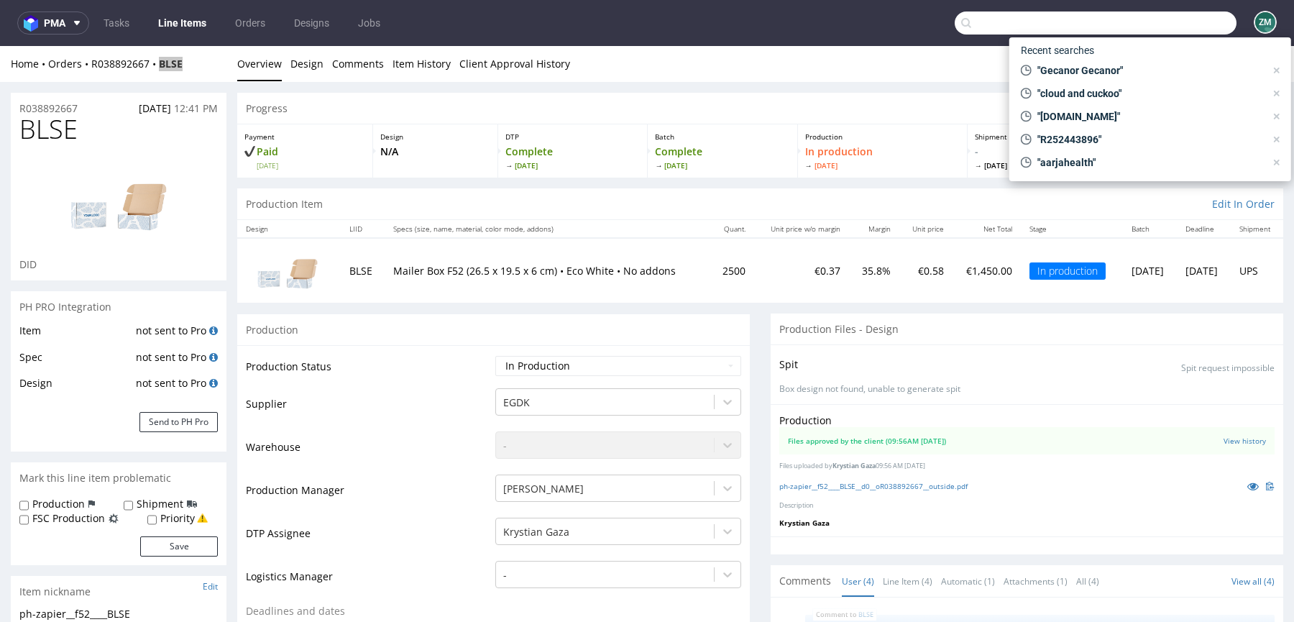
click at [1162, 26] on input "text" at bounding box center [1096, 23] width 282 height 23
click at [1144, 16] on input "text" at bounding box center [1096, 23] width 282 height 23
paste input "R070392405"
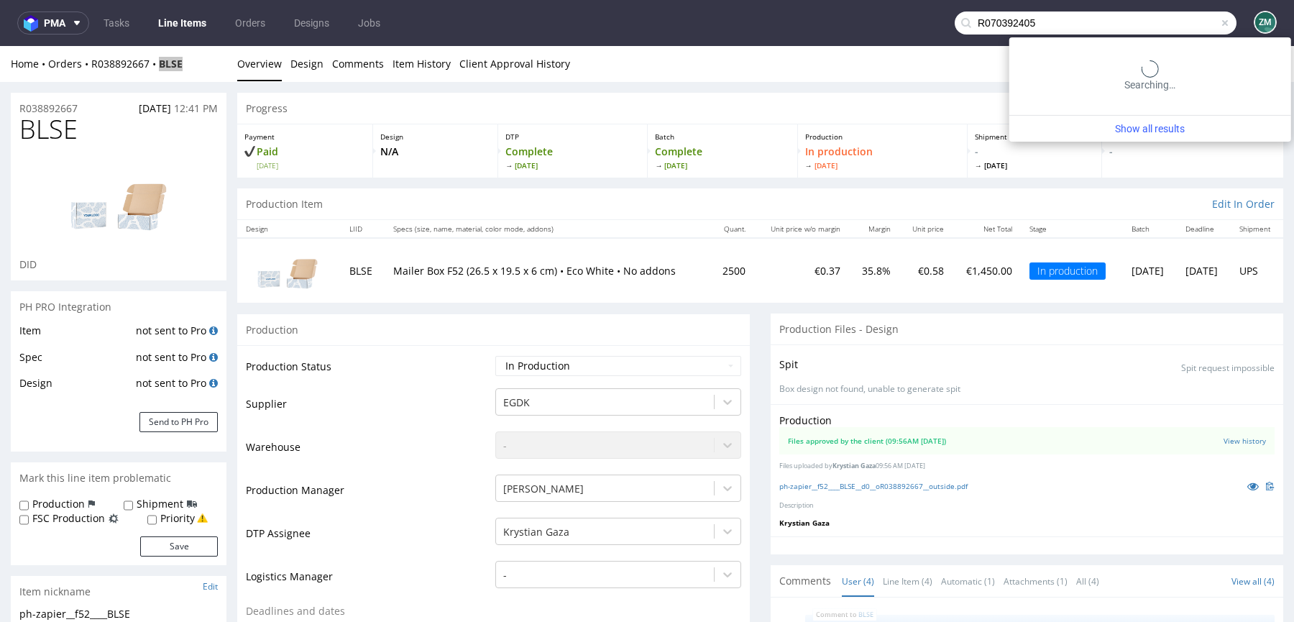
type input "R070392405"
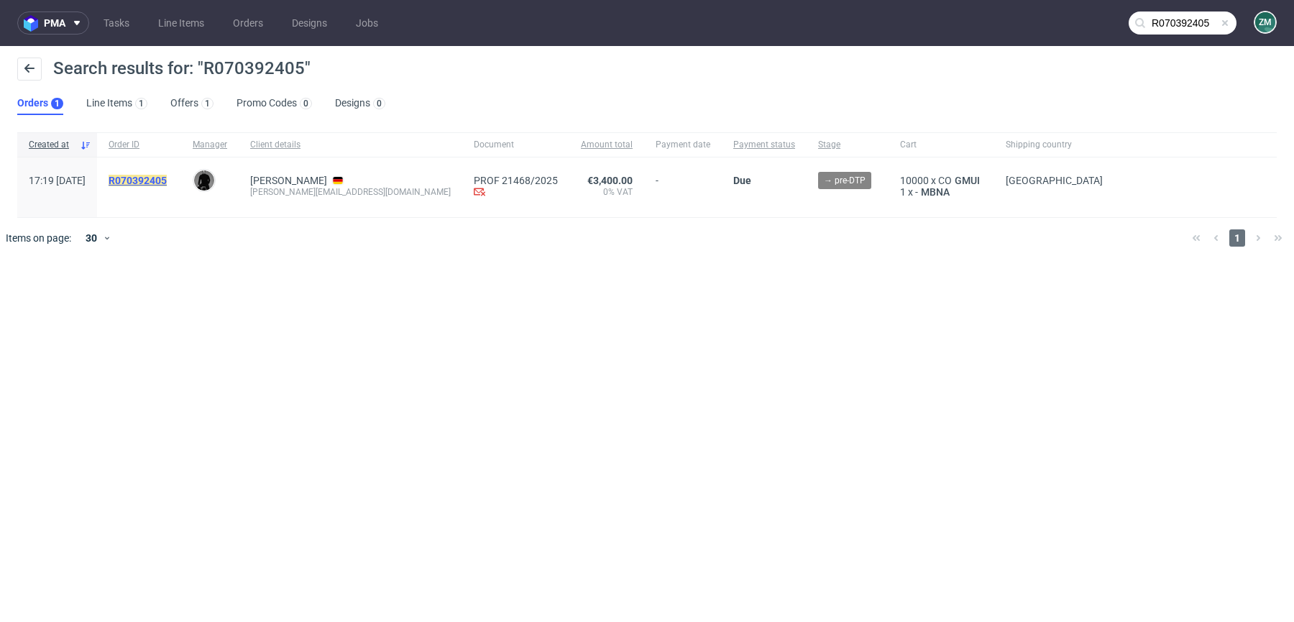
click at [167, 177] on mark "R070392405" at bounding box center [138, 181] width 58 height 12
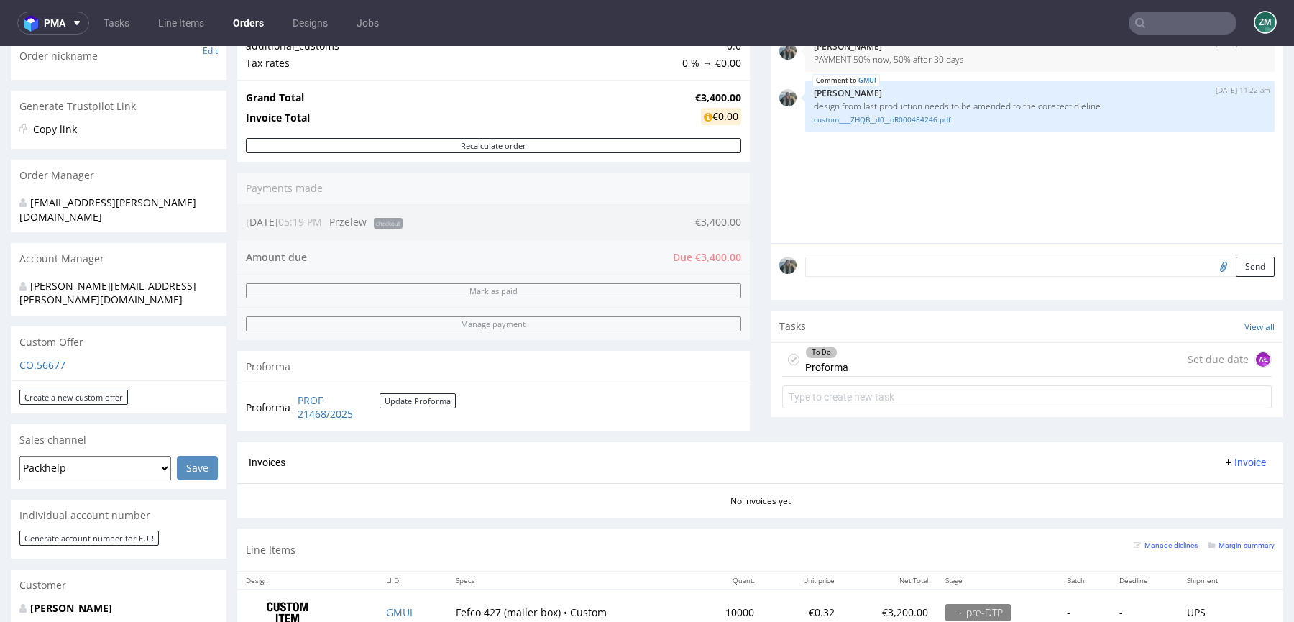
scroll to position [450, 0]
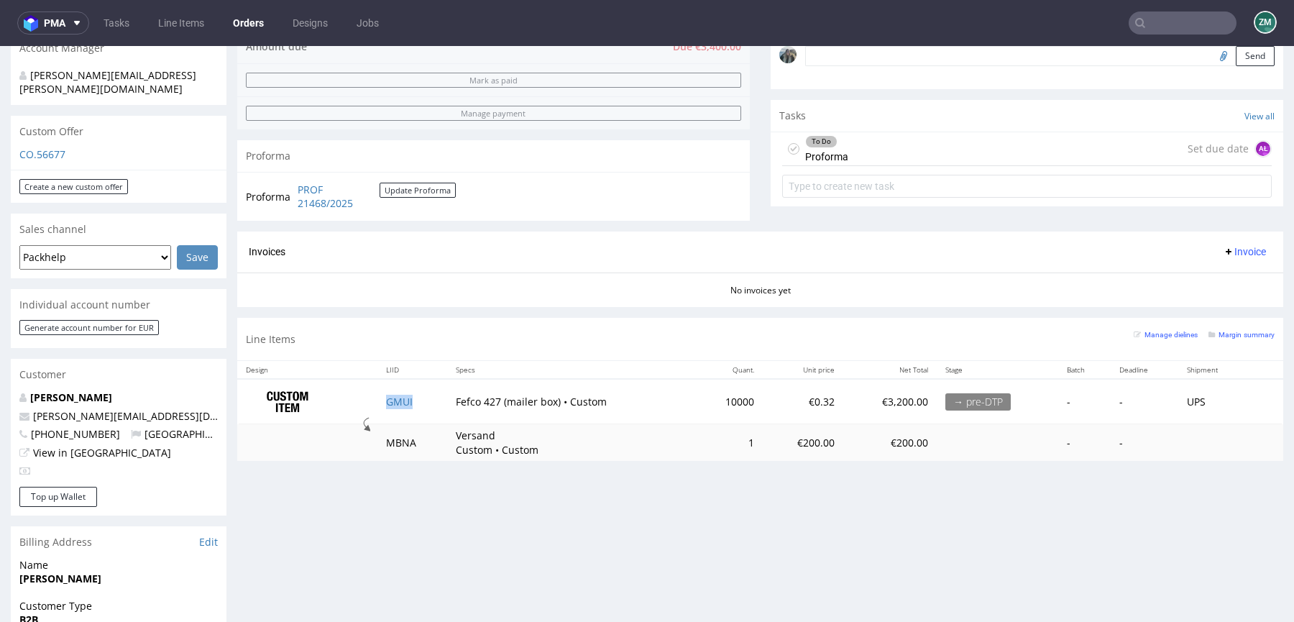
click at [431, 401] on td "GMUI" at bounding box center [413, 401] width 70 height 45
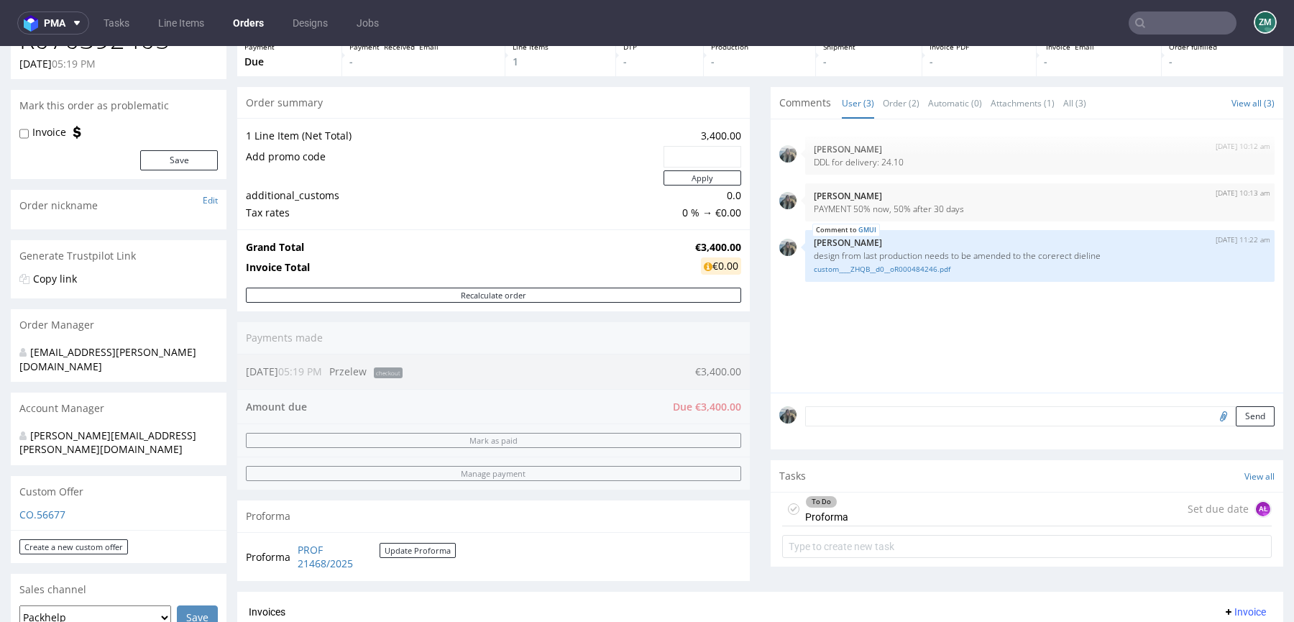
scroll to position [0, 0]
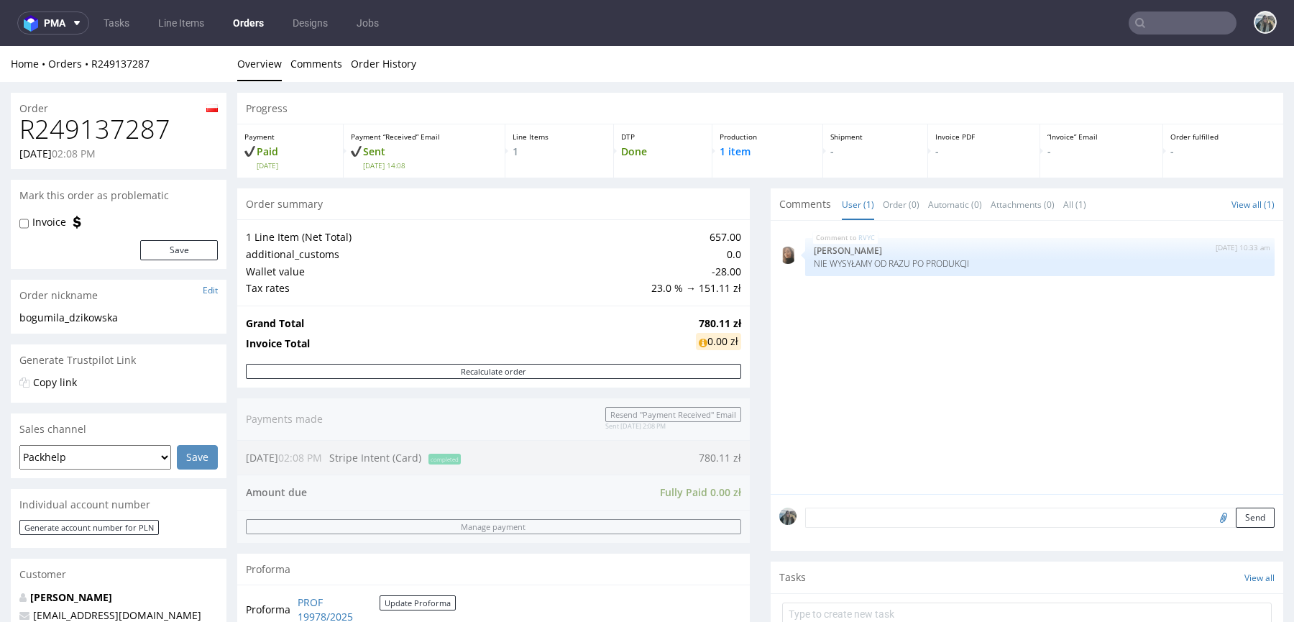
click at [141, 127] on h1 "R249137287" at bounding box center [118, 129] width 198 height 29
click at [141, 128] on h1 "R249137287" at bounding box center [118, 129] width 198 height 29
copy h1 "R249137287"
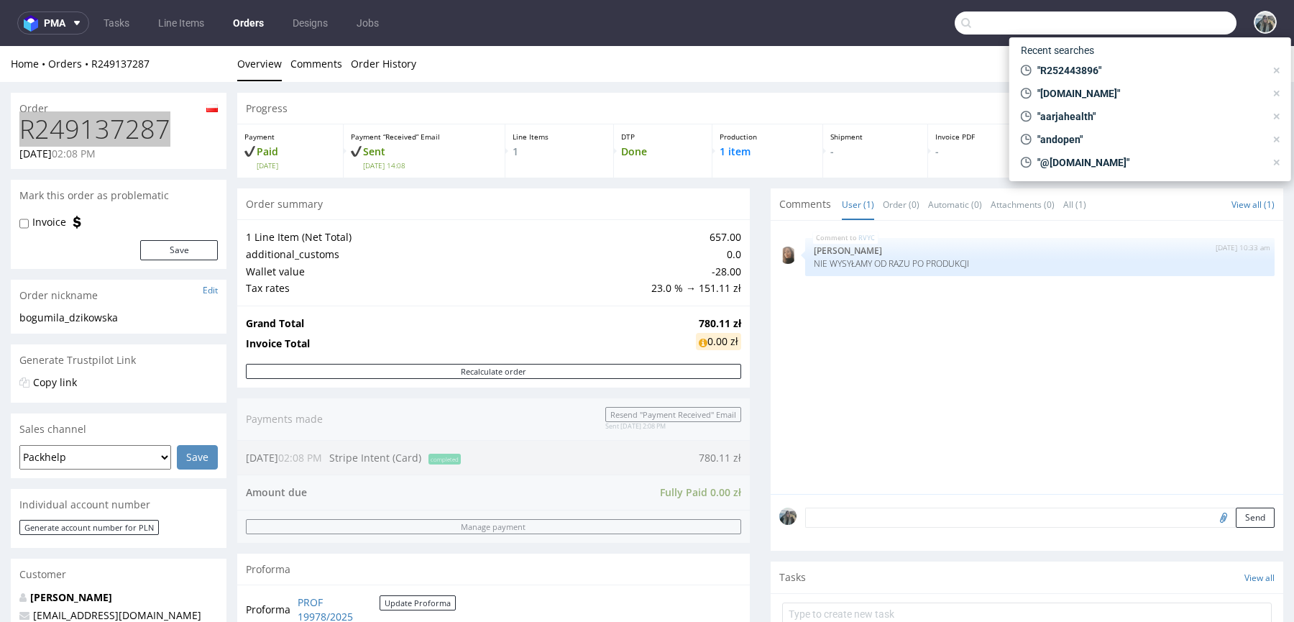
click at [1169, 34] on input "text" at bounding box center [1096, 23] width 282 height 23
paste input "bambubloom"
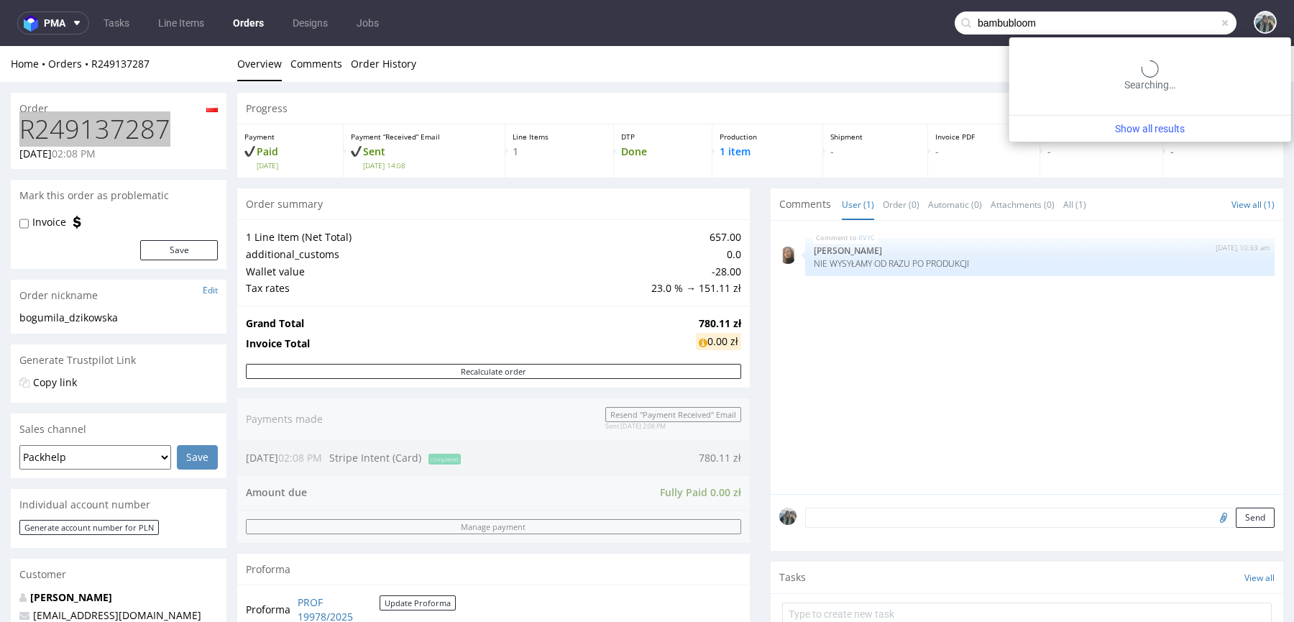
type input "bambubloom"
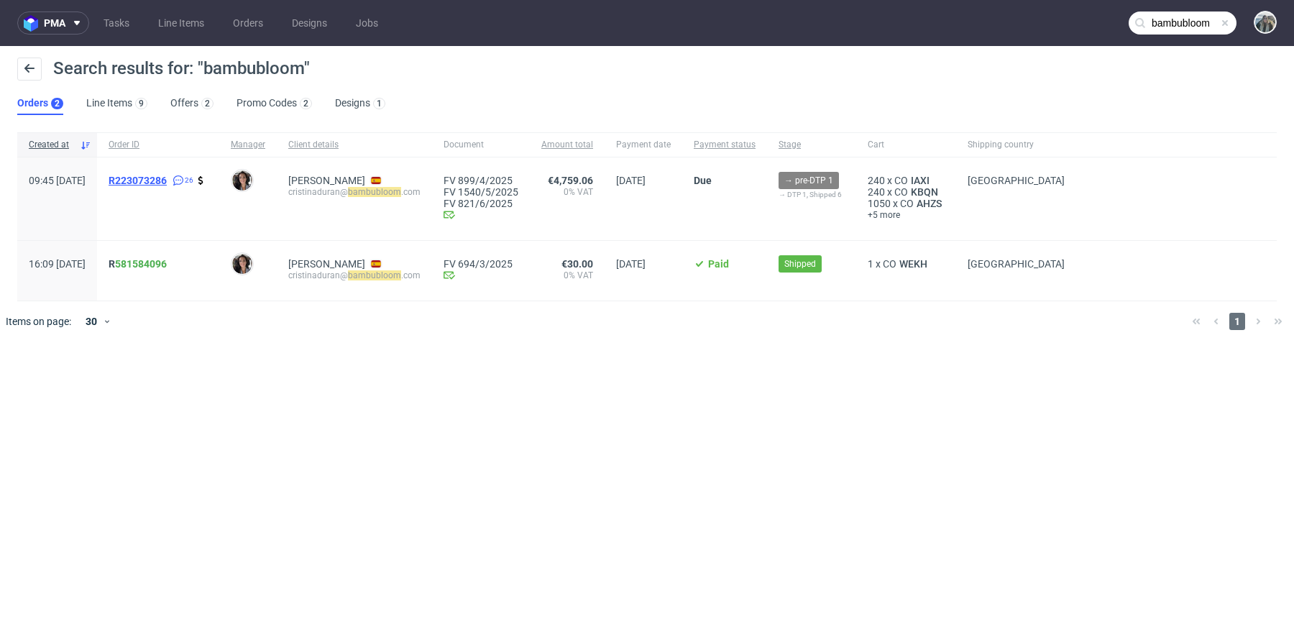
click at [167, 177] on span "R223073286" at bounding box center [138, 181] width 58 height 12
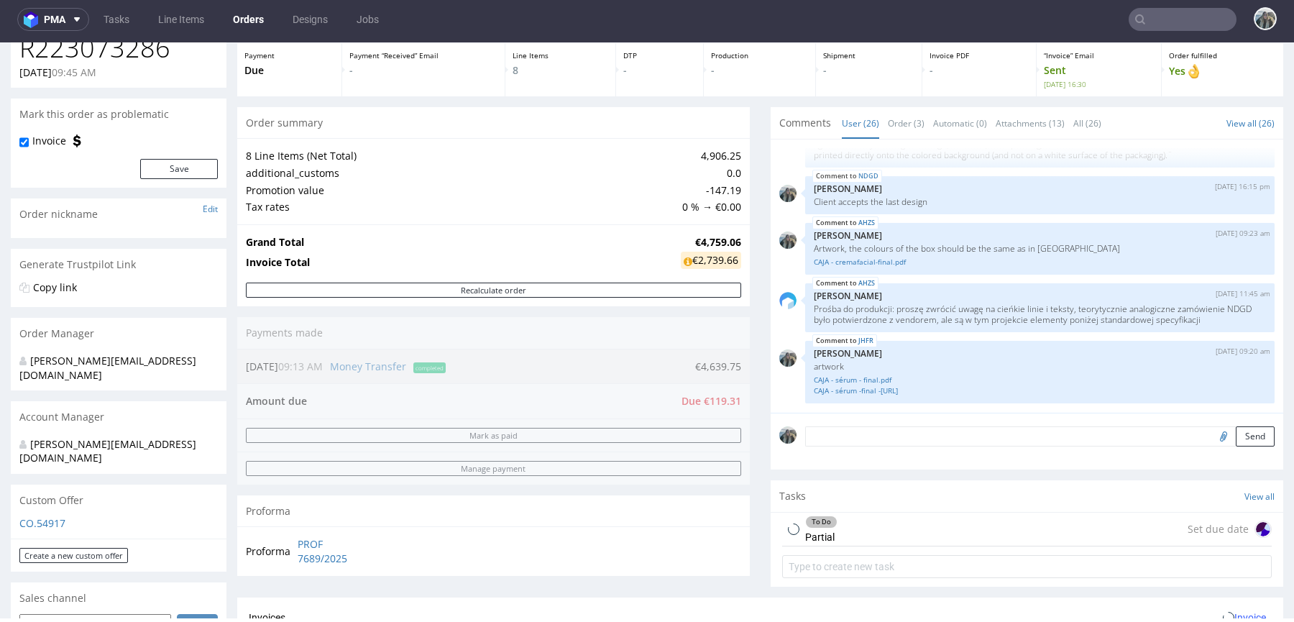
scroll to position [817, 0]
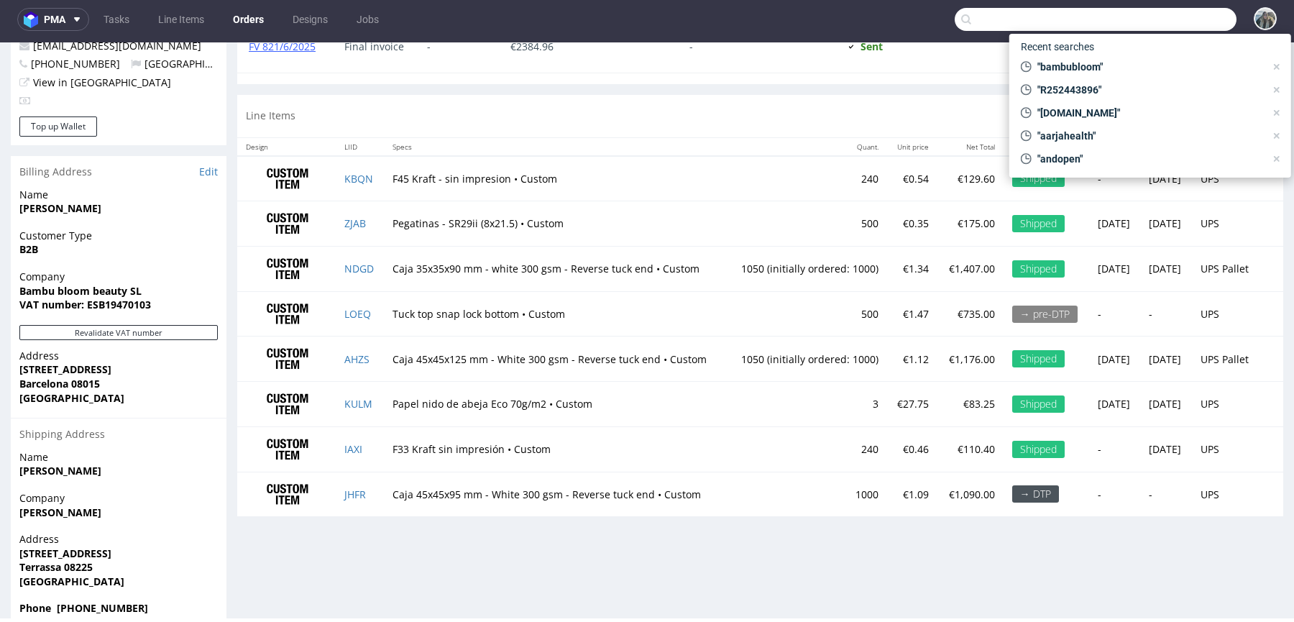
click at [1161, 14] on input "text" at bounding box center [1096, 19] width 282 height 23
paste input "R363581141"
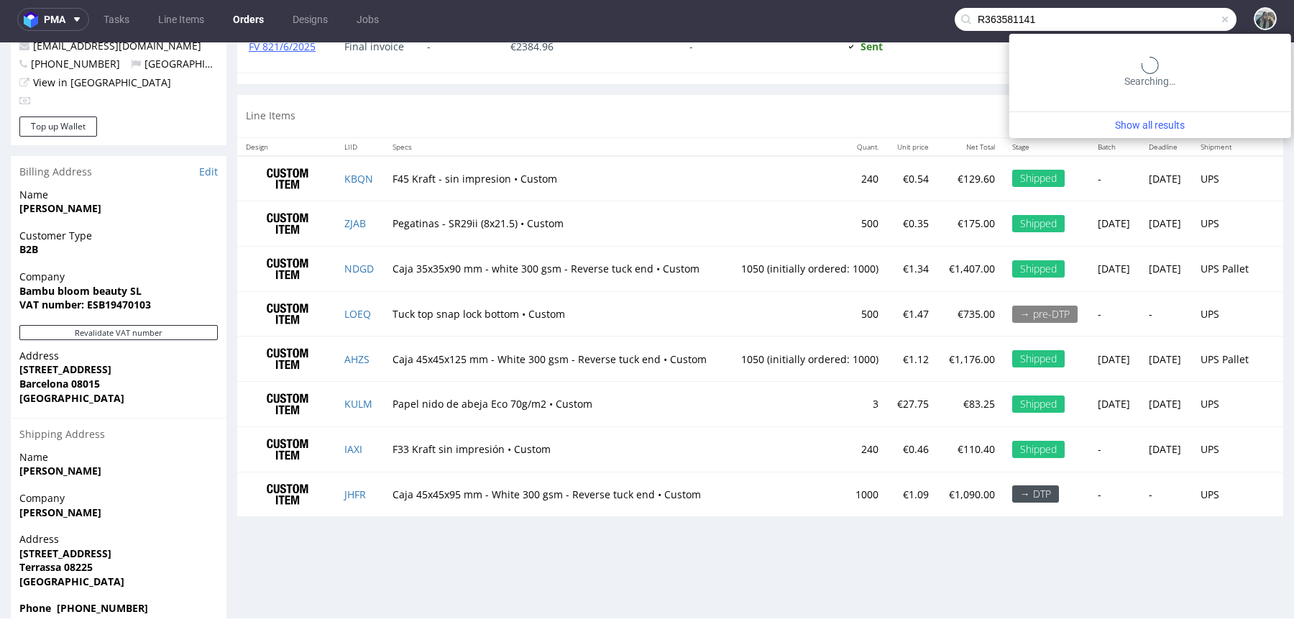
type input "R363581141"
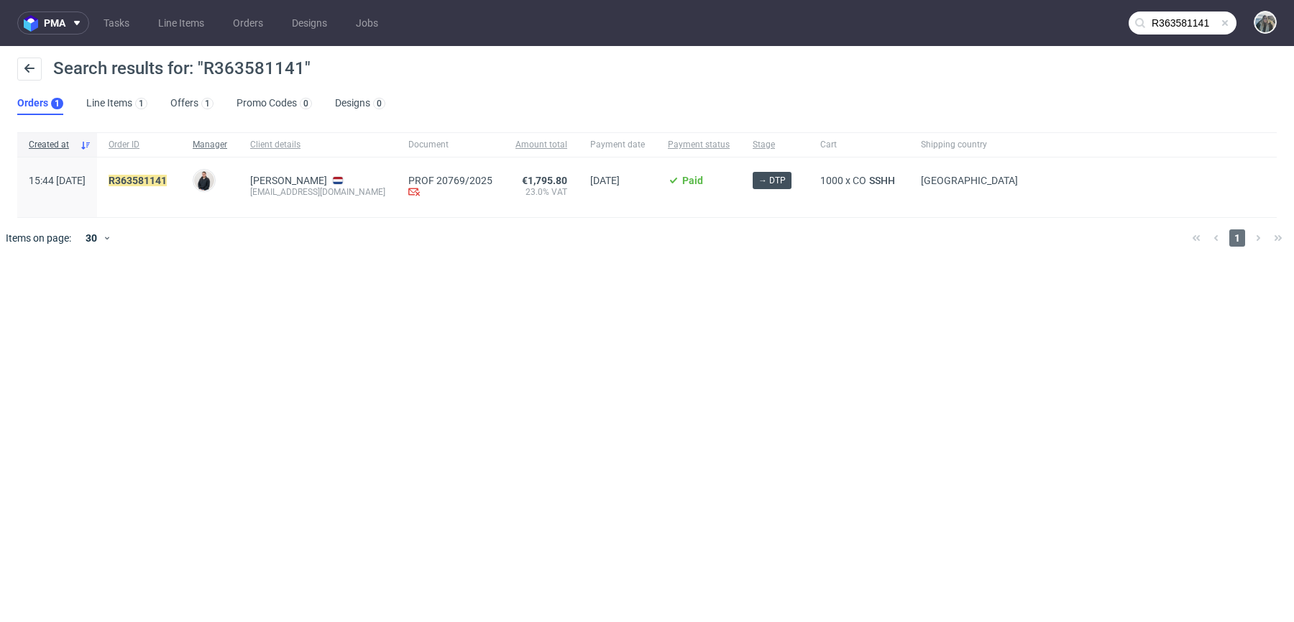
click at [167, 183] on mark "R363581141" at bounding box center [138, 181] width 58 height 12
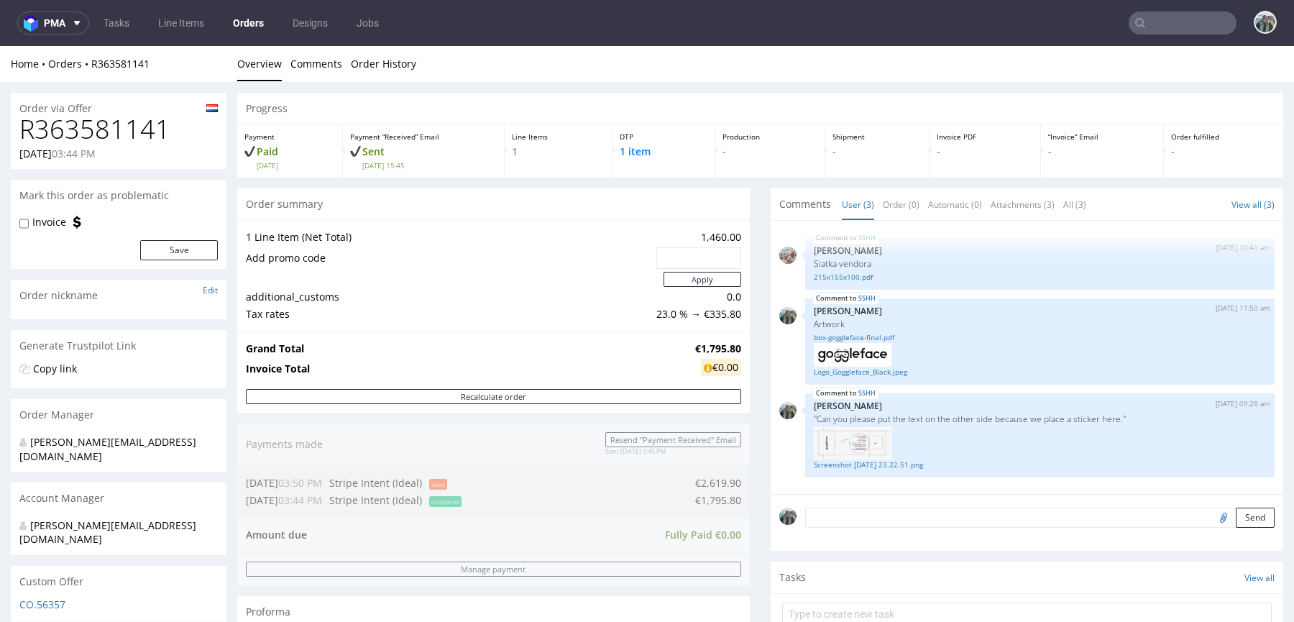
click at [163, 185] on div "Mark this order as problematic" at bounding box center [119, 196] width 216 height 32
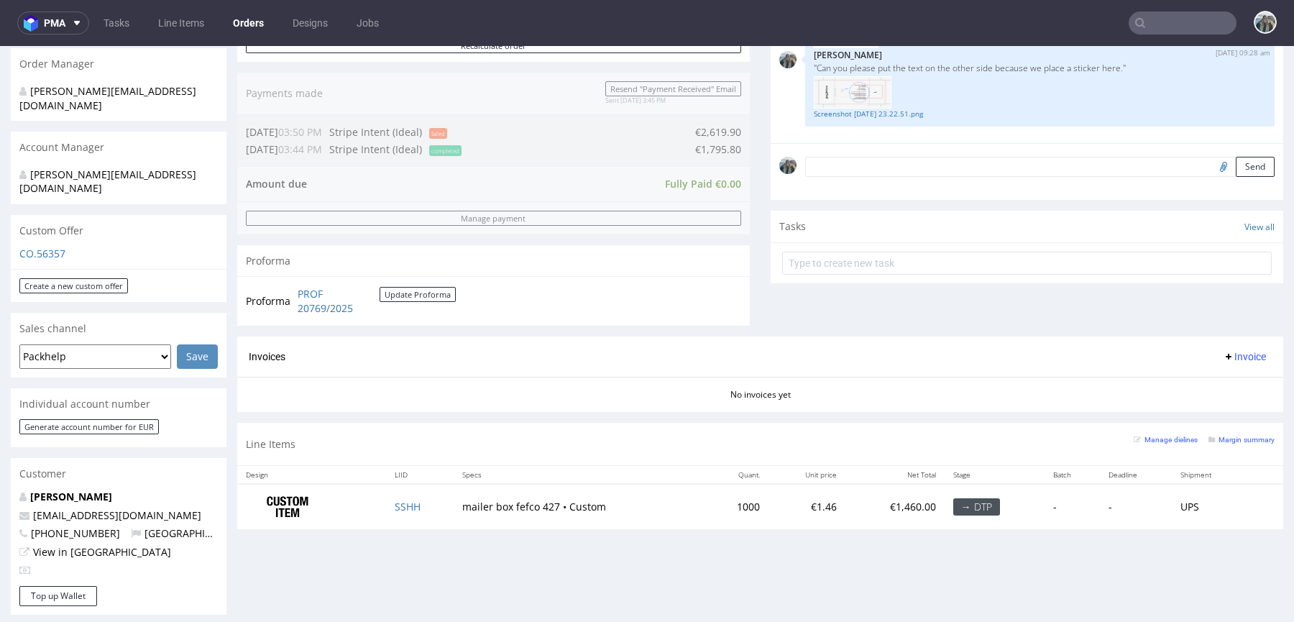
scroll to position [444, 0]
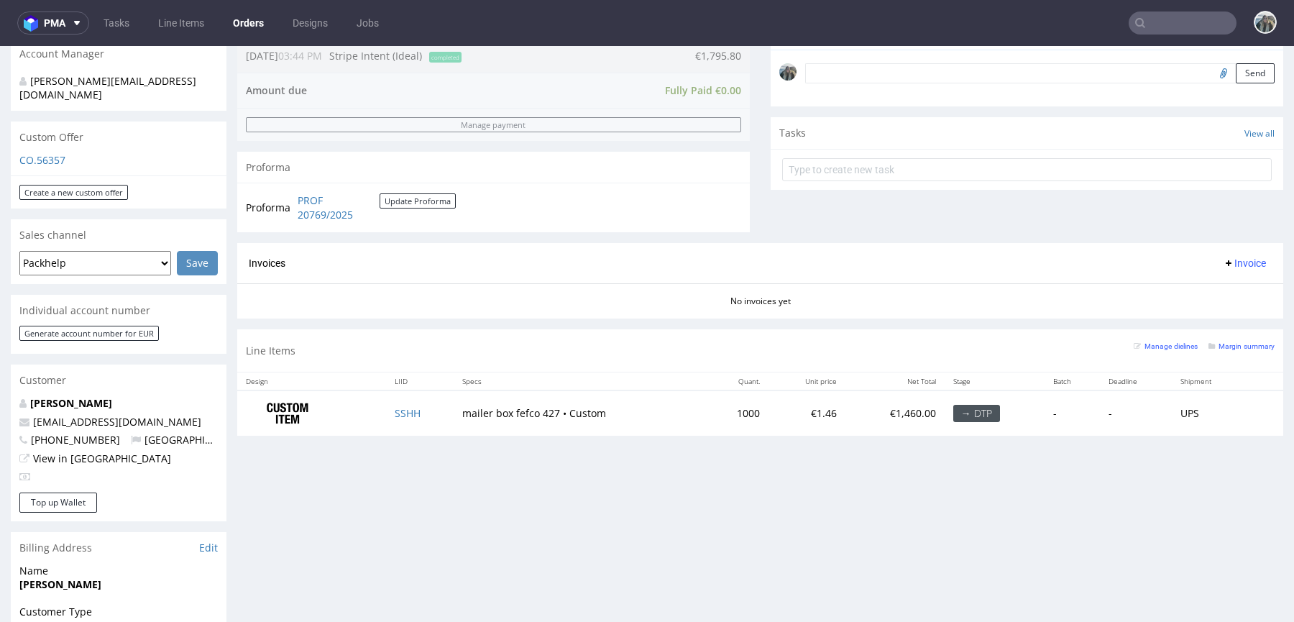
click at [432, 401] on td "SSHH" at bounding box center [420, 413] width 68 height 45
click at [426, 410] on td "SSHH" at bounding box center [420, 413] width 68 height 45
copy link "SSHH"
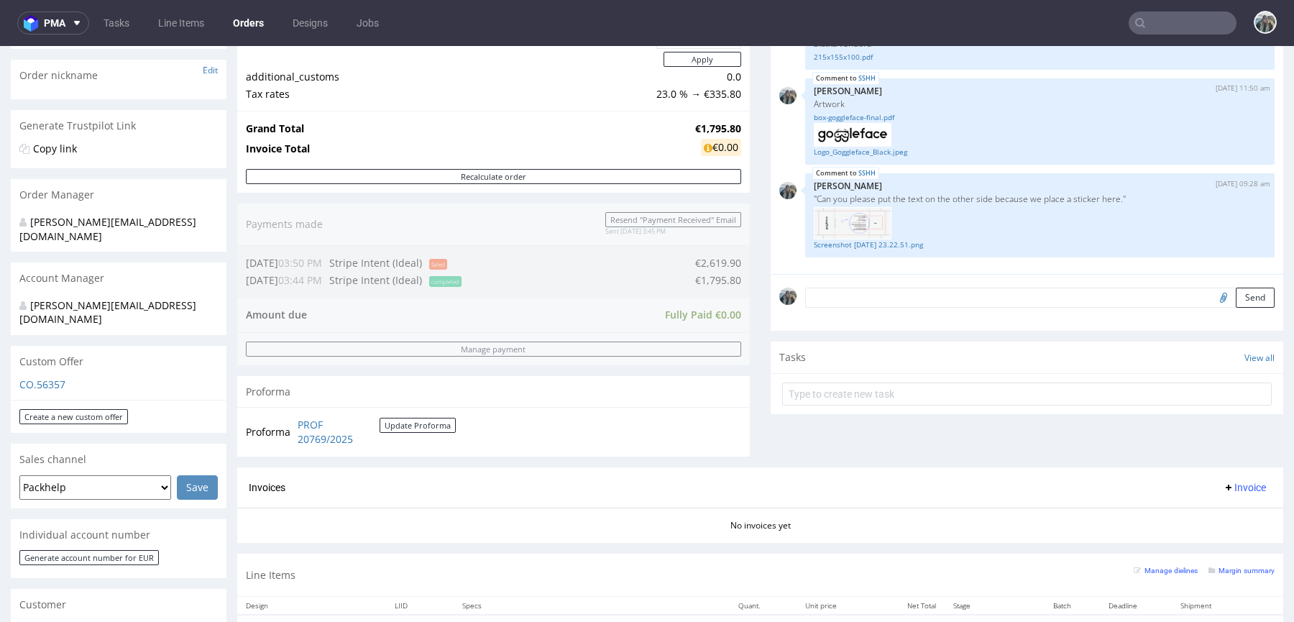
scroll to position [281, 0]
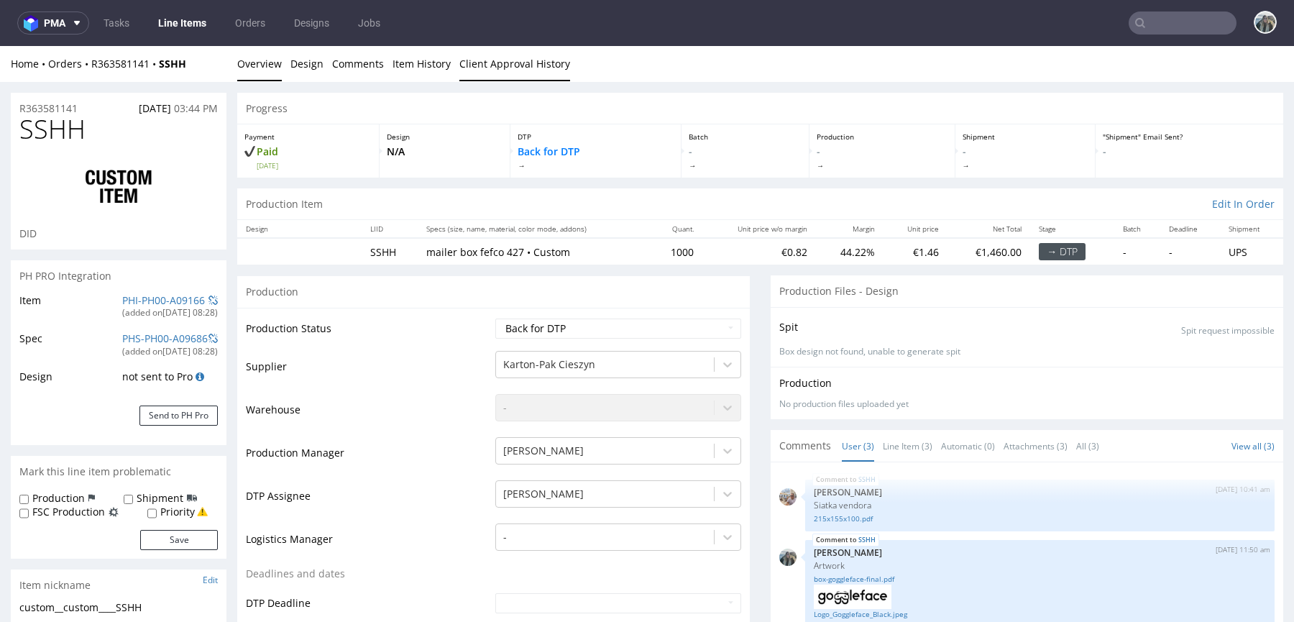
click at [512, 73] on link "Client Approval History" at bounding box center [515, 63] width 111 height 35
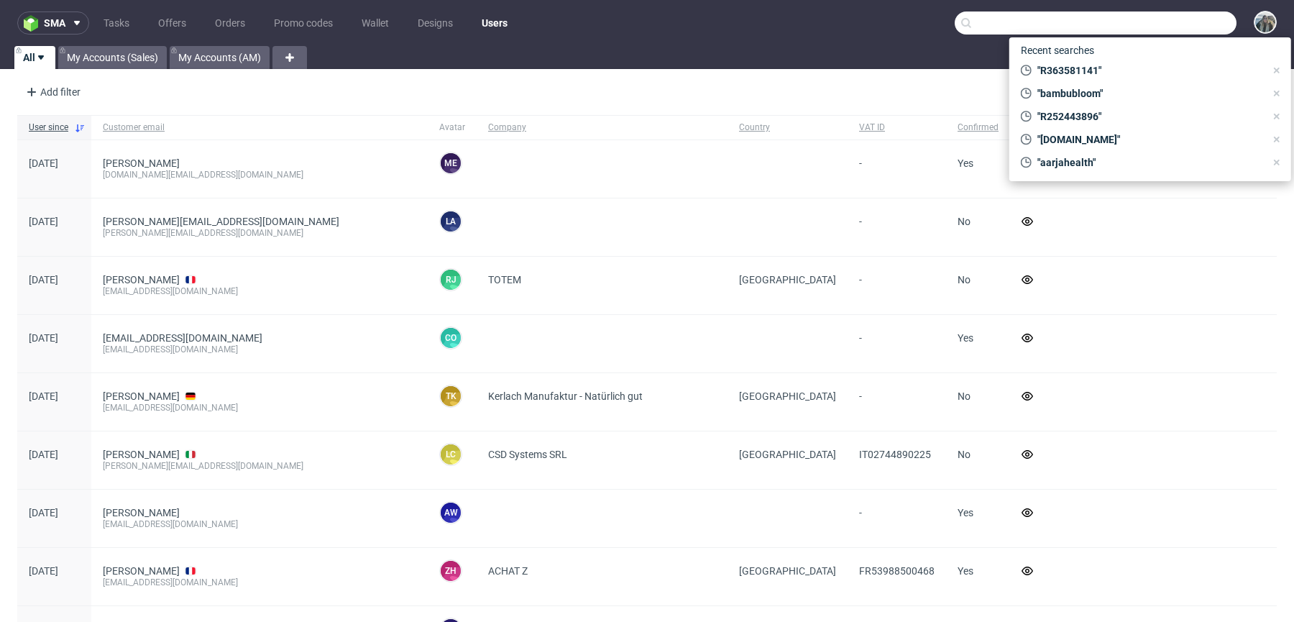
click at [1147, 32] on input "text" at bounding box center [1096, 23] width 282 height 23
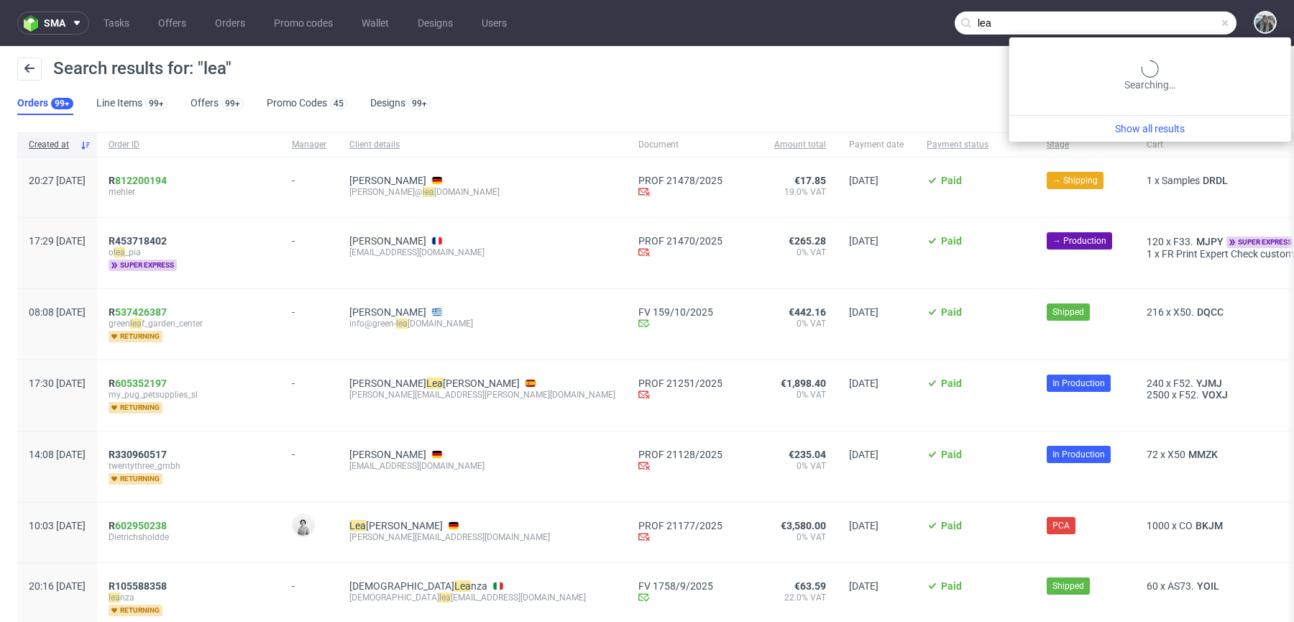
click at [1157, 24] on input "lea" at bounding box center [1096, 23] width 282 height 23
paste input "R640671482"
type input "R640671482"
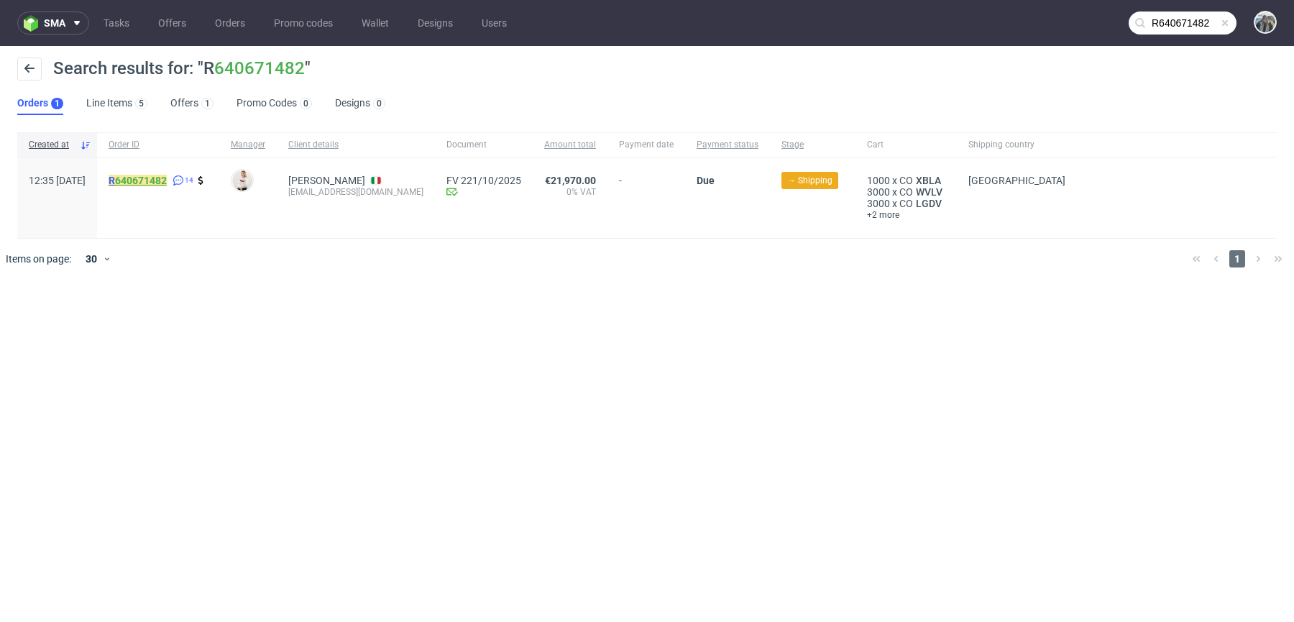
click at [167, 185] on link "640671482" at bounding box center [141, 181] width 52 height 12
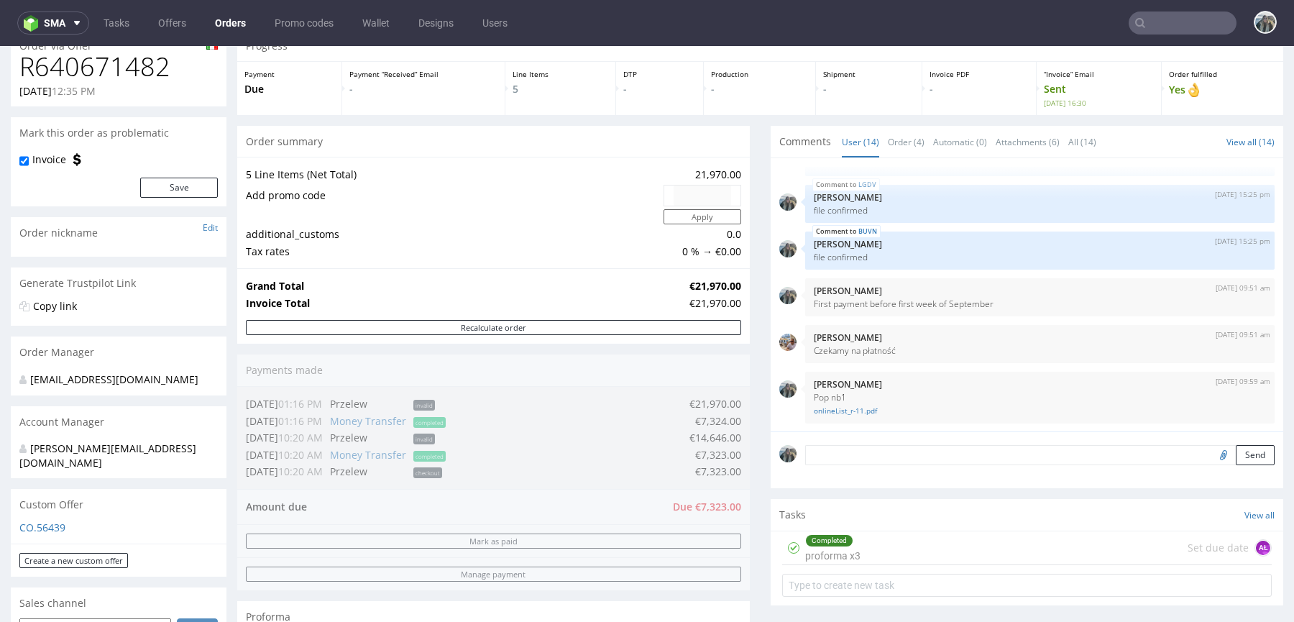
scroll to position [288, 0]
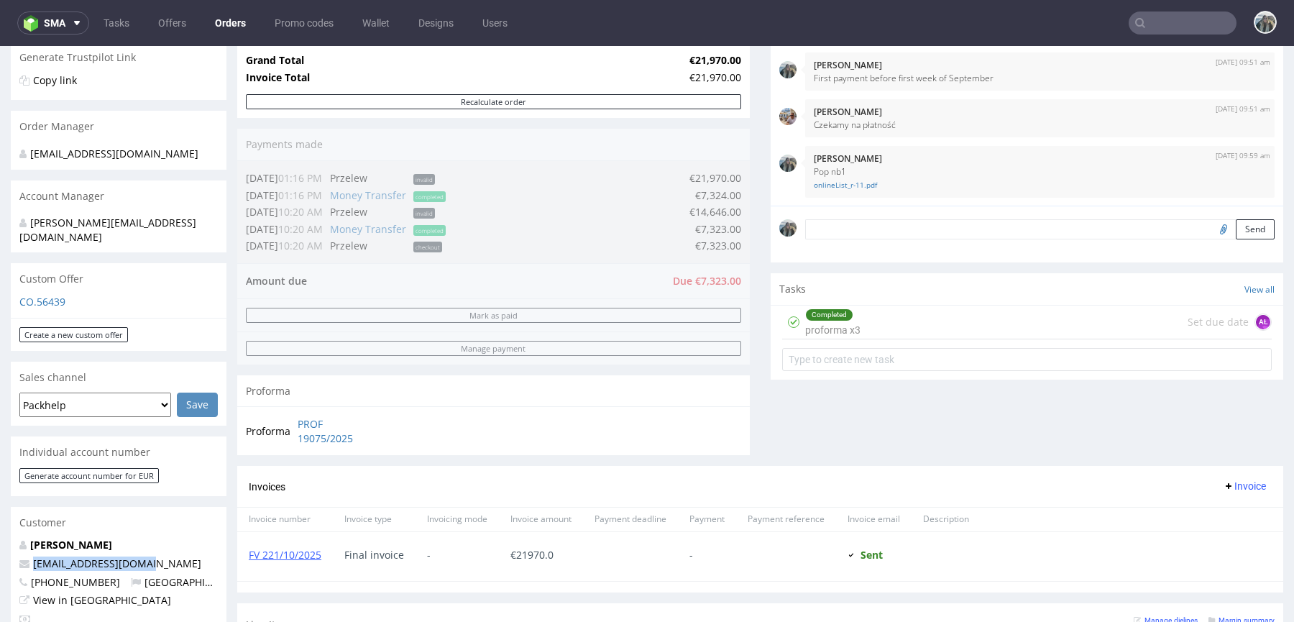
drag, startPoint x: 157, startPoint y: 552, endPoint x: 0, endPoint y: 552, distance: 156.8
click at [0, 552] on div "Order via Offer R640671482 13.08.2025 12:35 PM Mark this order as problematic I…" at bounding box center [647, 476] width 1294 height 1364
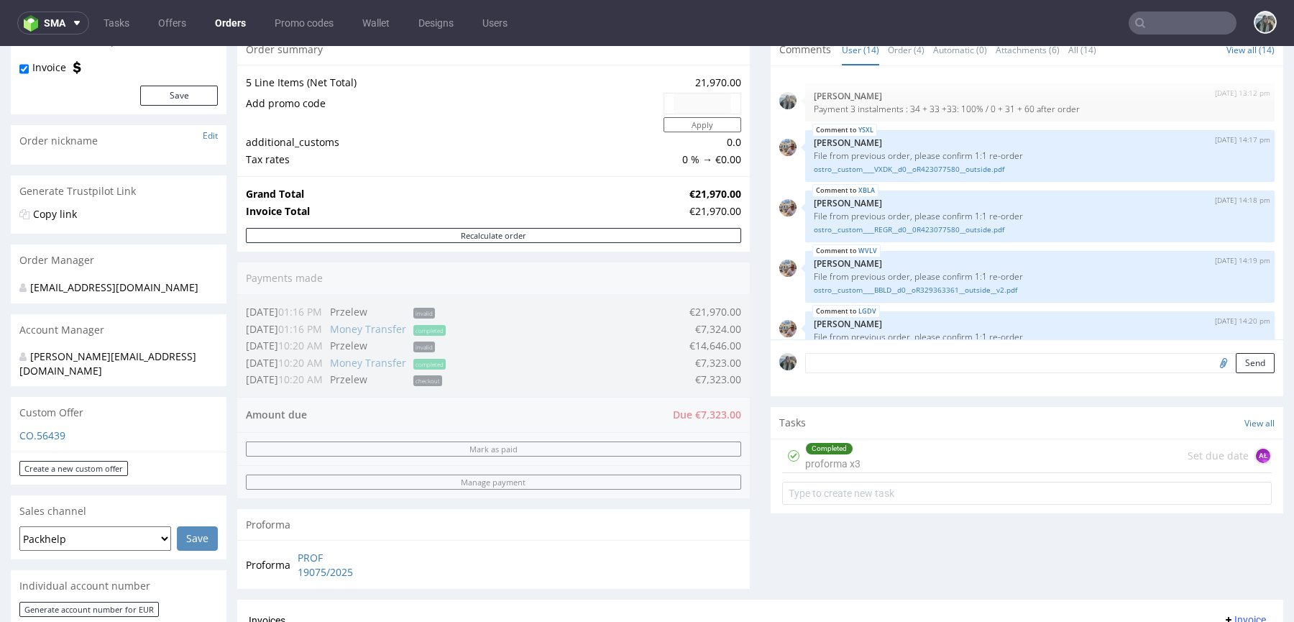
scroll to position [0, 0]
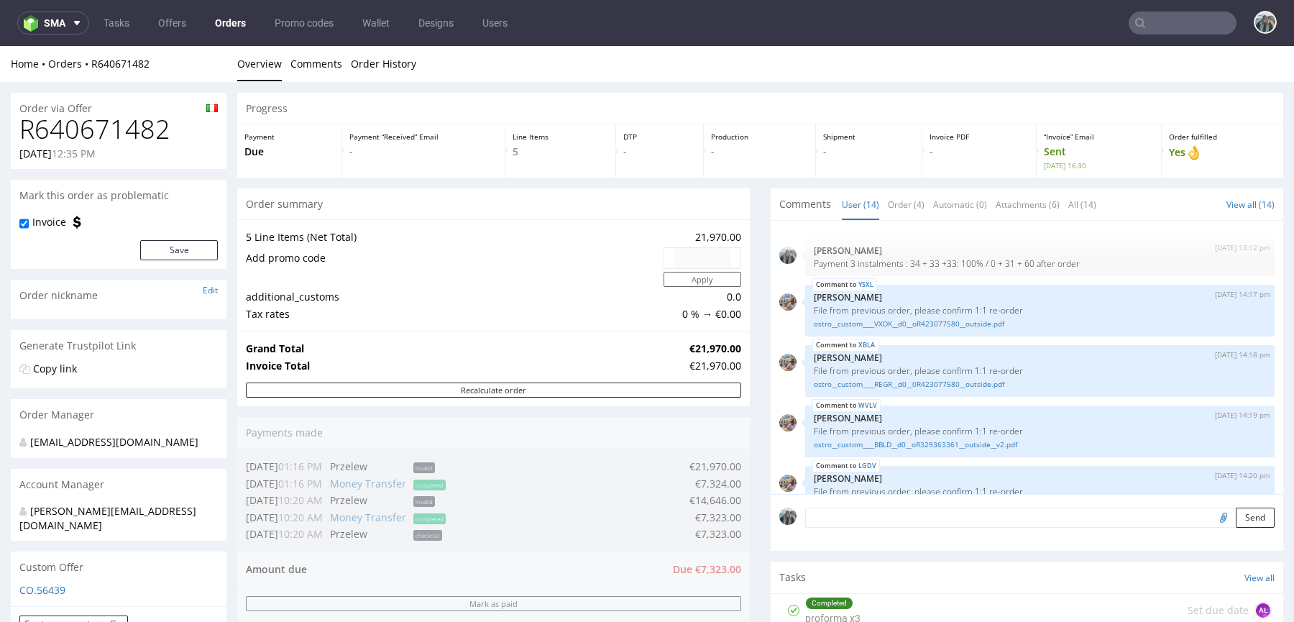
click at [99, 129] on h1 "R640671482" at bounding box center [118, 129] width 198 height 29
copy h1 "R640671482"
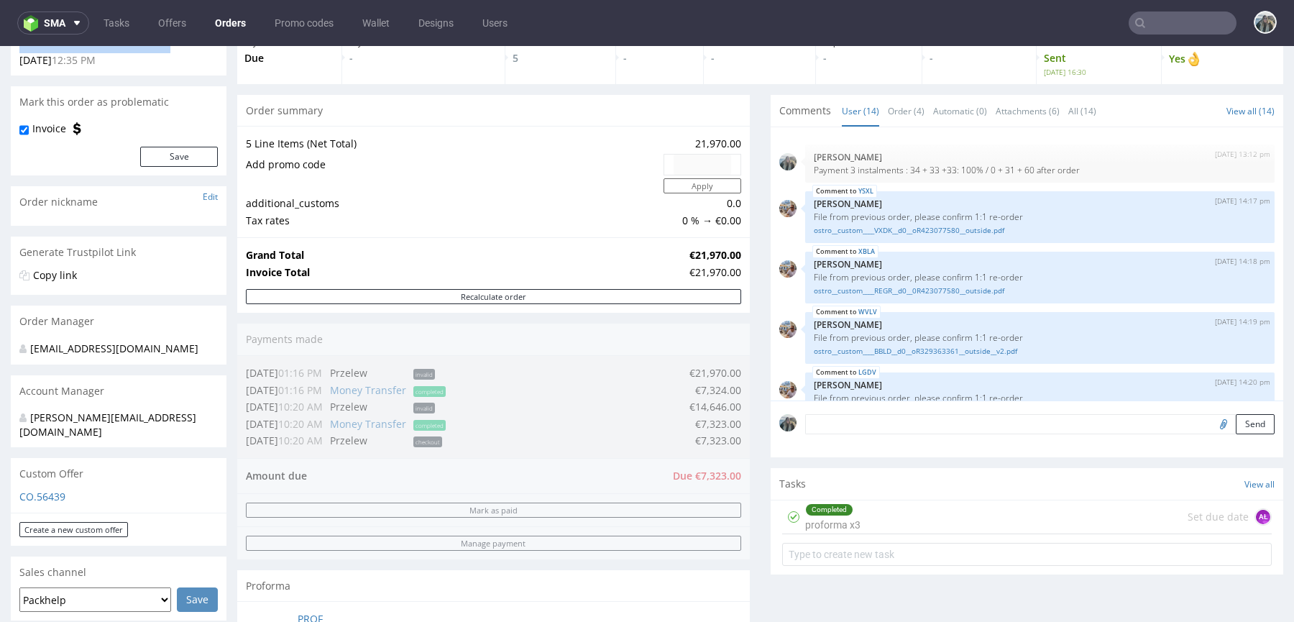
scroll to position [662, 0]
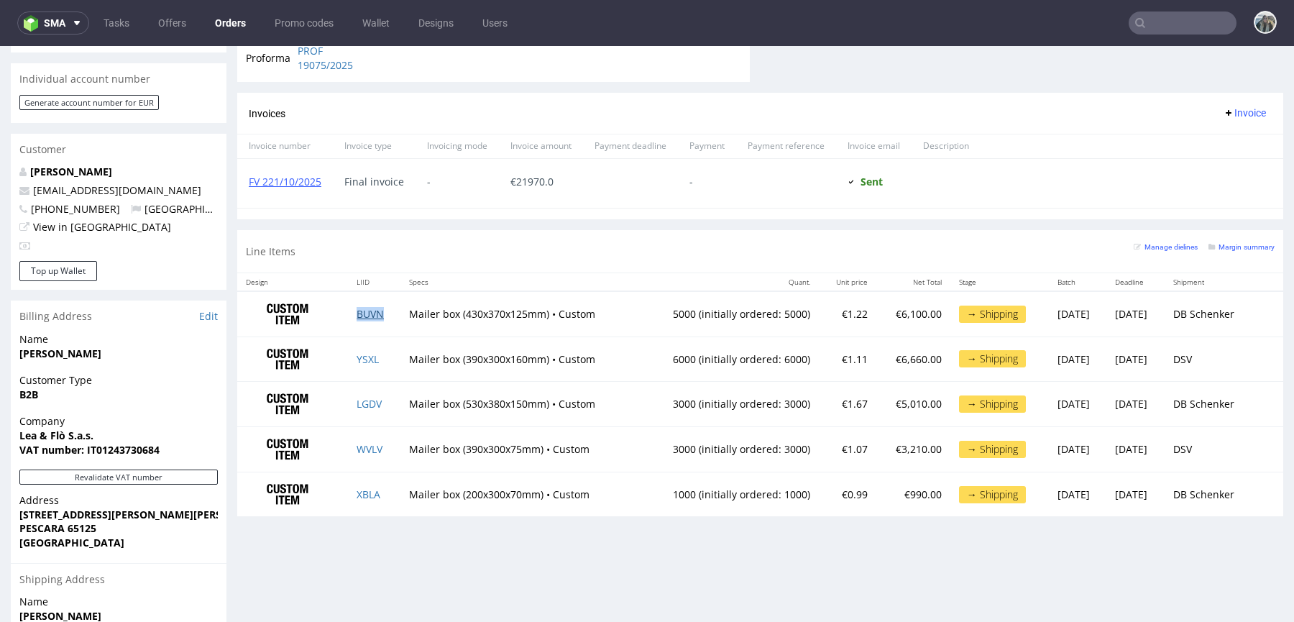
click at [363, 307] on link "BUVN" at bounding box center [370, 314] width 27 height 14
click at [362, 357] on link "YSXL" at bounding box center [368, 359] width 22 height 14
click at [365, 401] on link "LGDV" at bounding box center [369, 404] width 25 height 14
click at [365, 446] on link "WVLV" at bounding box center [370, 449] width 26 height 14
click at [360, 496] on link "XBLA" at bounding box center [369, 495] width 24 height 14
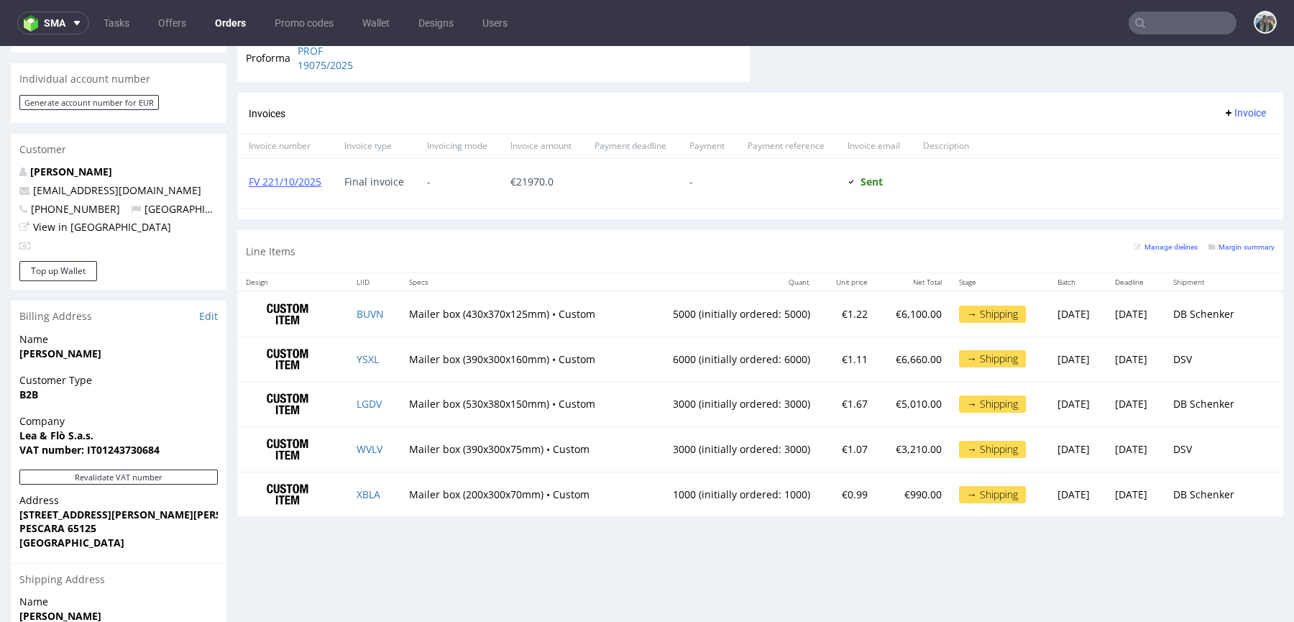
click at [576, 531] on div "Progress Payment Due Payment “Received” Email - Line Items 5 DTP - Production -…" at bounding box center [760, 102] width 1046 height 1343
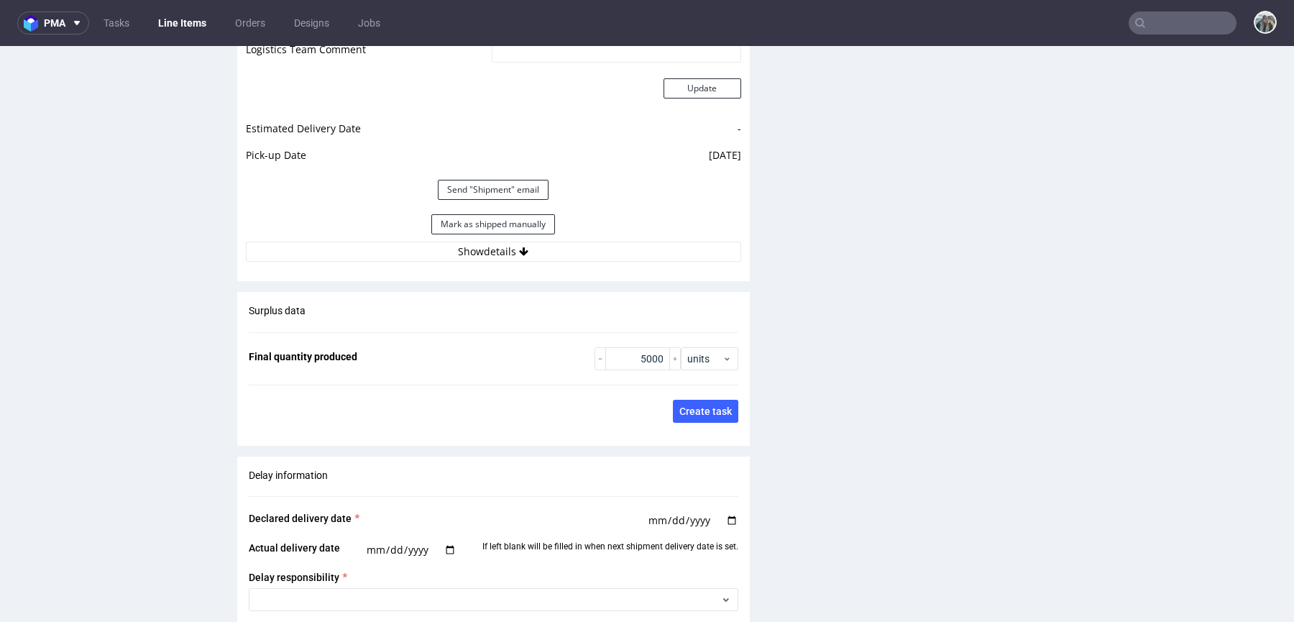
scroll to position [2165, 0]
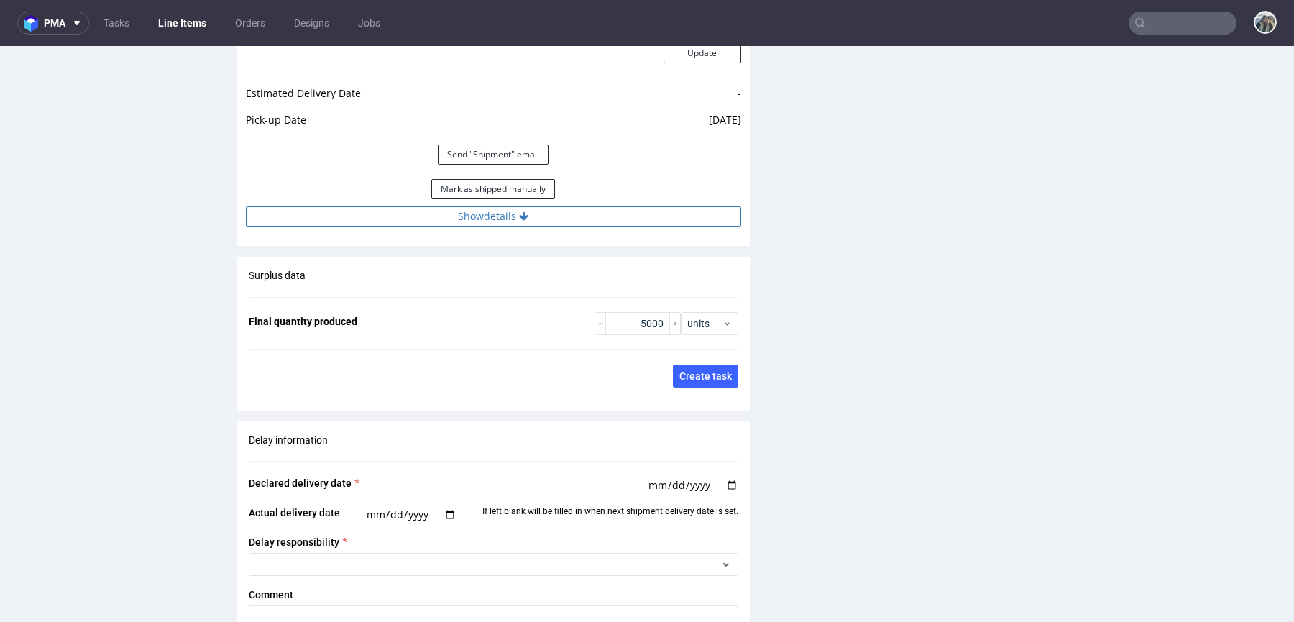
click at [532, 227] on button "Show details" at bounding box center [494, 216] width 496 height 20
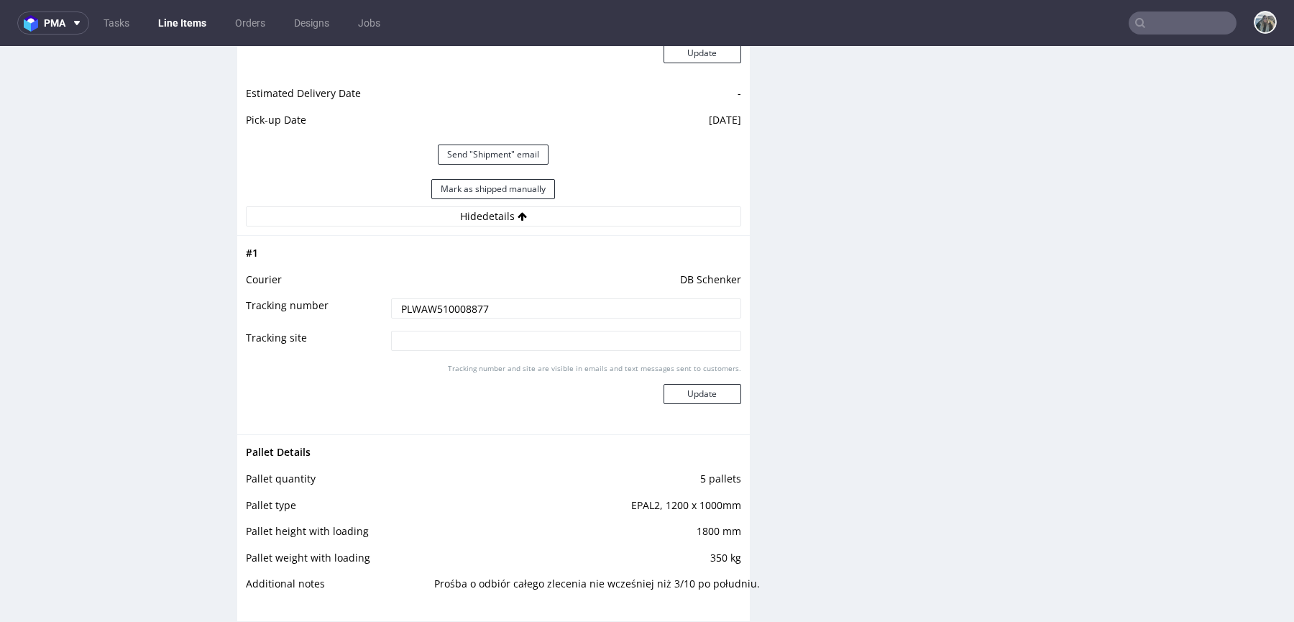
click at [583, 319] on input "PLWAW510008877" at bounding box center [566, 308] width 350 height 20
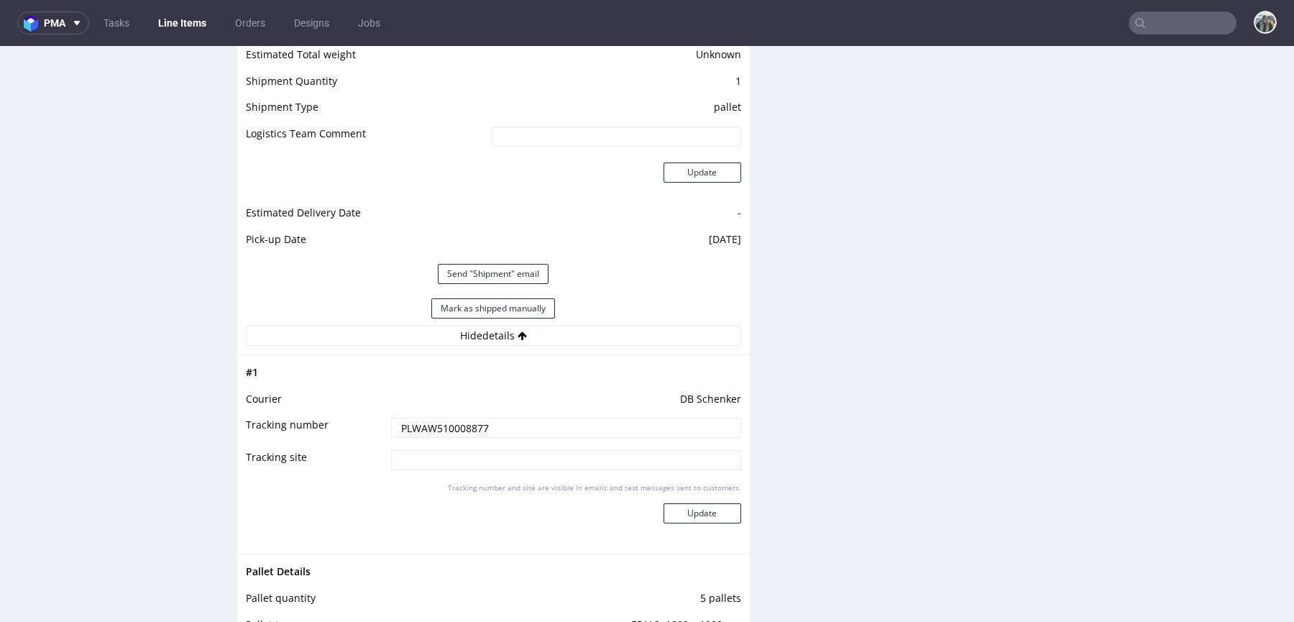
scroll to position [0, 0]
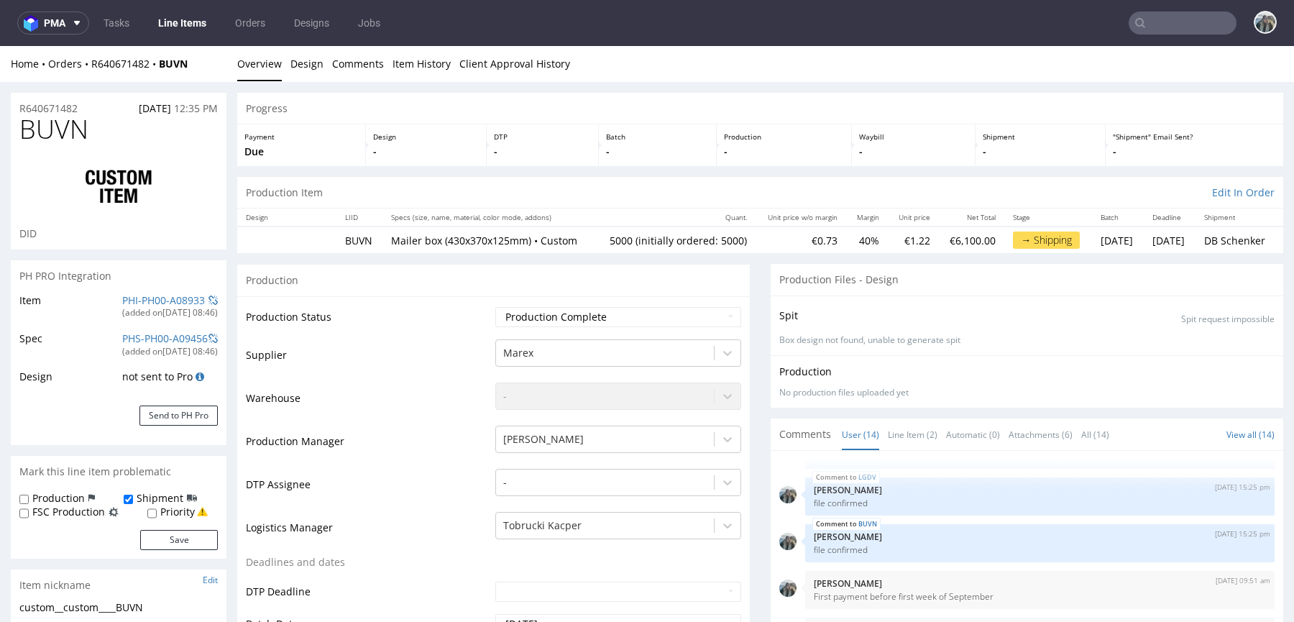
click at [58, 137] on span "BUVN" at bounding box center [53, 129] width 69 height 29
copy span "BUVN"
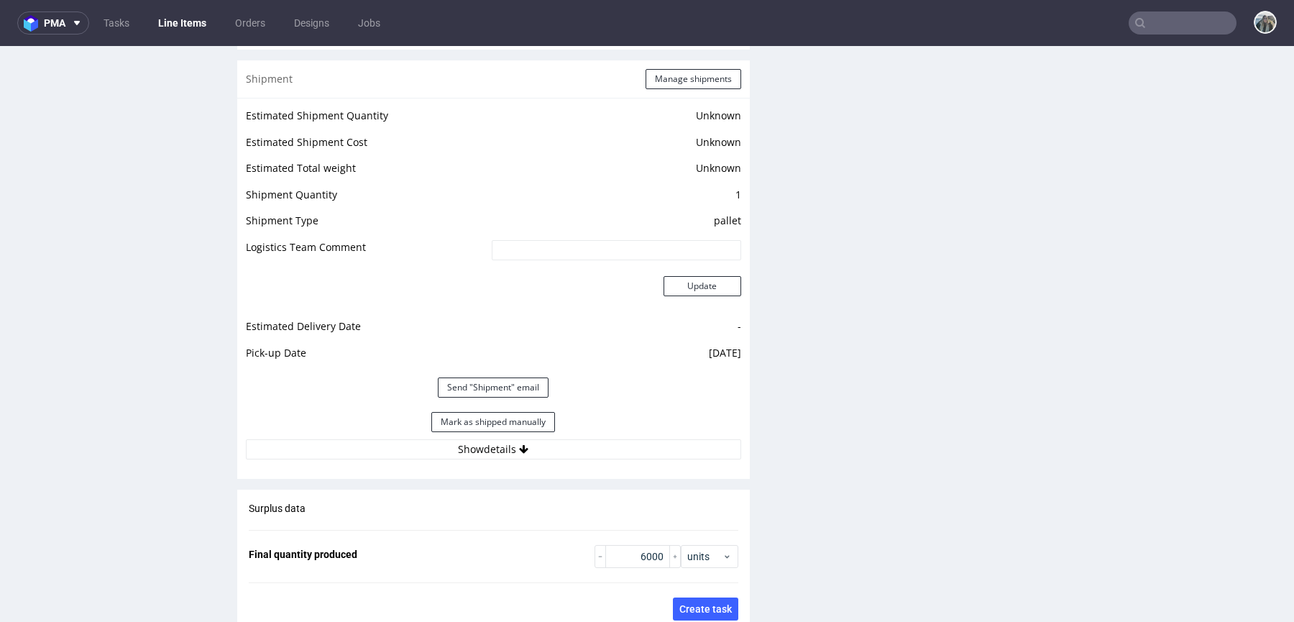
scroll to position [1937, 0]
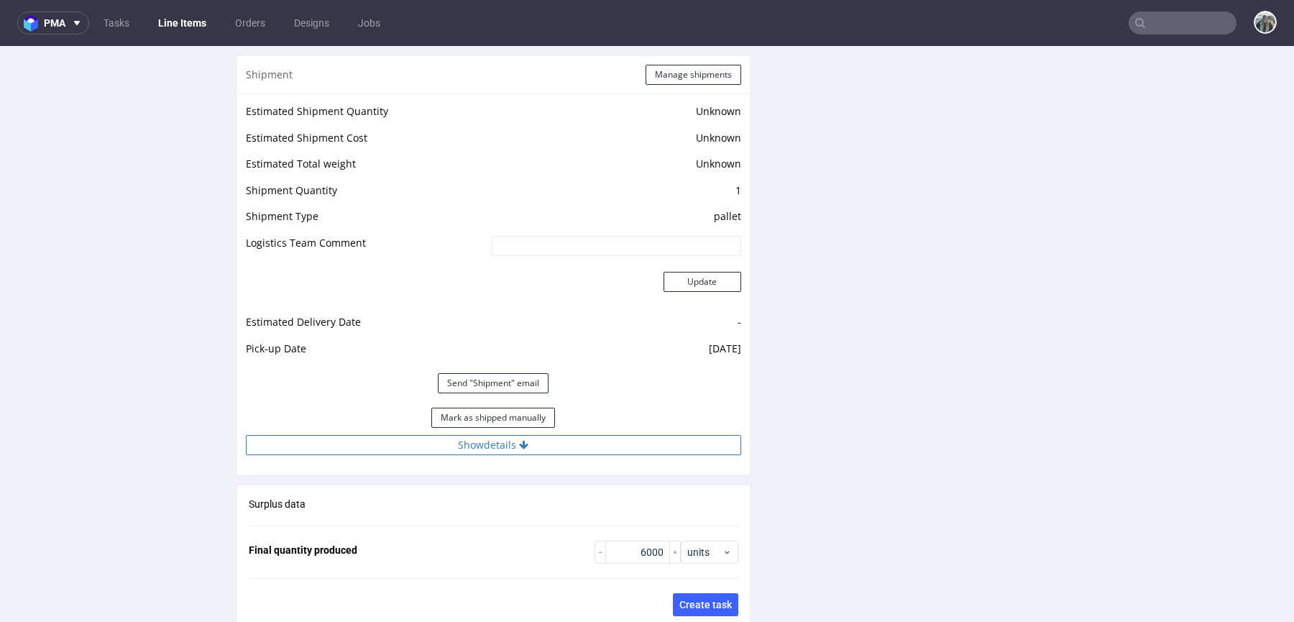
click at [594, 441] on button "Show details" at bounding box center [494, 445] width 496 height 20
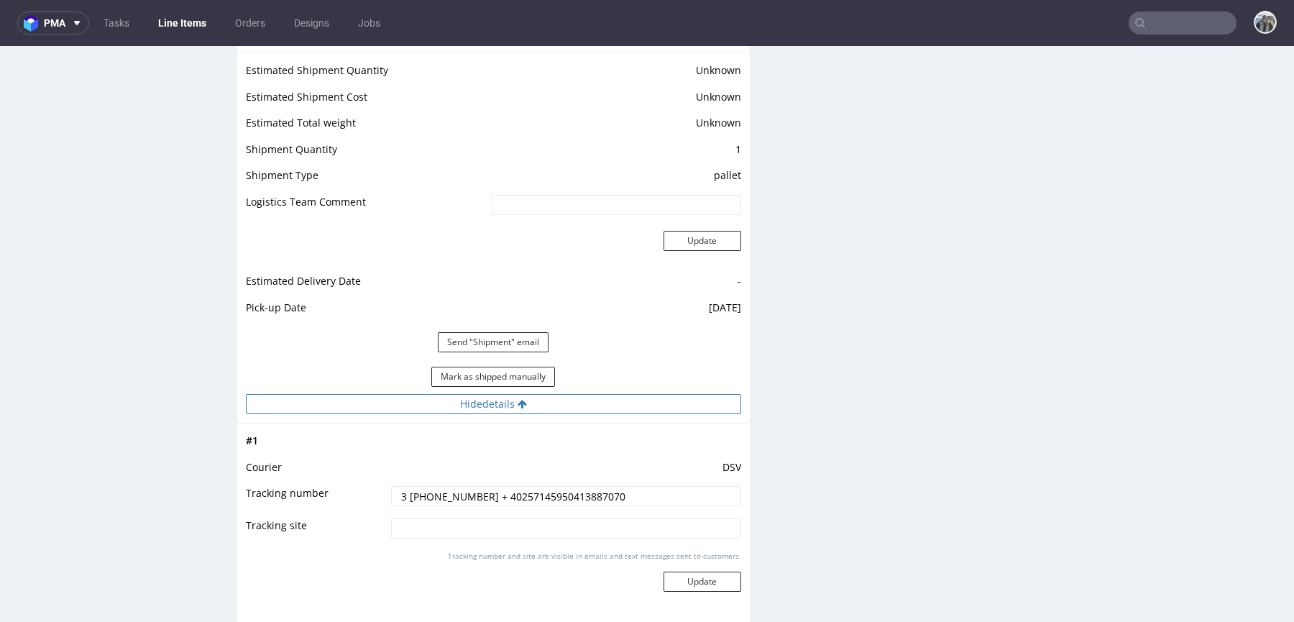
scroll to position [1990, 0]
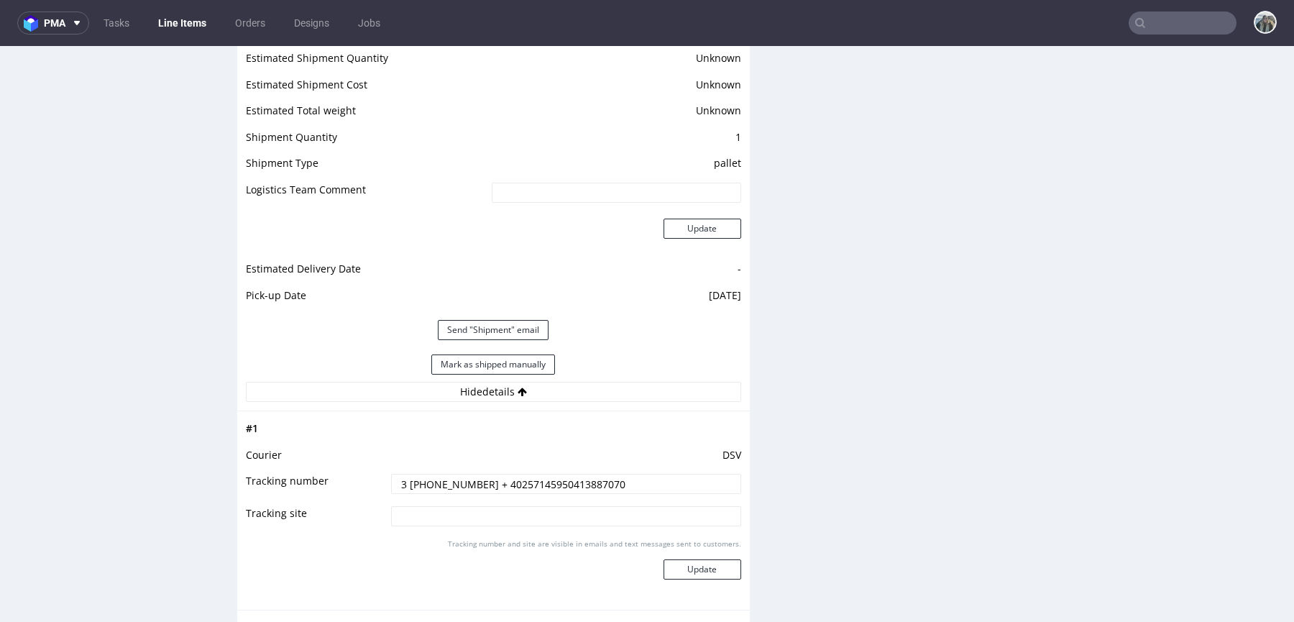
click at [459, 487] on input "3 [PHONE_NUMBER] + 40257145950413887070" at bounding box center [566, 484] width 350 height 20
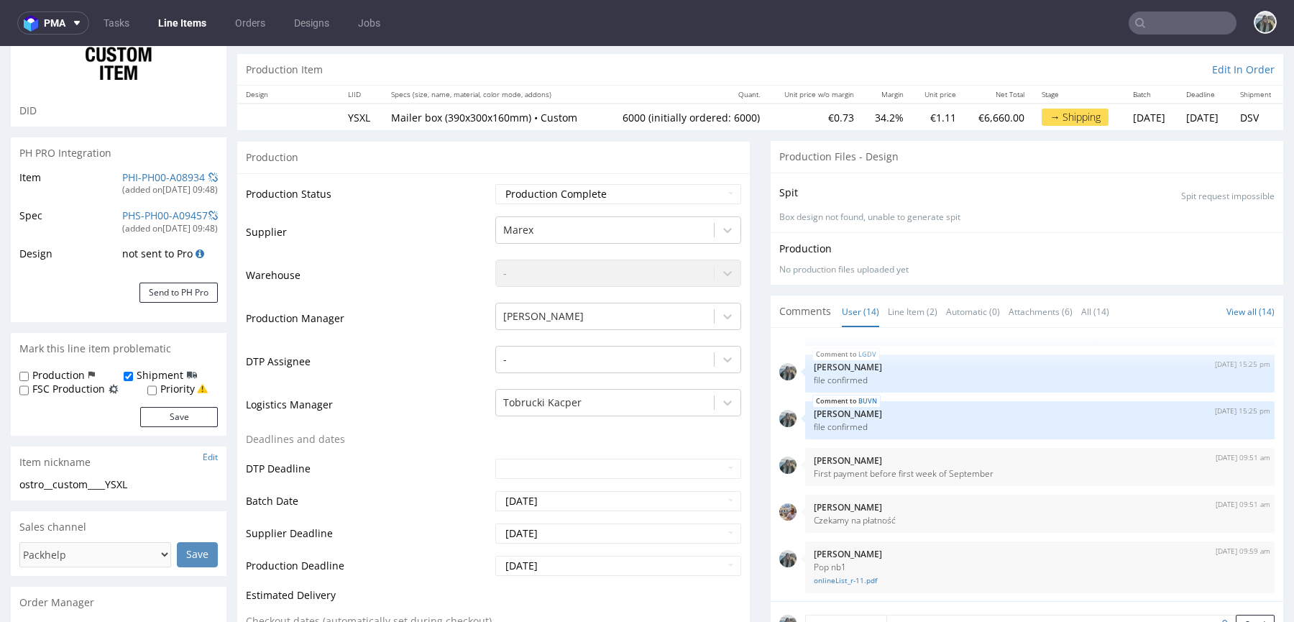
scroll to position [0, 0]
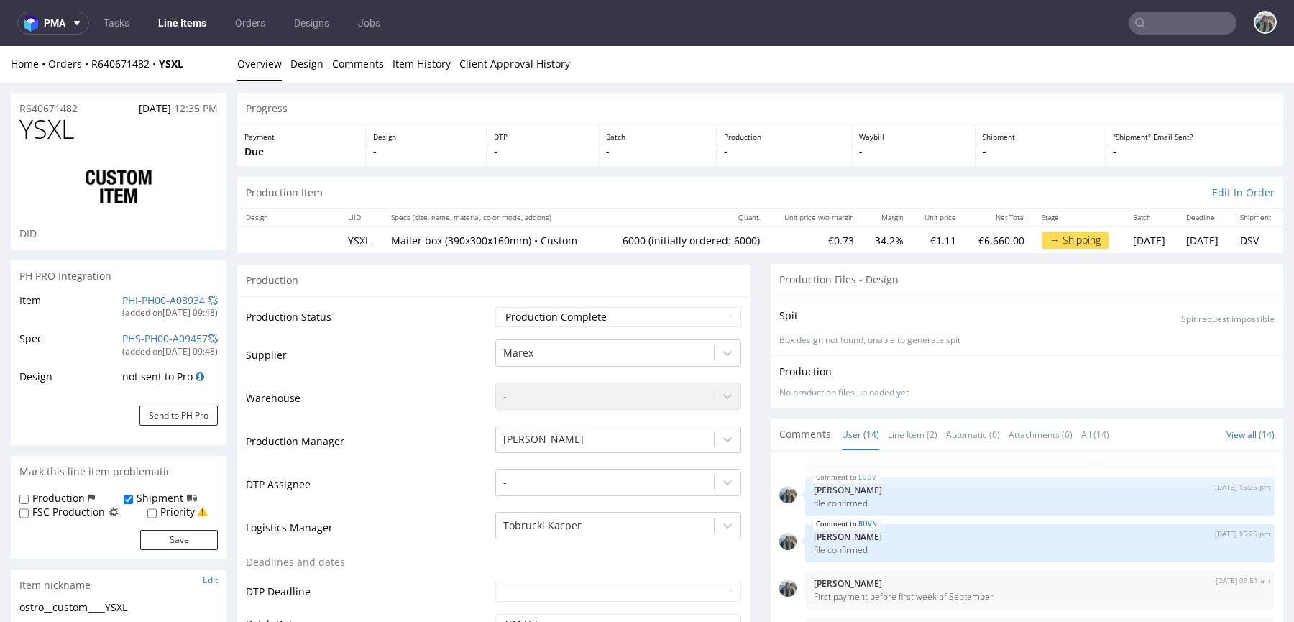
click at [37, 137] on span "YSXL" at bounding box center [46, 129] width 55 height 29
copy span "YSXL"
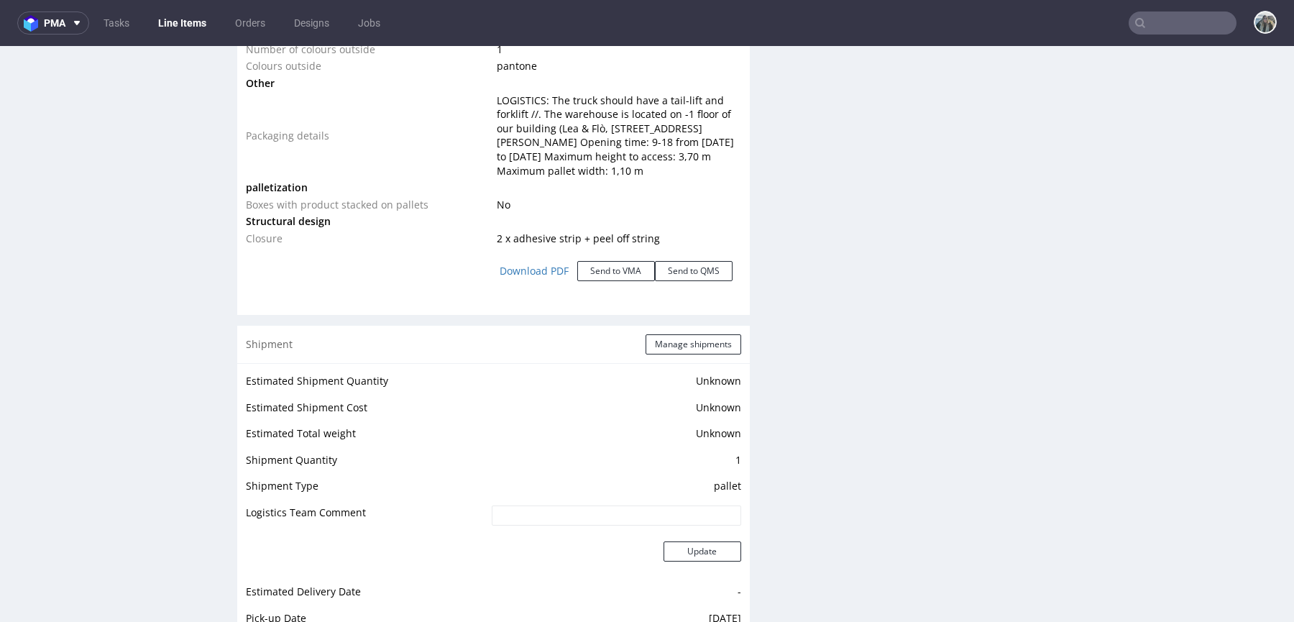
scroll to position [1949, 0]
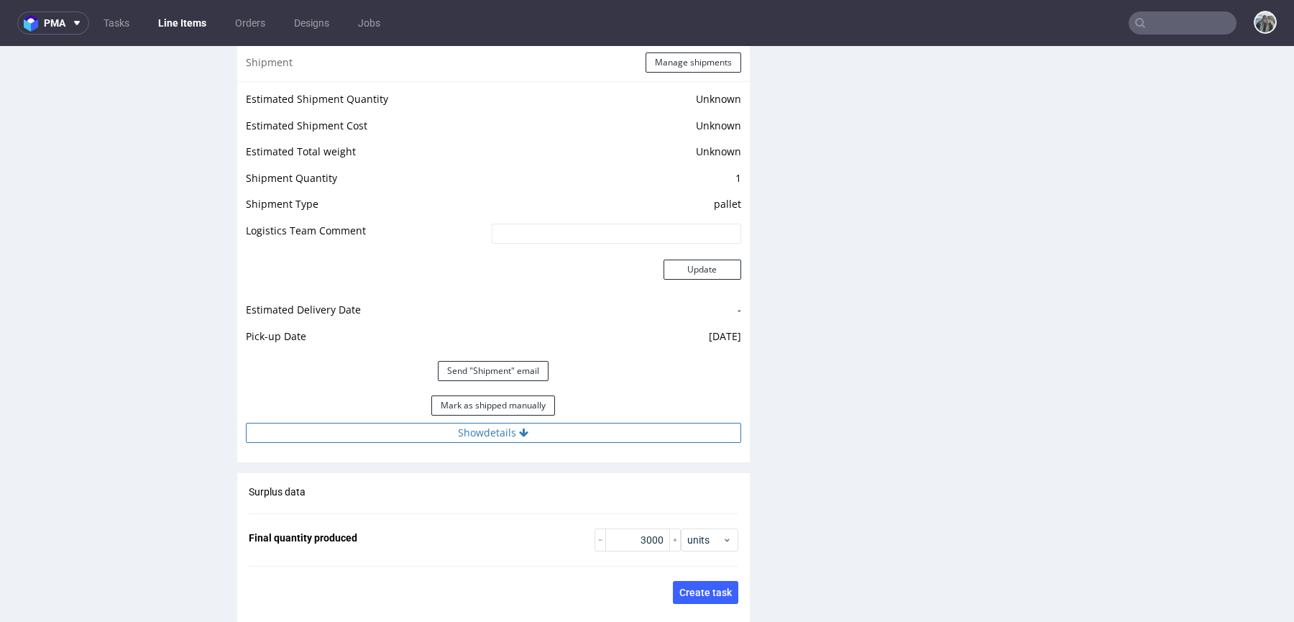
click at [603, 443] on button "Show details" at bounding box center [494, 433] width 496 height 20
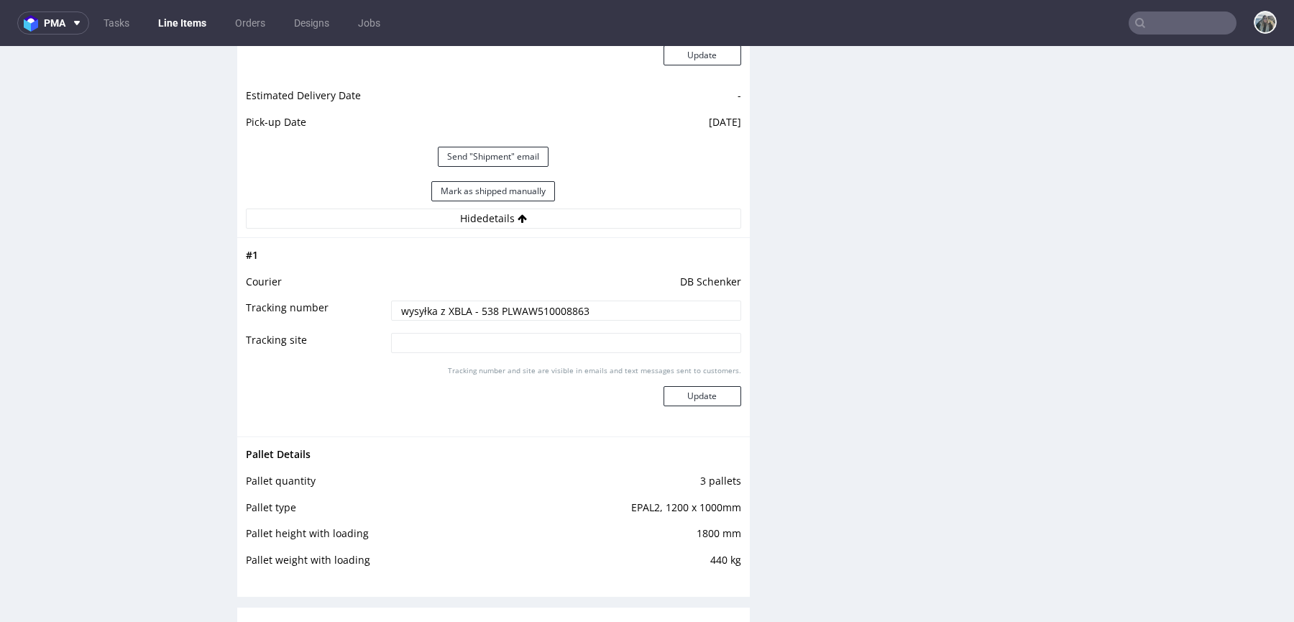
scroll to position [2165, 0]
click at [497, 318] on input "wysyłka z XBLA - 538 PLWAW510008863" at bounding box center [566, 309] width 350 height 20
click at [554, 316] on input "wysyłka z XBLA - 538 PLWAW510008863" at bounding box center [566, 309] width 350 height 20
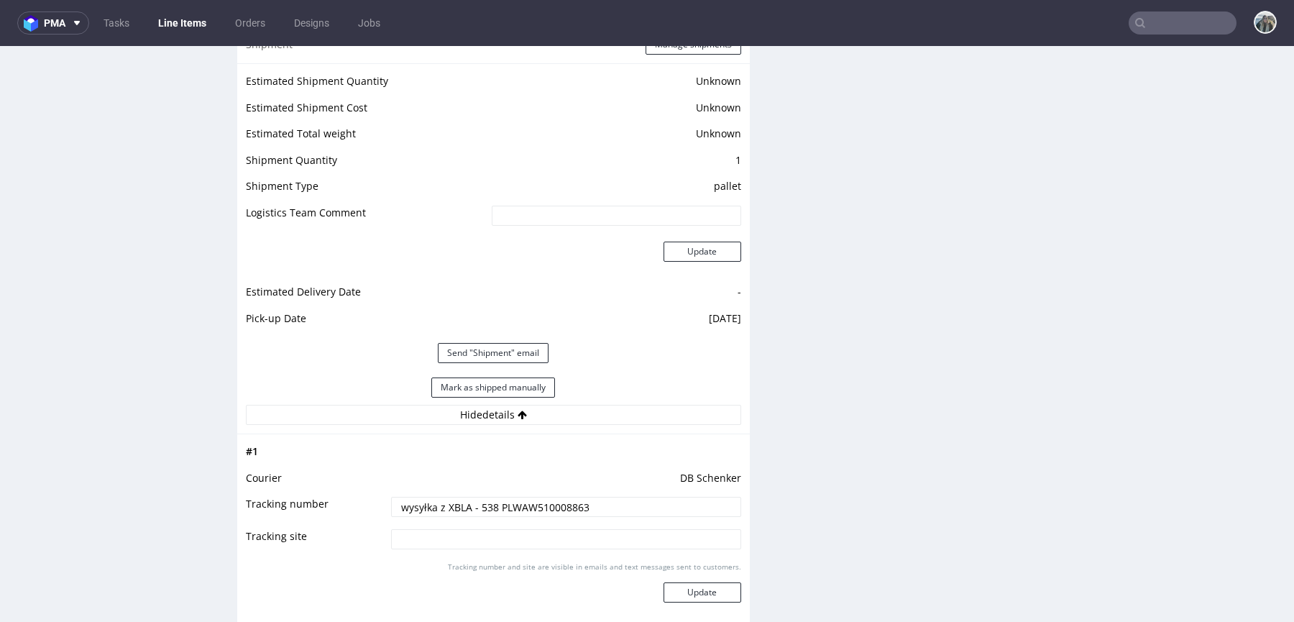
scroll to position [0, 0]
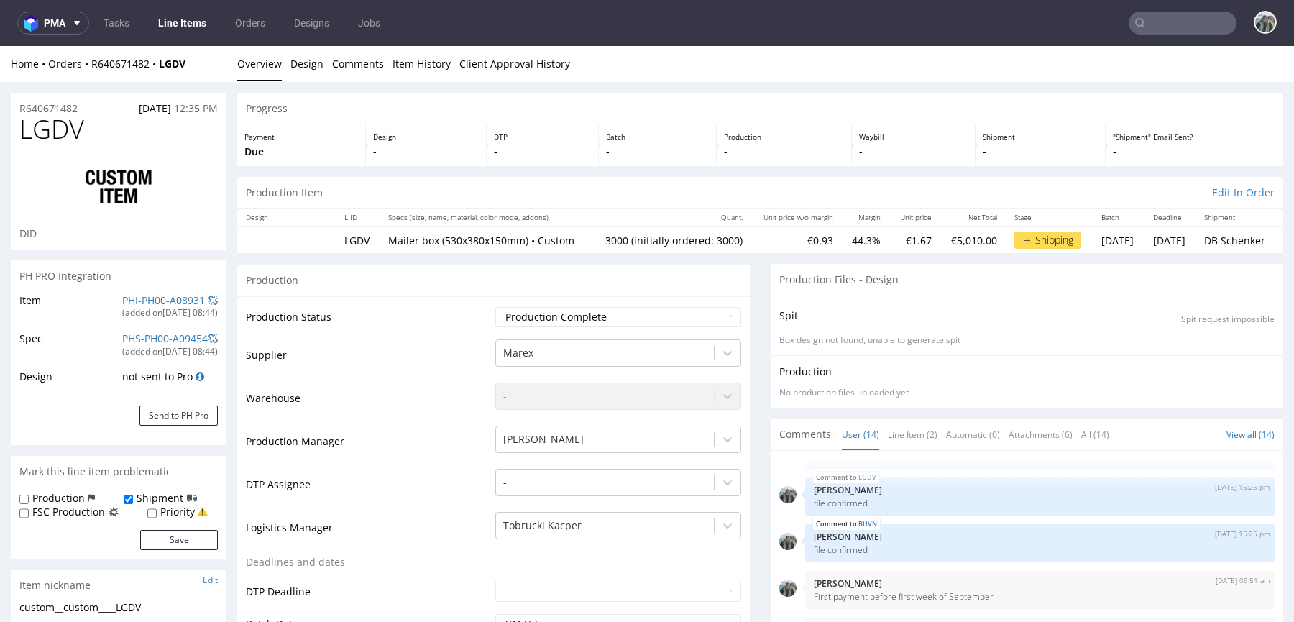
click at [52, 132] on span "LGDV" at bounding box center [51, 129] width 65 height 29
click at [51, 132] on span "LGDV" at bounding box center [51, 129] width 65 height 29
copy span "LGDV"
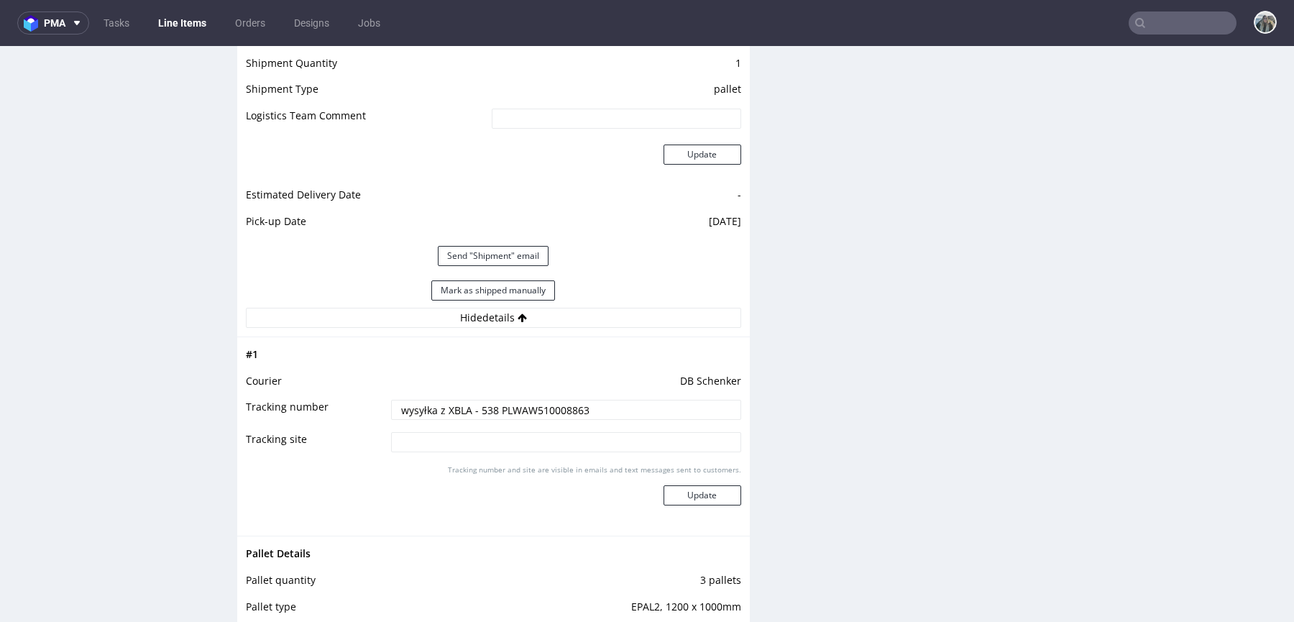
scroll to position [2134, 0]
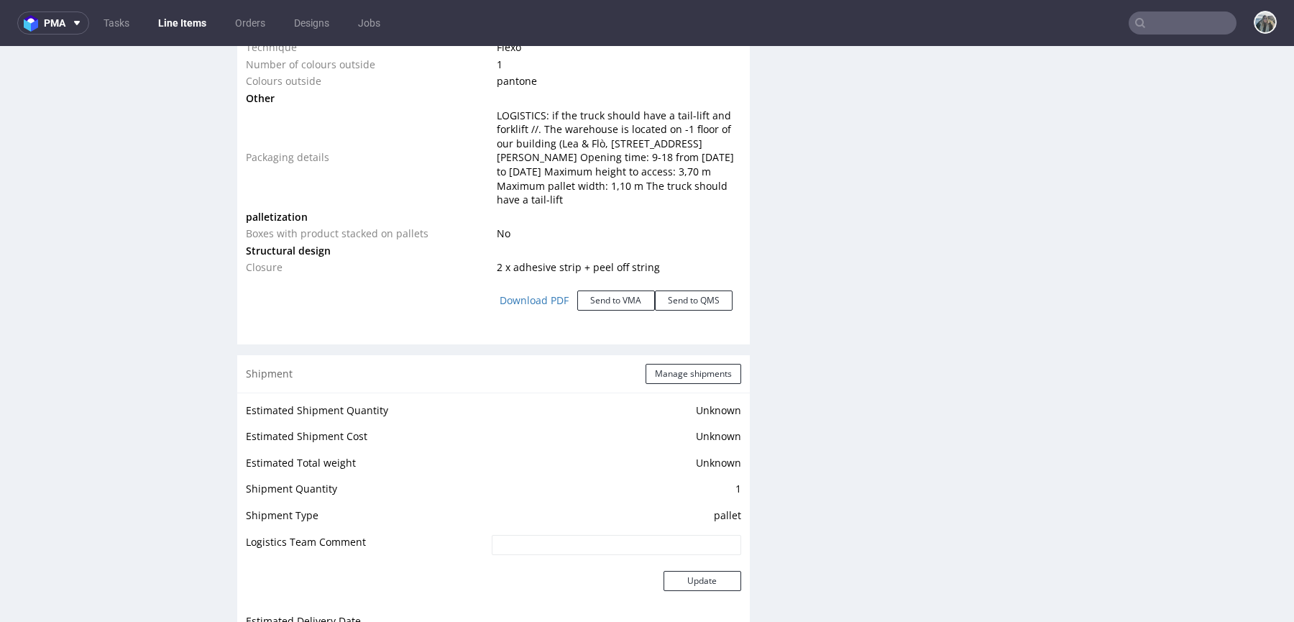
scroll to position [1962, 0]
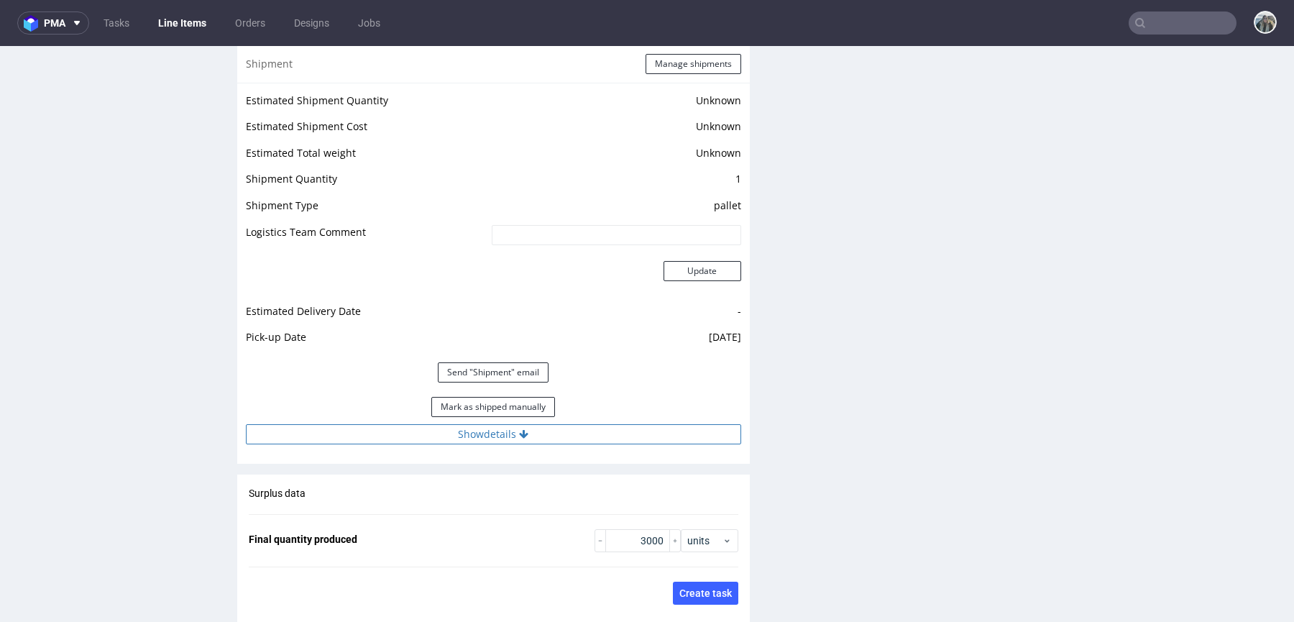
click at [610, 434] on button "Show details" at bounding box center [494, 434] width 496 height 20
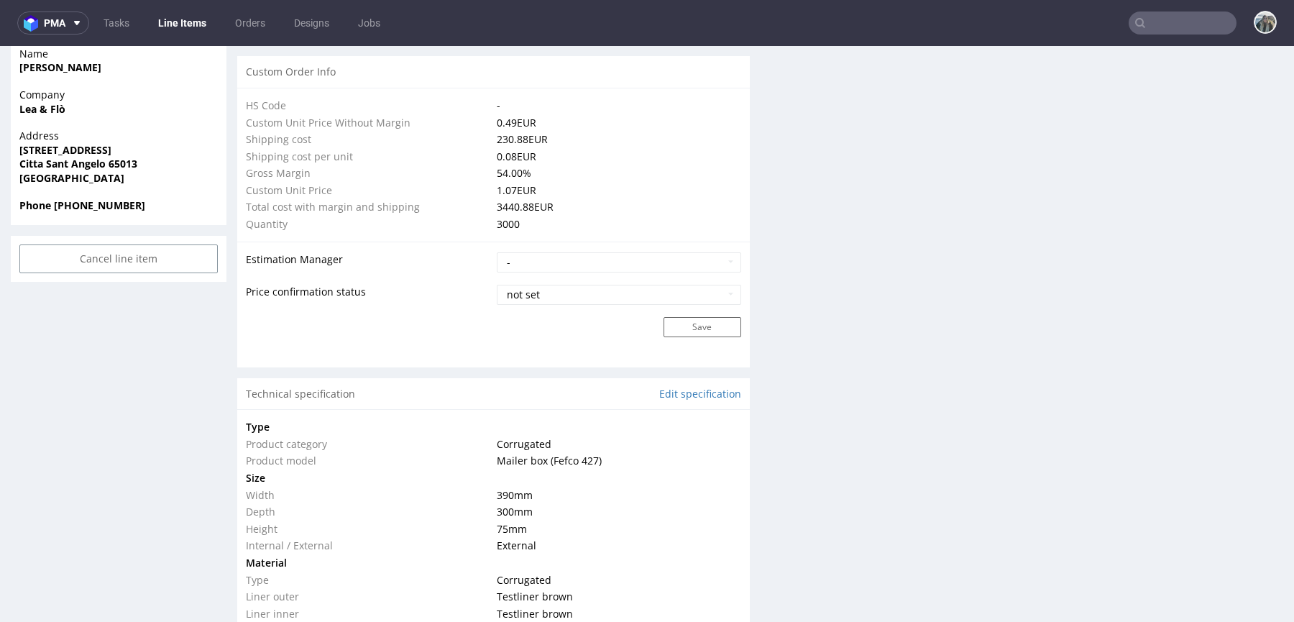
scroll to position [0, 0]
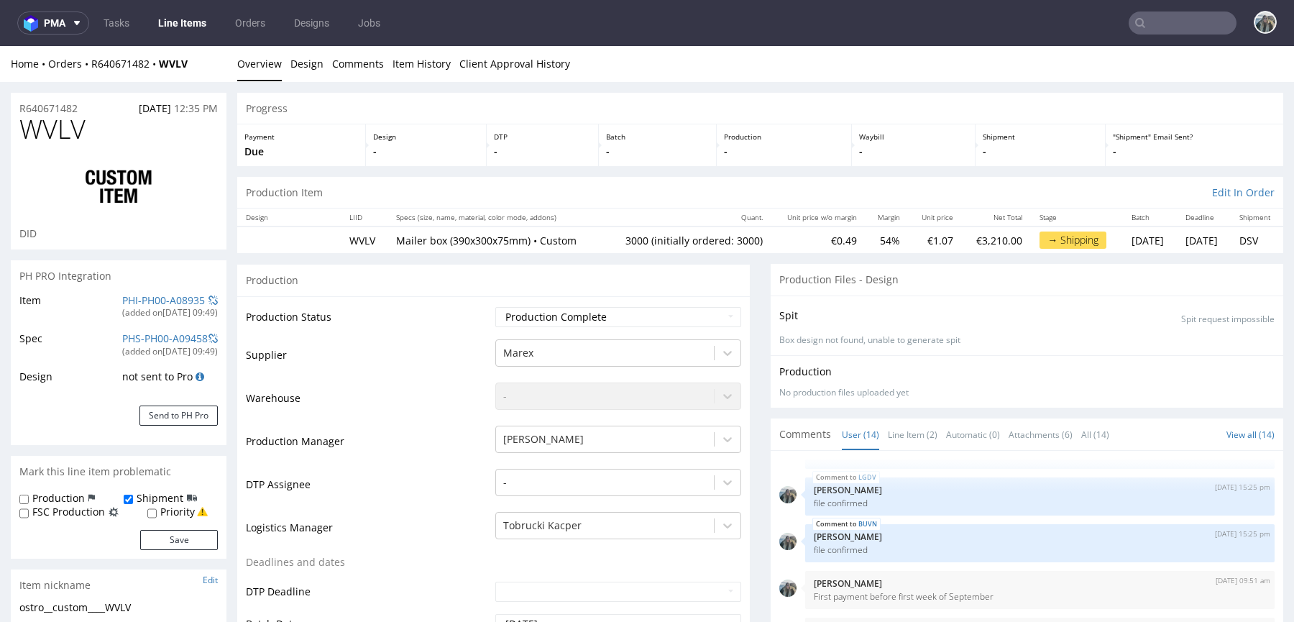
click at [41, 131] on span "WVLV" at bounding box center [52, 129] width 66 height 29
copy span "WVLV"
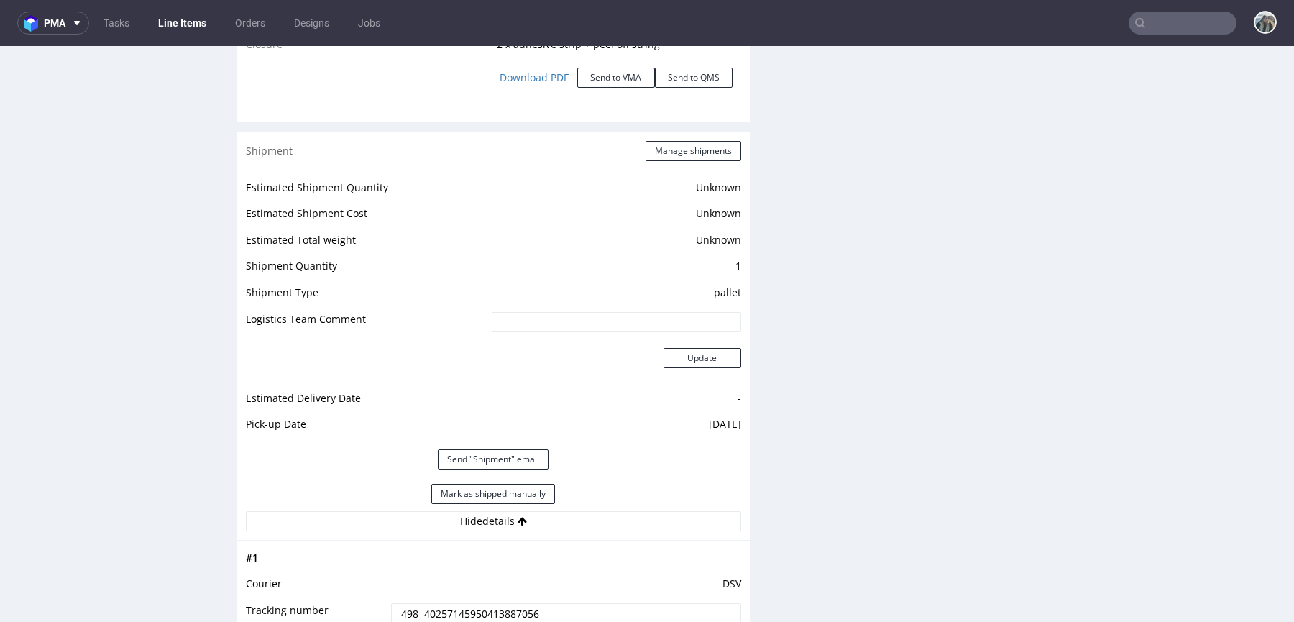
scroll to position [2195, 0]
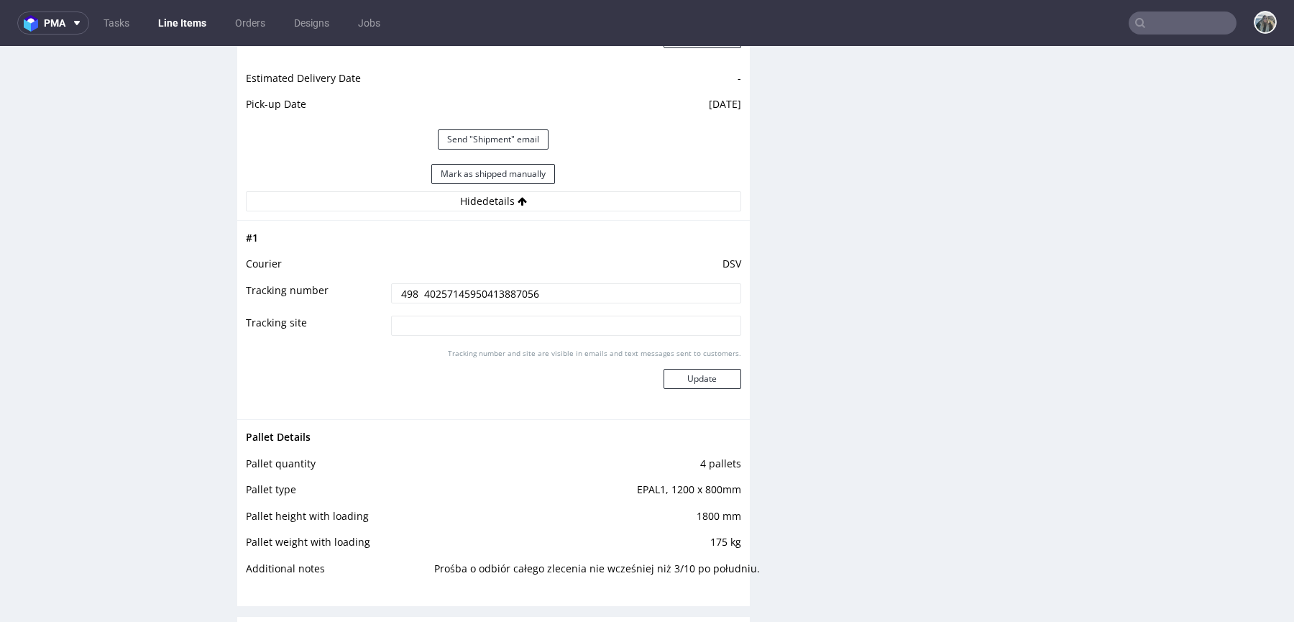
click at [529, 287] on input "498 40257145950413887056" at bounding box center [566, 293] width 350 height 20
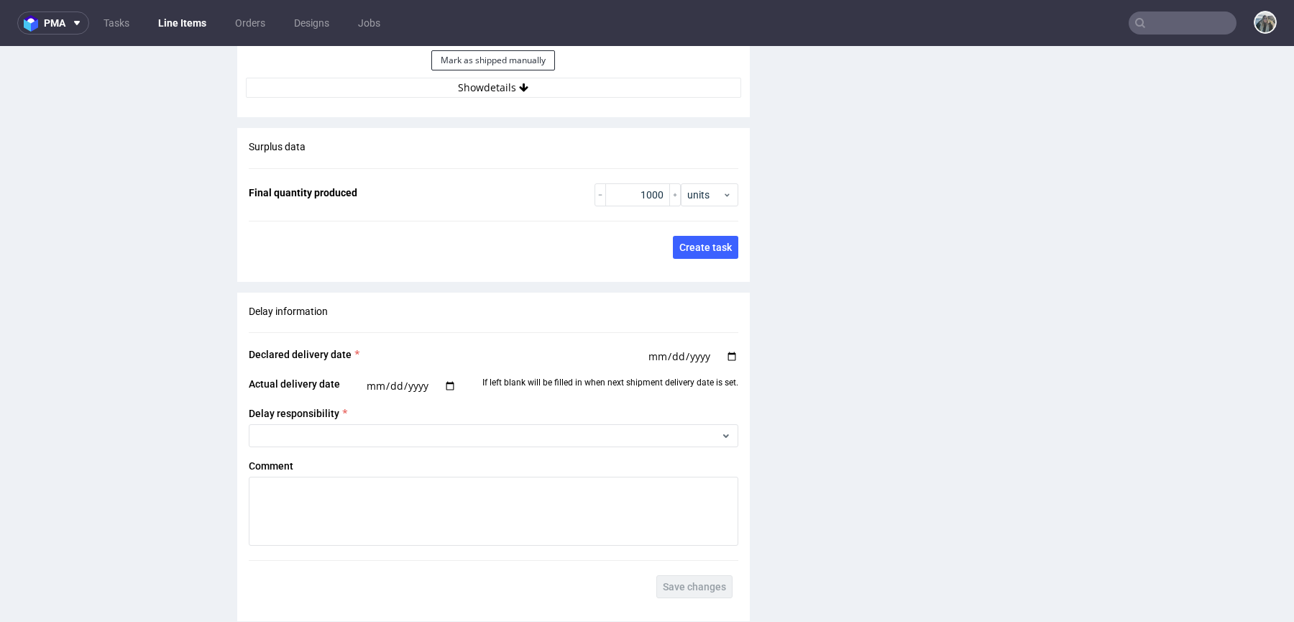
scroll to position [2166, 0]
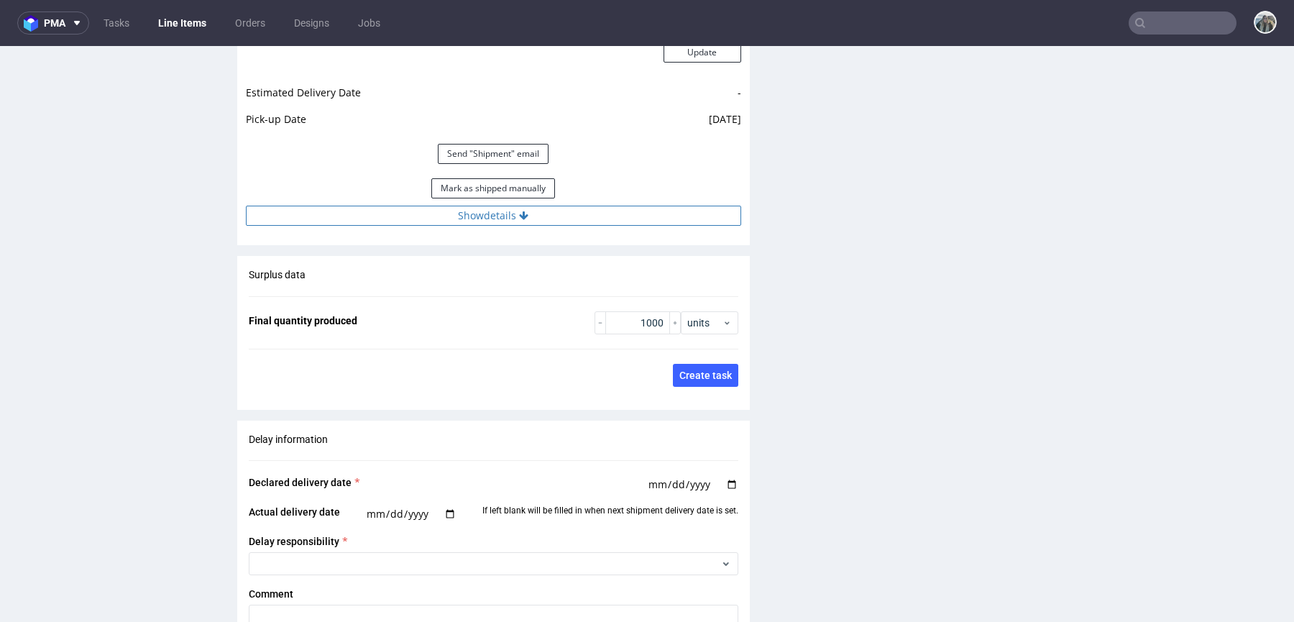
click at [618, 226] on button "Show details" at bounding box center [494, 216] width 496 height 20
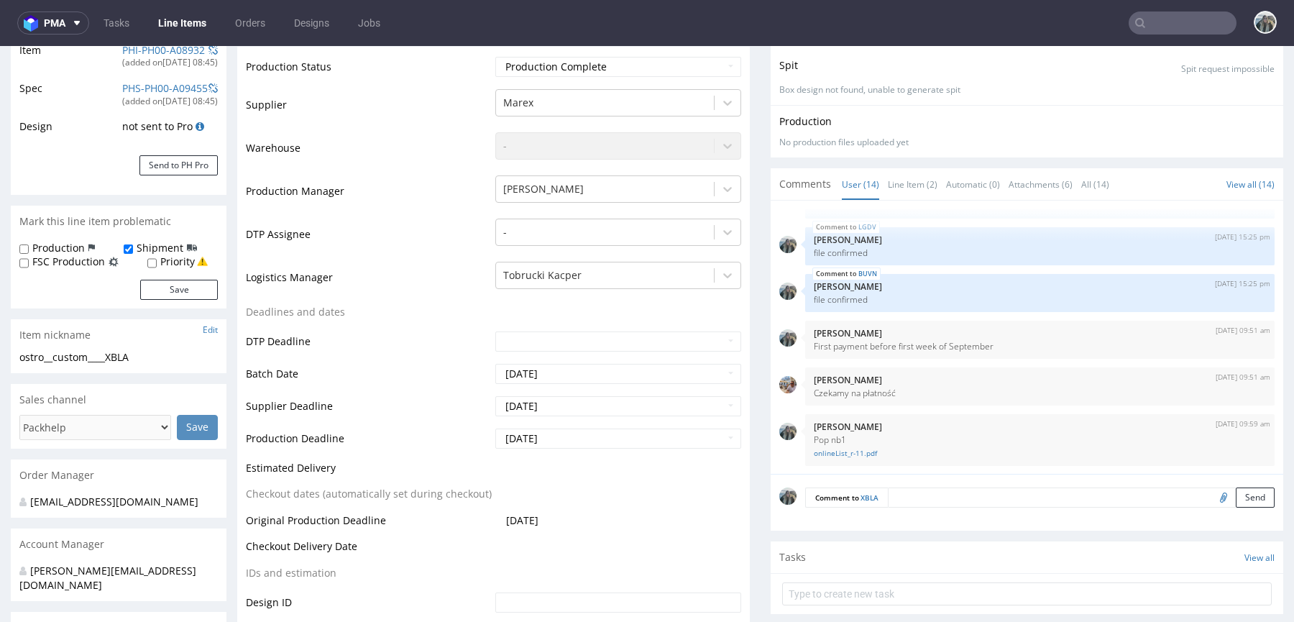
scroll to position [0, 0]
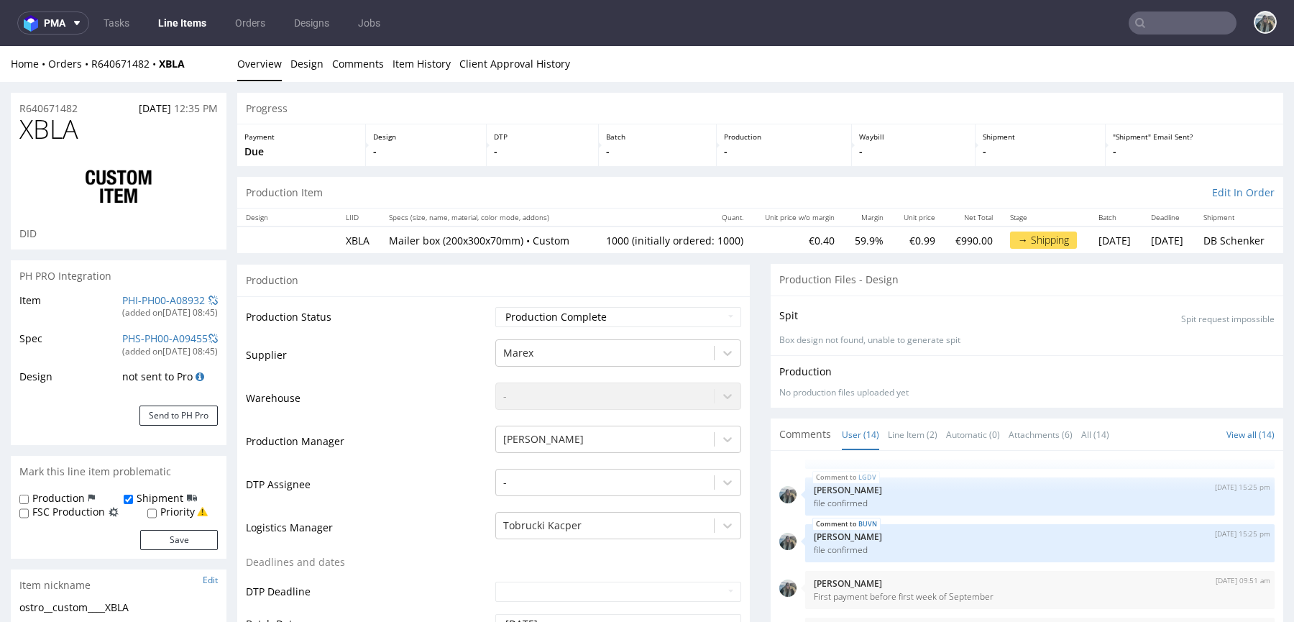
click at [64, 126] on span "XBLA" at bounding box center [48, 129] width 59 height 29
copy span "XBLA"
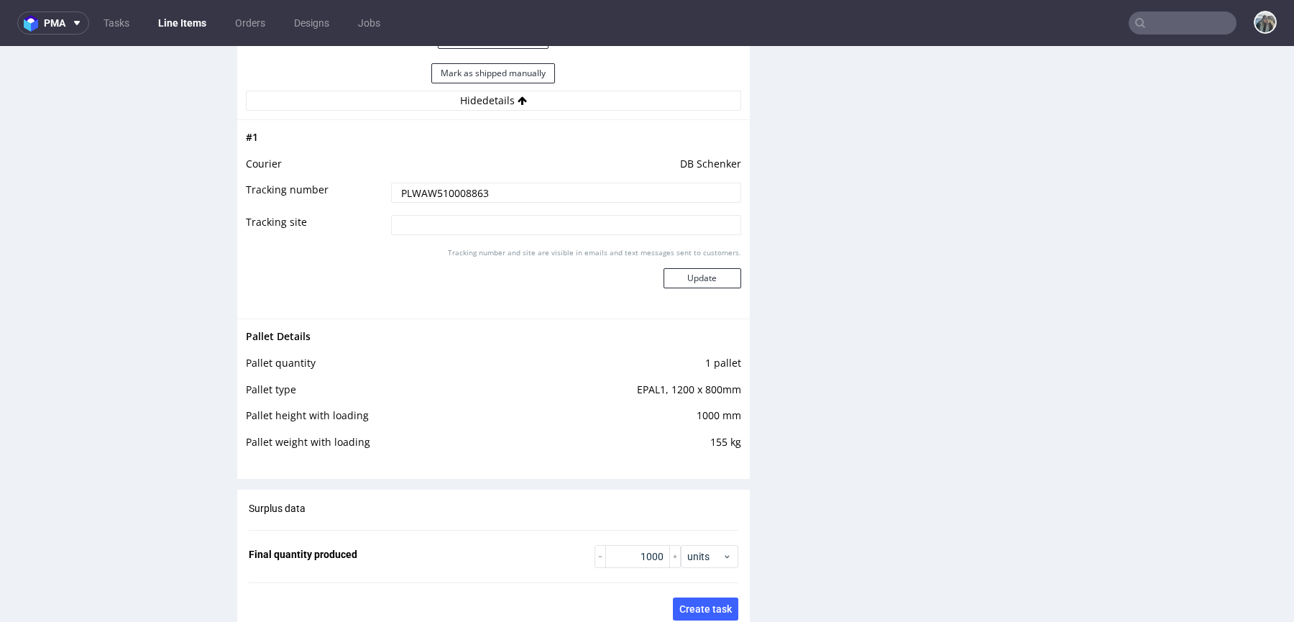
scroll to position [2313, 0]
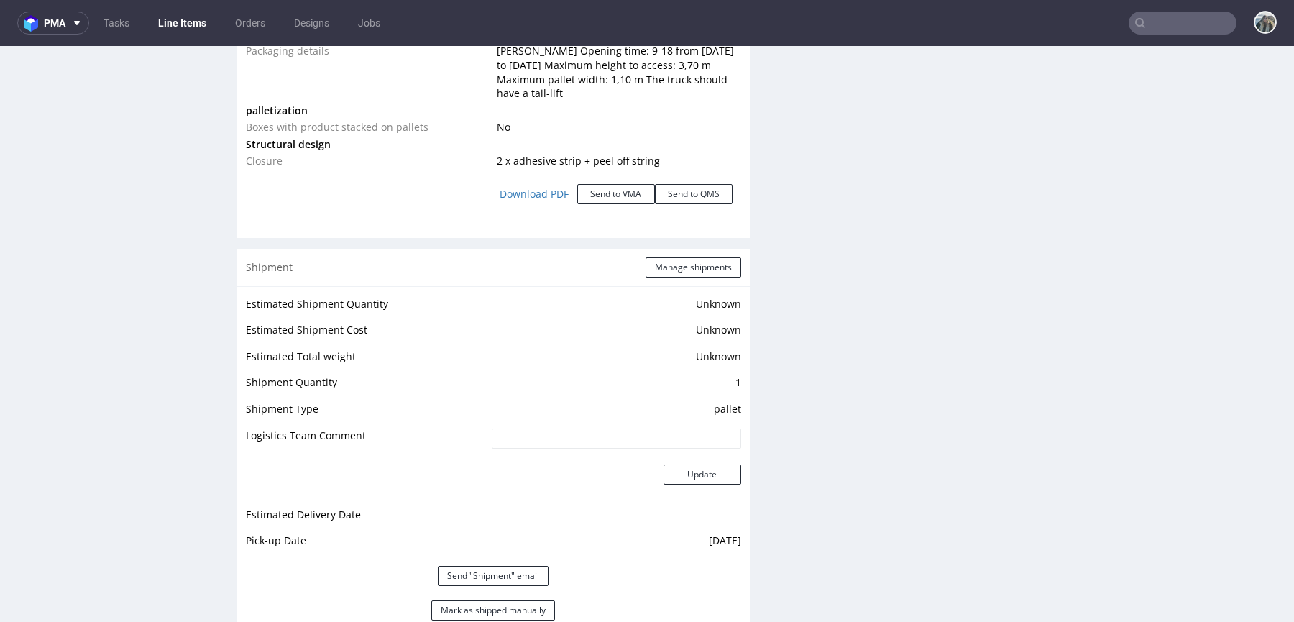
scroll to position [2073, 0]
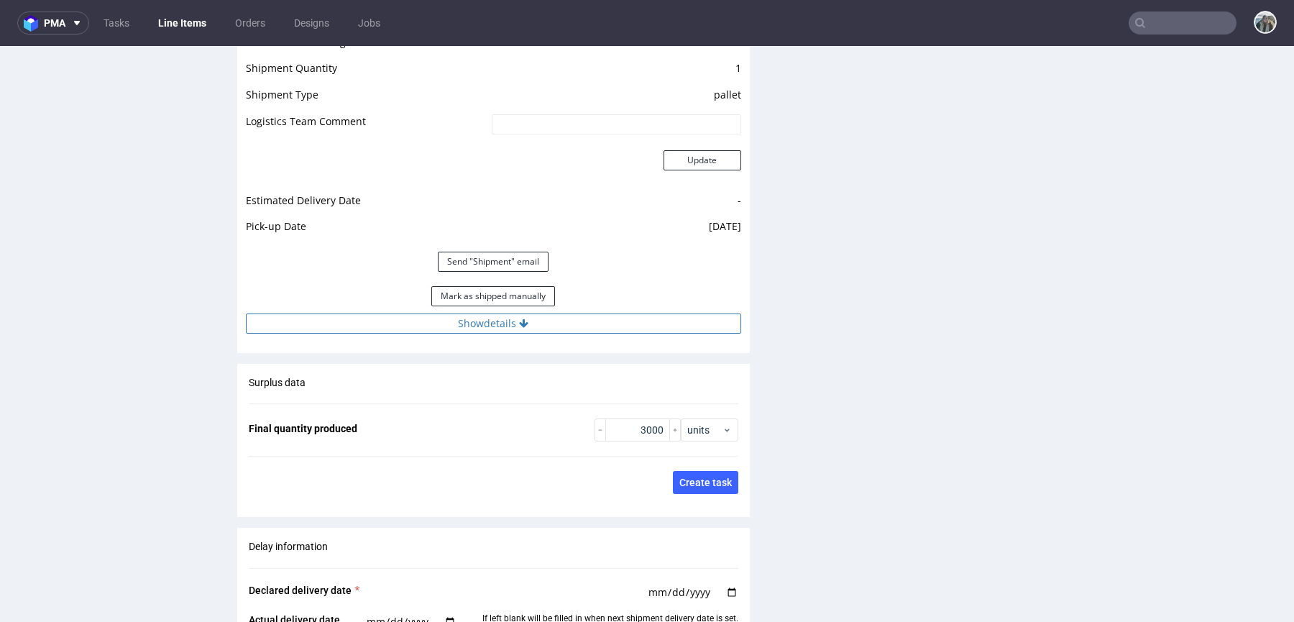
click at [635, 325] on button "Show details" at bounding box center [494, 324] width 496 height 20
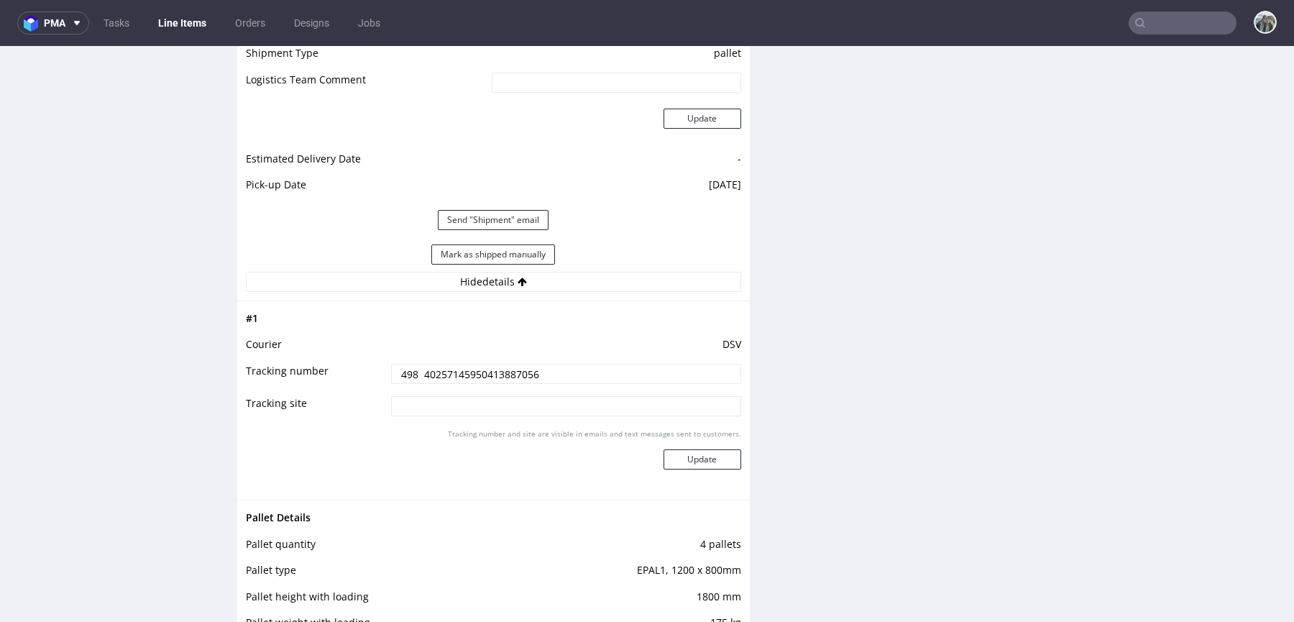
scroll to position [2125, 0]
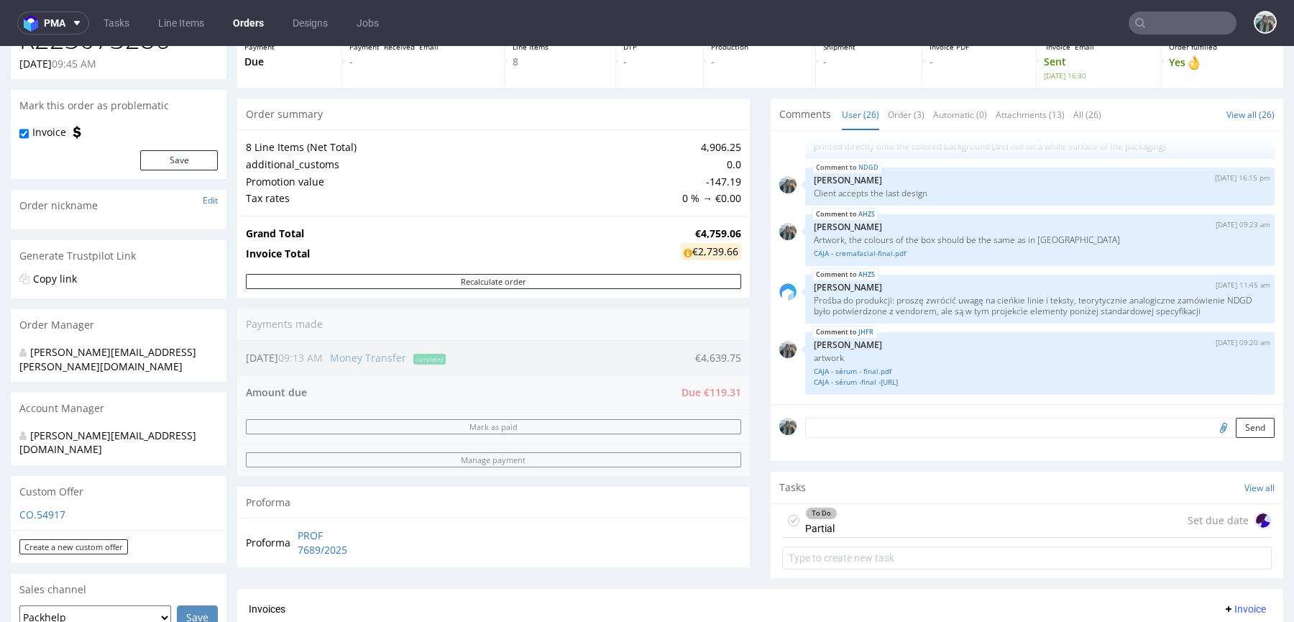
scroll to position [88, 0]
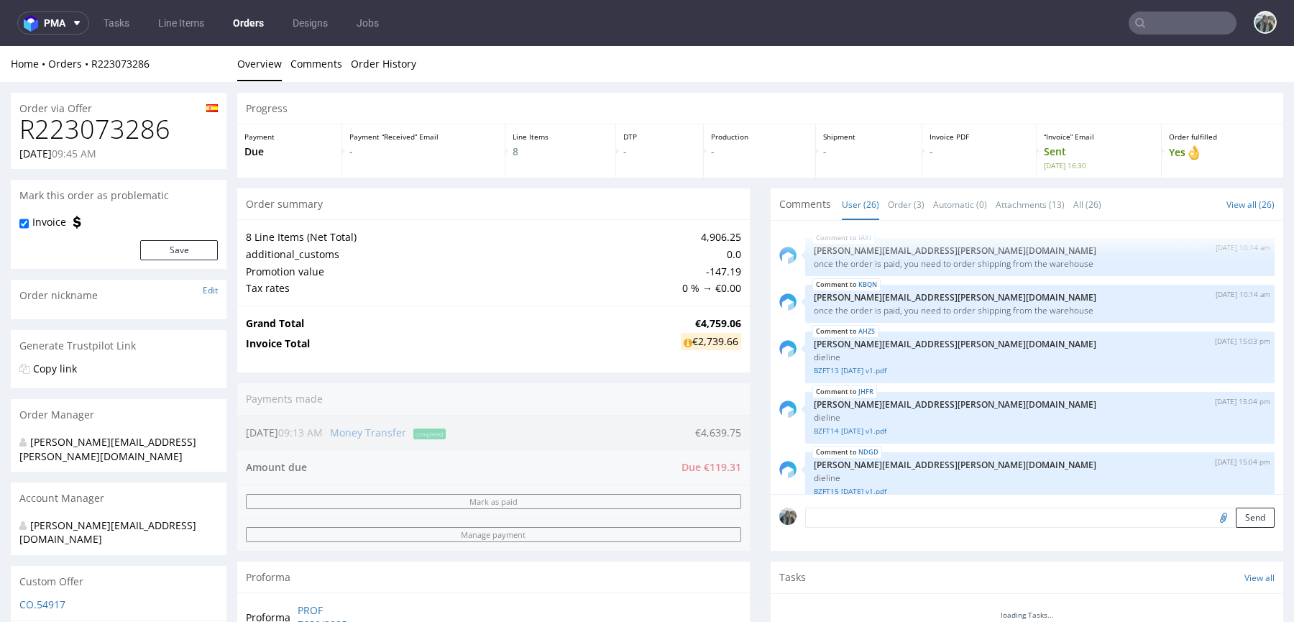
scroll to position [1306, 0]
